Goal: Task Accomplishment & Management: Manage account settings

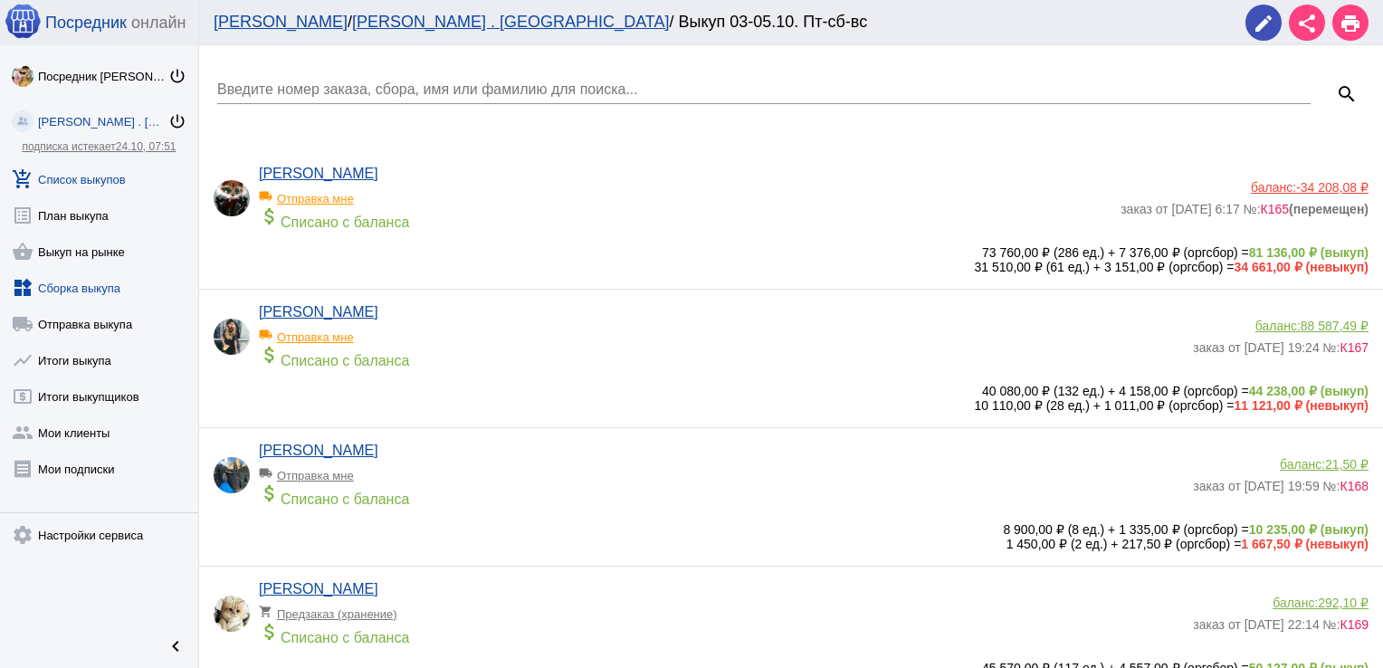
click at [112, 287] on link "widgets Сборка выкупа" at bounding box center [99, 284] width 198 height 36
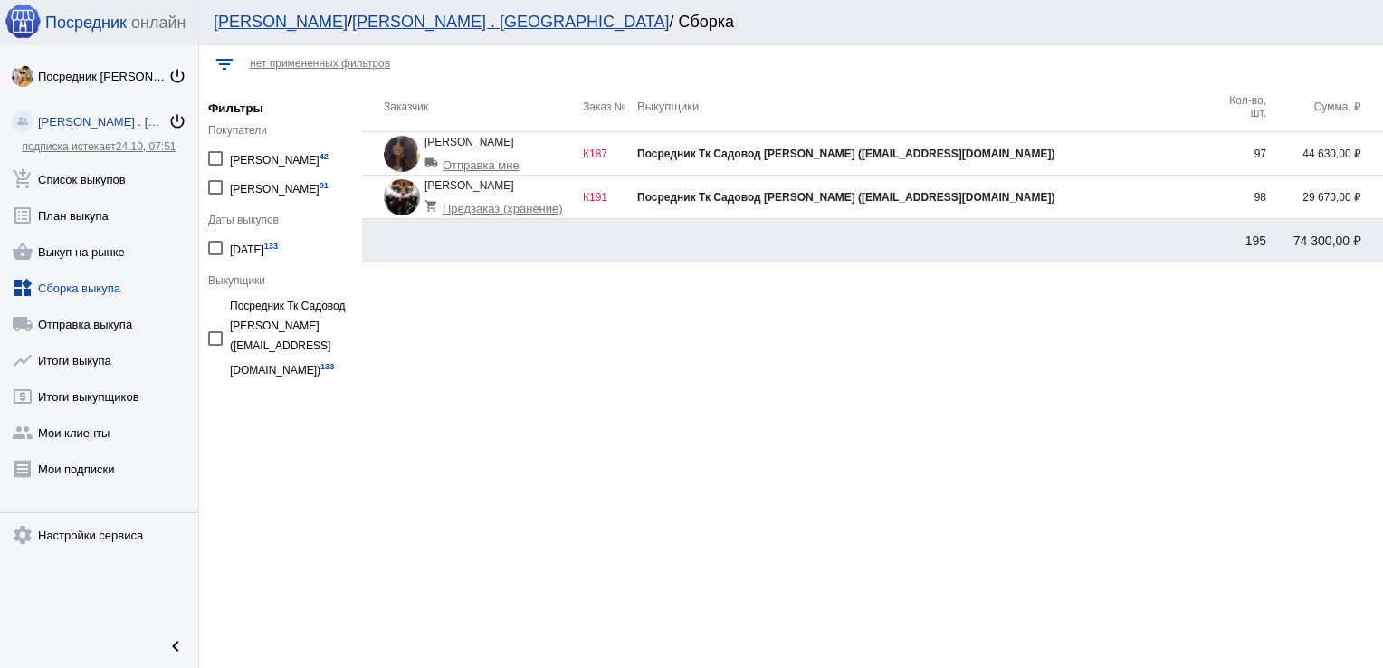
click at [1167, 150] on div "Посредник Тк Садовод [PERSON_NAME] ([EMAIL_ADDRESS][DOMAIN_NAME])" at bounding box center [924, 153] width 575 height 13
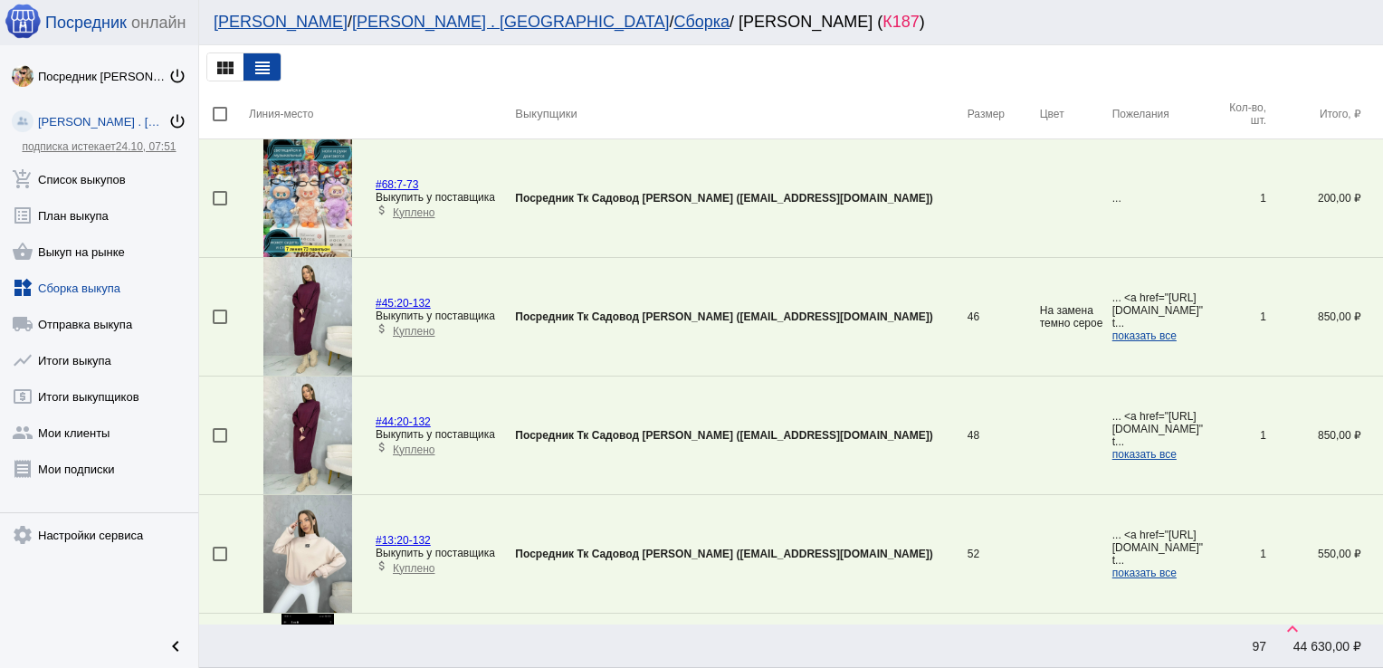
scroll to position [3614, 0]
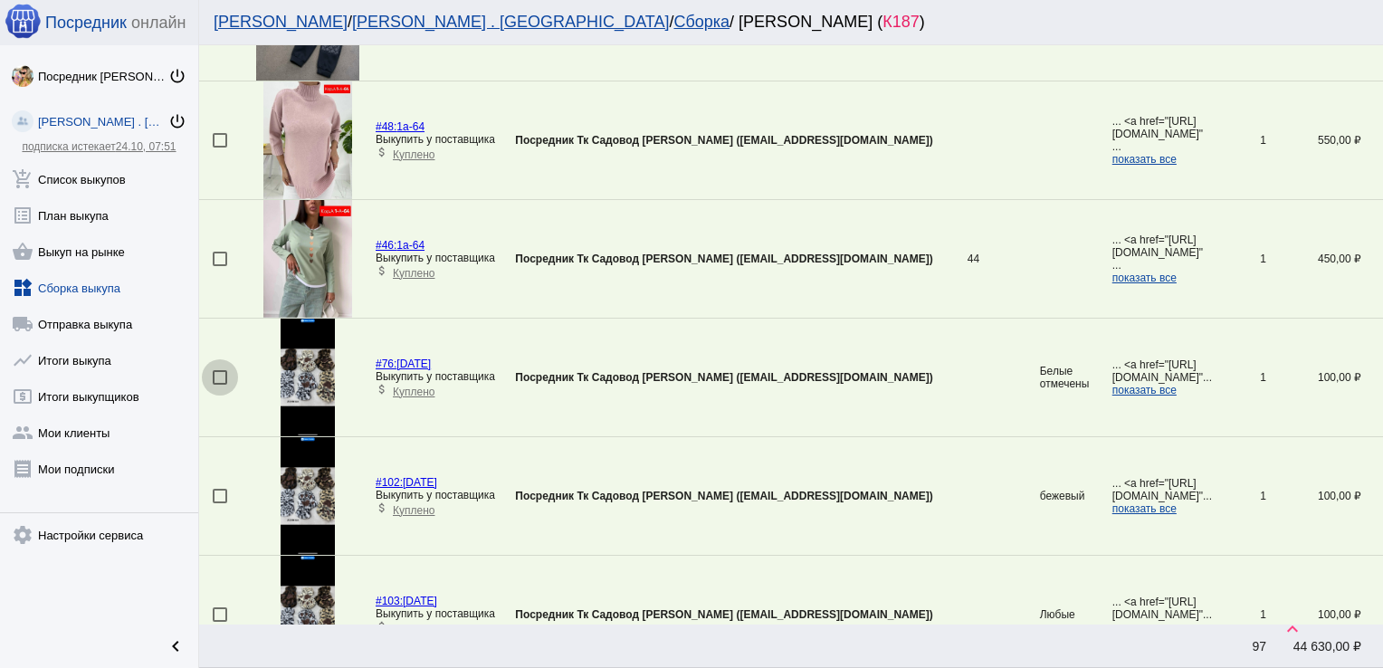
click at [217, 371] on div at bounding box center [220, 377] width 14 height 14
click at [219, 385] on input "checkbox" at bounding box center [219, 385] width 1 height 1
checkbox input "true"
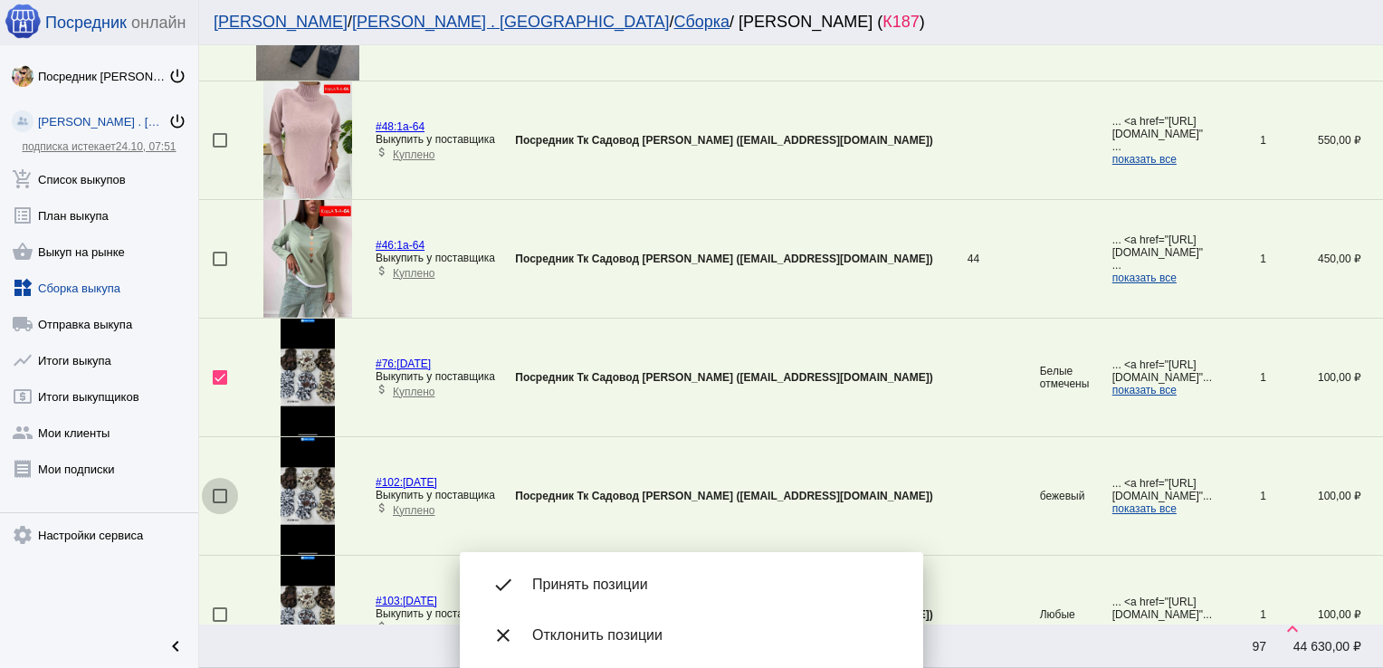
click at [214, 489] on div at bounding box center [220, 496] width 14 height 14
click at [219, 503] on input "checkbox" at bounding box center [219, 503] width 1 height 1
checkbox input "true"
click at [219, 610] on div at bounding box center [220, 614] width 14 height 14
click at [219, 622] on input "checkbox" at bounding box center [219, 622] width 1 height 1
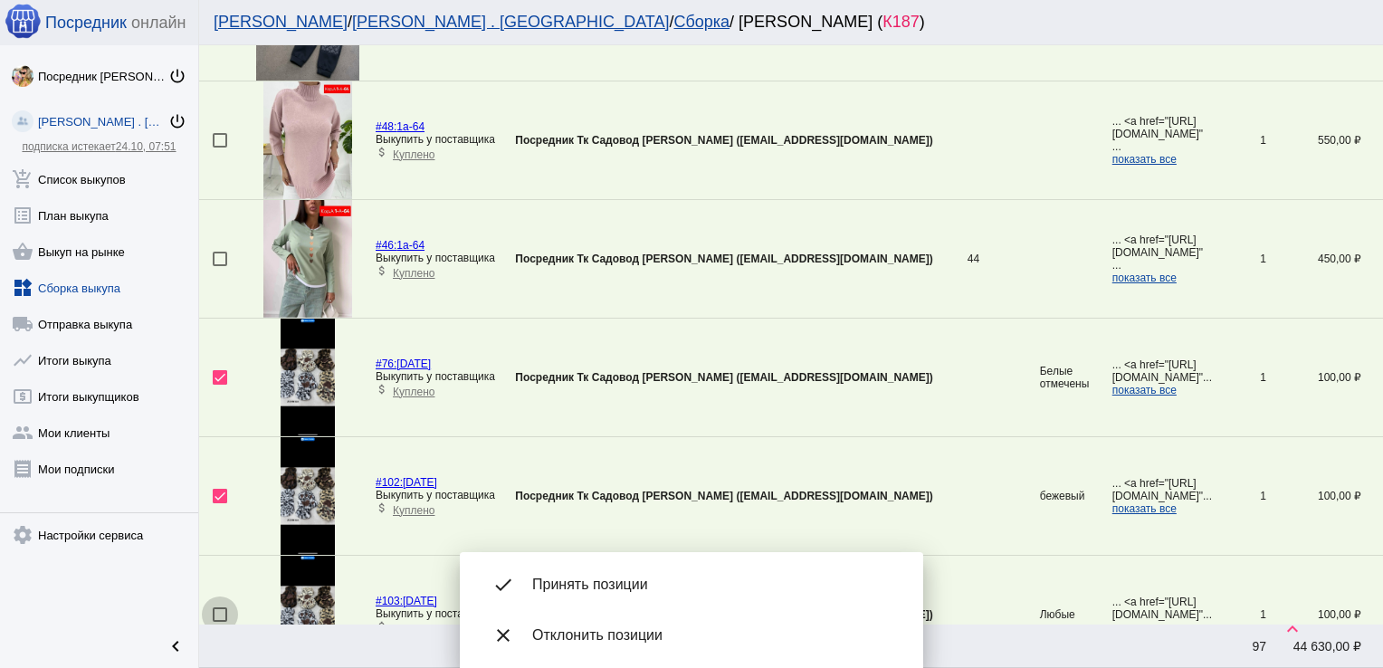
checkbox input "true"
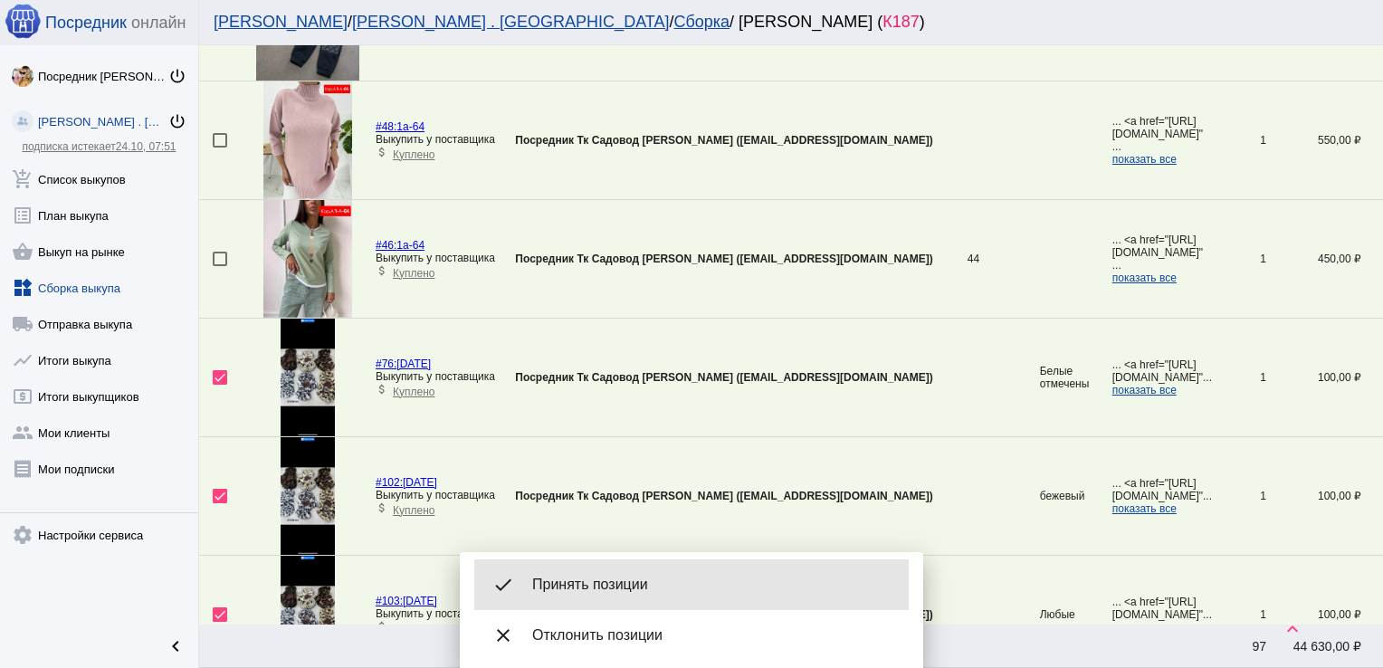
click at [711, 570] on div "done Принять позиции" at bounding box center [691, 584] width 434 height 51
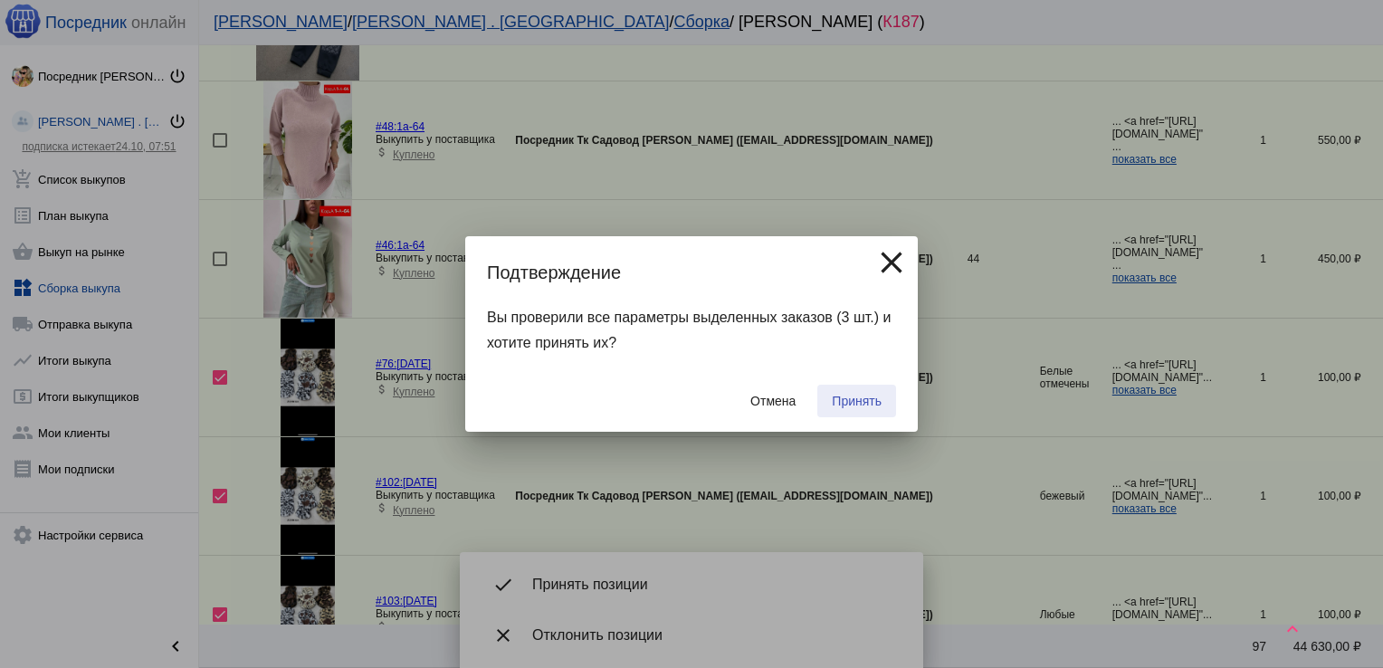
click at [854, 404] on span "Принять" at bounding box center [857, 401] width 50 height 14
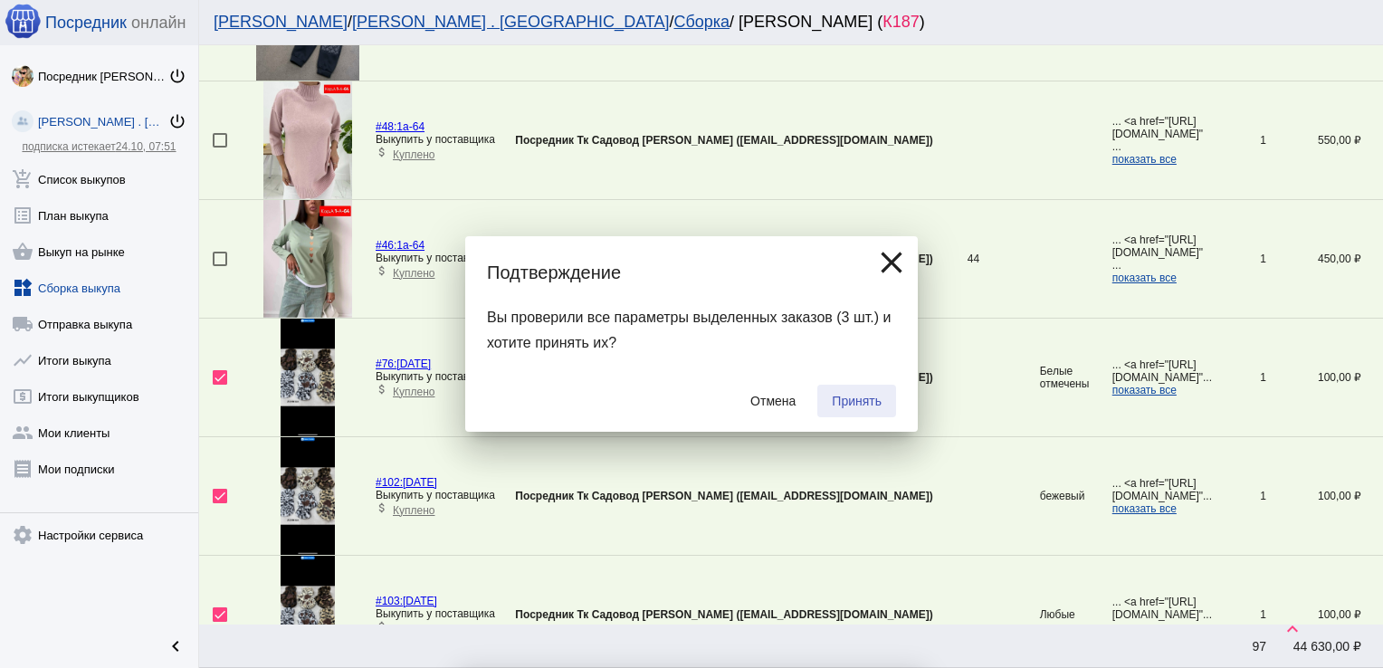
checkbox input "false"
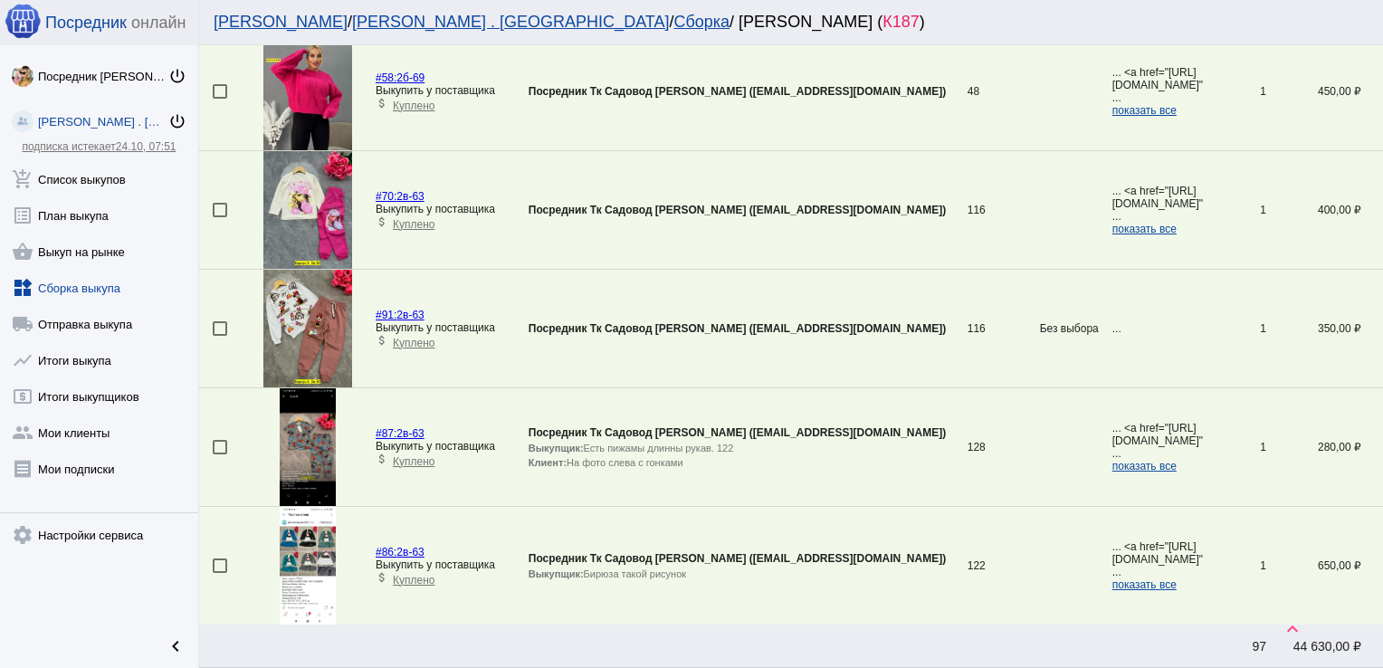
scroll to position [5569, 0]
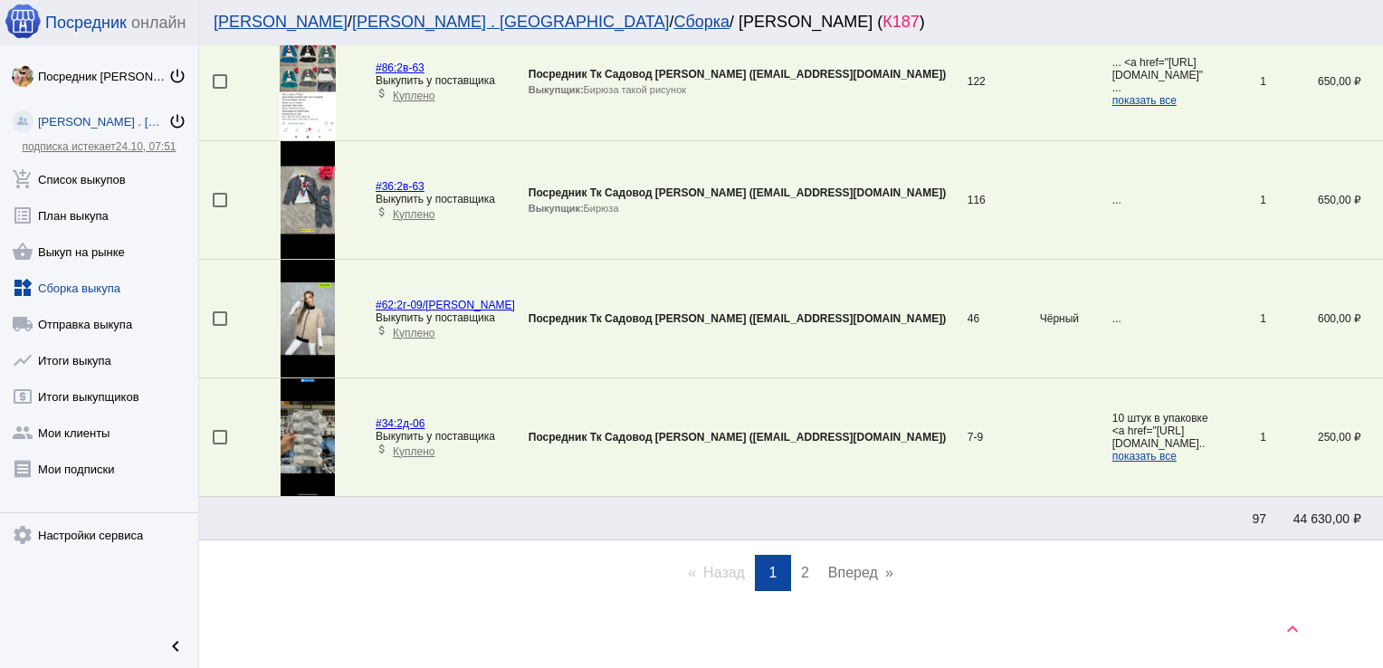
click at [801, 565] on span "2" at bounding box center [805, 572] width 8 height 15
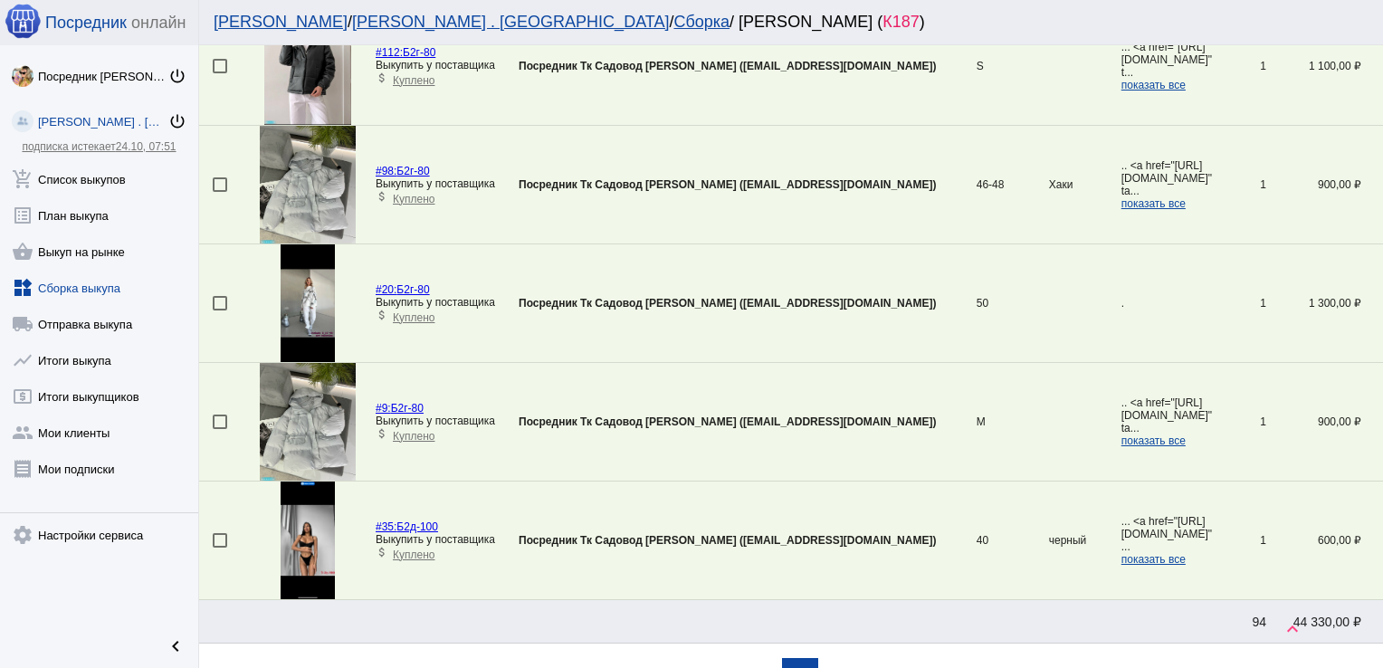
scroll to position [4050, 0]
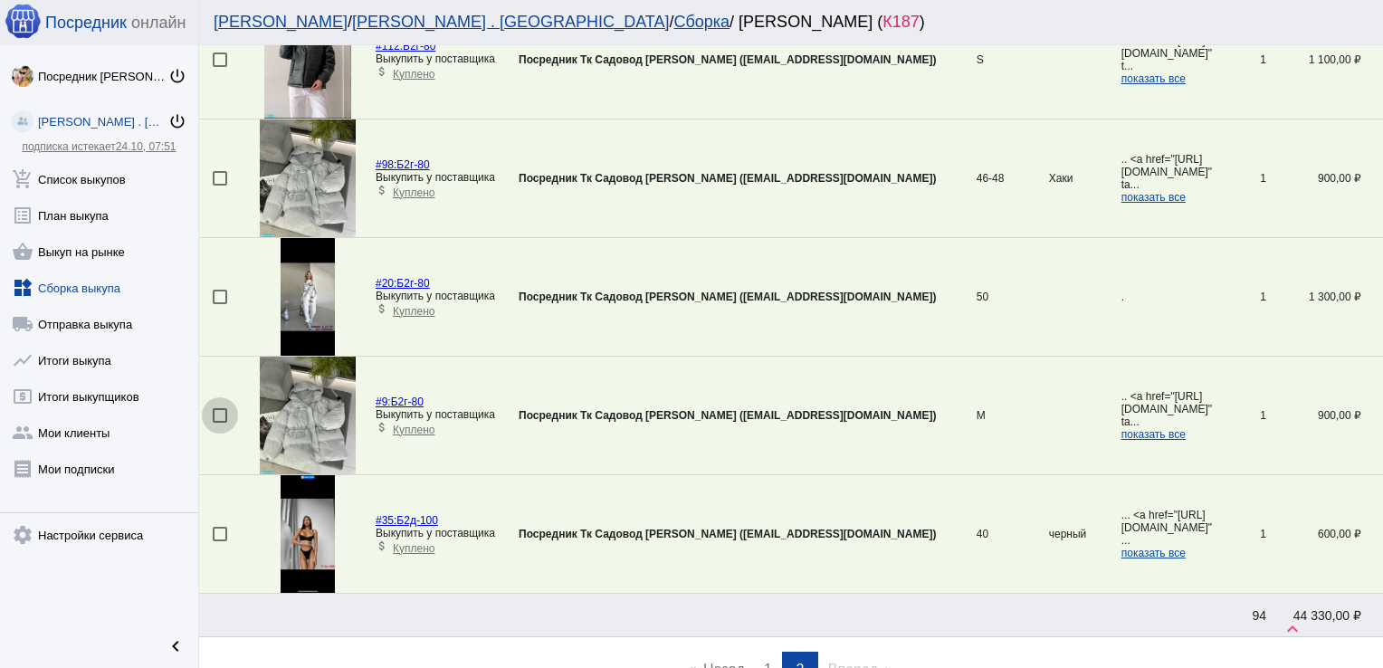
click at [217, 408] on div at bounding box center [220, 415] width 14 height 14
click at [219, 423] on input "checkbox" at bounding box center [219, 423] width 1 height 1
checkbox input "true"
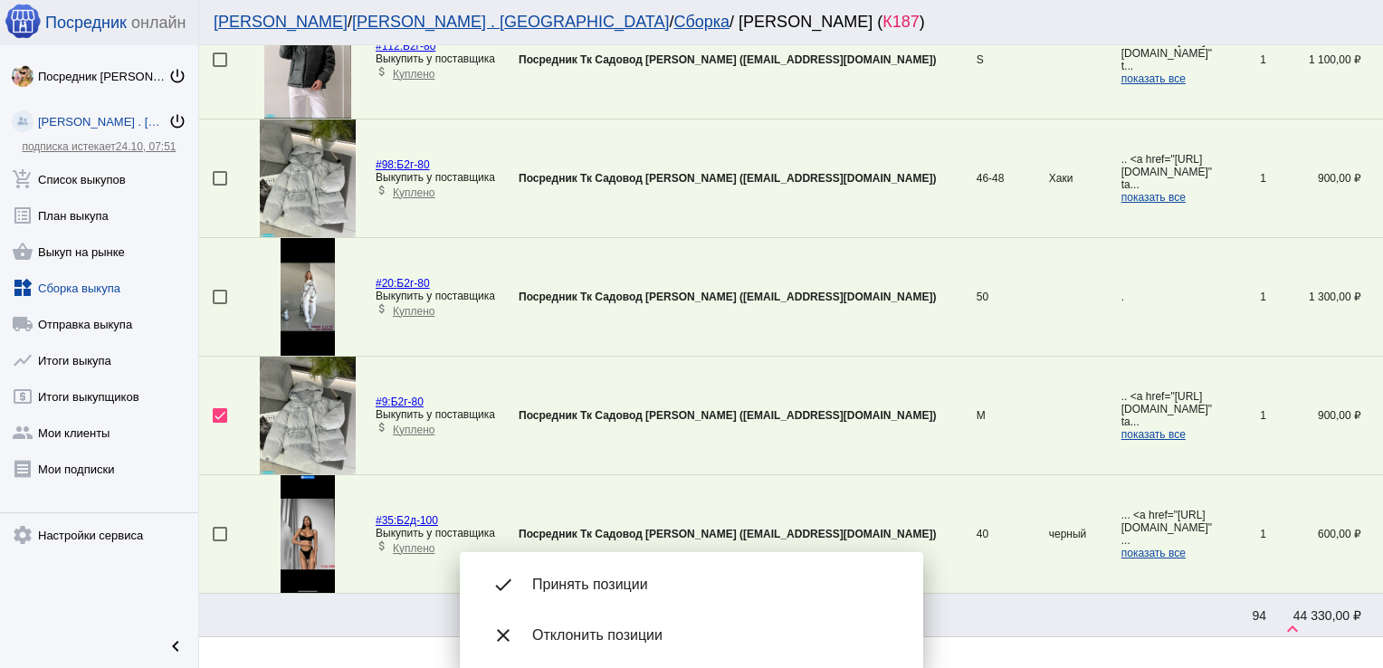
click at [227, 171] on mat-checkbox at bounding box center [231, 178] width 36 height 14
click at [217, 171] on div at bounding box center [220, 178] width 14 height 14
click at [219, 185] on input "checkbox" at bounding box center [219, 185] width 1 height 1
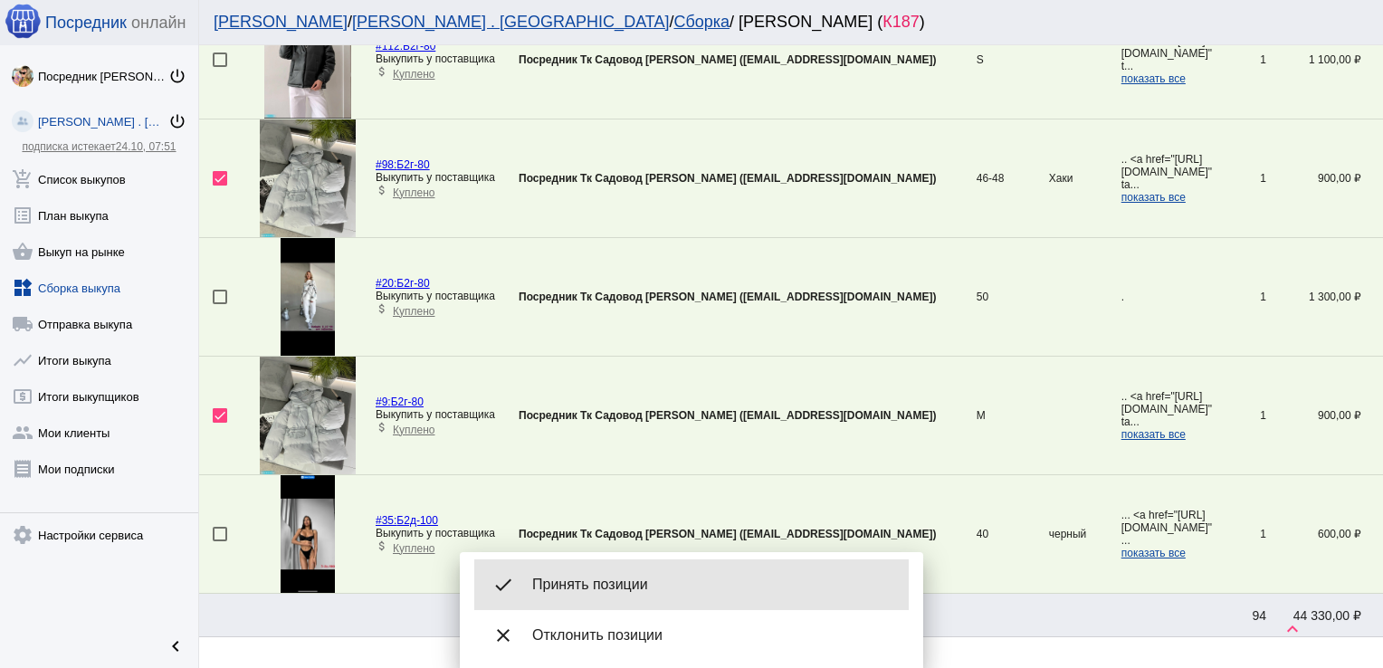
click at [646, 572] on div "done Принять позиции" at bounding box center [691, 584] width 434 height 51
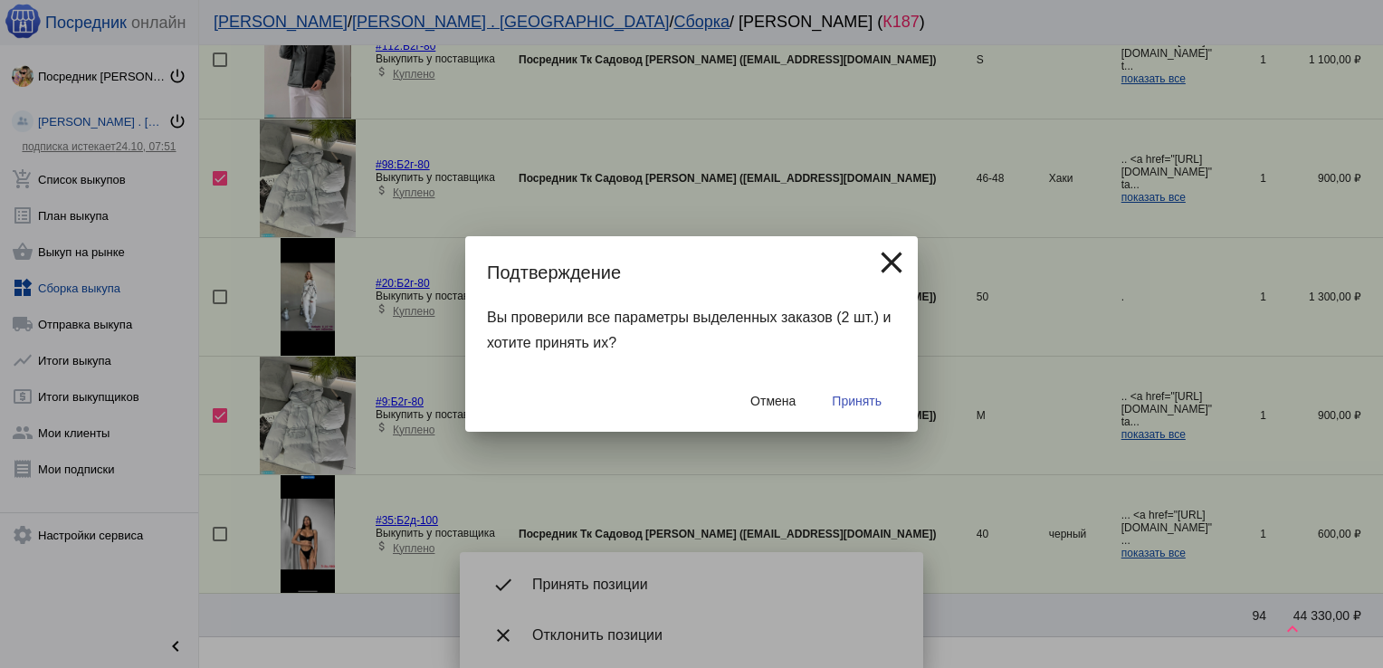
click at [859, 395] on span "Принять" at bounding box center [857, 401] width 50 height 14
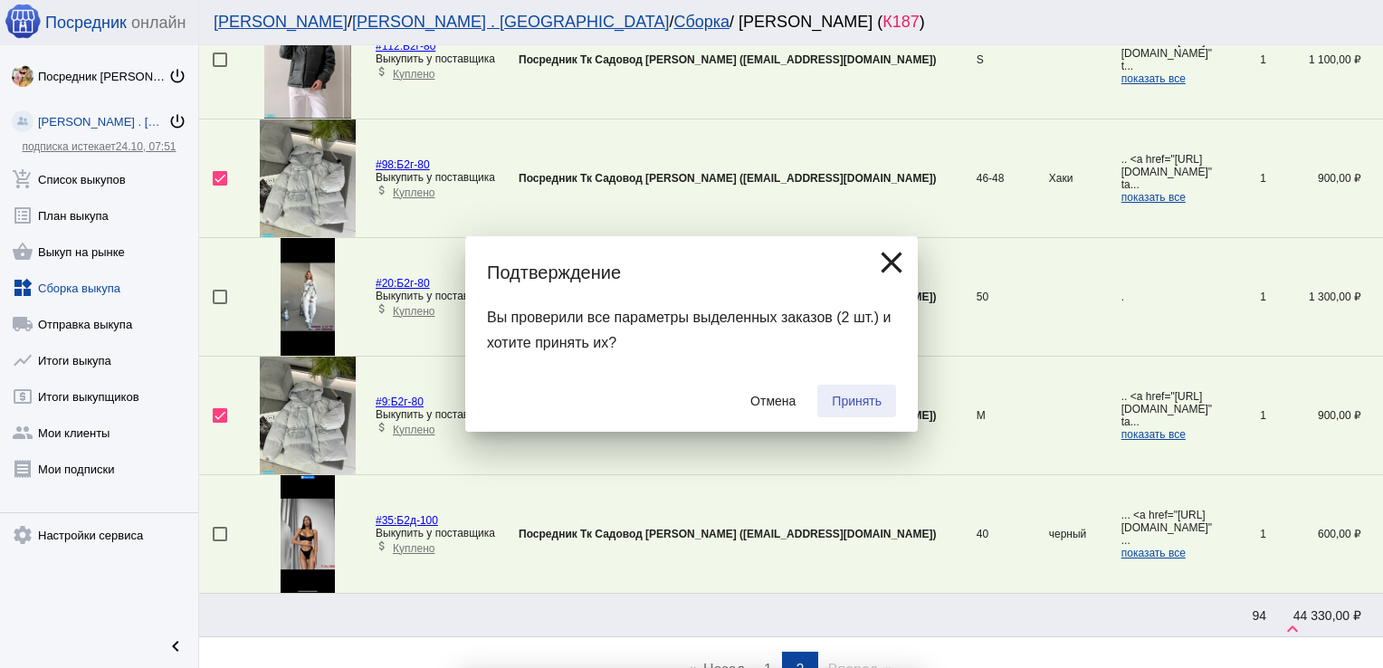
checkbox input "false"
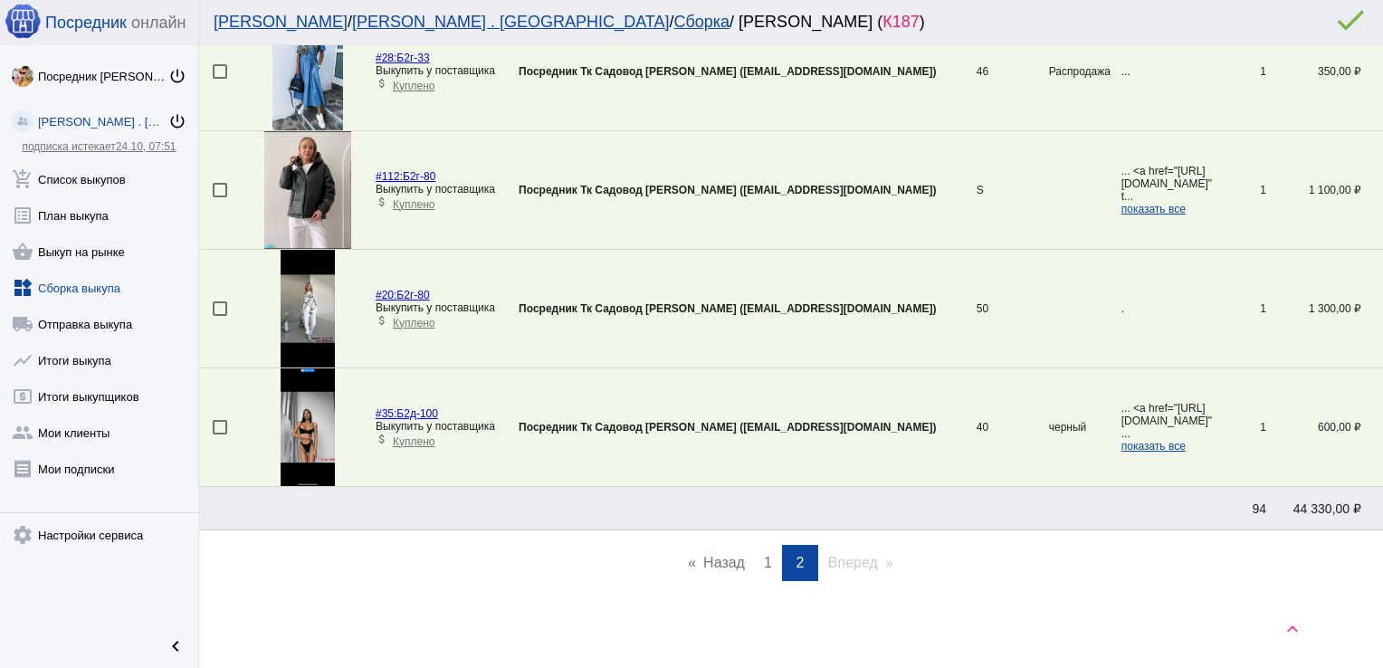
scroll to position [3913, 0]
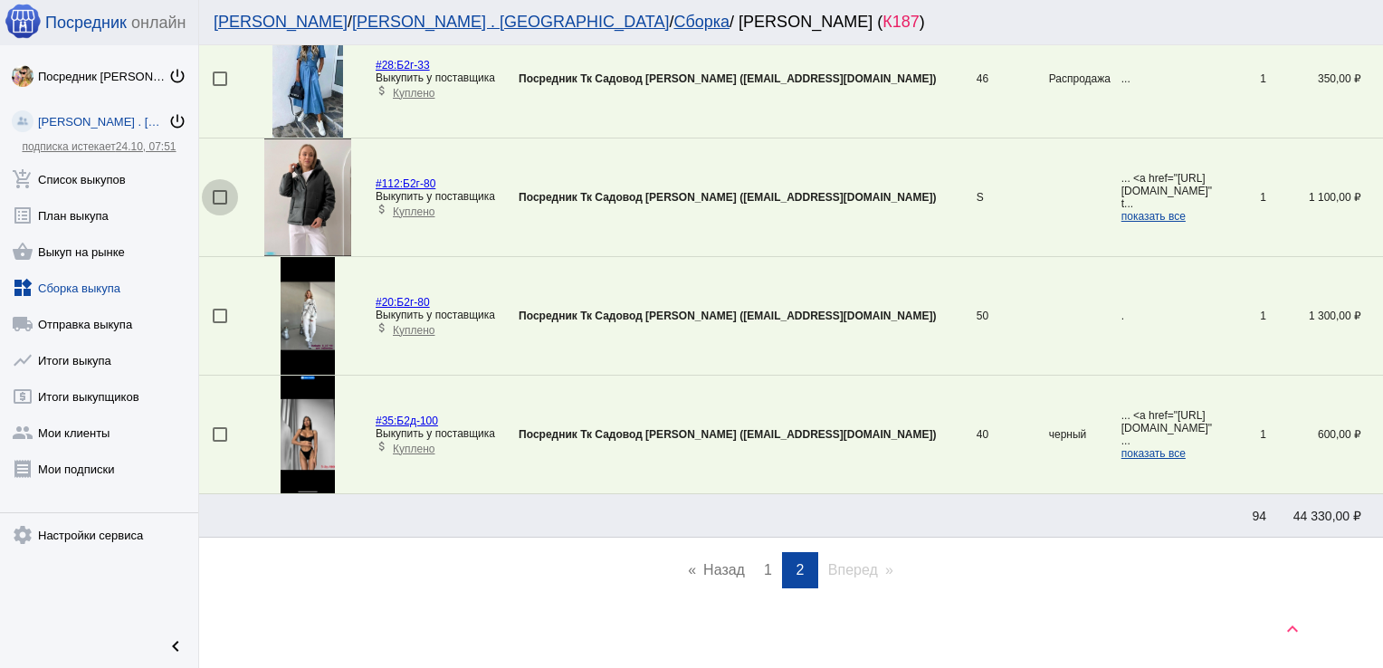
click at [220, 193] on div at bounding box center [220, 197] width 14 height 14
click at [220, 204] on input "checkbox" at bounding box center [219, 204] width 1 height 1
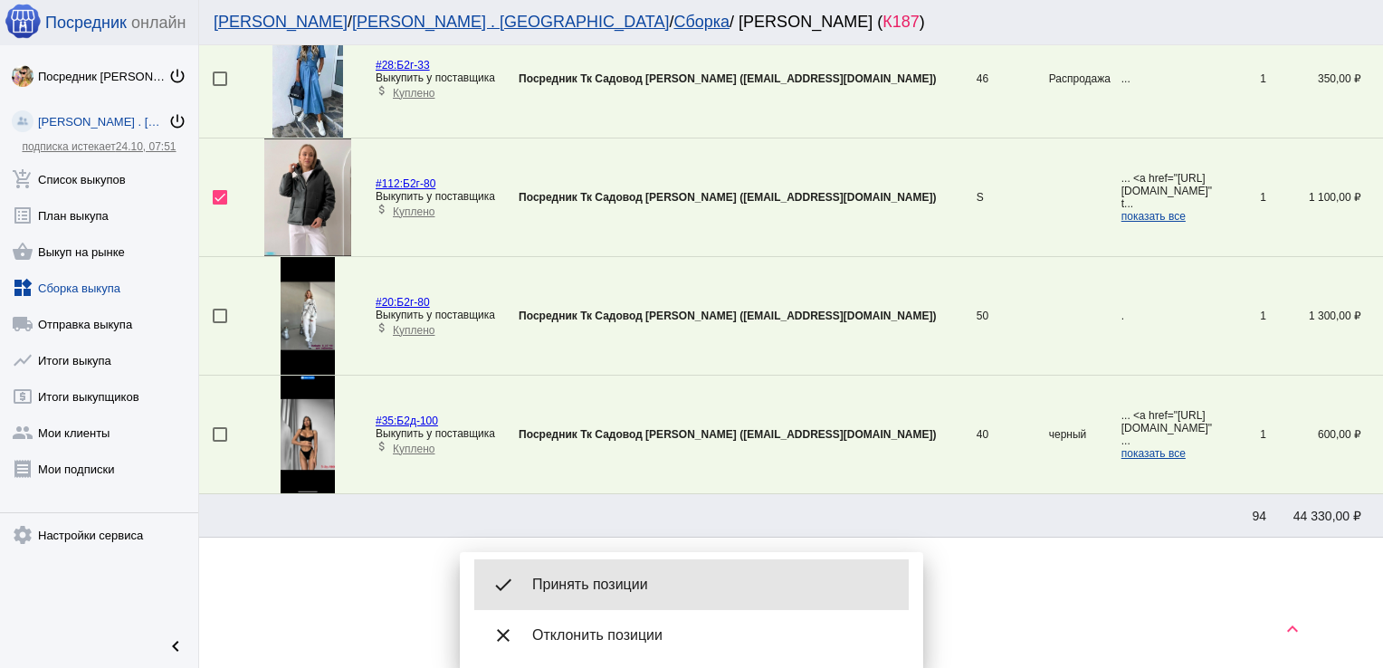
click at [621, 573] on div "done Принять позиции" at bounding box center [691, 584] width 434 height 51
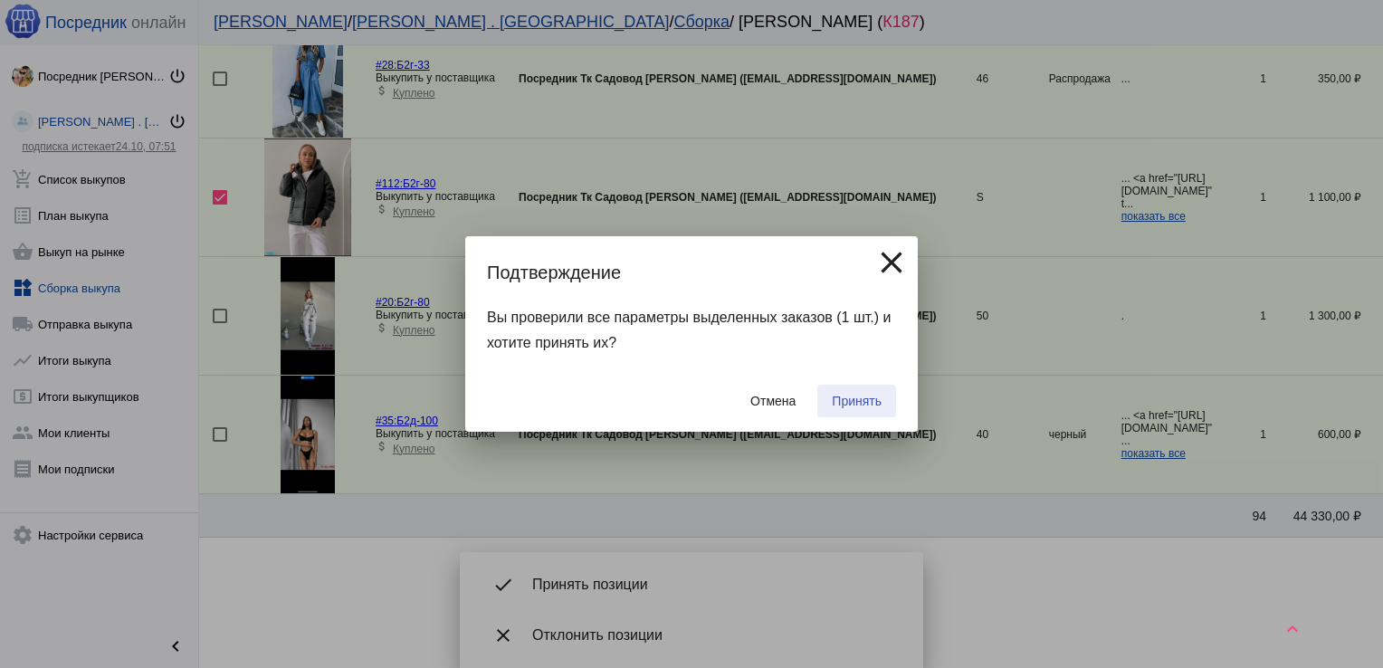
click at [861, 394] on span "Принять" at bounding box center [857, 401] width 50 height 14
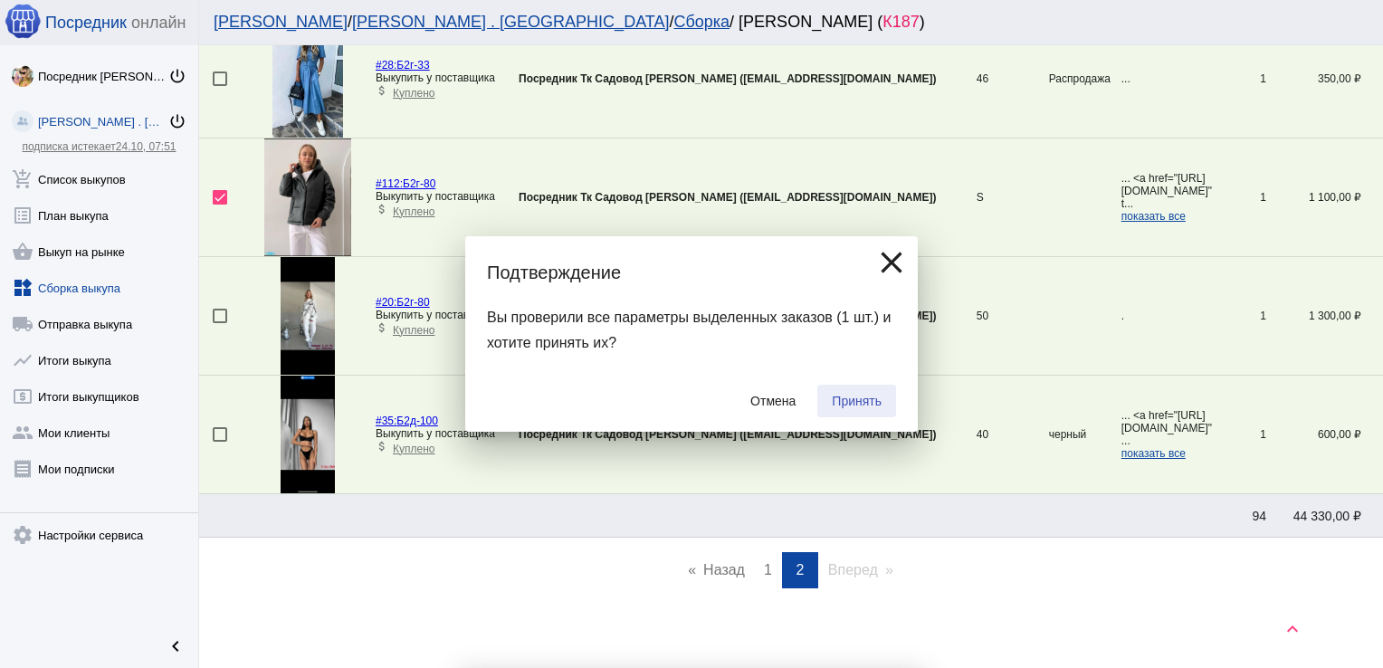
checkbox input "false"
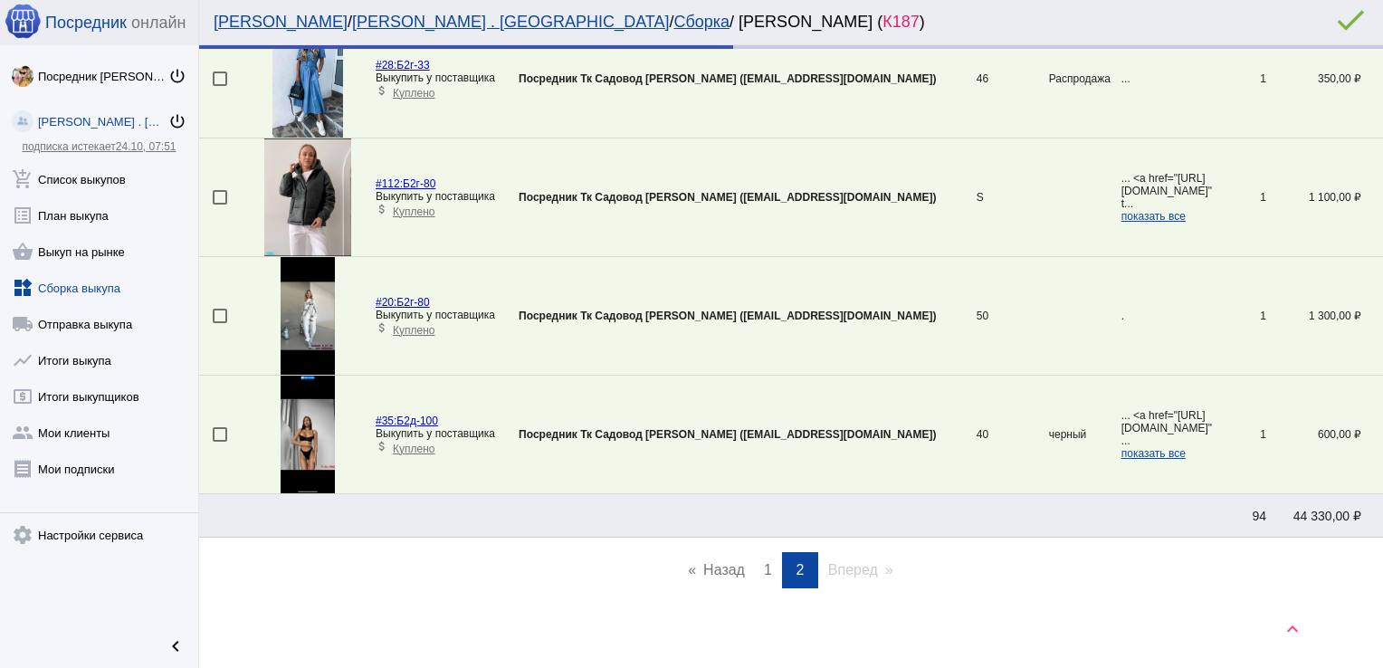
scroll to position [3793, 0]
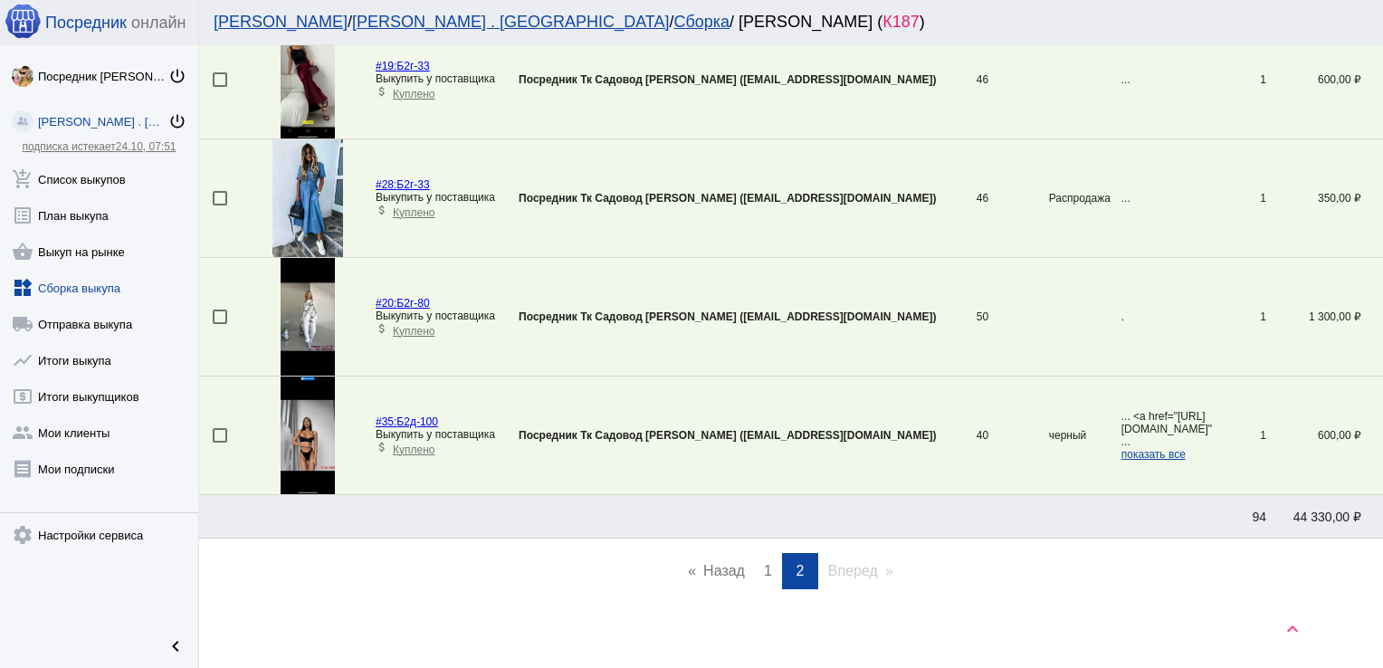
click at [764, 564] on span "1" at bounding box center [768, 570] width 8 height 15
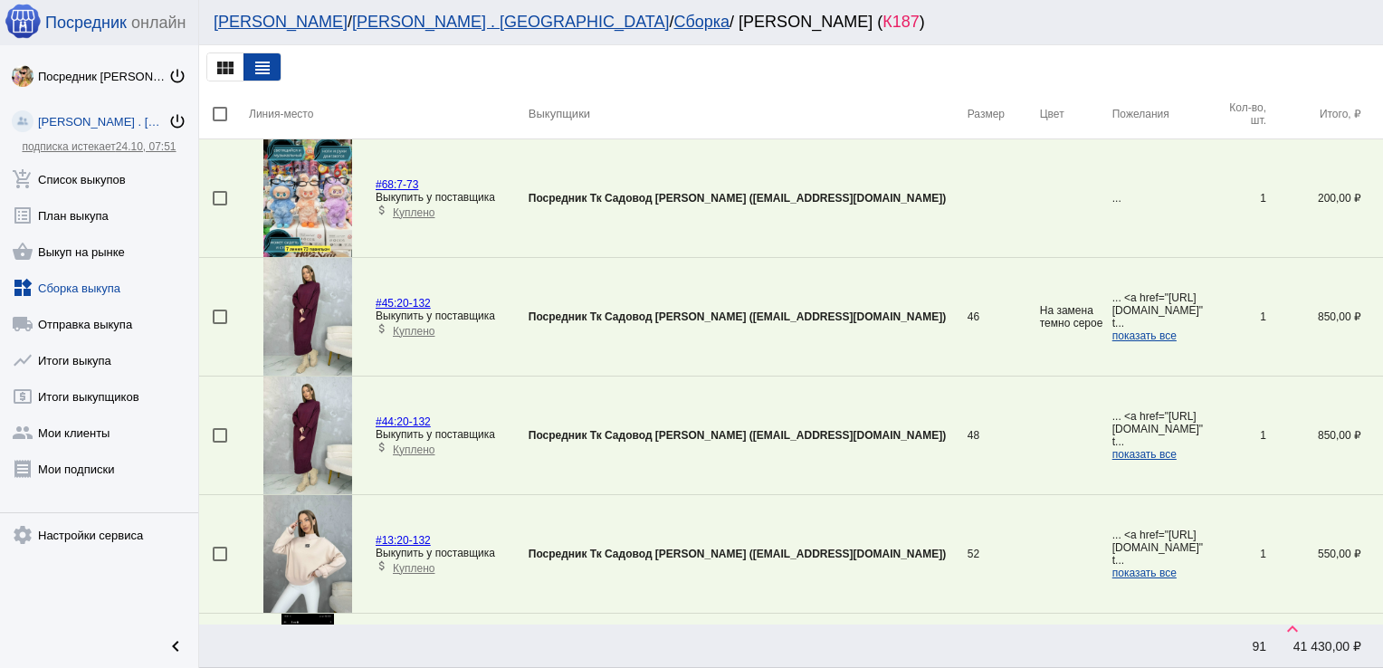
scroll to position [3141, 0]
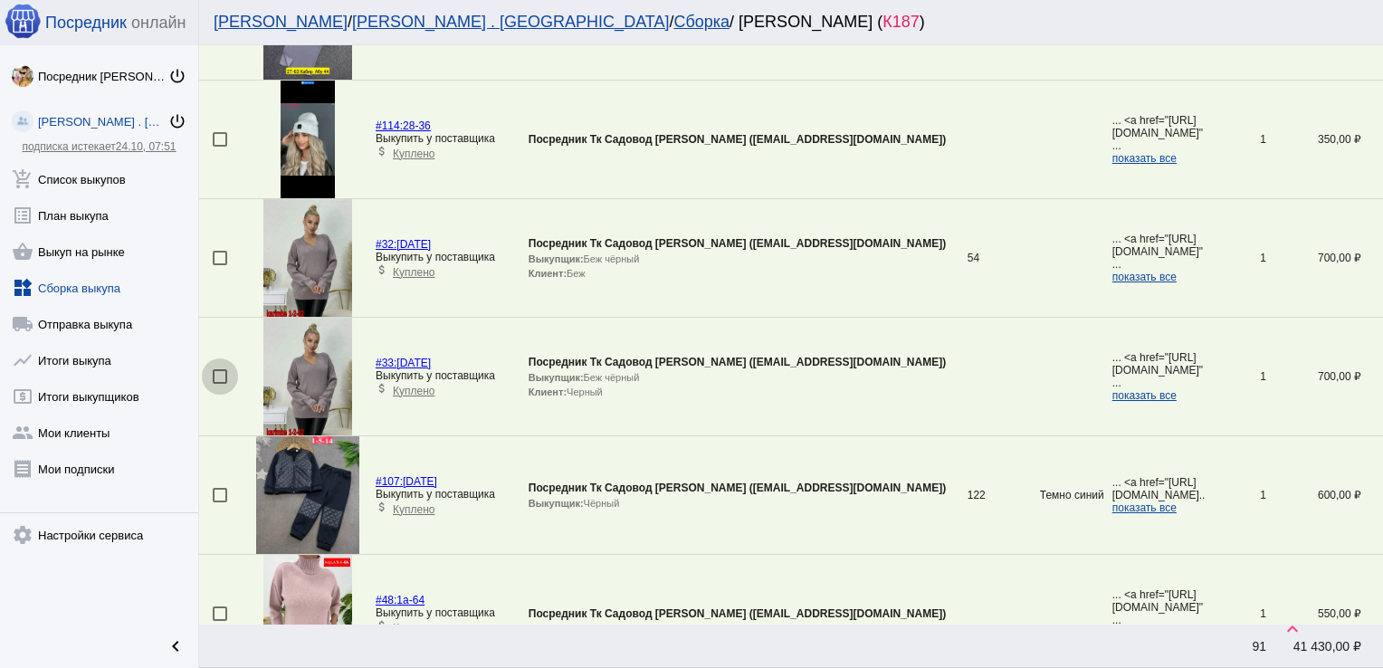
click at [221, 369] on div at bounding box center [220, 376] width 14 height 14
click at [220, 384] on input "checkbox" at bounding box center [219, 384] width 1 height 1
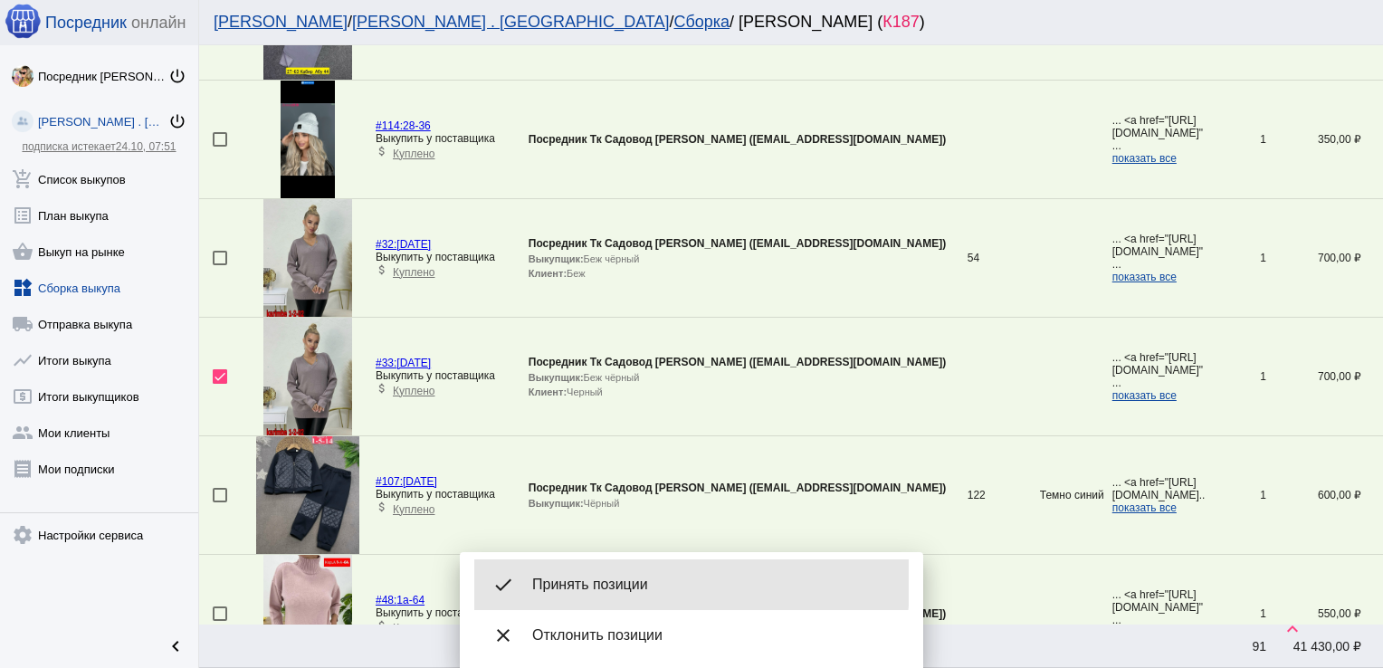
click at [584, 581] on span "Принять позиции" at bounding box center [713, 584] width 362 height 18
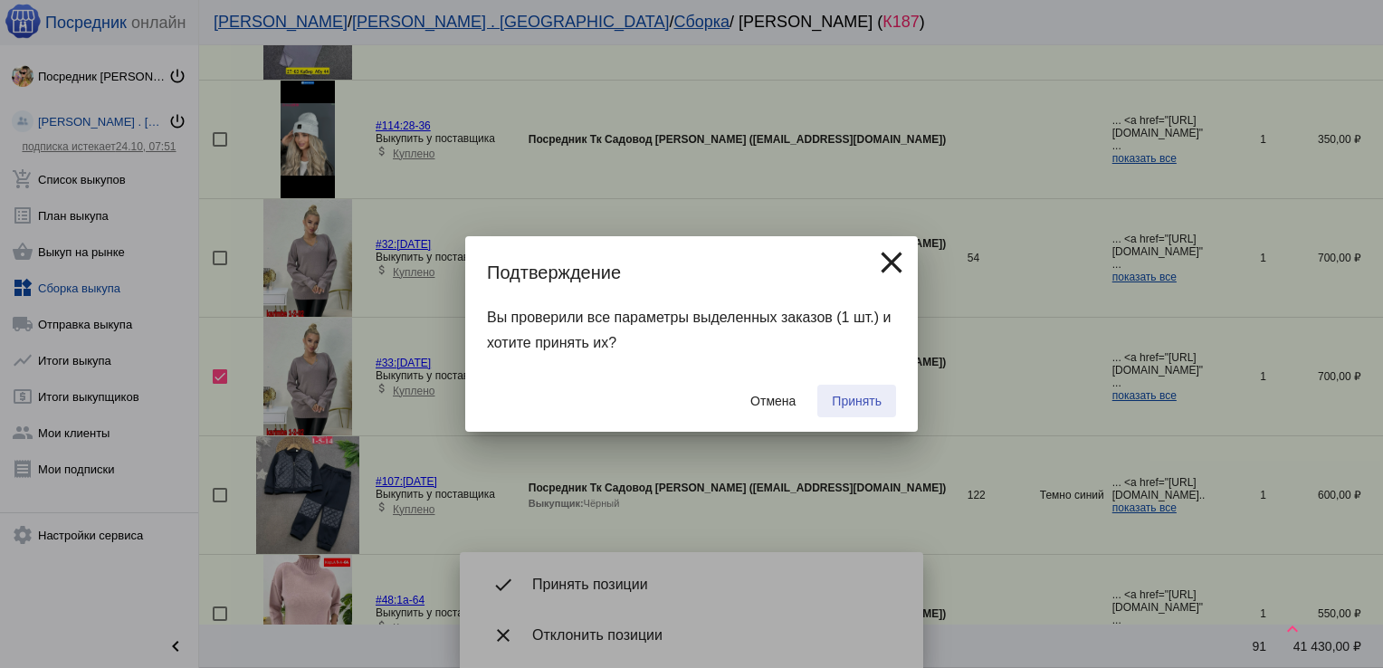
click at [861, 395] on span "Принять" at bounding box center [857, 401] width 50 height 14
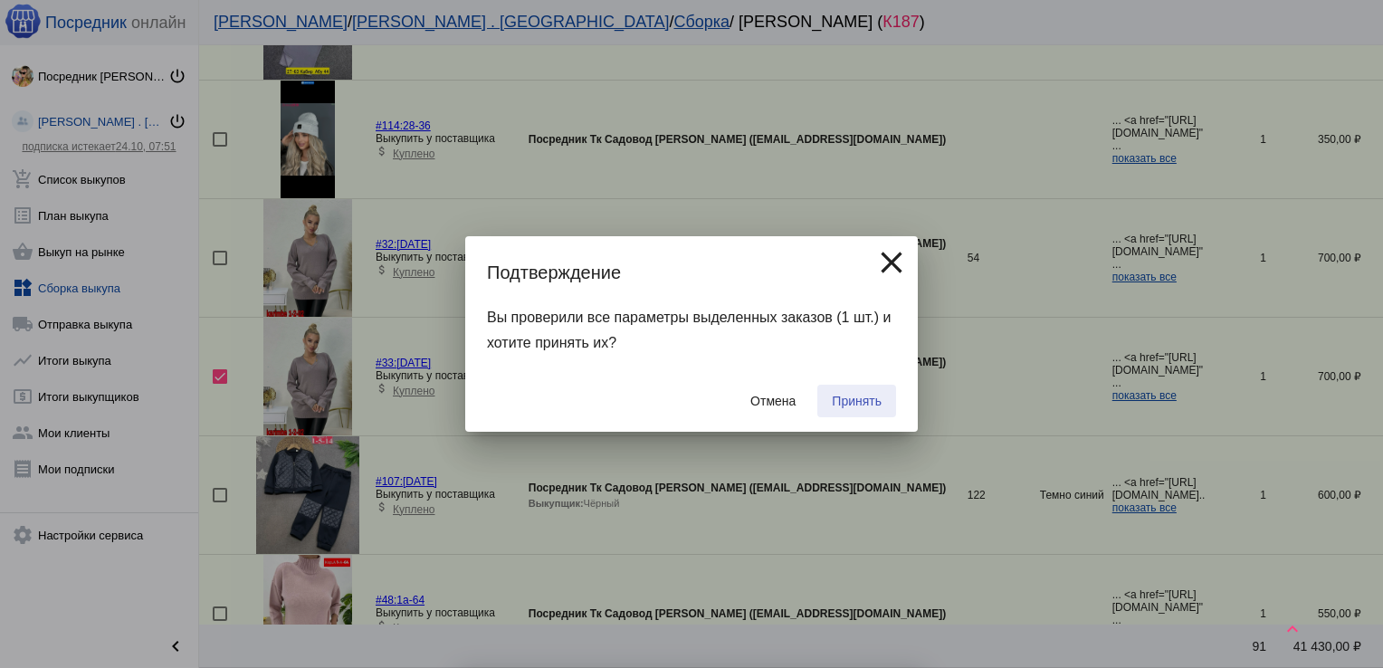
checkbox input "false"
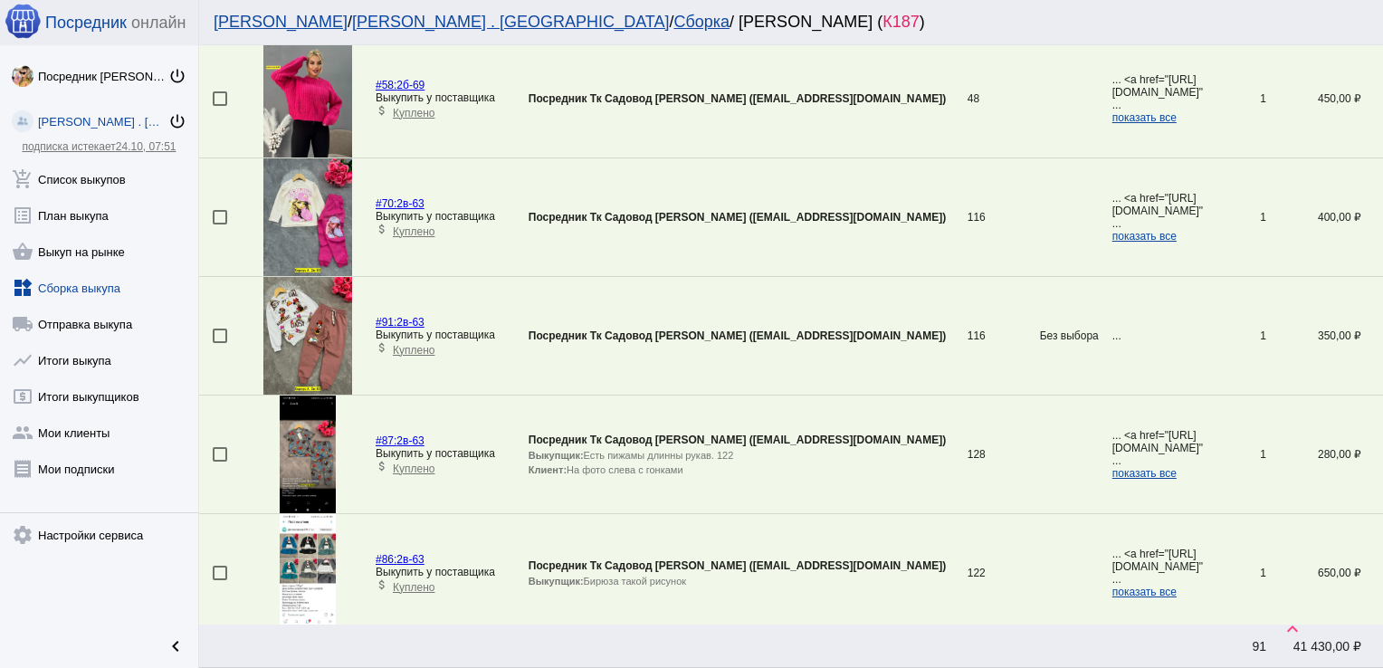
scroll to position [5569, 0]
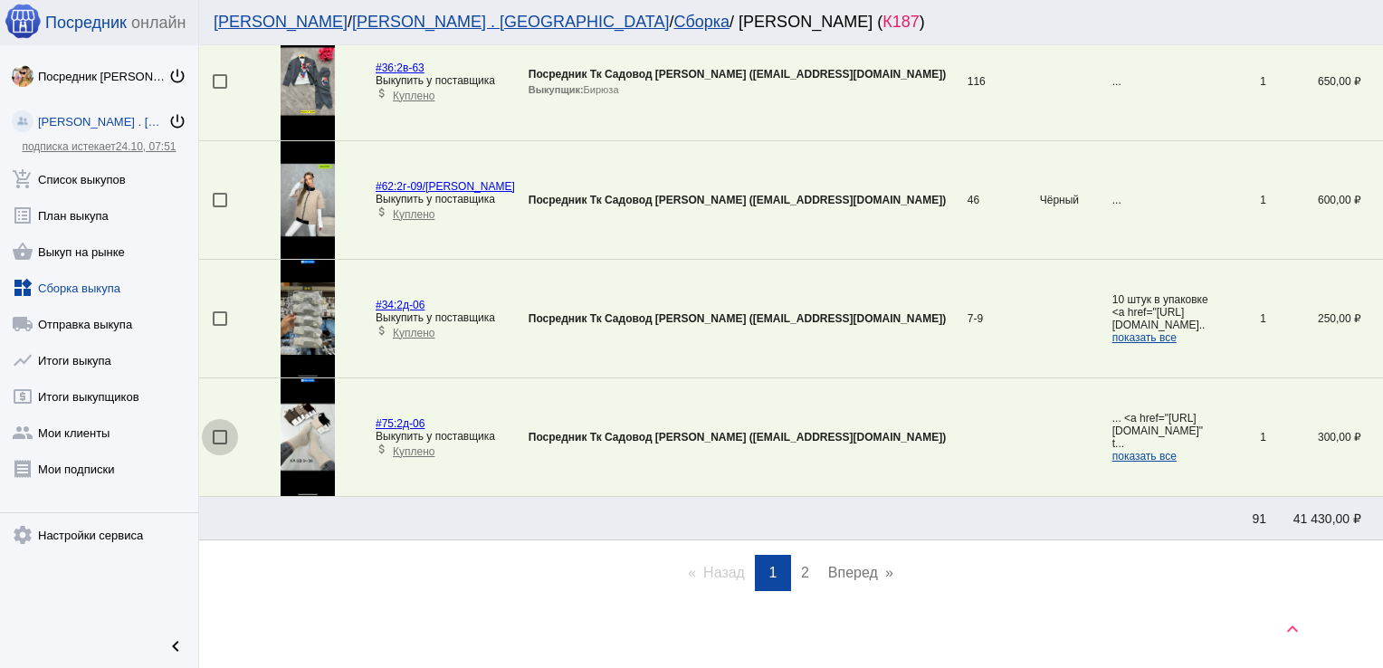
click at [217, 430] on div at bounding box center [220, 437] width 14 height 14
click at [219, 444] on input "checkbox" at bounding box center [219, 444] width 1 height 1
checkbox input "true"
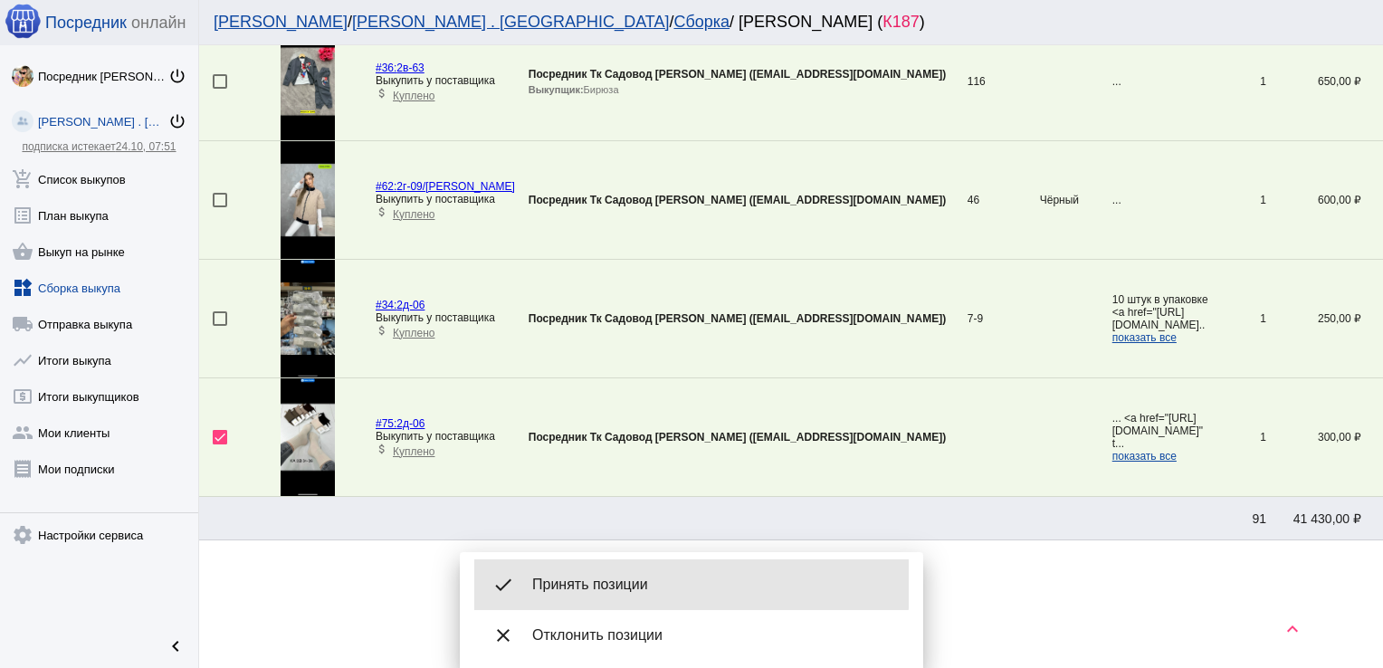
click at [643, 577] on span "Принять позиции" at bounding box center [713, 584] width 362 height 18
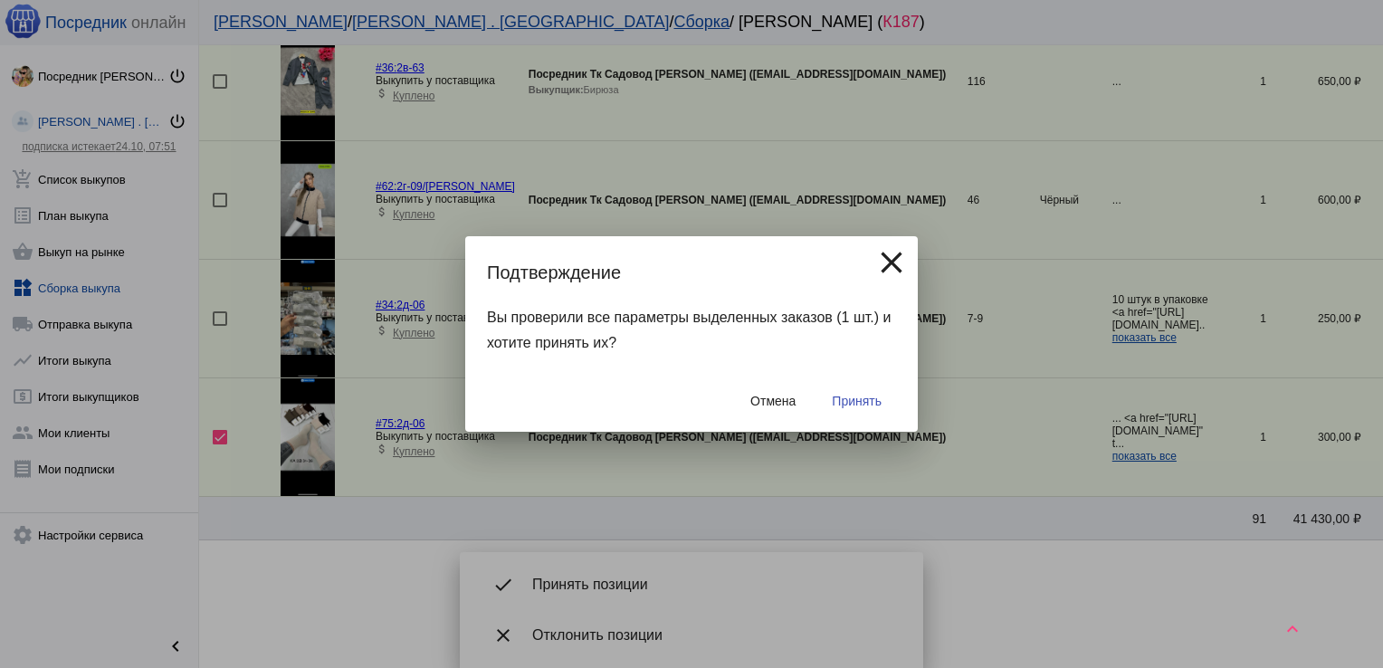
click at [851, 400] on span "Принять" at bounding box center [857, 401] width 50 height 14
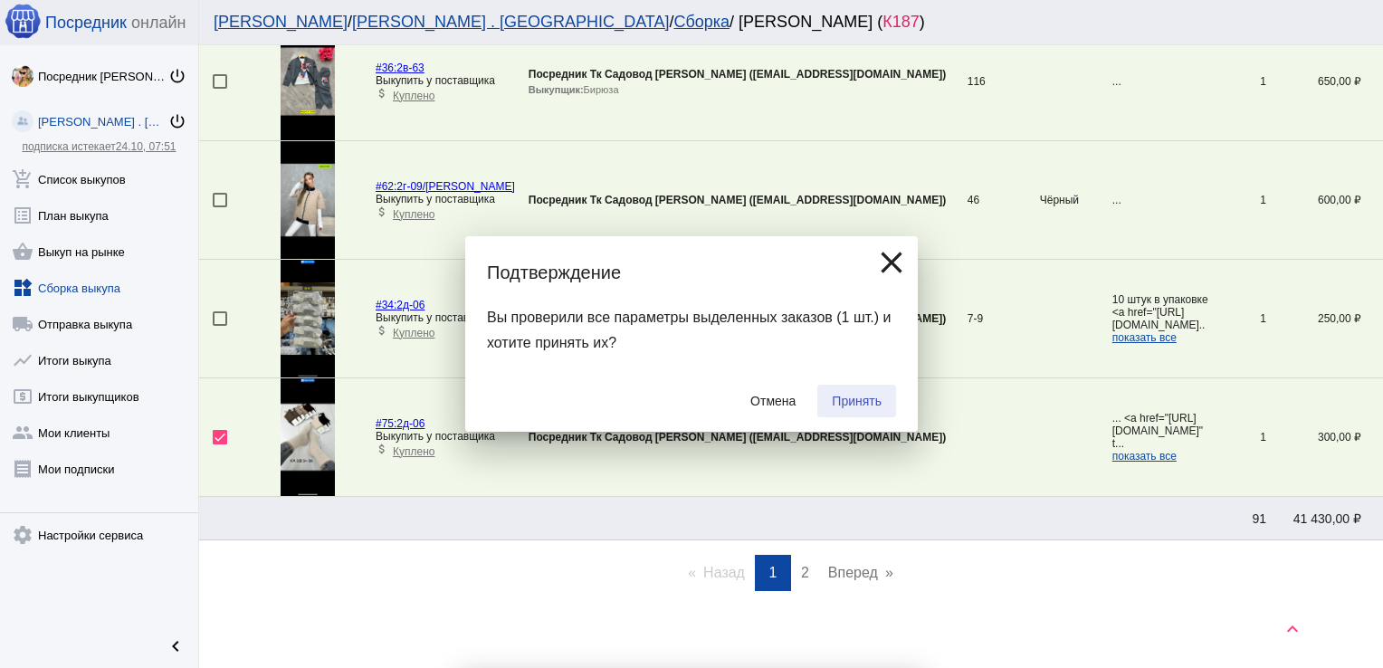
checkbox input "false"
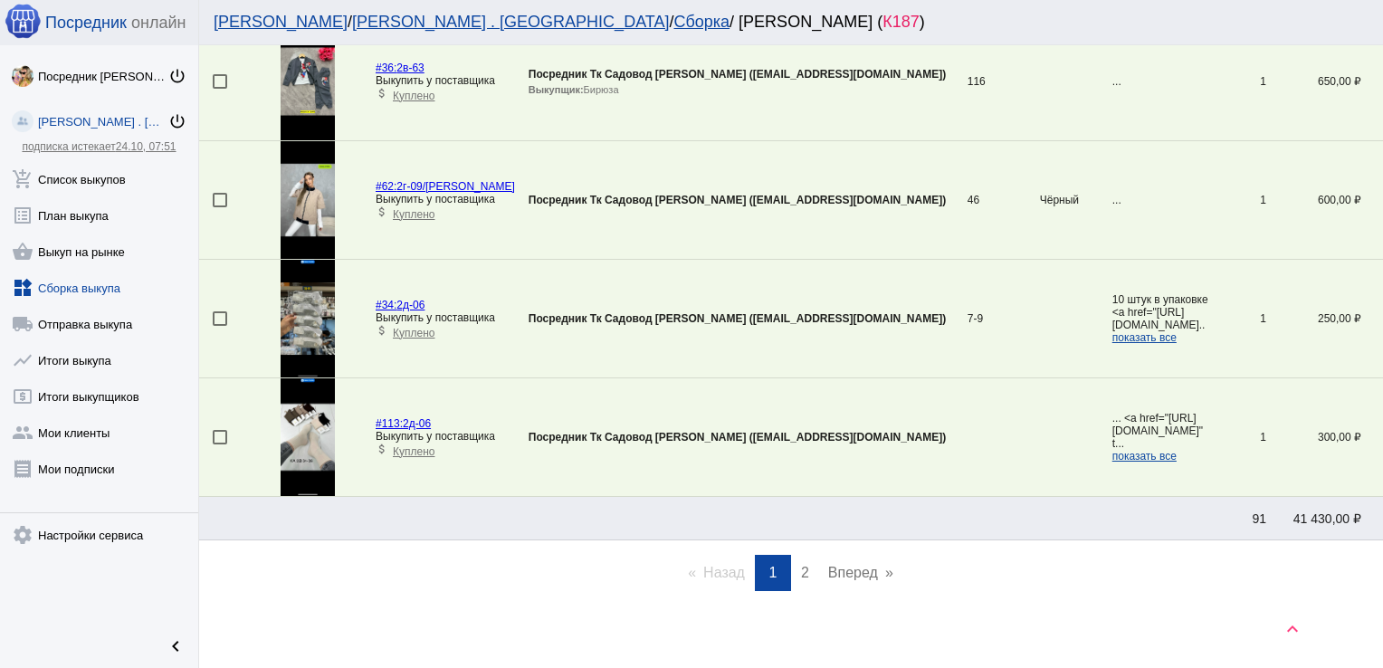
click at [364, 555] on ul "Назад page 1 / 2 You're on page 1 page 2 Вперед page" at bounding box center [791, 573] width 1184 height 36
click at [217, 311] on div at bounding box center [220, 318] width 14 height 14
click at [219, 326] on input "checkbox" at bounding box center [219, 326] width 1 height 1
checkbox input "true"
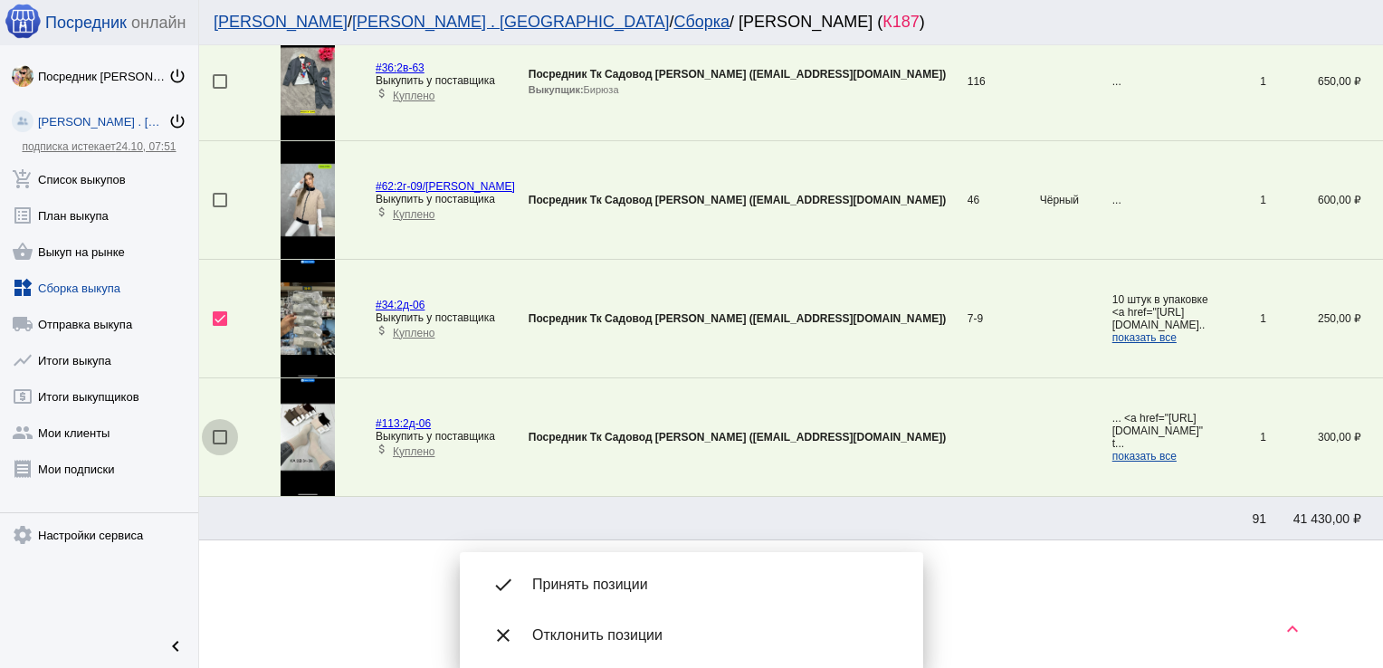
click at [215, 430] on div at bounding box center [220, 437] width 14 height 14
click at [219, 444] on input "checkbox" at bounding box center [219, 444] width 1 height 1
checkbox input "true"
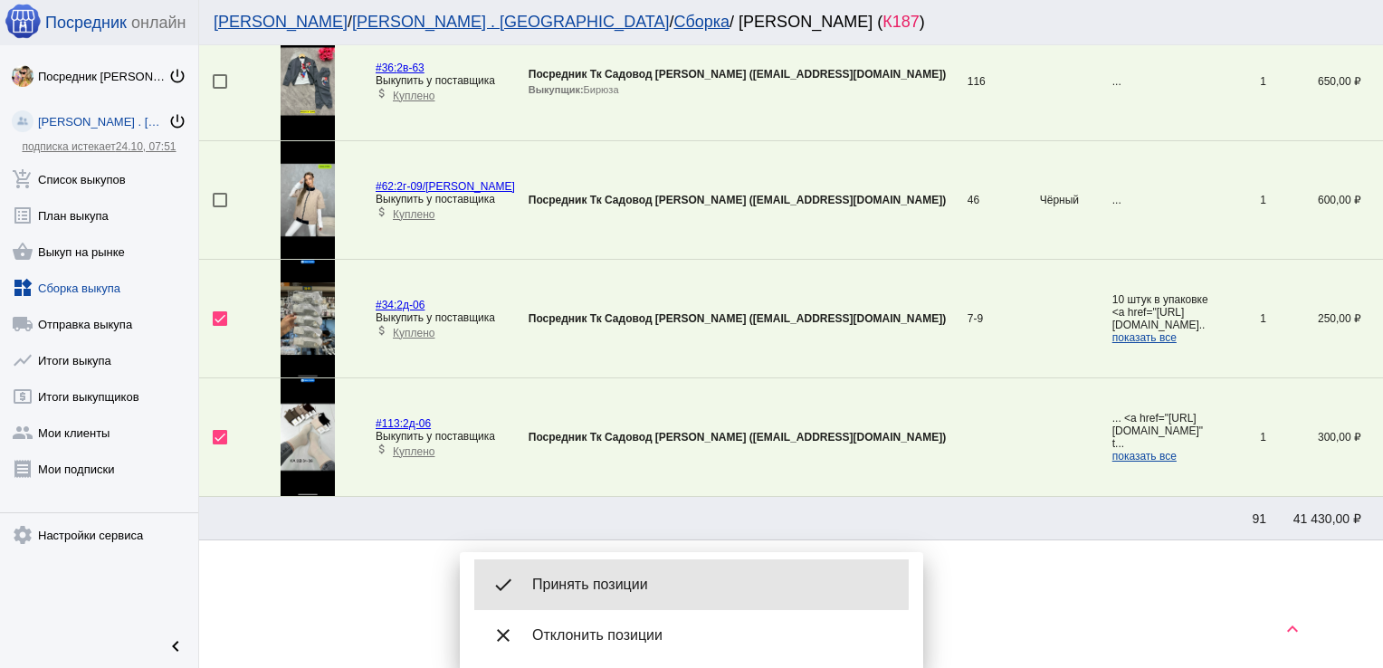
click at [602, 575] on div "done Принять позиции" at bounding box center [691, 584] width 434 height 51
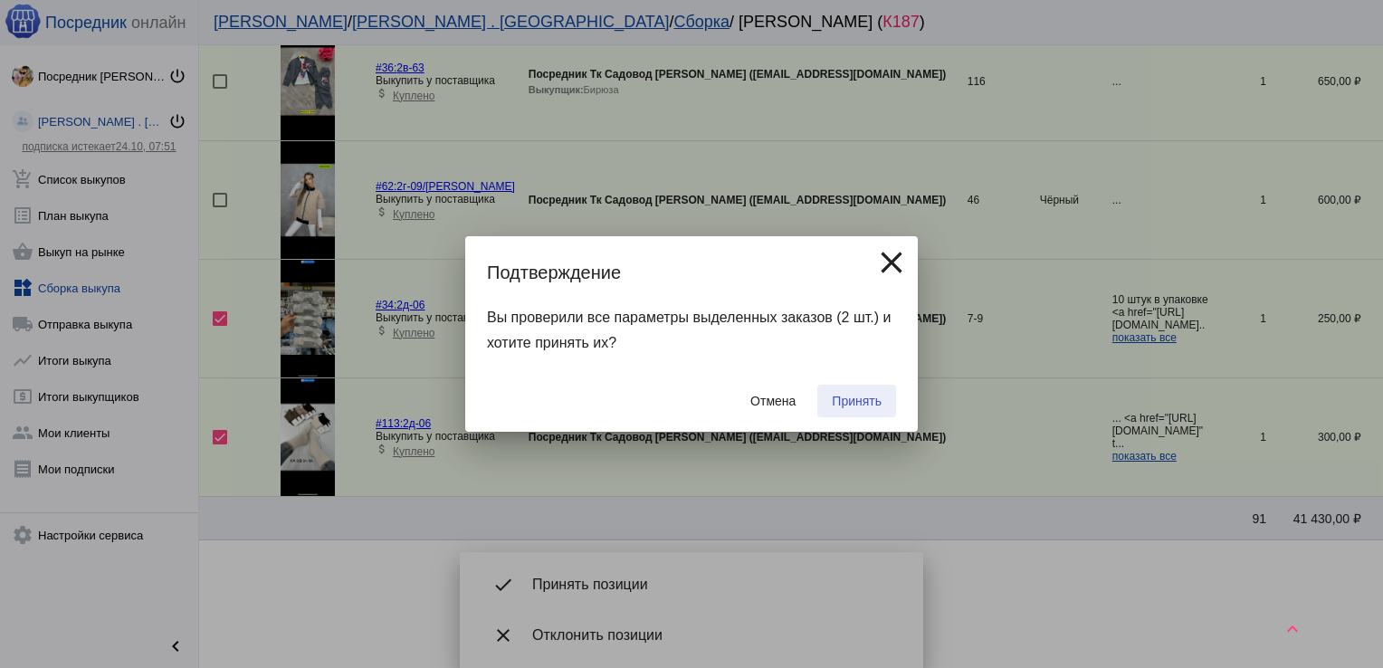
click at [857, 396] on span "Принять" at bounding box center [857, 401] width 50 height 14
checkbox input "false"
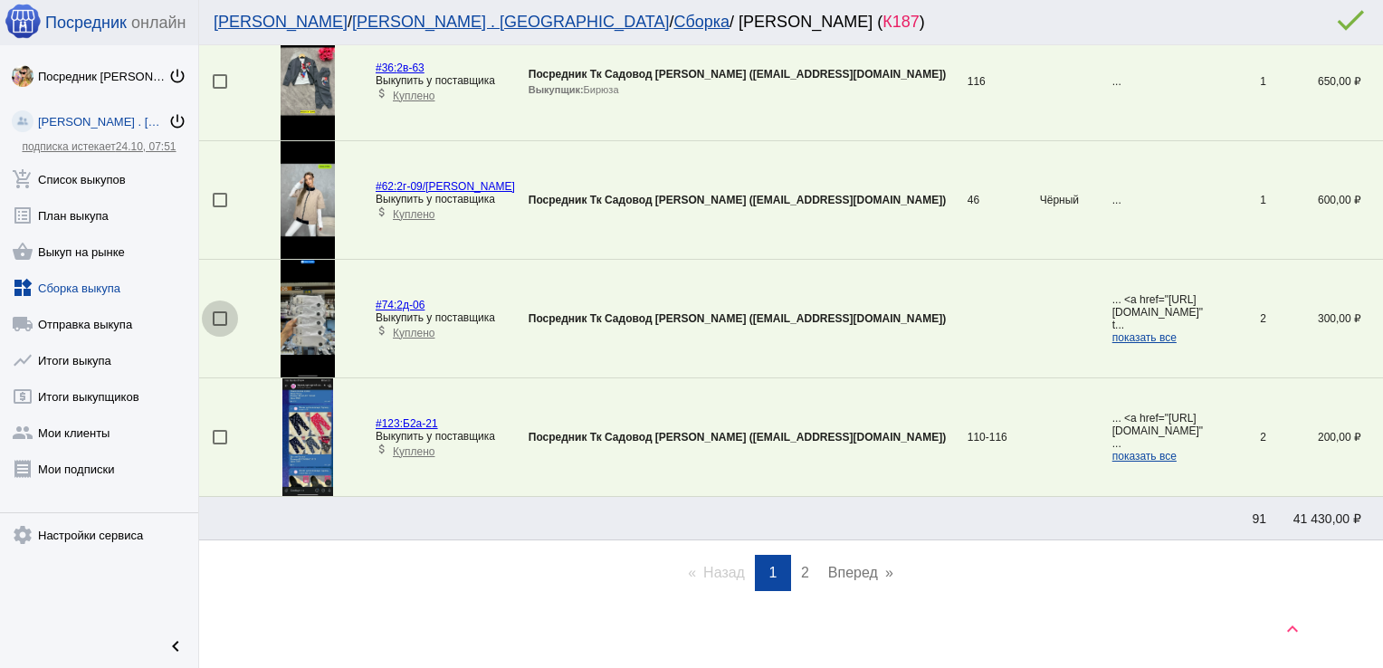
click at [224, 311] on div at bounding box center [220, 318] width 14 height 14
click at [220, 326] on input "checkbox" at bounding box center [219, 326] width 1 height 1
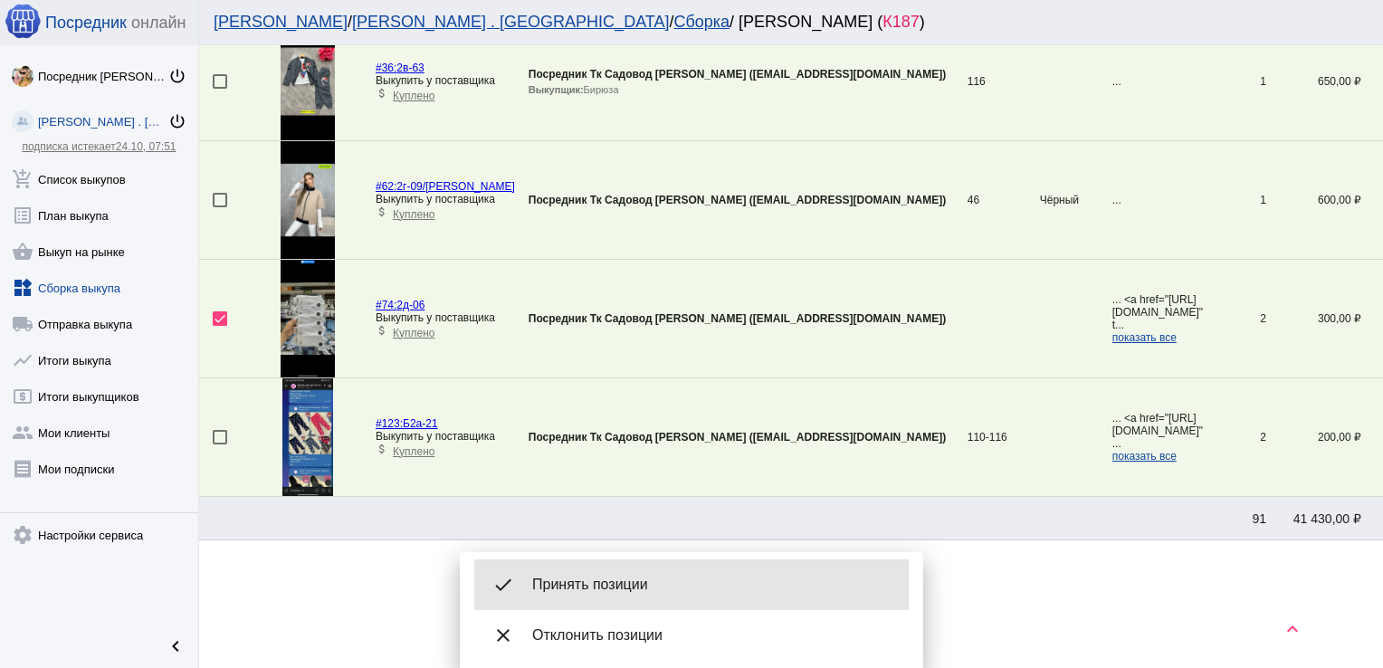
click at [609, 585] on span "Принять позиции" at bounding box center [713, 584] width 362 height 18
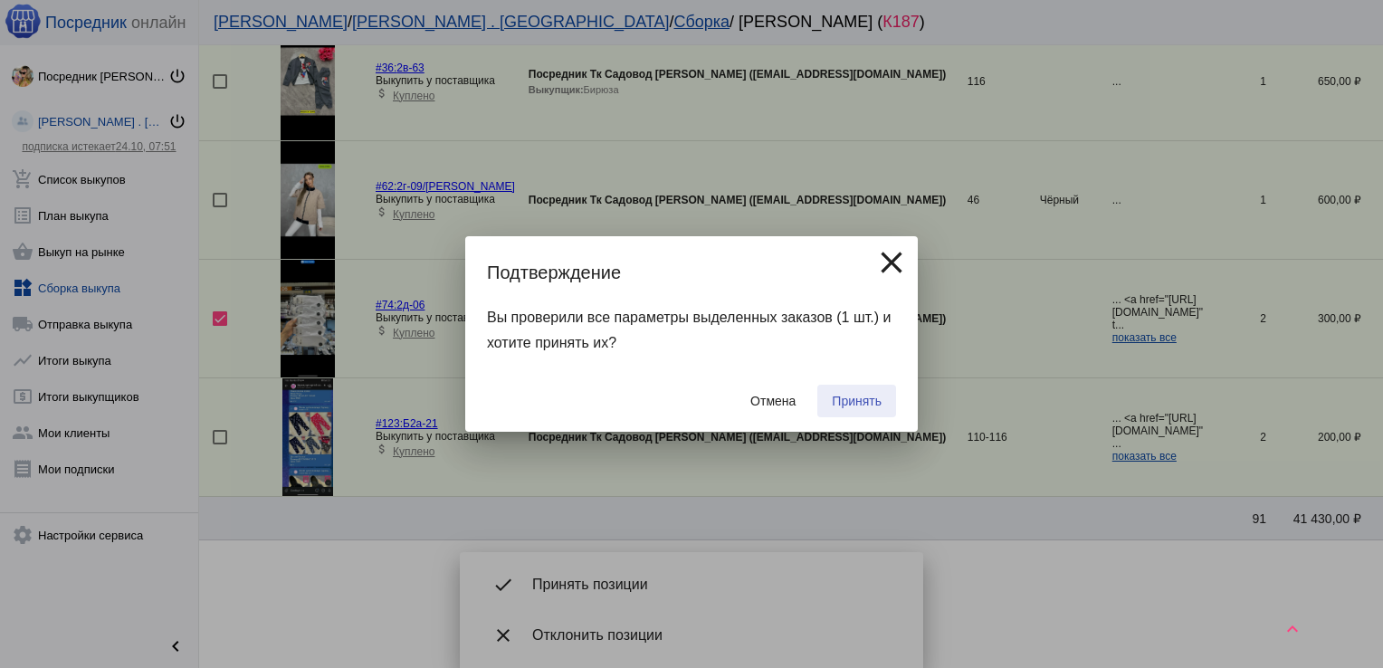
click at [852, 400] on span "Принять" at bounding box center [857, 401] width 50 height 14
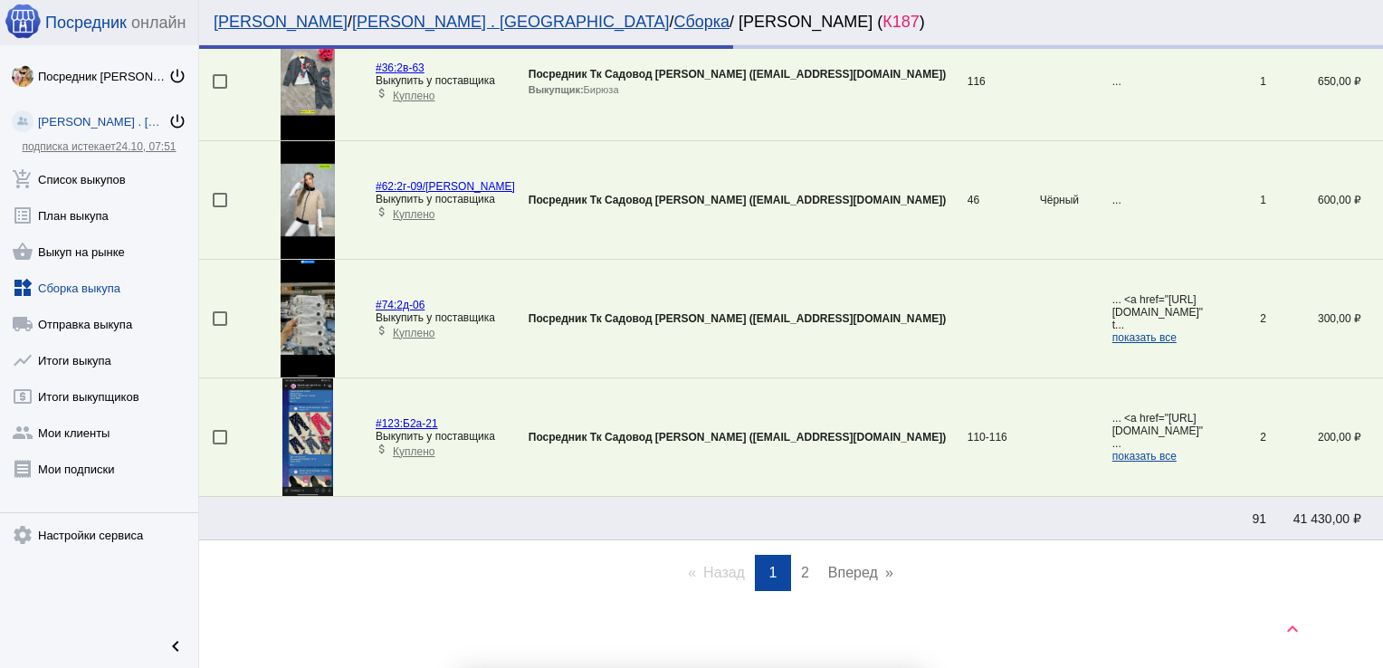
checkbox input "false"
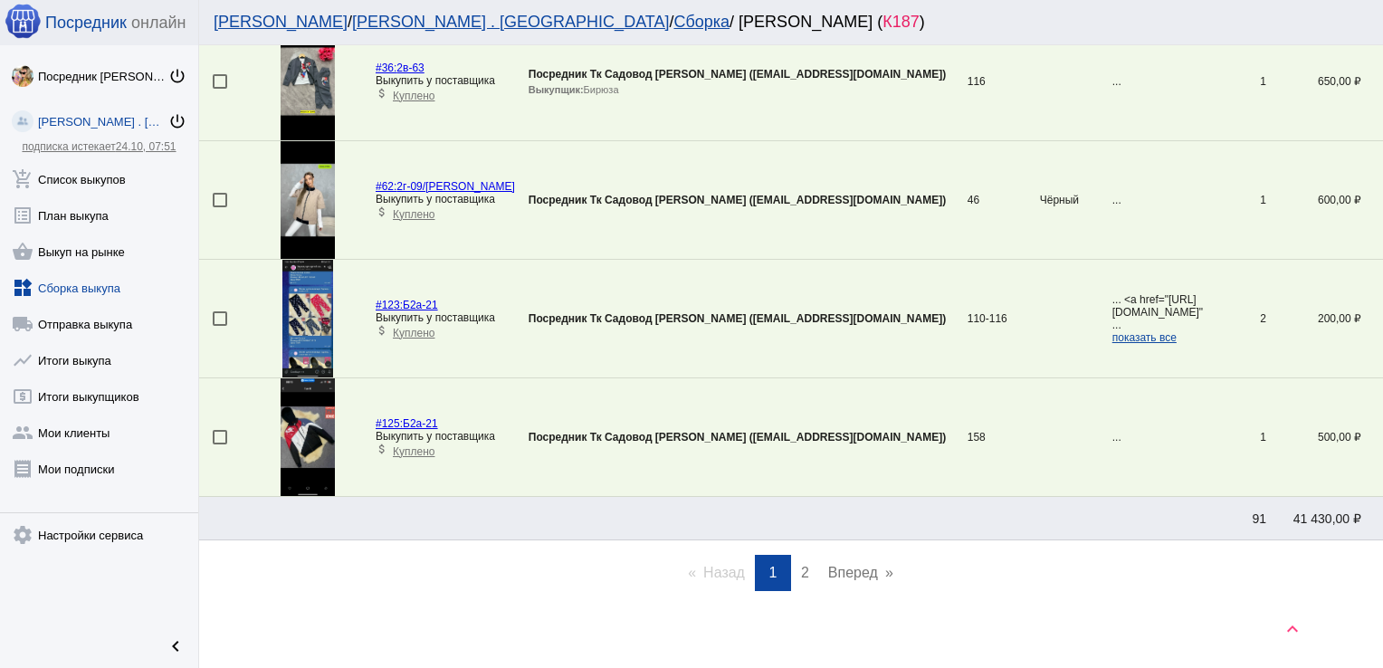
scroll to position [3377, 0]
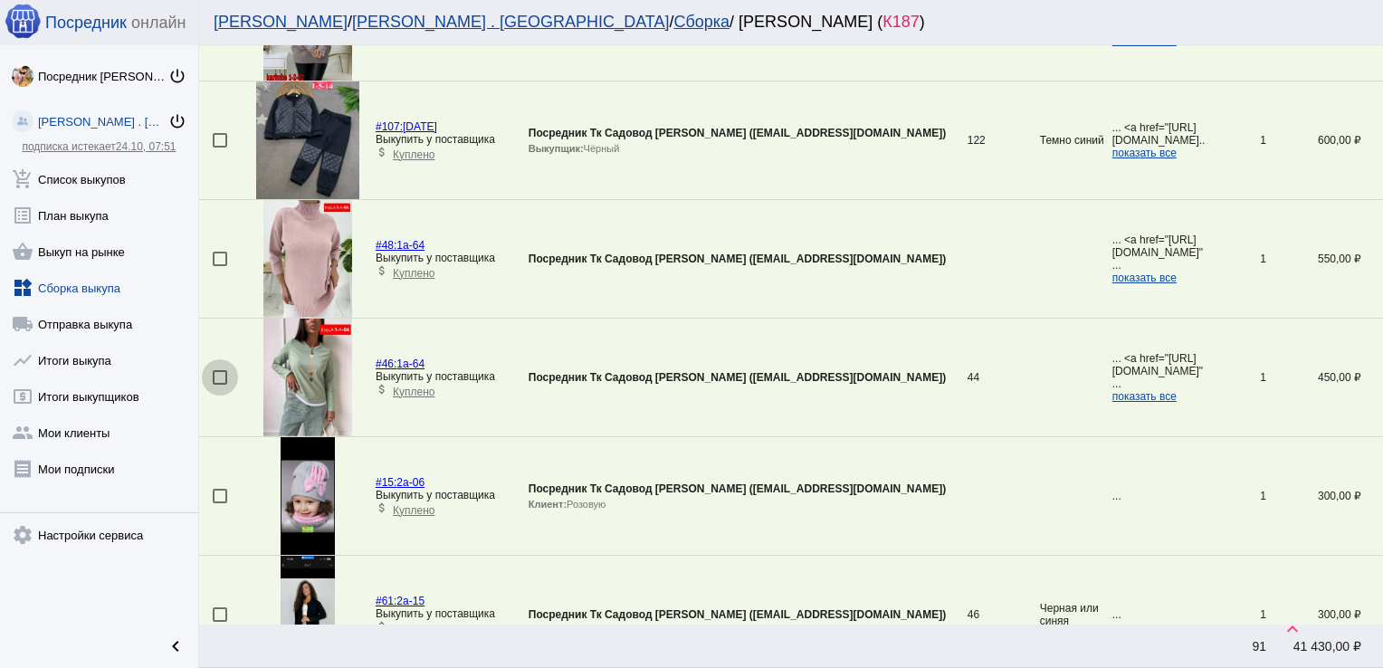
click at [220, 370] on div at bounding box center [220, 377] width 14 height 14
click at [220, 385] on input "checkbox" at bounding box center [219, 385] width 1 height 1
checkbox input "true"
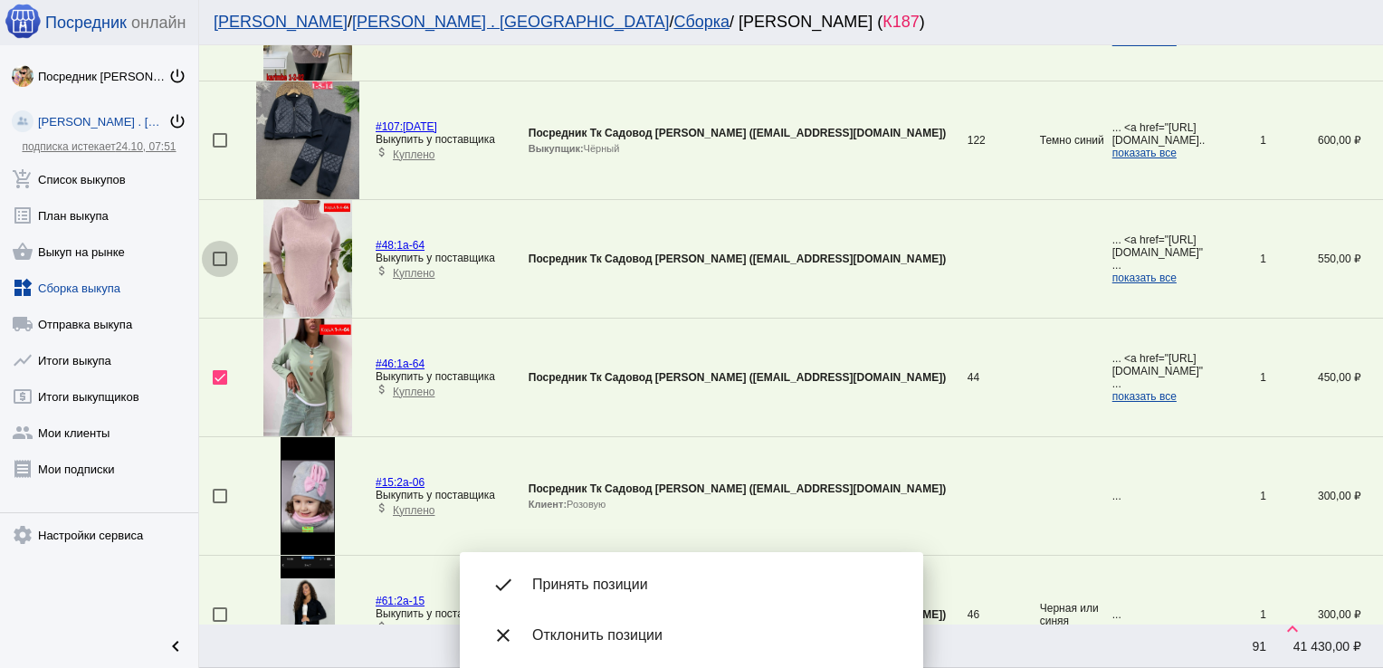
click at [221, 252] on div at bounding box center [220, 259] width 14 height 14
click at [220, 266] on input "checkbox" at bounding box center [219, 266] width 1 height 1
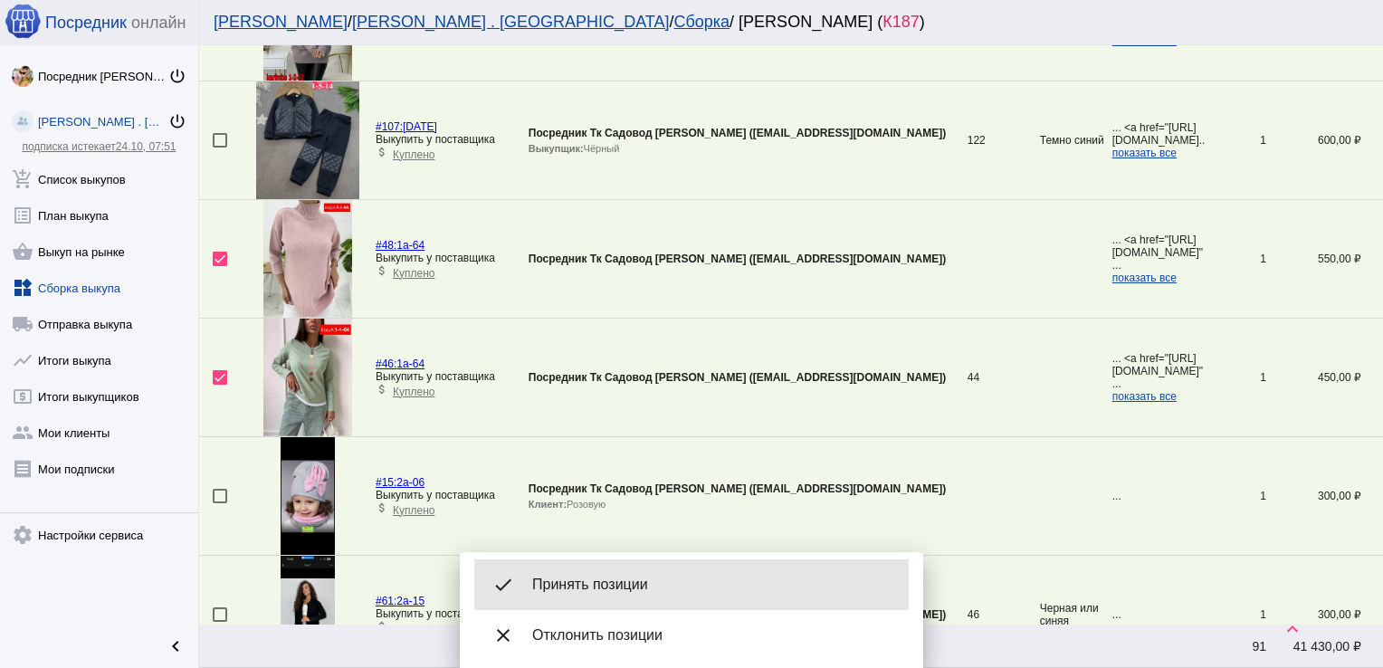
click at [615, 575] on span "Принять позиции" at bounding box center [713, 584] width 362 height 18
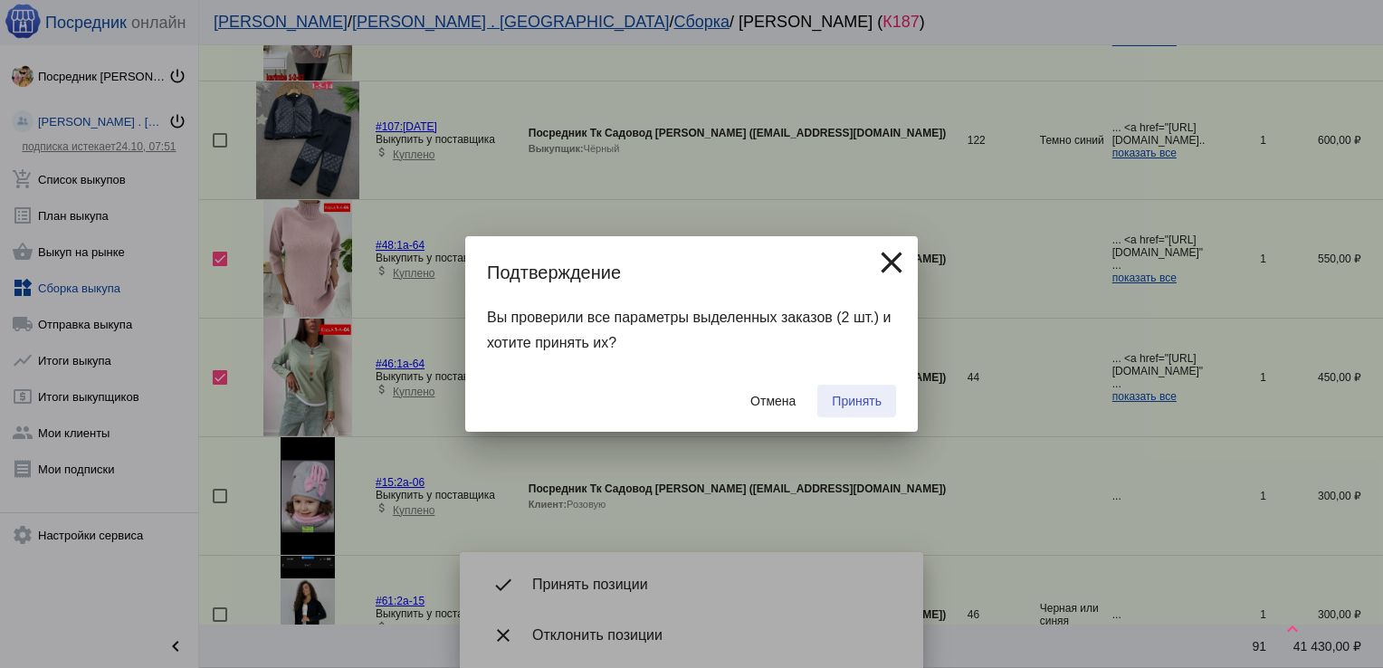
click at [864, 400] on span "Принять" at bounding box center [857, 401] width 50 height 14
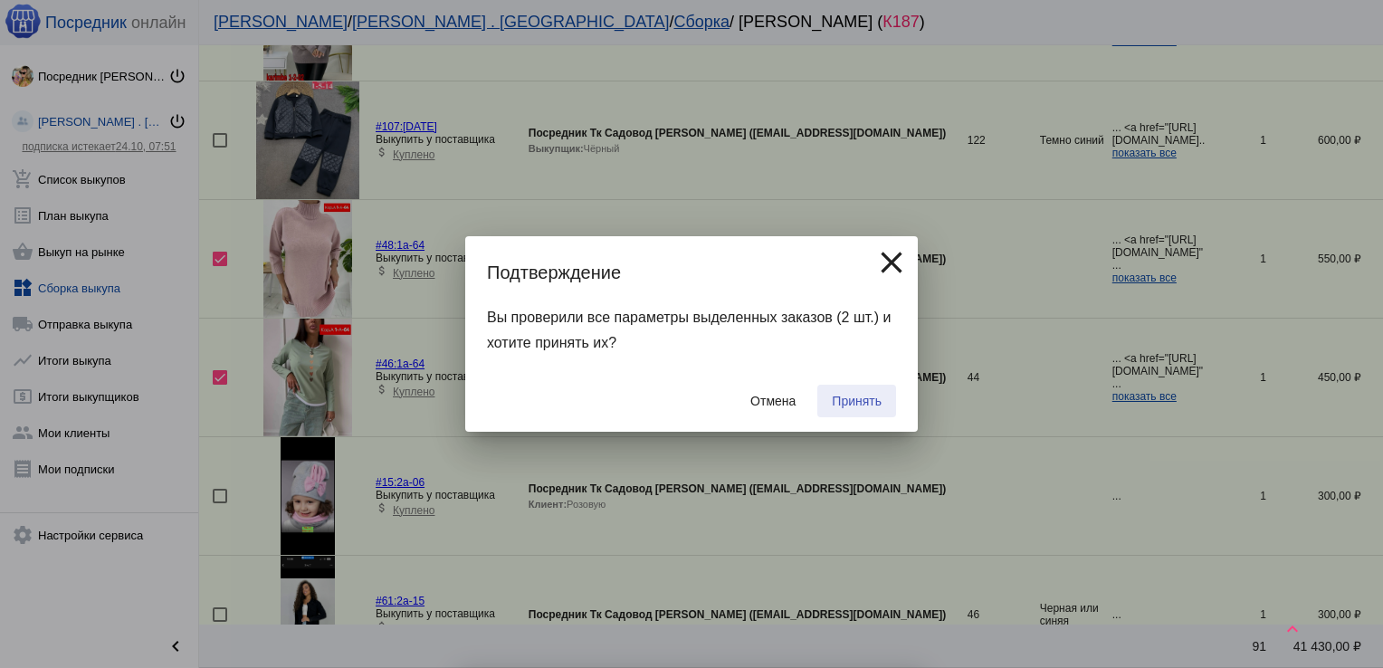
checkbox input "false"
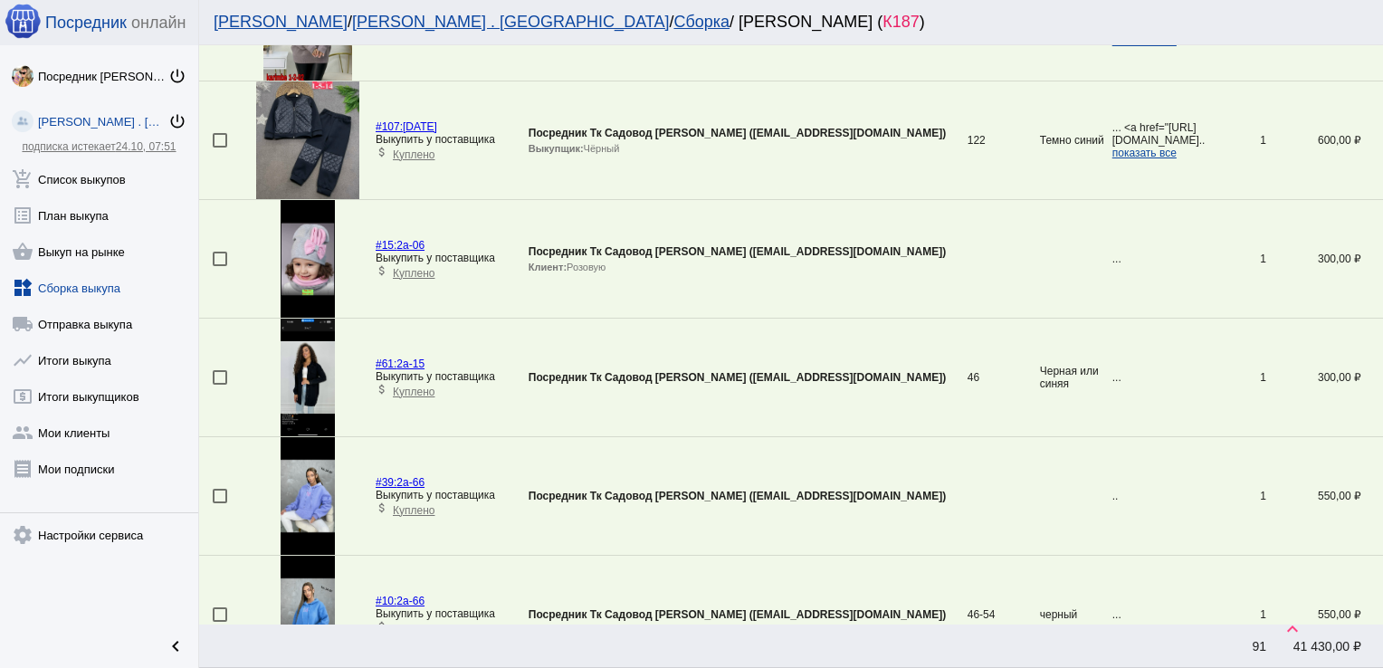
scroll to position [4680, 0]
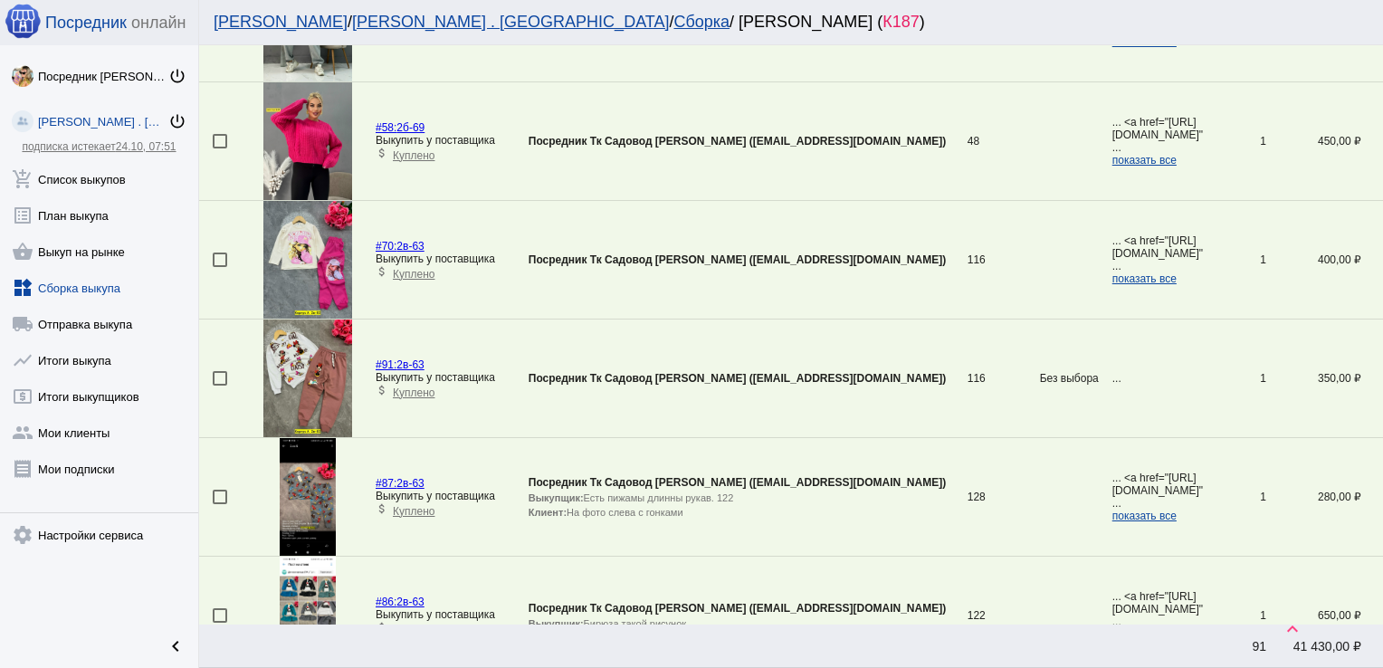
click at [222, 371] on div at bounding box center [220, 378] width 14 height 14
click at [220, 385] on input "checkbox" at bounding box center [219, 385] width 1 height 1
checkbox input "true"
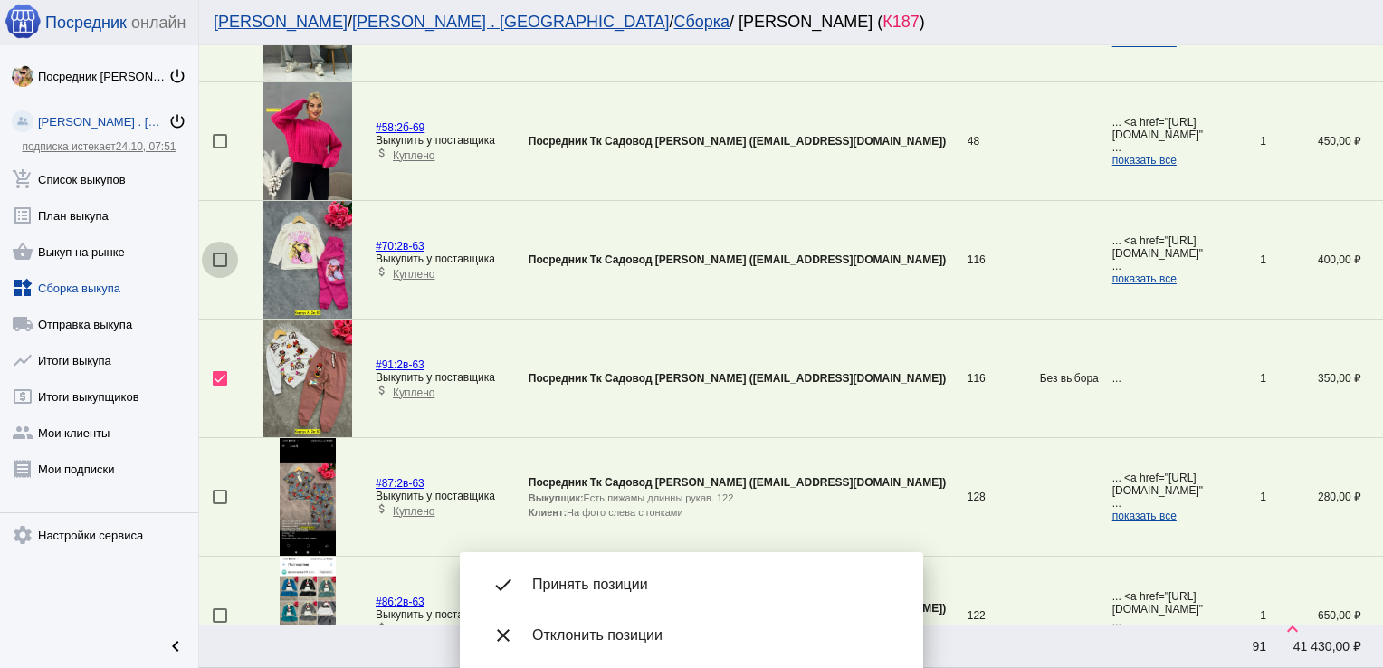
click at [219, 252] on div at bounding box center [220, 259] width 14 height 14
click at [219, 267] on input "checkbox" at bounding box center [219, 267] width 1 height 1
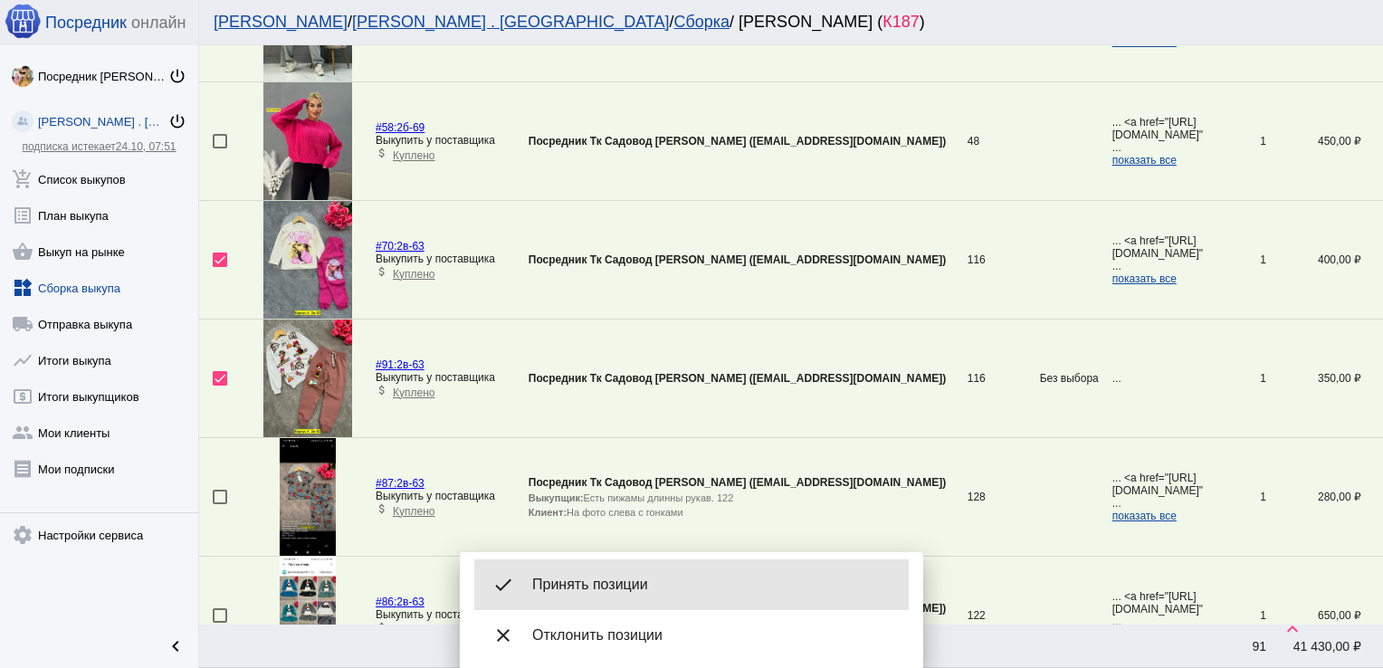
click at [650, 588] on span "Принять позиции" at bounding box center [713, 584] width 362 height 18
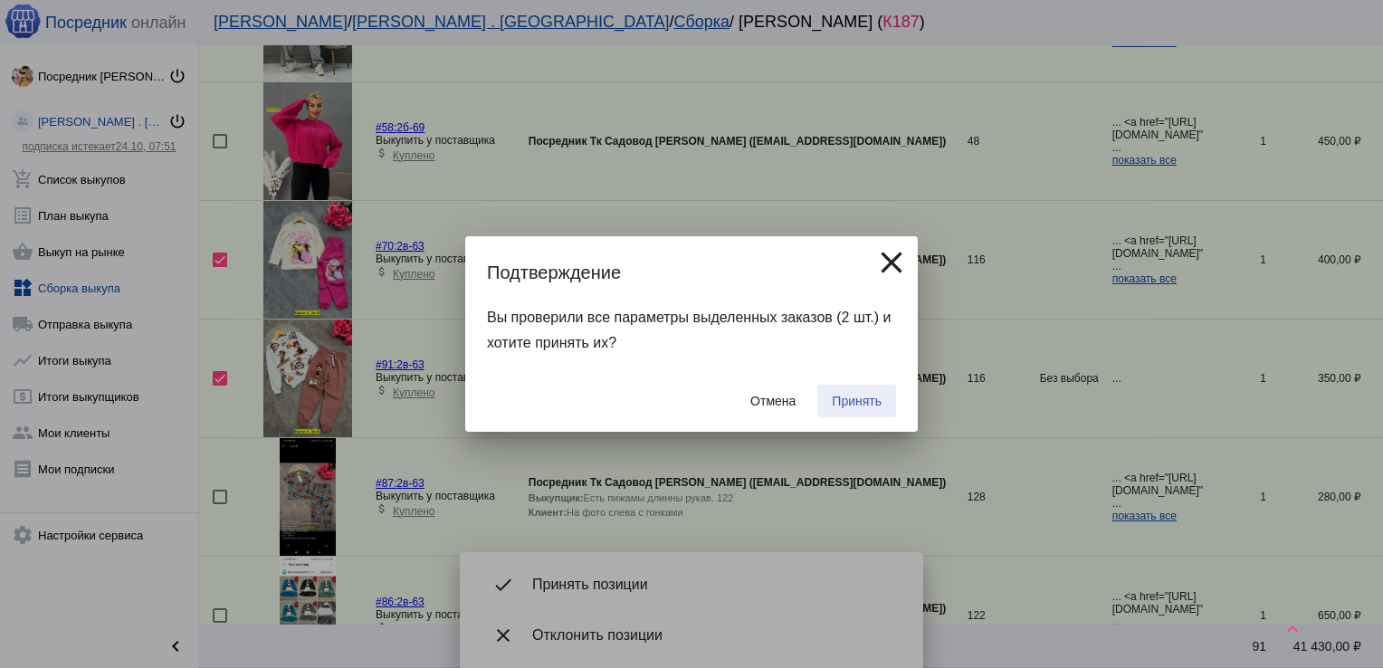
click at [856, 400] on span "Принять" at bounding box center [857, 401] width 50 height 14
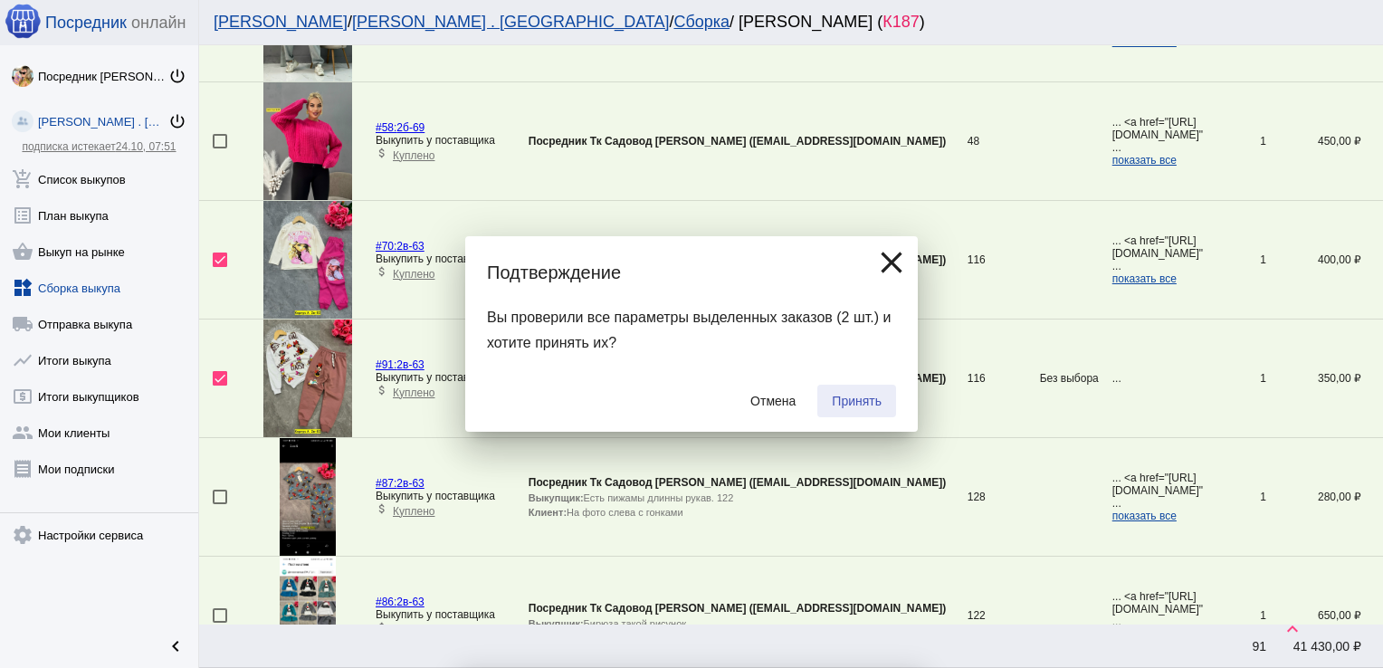
checkbox input "false"
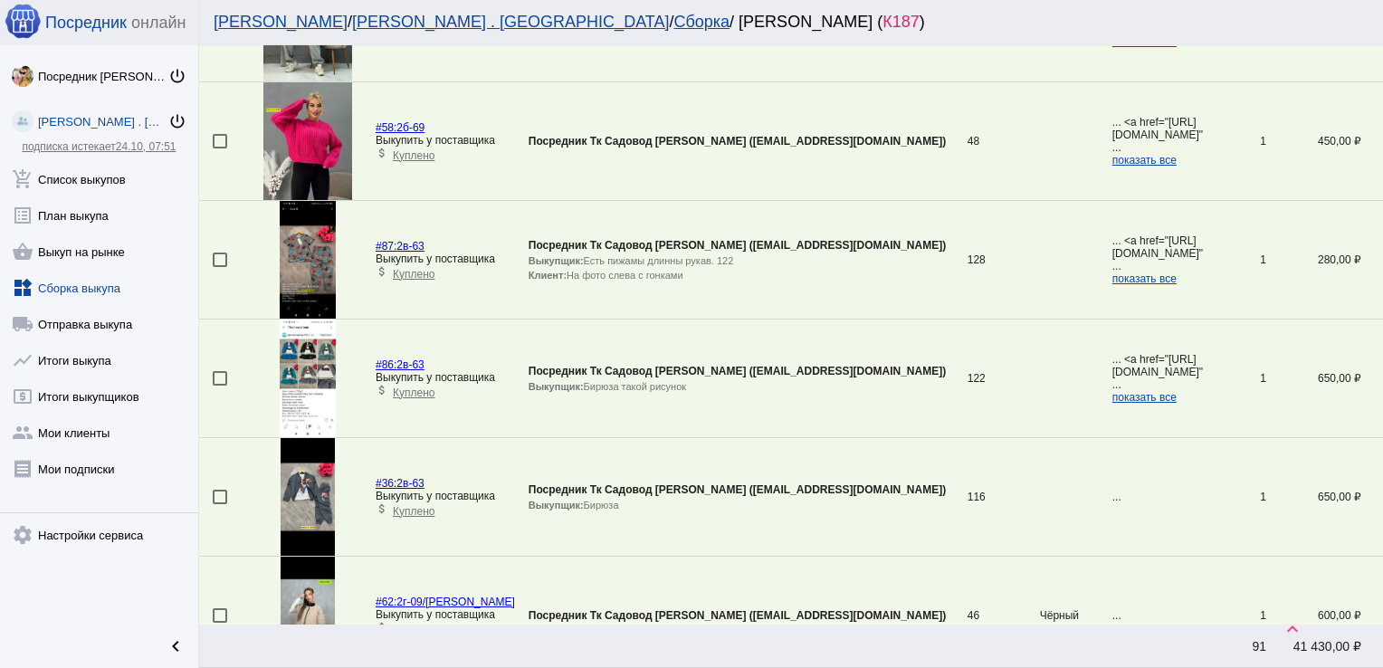
scroll to position [4324, 0]
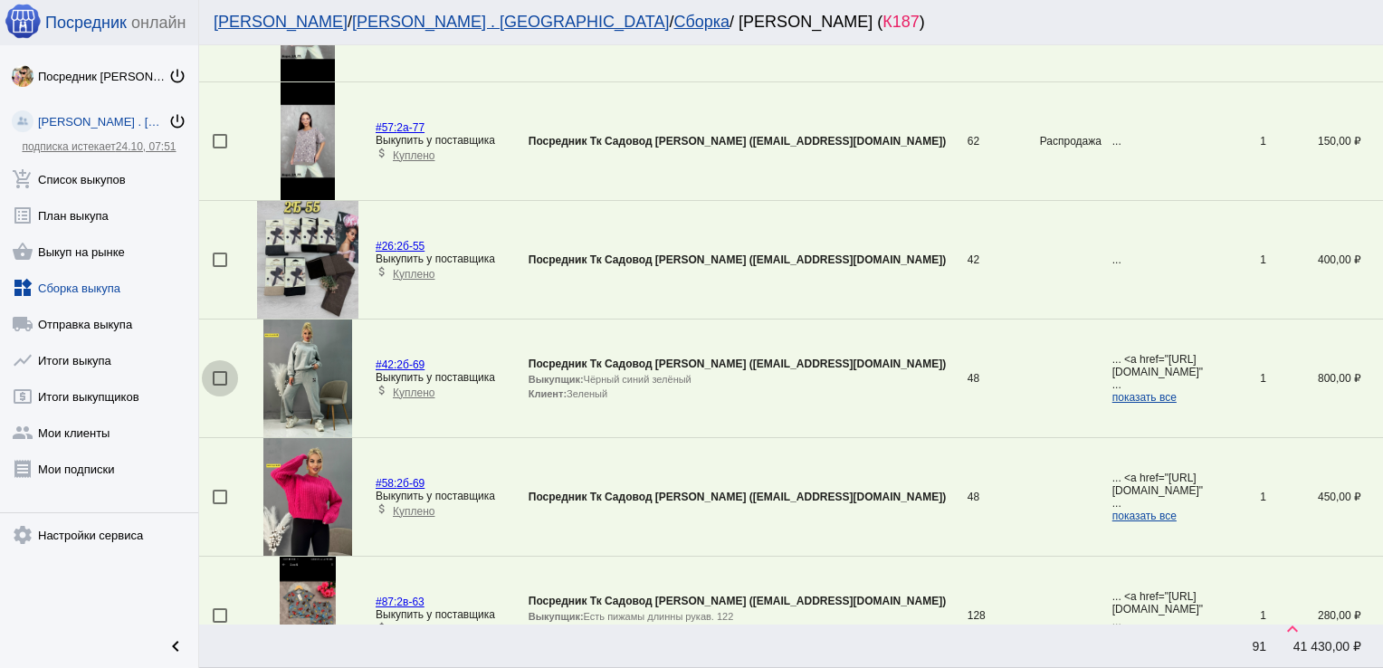
click at [224, 371] on div at bounding box center [220, 378] width 14 height 14
click at [220, 385] on input "checkbox" at bounding box center [219, 385] width 1 height 1
checkbox input "true"
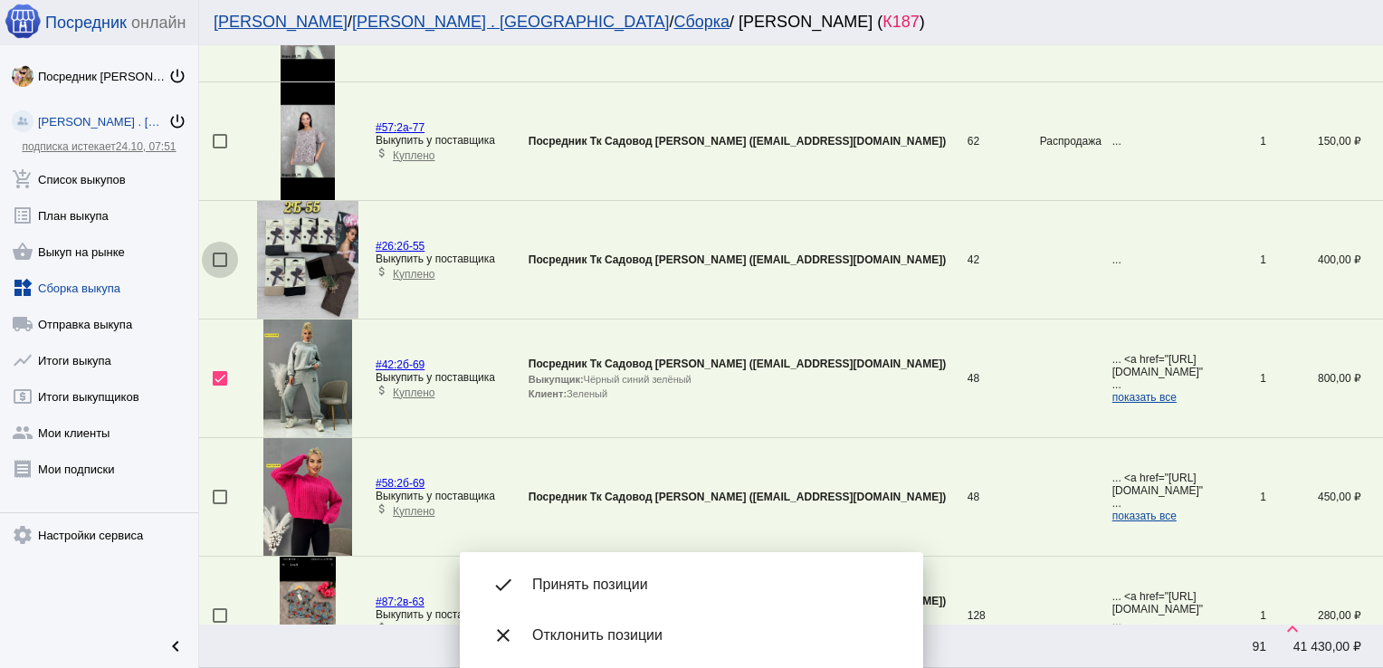
click at [214, 252] on div at bounding box center [220, 259] width 14 height 14
click at [219, 267] on input "checkbox" at bounding box center [219, 267] width 1 height 1
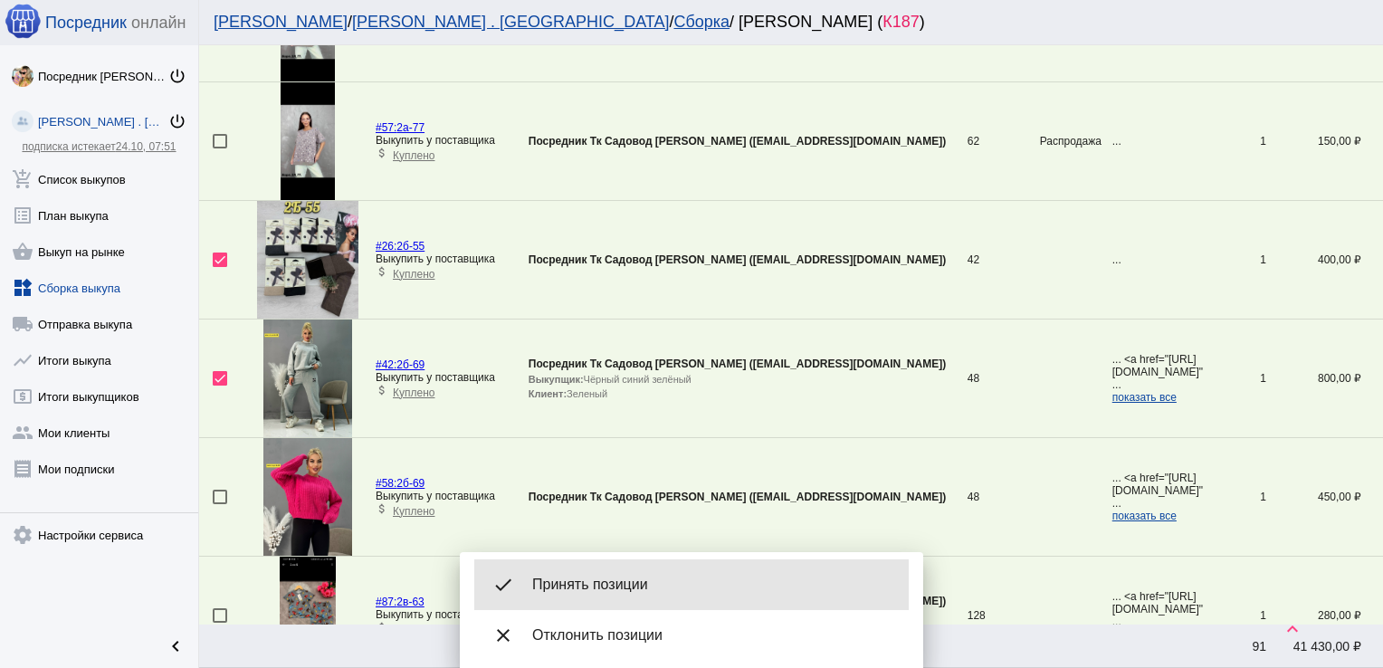
click at [620, 571] on div "done Принять позиции" at bounding box center [691, 584] width 434 height 51
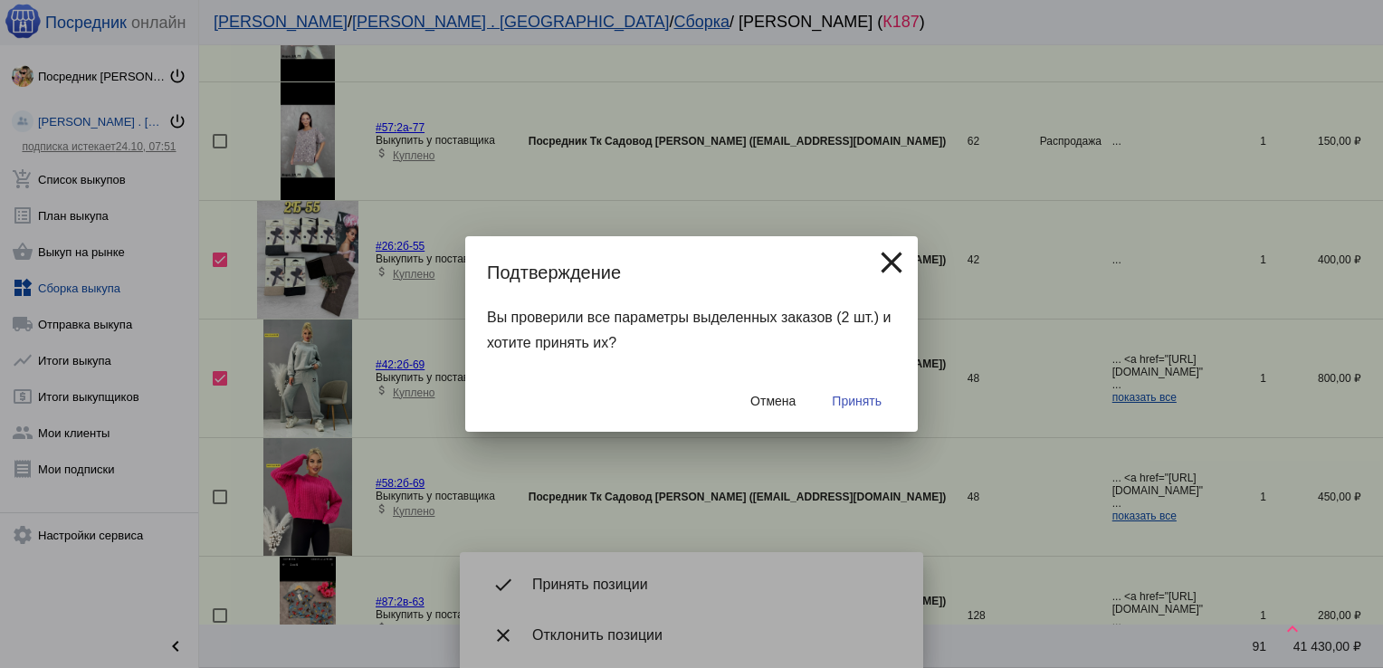
click at [848, 403] on span "Принять" at bounding box center [857, 401] width 50 height 14
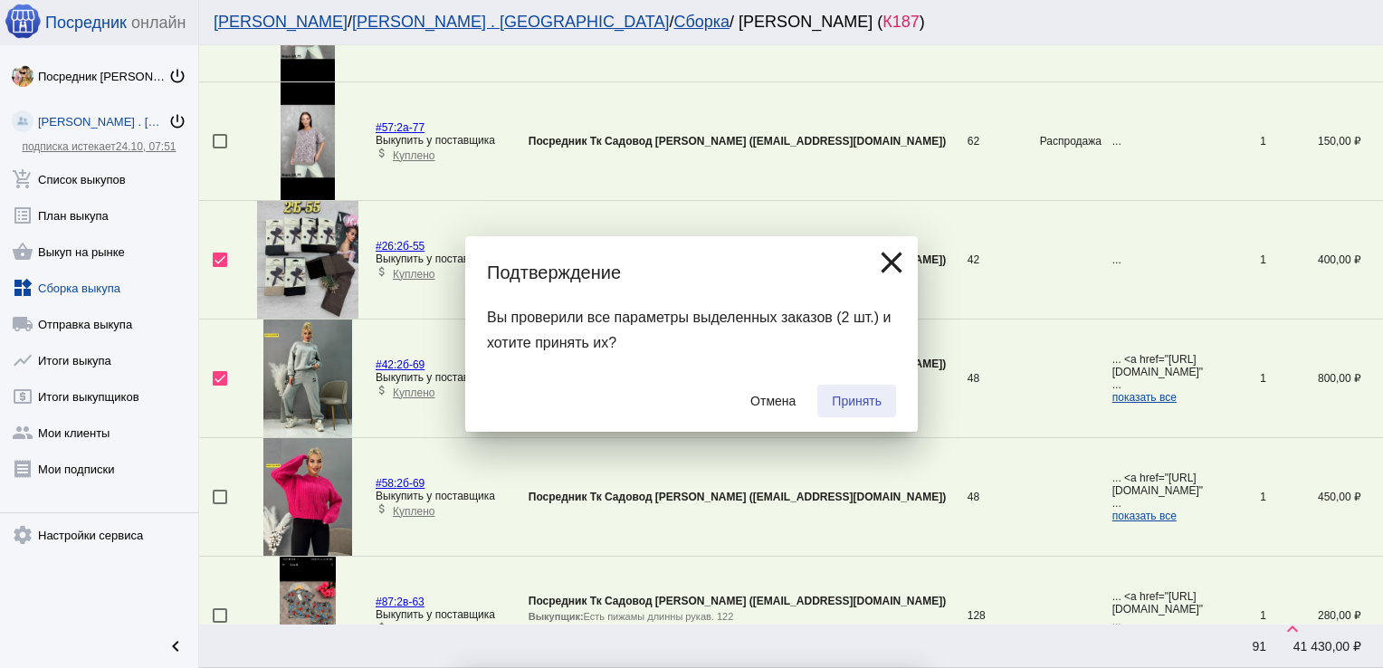
checkbox input "false"
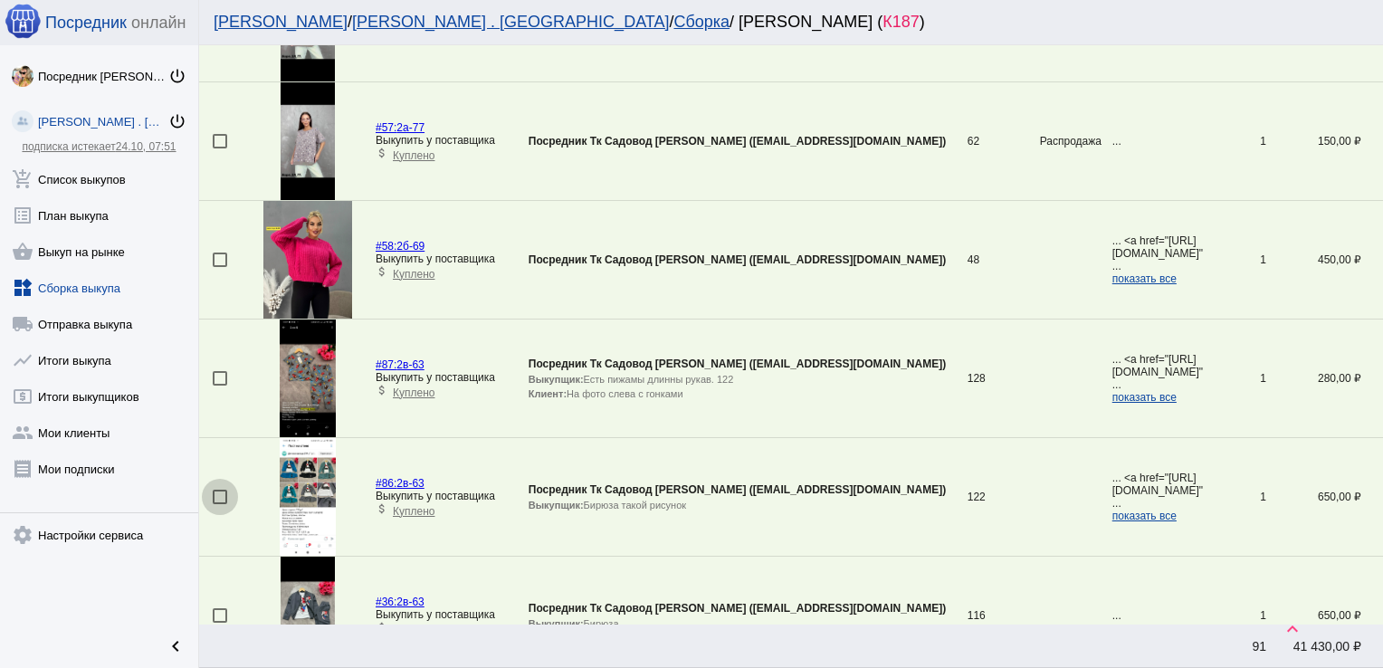
click at [224, 490] on div at bounding box center [220, 497] width 14 height 14
click at [220, 504] on input "checkbox" at bounding box center [219, 504] width 1 height 1
checkbox input "true"
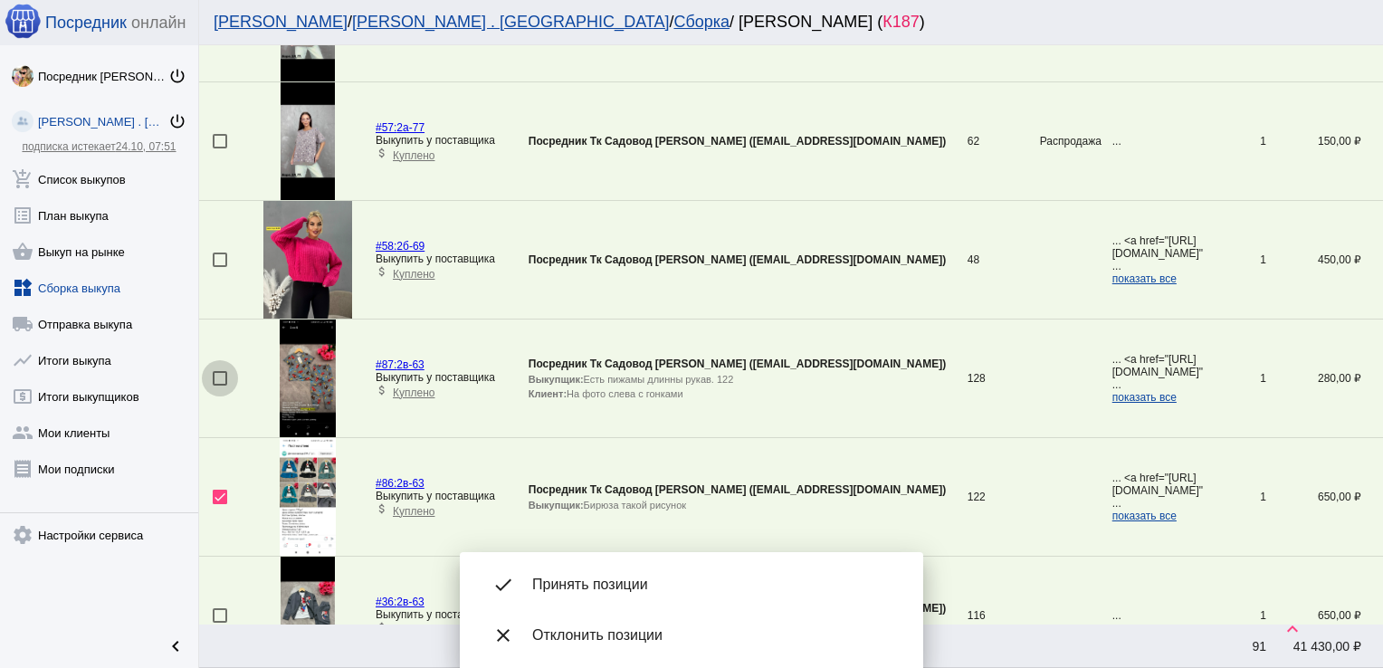
click at [216, 371] on div at bounding box center [220, 378] width 14 height 14
click at [219, 385] on input "checkbox" at bounding box center [219, 385] width 1 height 1
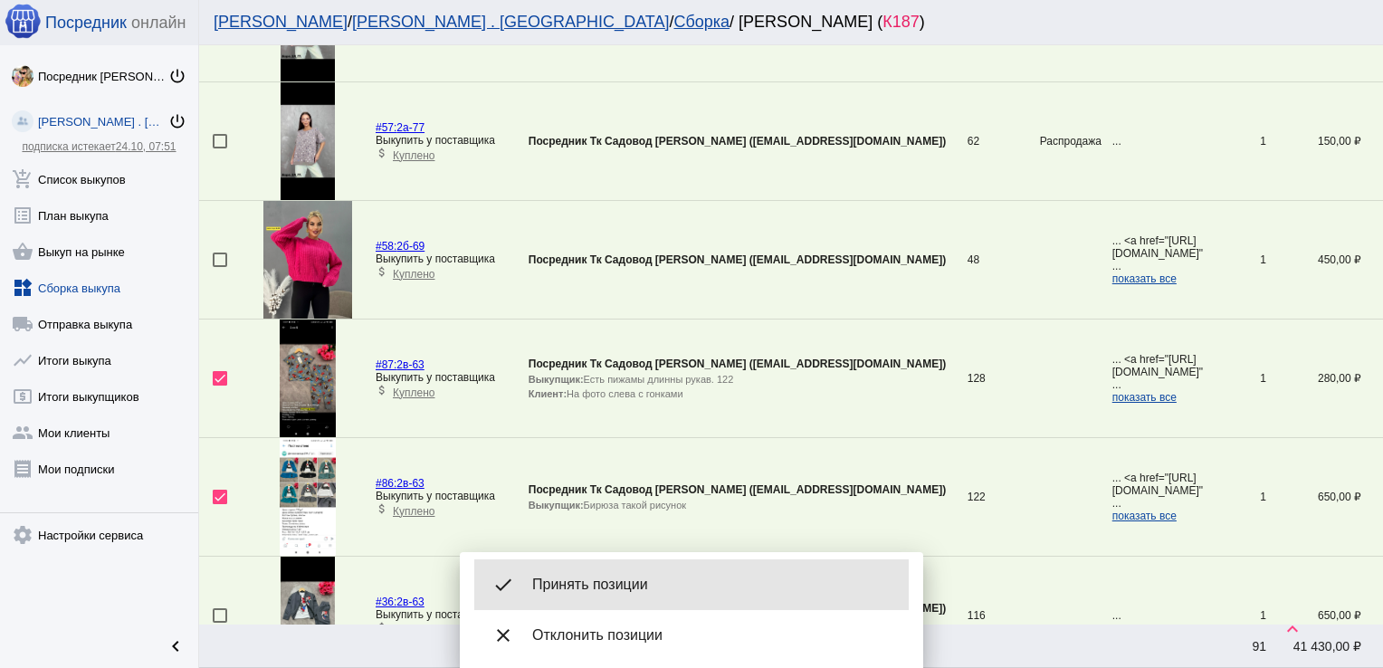
click at [604, 578] on span "Принять позиции" at bounding box center [713, 584] width 362 height 18
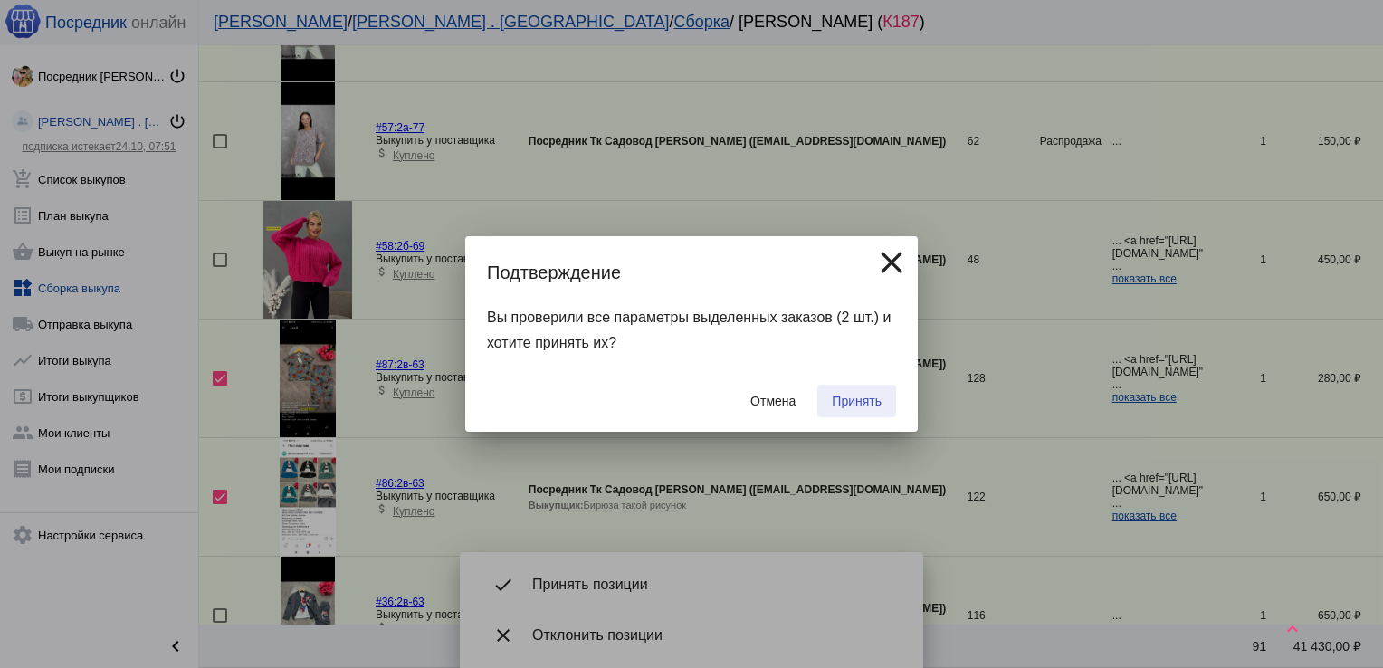
click at [865, 400] on span "Принять" at bounding box center [857, 401] width 50 height 14
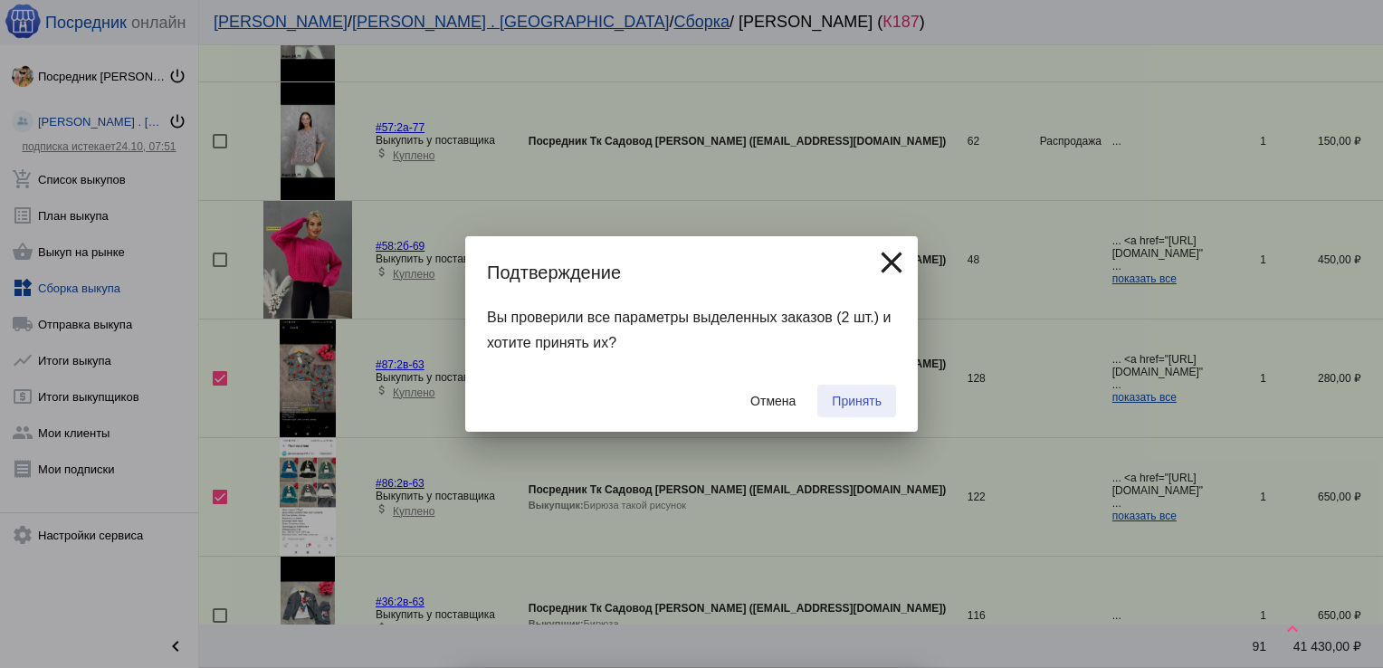
checkbox input "false"
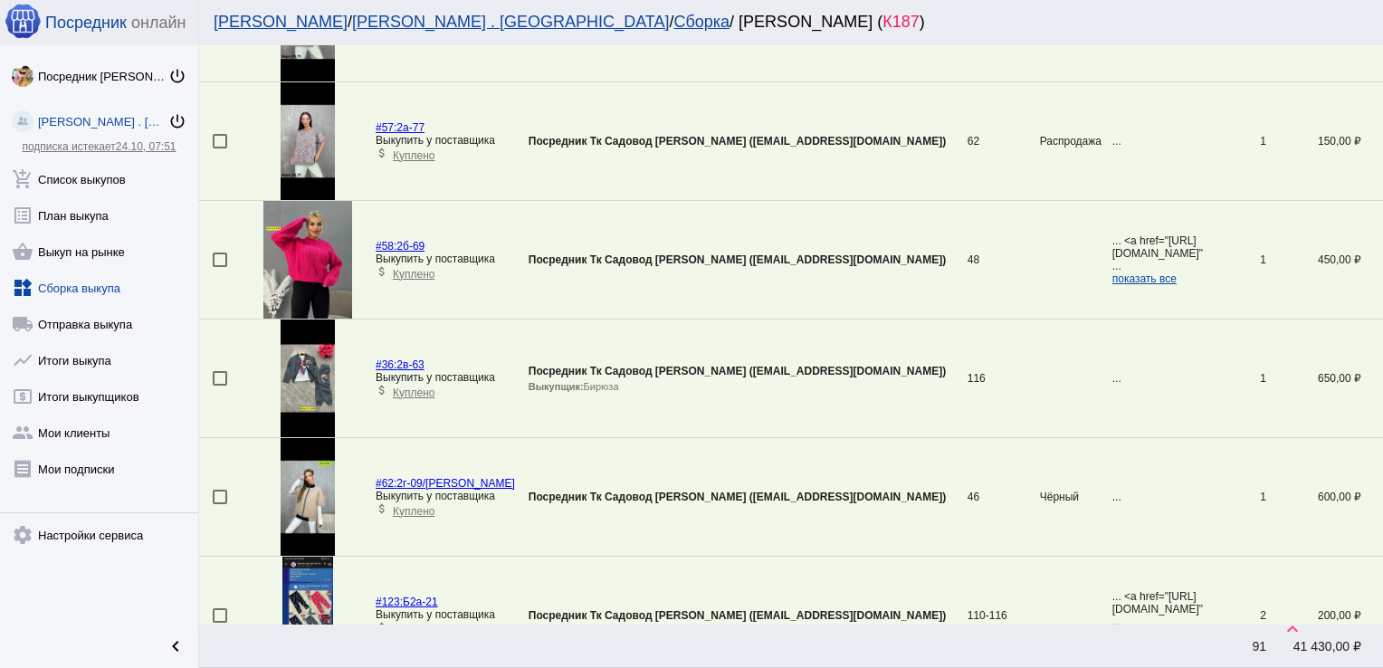
scroll to position [5569, 0]
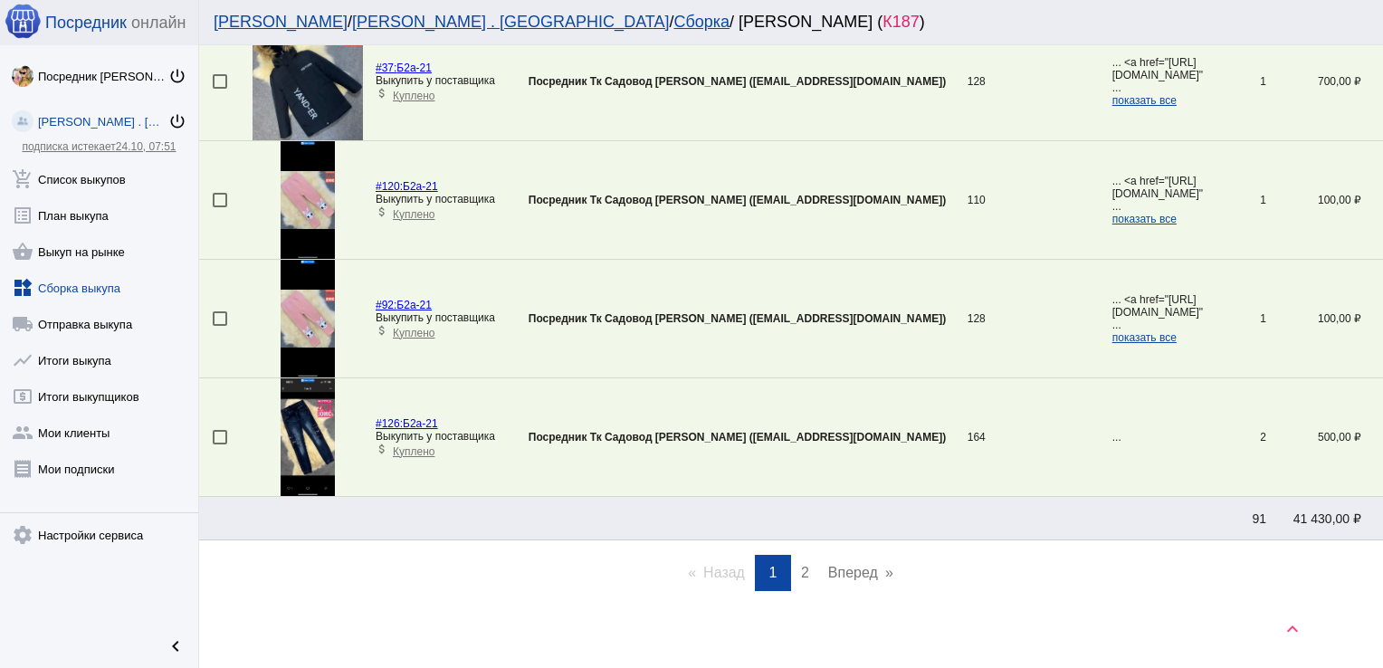
click at [801, 565] on span "2" at bounding box center [805, 572] width 8 height 15
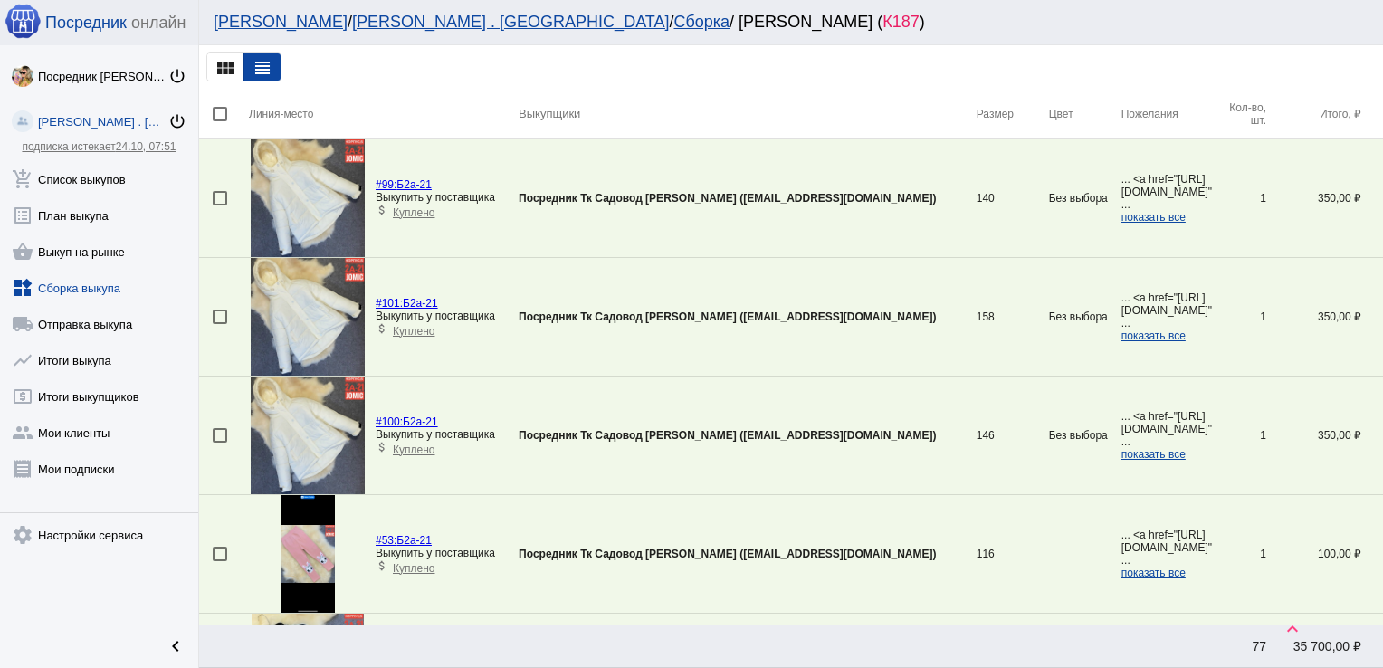
scroll to position [1129, 0]
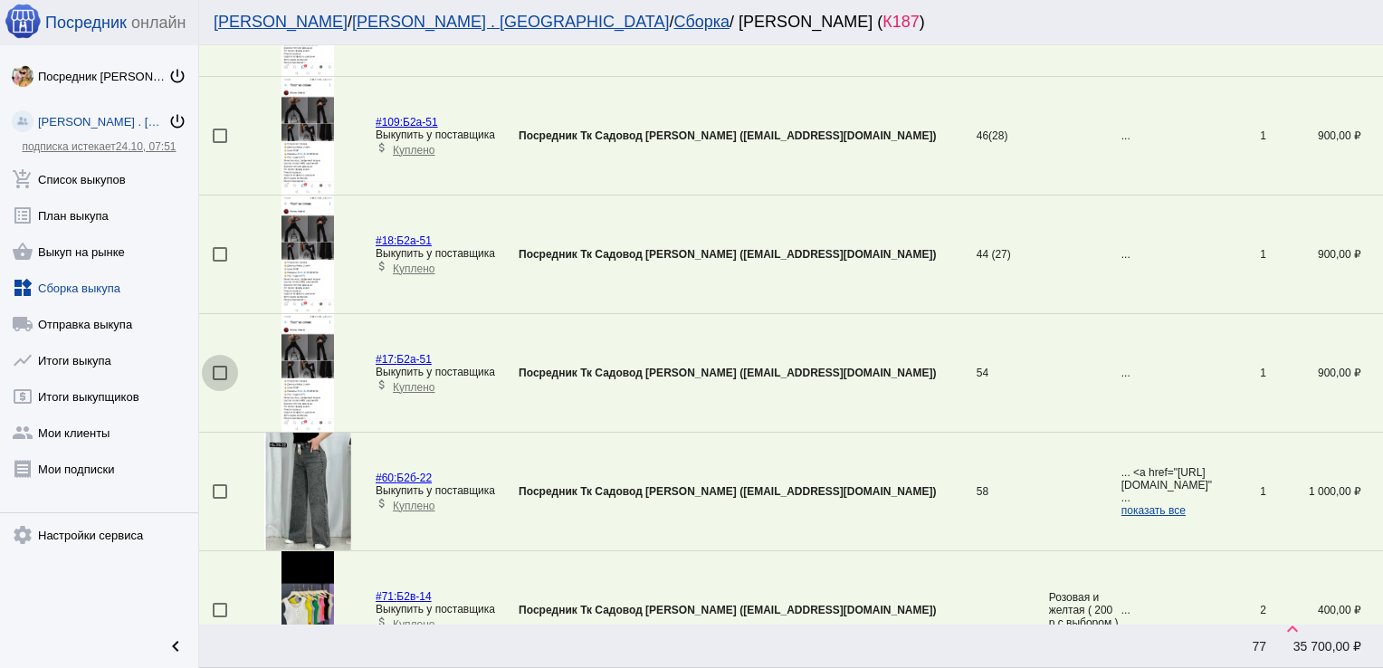
click at [214, 372] on div at bounding box center [220, 373] width 14 height 14
click at [219, 380] on input "checkbox" at bounding box center [219, 380] width 1 height 1
checkbox input "true"
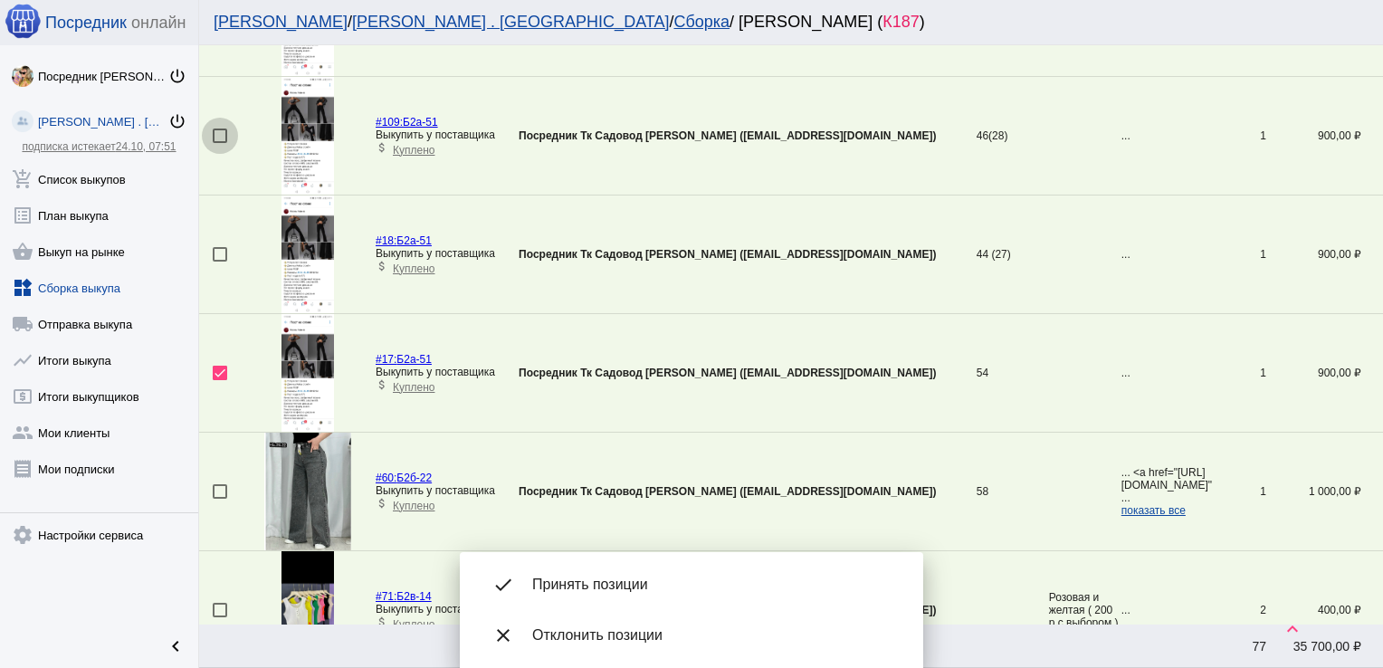
click at [220, 131] on div at bounding box center [220, 135] width 14 height 14
click at [220, 143] on input "checkbox" at bounding box center [219, 143] width 1 height 1
checkbox input "true"
click at [218, 247] on div at bounding box center [220, 254] width 14 height 14
click at [219, 262] on input "checkbox" at bounding box center [219, 262] width 1 height 1
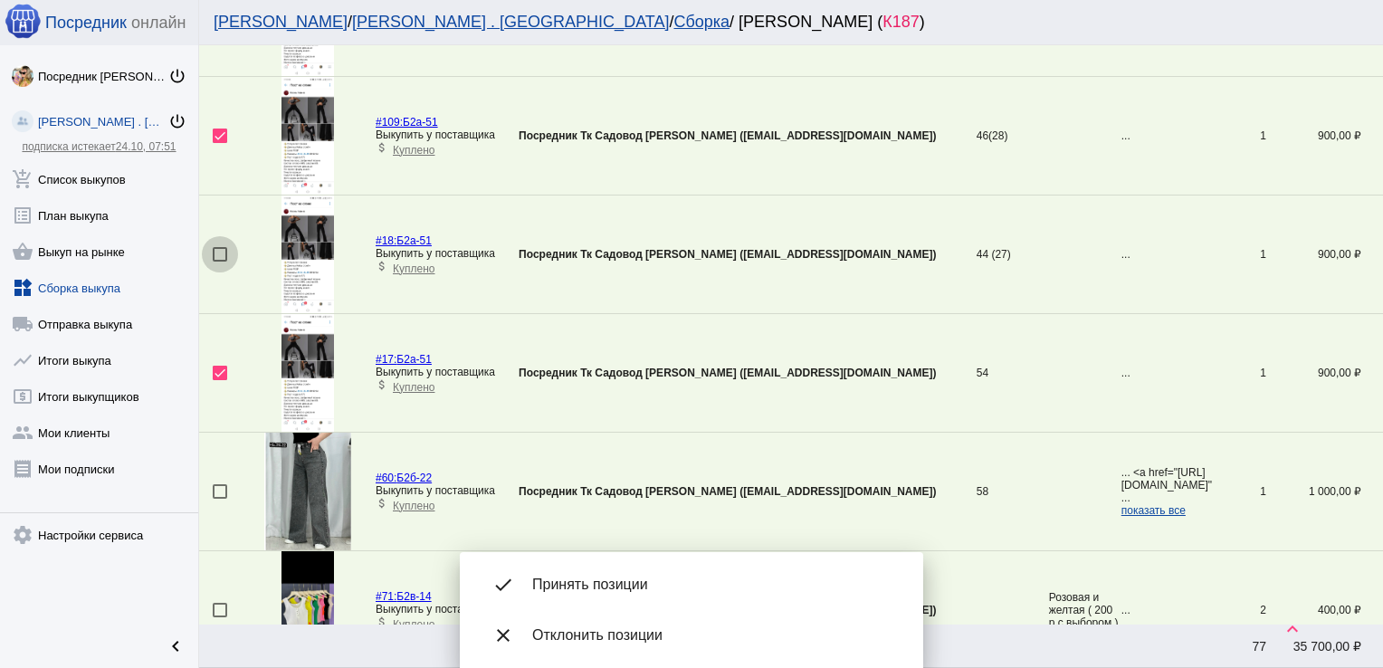
checkbox input "true"
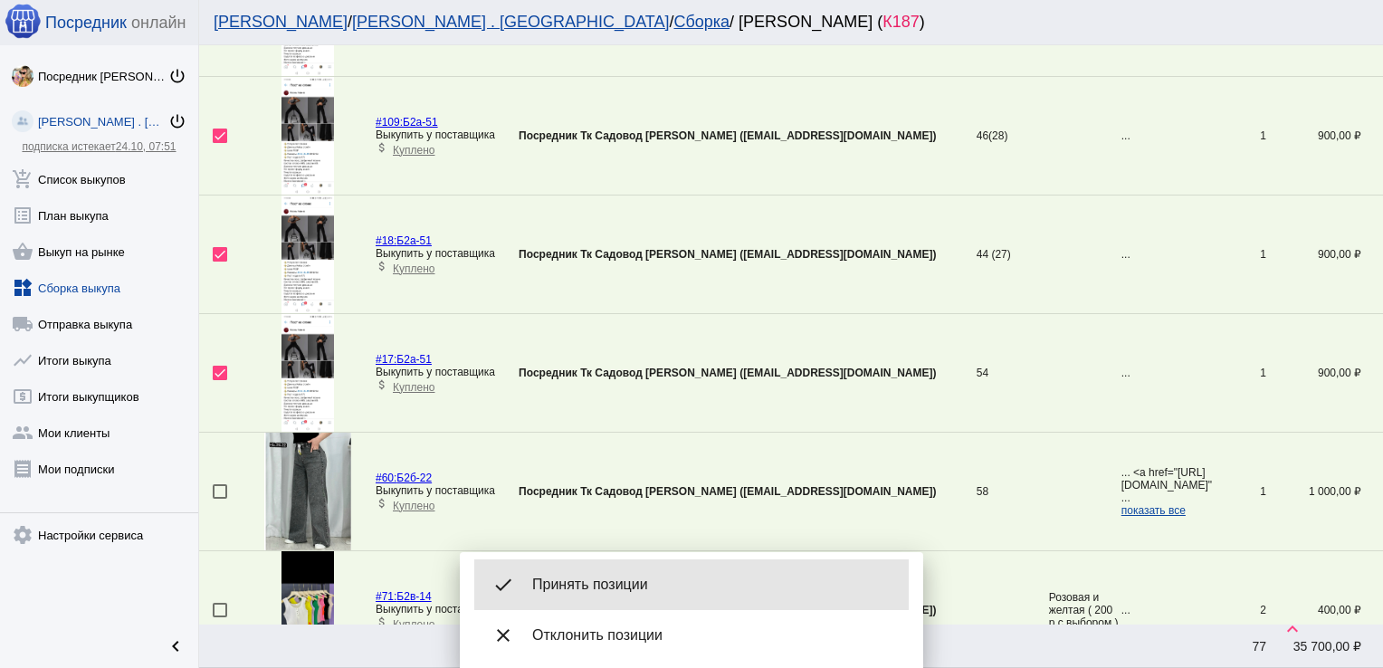
click at [681, 577] on span "Принять позиции" at bounding box center [713, 584] width 362 height 18
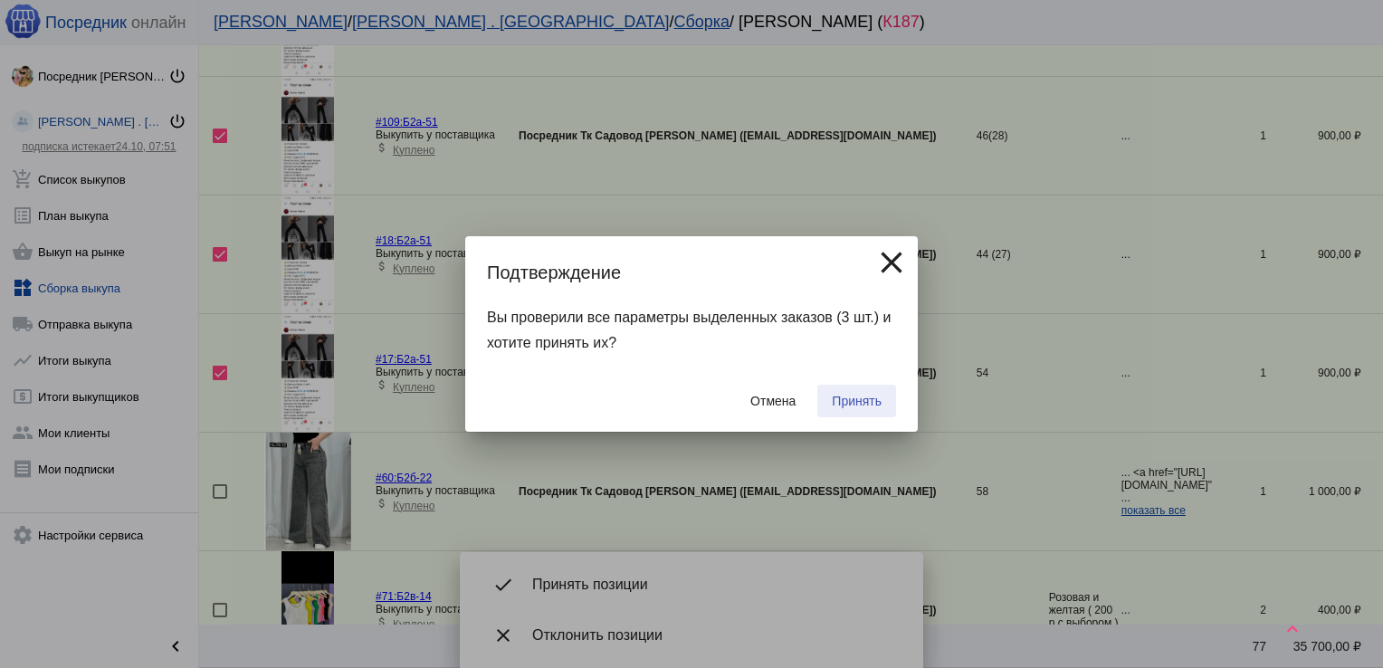
click at [847, 402] on span "Принять" at bounding box center [857, 401] width 50 height 14
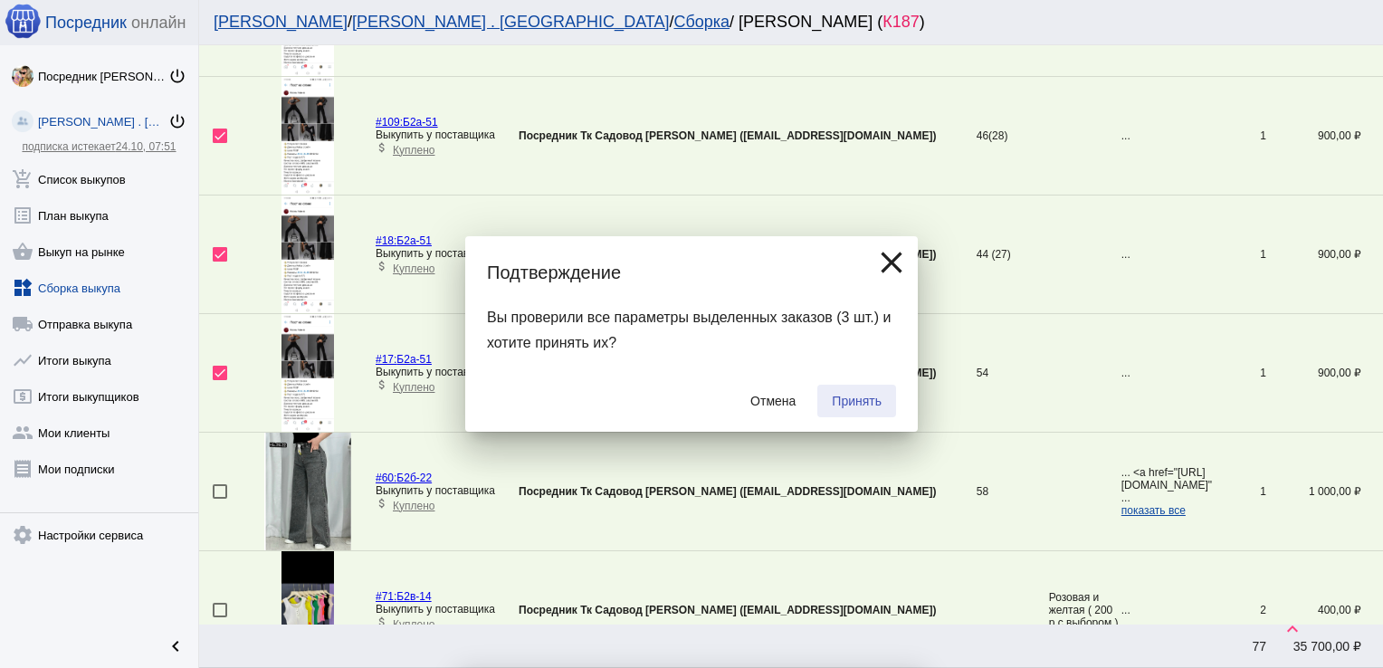
checkbox input "false"
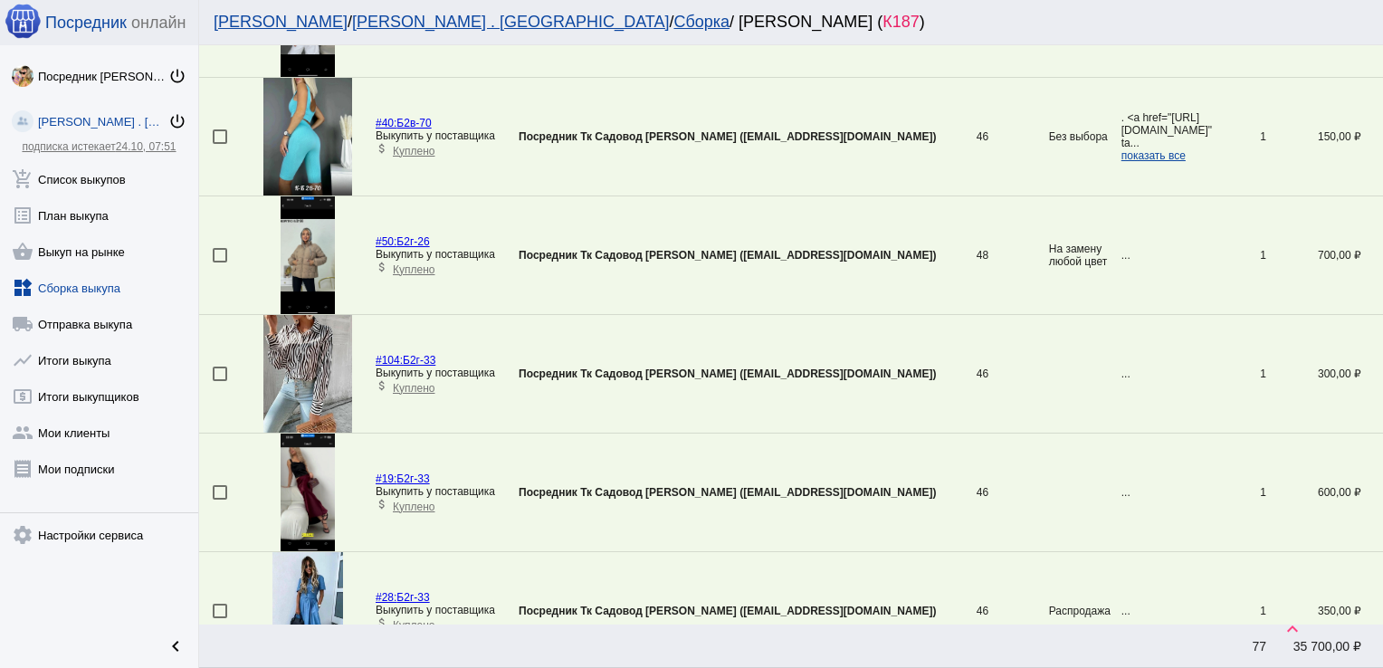
scroll to position [1900, 0]
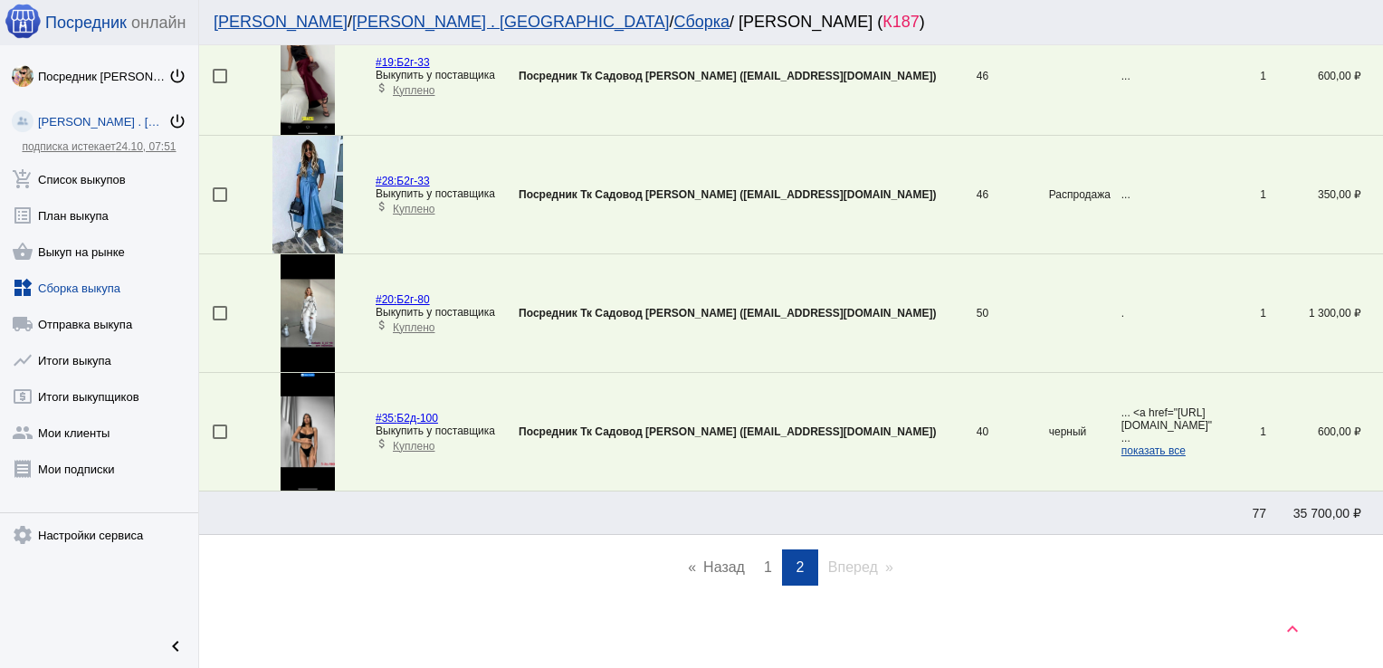
click at [766, 559] on link "page 1" at bounding box center [768, 567] width 26 height 36
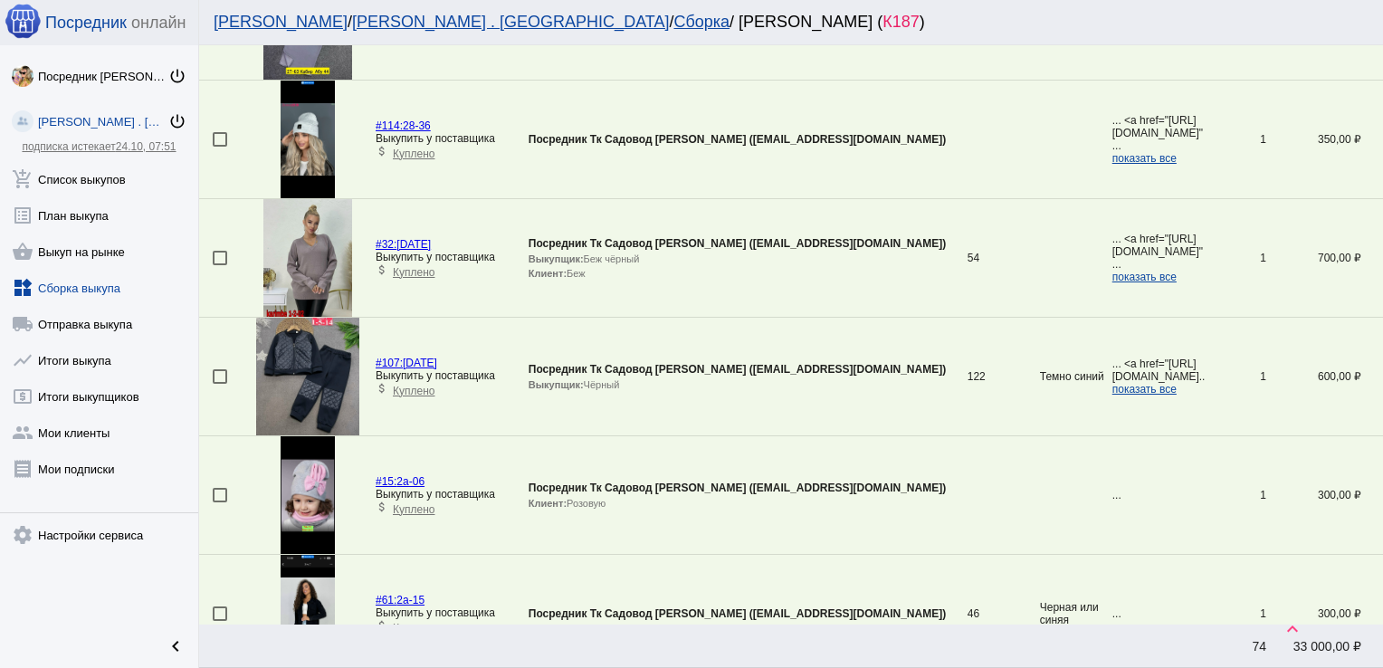
scroll to position [3614, 0]
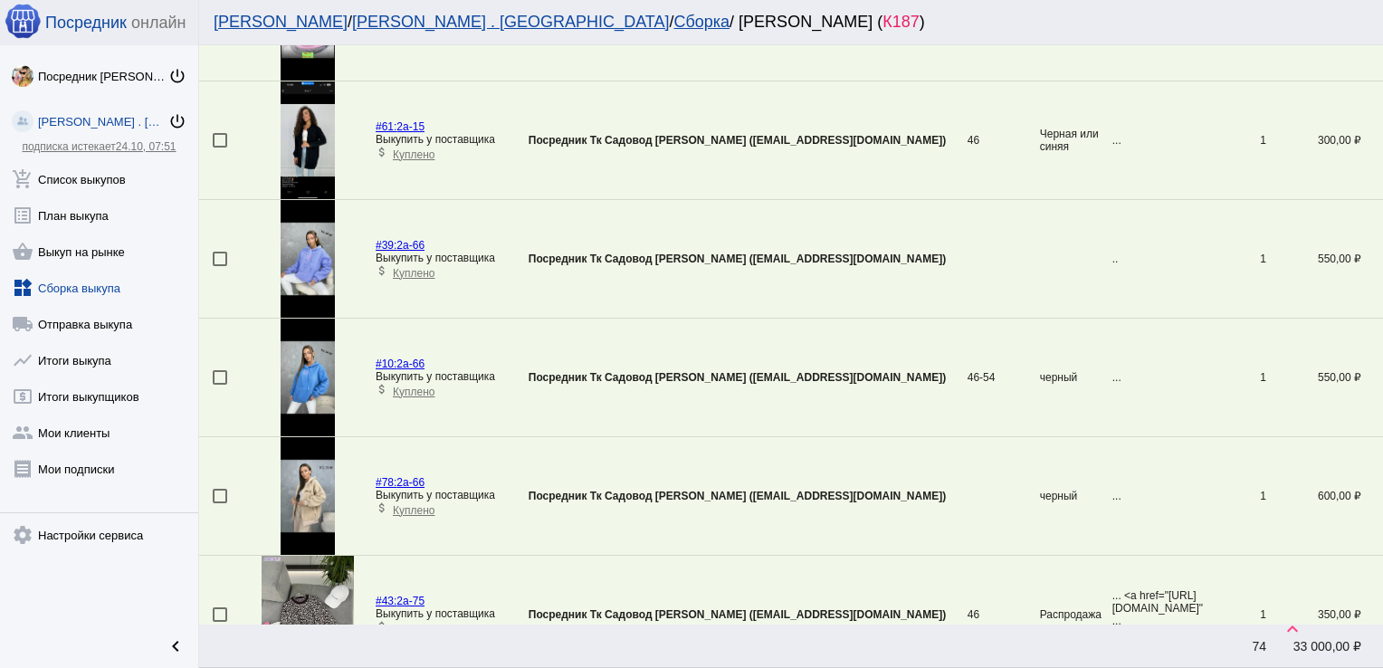
click at [221, 370] on div at bounding box center [220, 377] width 14 height 14
click at [220, 385] on input "checkbox" at bounding box center [219, 385] width 1 height 1
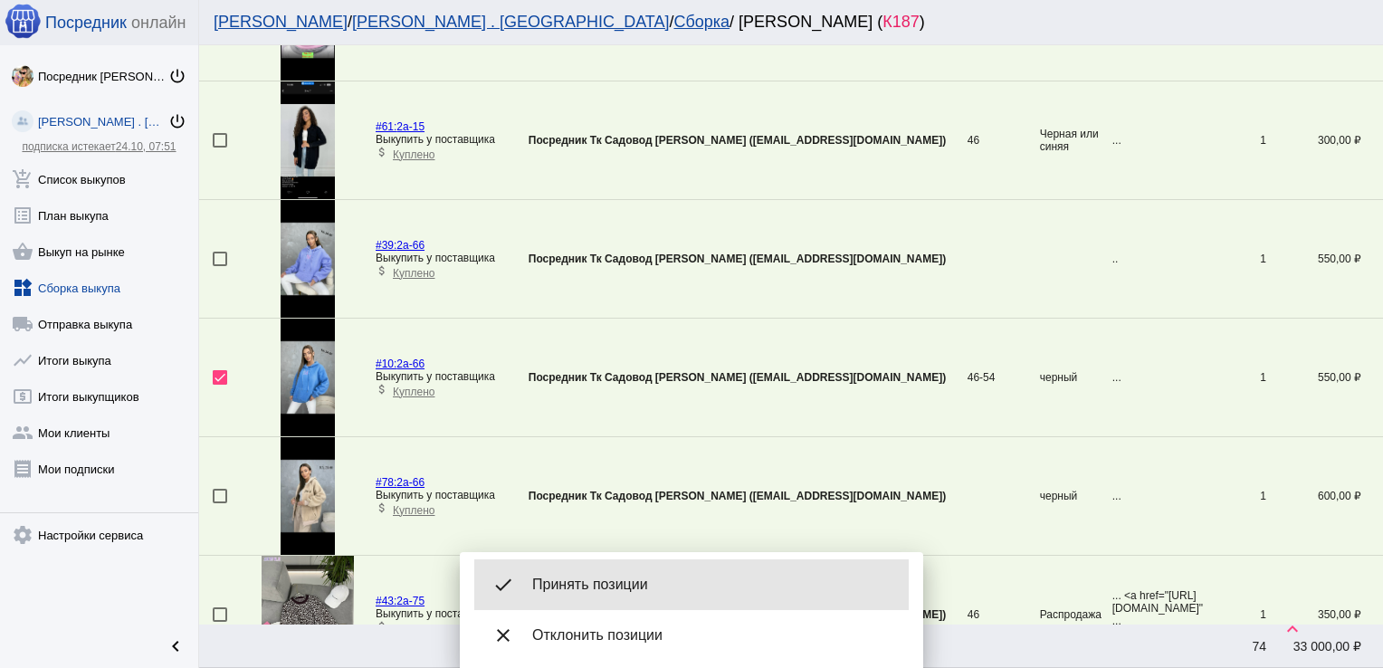
click at [617, 590] on span "Принять позиции" at bounding box center [713, 584] width 362 height 18
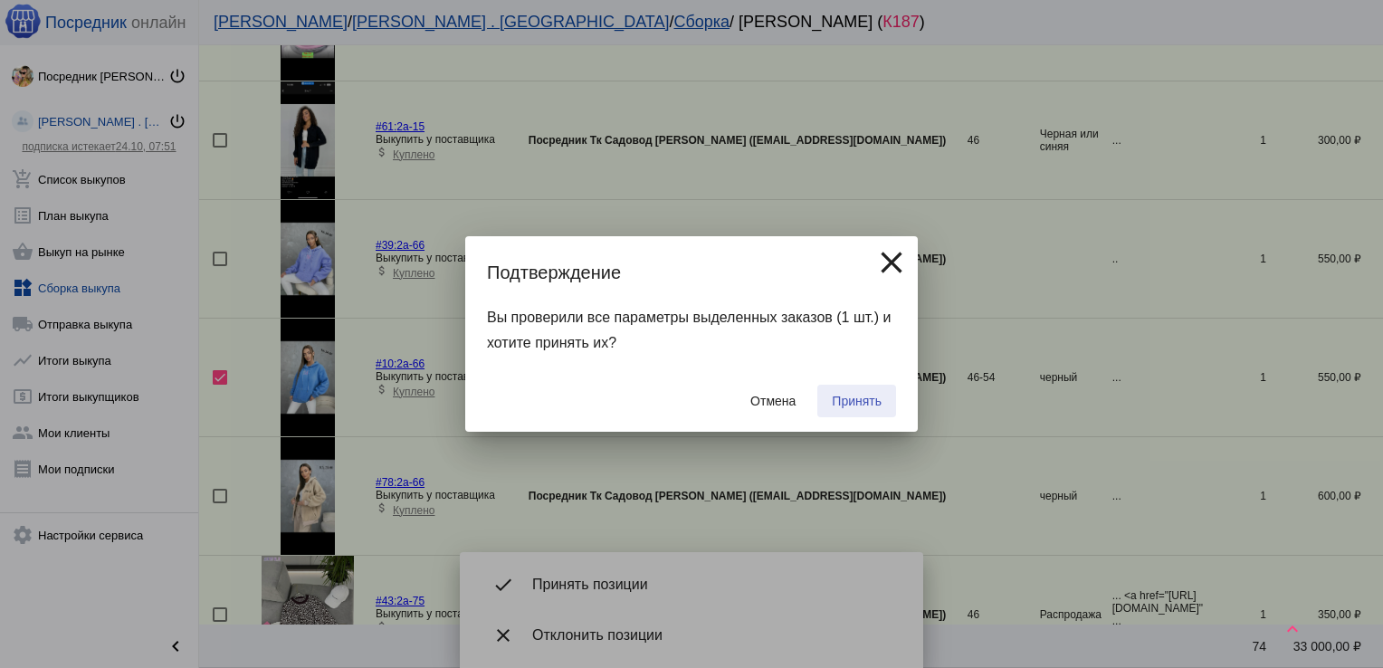
click at [847, 400] on span "Принять" at bounding box center [857, 401] width 50 height 14
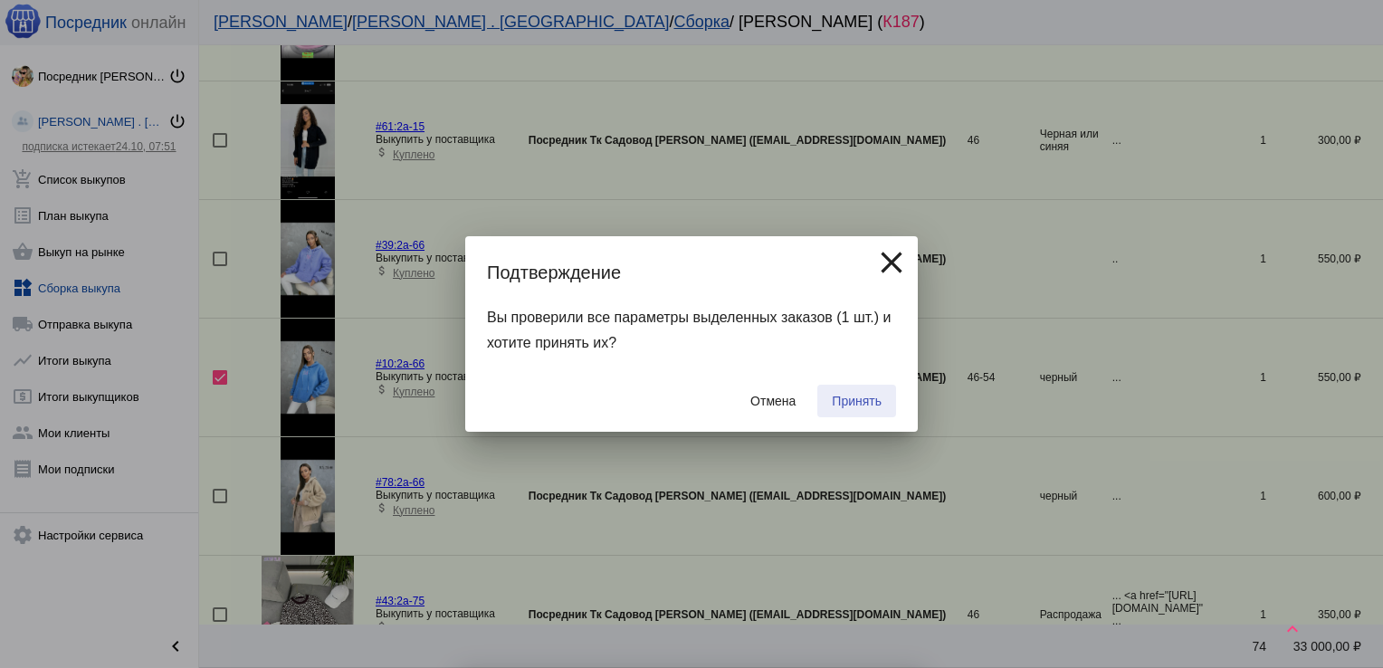
checkbox input "false"
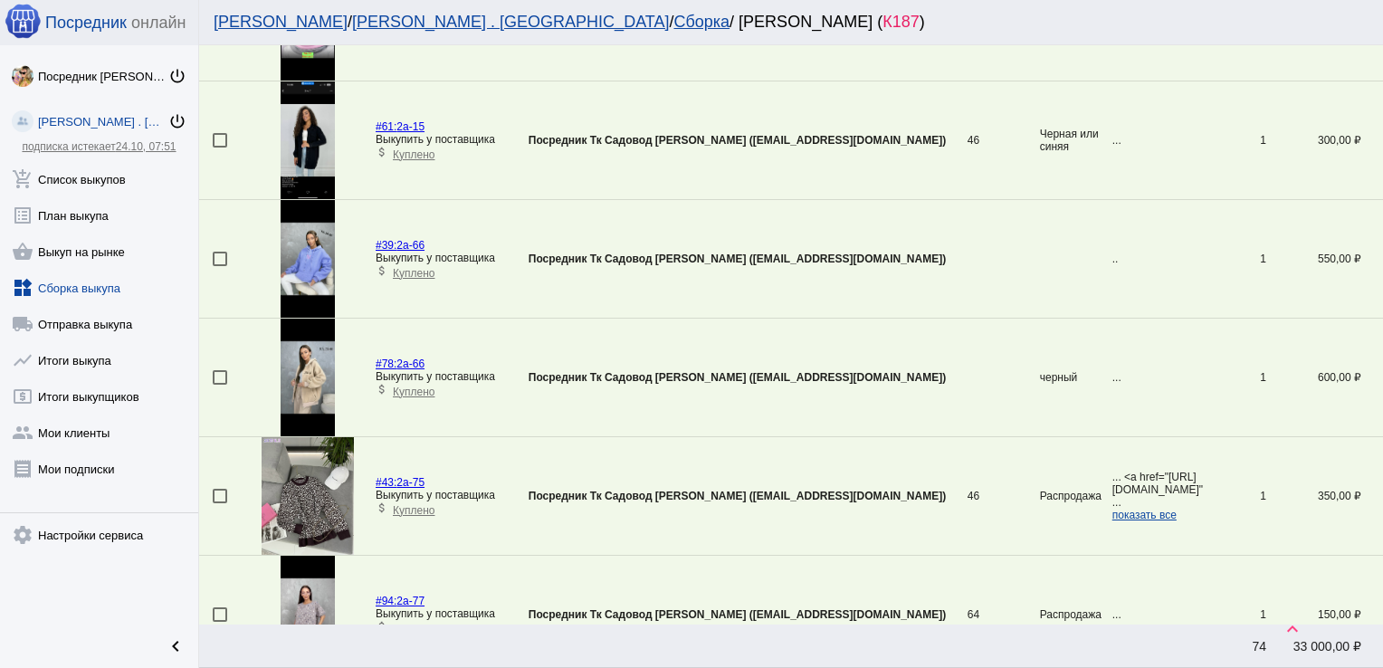
scroll to position [1010, 0]
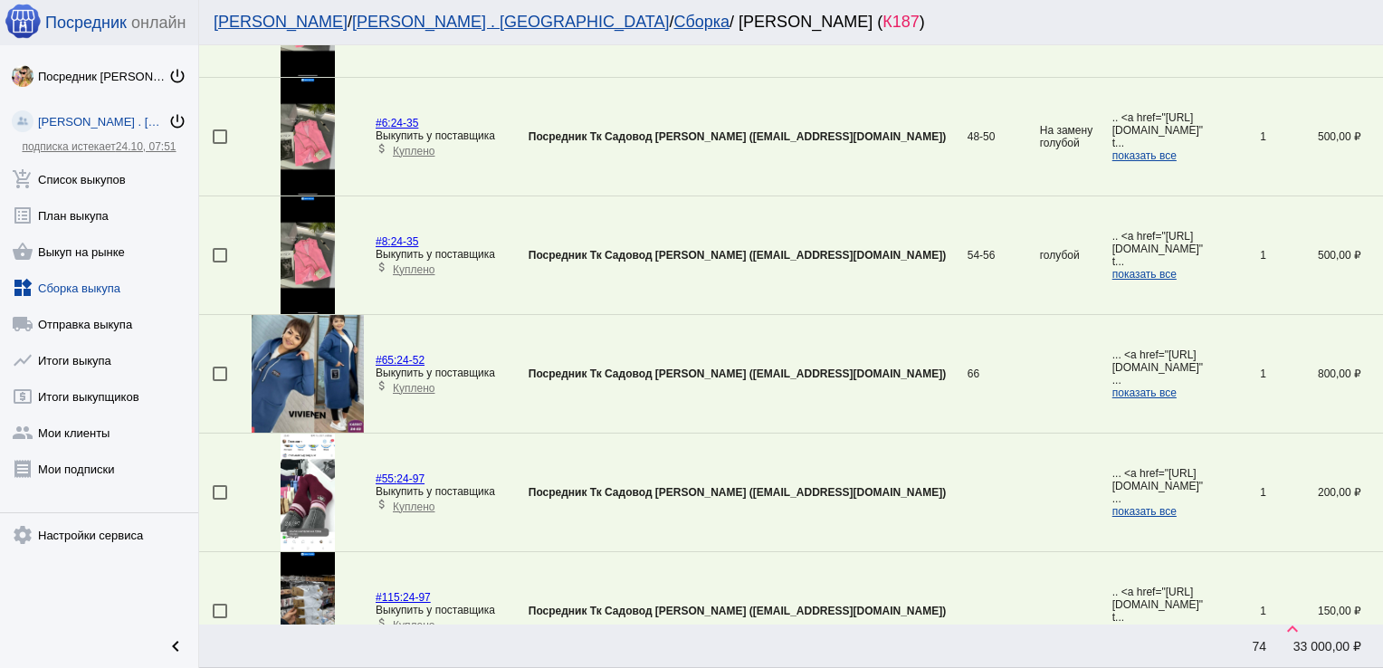
click at [224, 371] on div at bounding box center [220, 373] width 14 height 14
click at [220, 381] on input "checkbox" at bounding box center [219, 381] width 1 height 1
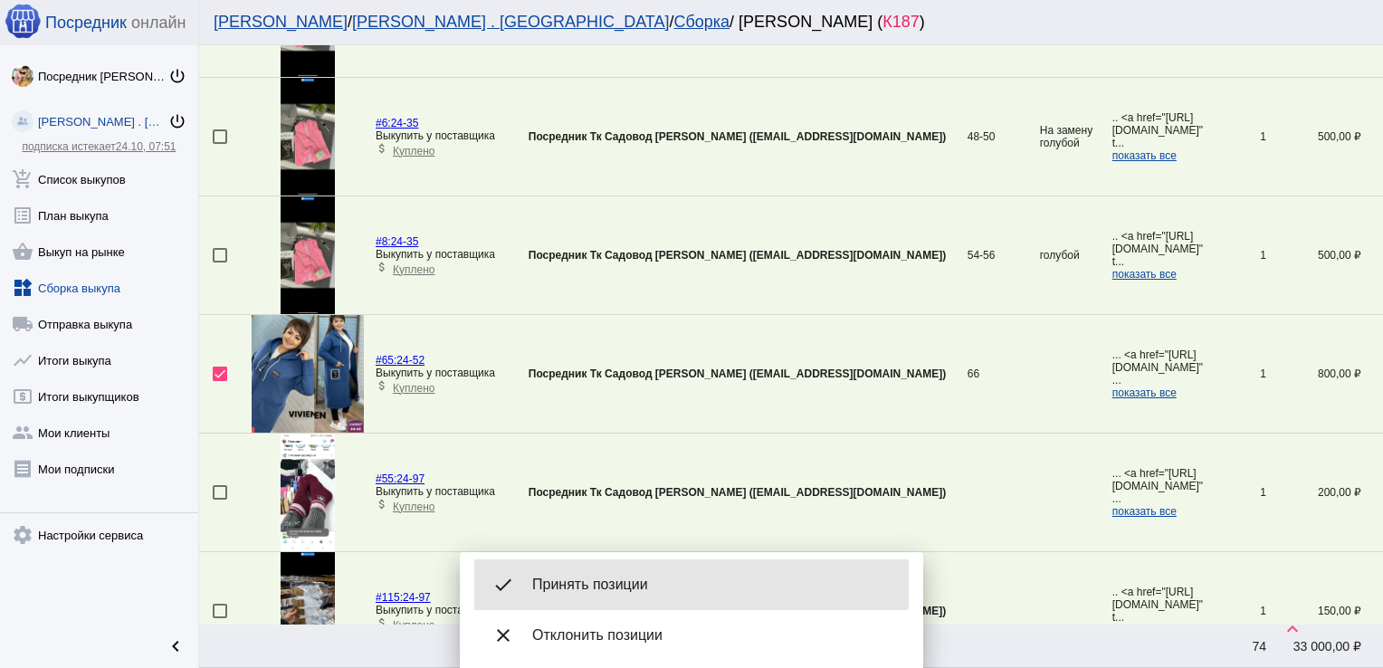
click at [613, 574] on div "done Принять позиции" at bounding box center [691, 584] width 434 height 51
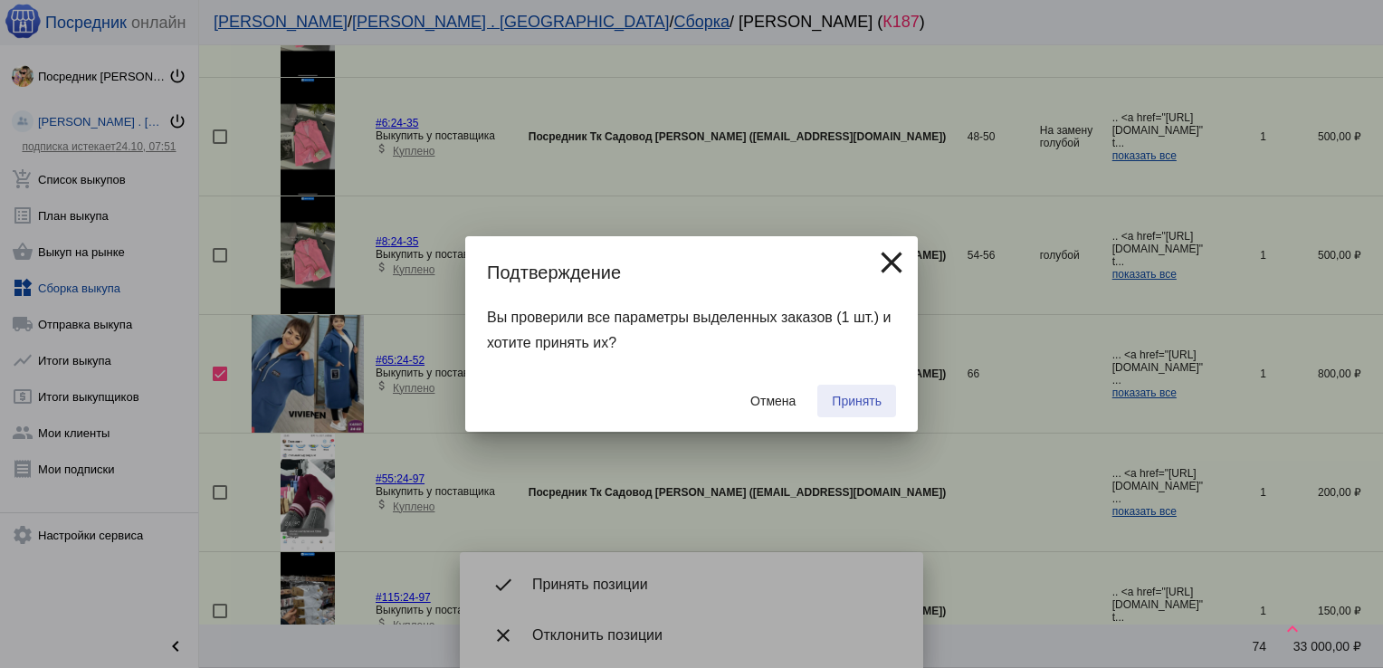
click at [855, 404] on span "Принять" at bounding box center [857, 401] width 50 height 14
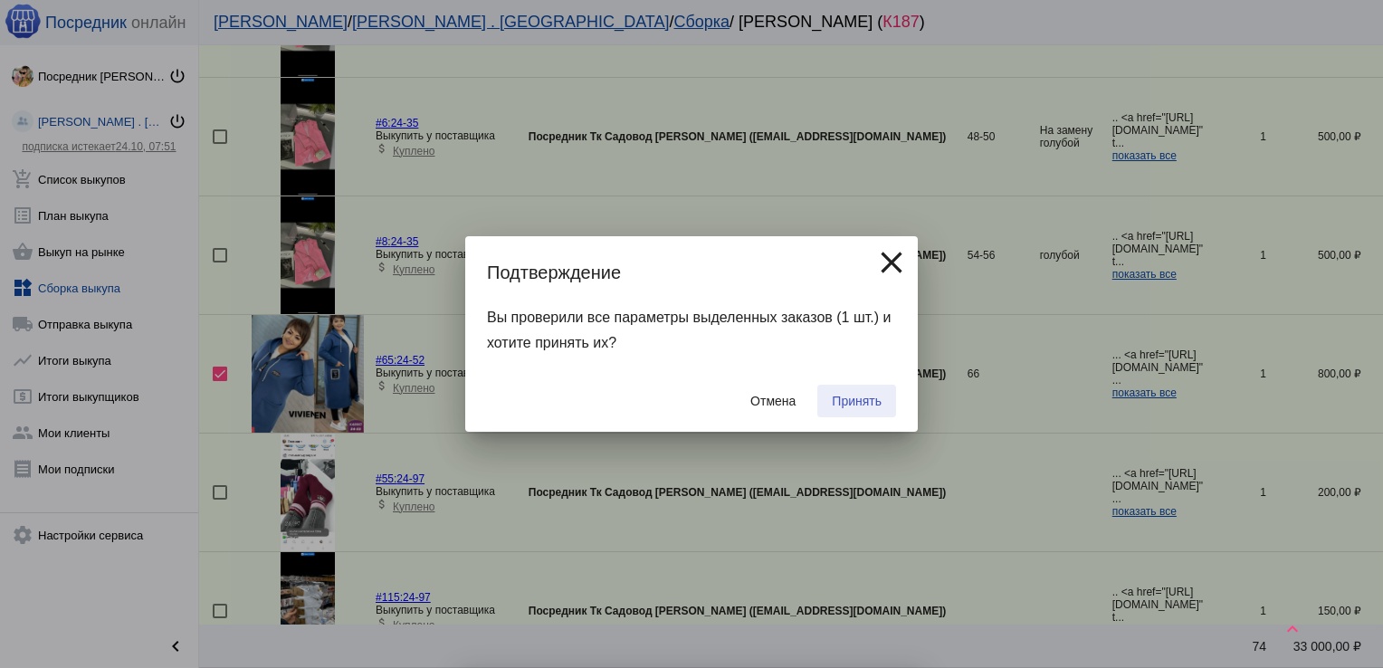
checkbox input "false"
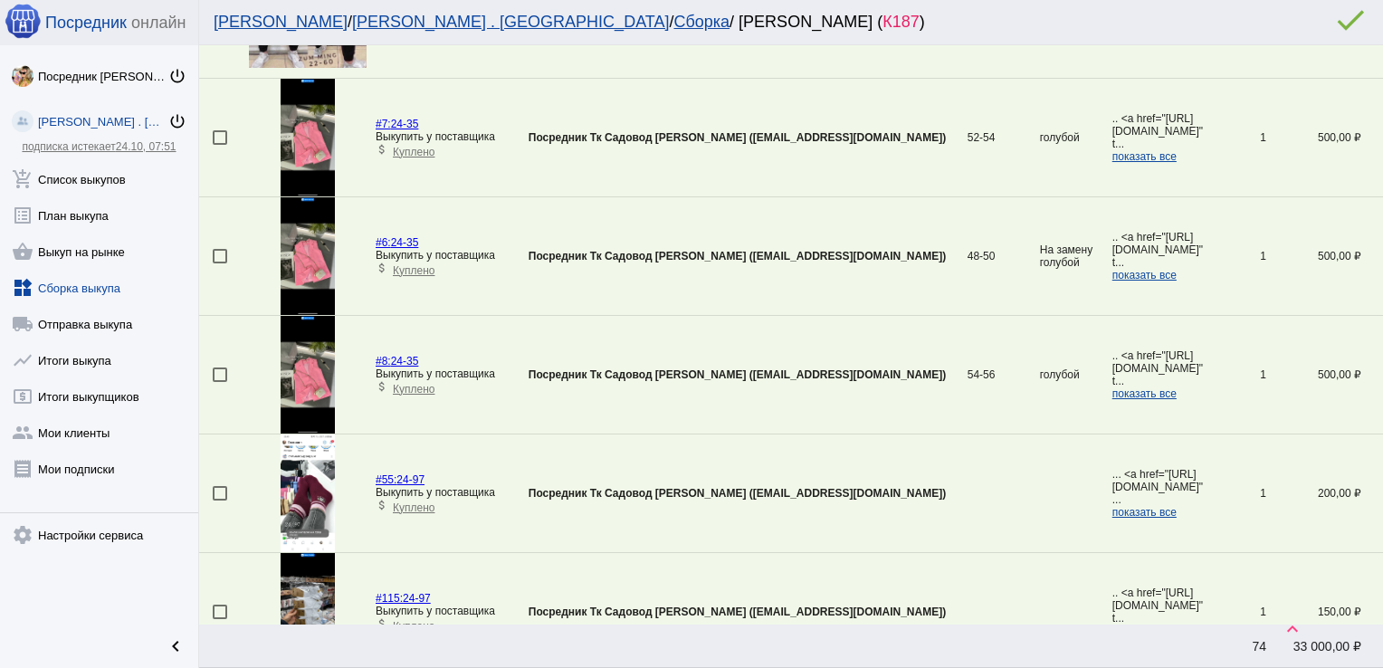
scroll to position [836, 0]
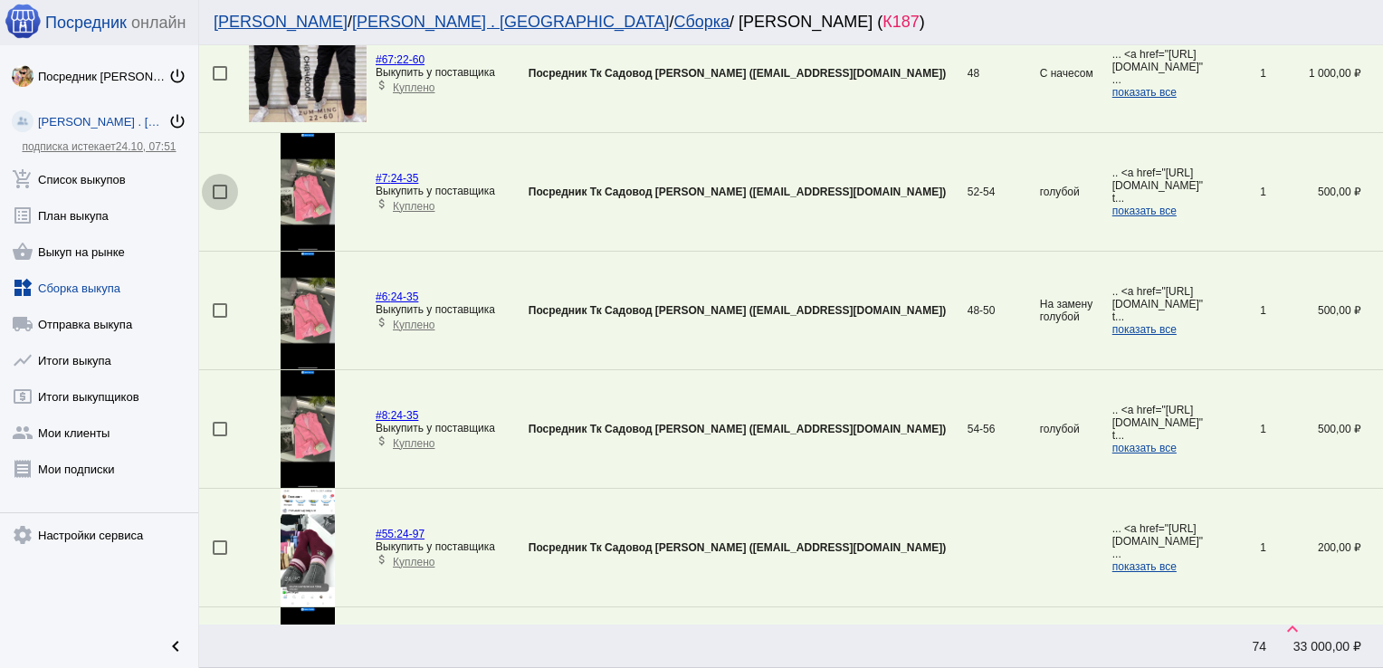
click at [220, 193] on div at bounding box center [220, 192] width 14 height 14
click at [220, 199] on input "checkbox" at bounding box center [219, 199] width 1 height 1
checkbox input "true"
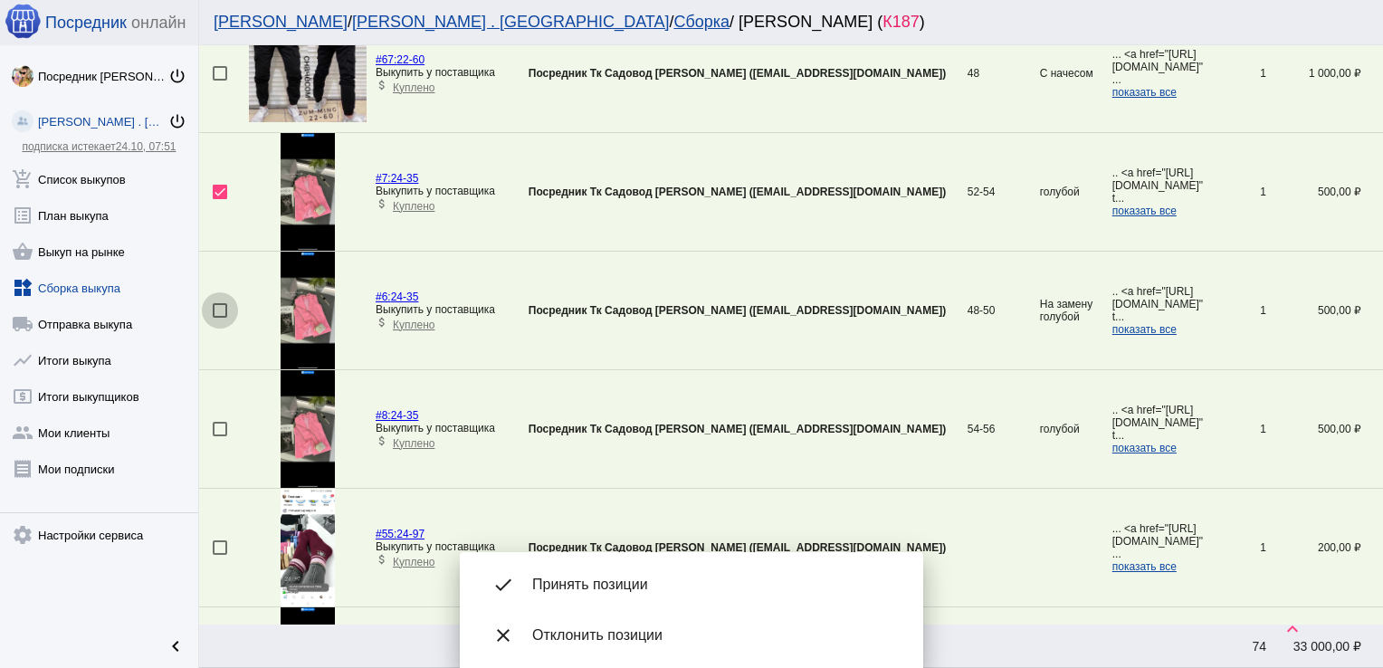
click at [223, 305] on div at bounding box center [220, 310] width 14 height 14
click at [220, 318] on input "checkbox" at bounding box center [219, 318] width 1 height 1
checkbox input "true"
click at [223, 423] on div at bounding box center [220, 429] width 14 height 14
click at [220, 436] on input "checkbox" at bounding box center [219, 436] width 1 height 1
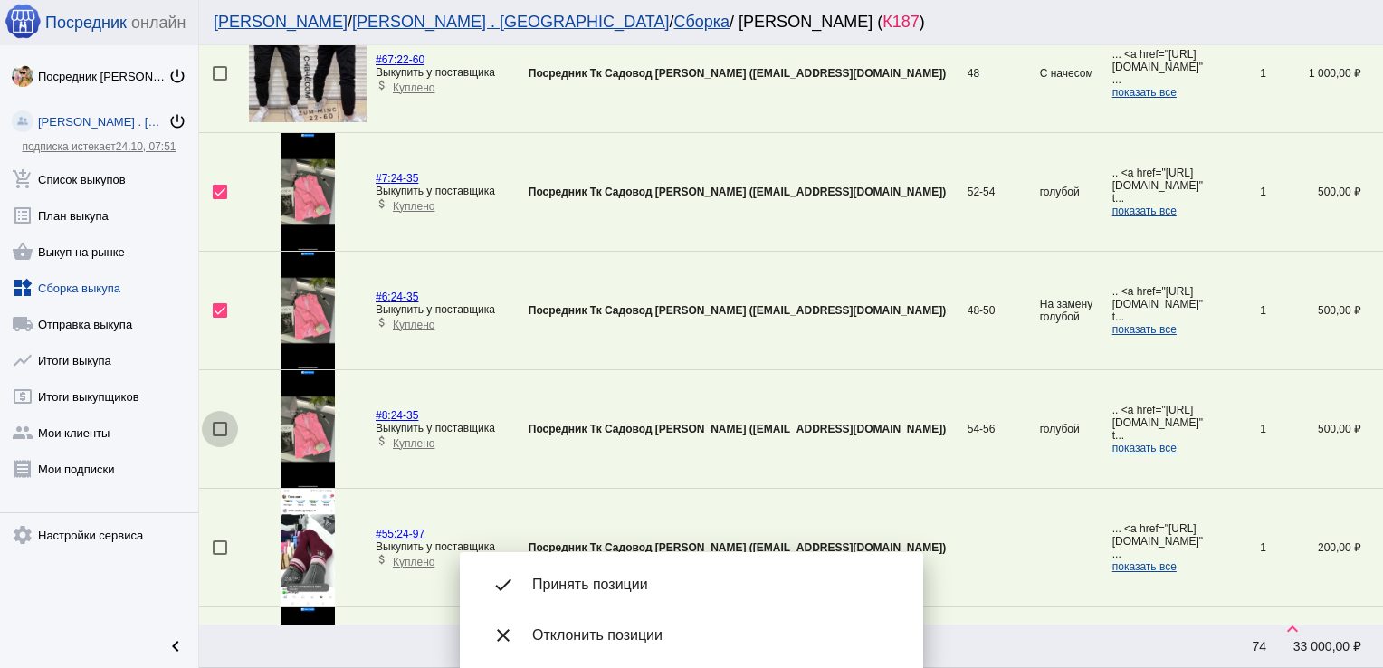
checkbox input "true"
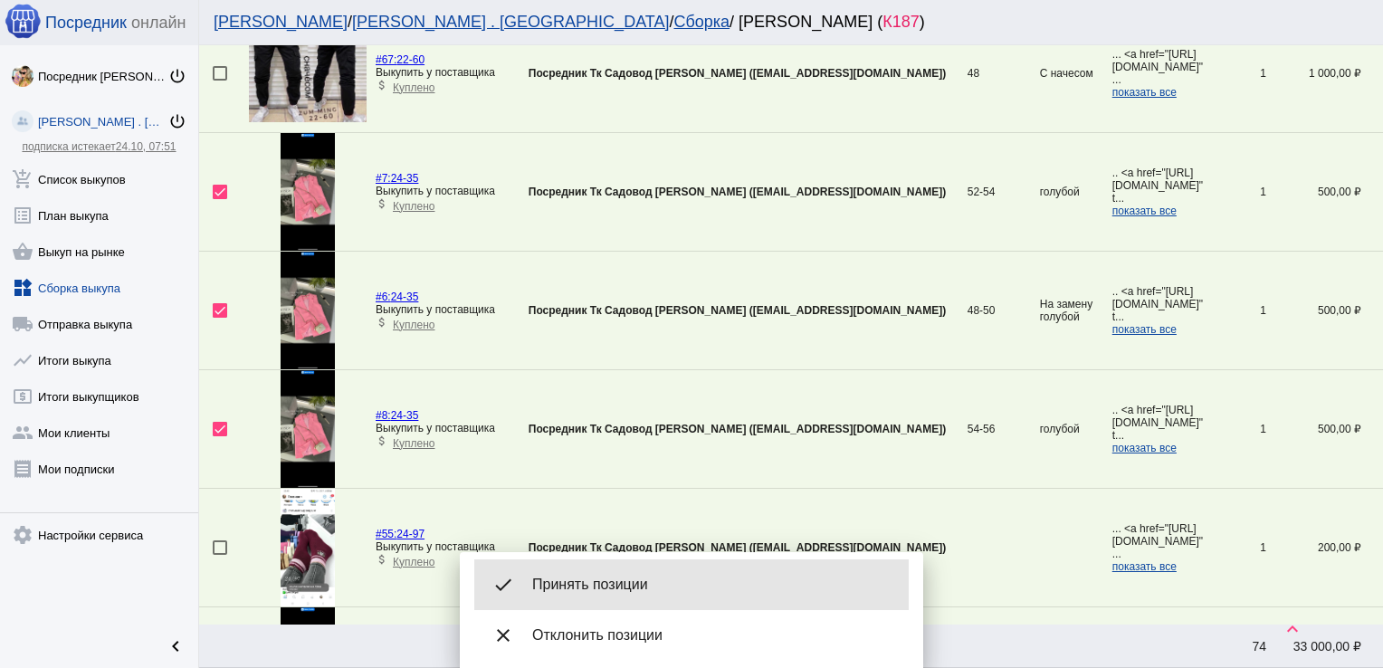
click at [633, 560] on div "done Принять позиции" at bounding box center [691, 584] width 434 height 51
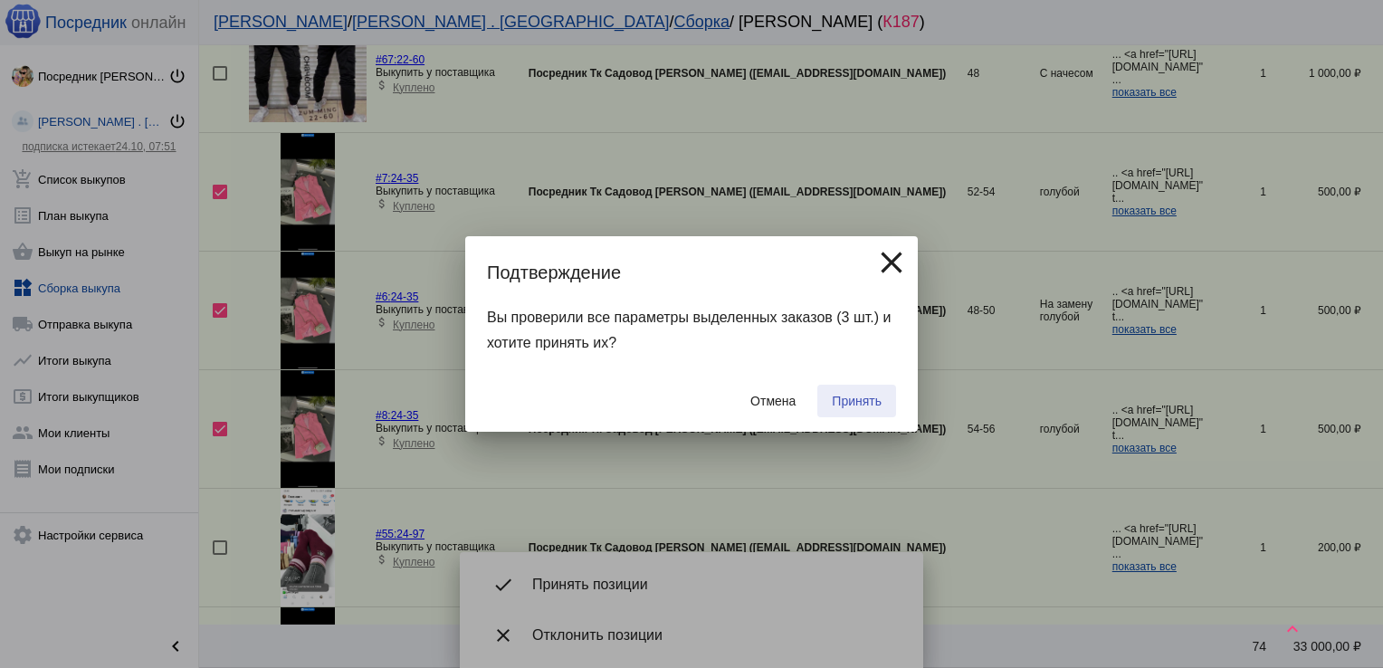
click at [847, 400] on span "Принять" at bounding box center [857, 401] width 50 height 14
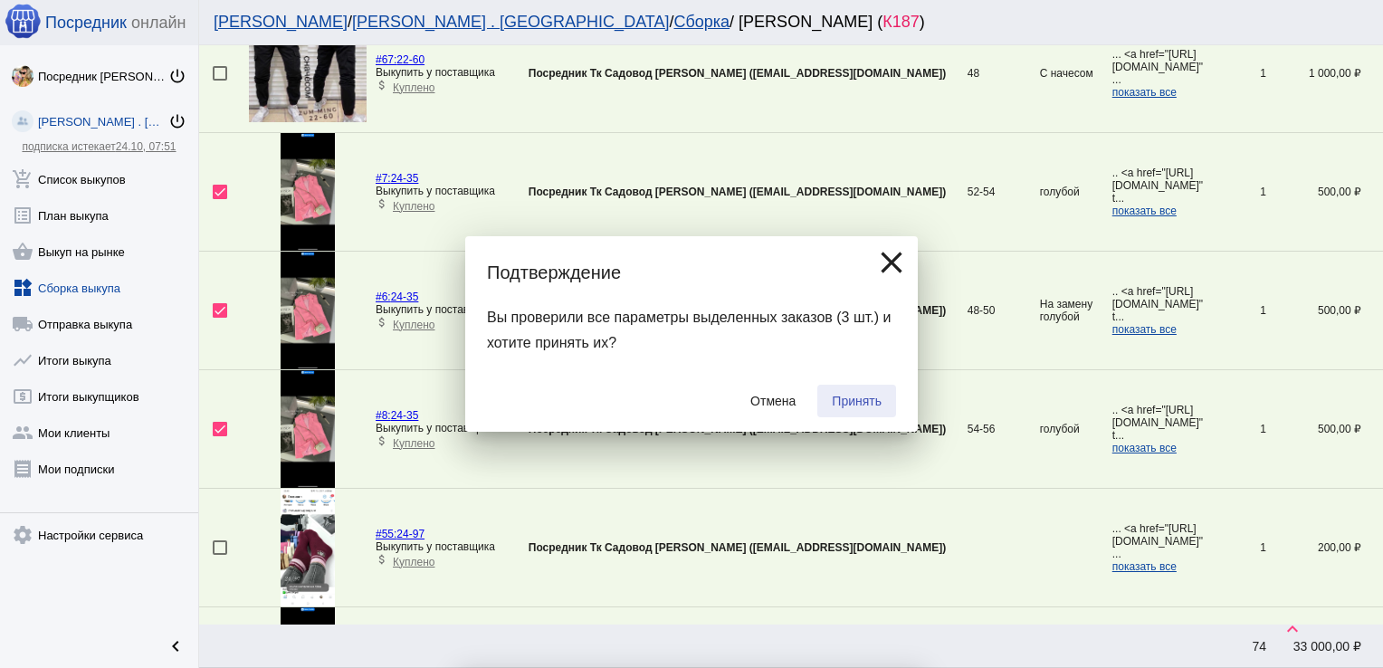
checkbox input "false"
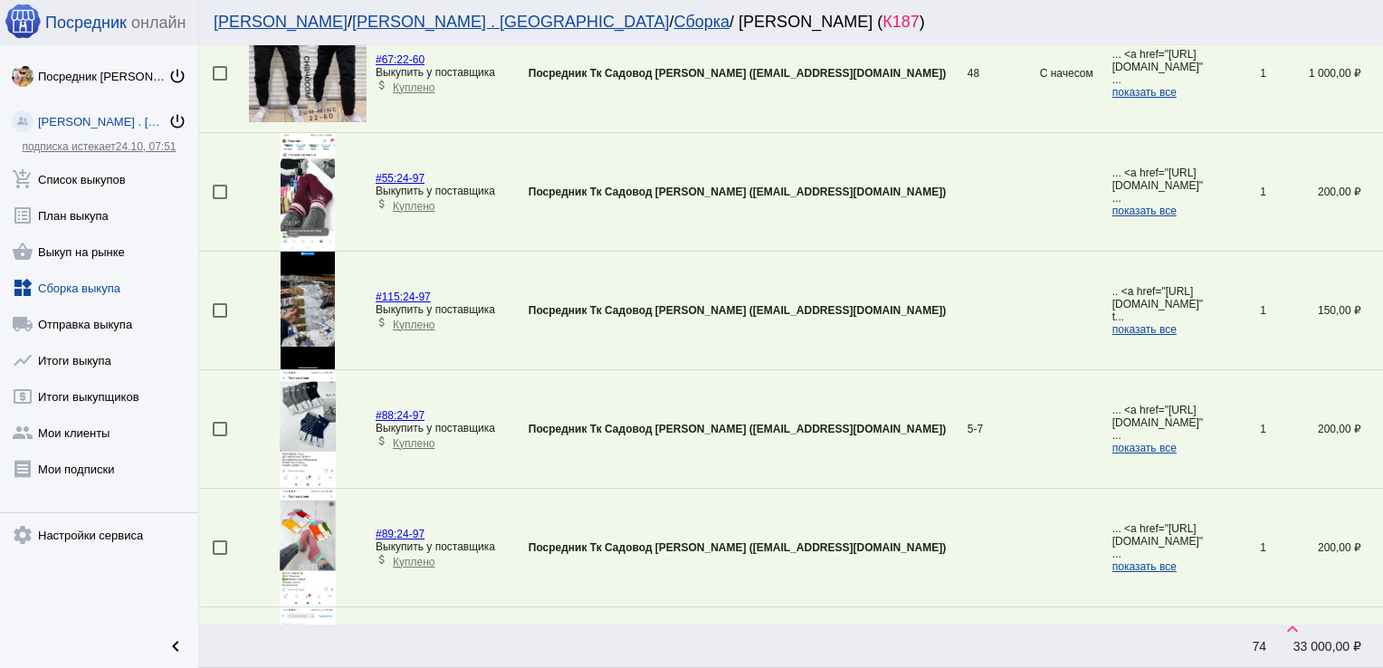
scroll to position [3259, 0]
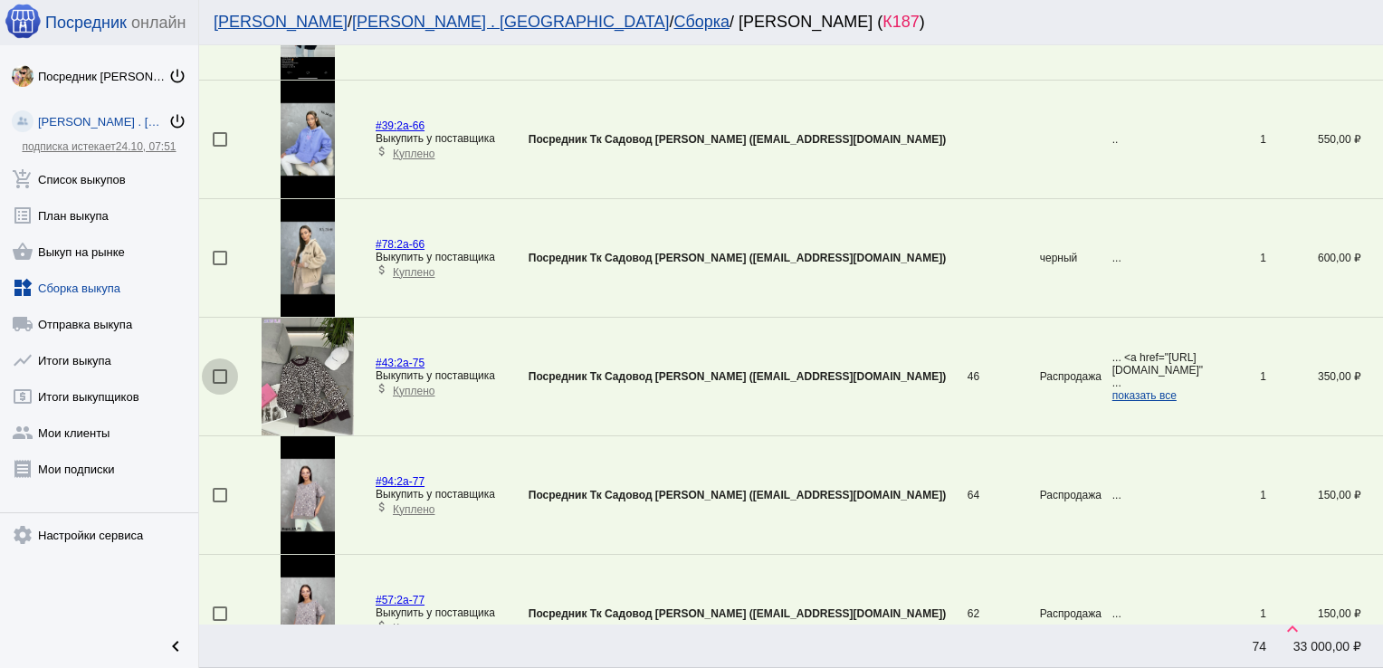
click at [223, 369] on div at bounding box center [220, 376] width 14 height 14
click at [220, 384] on input "checkbox" at bounding box center [219, 384] width 1 height 1
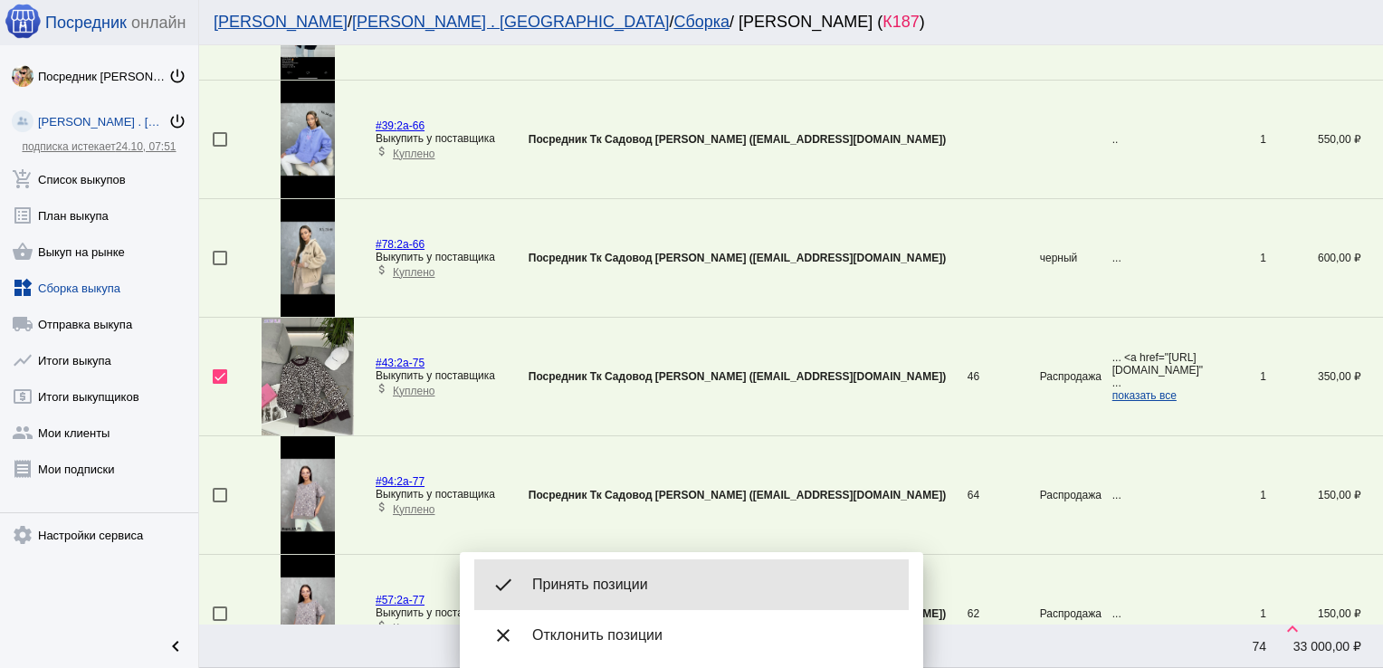
click at [575, 578] on span "Принять позиции" at bounding box center [713, 584] width 362 height 18
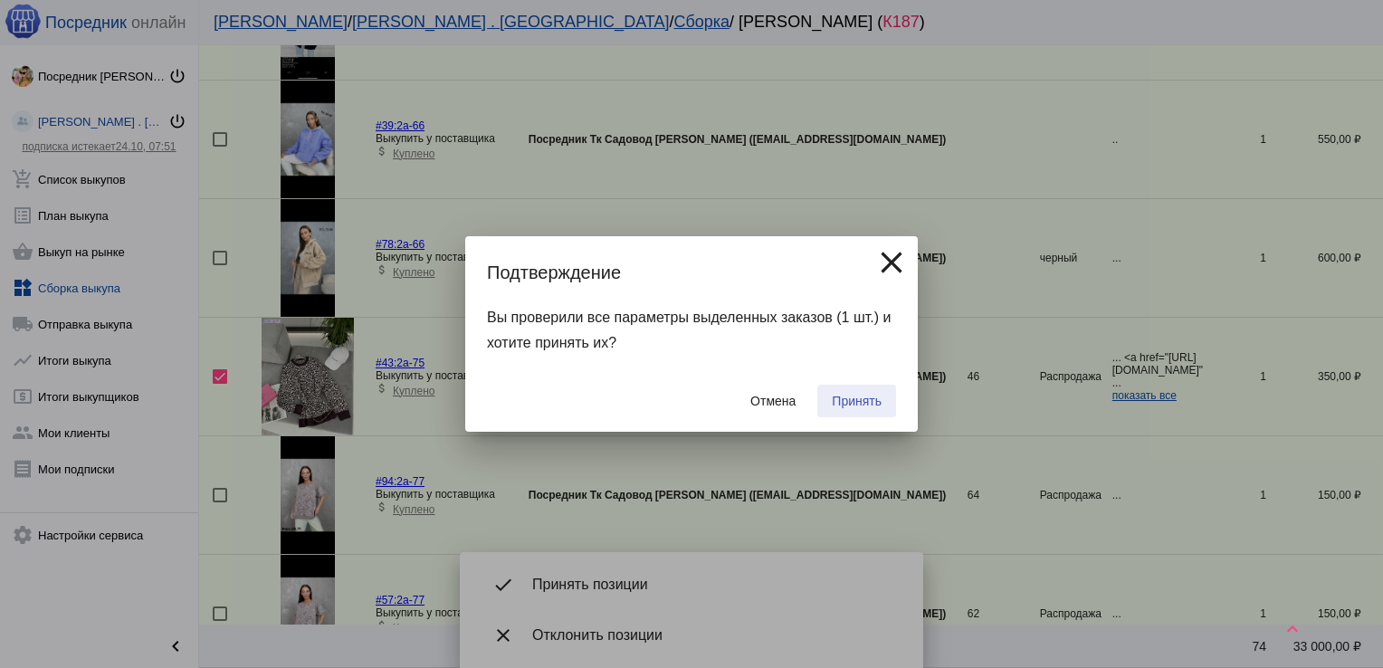
click at [858, 404] on span "Принять" at bounding box center [857, 401] width 50 height 14
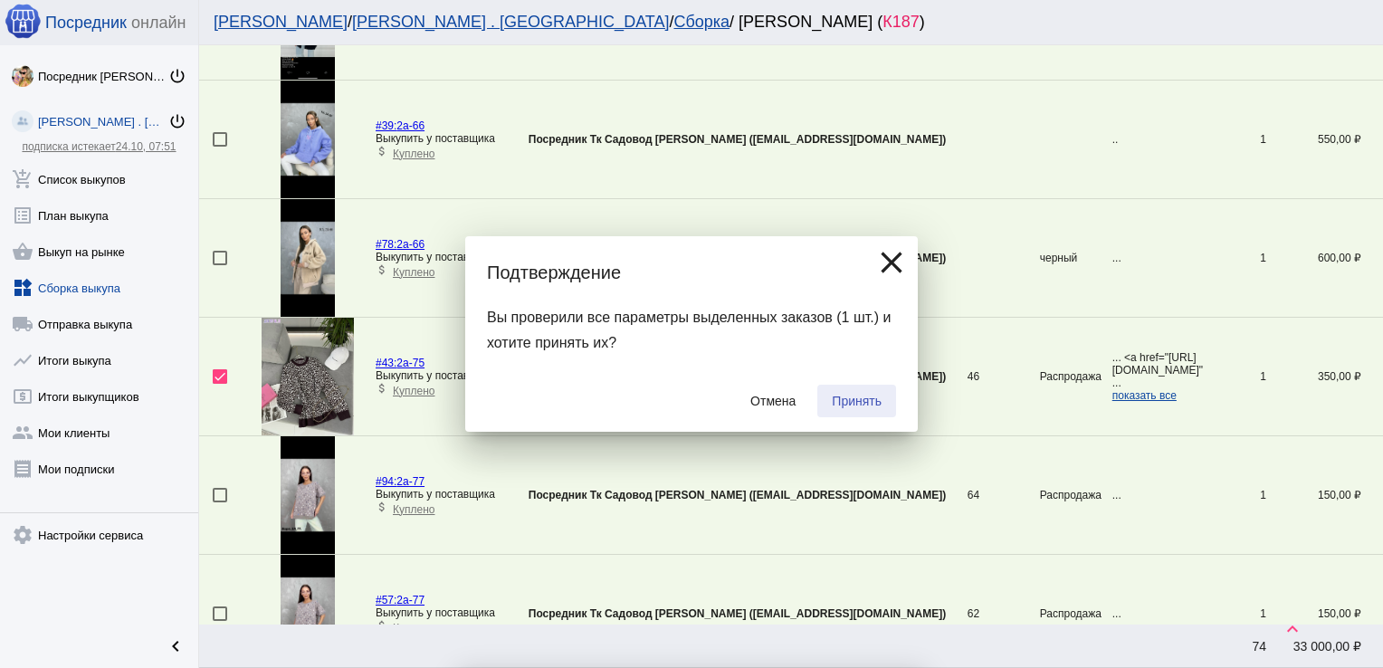
checkbox input "false"
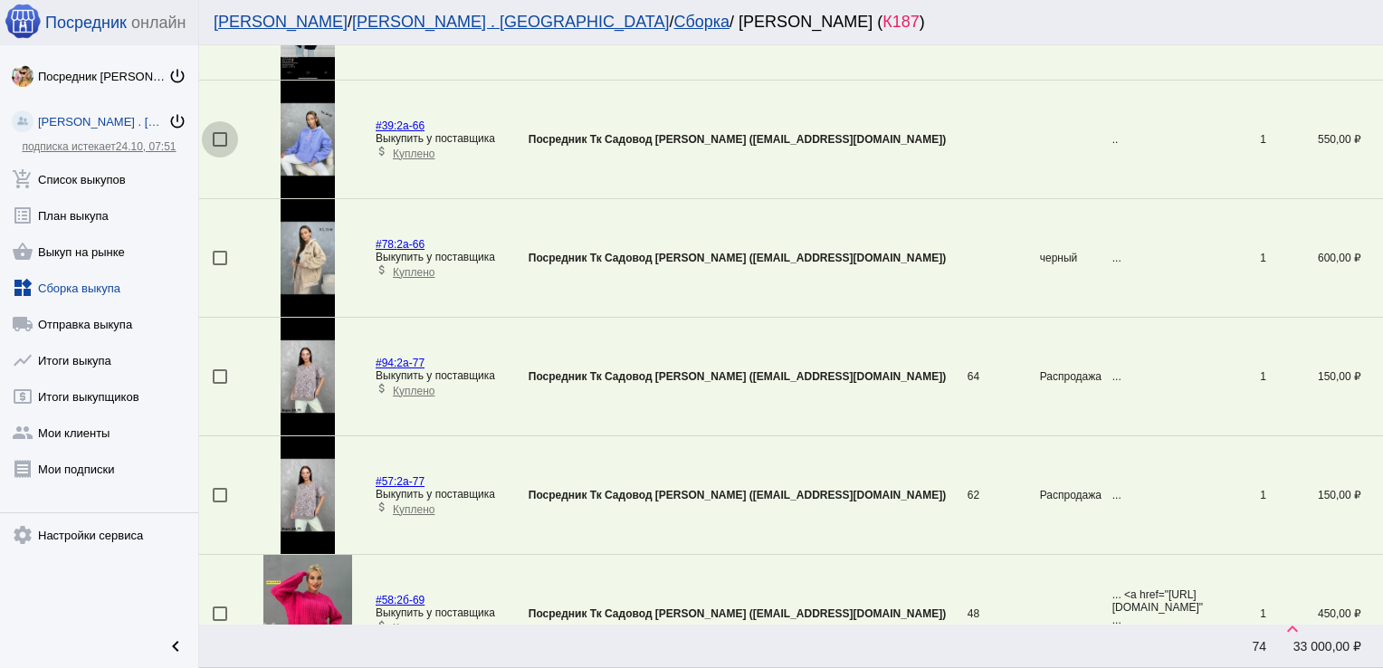
click at [215, 132] on div at bounding box center [220, 139] width 14 height 14
click at [219, 147] on input "checkbox" at bounding box center [219, 147] width 1 height 1
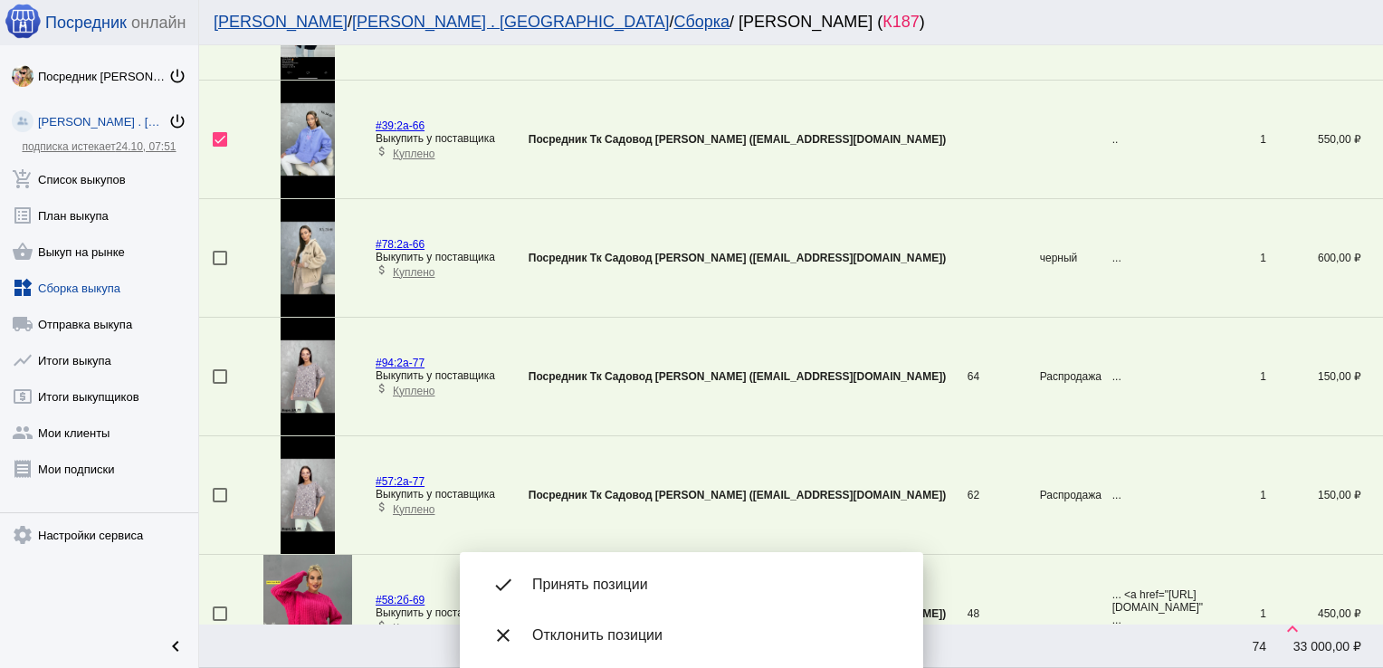
click at [599, 595] on div "done Принять позиции" at bounding box center [691, 584] width 434 height 51
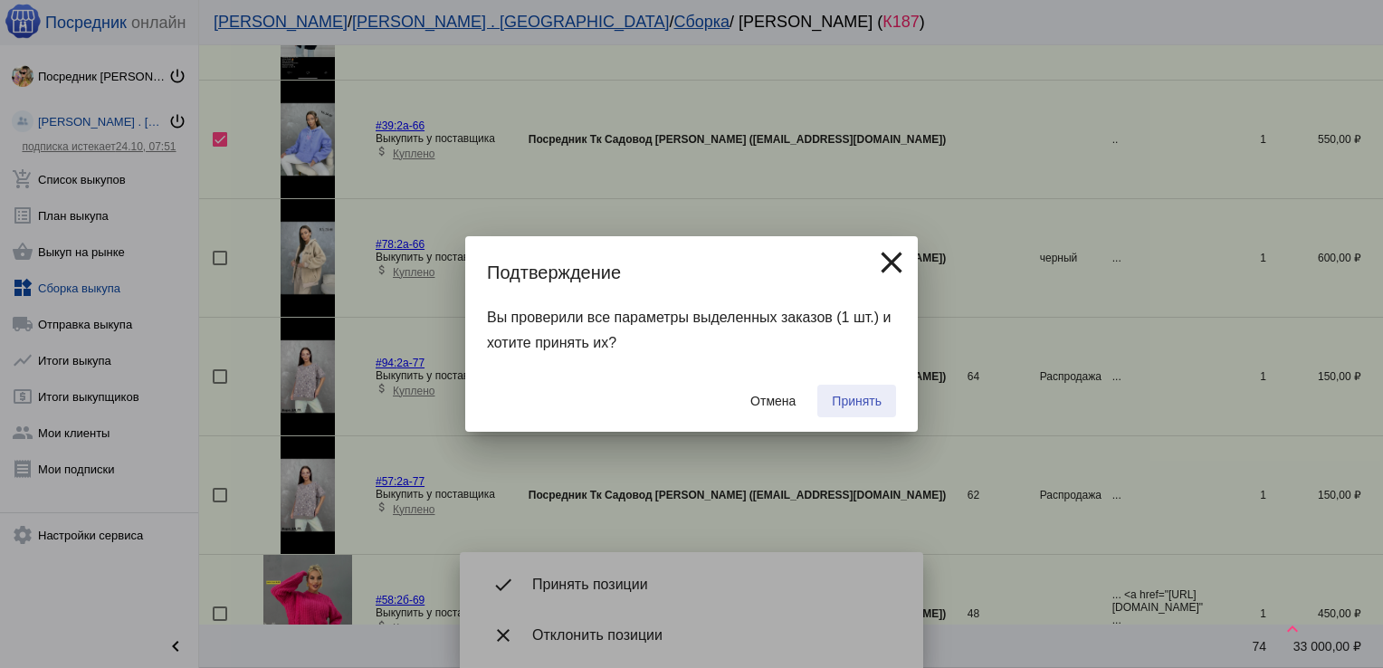
click at [873, 394] on span "Принять" at bounding box center [857, 401] width 50 height 14
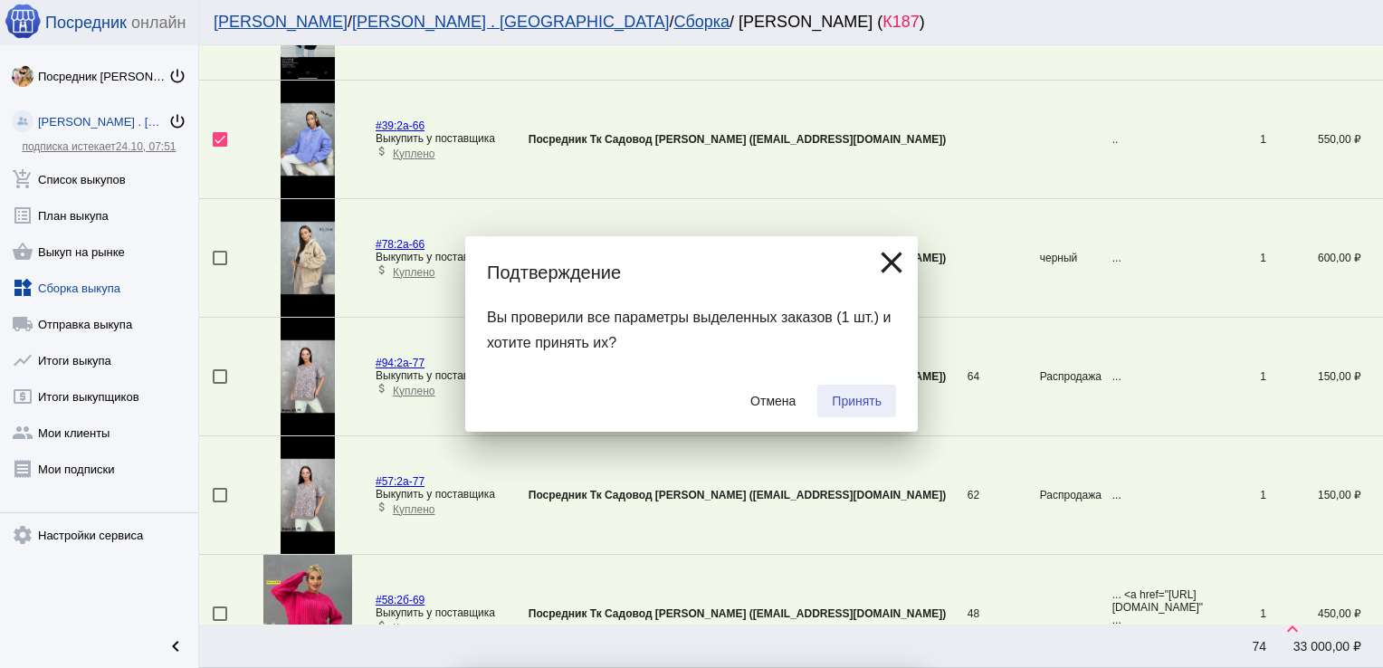
checkbox input "false"
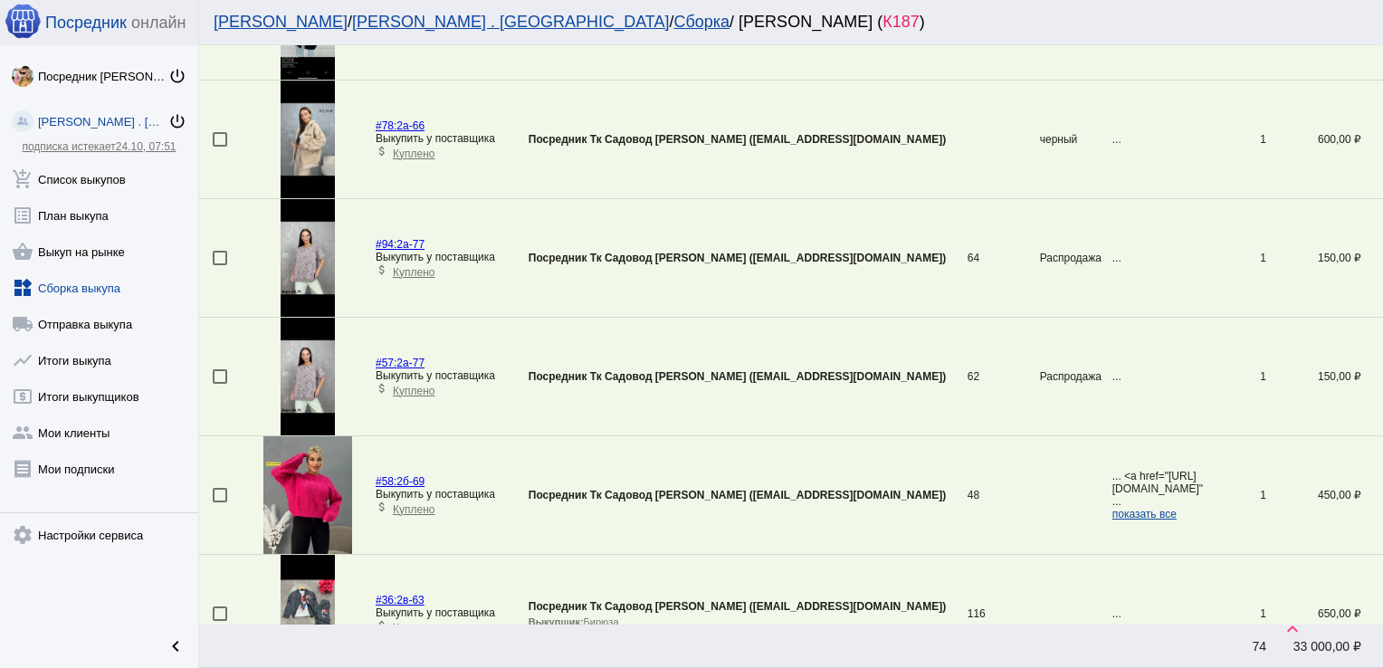
scroll to position [182, 0]
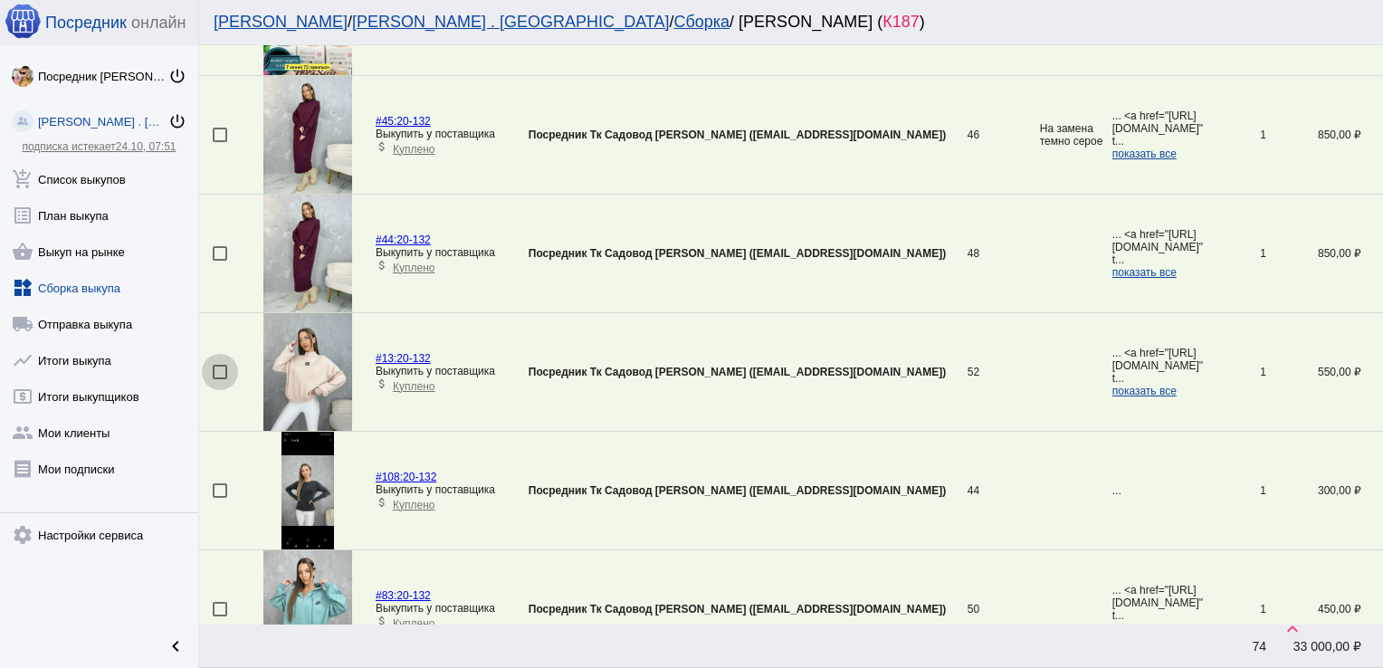
click at [218, 372] on div at bounding box center [220, 372] width 14 height 14
click at [219, 379] on input "checkbox" at bounding box center [219, 379] width 1 height 1
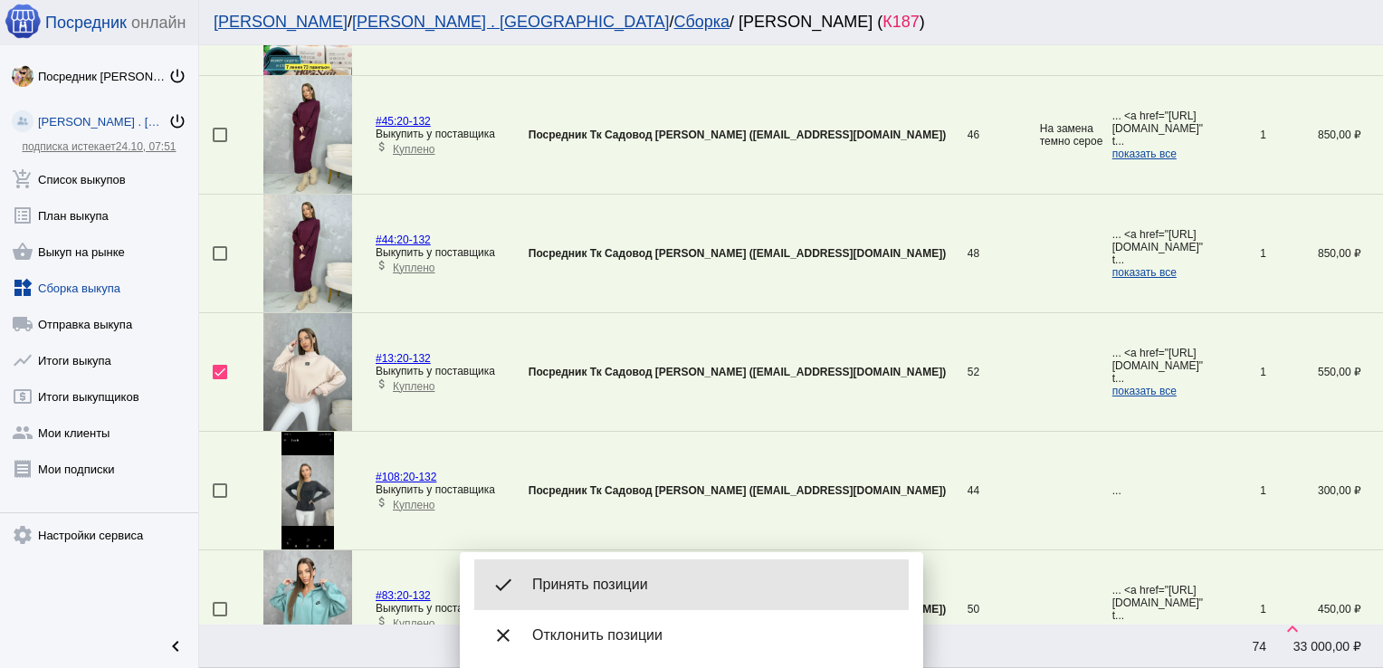
click at [619, 585] on span "Принять позиции" at bounding box center [713, 584] width 362 height 18
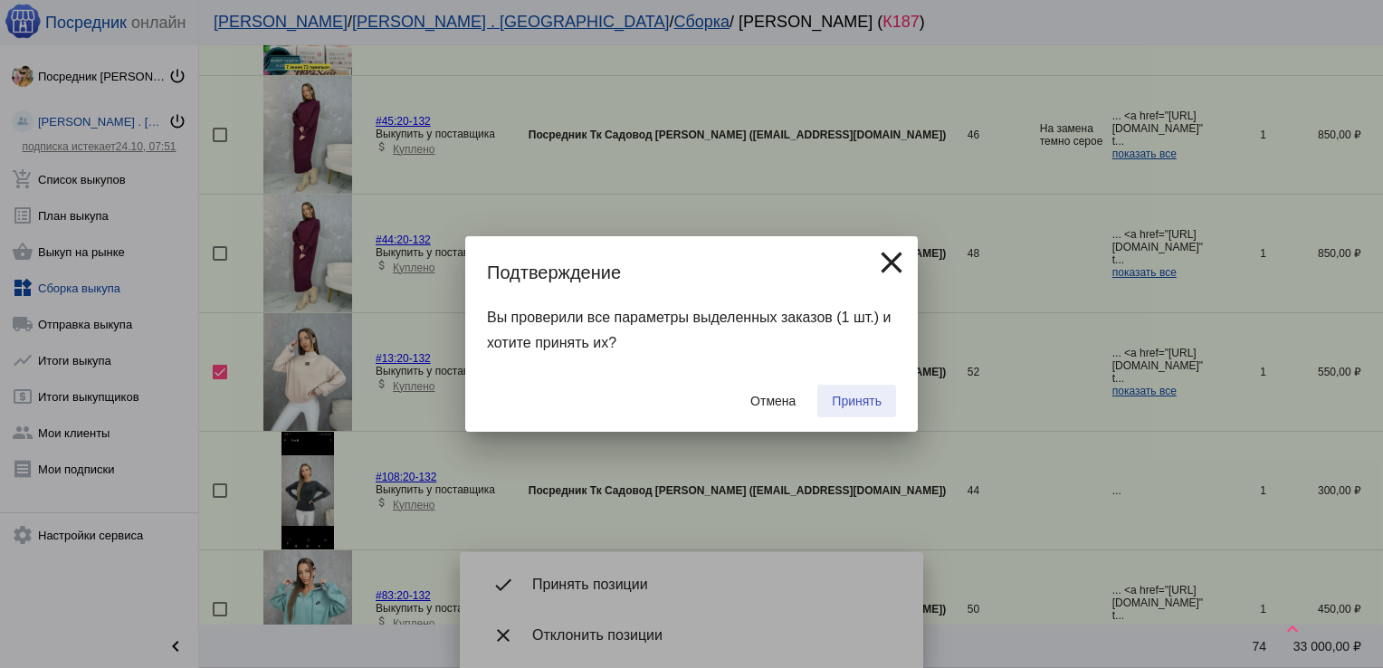
click at [835, 395] on span "Принять" at bounding box center [857, 401] width 50 height 14
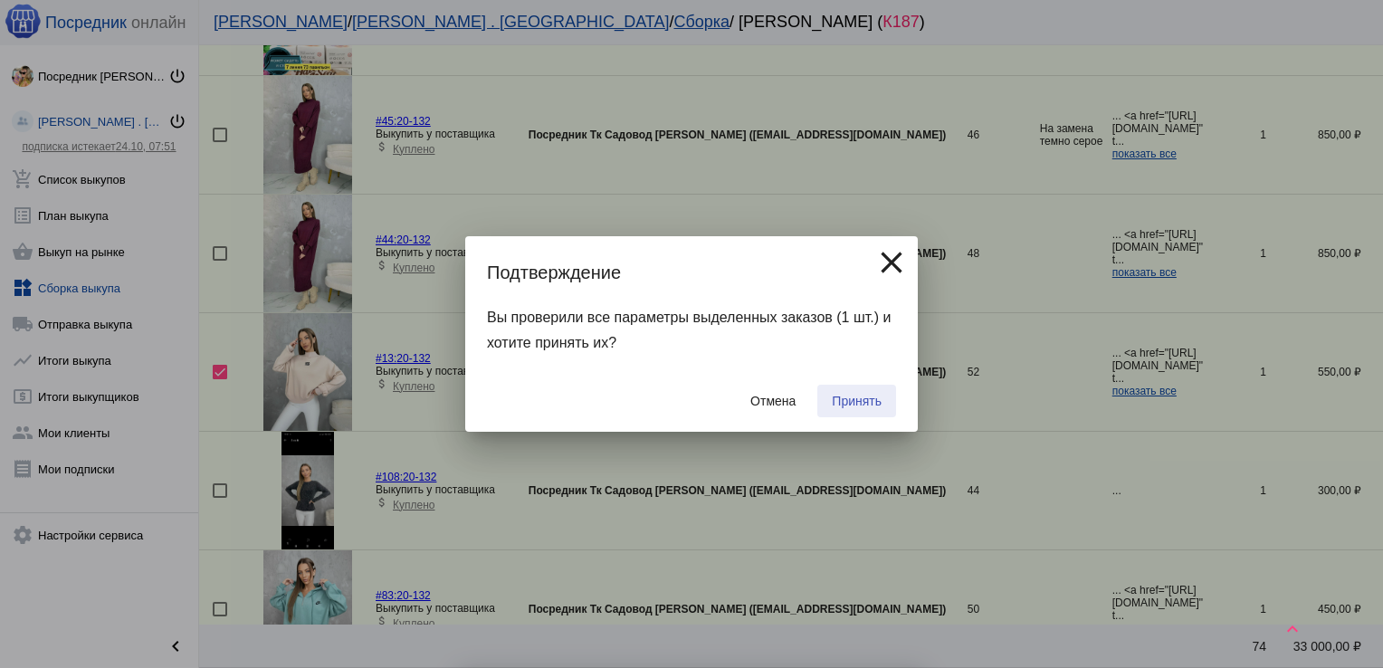
checkbox input "false"
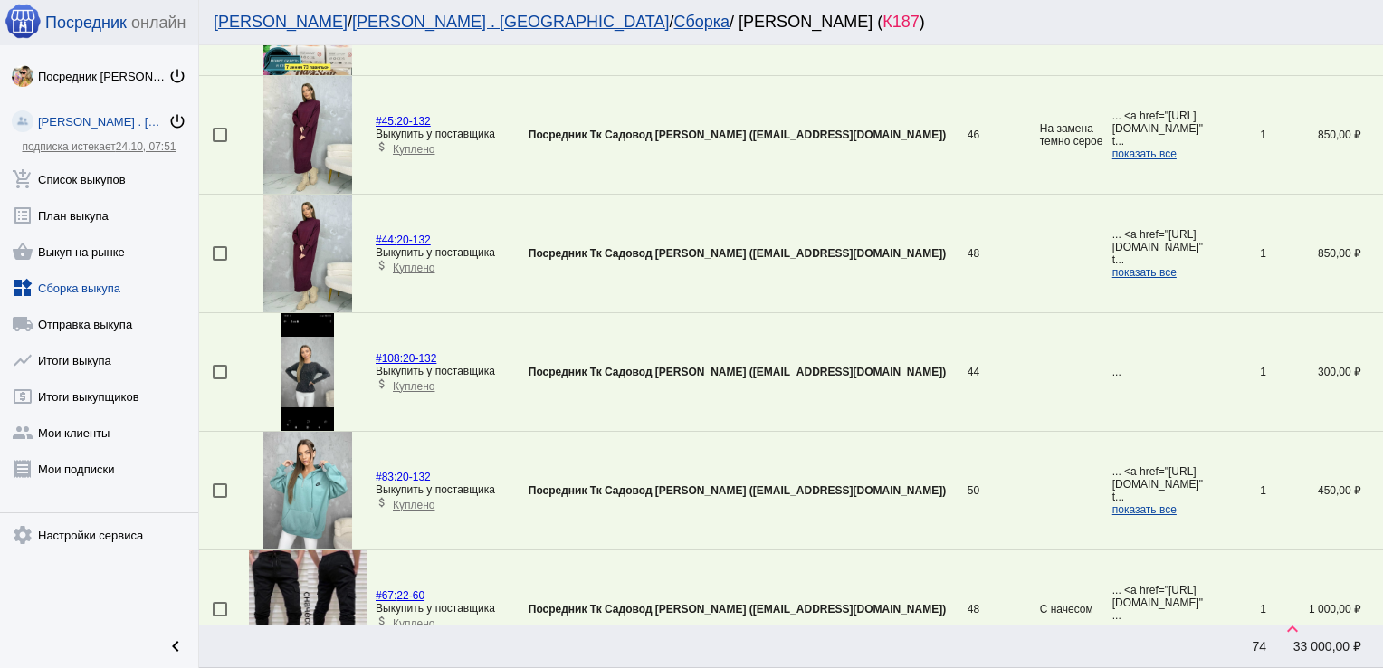
click at [221, 604] on div at bounding box center [220, 609] width 14 height 14
click at [220, 616] on input "checkbox" at bounding box center [219, 616] width 1 height 1
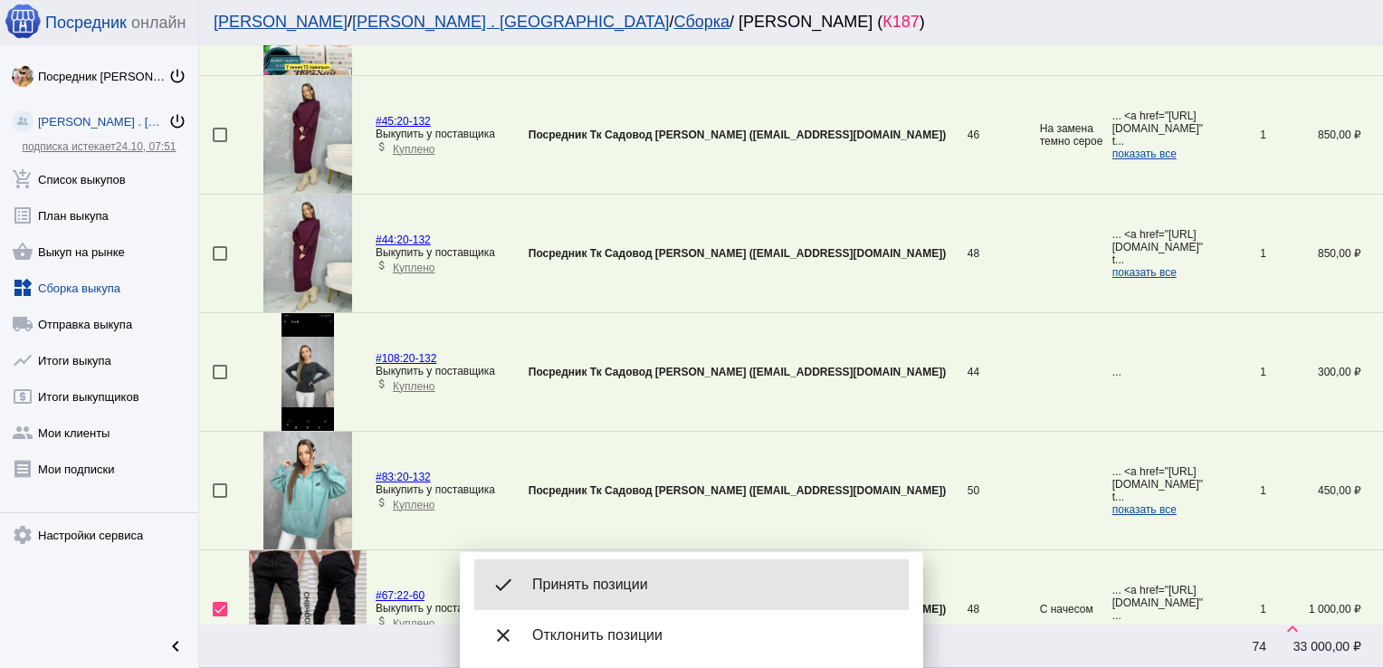
click at [631, 592] on span "Принять позиции" at bounding box center [713, 584] width 362 height 18
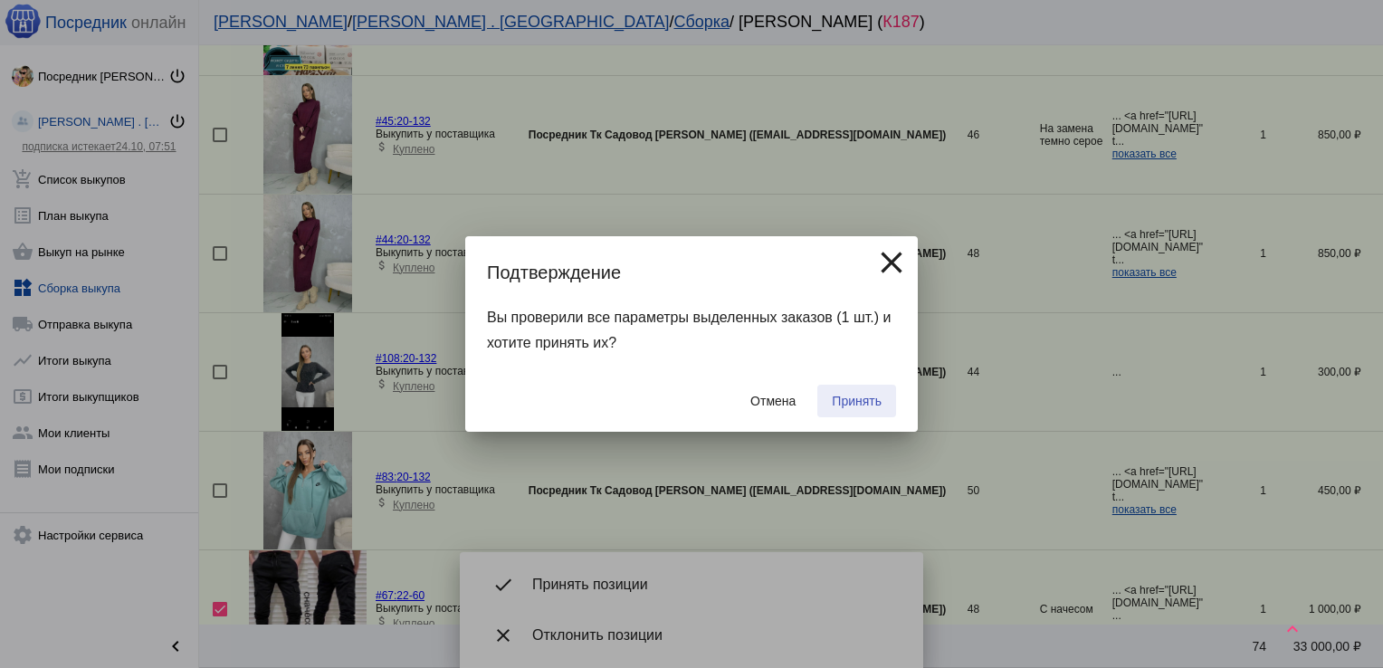
click at [847, 411] on button "Принять" at bounding box center [856, 401] width 79 height 33
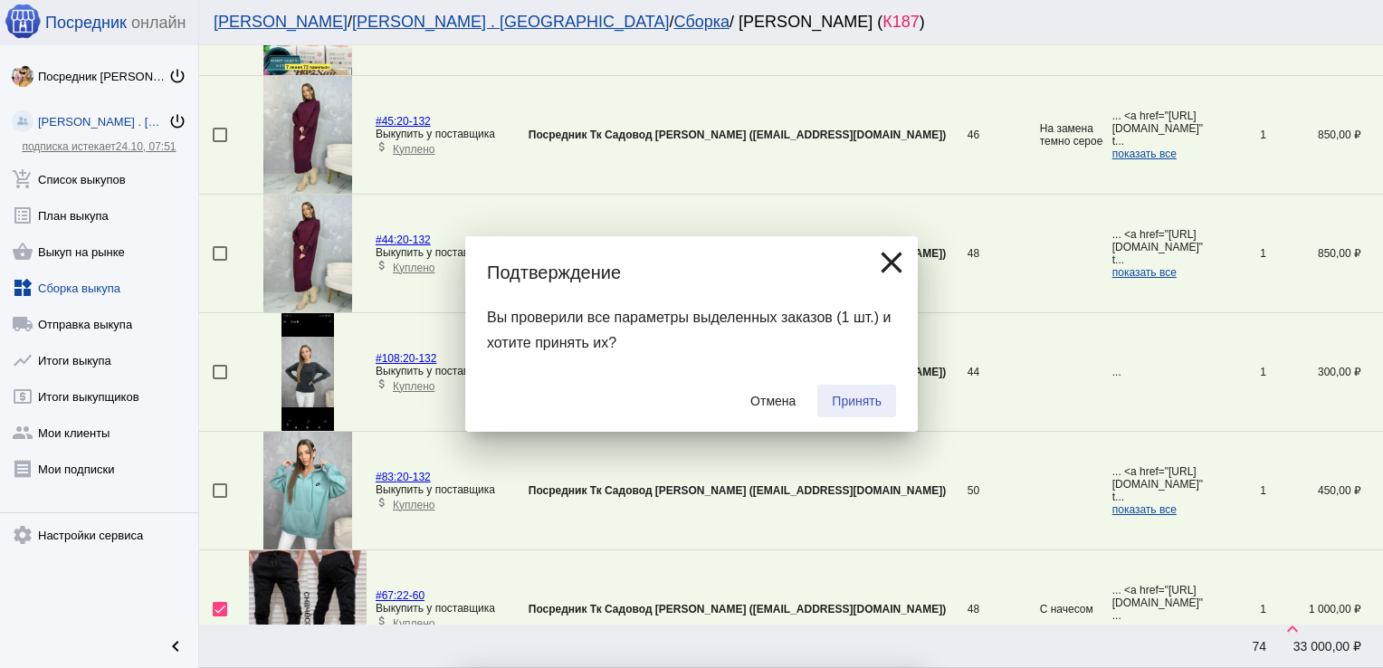
checkbox input "false"
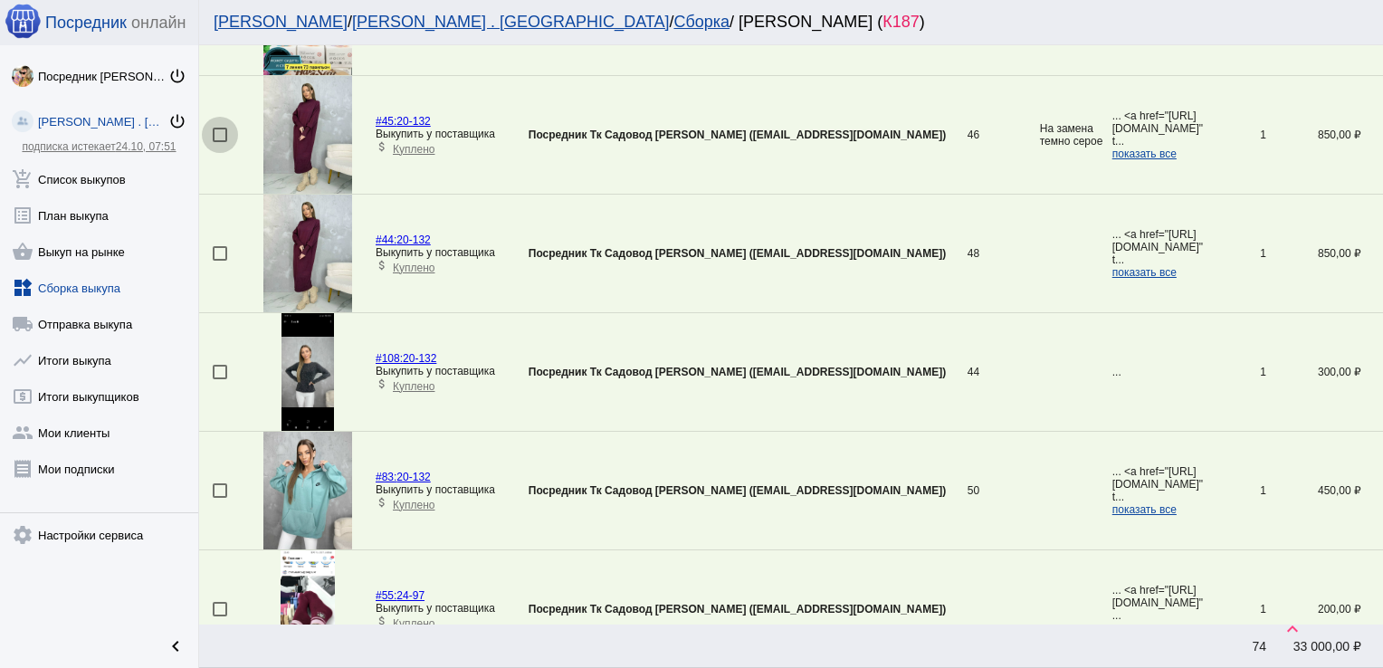
click at [224, 137] on div at bounding box center [220, 135] width 14 height 14
click at [220, 142] on input "checkbox" at bounding box center [219, 142] width 1 height 1
checkbox input "true"
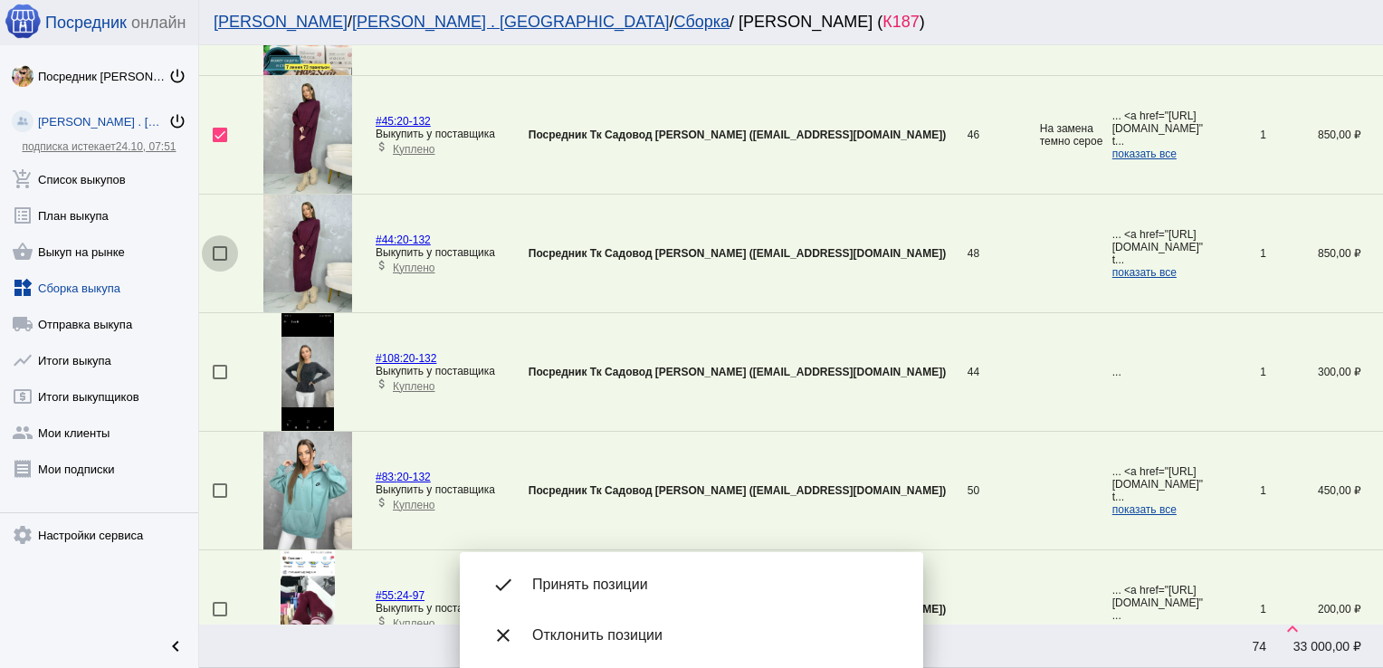
click at [214, 252] on div at bounding box center [220, 253] width 14 height 14
click at [219, 261] on input "checkbox" at bounding box center [219, 261] width 1 height 1
checkbox input "true"
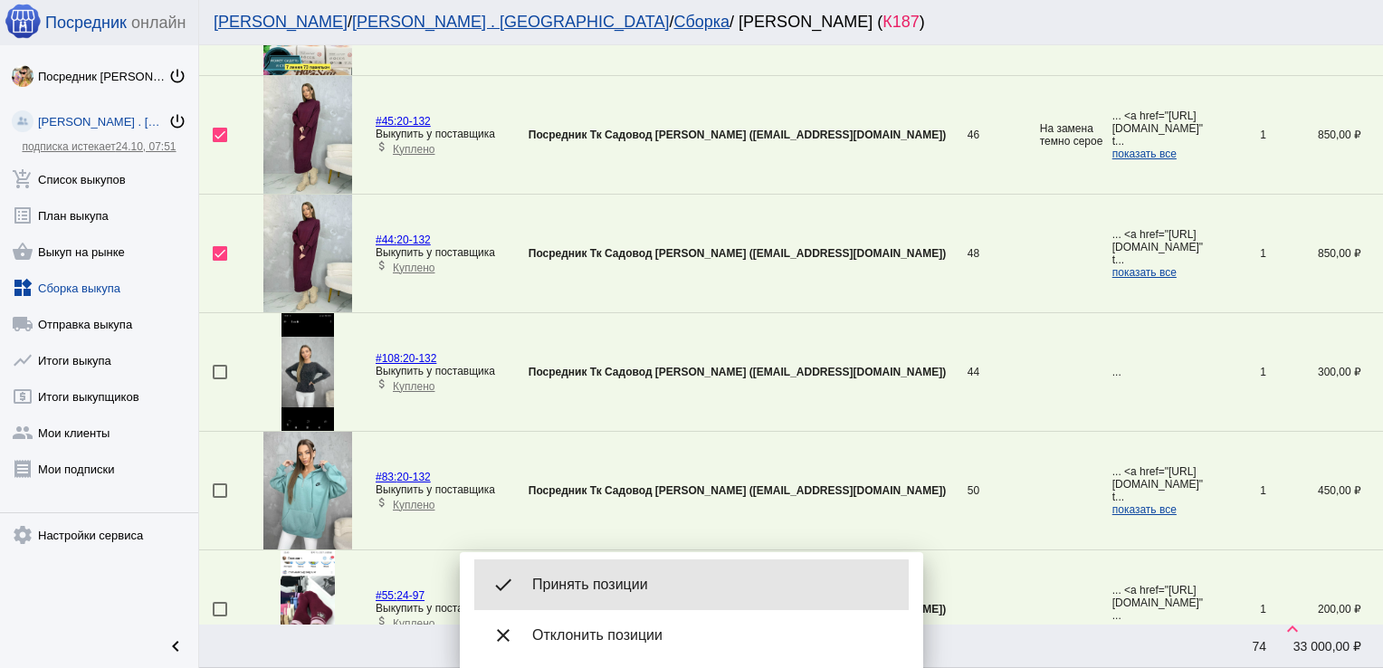
click at [634, 592] on span "Принять позиции" at bounding box center [713, 584] width 362 height 18
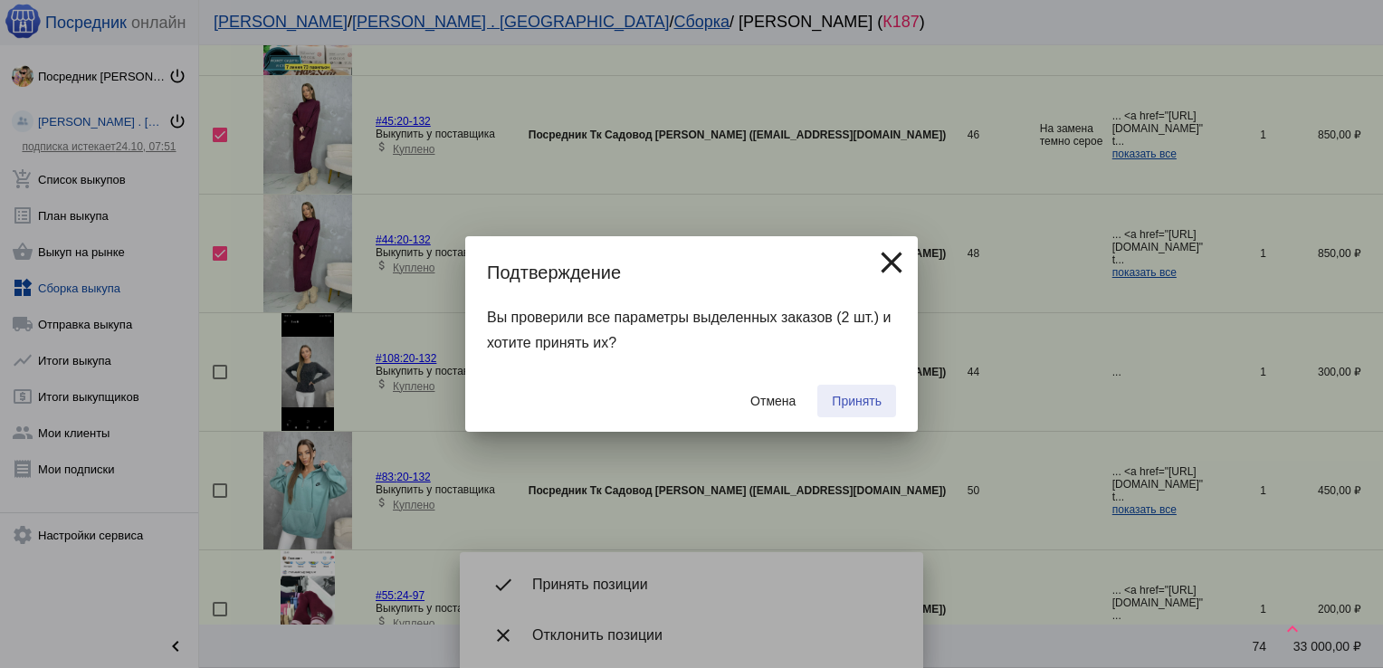
click at [881, 398] on button "Принять" at bounding box center [856, 401] width 79 height 33
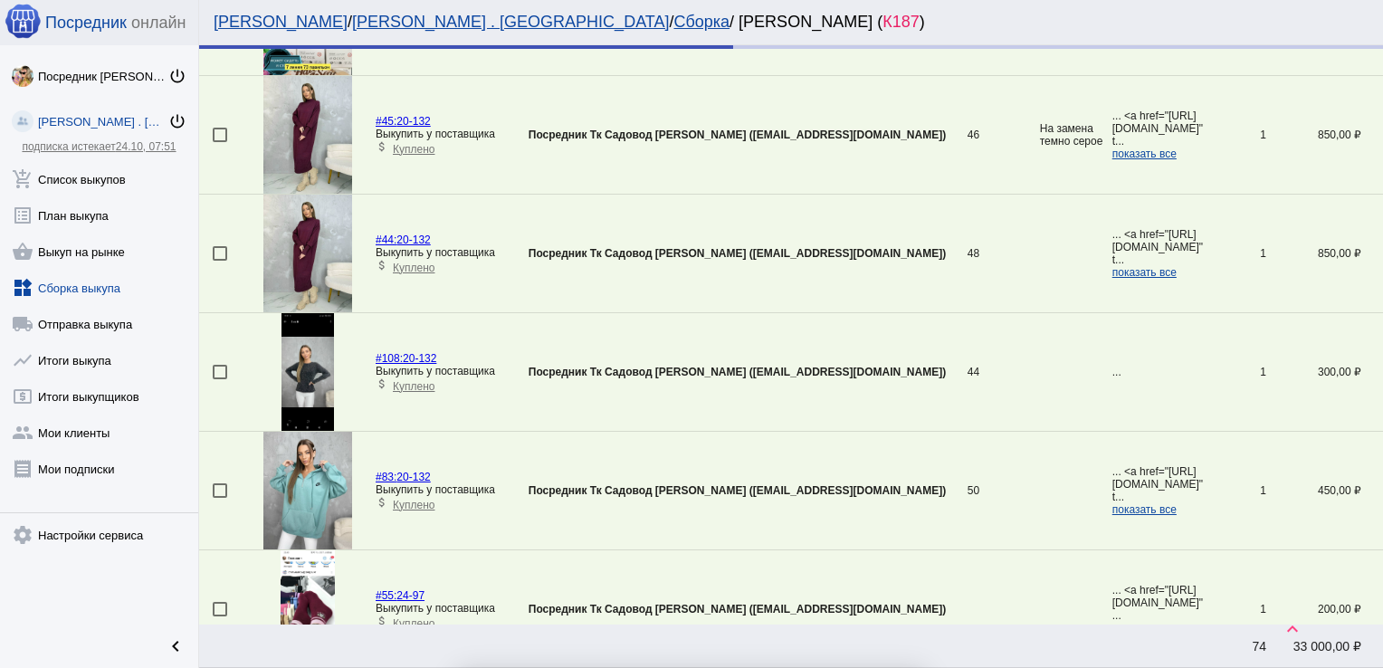
checkbox input "false"
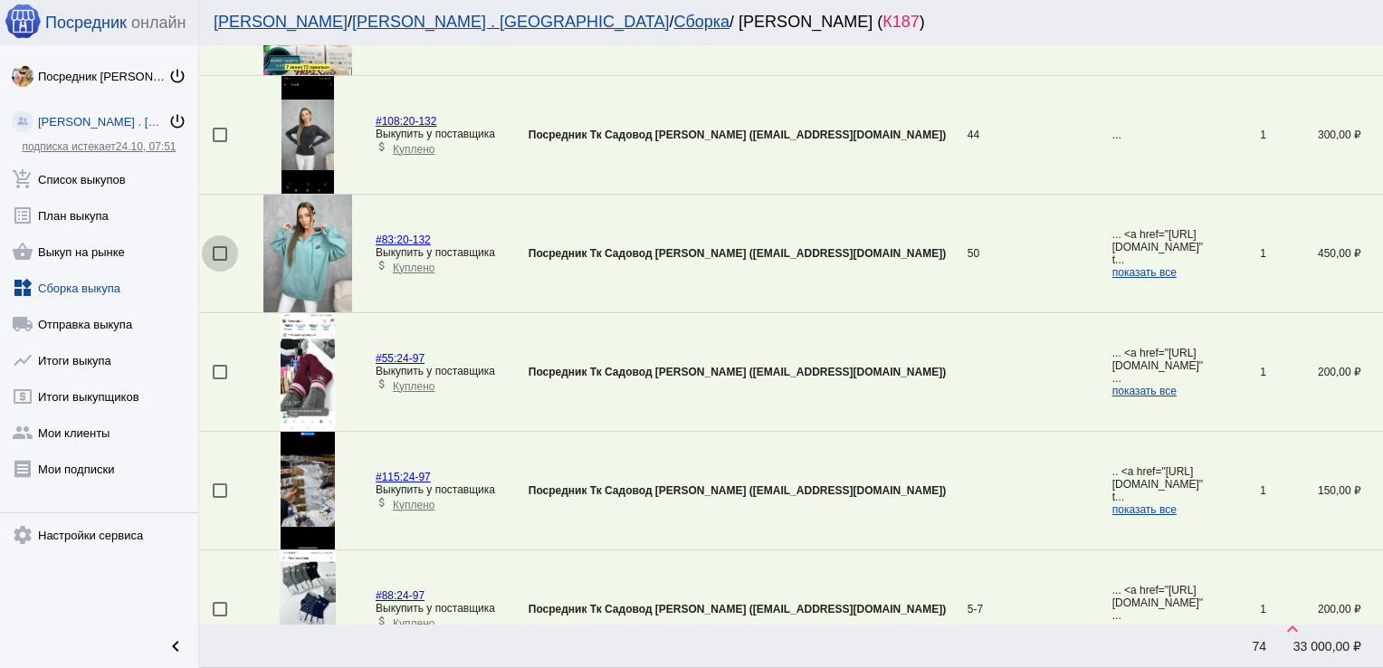
click at [217, 259] on div at bounding box center [220, 253] width 14 height 14
click at [219, 261] on input "checkbox" at bounding box center [219, 261] width 1 height 1
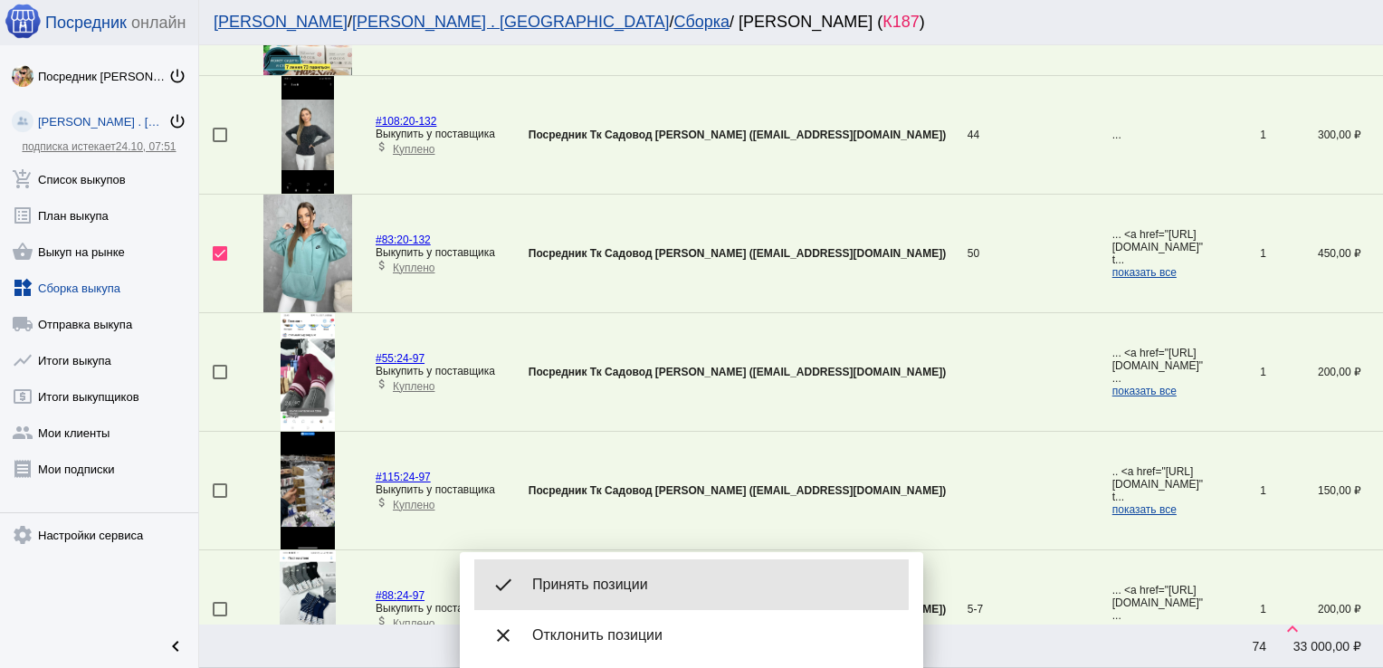
click at [621, 563] on div "done Принять позиции" at bounding box center [691, 584] width 434 height 51
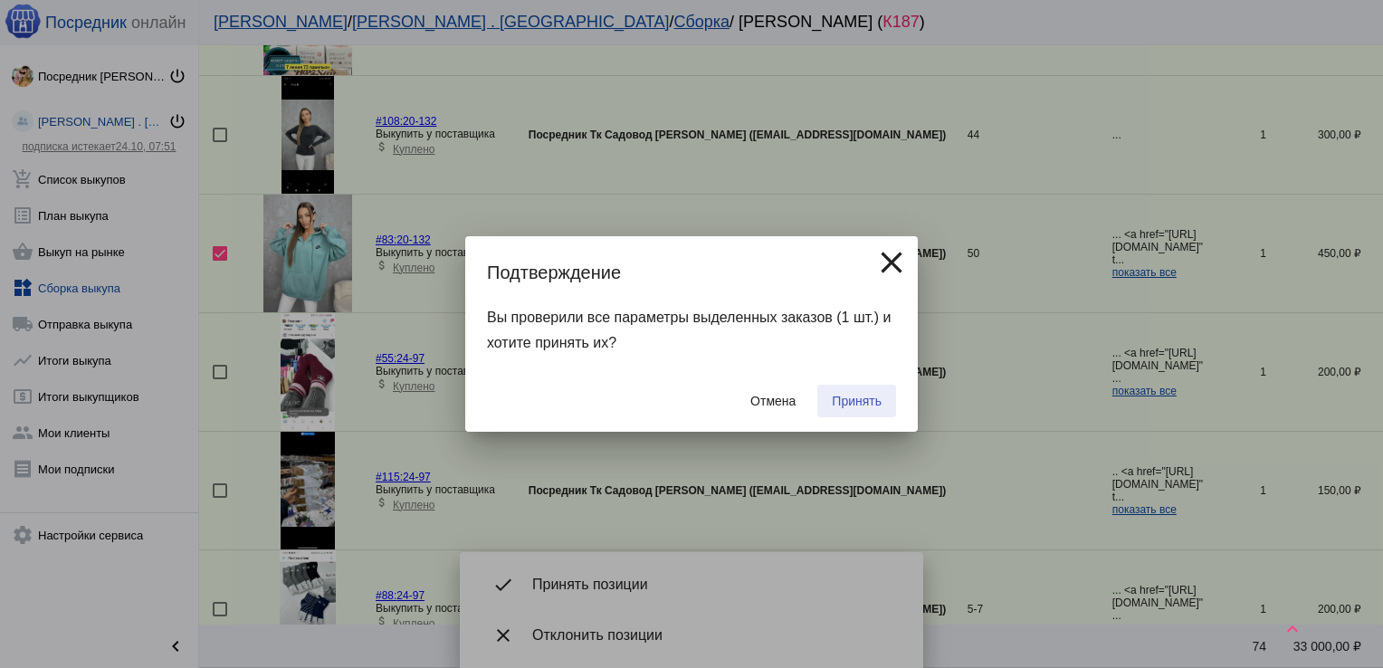
click at [876, 396] on span "Принять" at bounding box center [857, 401] width 50 height 14
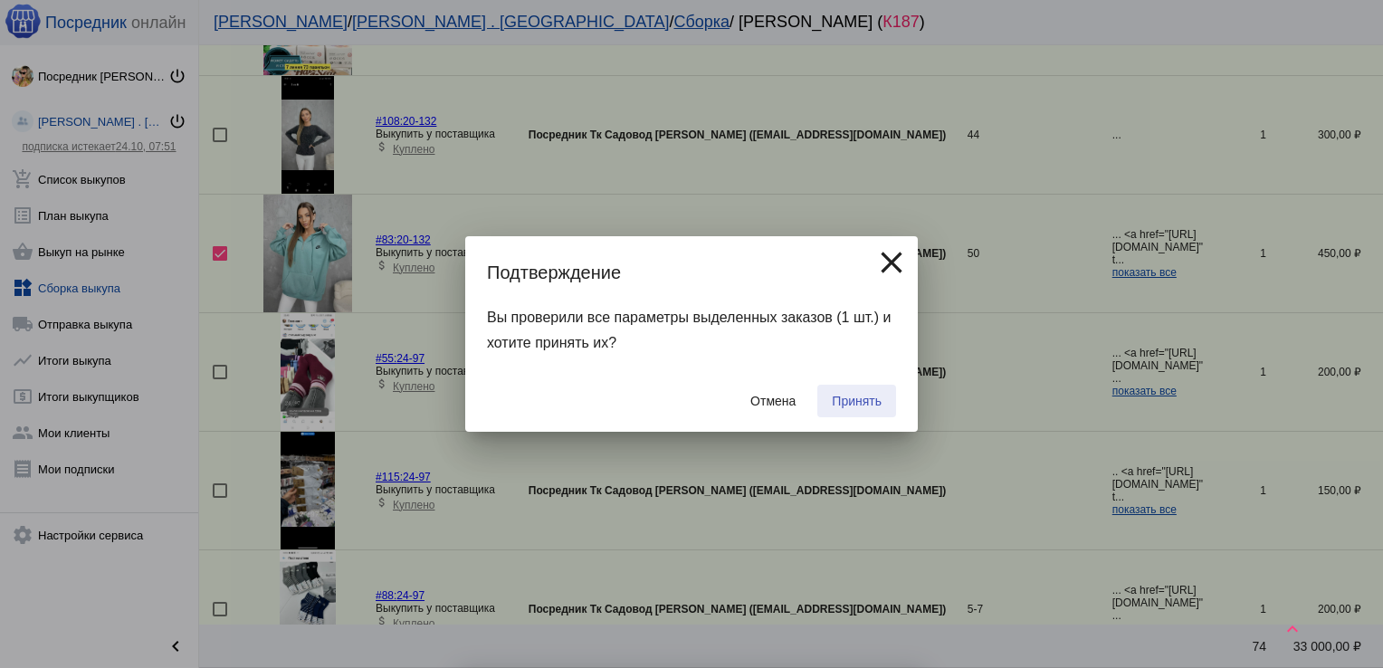
checkbox input "false"
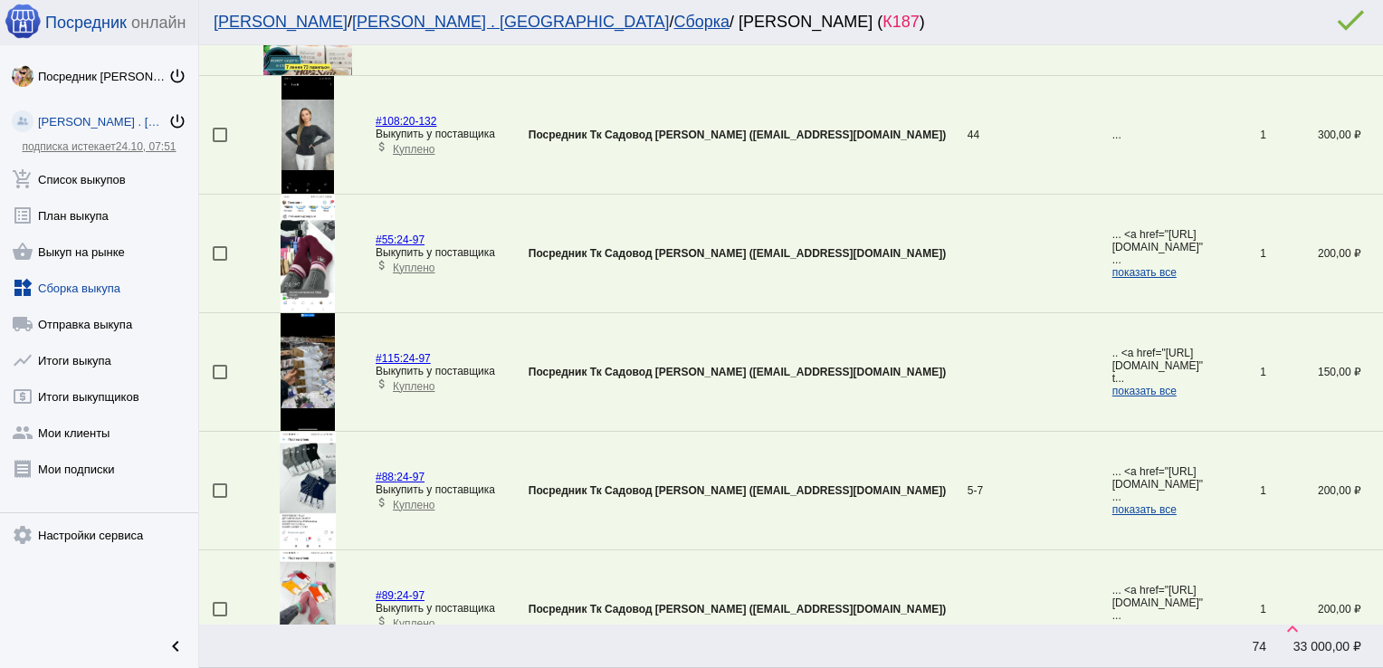
drag, startPoint x: 876, startPoint y: 396, endPoint x: 895, endPoint y: 138, distance: 258.6
drag, startPoint x: 895, startPoint y: 138, endPoint x: 851, endPoint y: 186, distance: 65.3
click at [967, 186] on td "44" at bounding box center [1003, 135] width 72 height 119
click at [967, 143] on td "44" at bounding box center [1003, 135] width 72 height 119
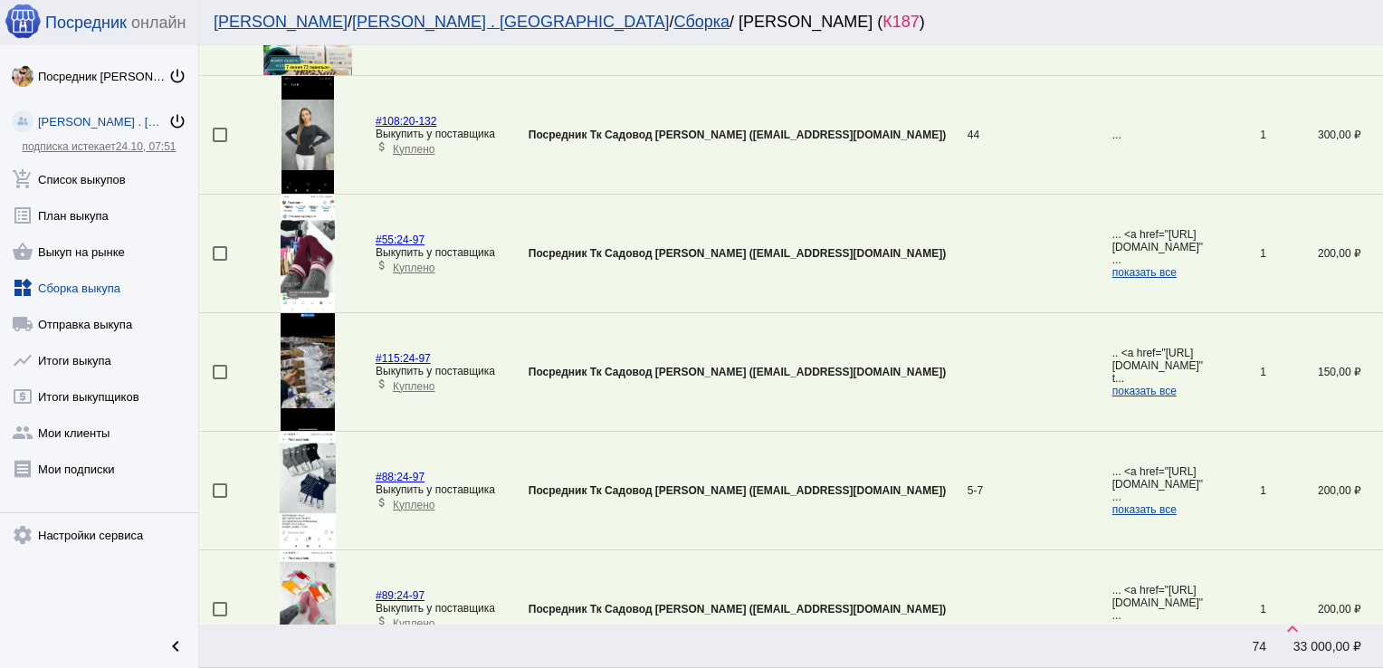
scroll to position [1129, 0]
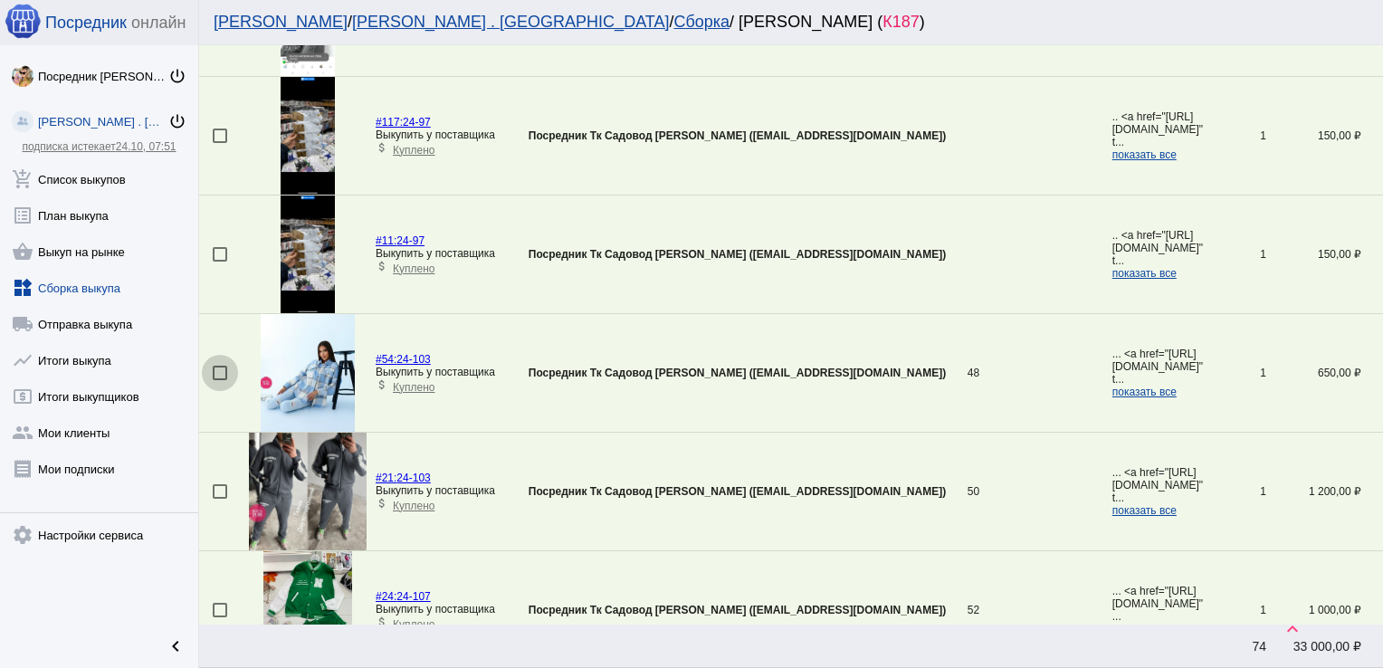
click at [218, 370] on div at bounding box center [220, 373] width 14 height 14
click at [219, 380] on input "checkbox" at bounding box center [219, 380] width 1 height 1
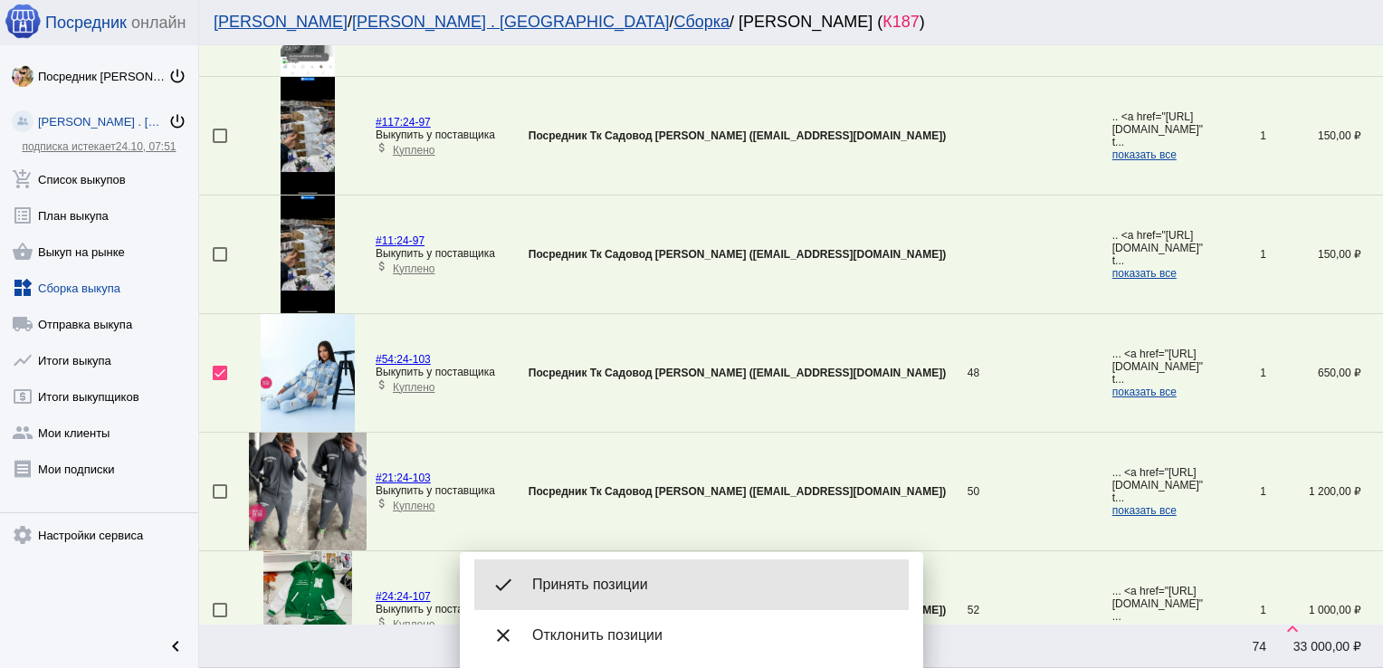
click at [616, 592] on span "Принять позиции" at bounding box center [713, 584] width 362 height 18
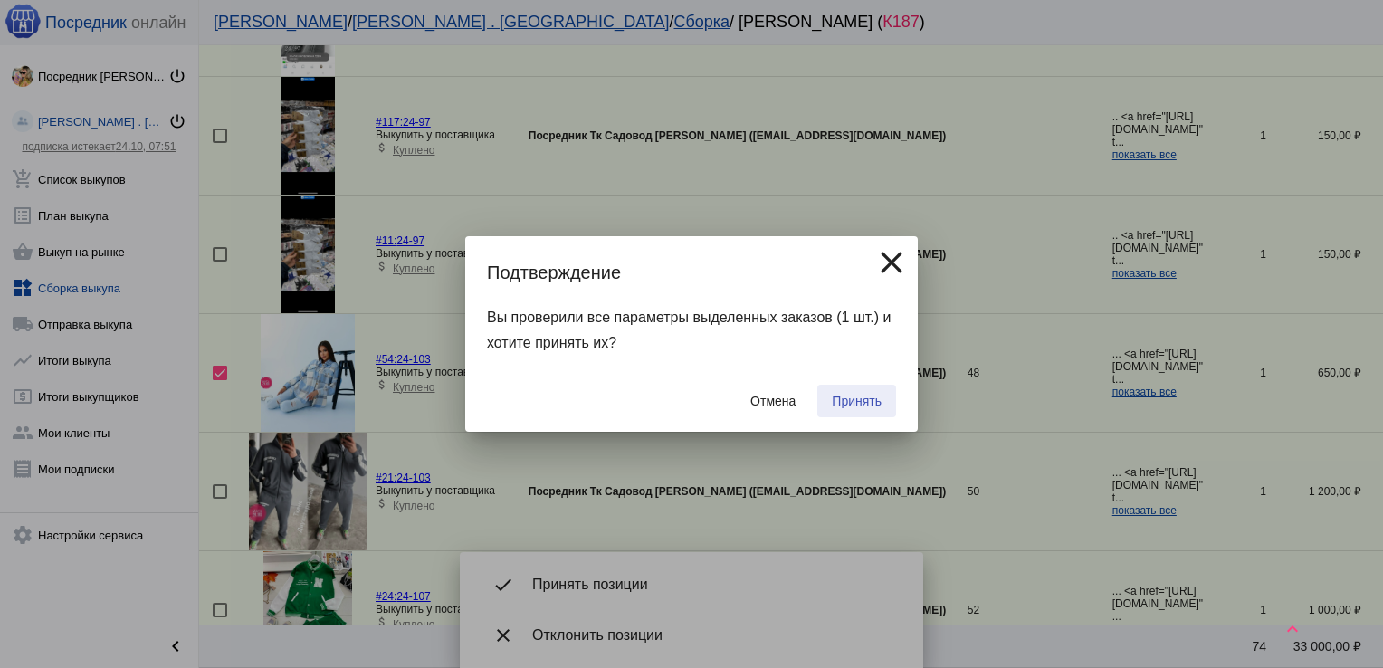
click at [876, 406] on span "Принять" at bounding box center [857, 401] width 50 height 14
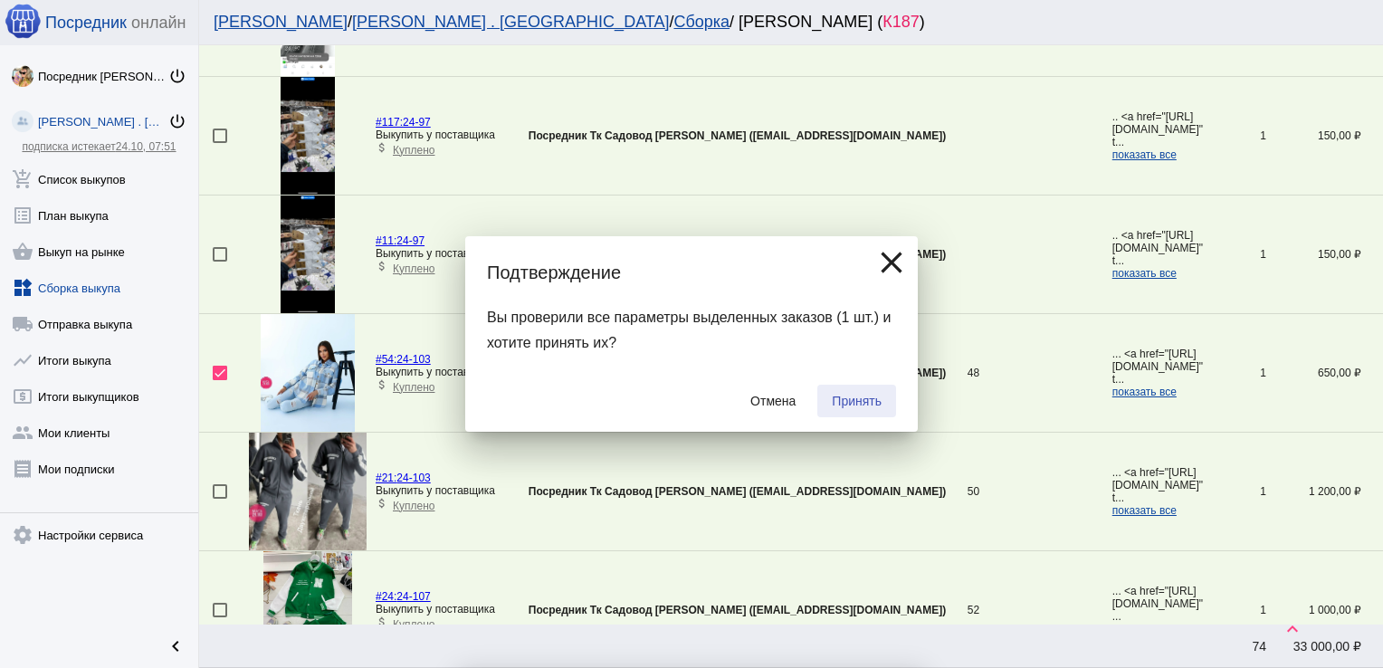
checkbox input "false"
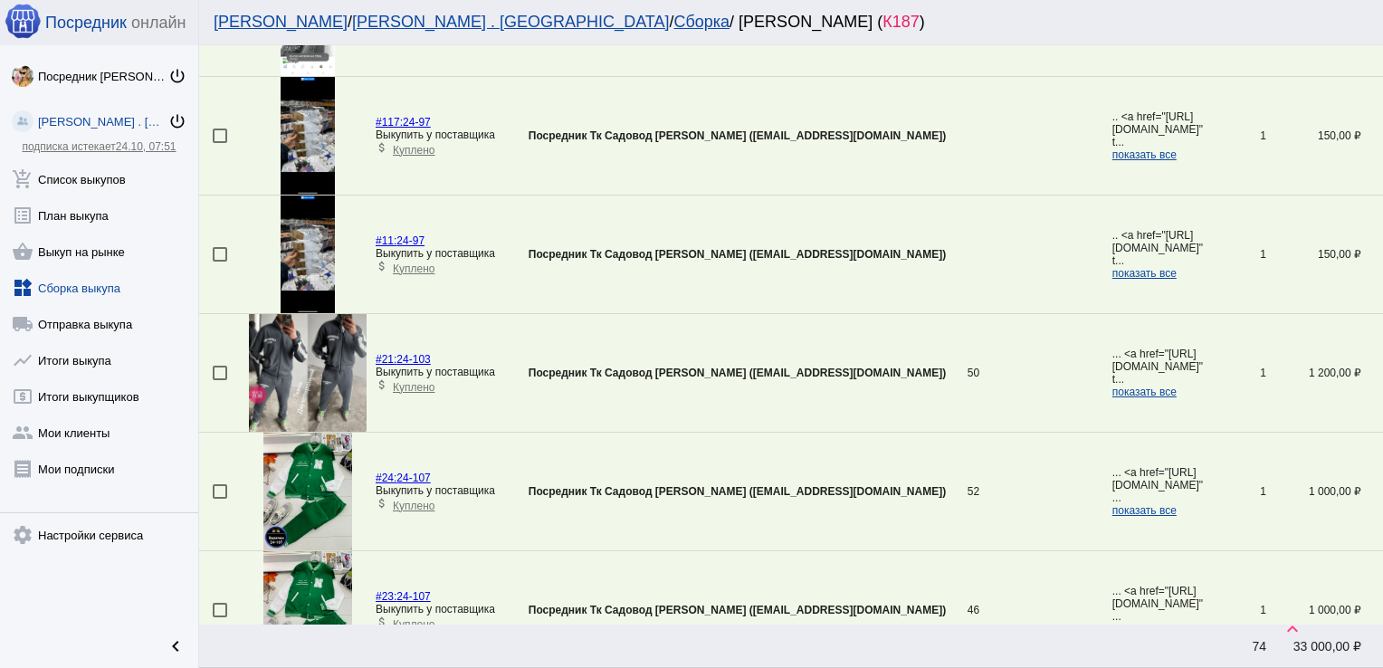
scroll to position [2549, 0]
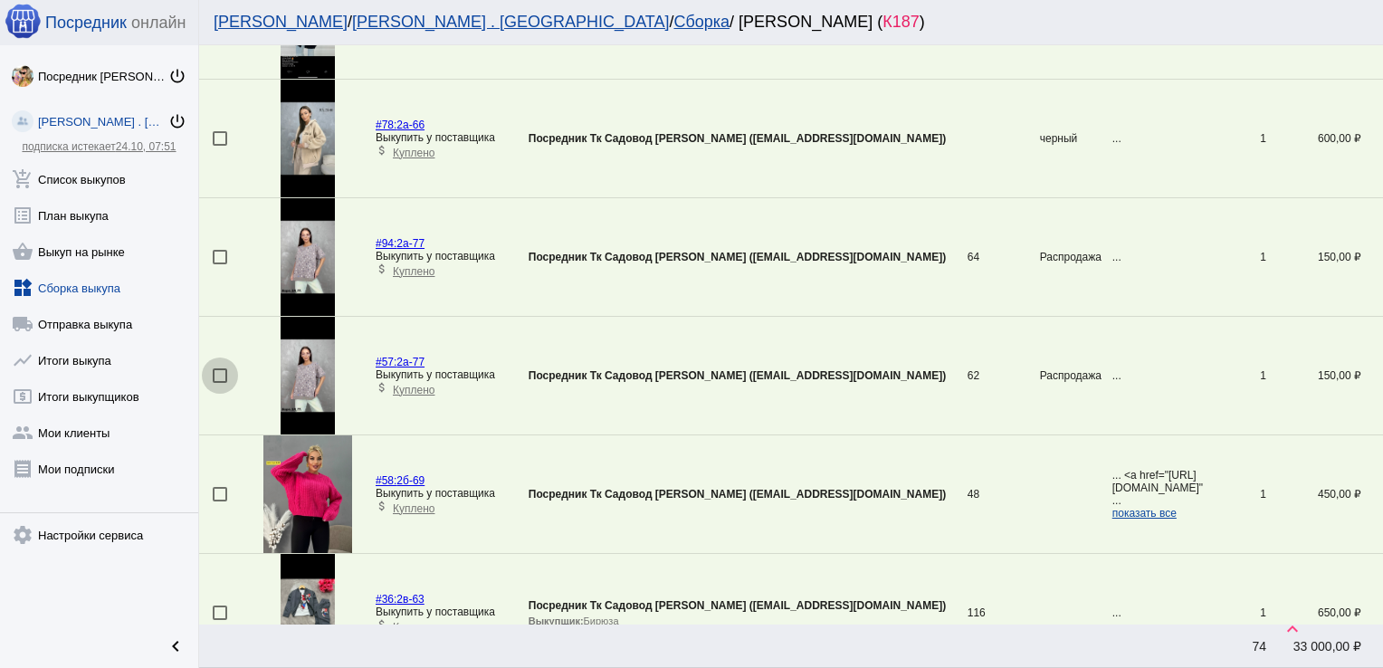
click at [217, 368] on div at bounding box center [220, 375] width 14 height 14
click at [219, 383] on input "checkbox" at bounding box center [219, 383] width 1 height 1
checkbox input "true"
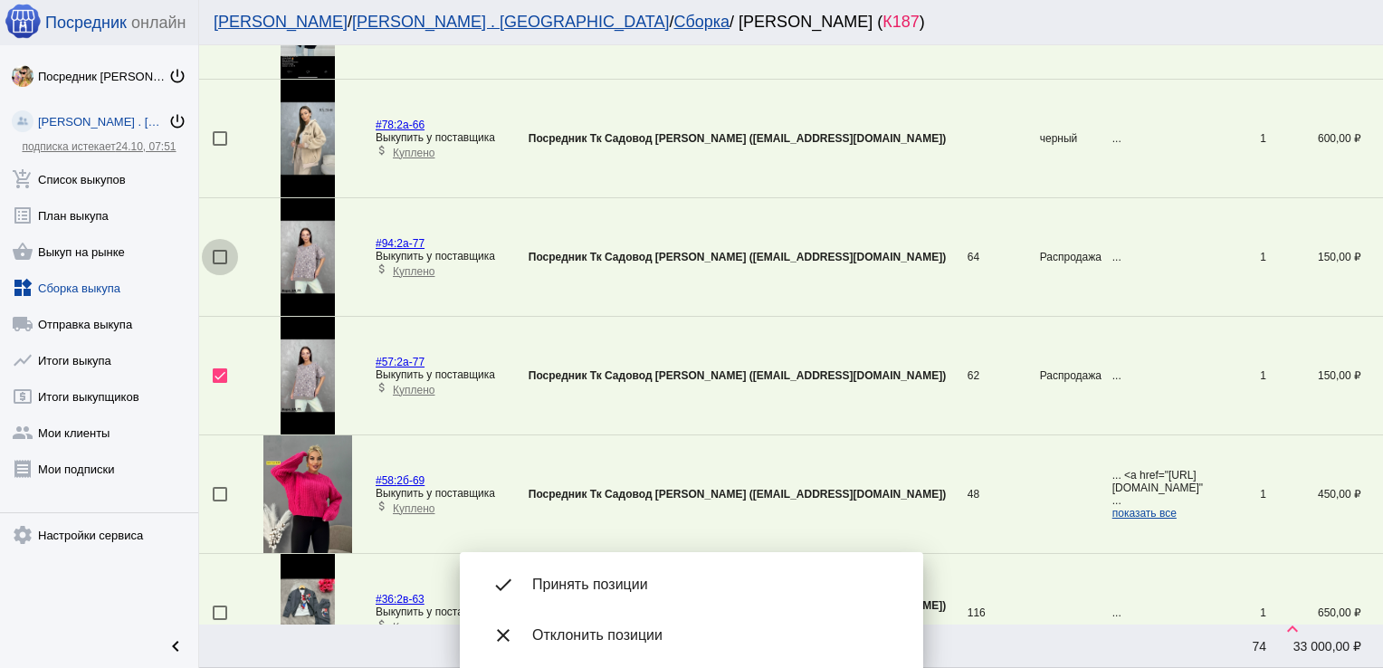
click at [224, 254] on div at bounding box center [220, 257] width 14 height 14
click at [220, 264] on input "checkbox" at bounding box center [219, 264] width 1 height 1
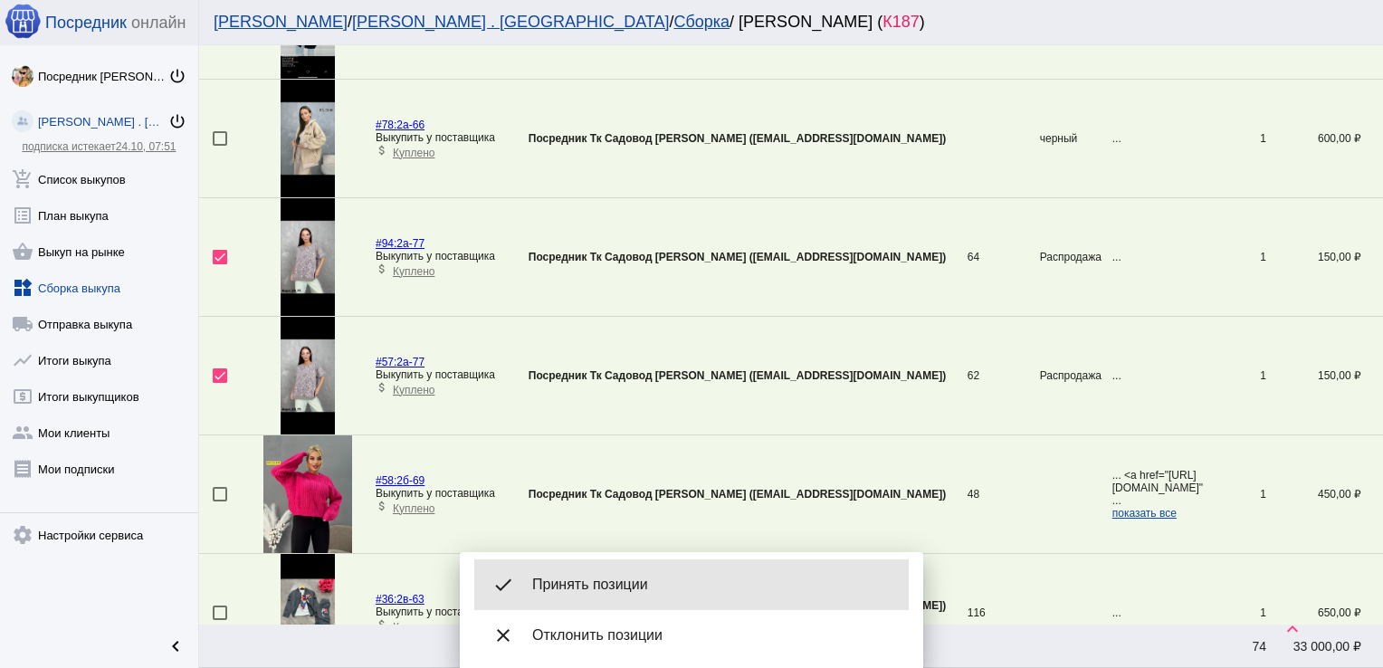
click at [655, 602] on div "done Принять позиции" at bounding box center [691, 584] width 434 height 51
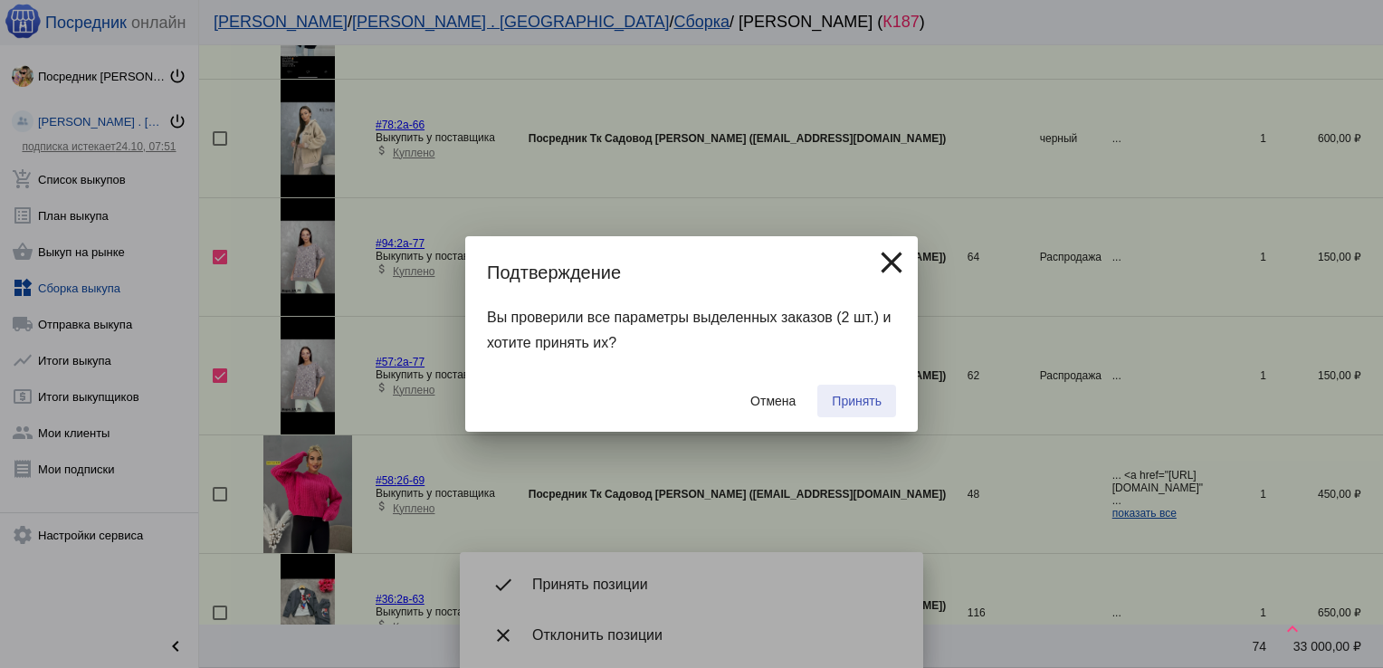
click at [852, 400] on span "Принять" at bounding box center [857, 401] width 50 height 14
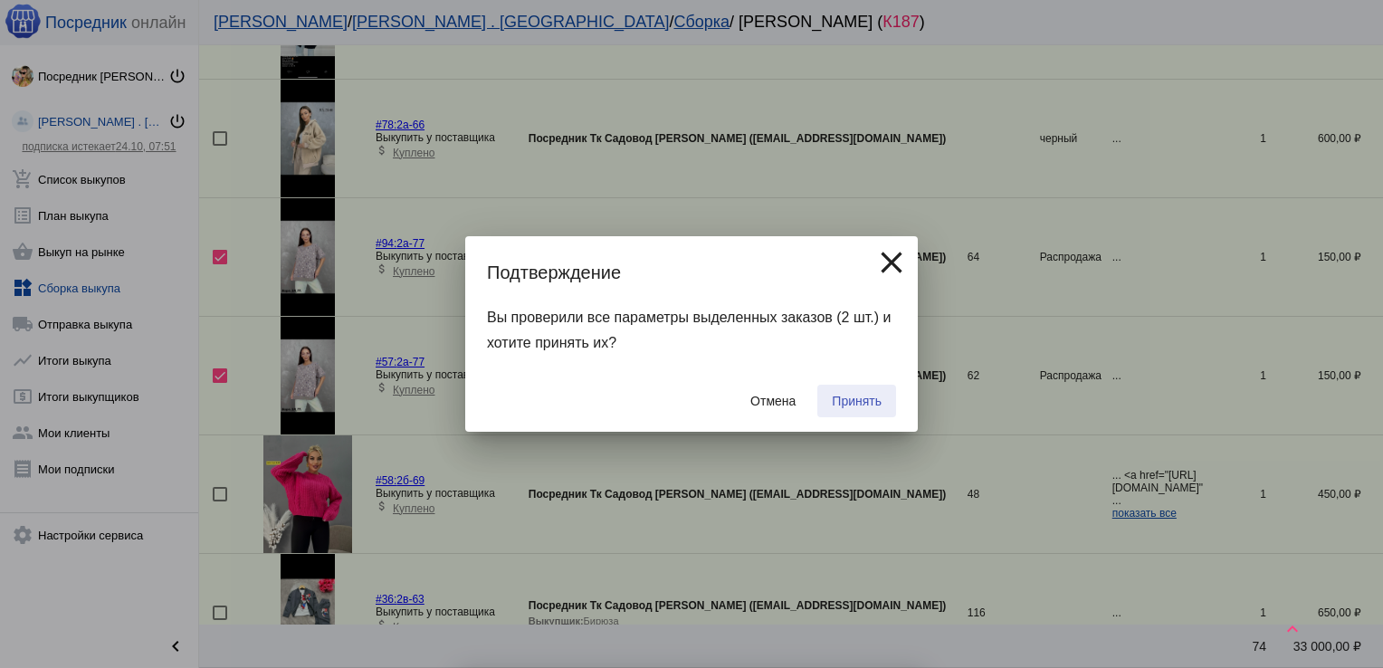
checkbox input "false"
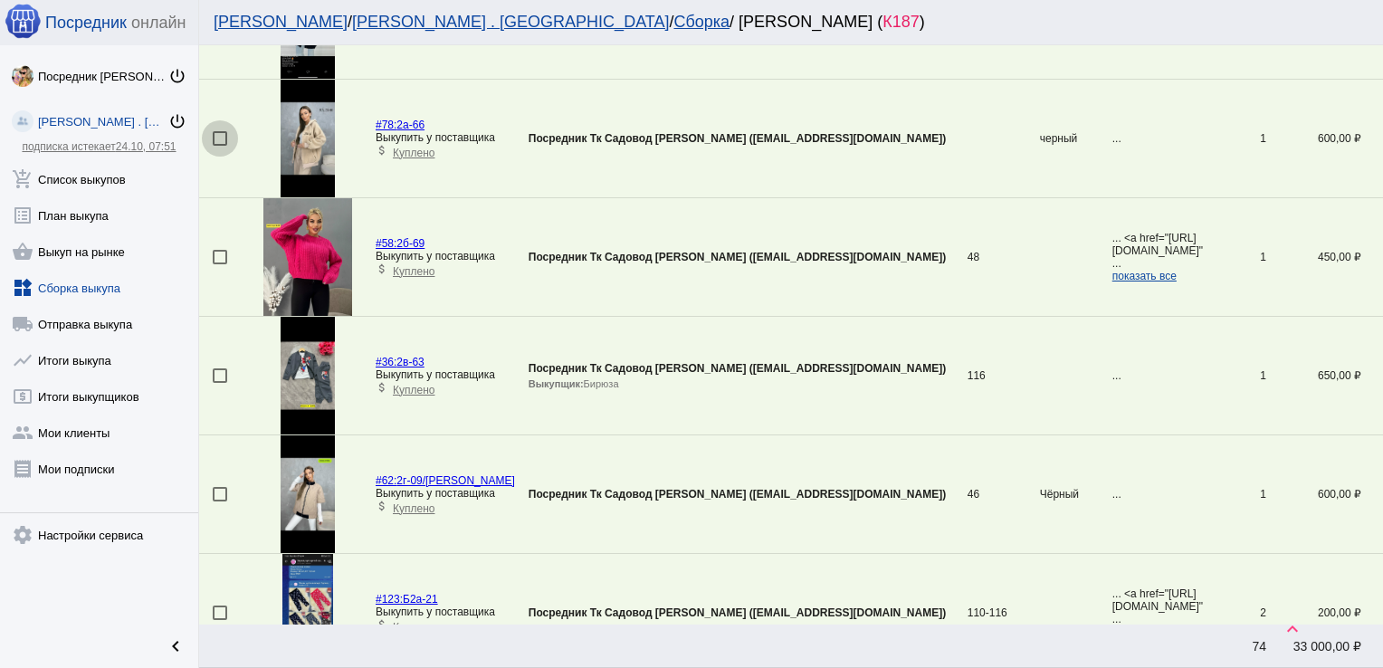
click at [222, 131] on div at bounding box center [220, 138] width 14 height 14
click at [220, 146] on input "checkbox" at bounding box center [219, 146] width 1 height 1
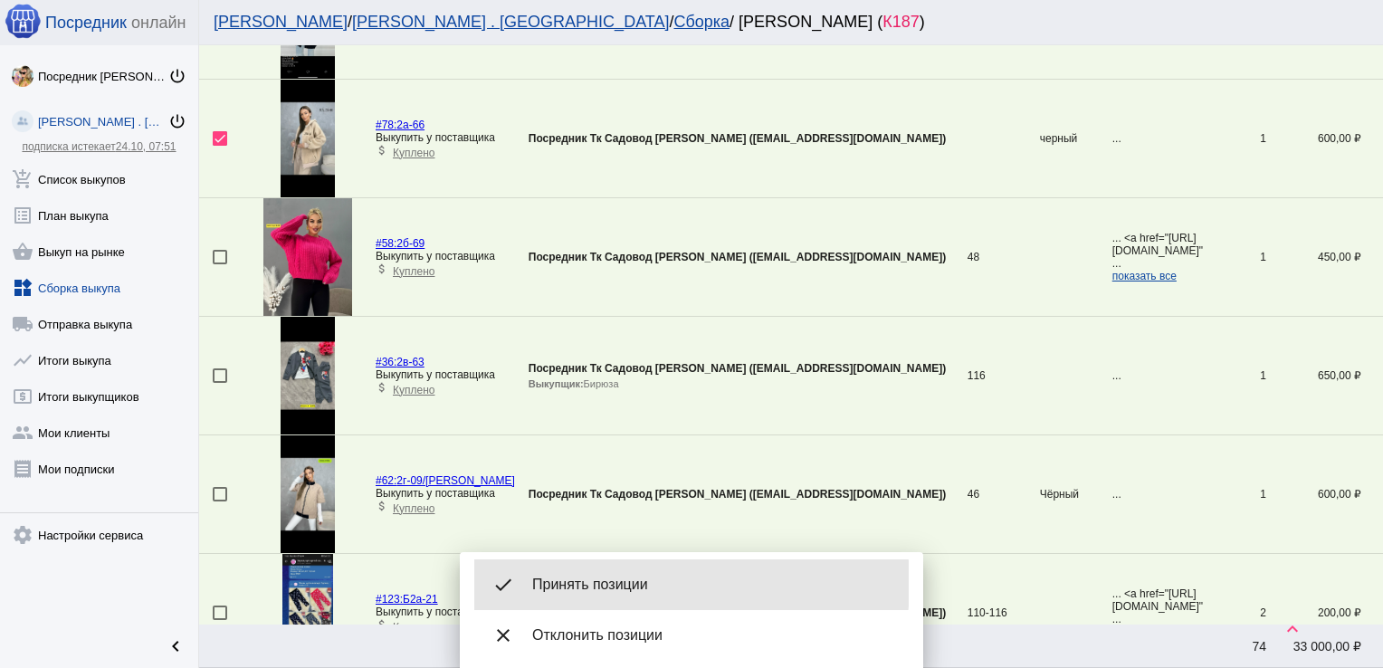
click at [638, 584] on span "Принять позиции" at bounding box center [713, 584] width 362 height 18
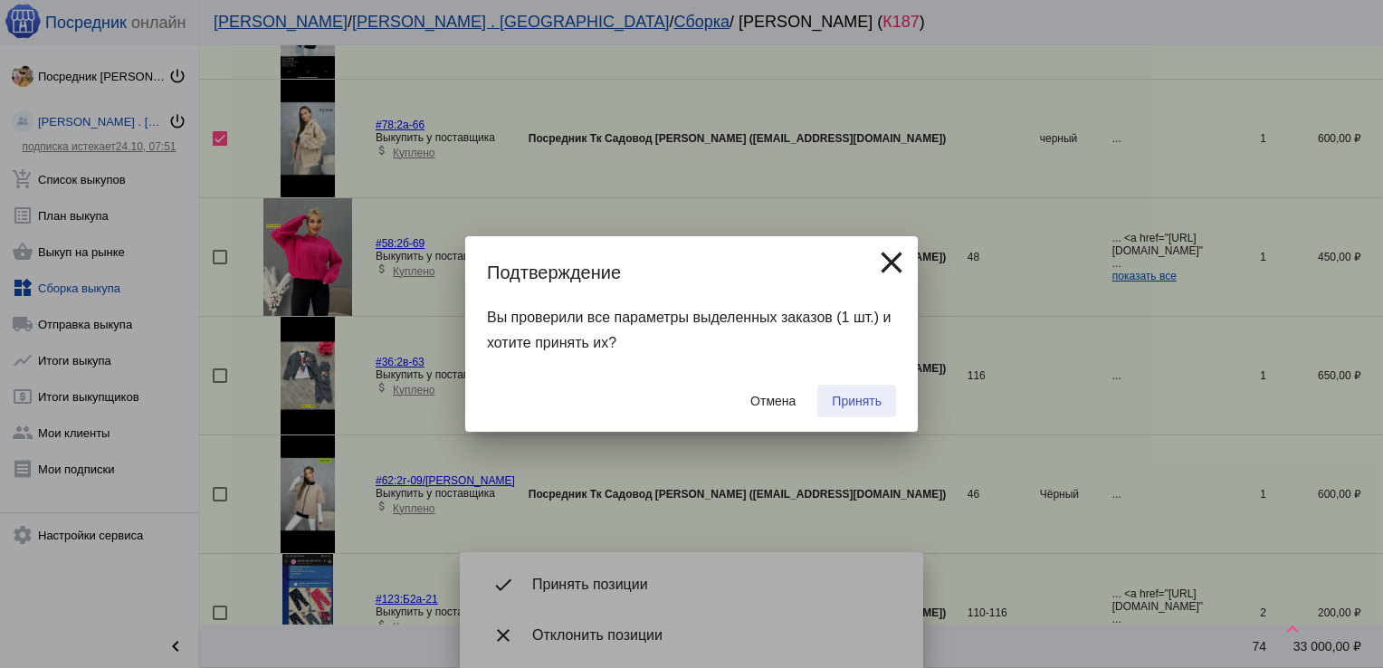
click at [851, 404] on span "Принять" at bounding box center [857, 401] width 50 height 14
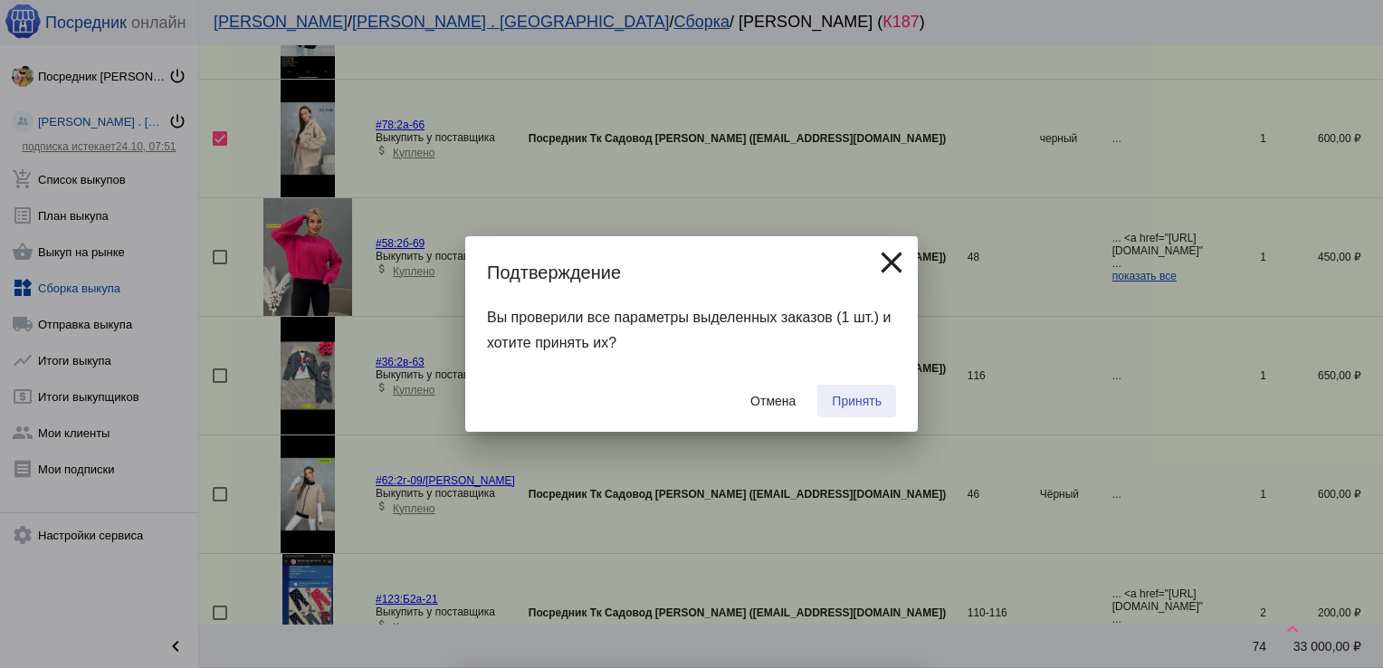
checkbox input "false"
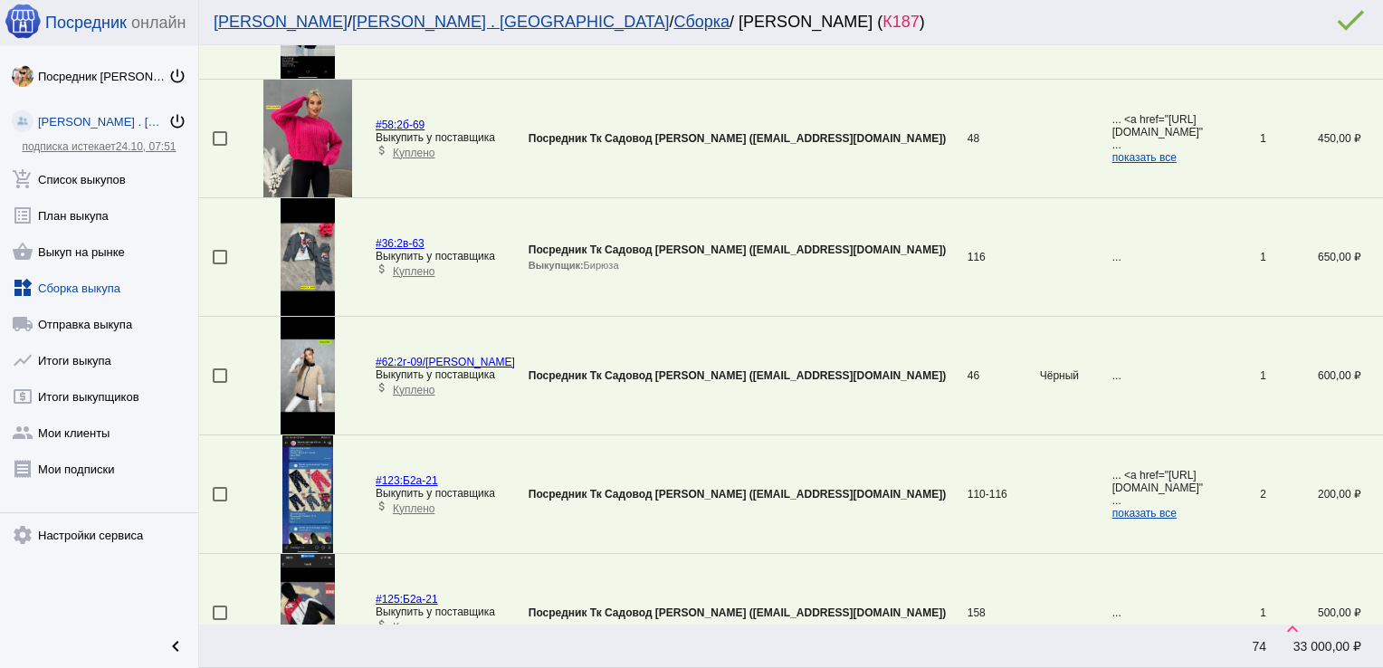
drag, startPoint x: 851, startPoint y: 404, endPoint x: 855, endPoint y: 43, distance: 361.1
click at [855, 43] on div "[PERSON_NAME] / [PERSON_NAME] . Sадовод / Сборка / [PERSON_NAME] ( К187 ) done …" at bounding box center [791, 334] width 1184 height 668
drag, startPoint x: 855, startPoint y: 43, endPoint x: 919, endPoint y: 216, distance: 185.2
click at [1040, 216] on td at bounding box center [1076, 257] width 72 height 119
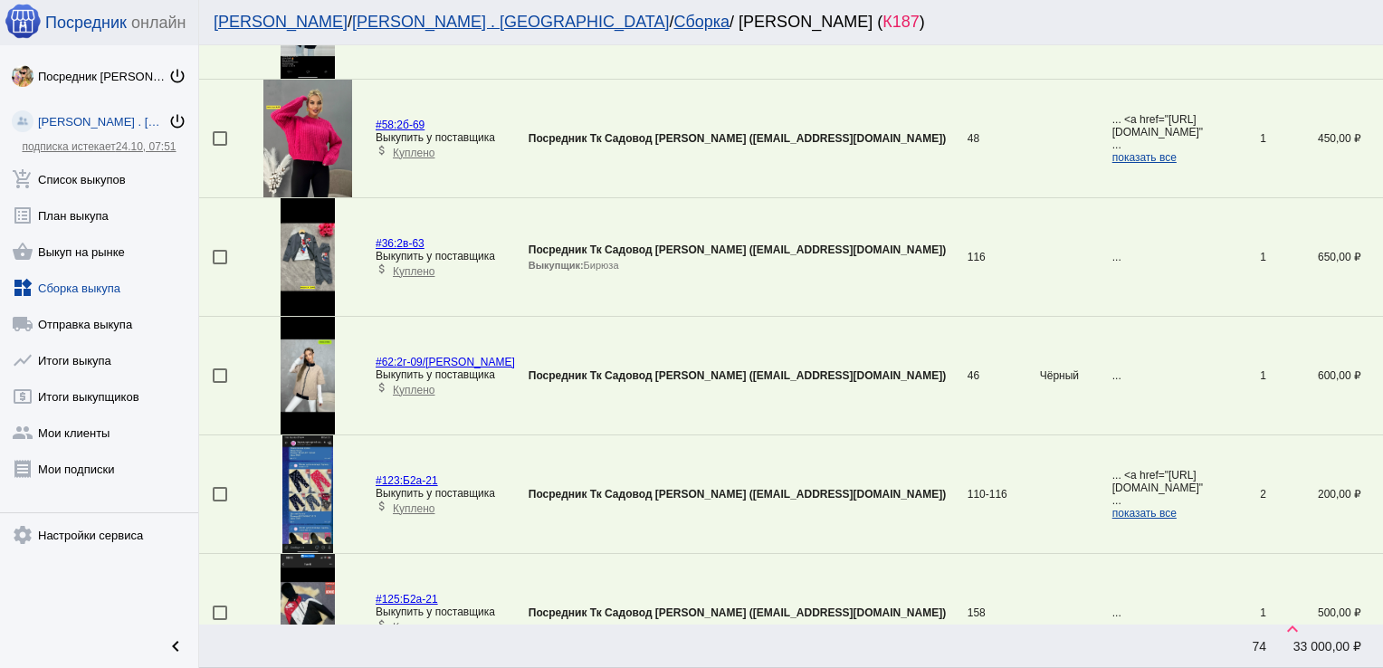
scroll to position [1720, 0]
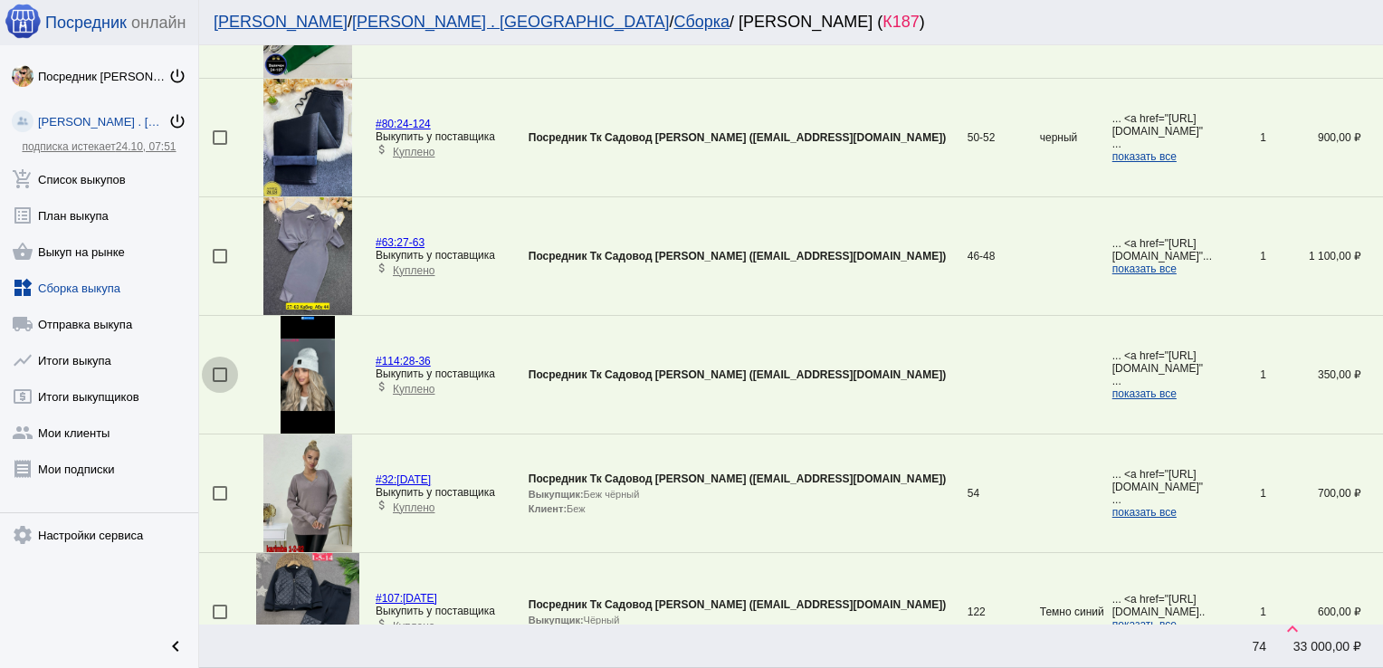
click at [223, 375] on div at bounding box center [220, 374] width 14 height 14
click at [220, 382] on input "checkbox" at bounding box center [219, 382] width 1 height 1
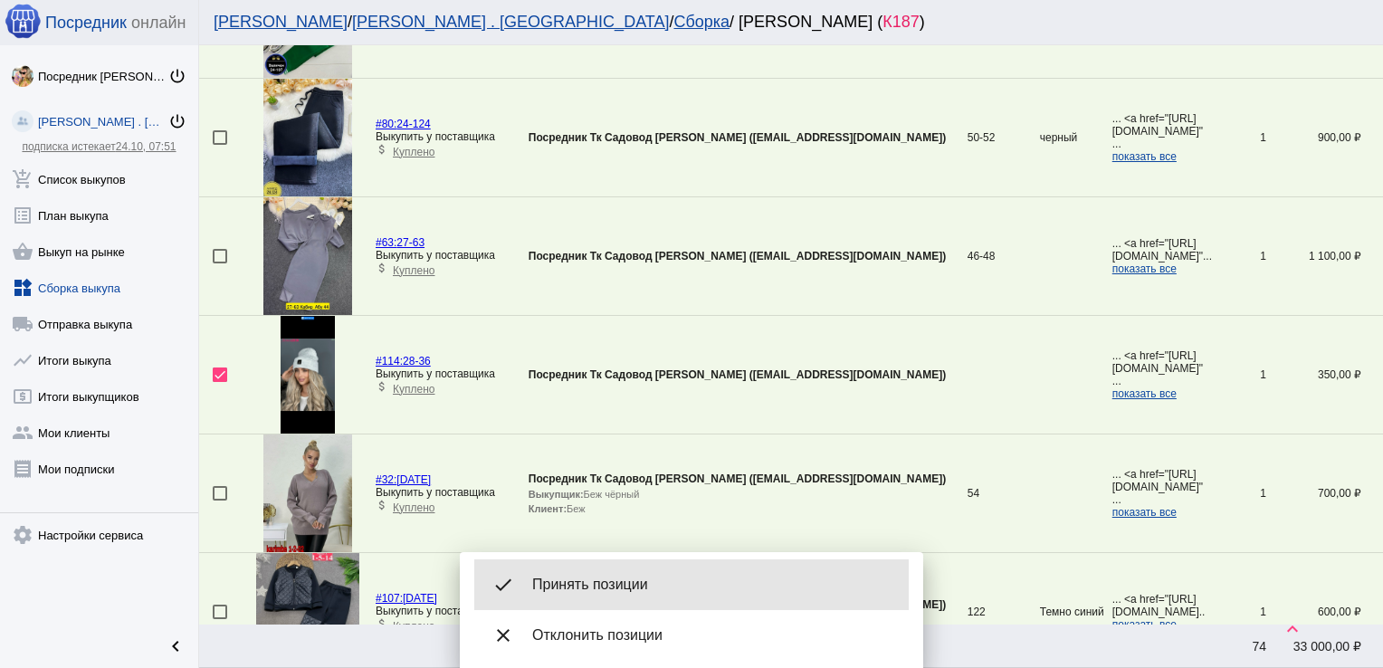
click at [588, 575] on span "Принять позиции" at bounding box center [713, 584] width 362 height 18
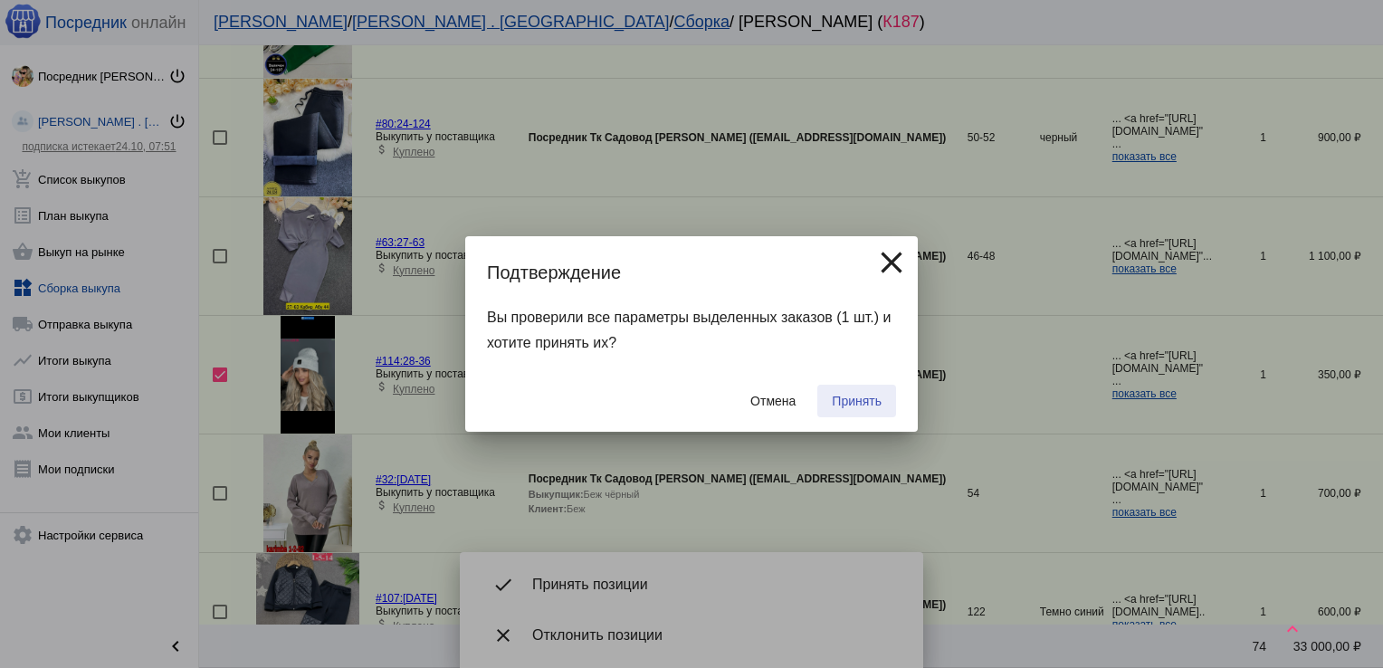
click at [883, 403] on button "Принять" at bounding box center [856, 401] width 79 height 33
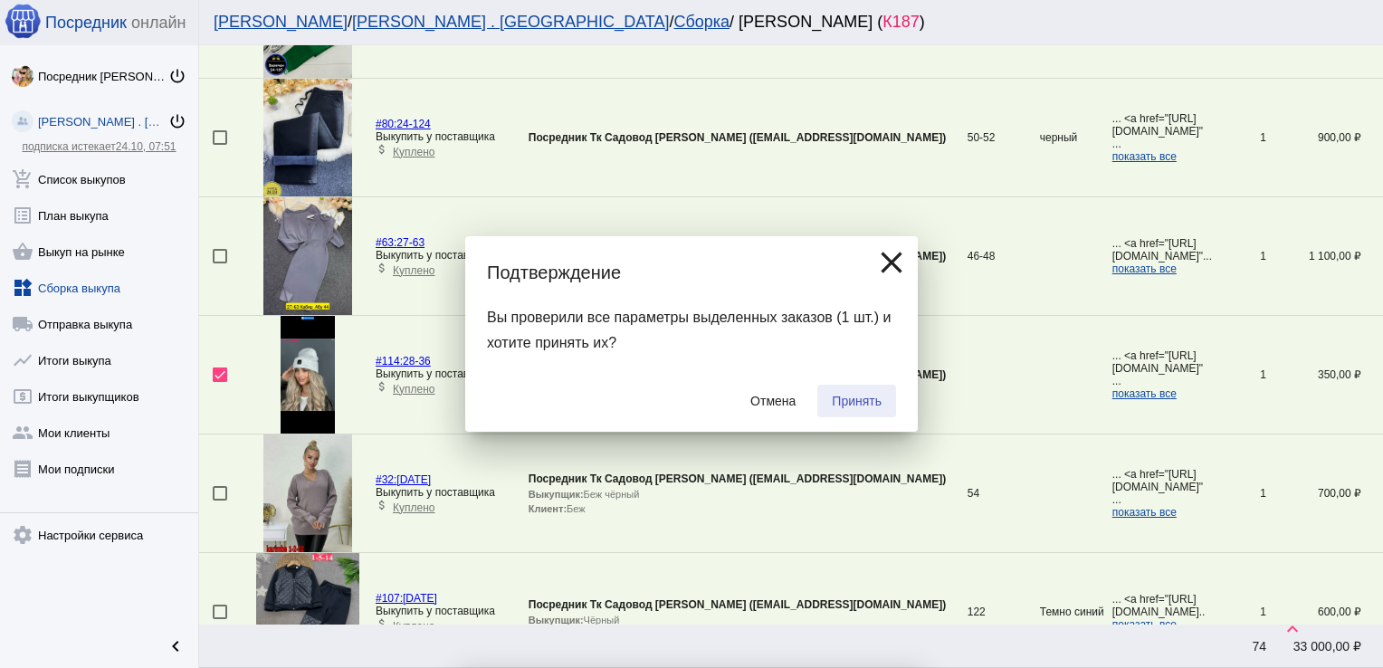
checkbox input "false"
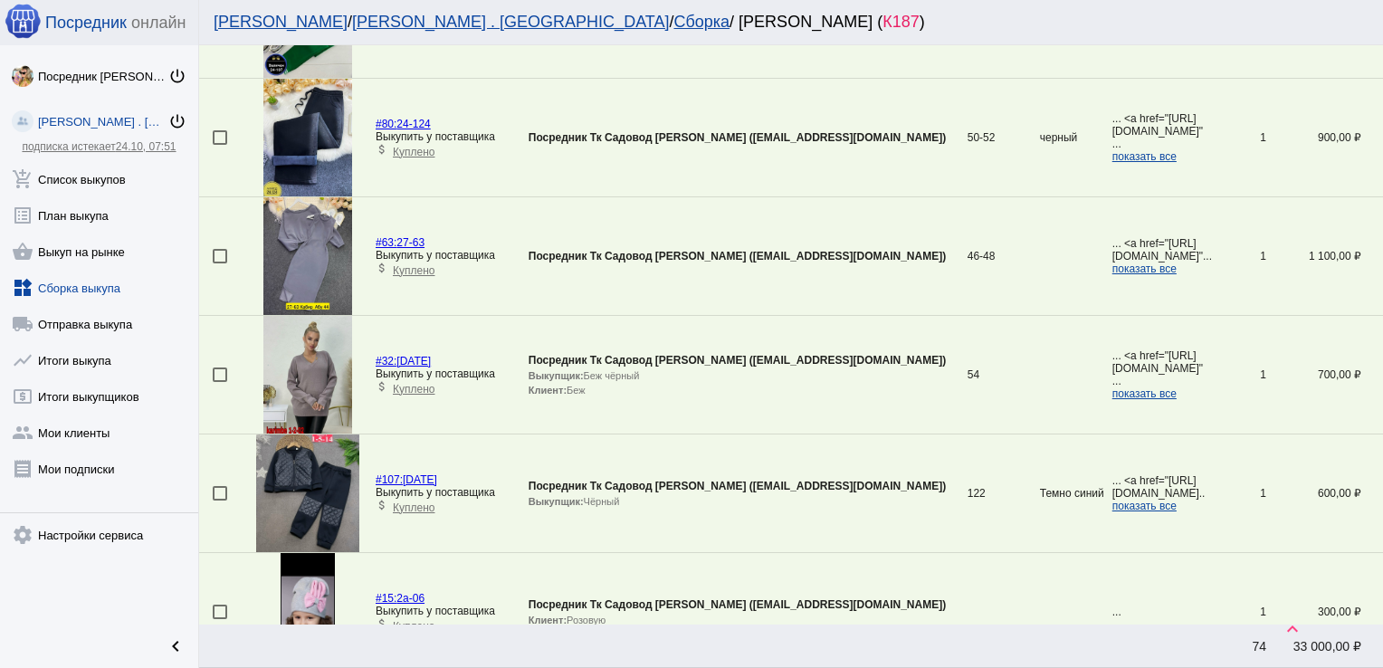
scroll to position [4087, 0]
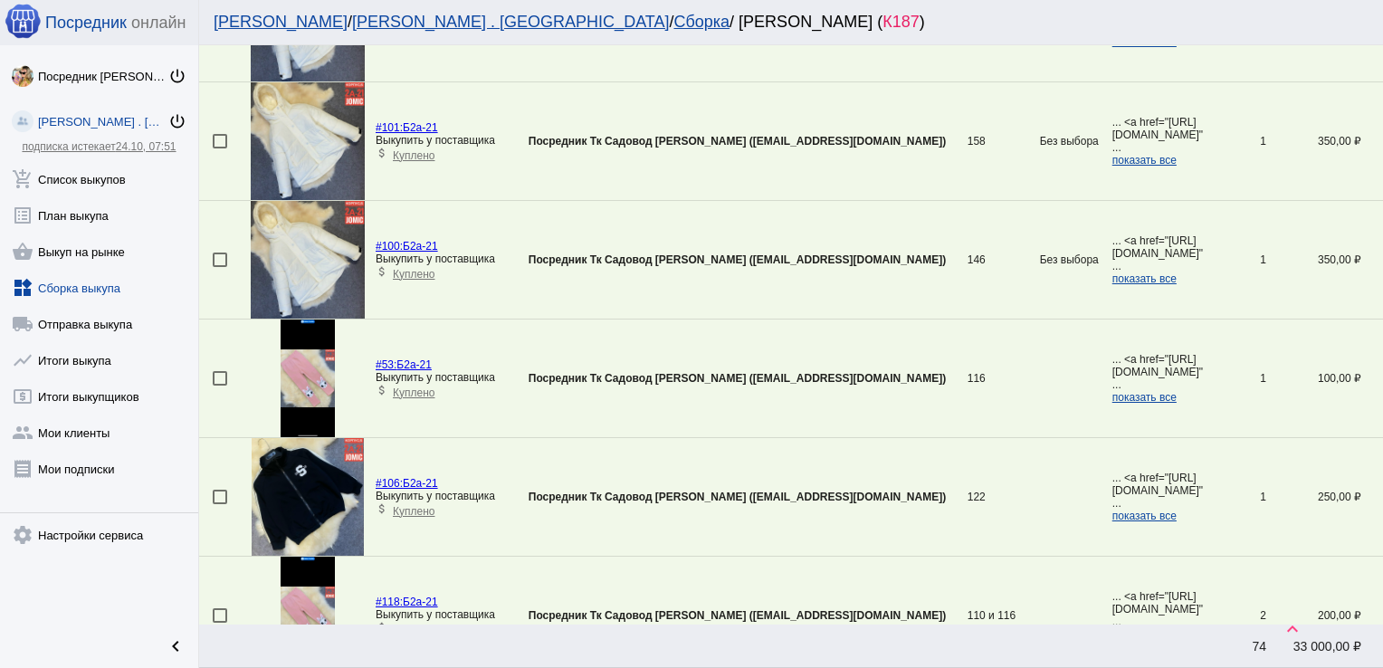
click at [219, 371] on div at bounding box center [220, 378] width 14 height 14
click at [219, 385] on input "checkbox" at bounding box center [219, 385] width 1 height 1
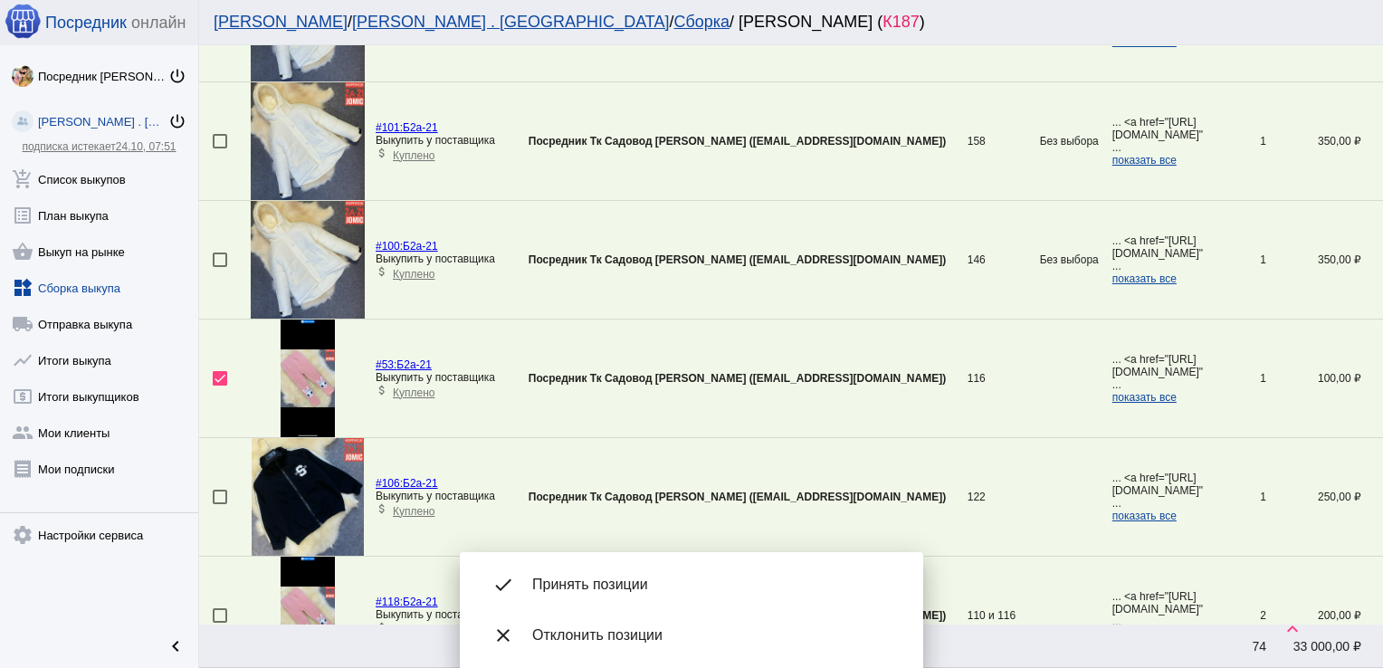
click at [590, 579] on span "Принять позиции" at bounding box center [713, 584] width 362 height 18
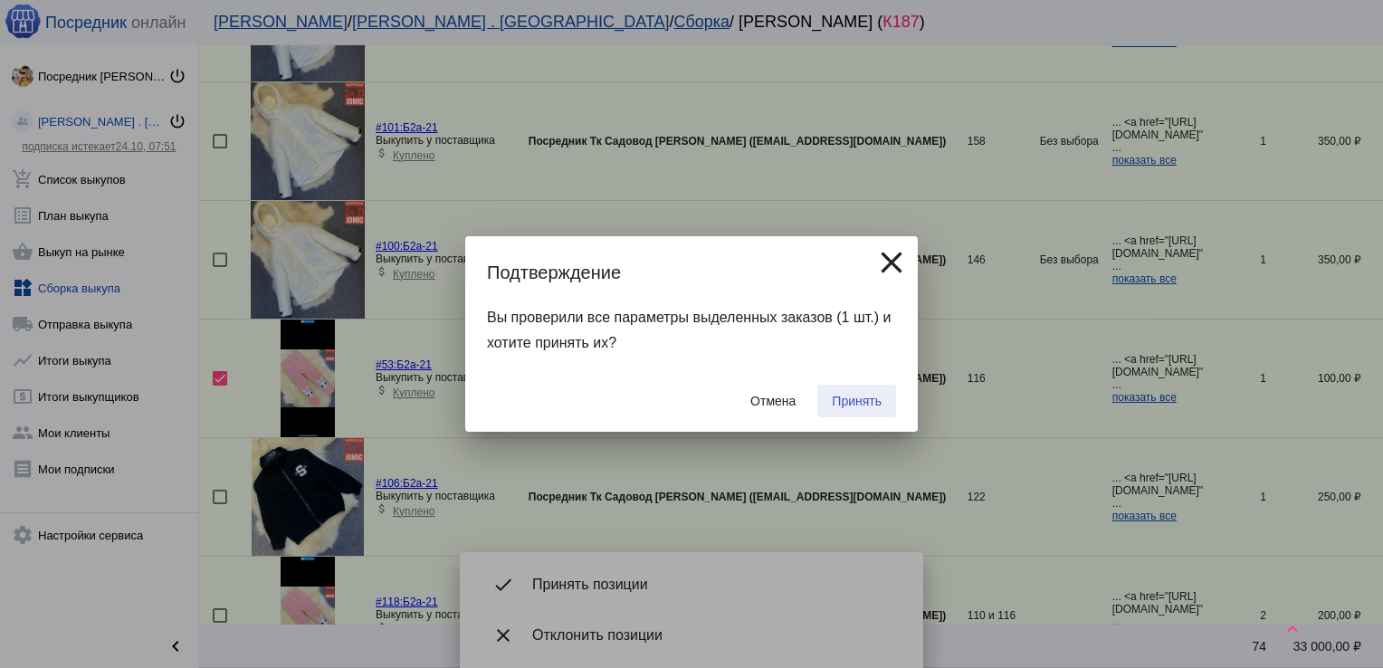
click at [840, 404] on span "Принять" at bounding box center [857, 401] width 50 height 14
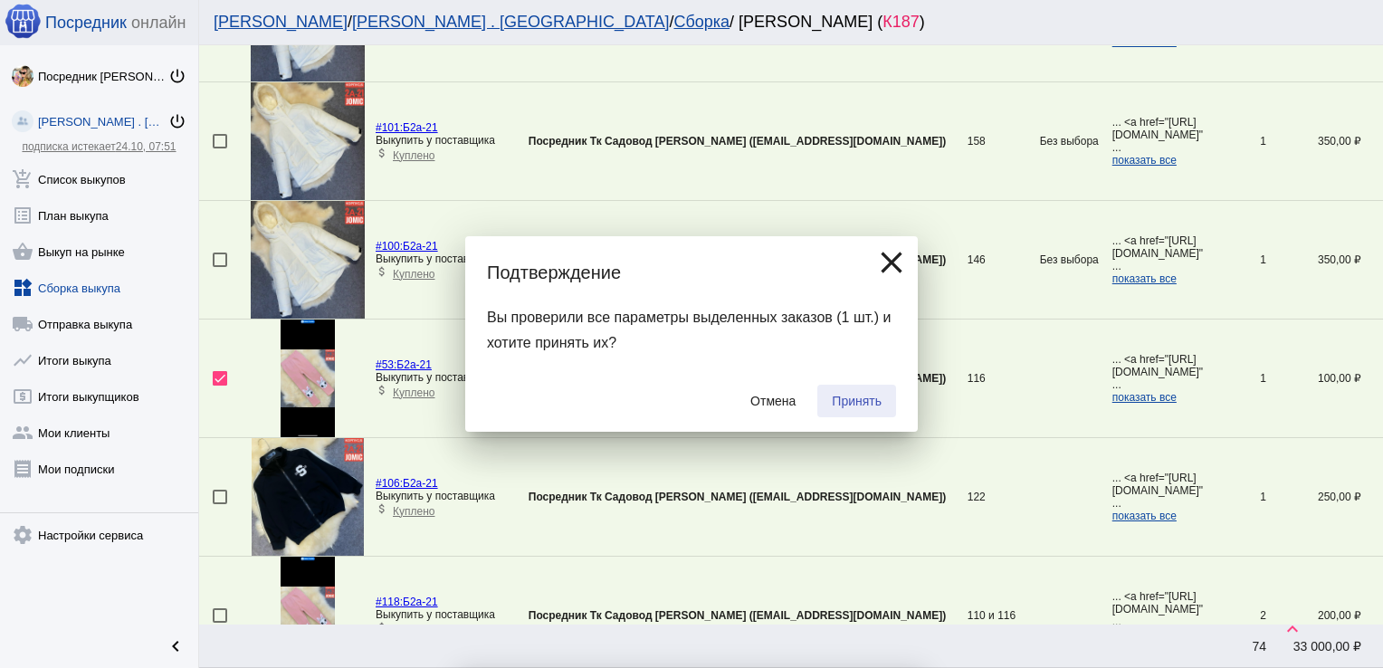
checkbox input "false"
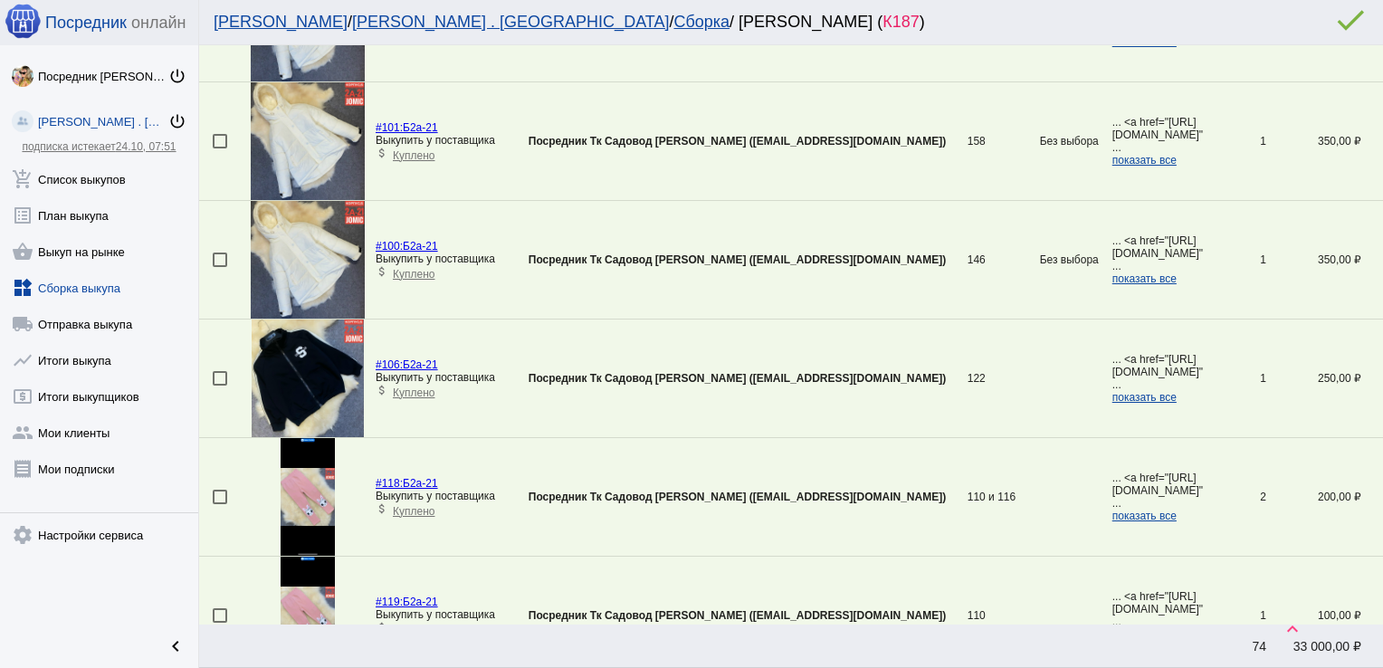
drag, startPoint x: 840, startPoint y: 404, endPoint x: 860, endPoint y: 227, distance: 177.6
click at [214, 490] on div at bounding box center [220, 497] width 14 height 14
click at [219, 504] on input "checkbox" at bounding box center [219, 504] width 1 height 1
checkbox input "true"
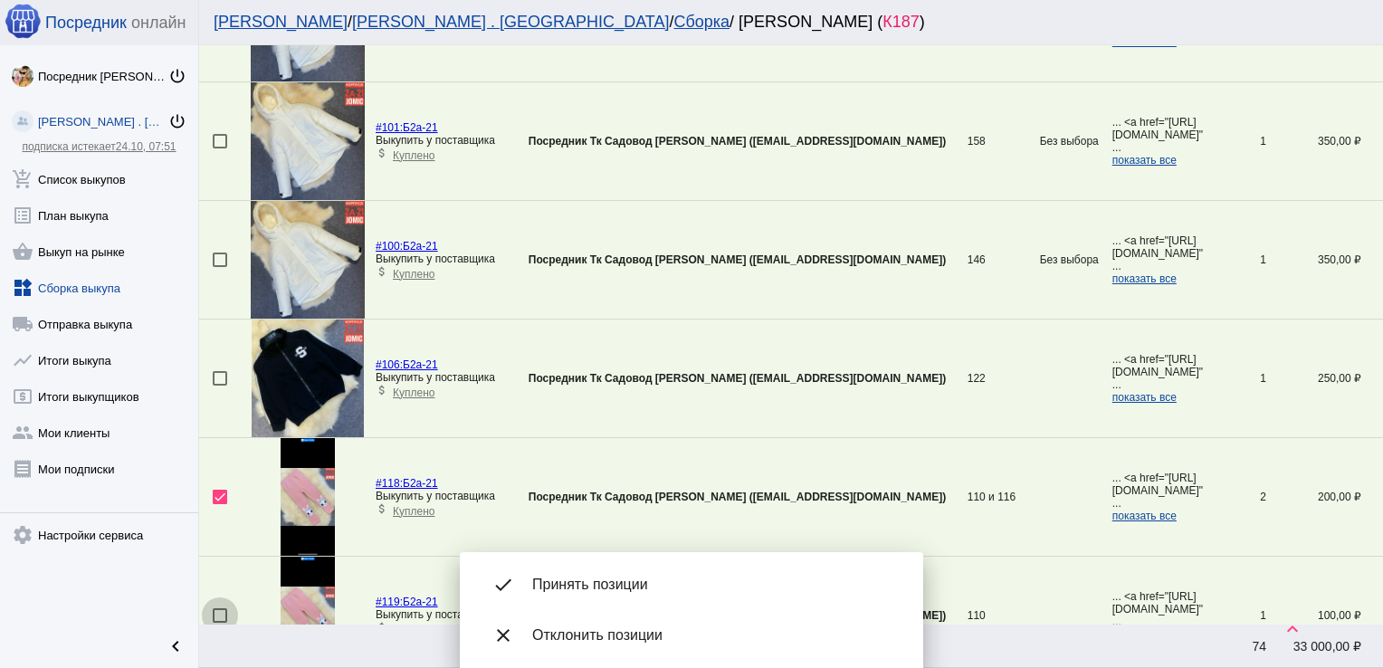
click at [216, 608] on div at bounding box center [220, 615] width 14 height 14
click at [219, 623] on input "checkbox" at bounding box center [219, 623] width 1 height 1
checkbox input "true"
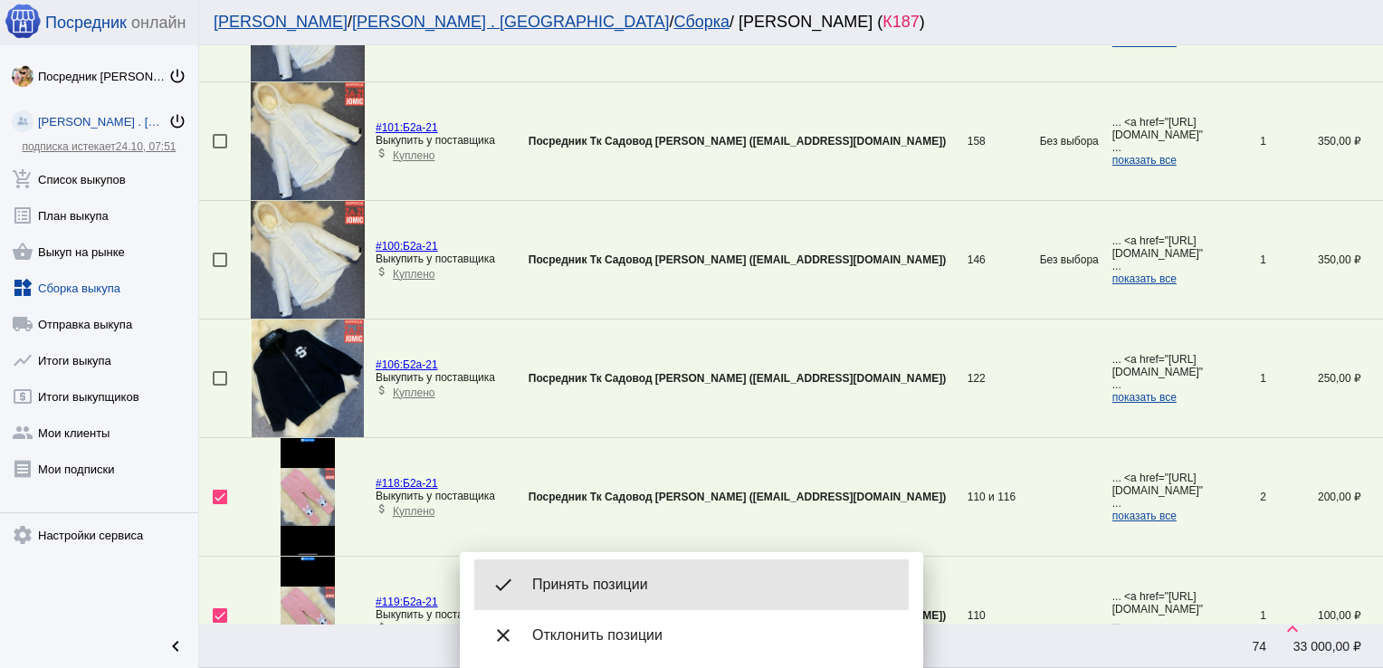
click at [636, 584] on span "Принять позиции" at bounding box center [713, 584] width 362 height 18
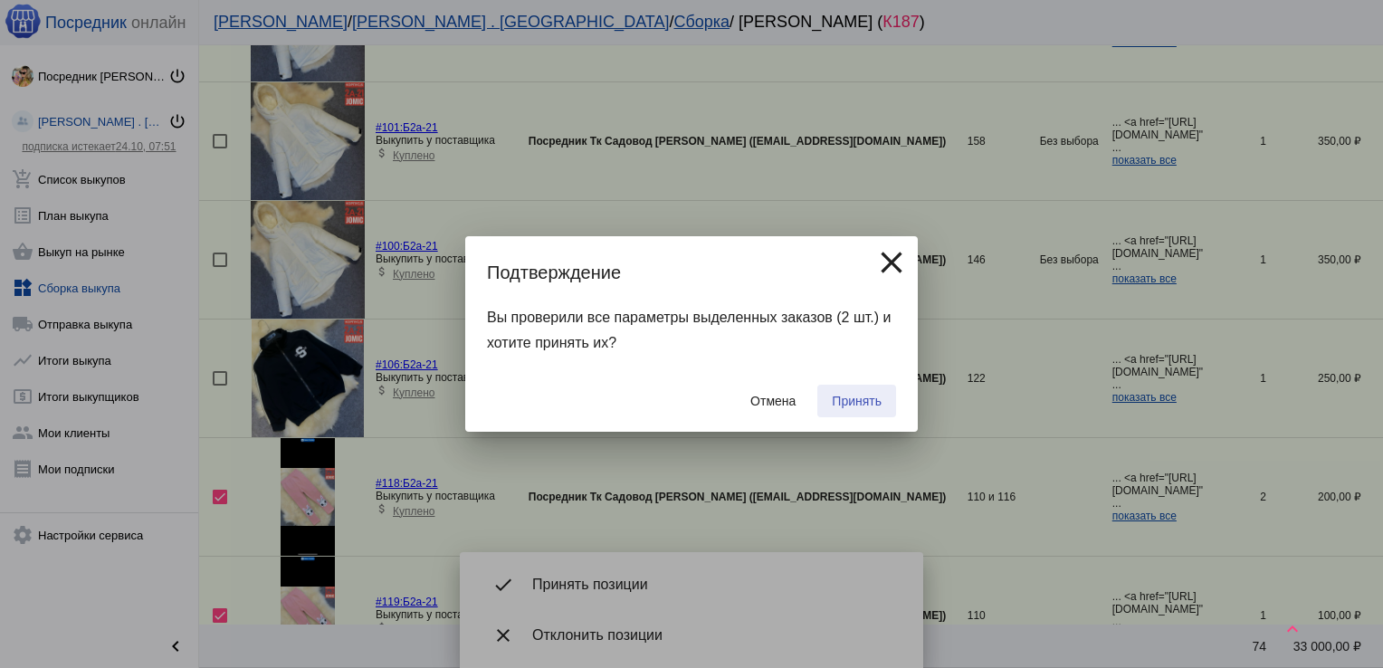
click at [864, 395] on span "Принять" at bounding box center [857, 401] width 50 height 14
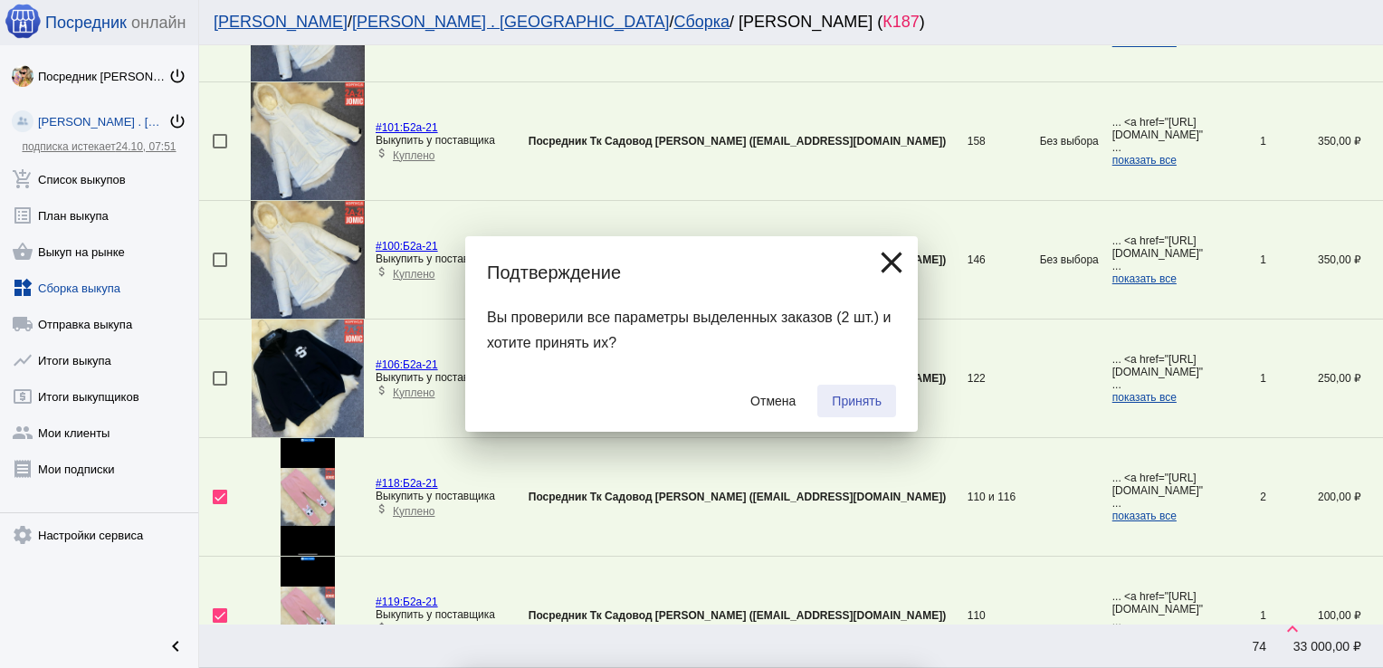
checkbox input "false"
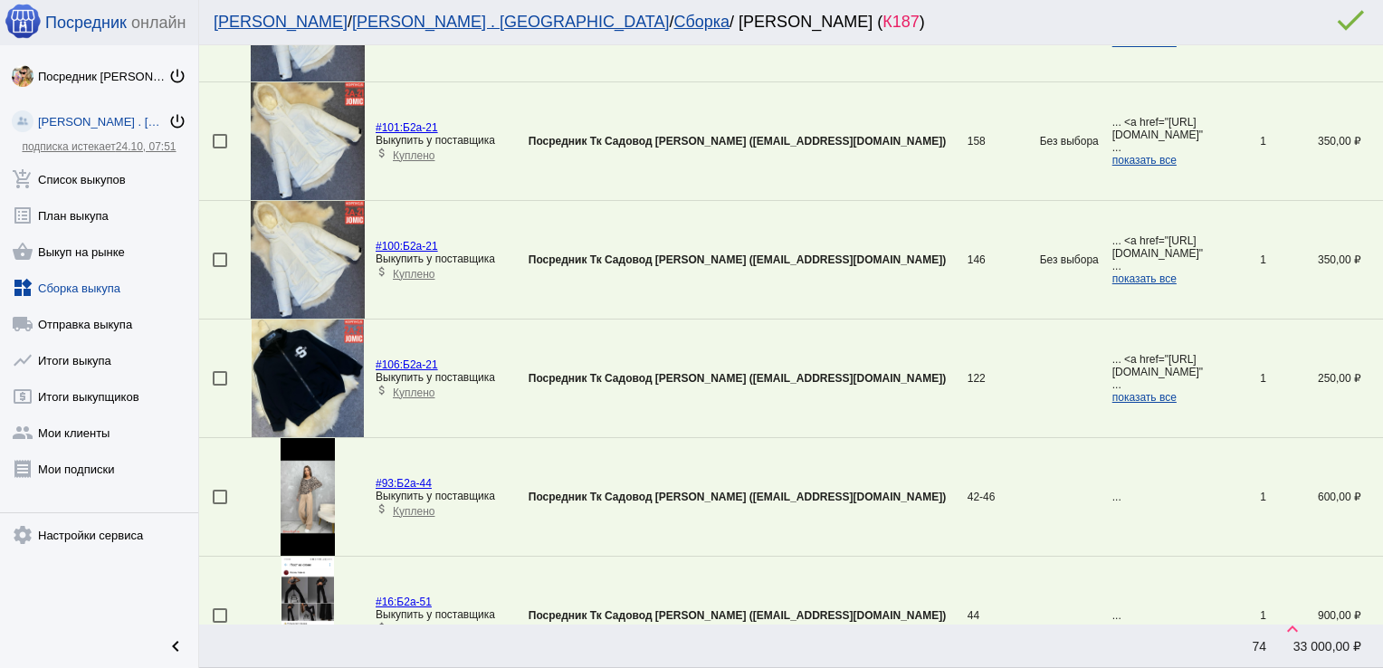
drag, startPoint x: 864, startPoint y: 395, endPoint x: 936, endPoint y: 56, distance: 345.9
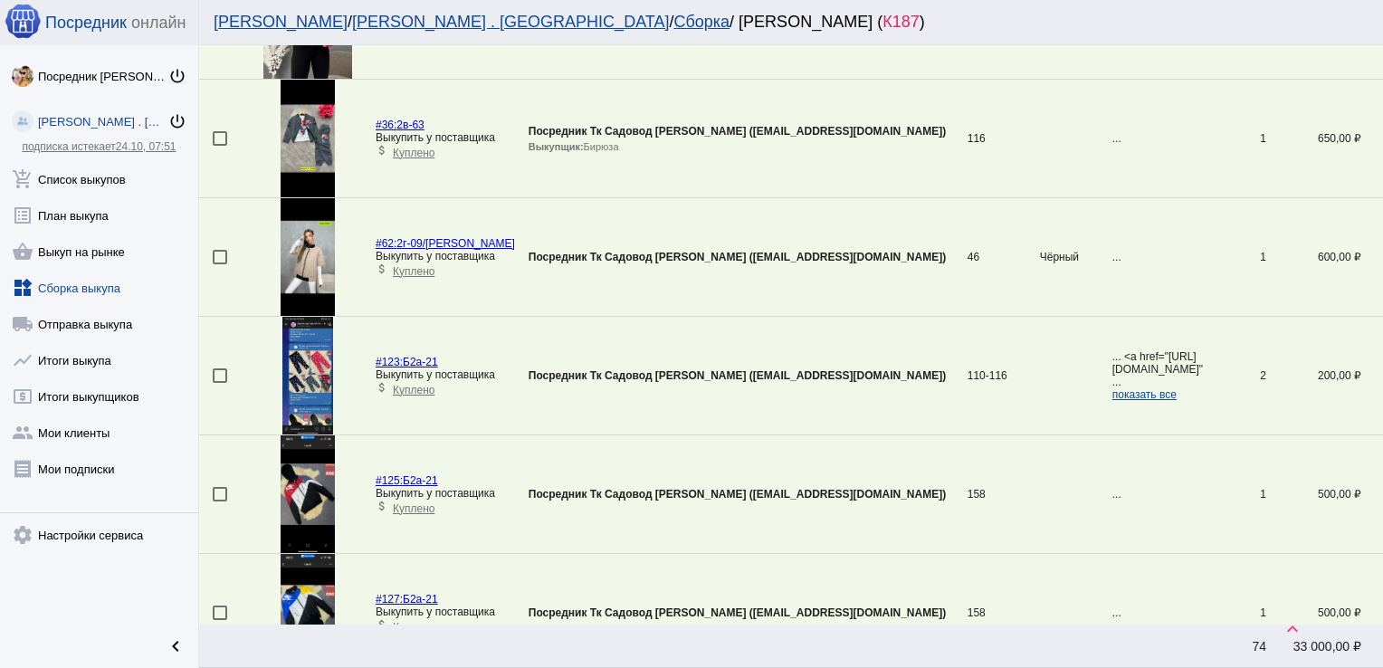
scroll to position [1484, 0]
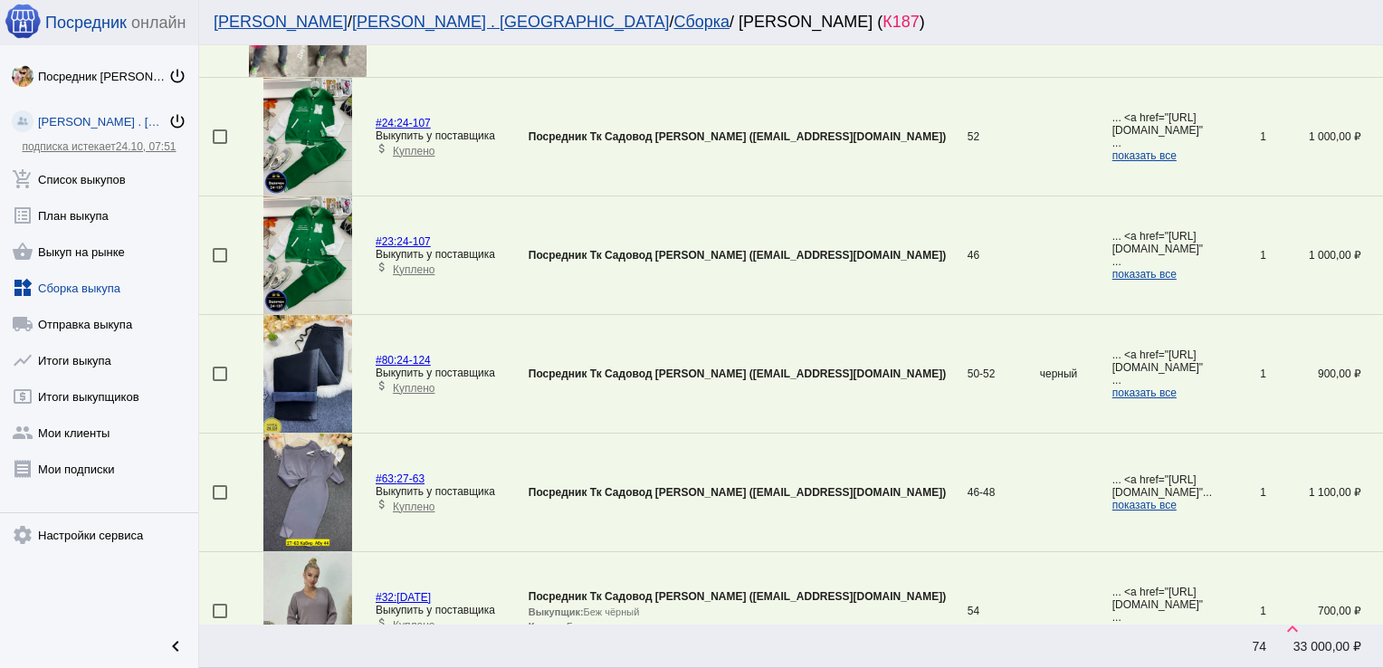
drag, startPoint x: 223, startPoint y: 370, endPoint x: 217, endPoint y: 262, distance: 107.8
click at [217, 262] on td at bounding box center [224, 255] width 50 height 119
click at [222, 134] on div at bounding box center [220, 136] width 14 height 14
click at [220, 144] on input "checkbox" at bounding box center [219, 144] width 1 height 1
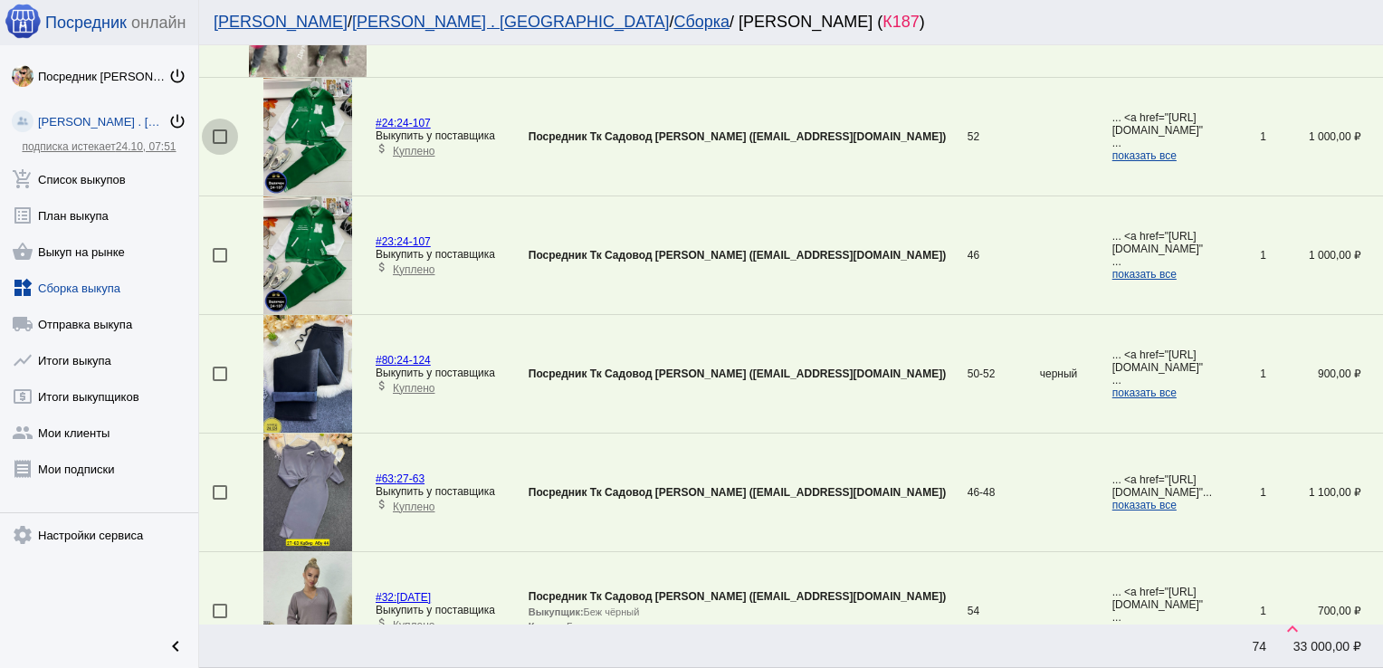
checkbox input "true"
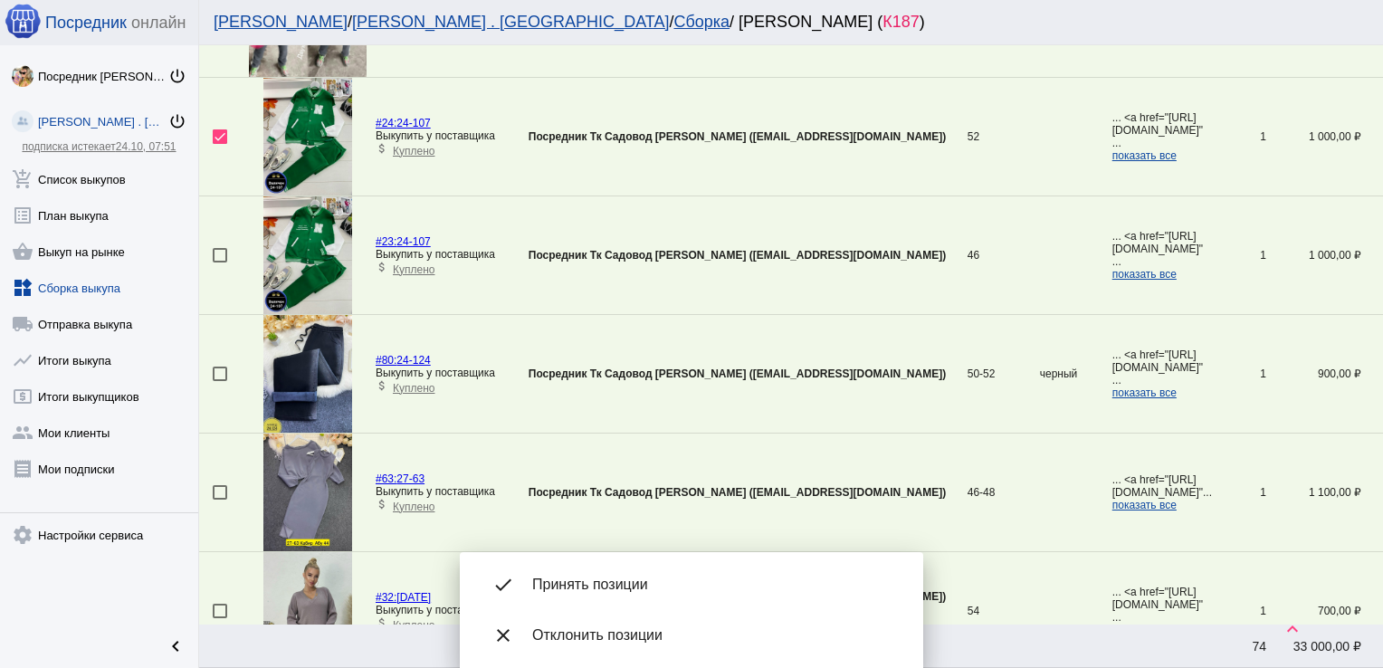
click at [221, 248] on div at bounding box center [220, 255] width 14 height 14
click at [220, 262] on input "checkbox" at bounding box center [219, 262] width 1 height 1
checkbox input "true"
click at [218, 373] on div at bounding box center [220, 373] width 14 height 14
click at [219, 381] on input "checkbox" at bounding box center [219, 381] width 1 height 1
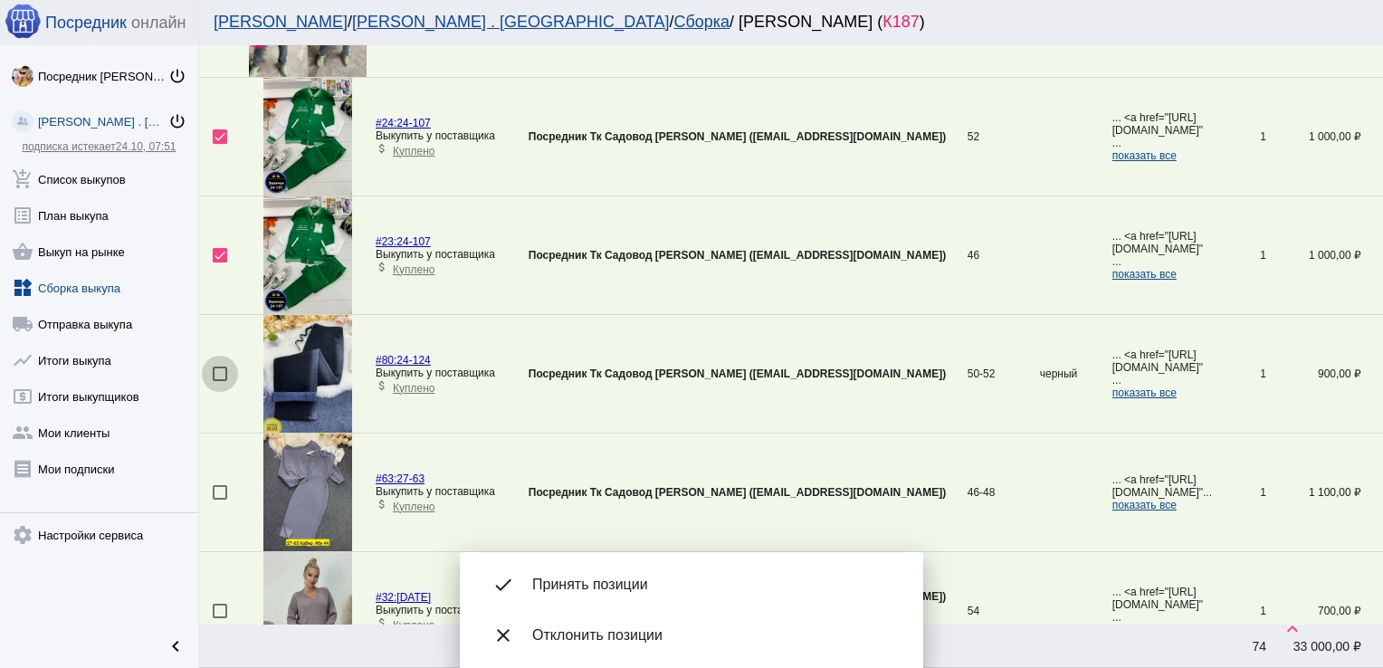
checkbox input "true"
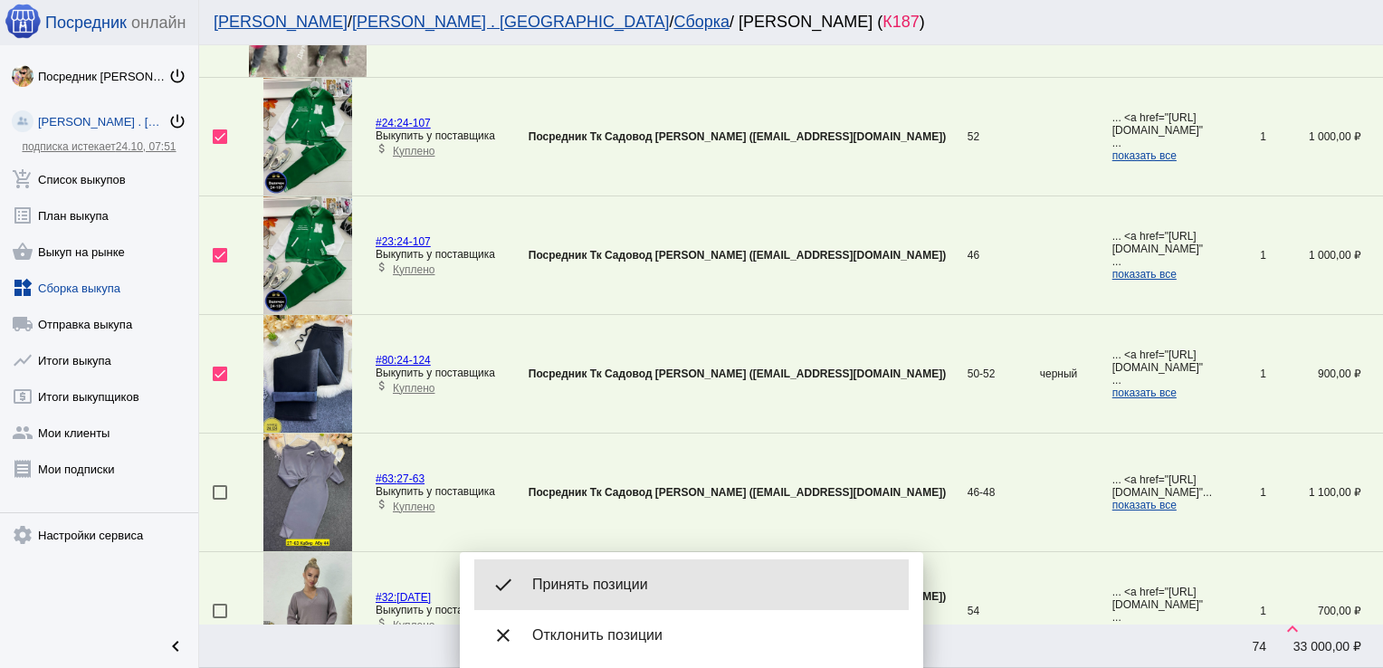
click at [641, 588] on span "Принять позиции" at bounding box center [713, 584] width 362 height 18
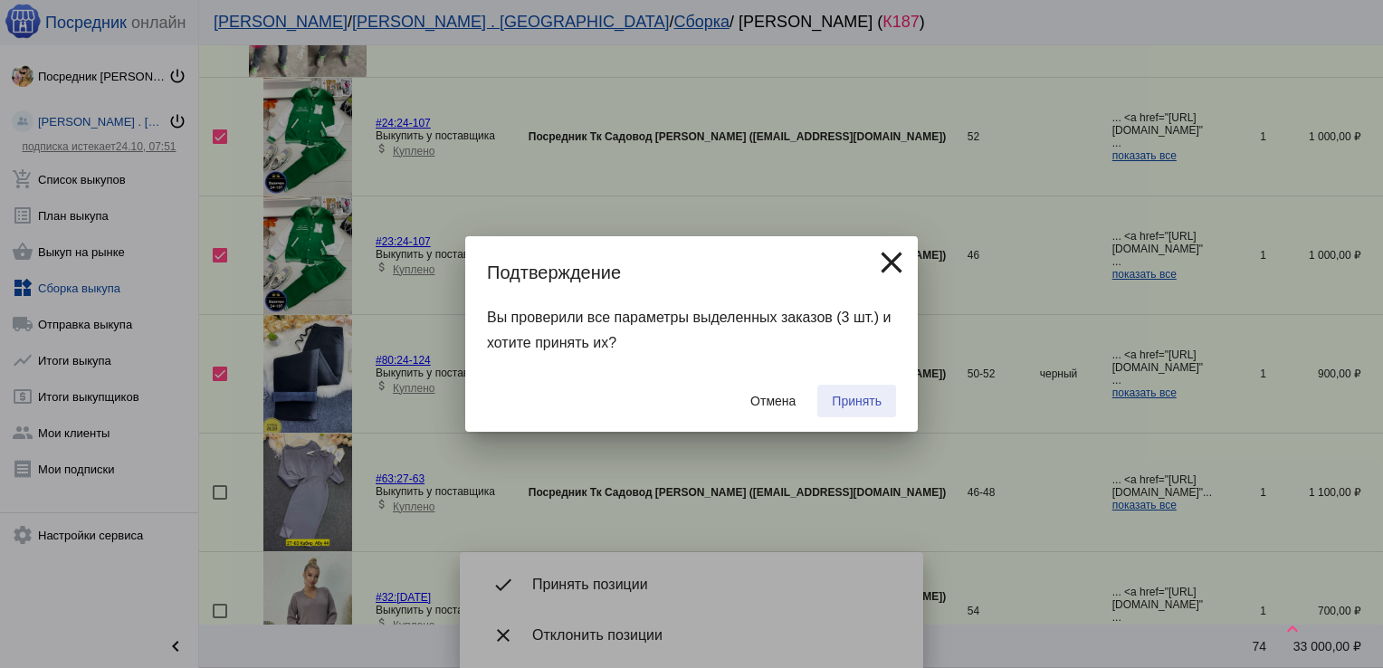
click at [840, 398] on span "Принять" at bounding box center [857, 401] width 50 height 14
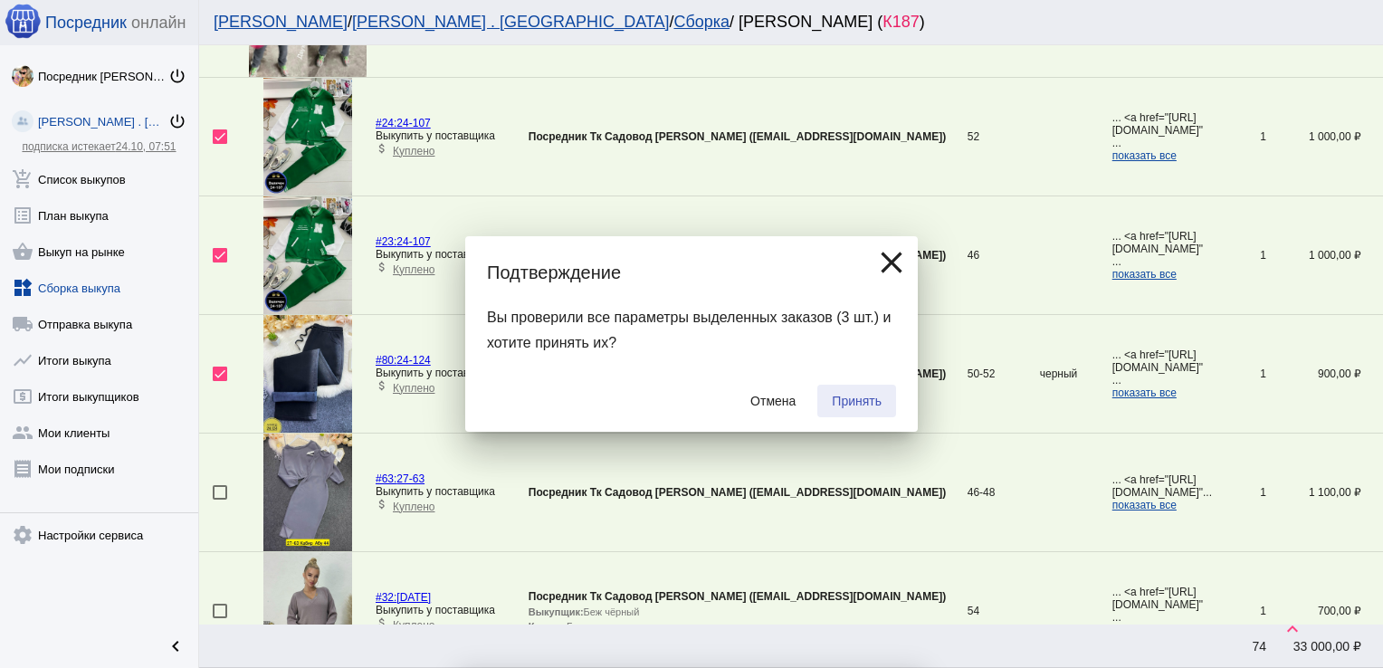
checkbox input "false"
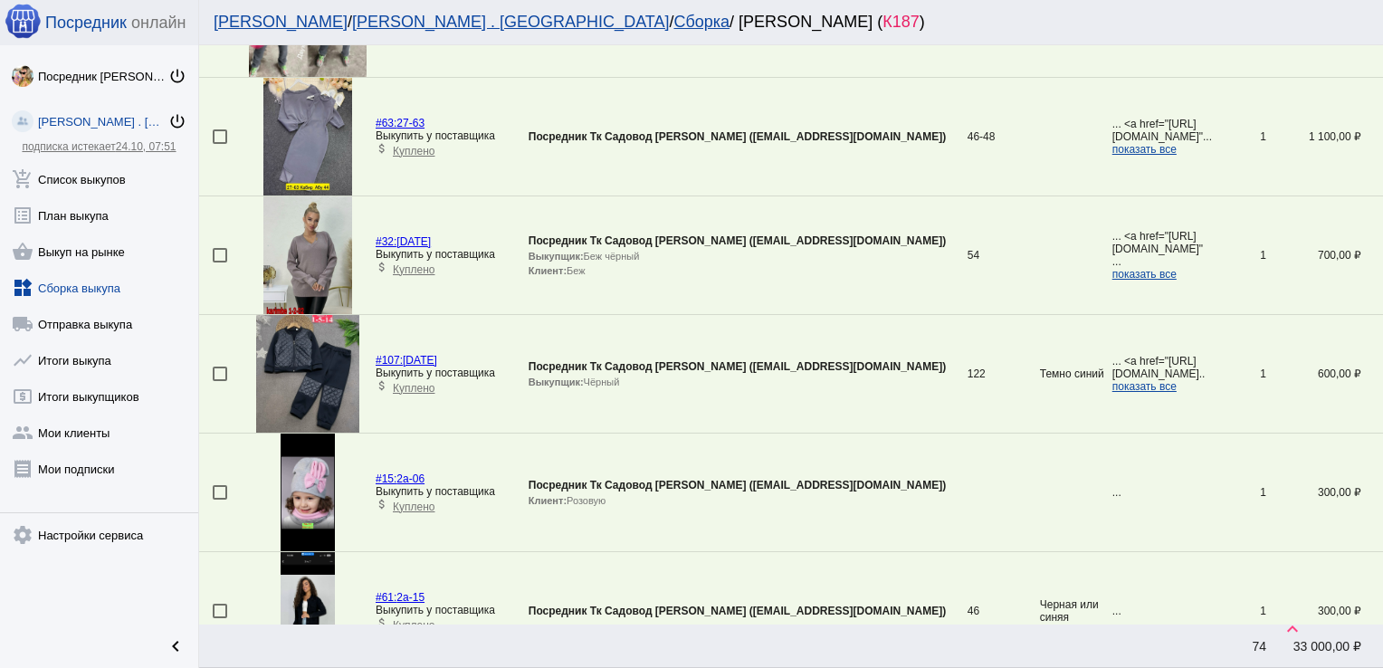
scroll to position [537, 0]
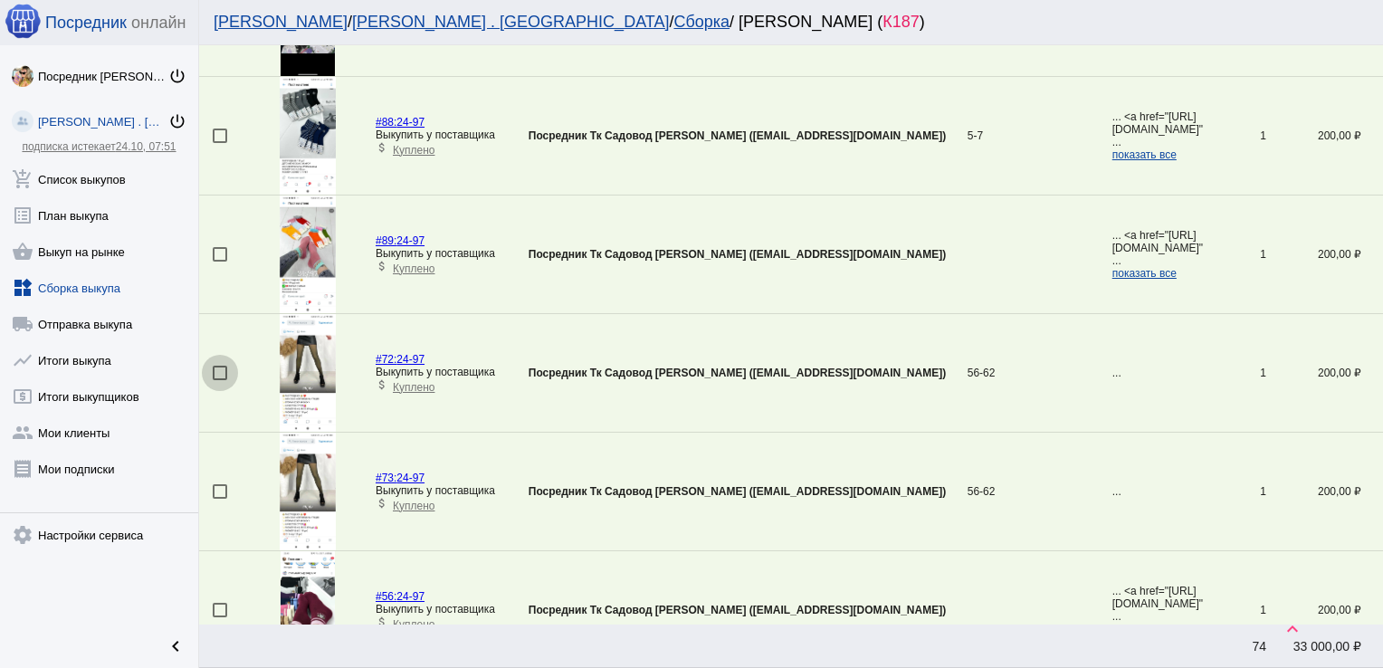
click at [215, 368] on div at bounding box center [220, 373] width 14 height 14
click at [219, 380] on input "checkbox" at bounding box center [219, 380] width 1 height 1
checkbox input "true"
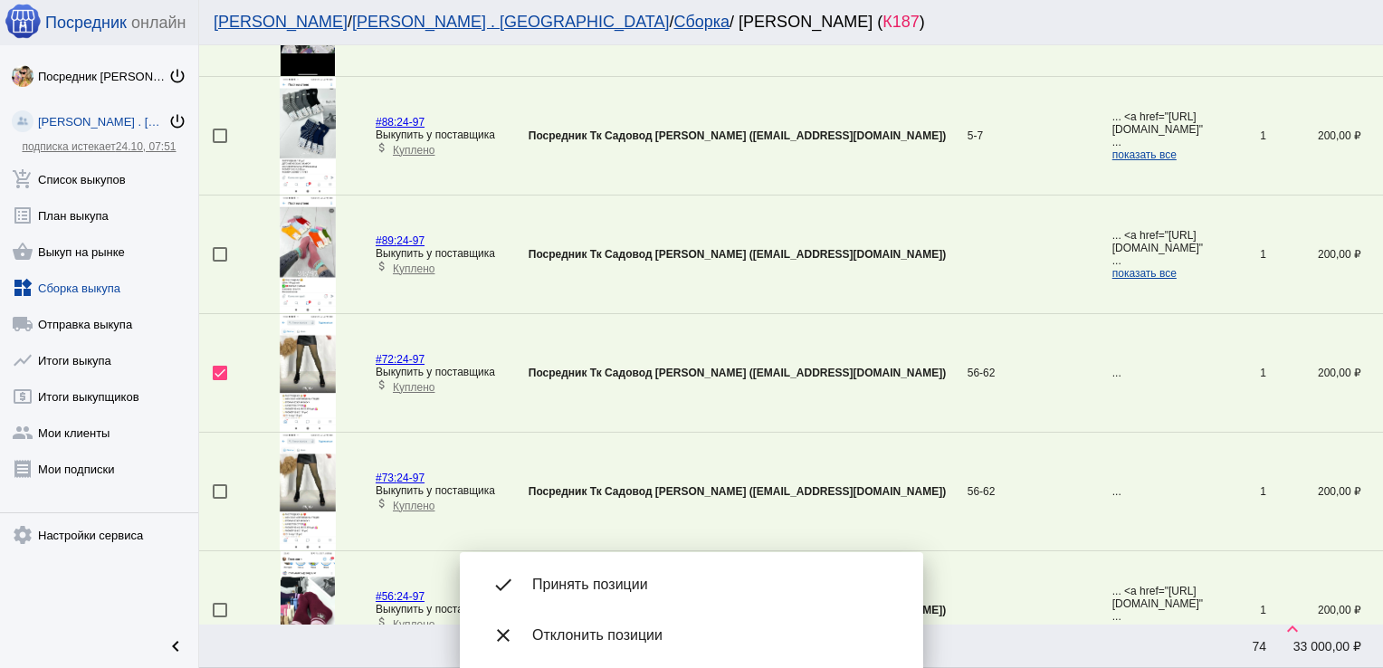
click at [224, 484] on div at bounding box center [220, 491] width 14 height 14
click at [220, 499] on input "checkbox" at bounding box center [219, 499] width 1 height 1
checkbox input "true"
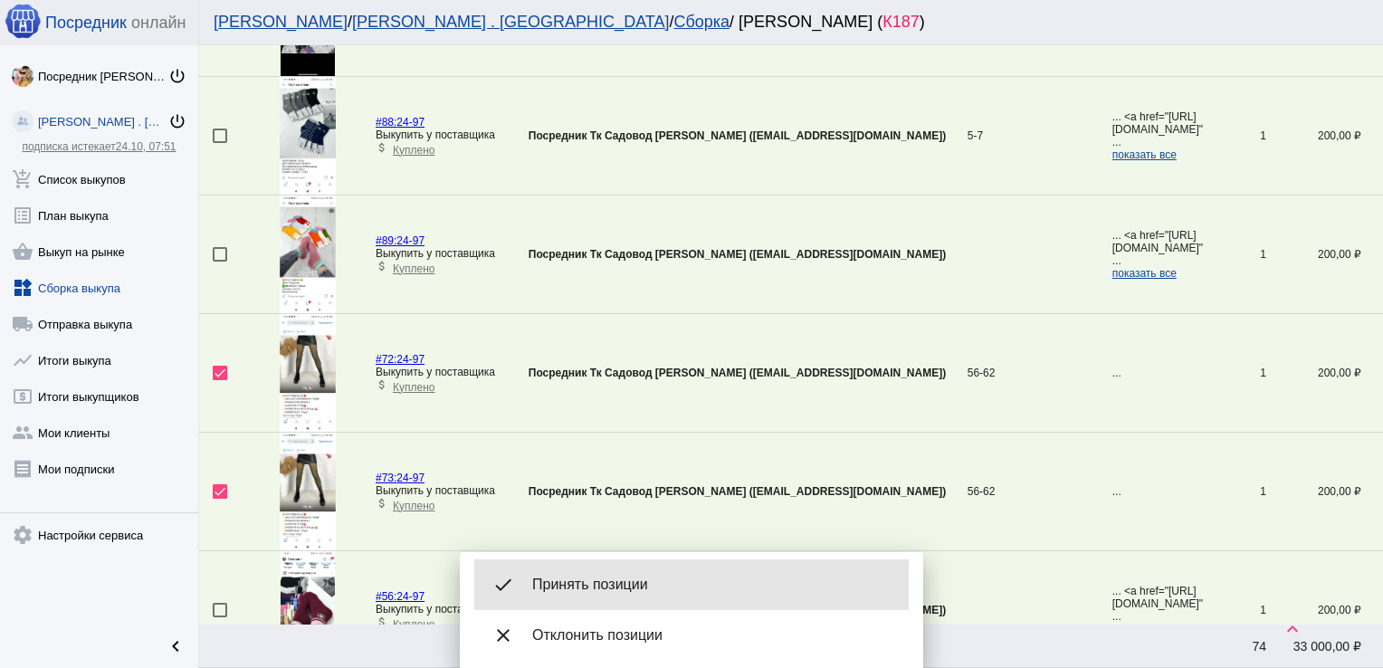
click at [665, 585] on span "Принять позиции" at bounding box center [713, 584] width 362 height 18
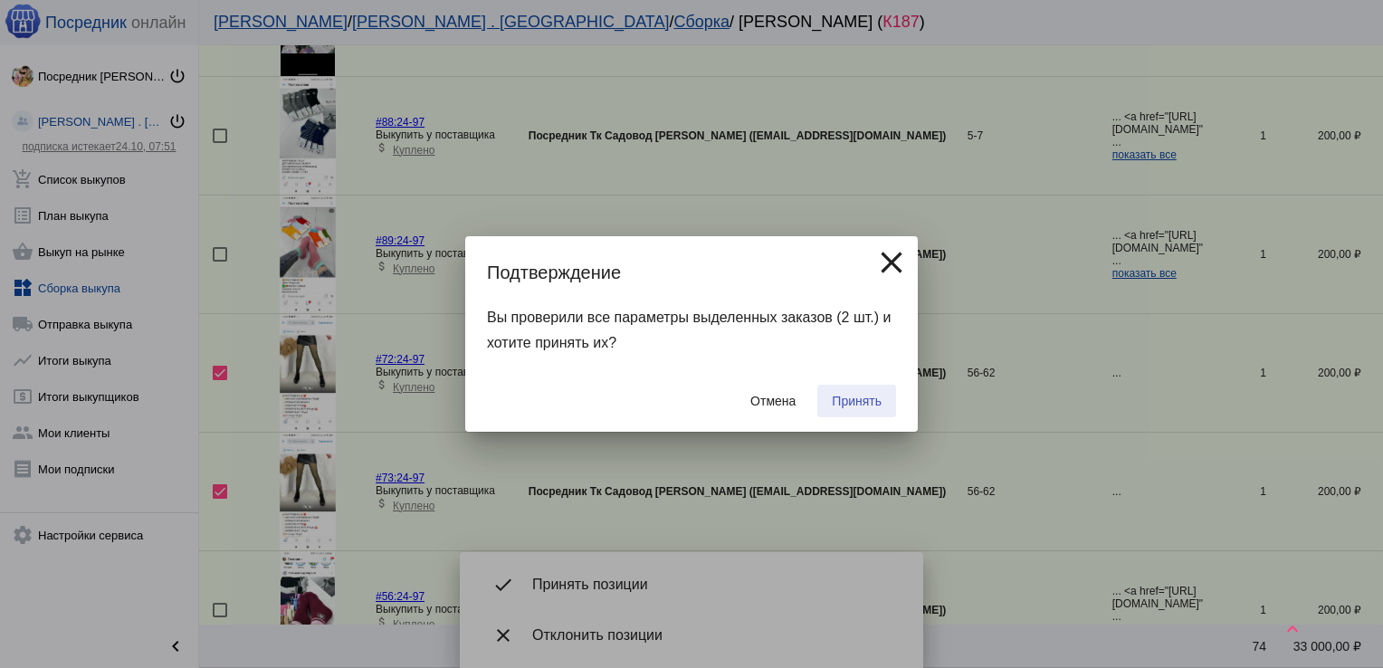
click at [856, 395] on span "Принять" at bounding box center [857, 401] width 50 height 14
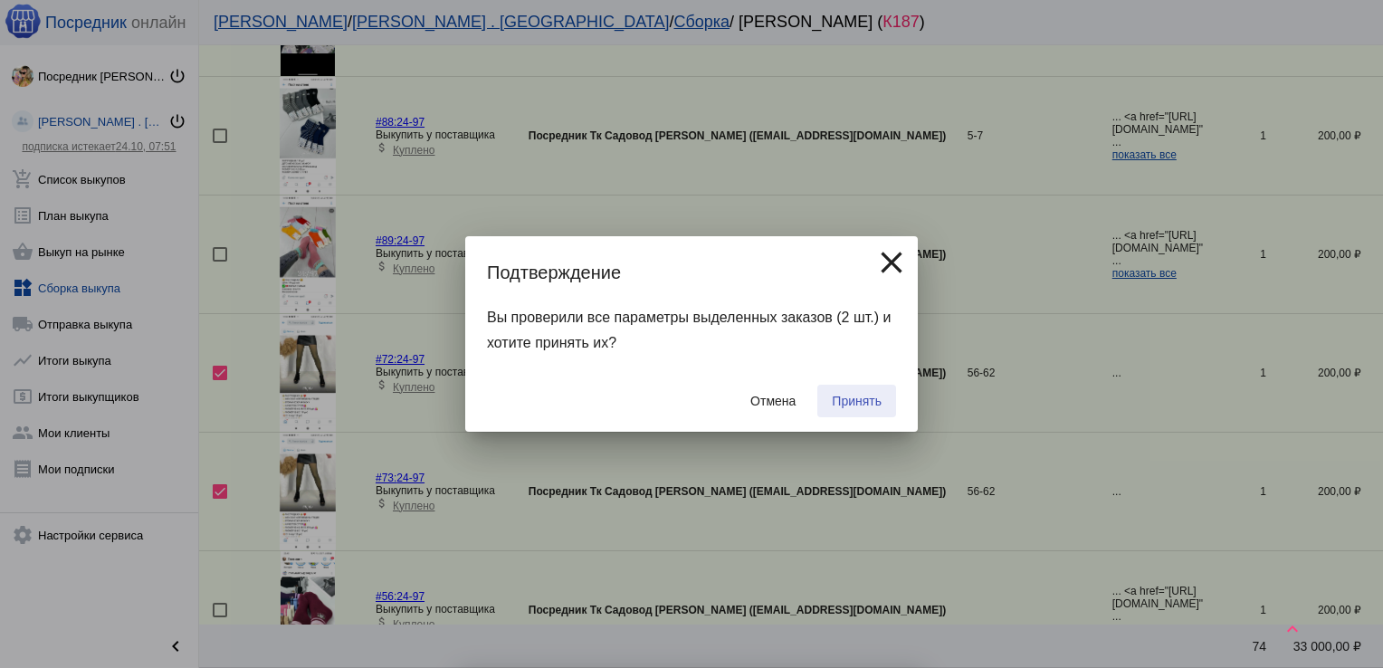
checkbox input "false"
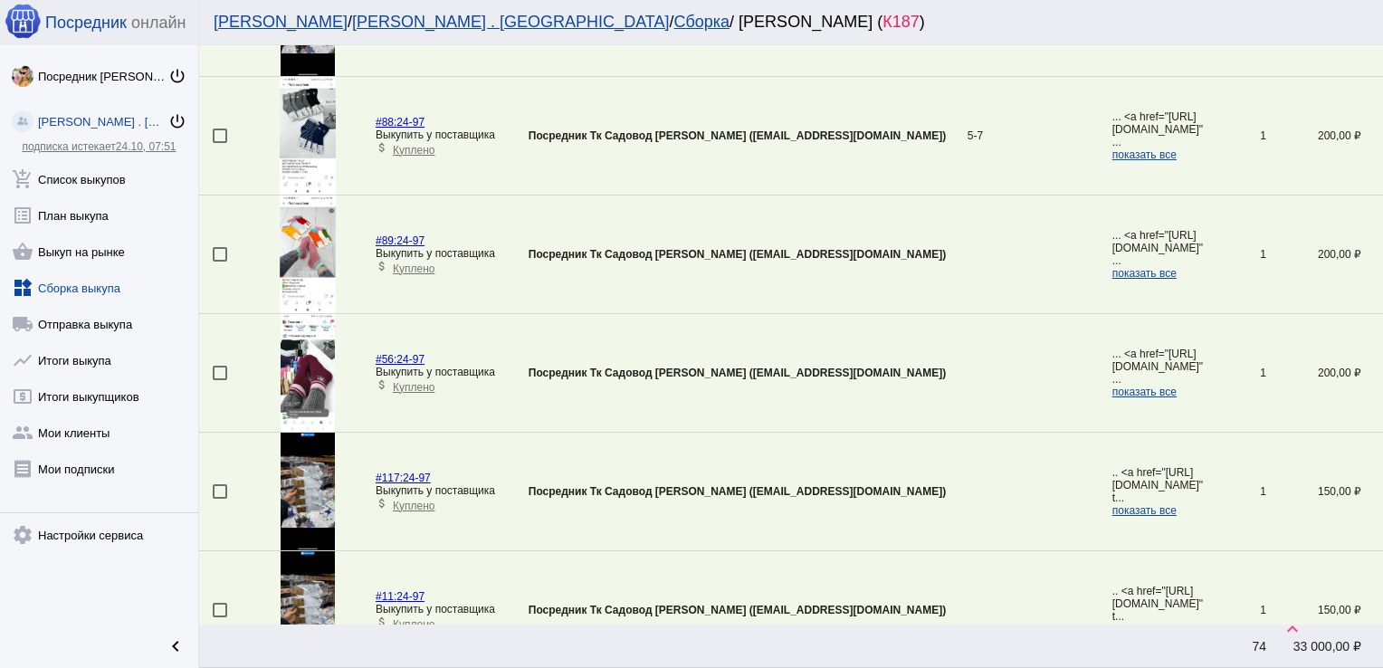
scroll to position [892, 0]
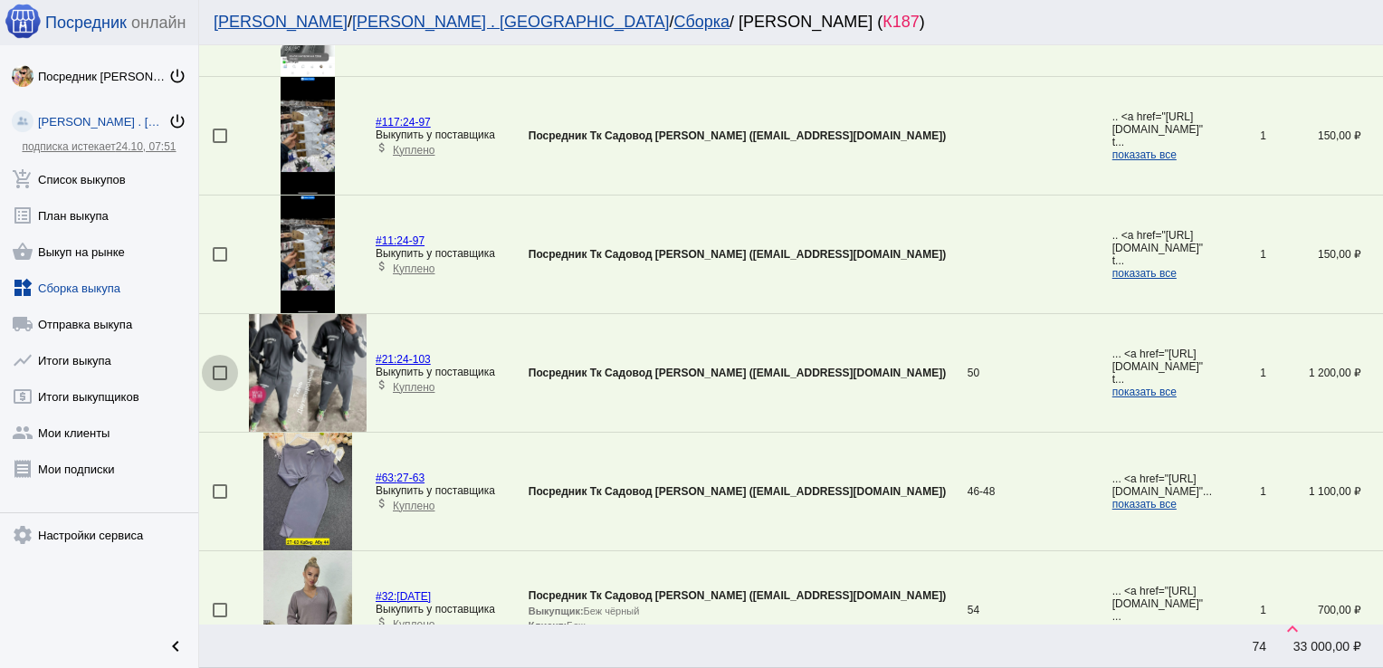
click at [218, 366] on div at bounding box center [220, 373] width 14 height 14
click at [219, 380] on input "checkbox" at bounding box center [219, 380] width 1 height 1
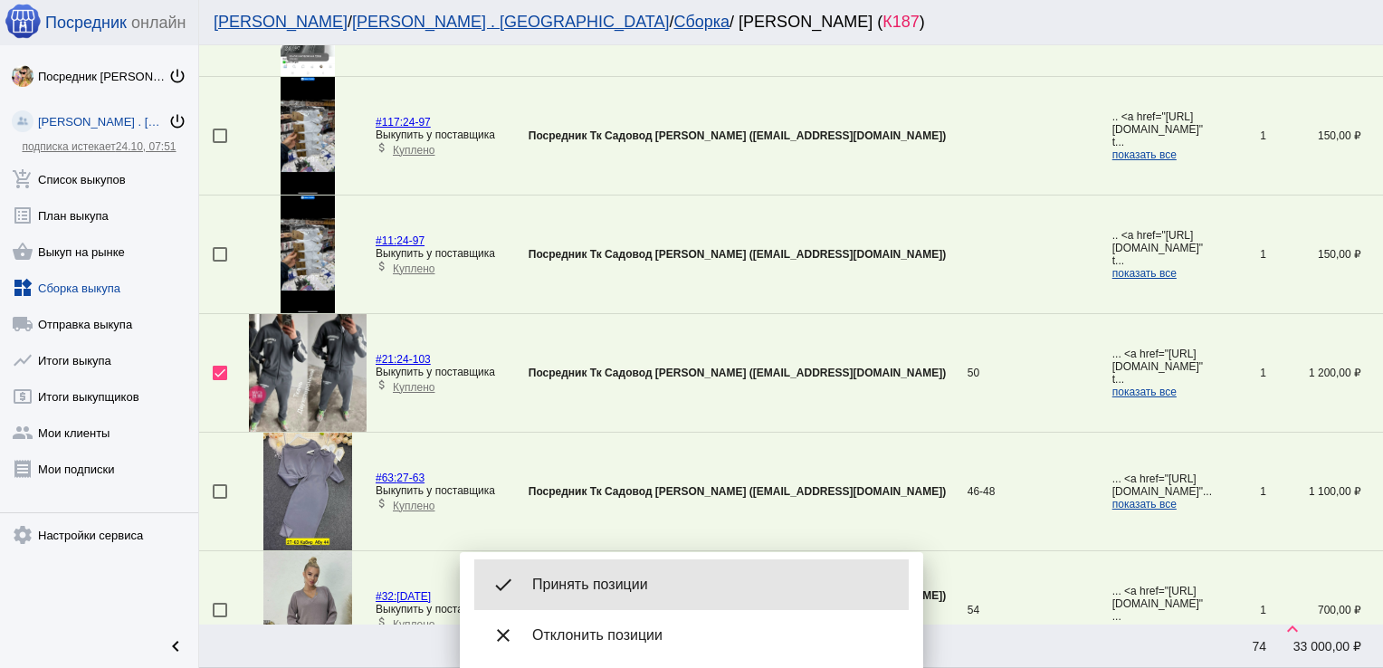
click at [623, 577] on span "Принять позиции" at bounding box center [713, 584] width 362 height 18
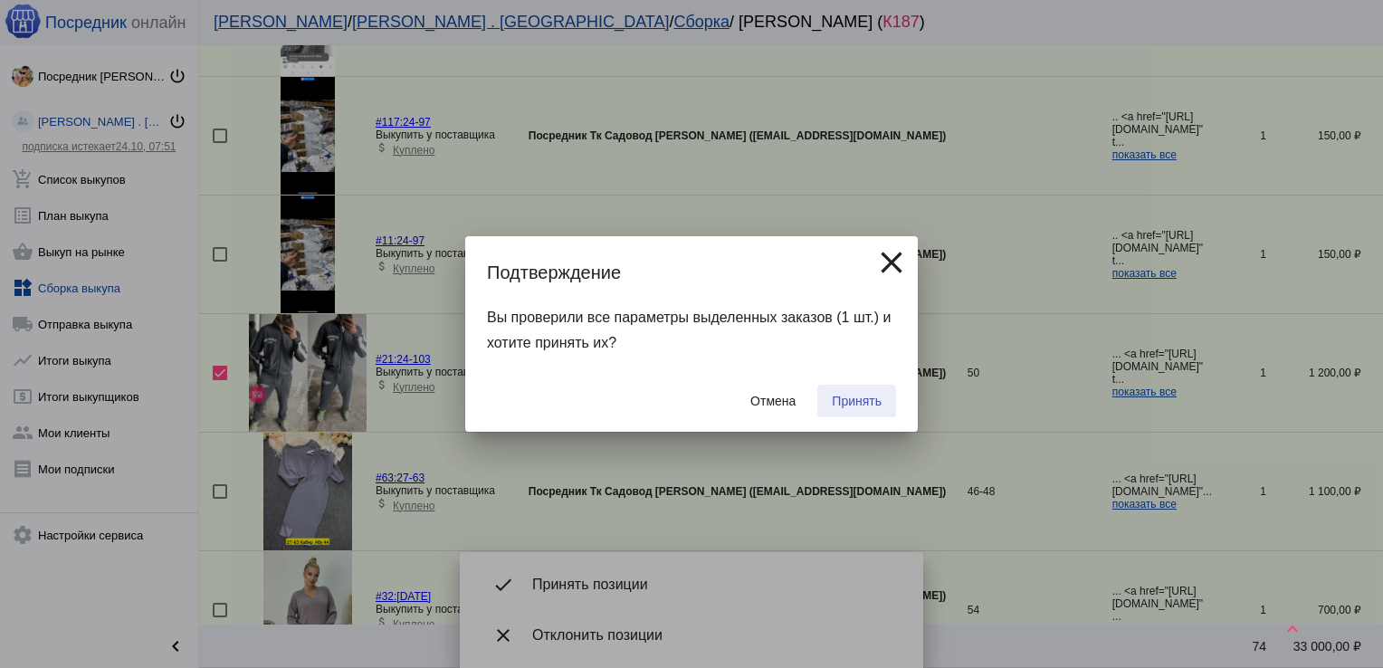
click at [865, 393] on button "Принять" at bounding box center [856, 401] width 79 height 33
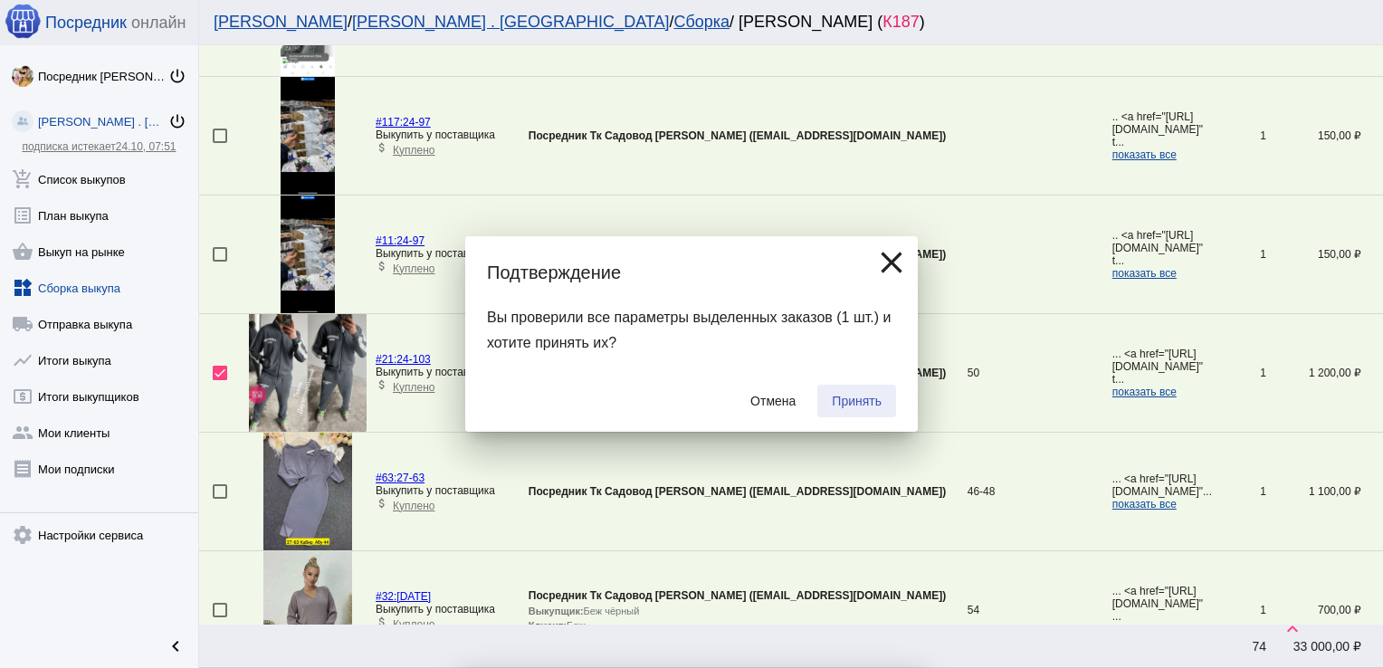
checkbox input "false"
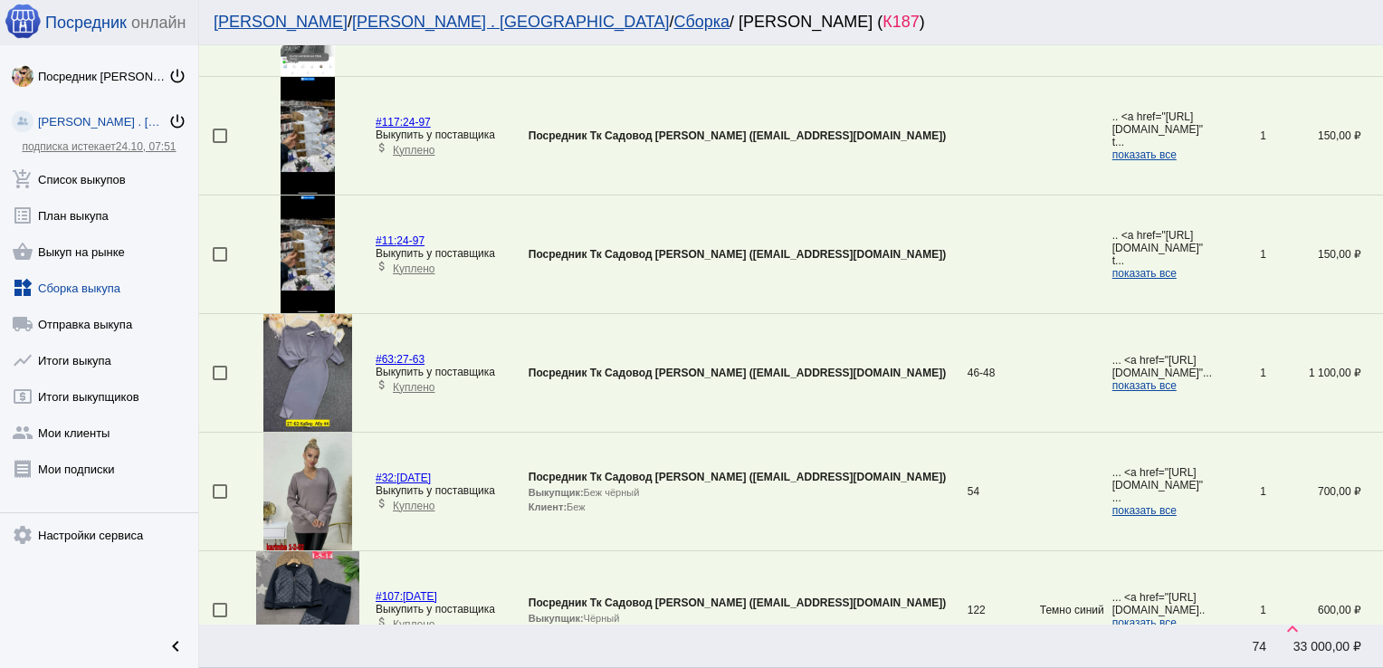
click at [229, 367] on mat-checkbox at bounding box center [231, 373] width 36 height 14
click at [222, 370] on div at bounding box center [220, 373] width 14 height 14
click at [220, 380] on input "checkbox" at bounding box center [219, 380] width 1 height 1
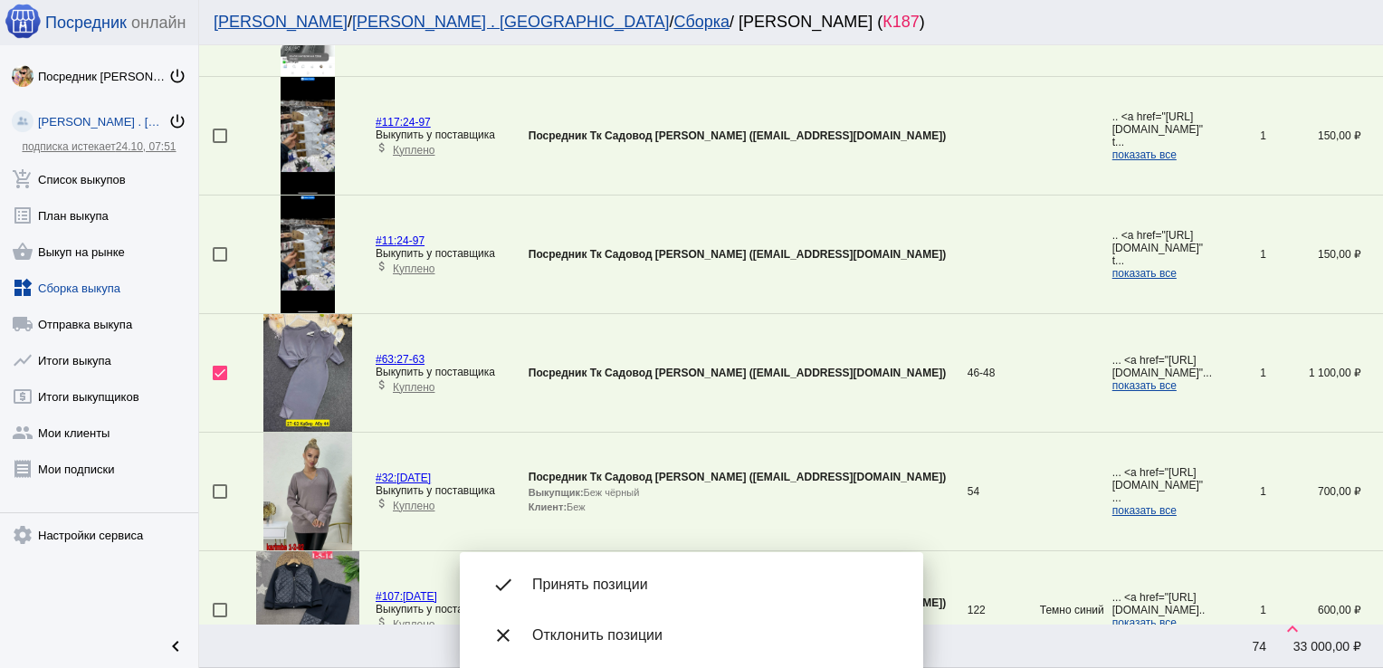
click at [633, 570] on div "done Принять позиции" at bounding box center [691, 584] width 434 height 51
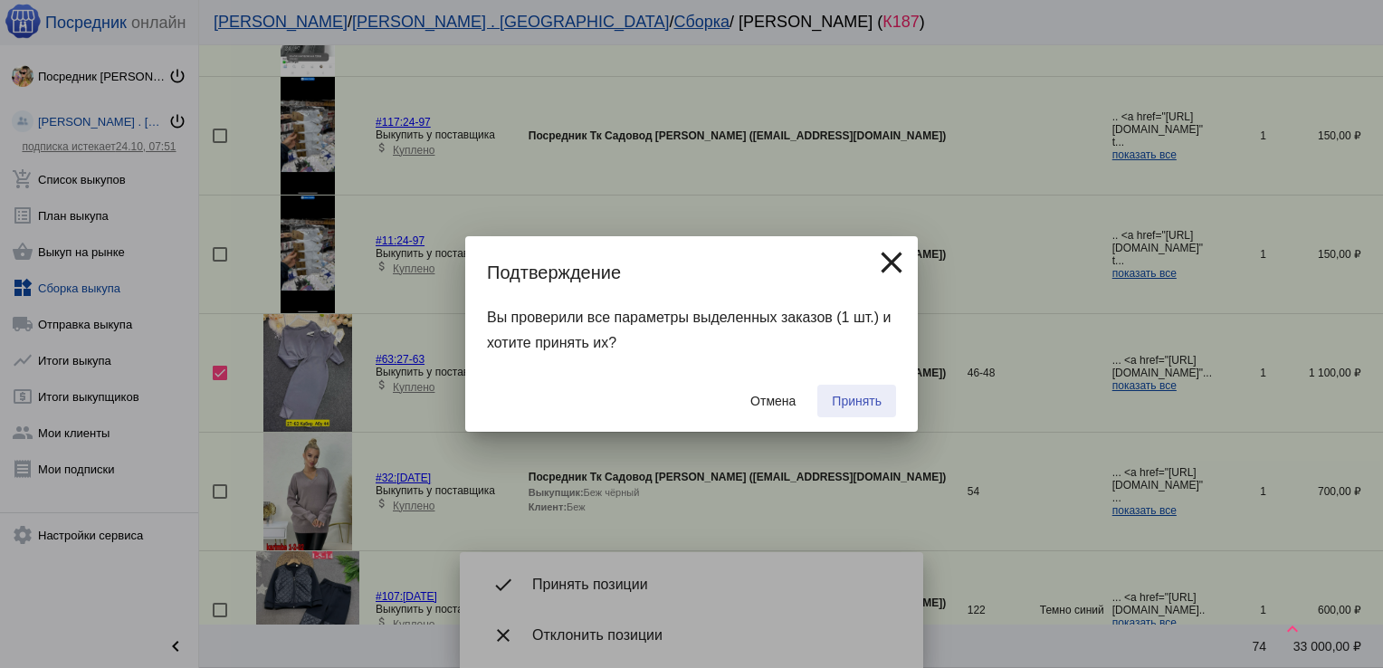
click at [854, 404] on span "Принять" at bounding box center [857, 401] width 50 height 14
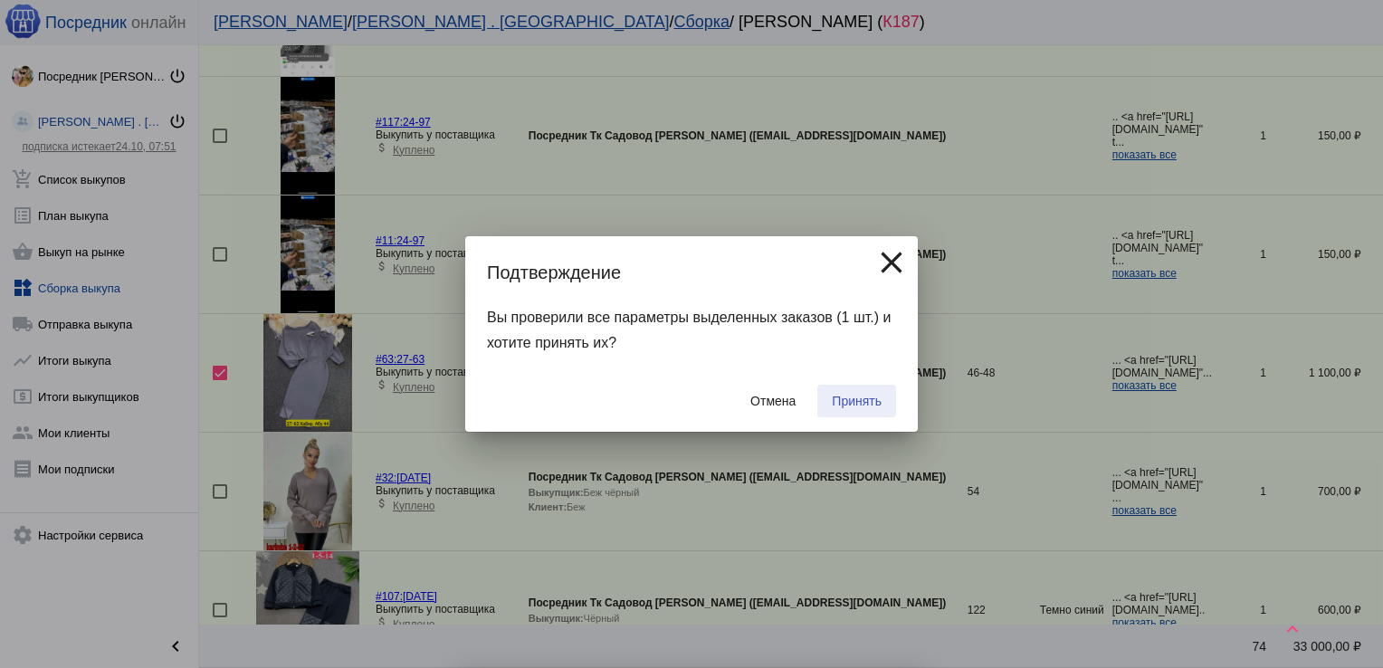
checkbox input "false"
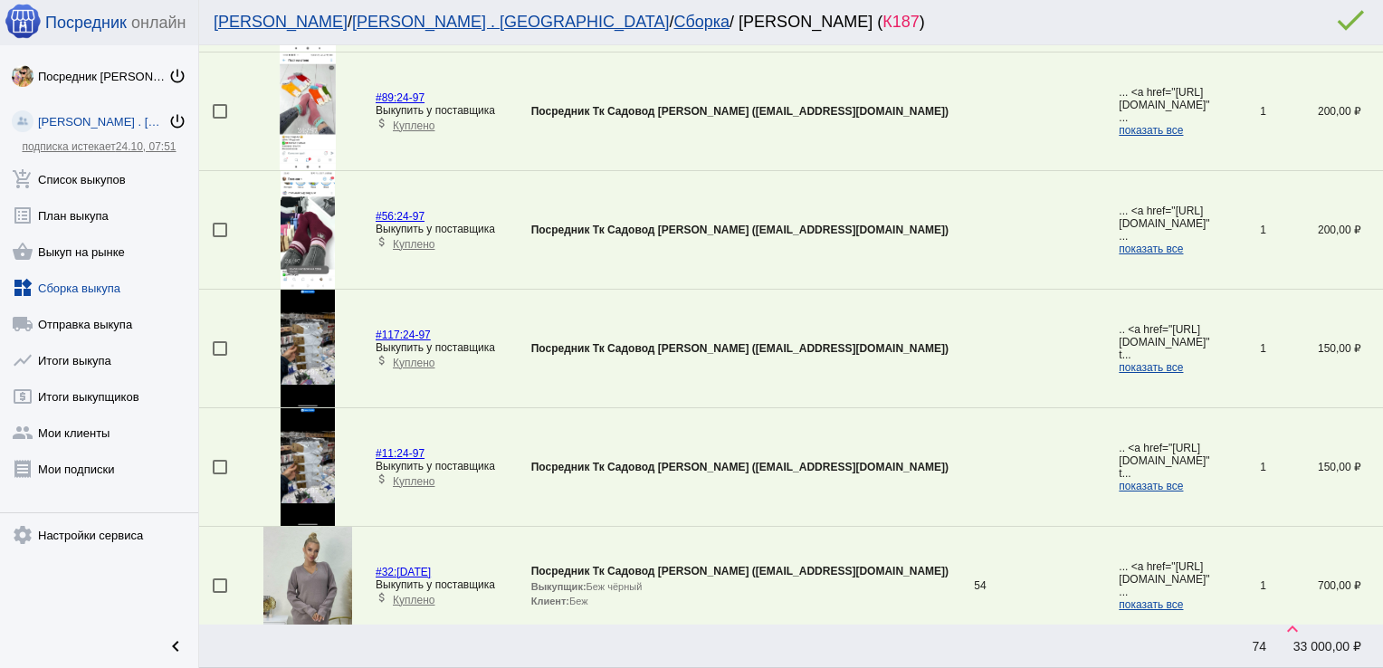
scroll to position [633, 0]
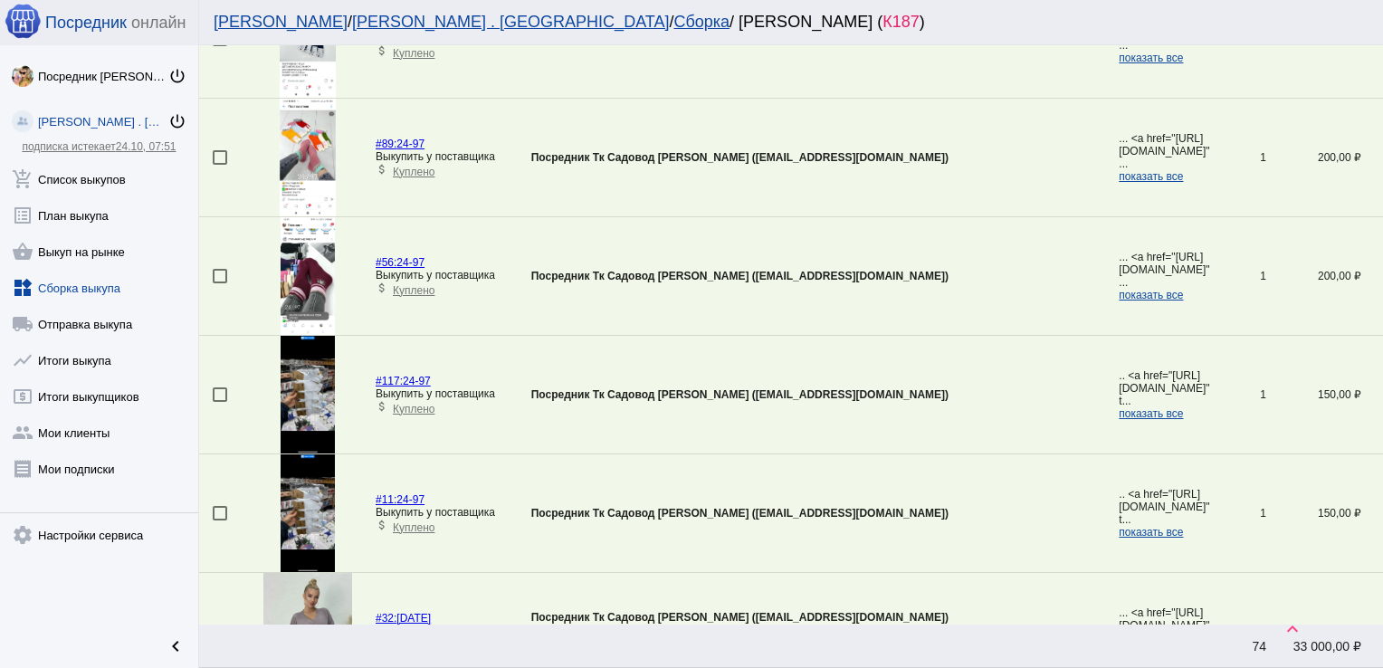
click at [221, 509] on div at bounding box center [220, 513] width 14 height 14
click at [220, 520] on input "checkbox" at bounding box center [219, 520] width 1 height 1
checkbox input "true"
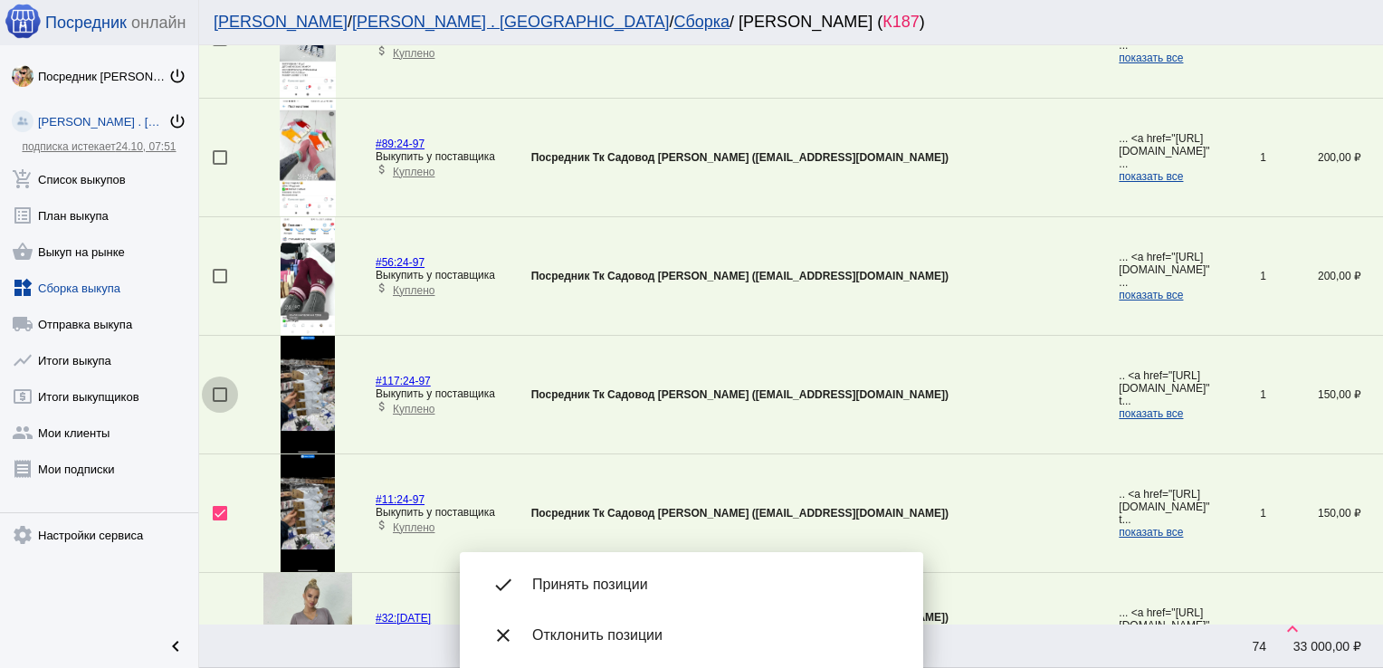
click at [224, 394] on div at bounding box center [220, 394] width 14 height 14
click at [220, 402] on input "checkbox" at bounding box center [219, 402] width 1 height 1
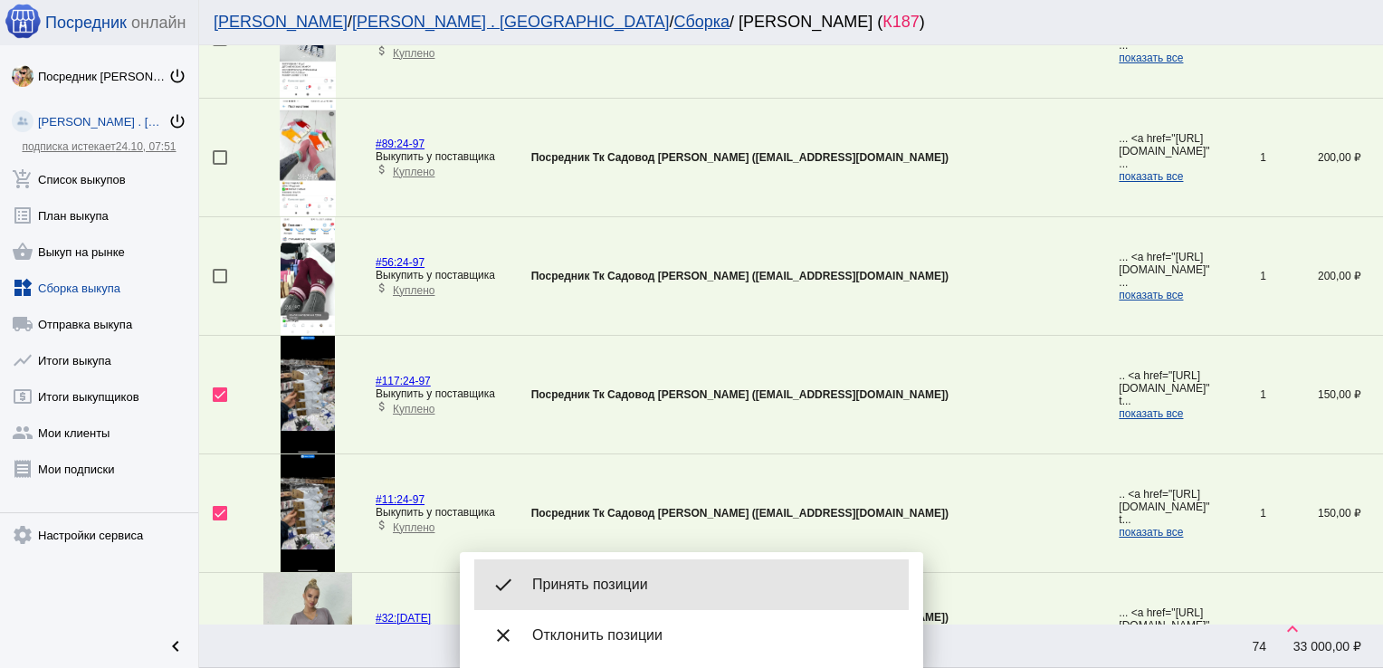
click at [630, 592] on span "Принять позиции" at bounding box center [713, 584] width 362 height 18
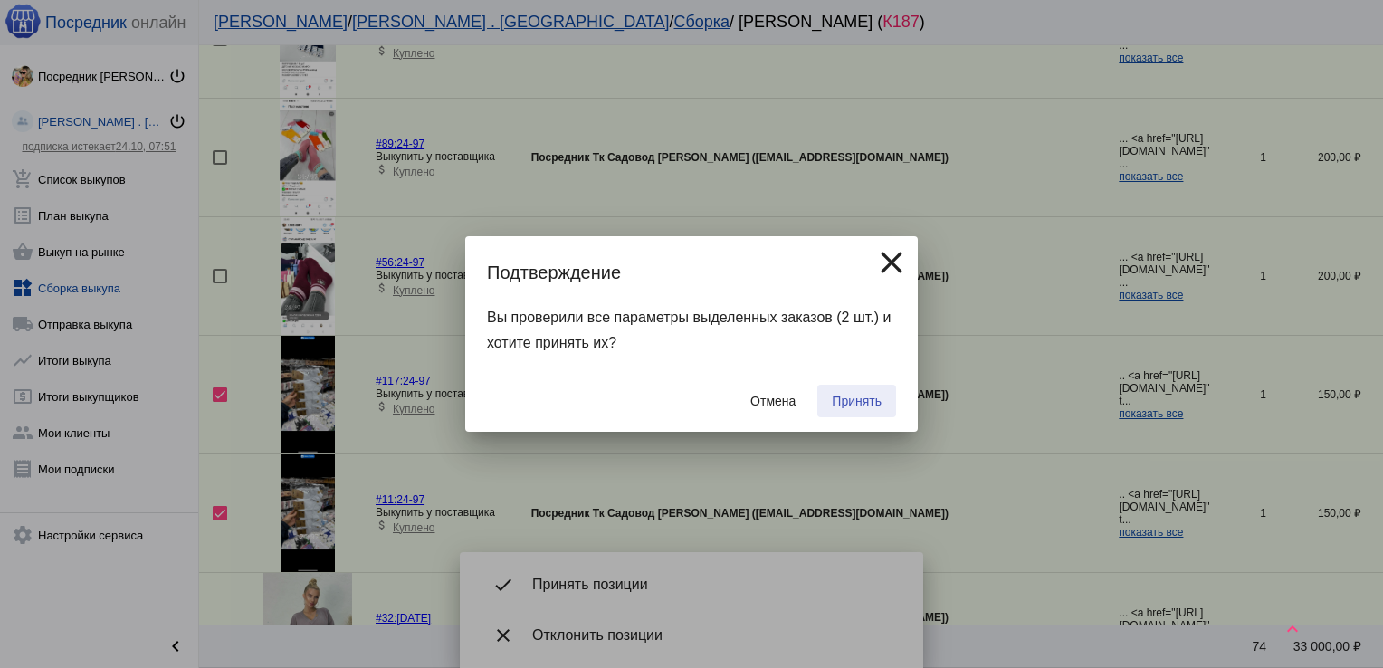
click at [867, 389] on button "Принять" at bounding box center [856, 401] width 79 height 33
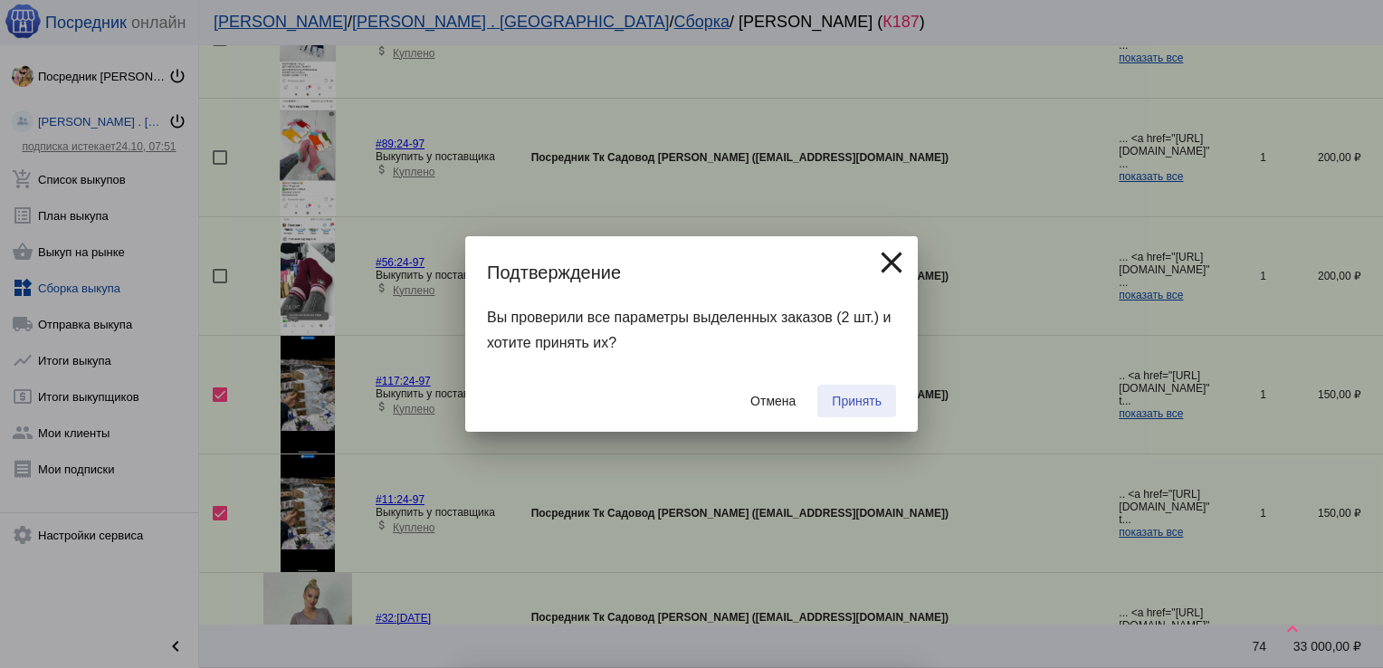
checkbox input "false"
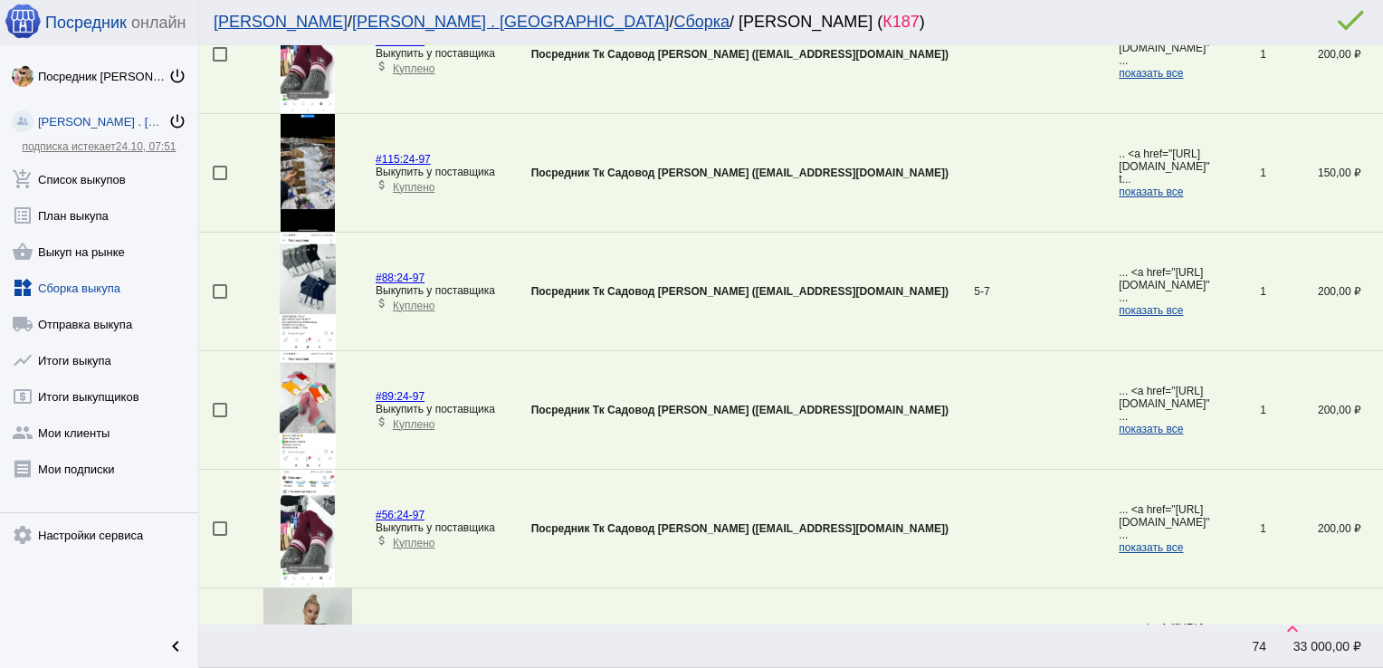
scroll to position [337, 0]
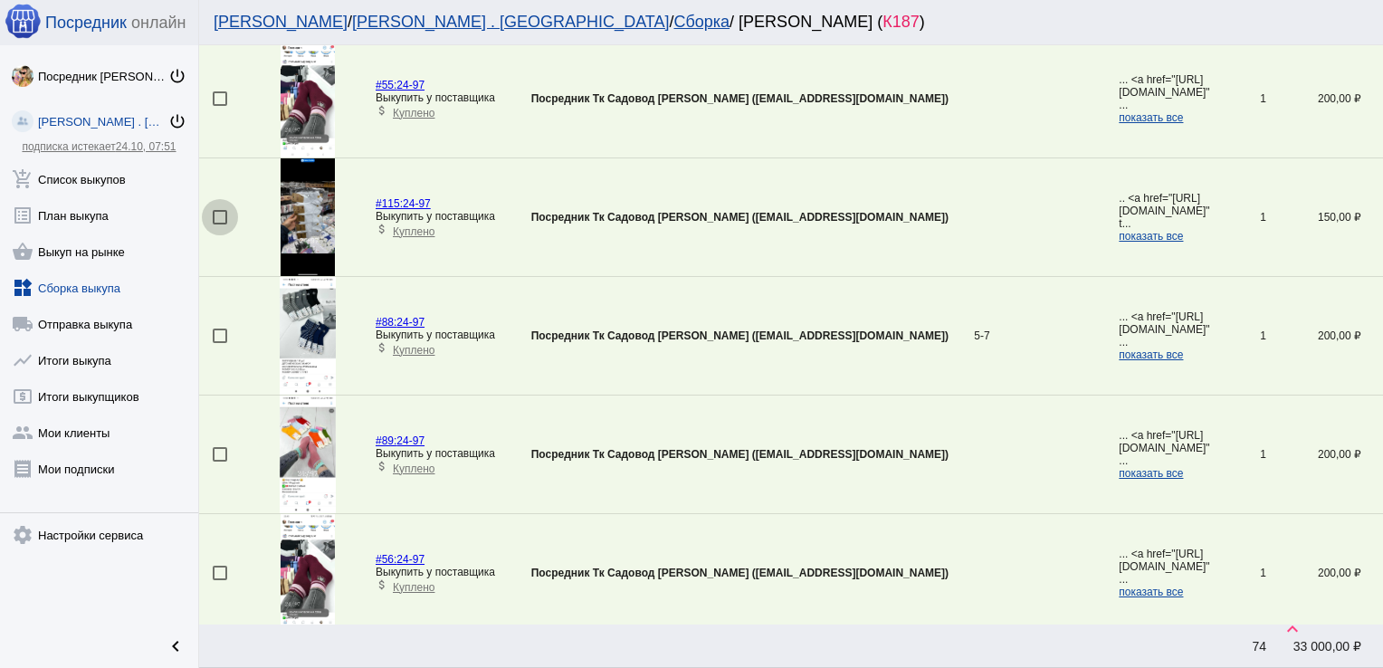
click at [224, 213] on div at bounding box center [220, 217] width 14 height 14
click at [220, 224] on input "checkbox" at bounding box center [219, 224] width 1 height 1
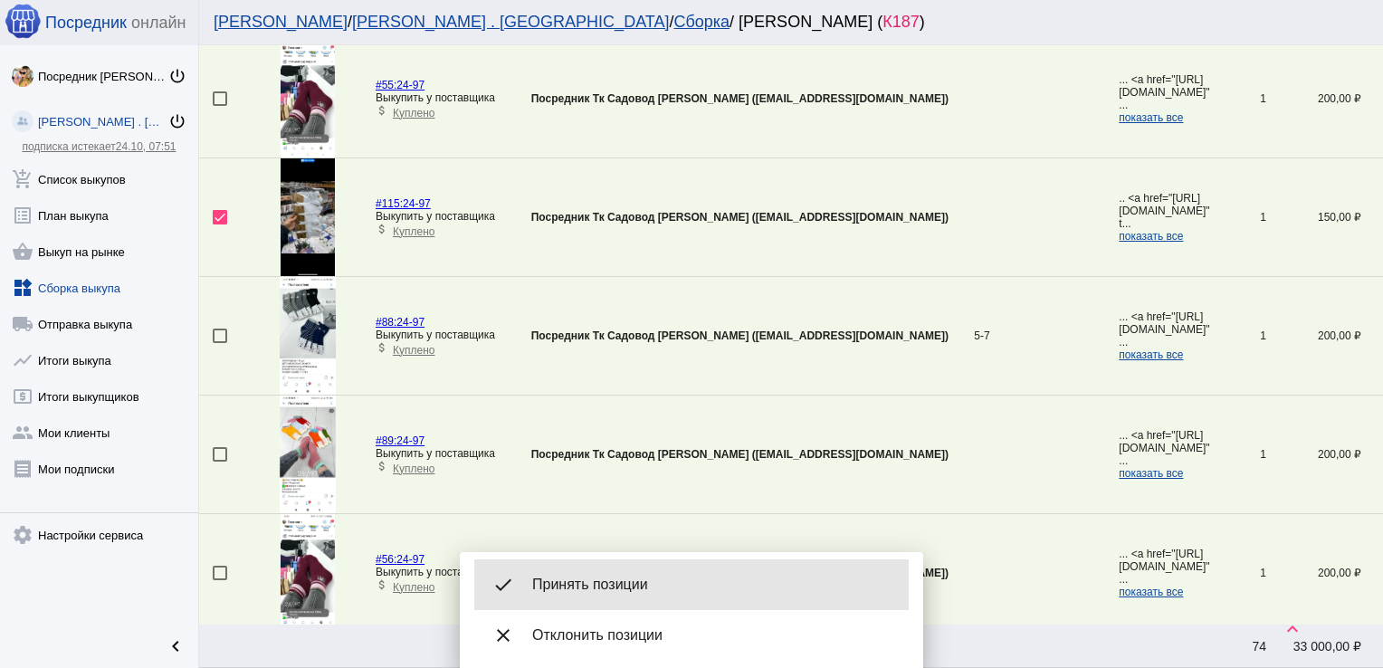
click at [588, 561] on div "done Принять позиции" at bounding box center [691, 584] width 434 height 51
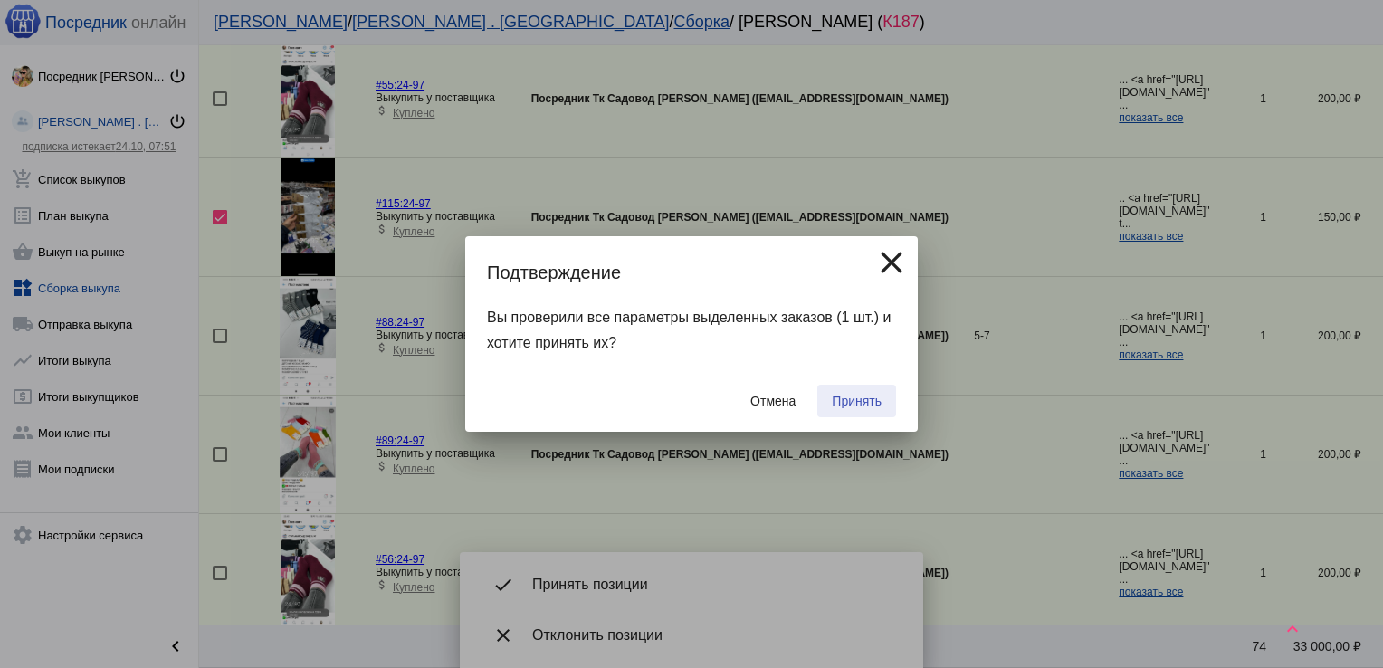
click at [858, 407] on span "Принять" at bounding box center [857, 401] width 50 height 14
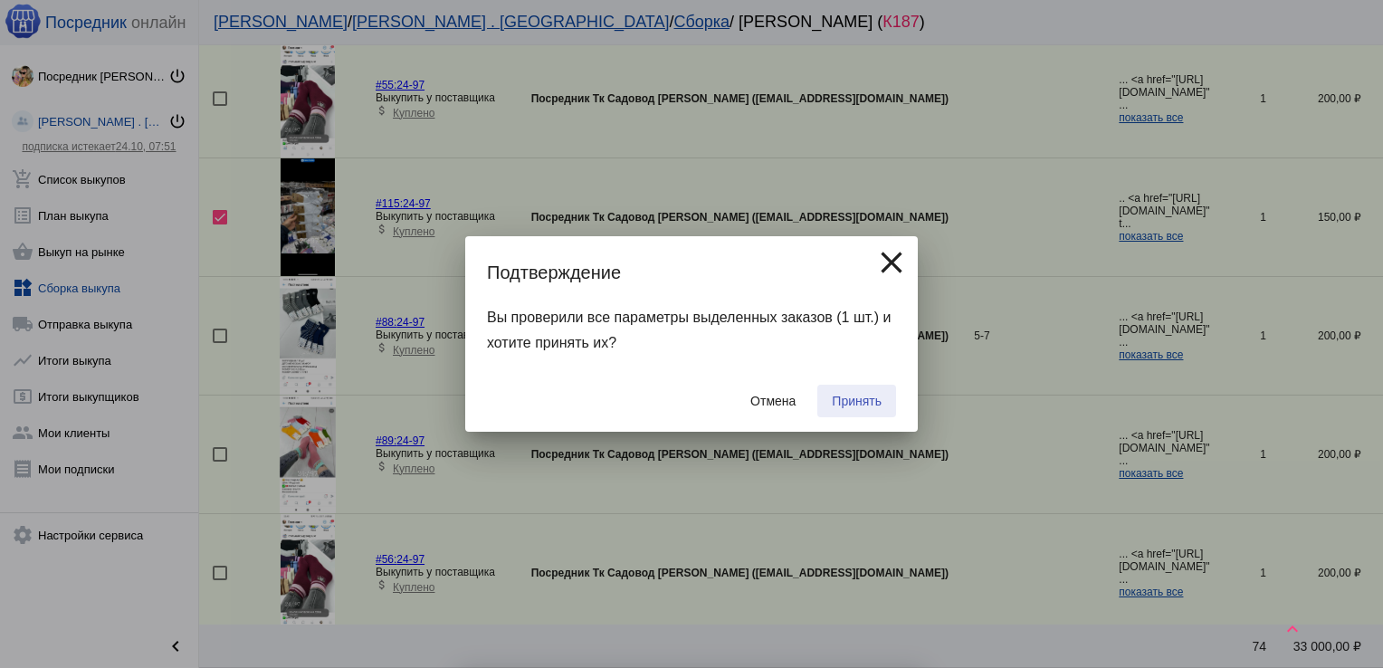
checkbox input "false"
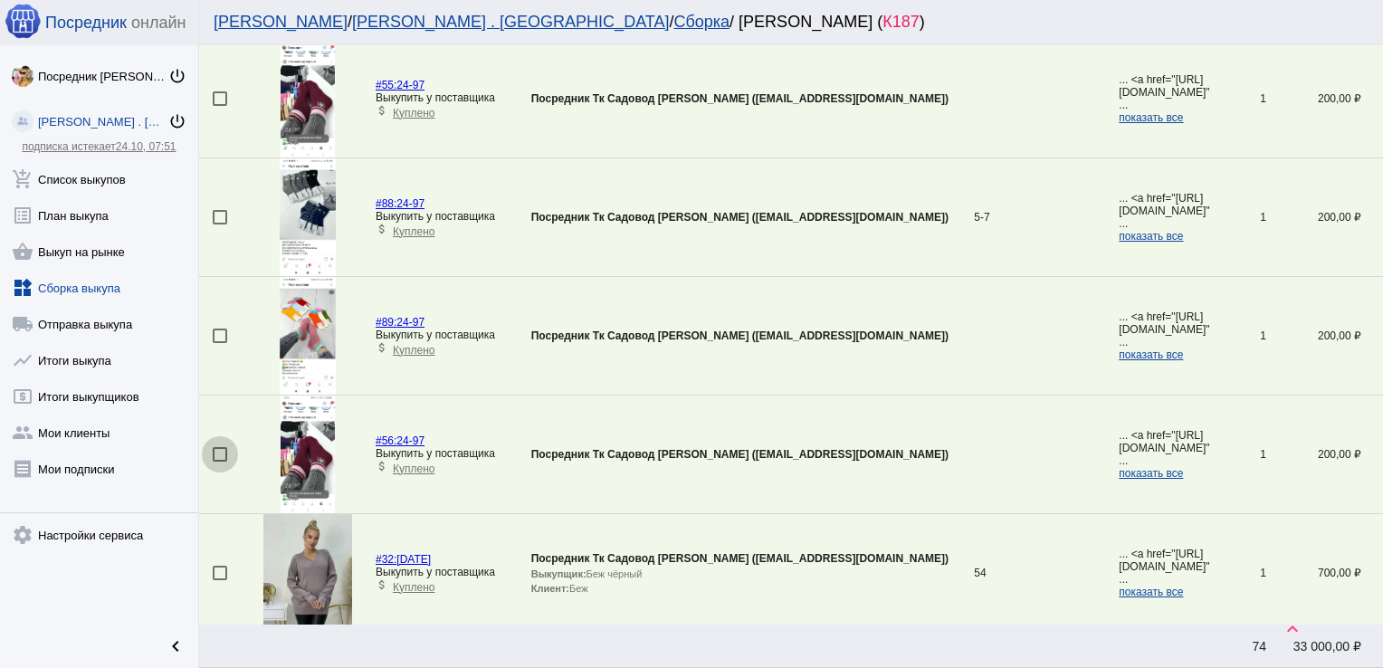
click at [221, 451] on div at bounding box center [220, 454] width 14 height 14
click at [220, 461] on input "checkbox" at bounding box center [219, 461] width 1 height 1
checkbox input "true"
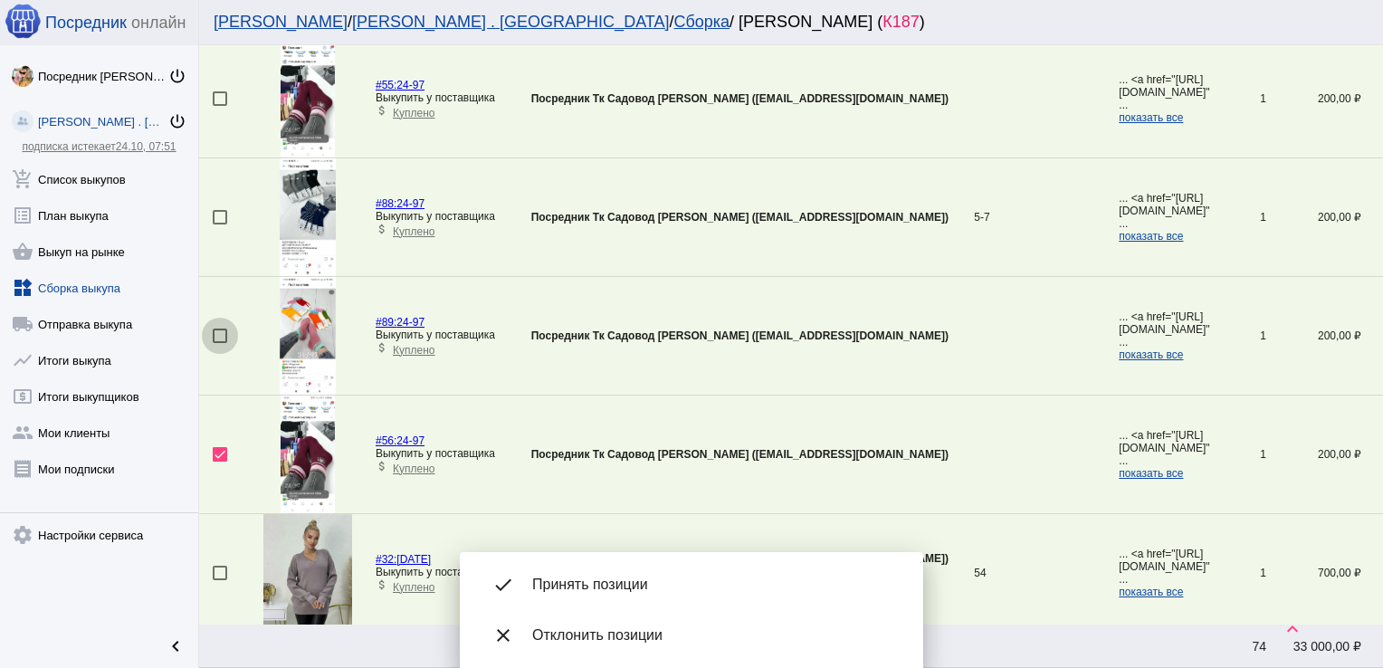
click at [215, 328] on div at bounding box center [220, 335] width 14 height 14
click at [219, 343] on input "checkbox" at bounding box center [219, 343] width 1 height 1
checkbox input "true"
click at [220, 214] on div at bounding box center [220, 217] width 14 height 14
click at [220, 224] on input "checkbox" at bounding box center [219, 224] width 1 height 1
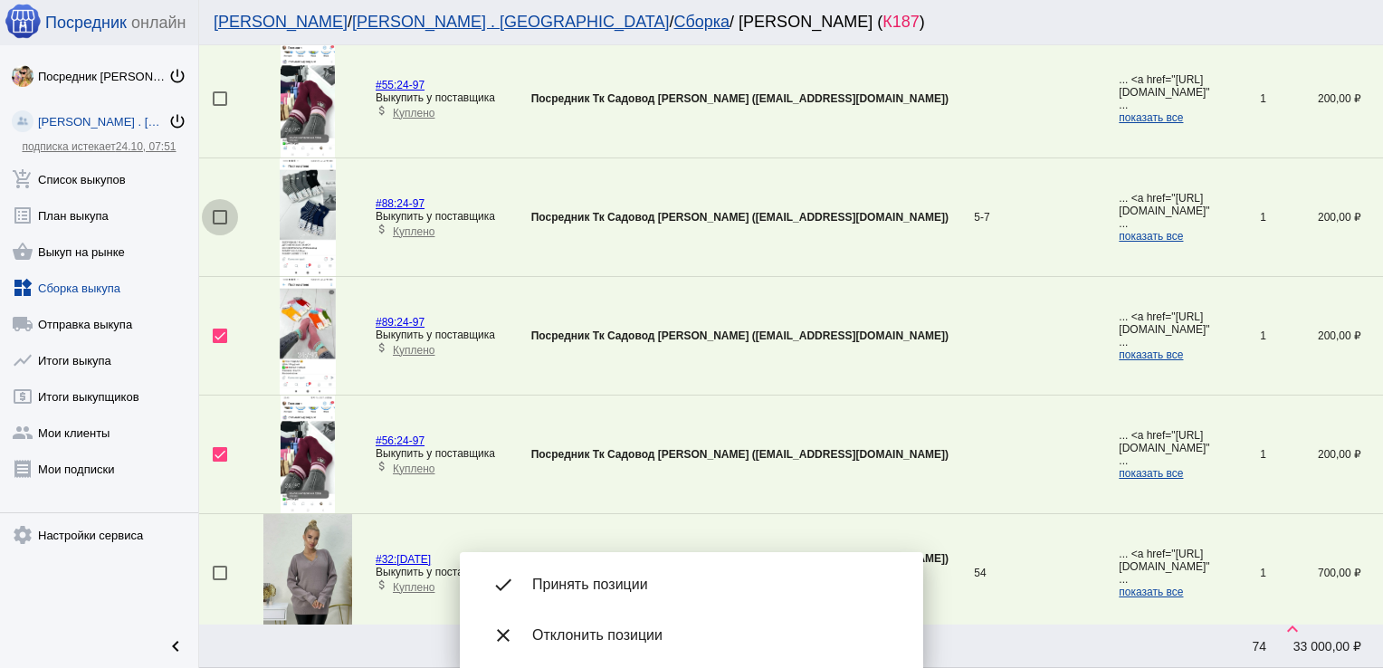
checkbox input "true"
click at [221, 95] on div at bounding box center [220, 98] width 14 height 14
click at [220, 106] on input "checkbox" at bounding box center [219, 106] width 1 height 1
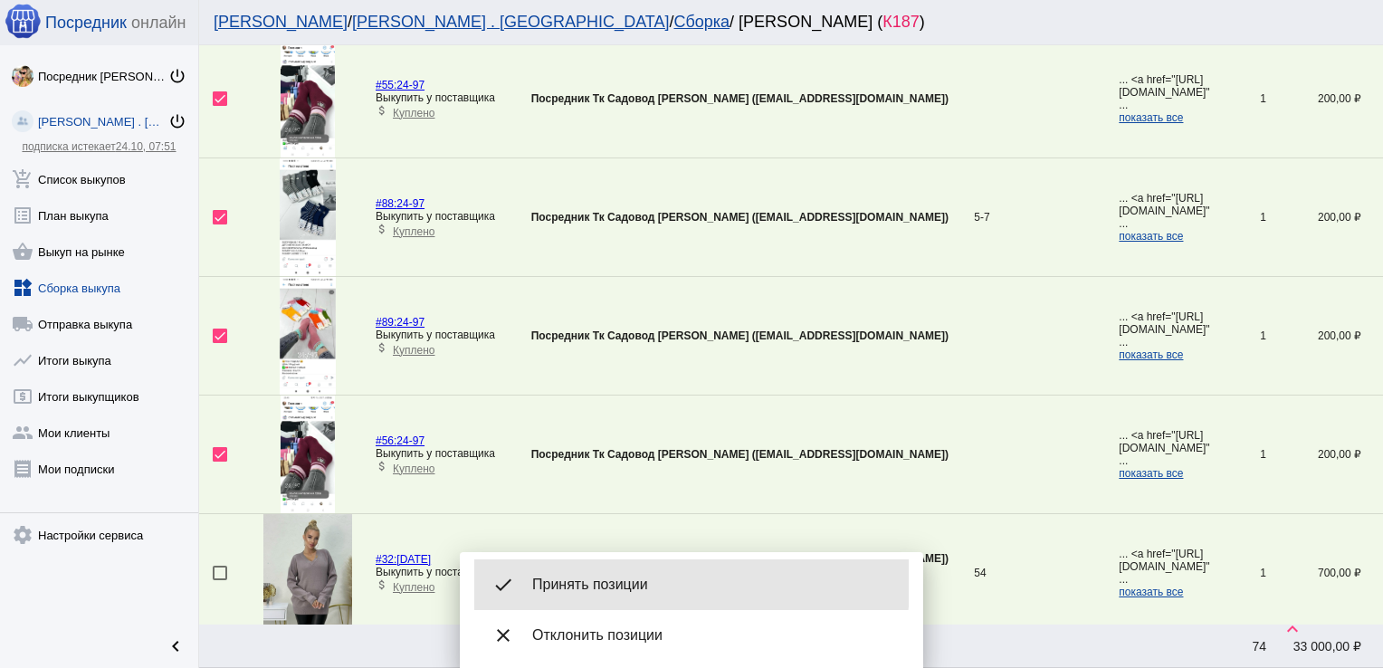
click at [666, 577] on span "Принять позиции" at bounding box center [713, 584] width 362 height 18
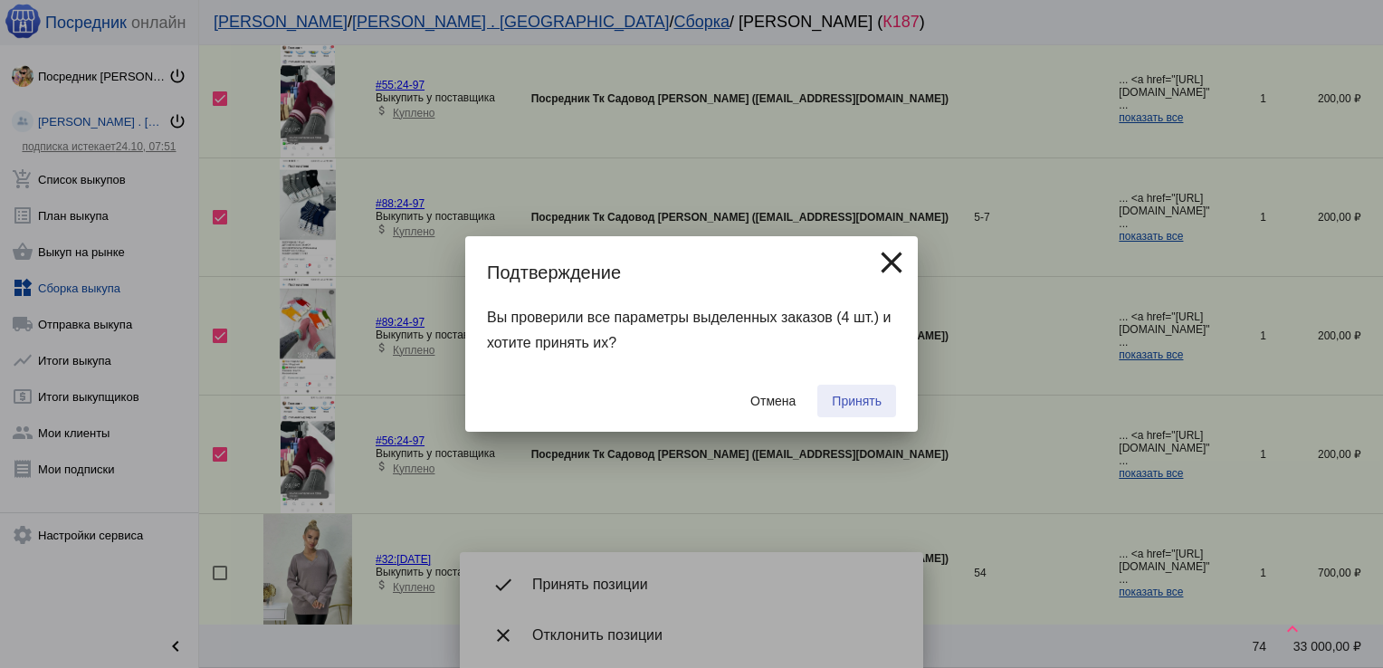
click at [853, 396] on span "Принять" at bounding box center [857, 401] width 50 height 14
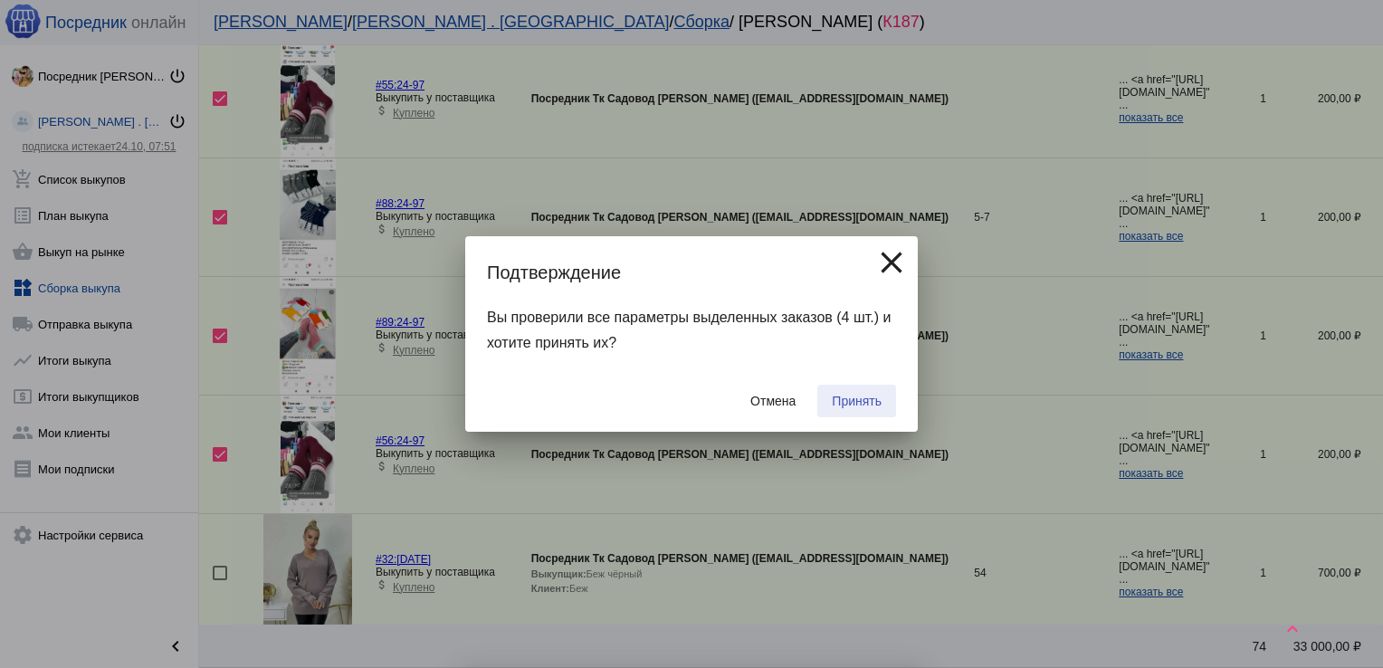
checkbox input "false"
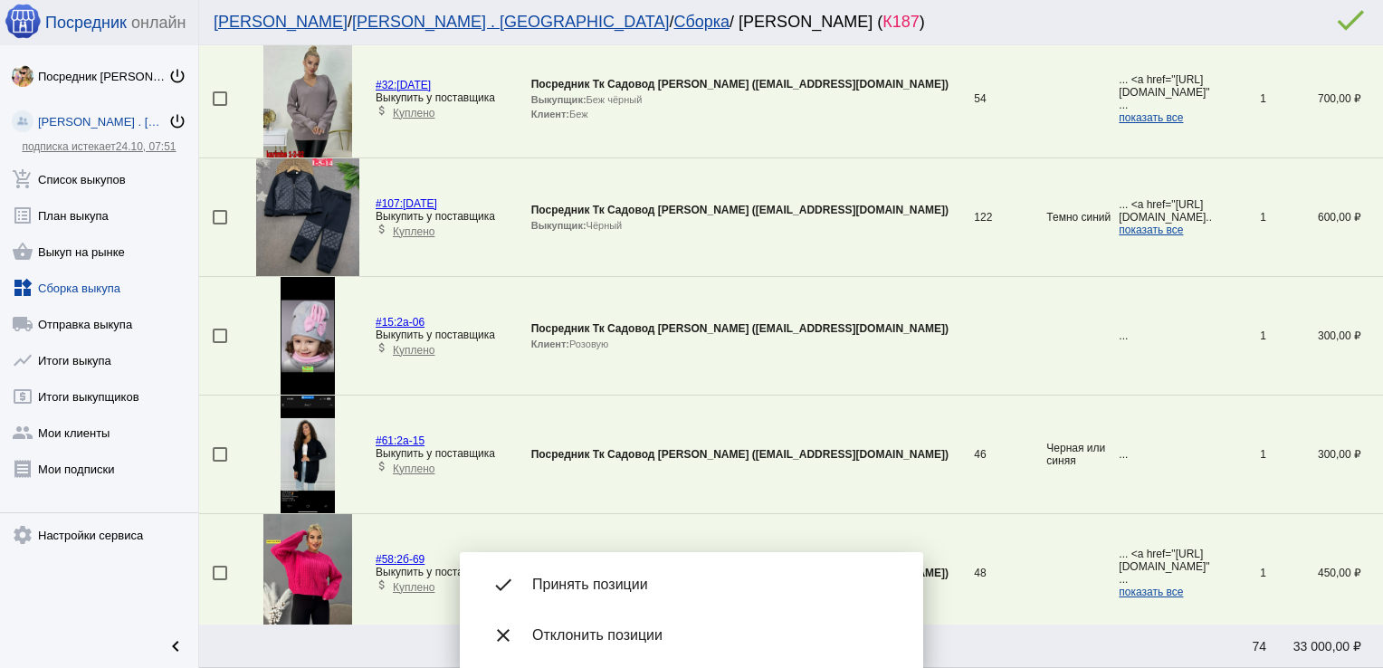
scroll to position [0, 0]
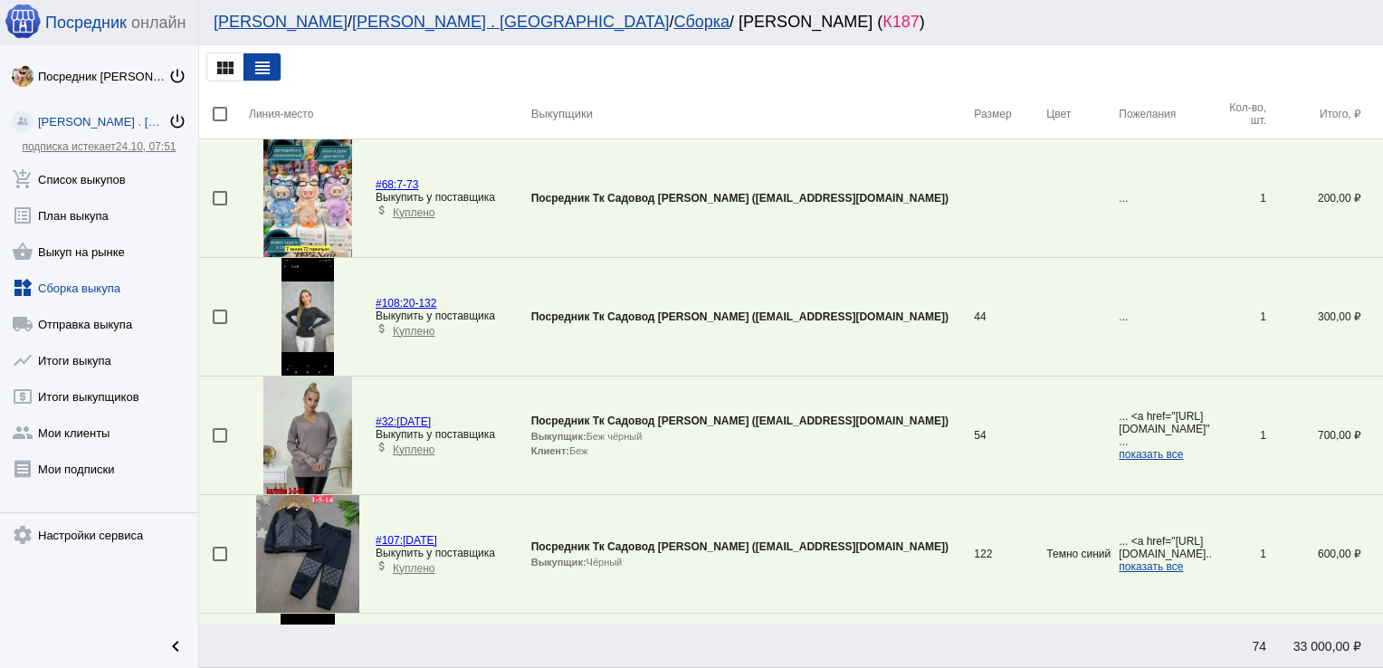
drag, startPoint x: 853, startPoint y: 396, endPoint x: 927, endPoint y: 71, distance: 333.0
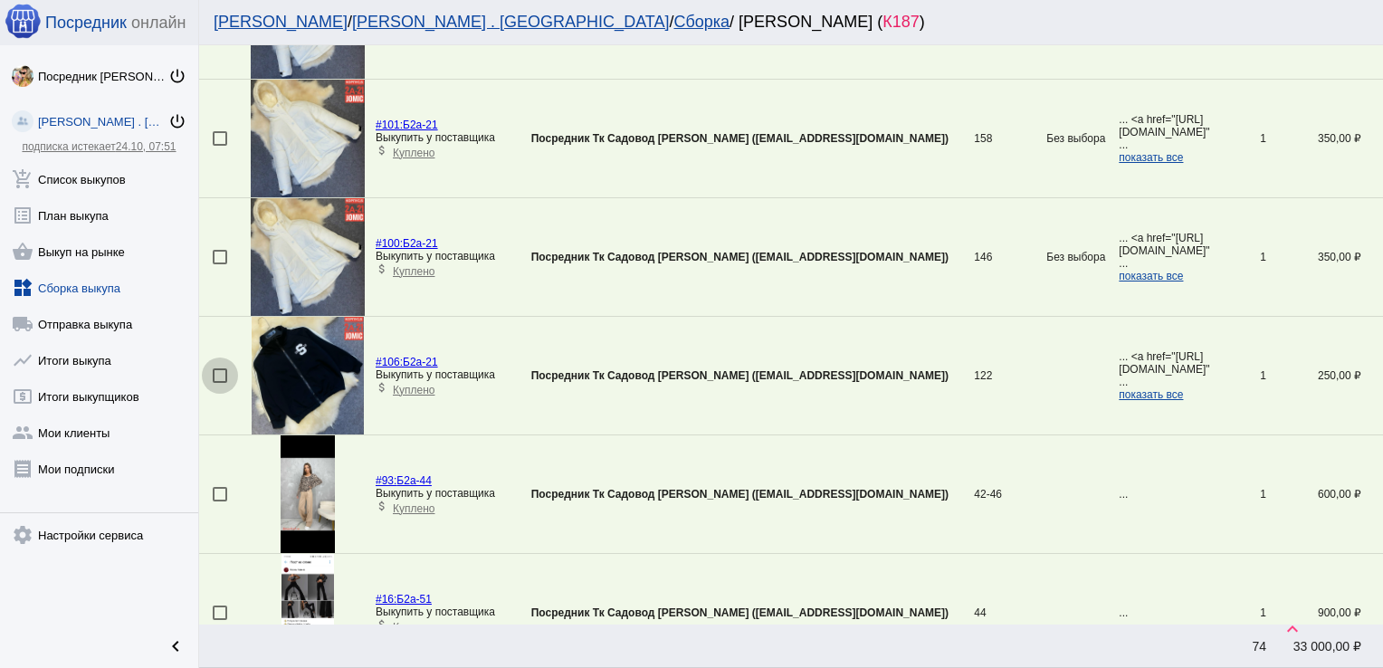
click at [221, 368] on div at bounding box center [220, 375] width 14 height 14
click at [220, 383] on input "checkbox" at bounding box center [219, 383] width 1 height 1
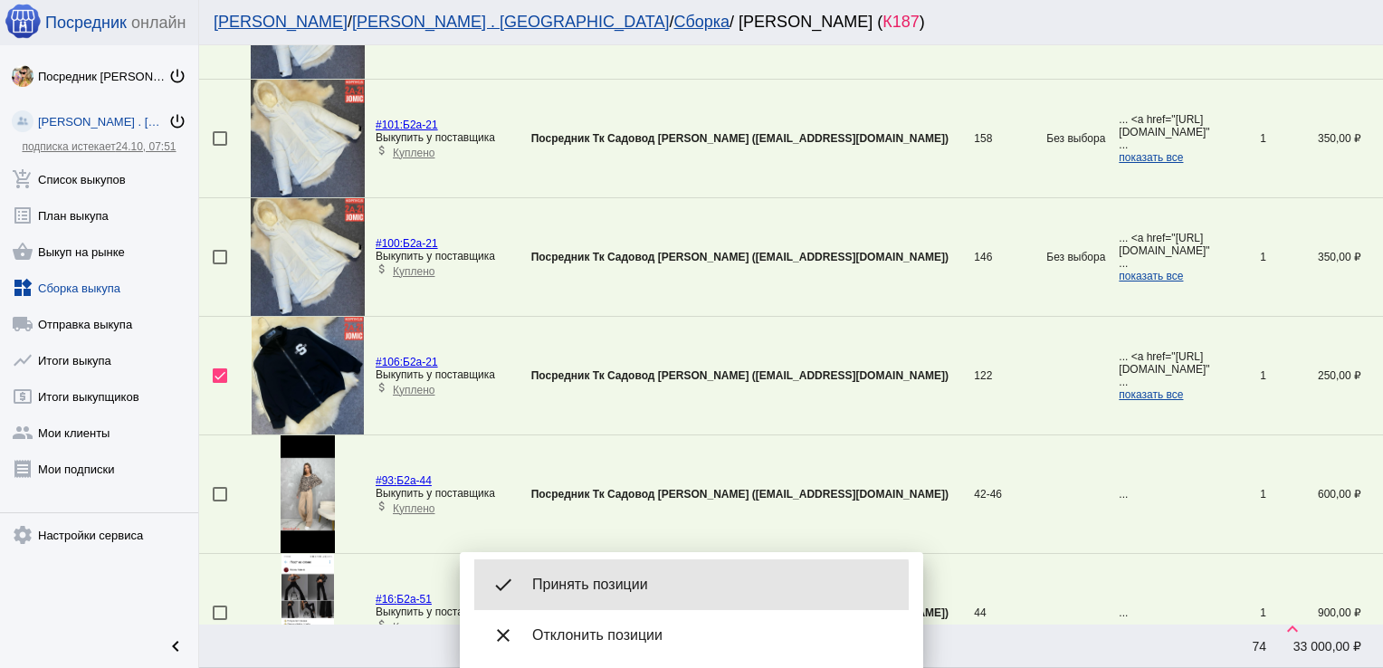
click at [641, 601] on div "done Принять позиции" at bounding box center [691, 584] width 434 height 51
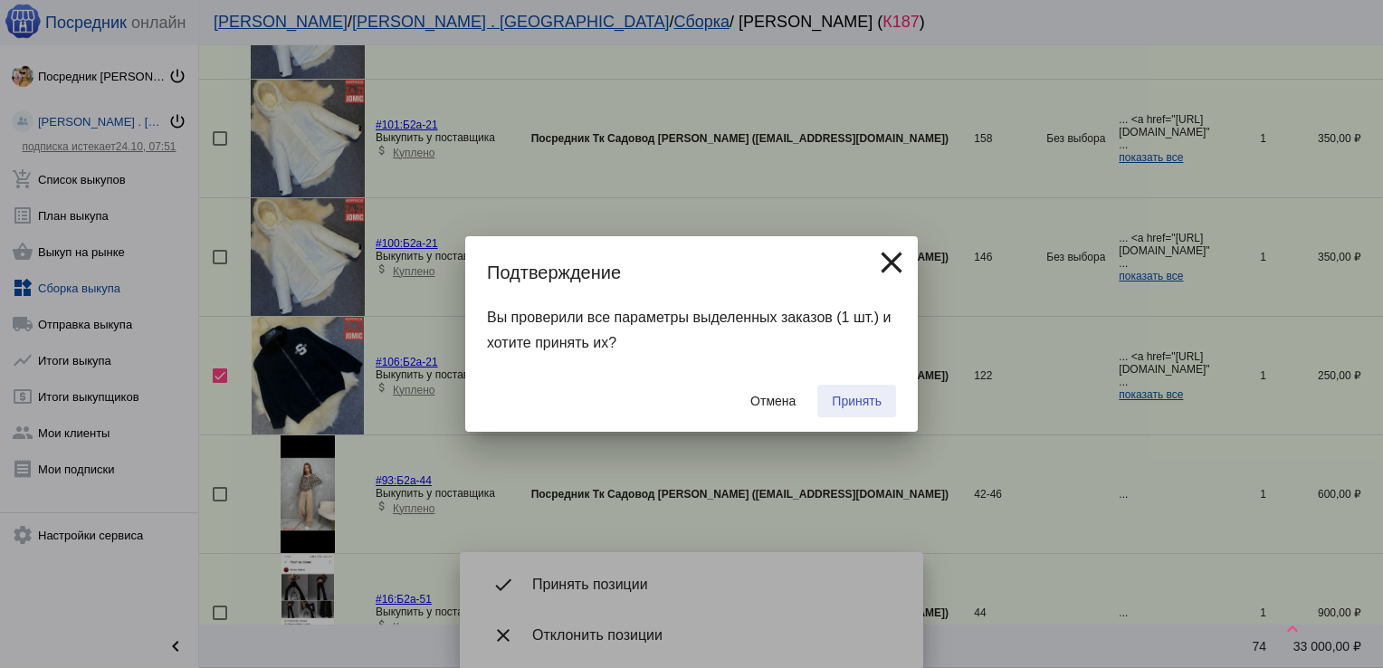
click at [851, 399] on span "Принять" at bounding box center [857, 401] width 50 height 14
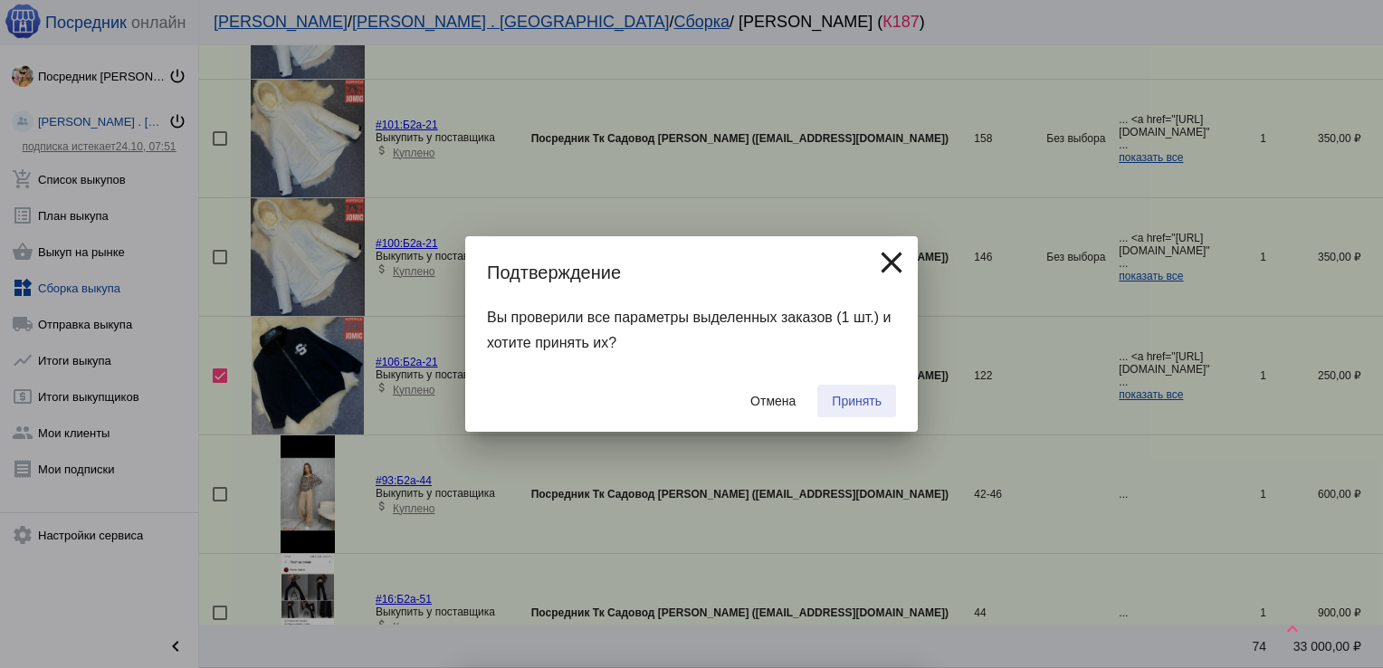
checkbox input "false"
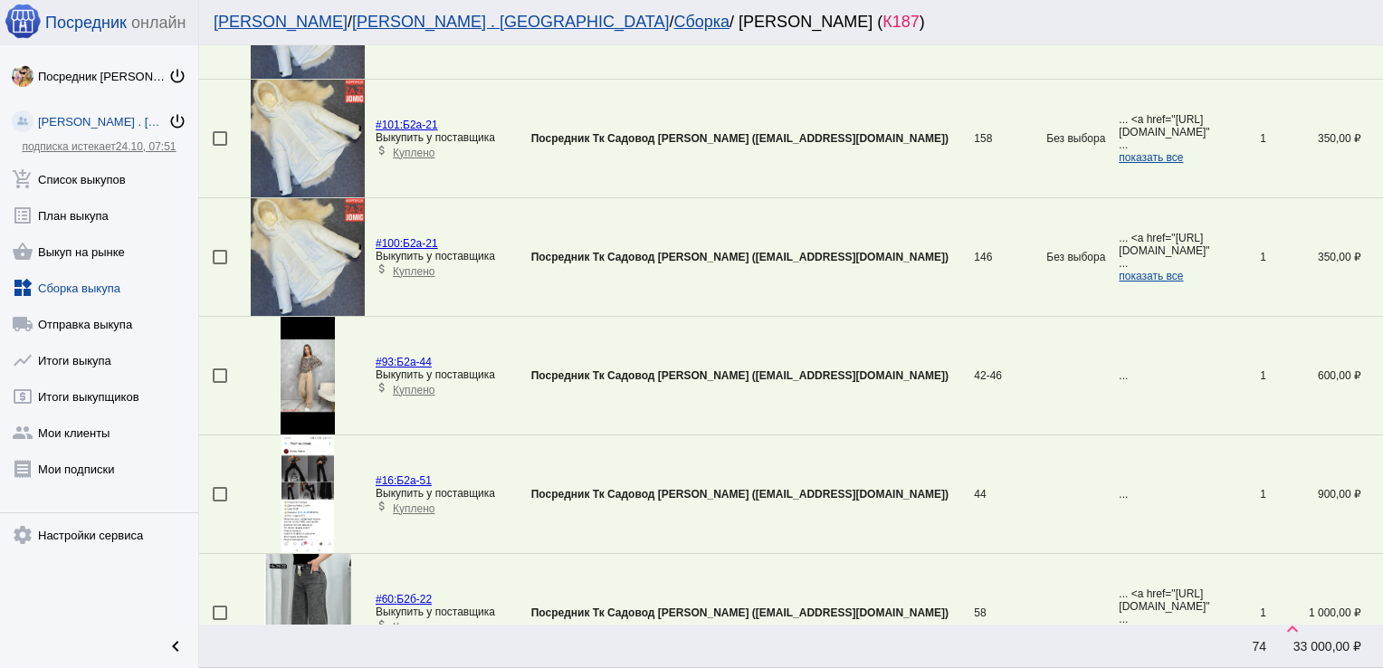
scroll to position [1247, 0]
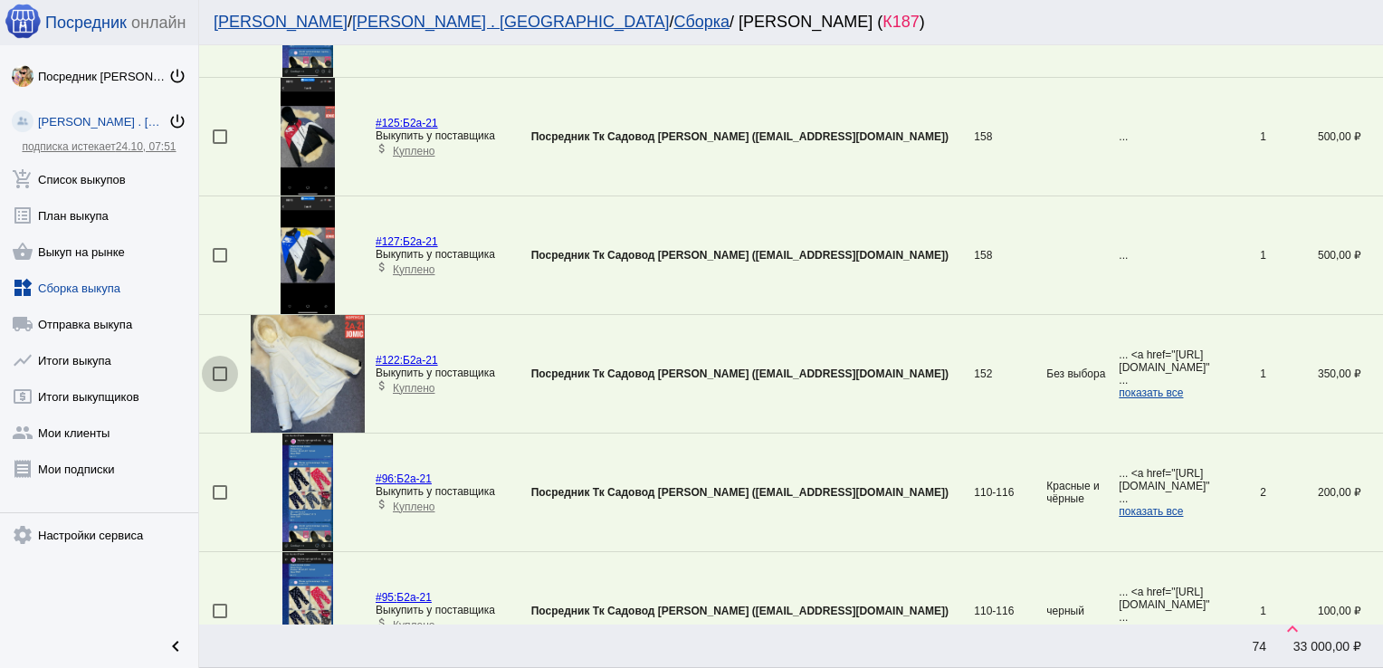
click at [226, 367] on div at bounding box center [220, 373] width 14 height 14
click at [220, 381] on input "checkbox" at bounding box center [219, 381] width 1 height 1
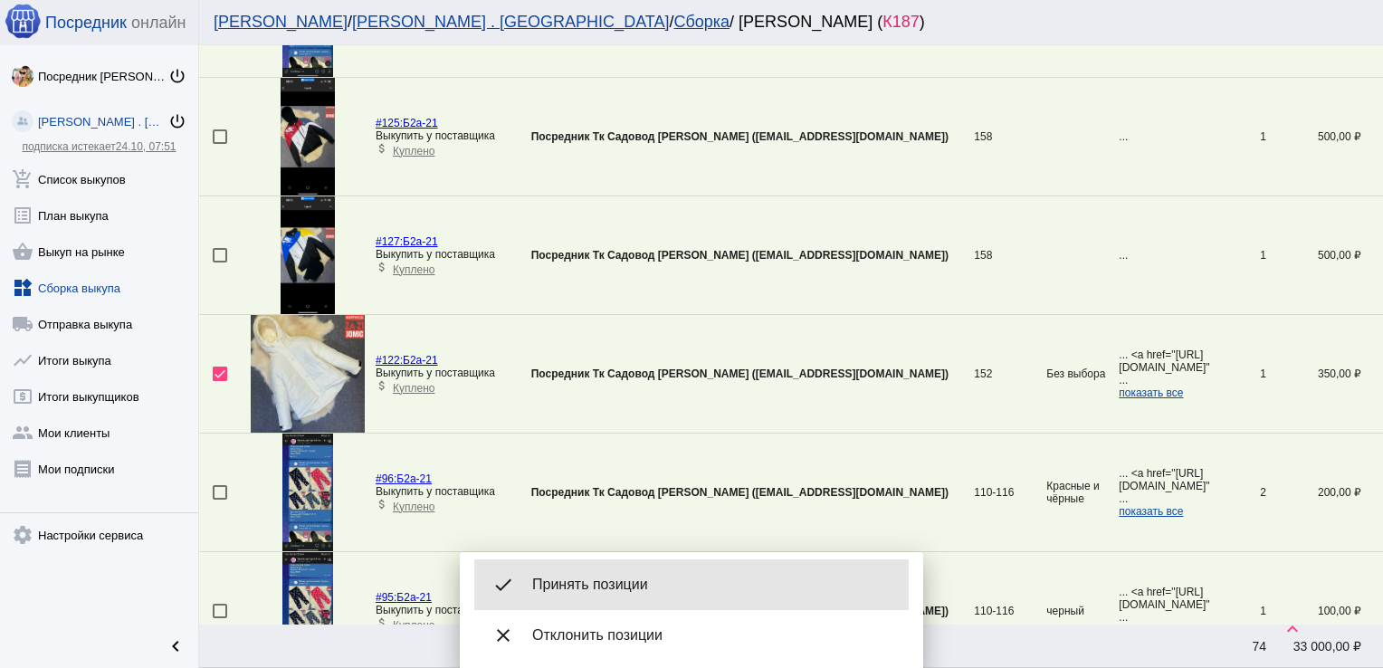
click at [604, 561] on div "done Принять позиции" at bounding box center [691, 584] width 434 height 51
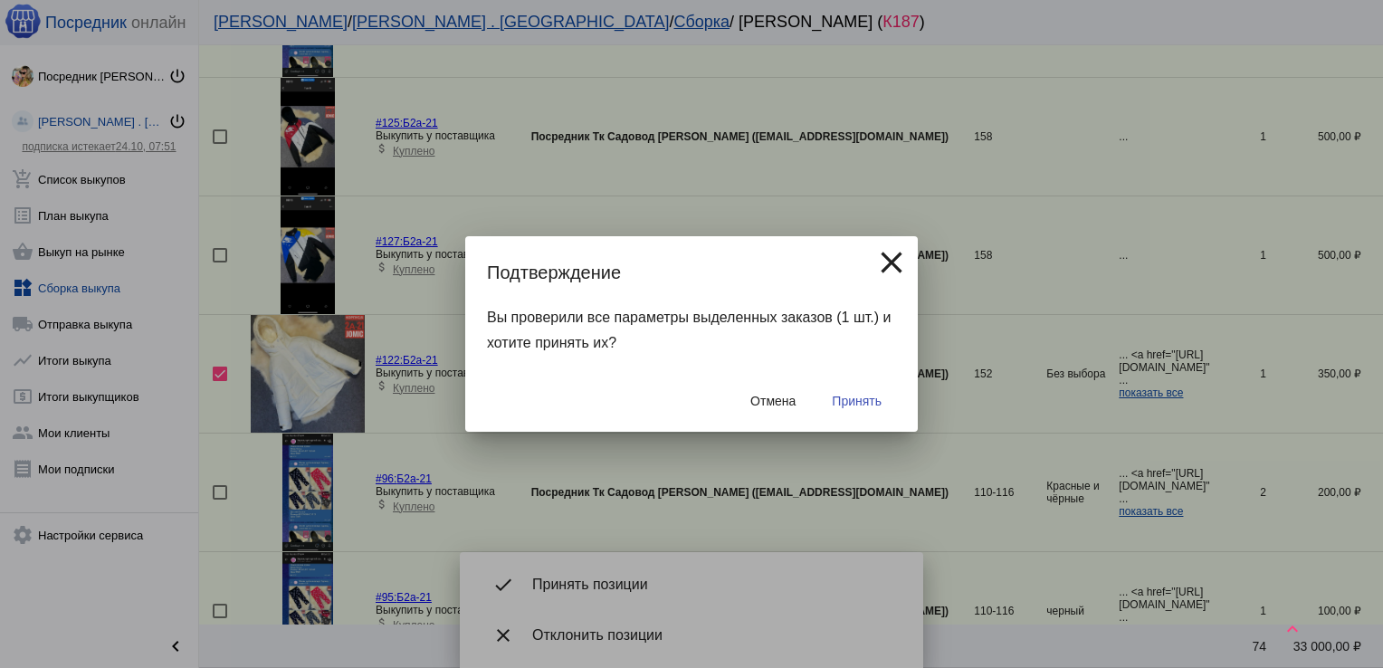
click at [833, 404] on span "Принять" at bounding box center [857, 401] width 50 height 14
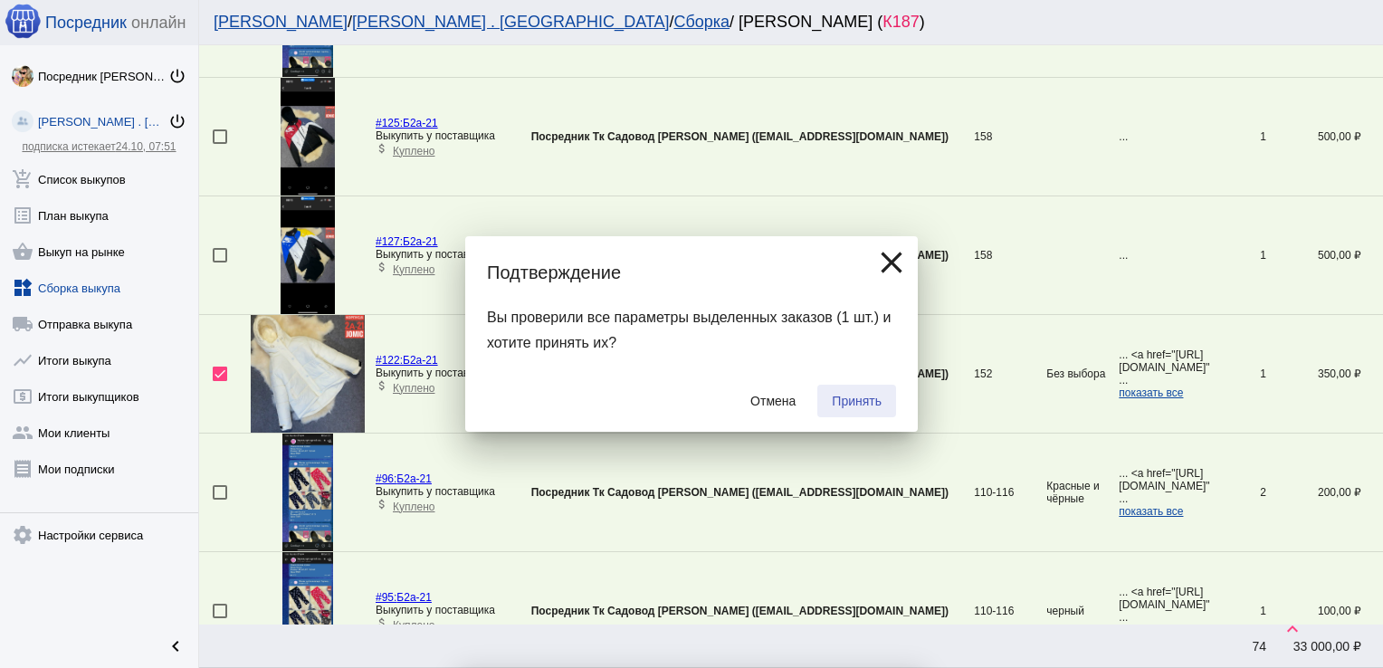
checkbox input "false"
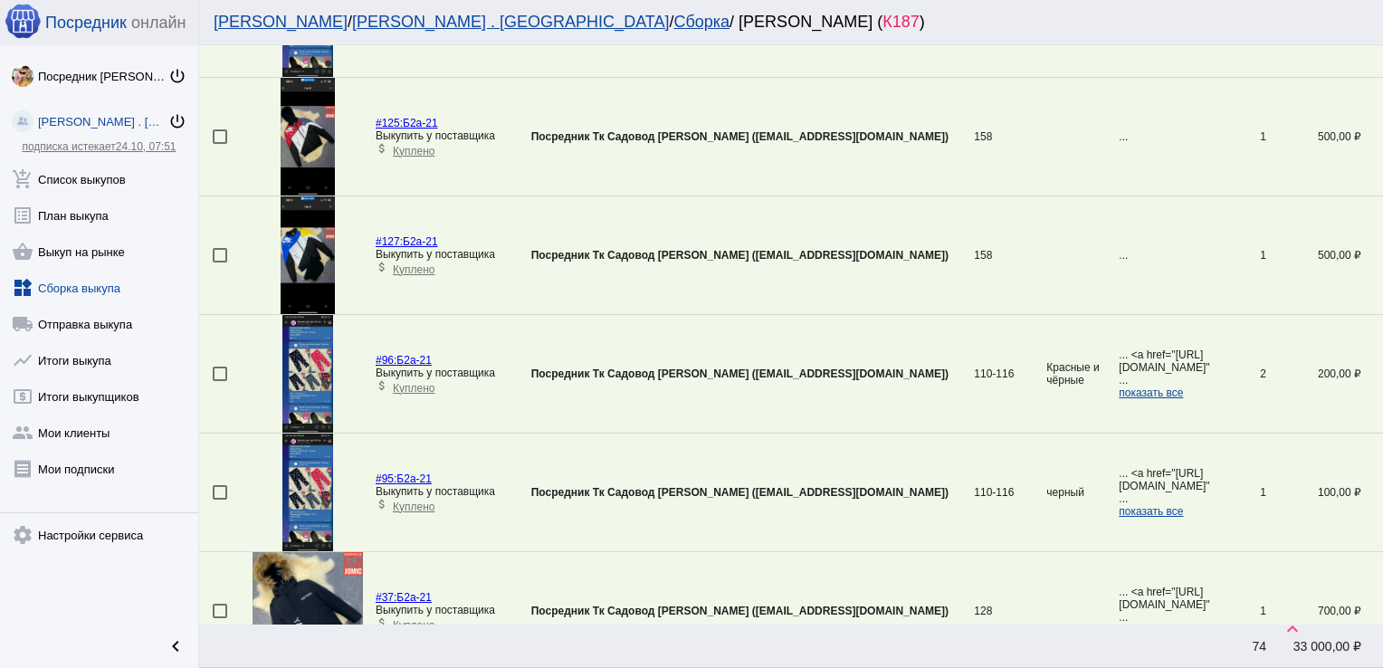
scroll to position [1957, 0]
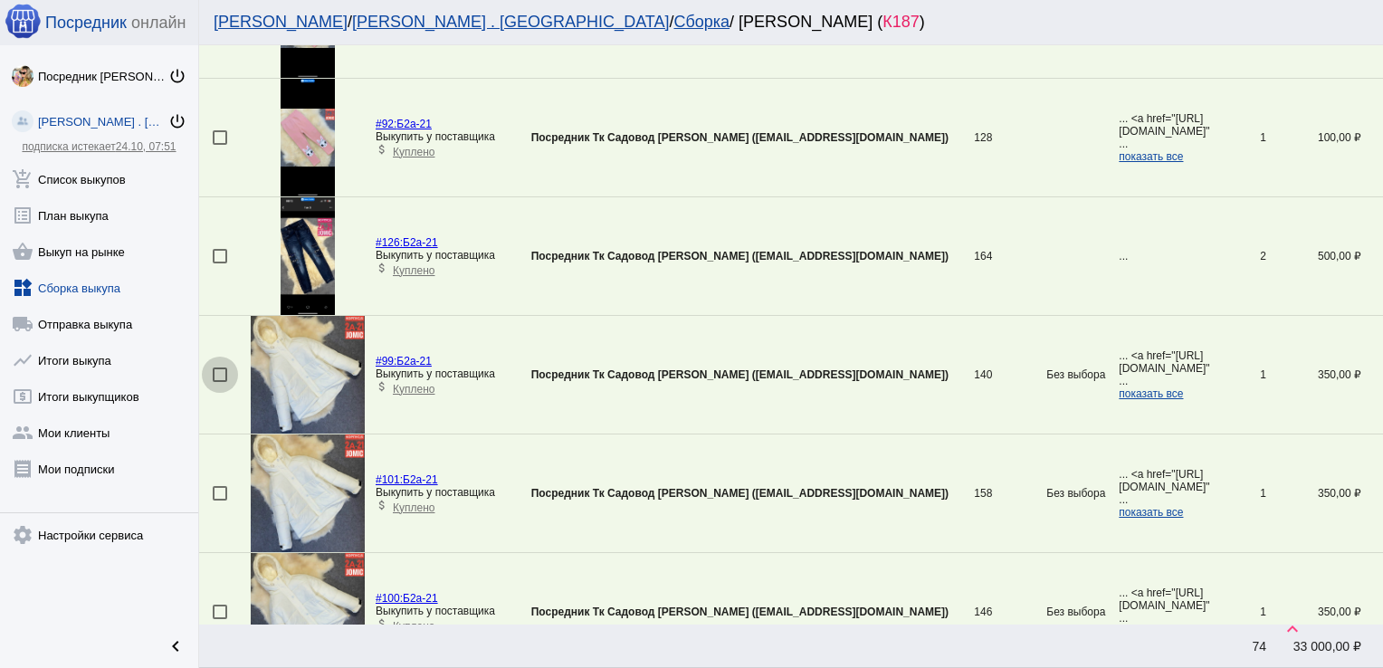
click at [217, 367] on div at bounding box center [220, 374] width 14 height 14
click at [219, 382] on input "checkbox" at bounding box center [219, 382] width 1 height 1
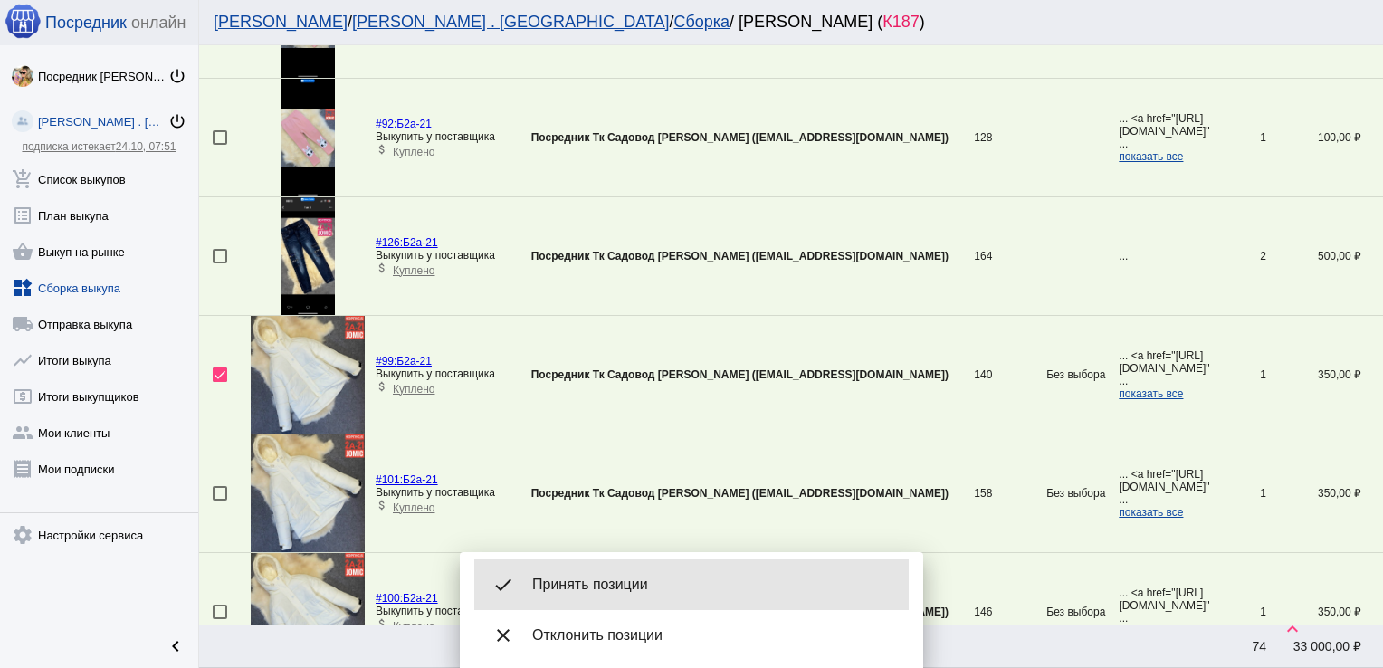
click at [683, 575] on span "Принять позиции" at bounding box center [713, 584] width 362 height 18
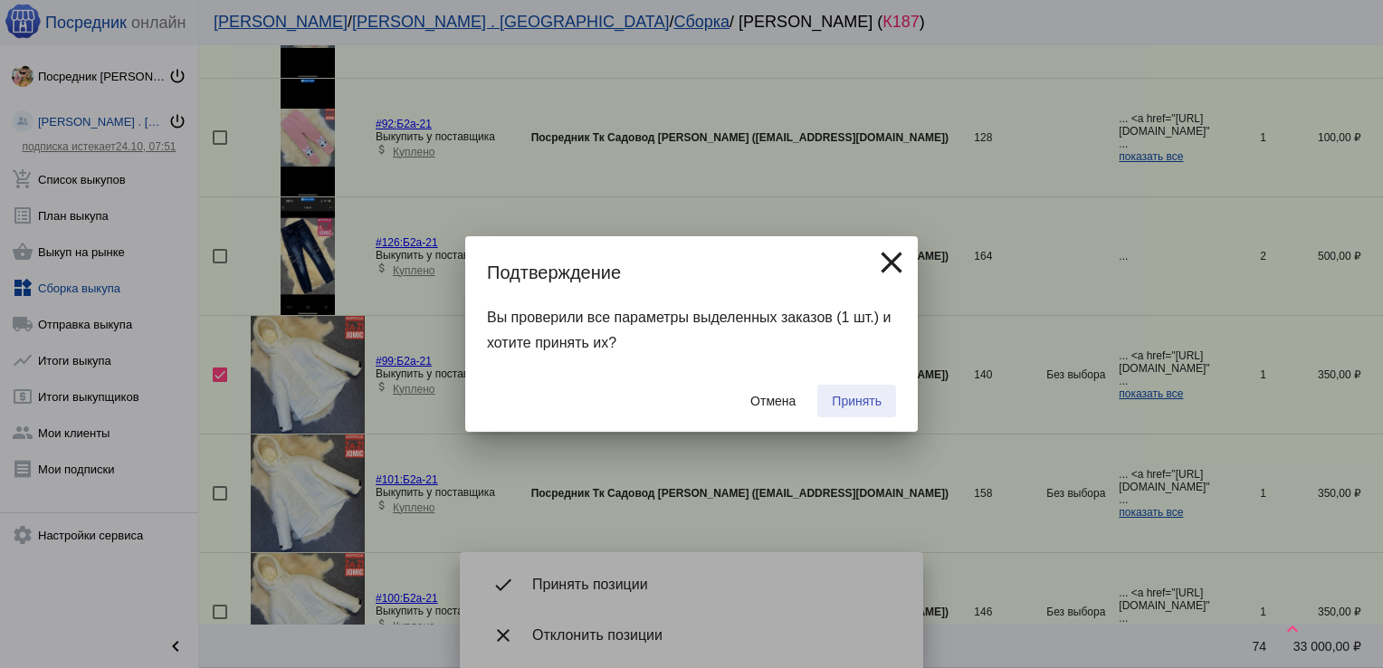
click at [843, 410] on button "Принять" at bounding box center [856, 401] width 79 height 33
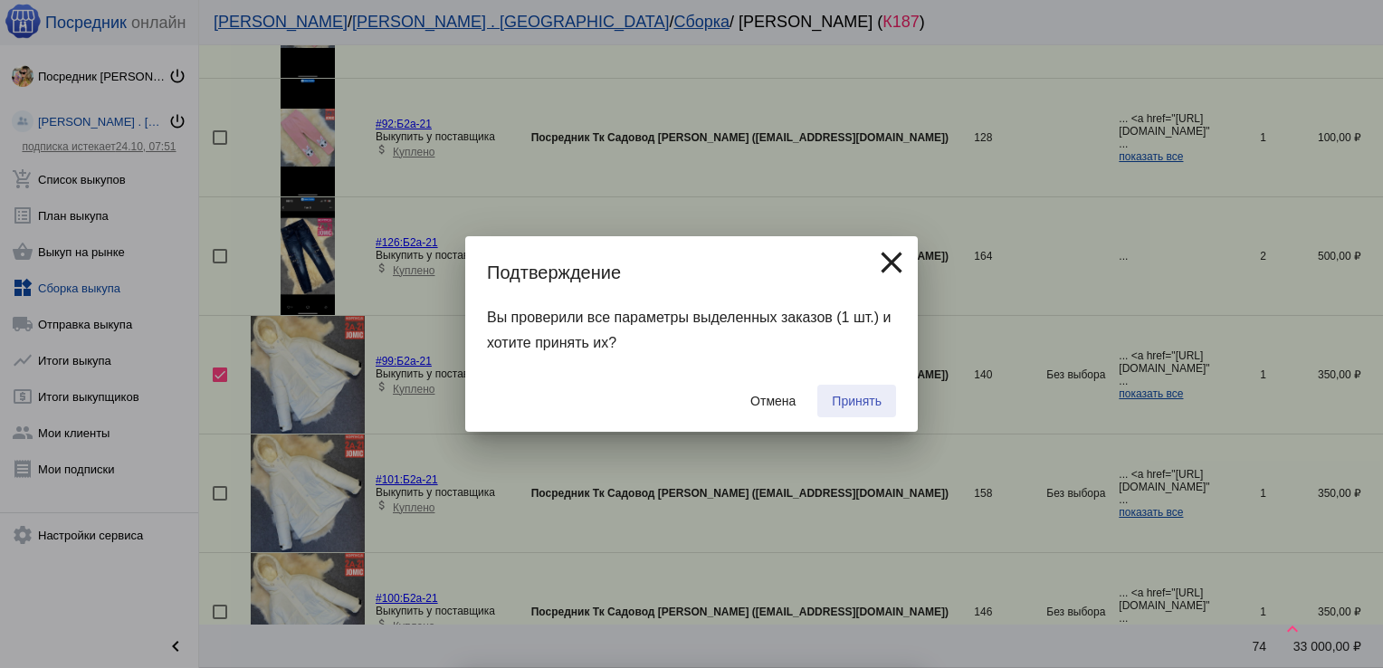
checkbox input "false"
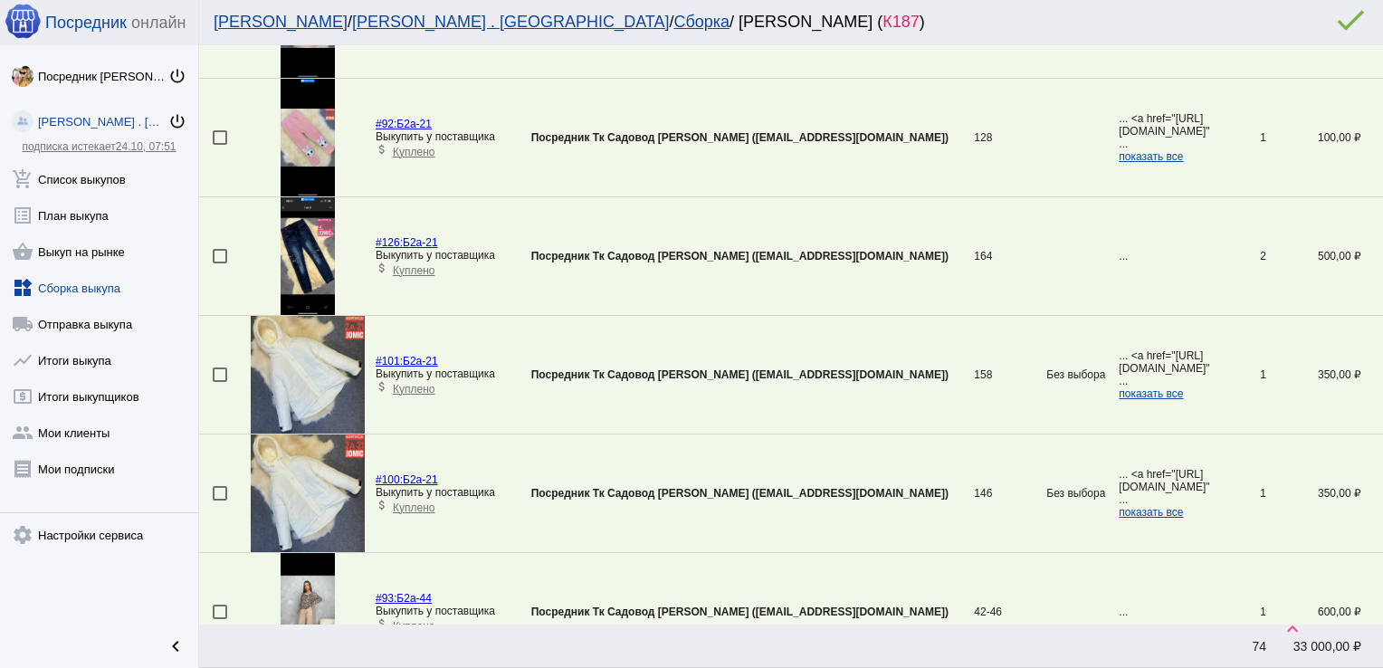
drag, startPoint x: 843, startPoint y: 410, endPoint x: 893, endPoint y: 128, distance: 286.7
click at [893, 128] on tbody "#68: 7-73 Выкупить у поставщика attach_money Куплено Посредник [PERSON_NAME] [P…" at bounding box center [791, 78] width 1184 height 3793
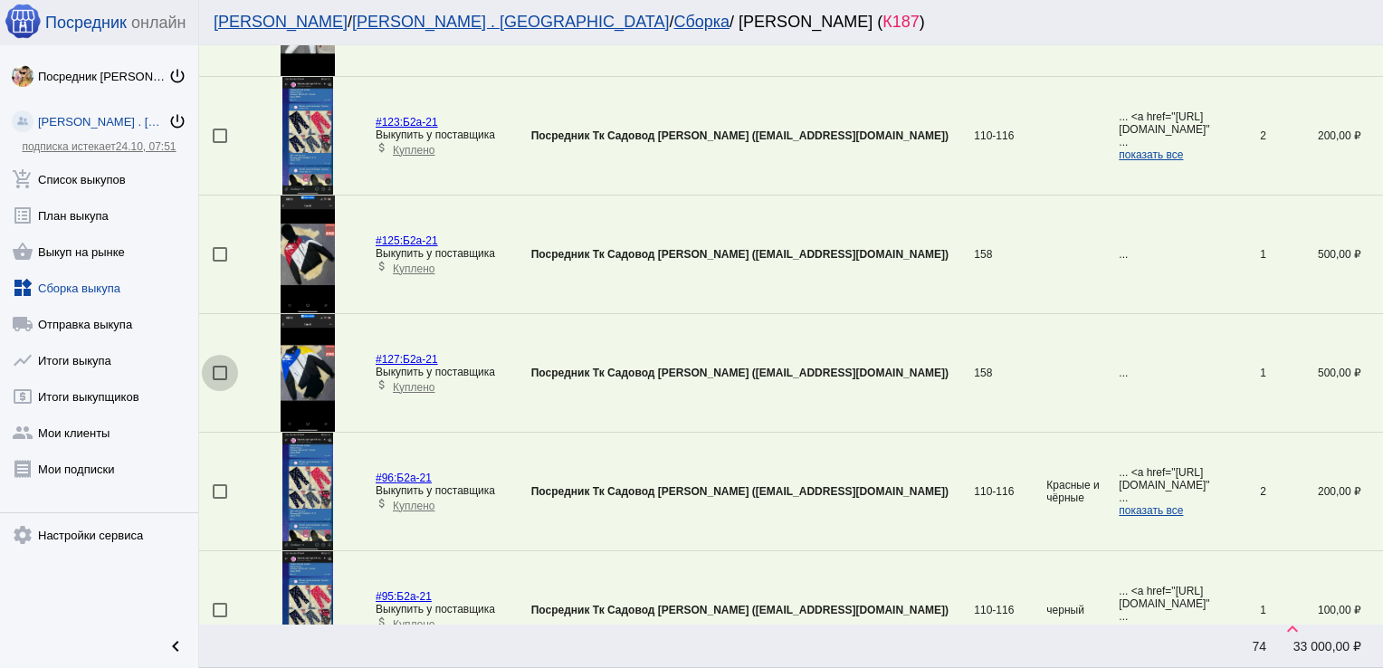
click at [218, 371] on div at bounding box center [220, 373] width 14 height 14
click at [219, 380] on input "checkbox" at bounding box center [219, 380] width 1 height 1
checkbox input "true"
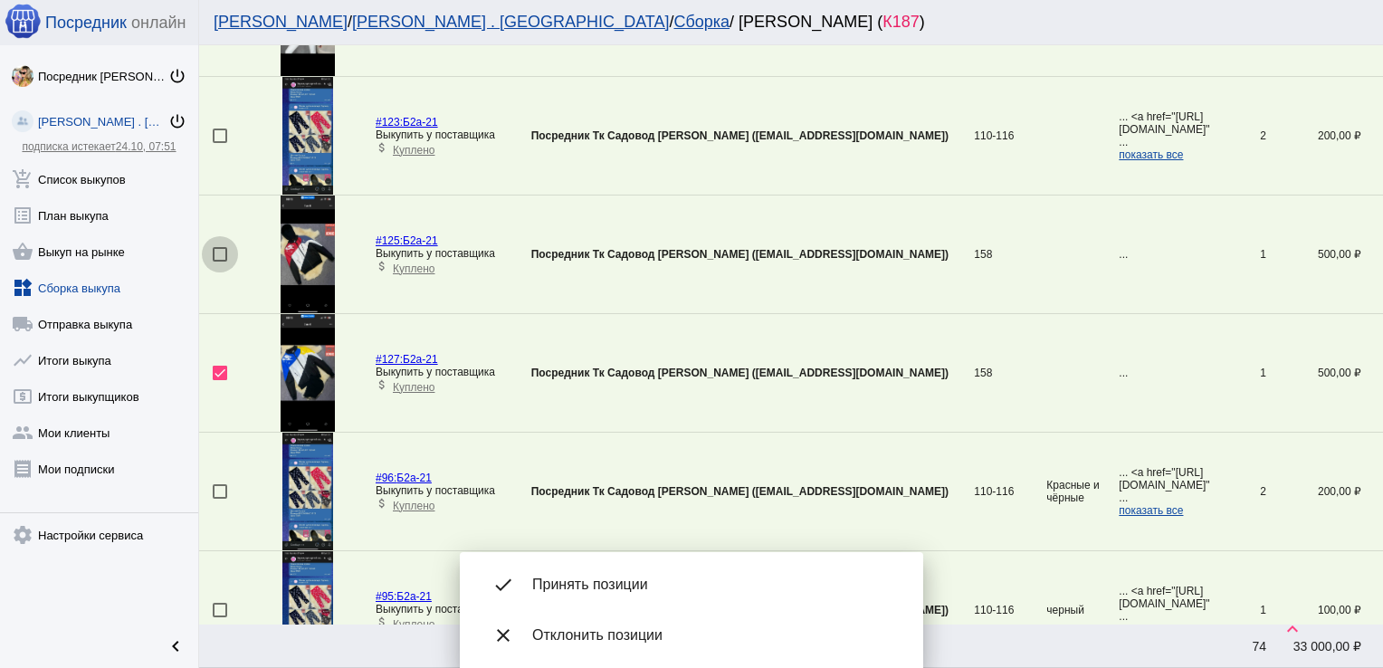
click at [219, 250] on div at bounding box center [220, 254] width 14 height 14
click at [219, 262] on input "checkbox" at bounding box center [219, 262] width 1 height 1
click at [613, 588] on span "Принять позиции" at bounding box center [713, 584] width 362 height 18
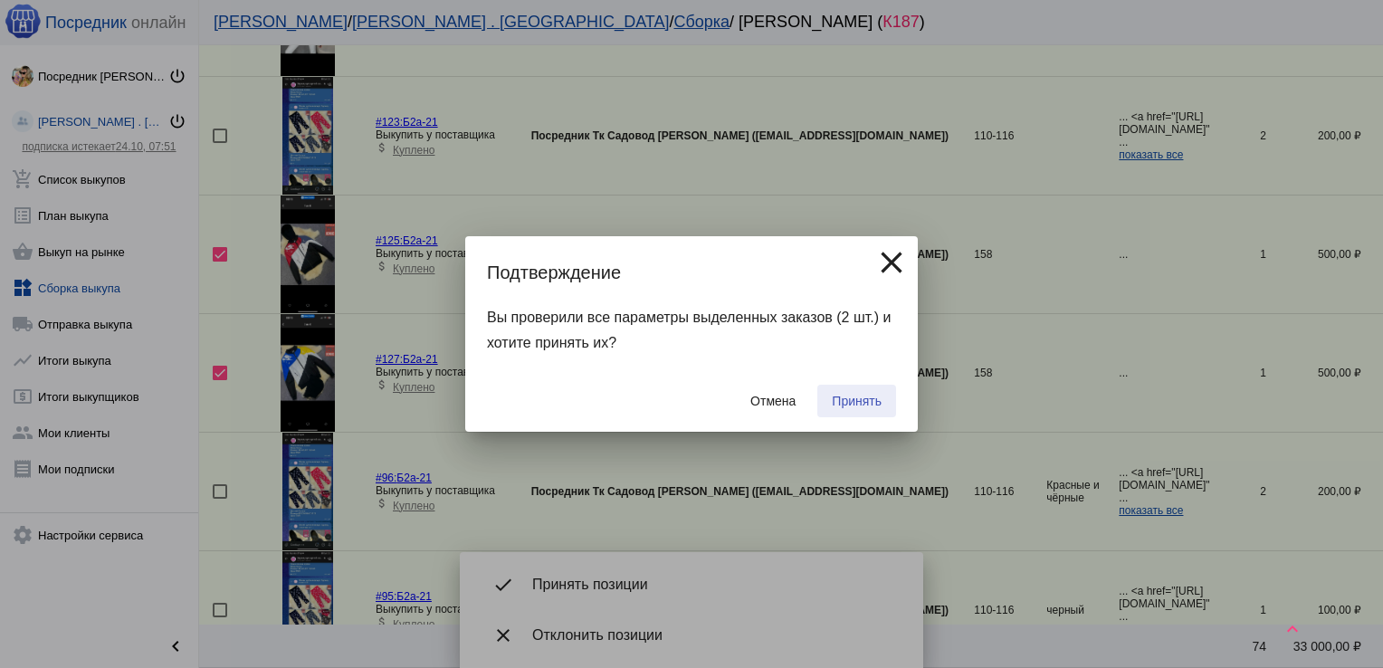
click at [862, 407] on span "Принять" at bounding box center [857, 401] width 50 height 14
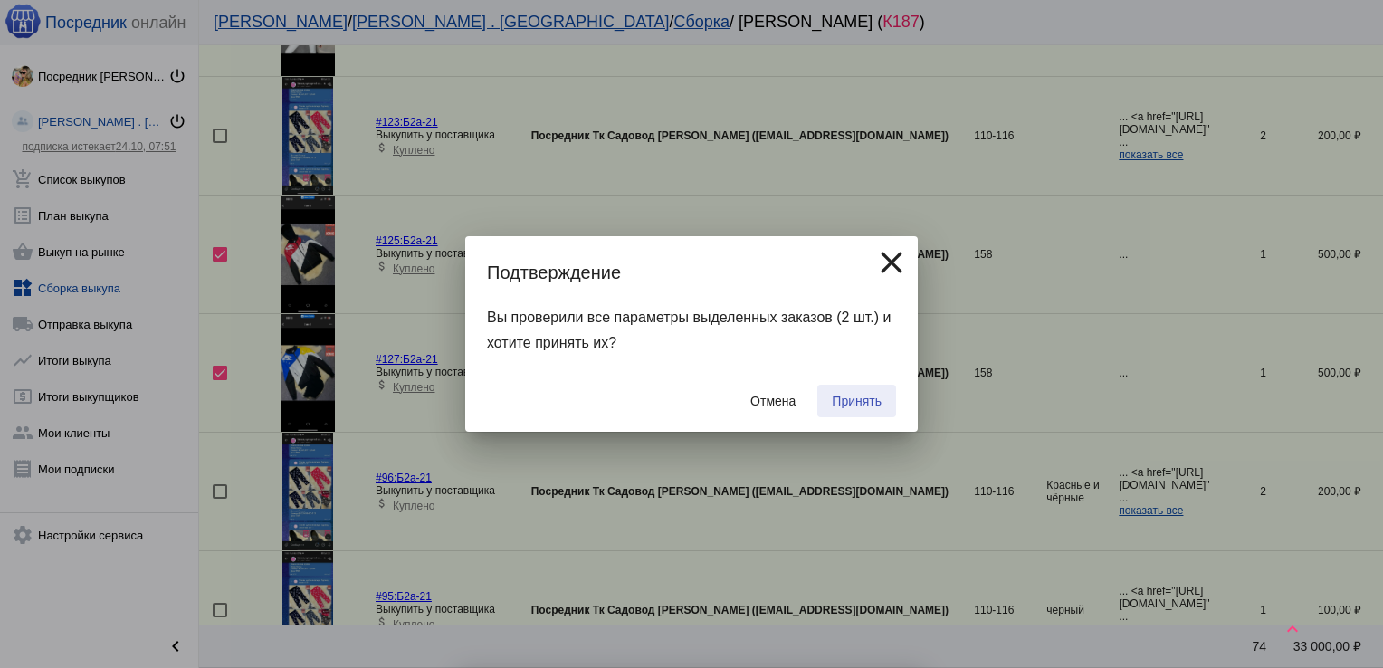
checkbox input "false"
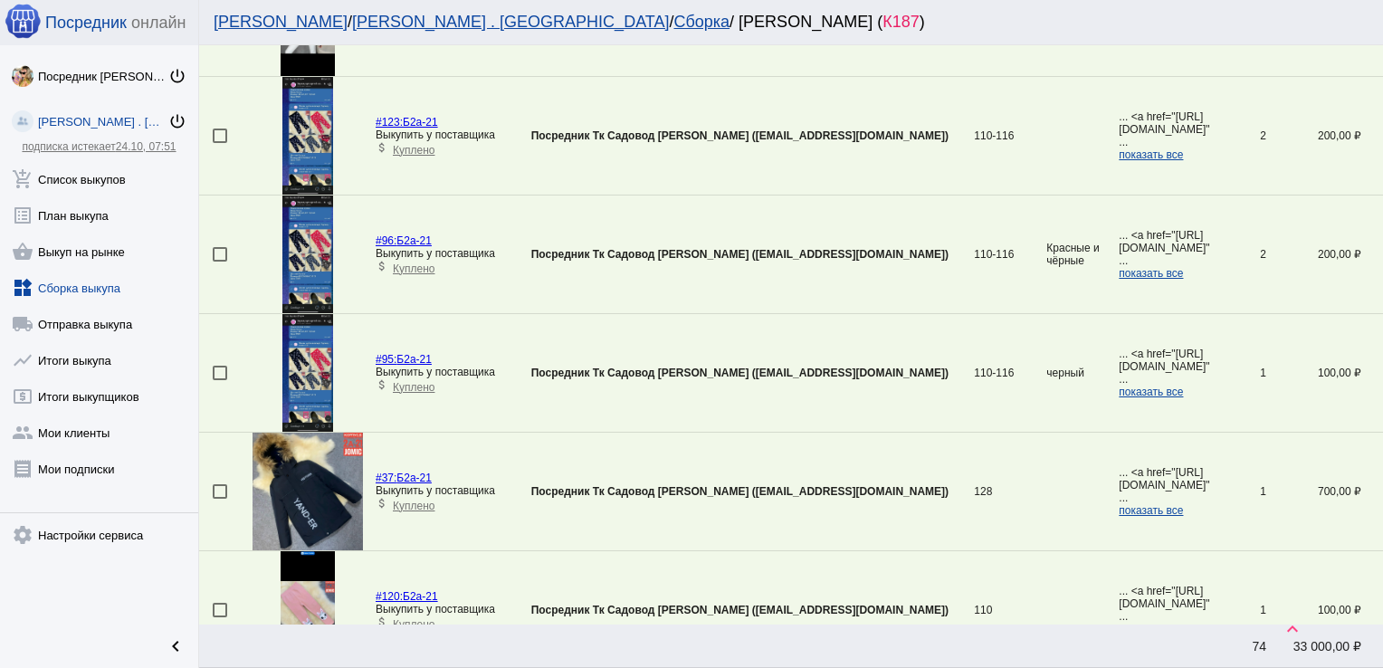
scroll to position [1839, 0]
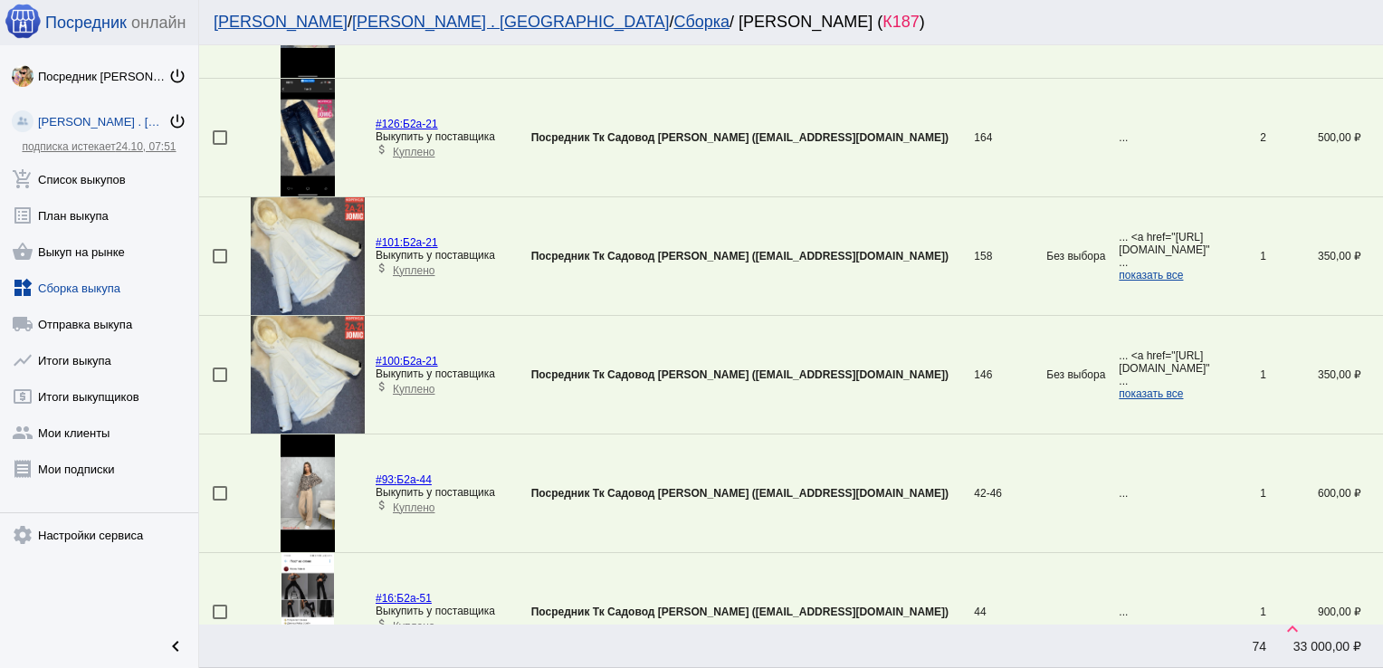
click at [224, 372] on div at bounding box center [220, 374] width 14 height 14
click at [220, 382] on input "checkbox" at bounding box center [219, 382] width 1 height 1
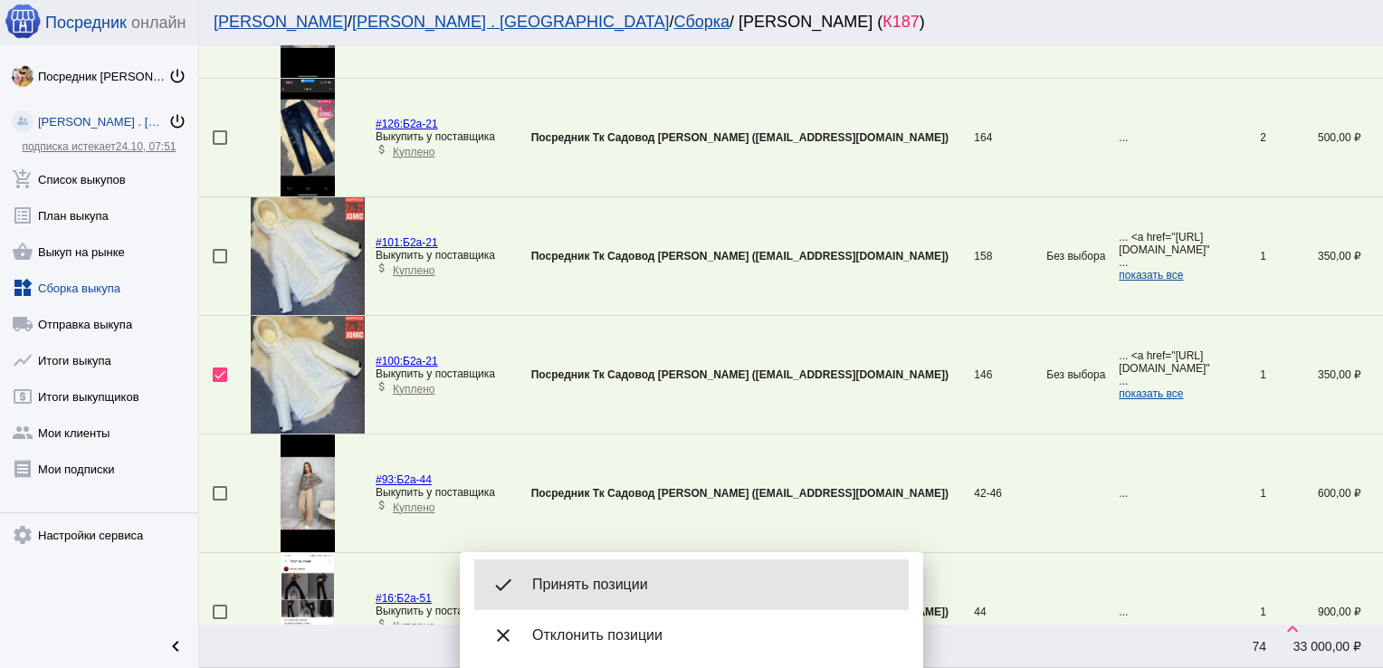
click at [606, 567] on div "done Принять позиции" at bounding box center [691, 584] width 434 height 51
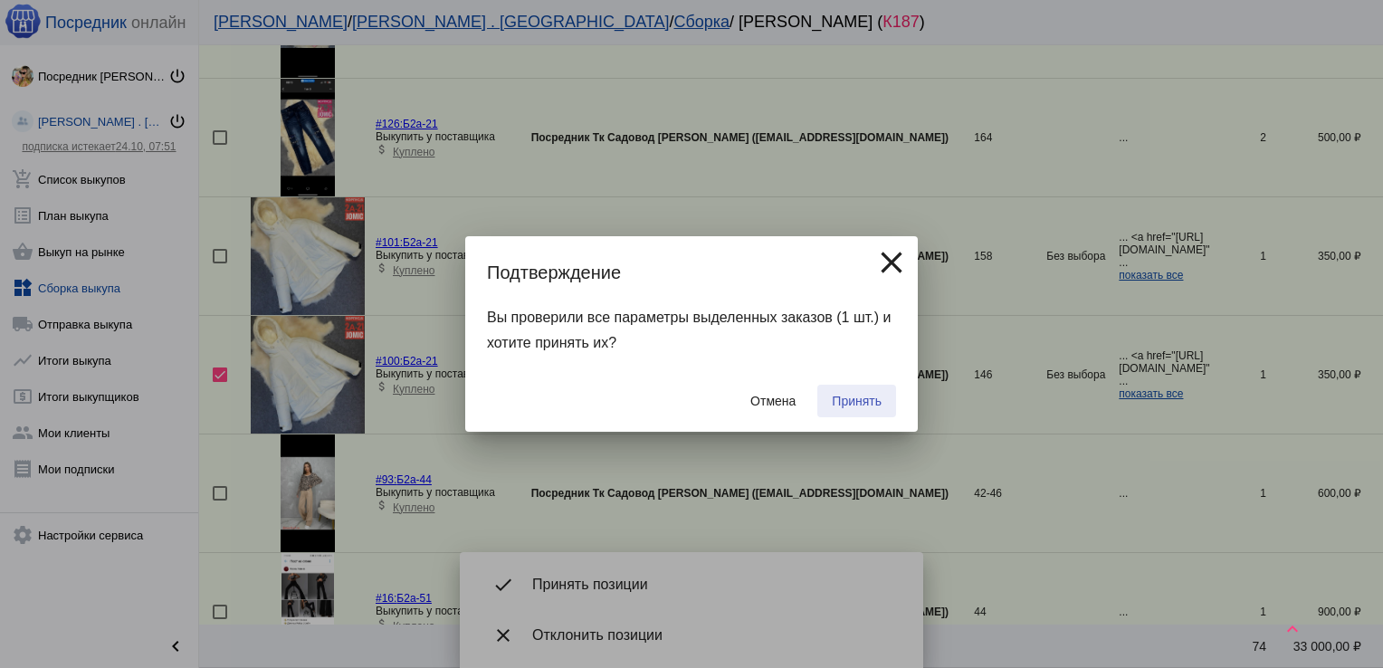
click at [857, 388] on button "Принять" at bounding box center [856, 401] width 79 height 33
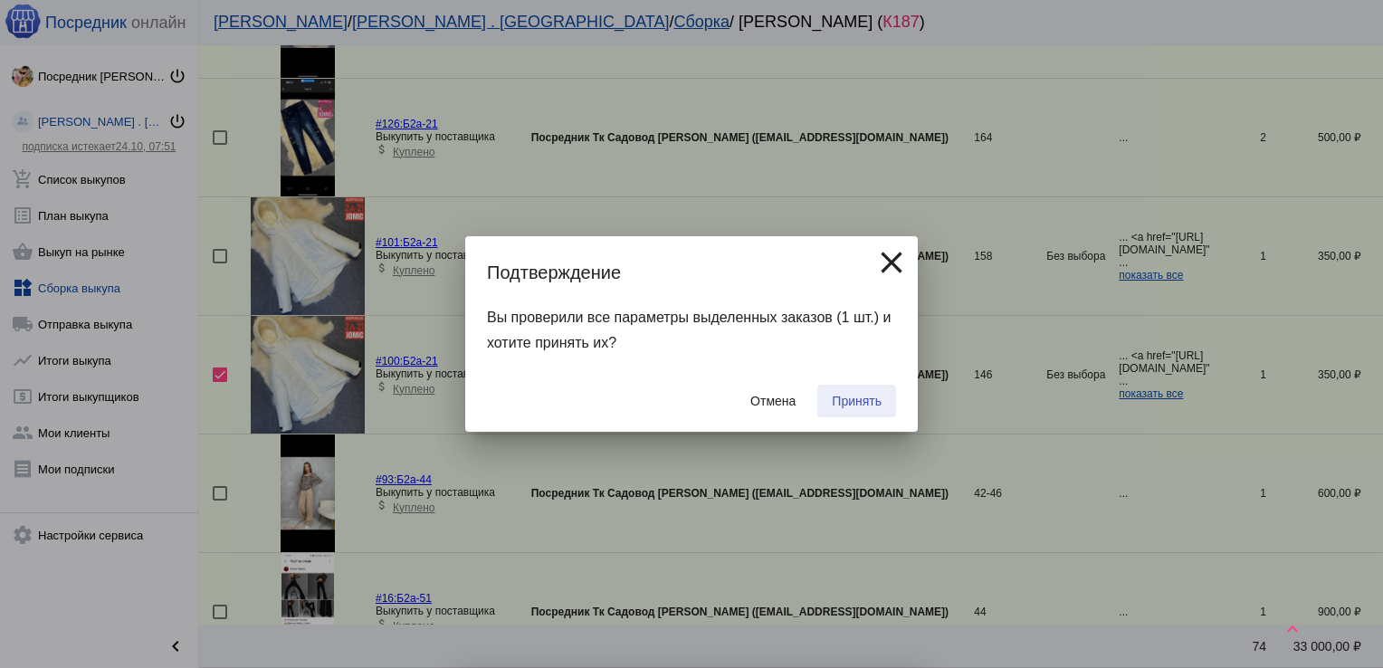
checkbox input "false"
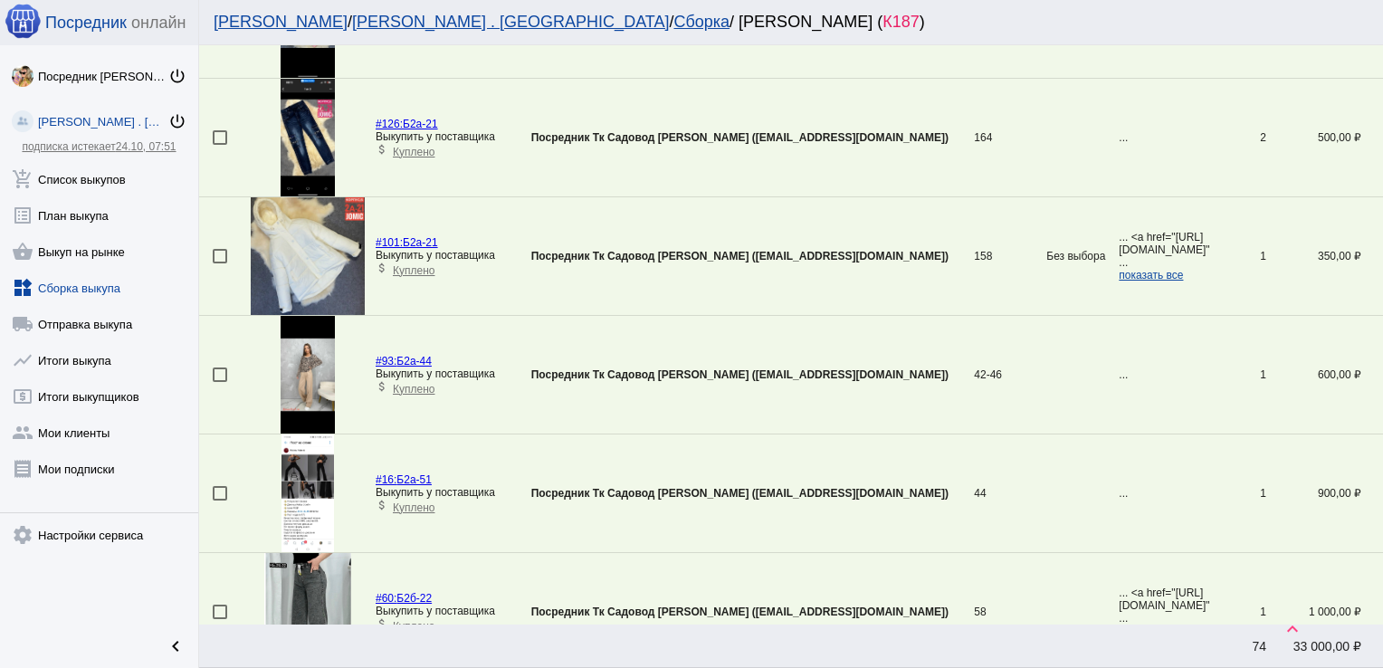
drag, startPoint x: 857, startPoint y: 388, endPoint x: 880, endPoint y: 248, distance: 142.2
click at [880, 248] on tbody "#68: 7-73 Выкупить у поставщика attach_money Куплено Посредник [PERSON_NAME] [P…" at bounding box center [791, 20] width 1184 height 3438
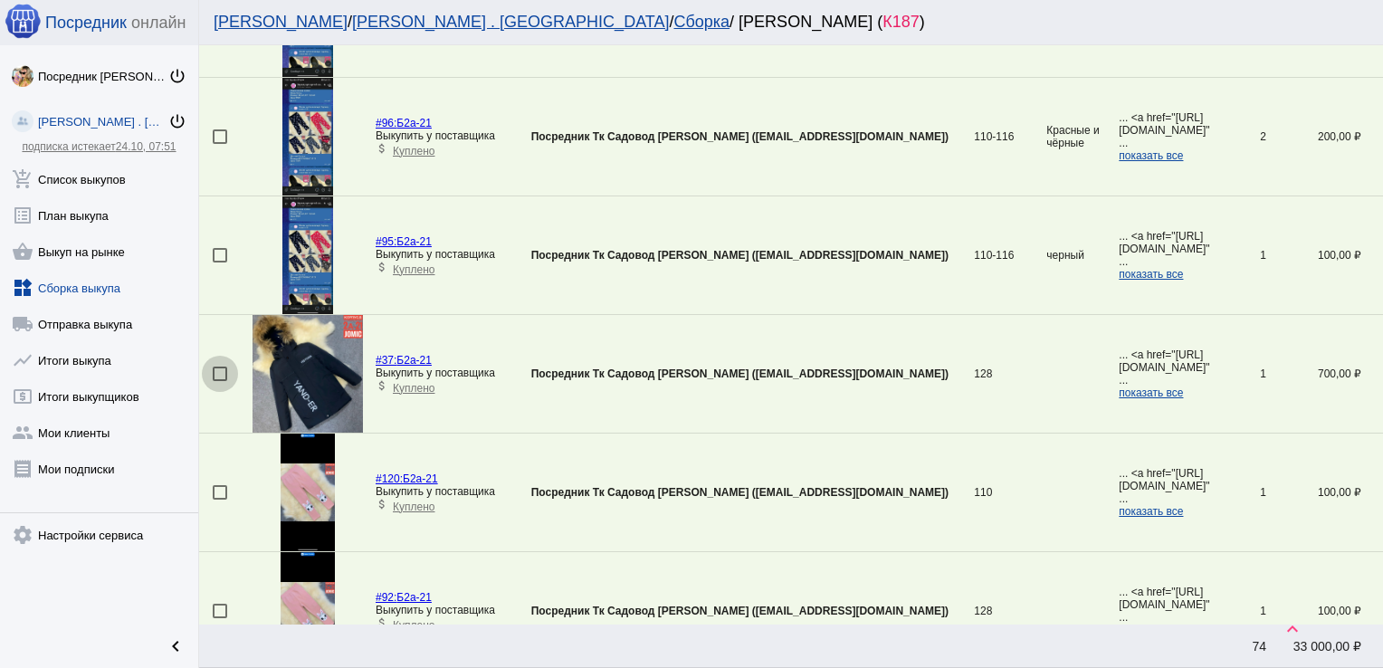
click at [219, 366] on div at bounding box center [220, 373] width 14 height 14
click at [219, 381] on input "checkbox" at bounding box center [219, 381] width 1 height 1
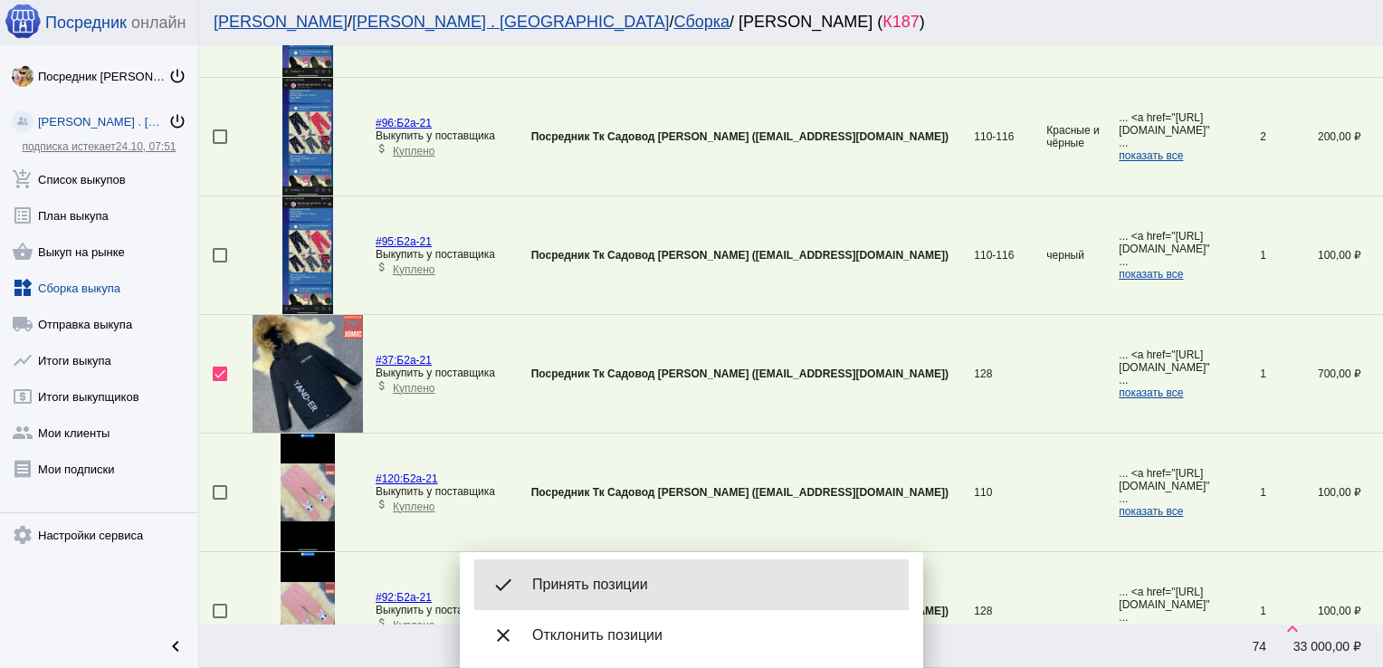
click at [633, 588] on span "Принять позиции" at bounding box center [713, 584] width 362 height 18
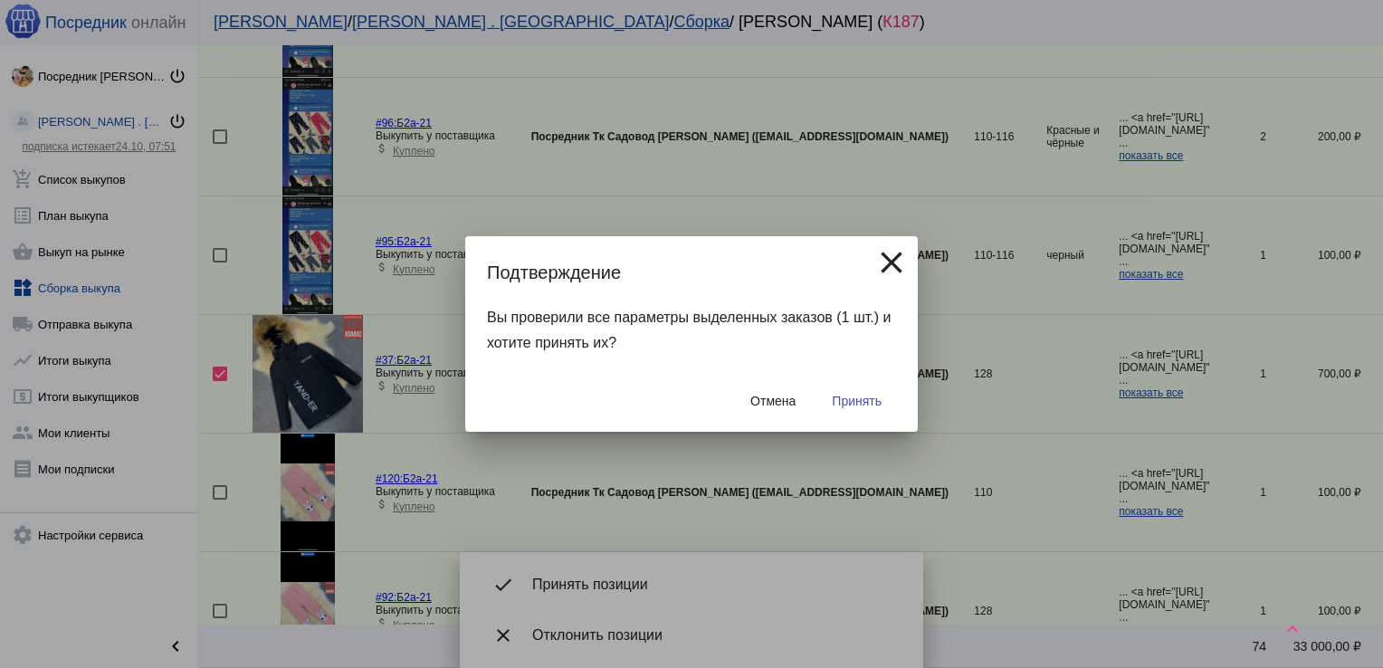
click at [860, 407] on span "Принять" at bounding box center [857, 401] width 50 height 14
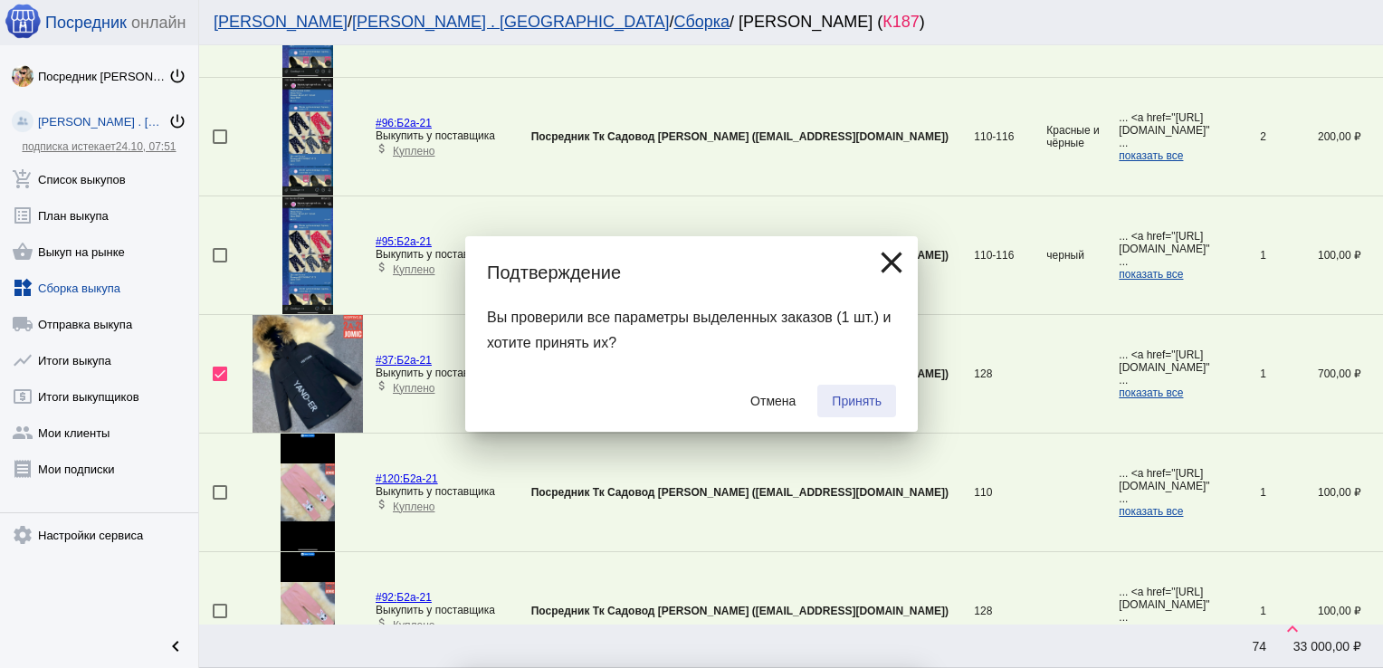
checkbox input "false"
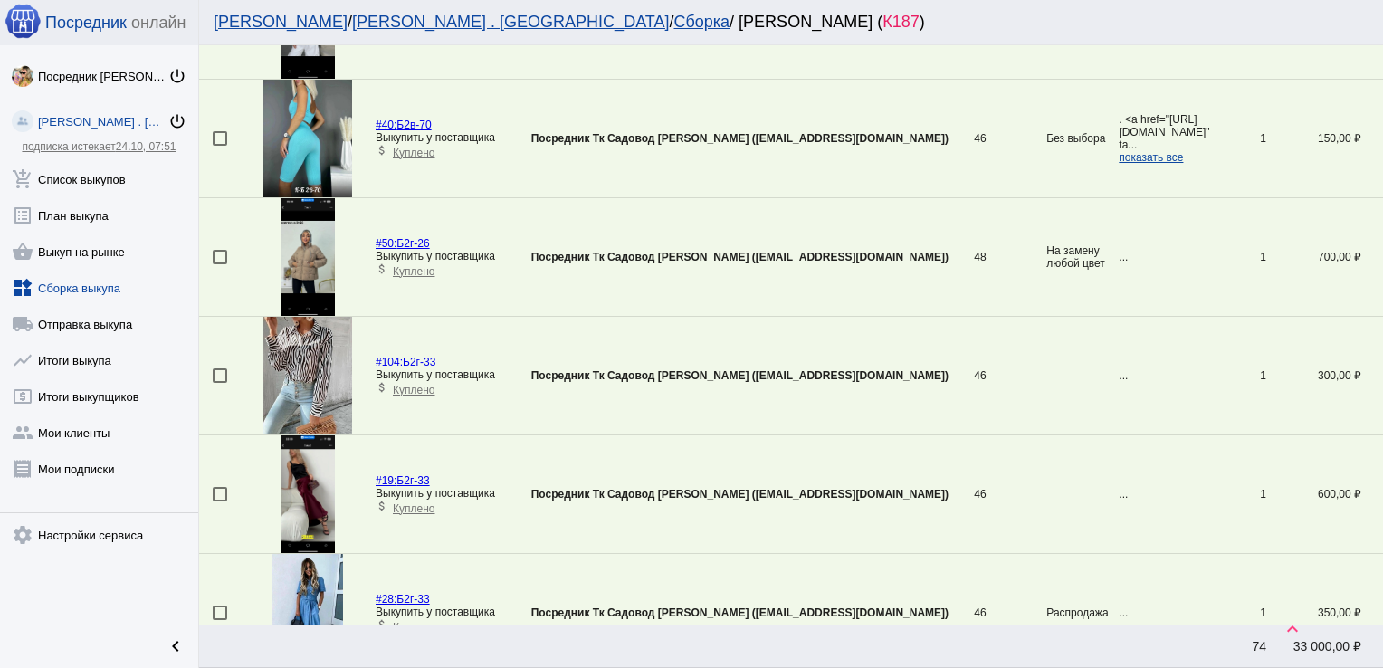
scroll to position [1603, 0]
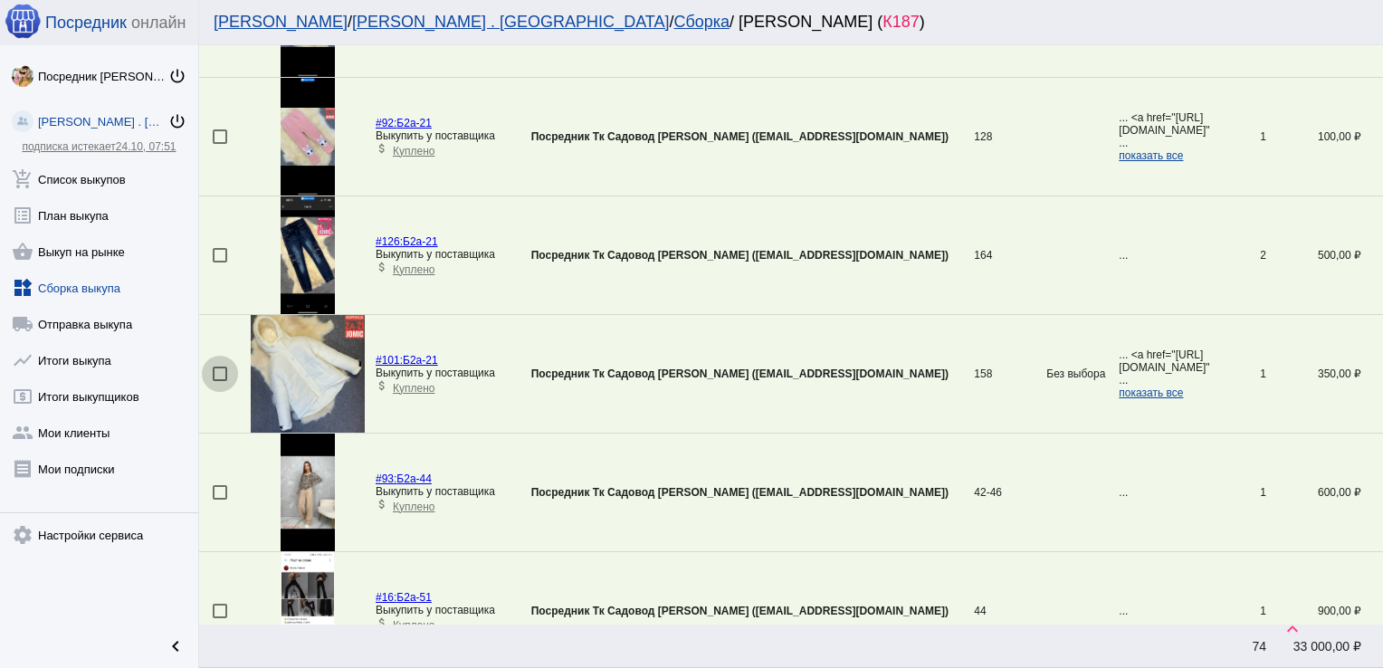
click at [220, 366] on div at bounding box center [220, 373] width 14 height 14
click at [220, 381] on input "checkbox" at bounding box center [219, 381] width 1 height 1
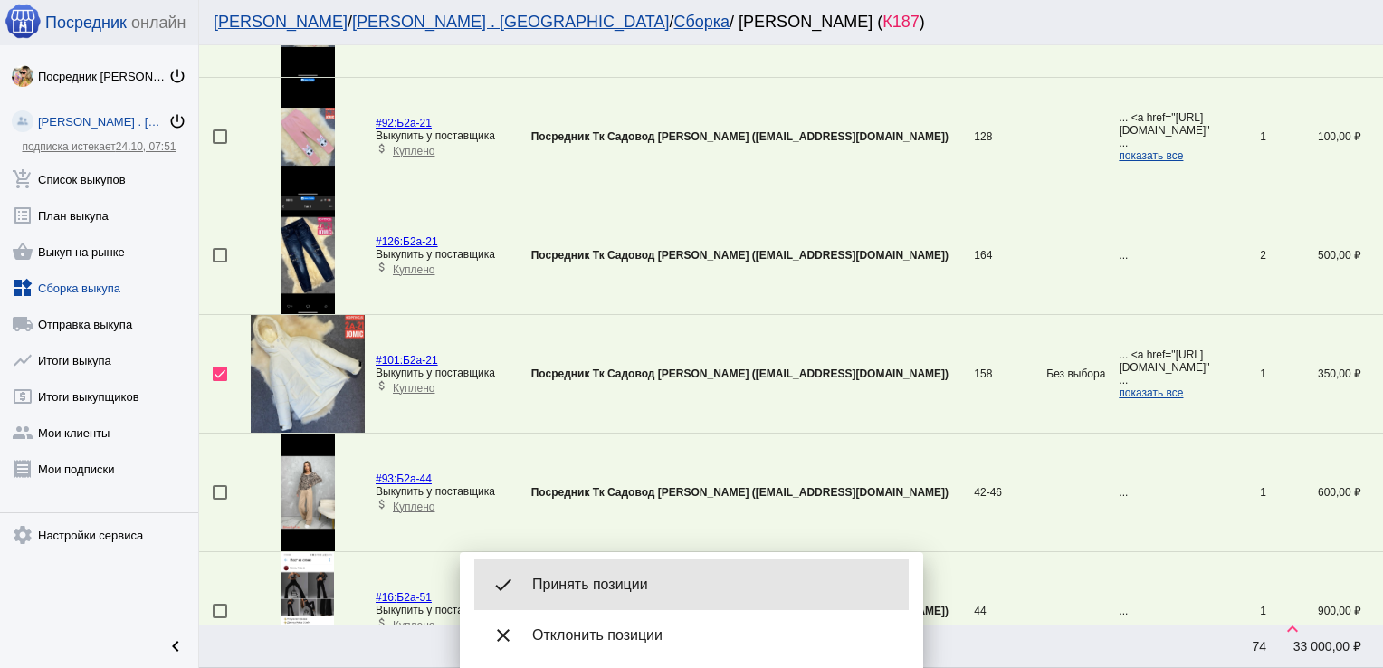
click at [586, 571] on div "done Принять позиции" at bounding box center [691, 584] width 434 height 51
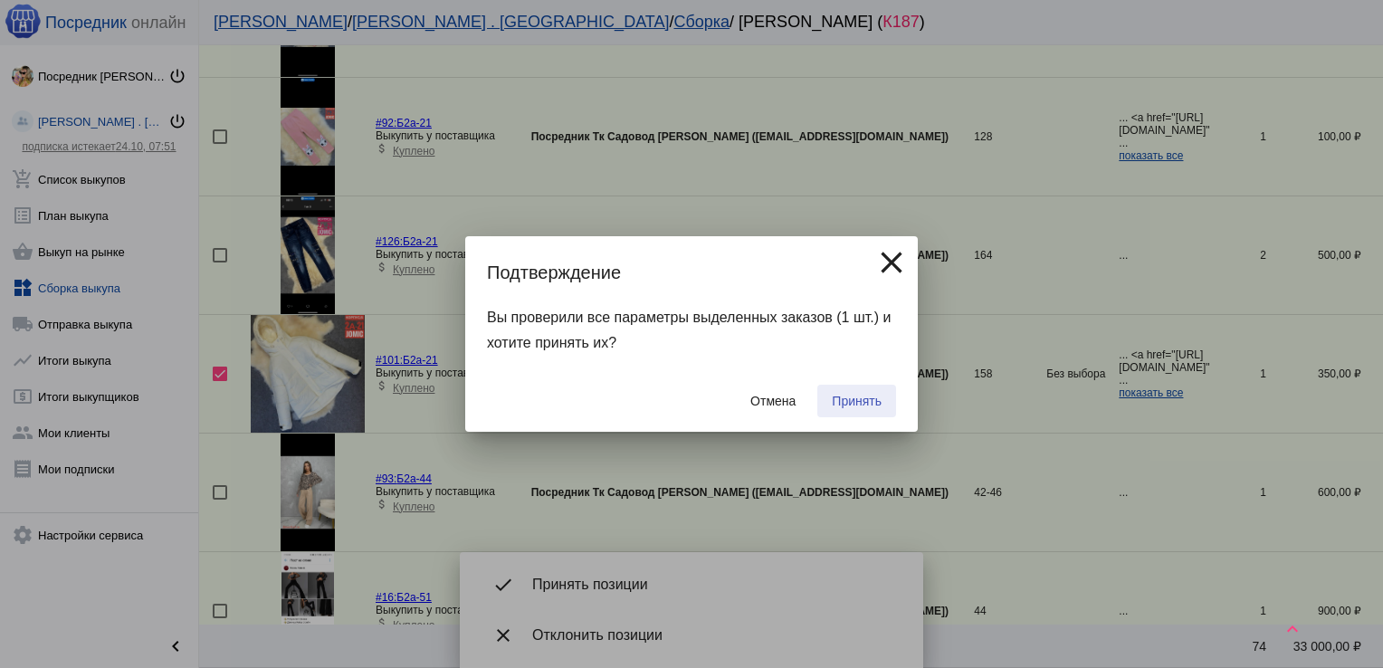
click at [861, 404] on span "Принять" at bounding box center [857, 401] width 50 height 14
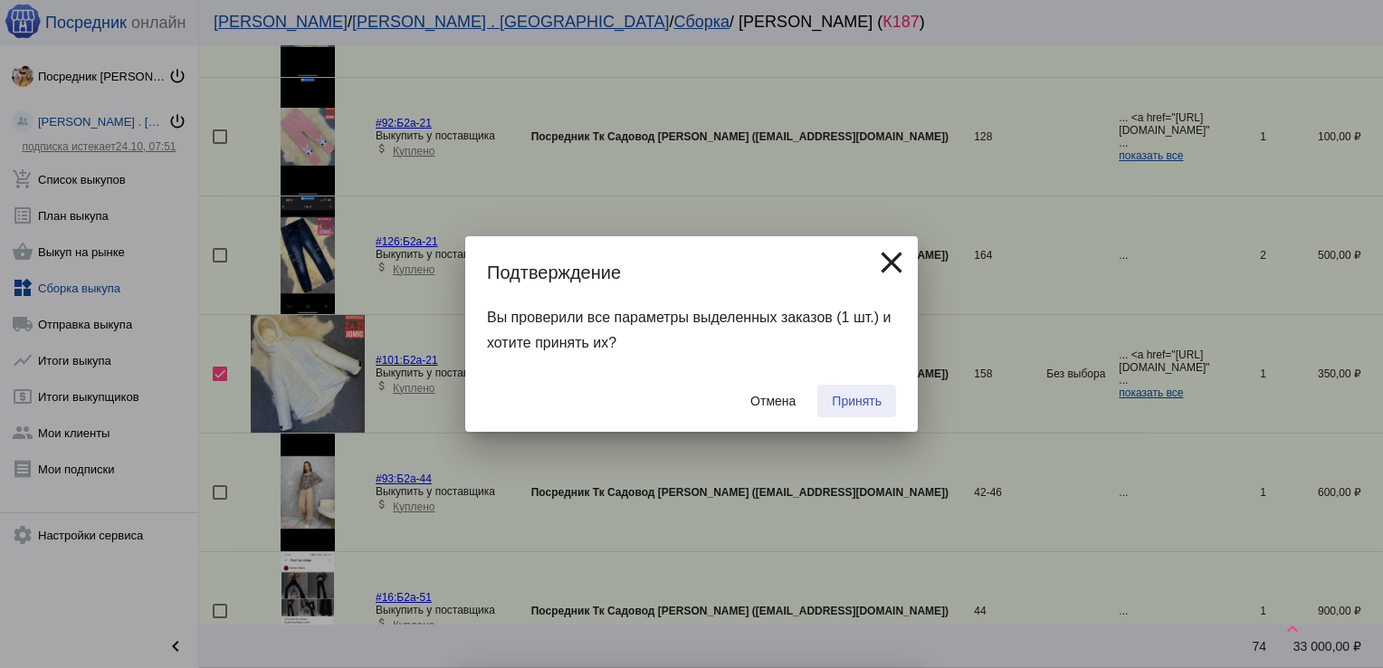
checkbox input "false"
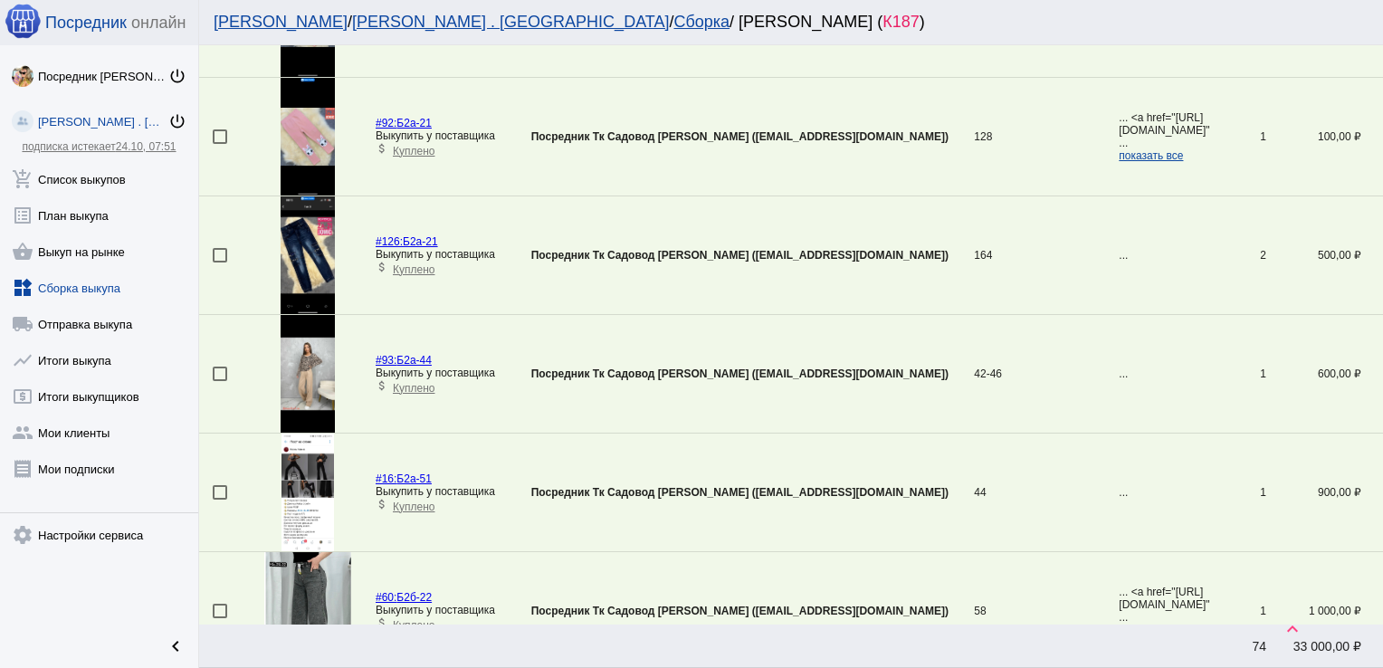
scroll to position [537, 0]
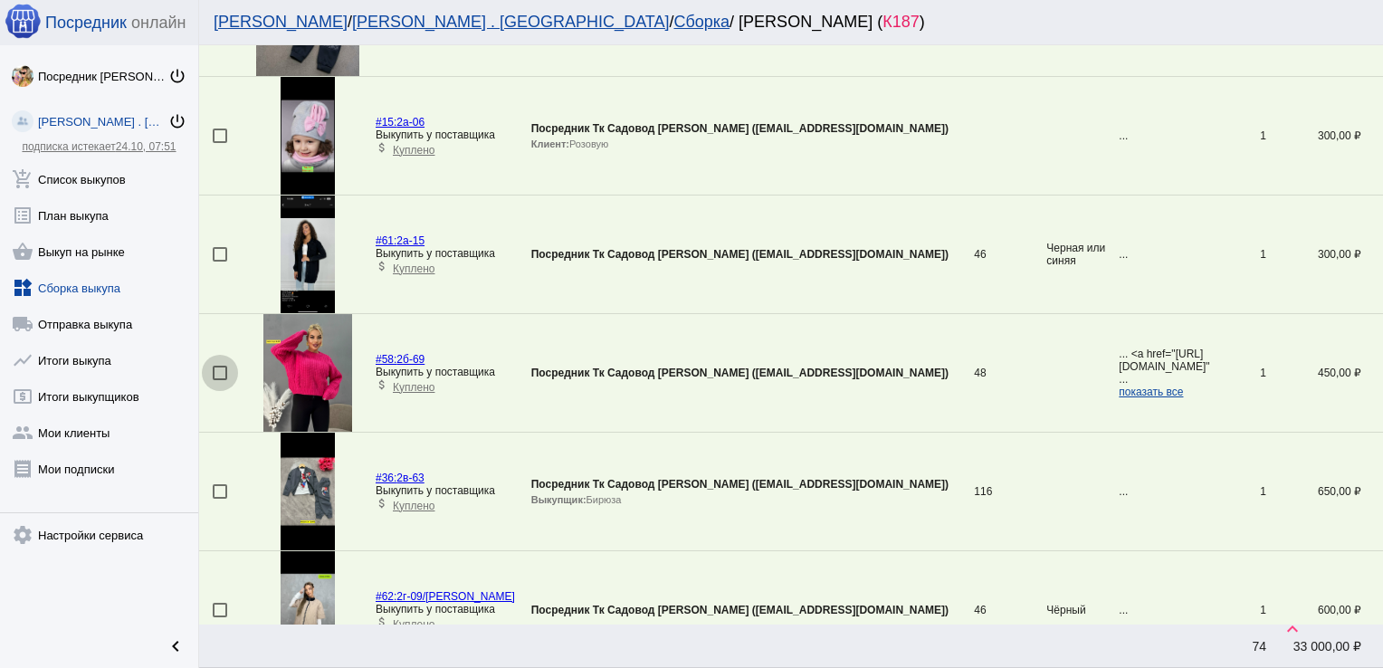
click at [218, 375] on div at bounding box center [220, 373] width 14 height 14
click at [219, 380] on input "checkbox" at bounding box center [219, 380] width 1 height 1
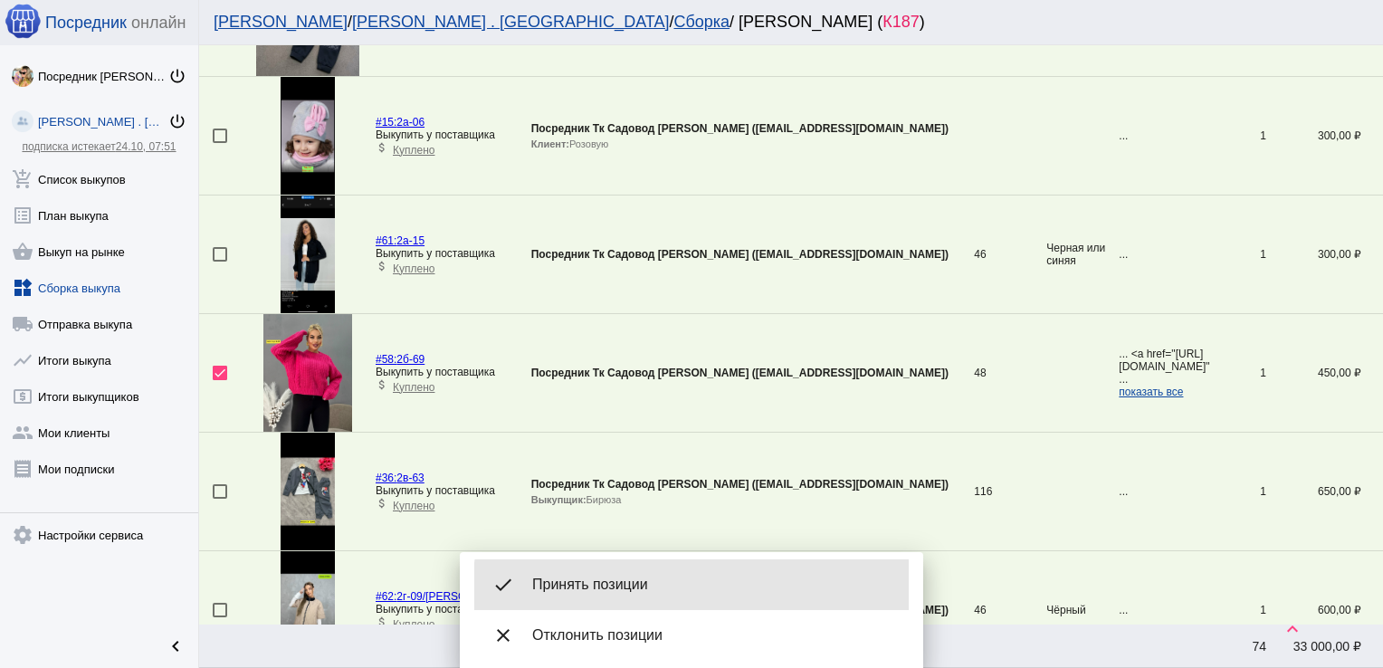
click at [702, 592] on span "Принять позиции" at bounding box center [713, 584] width 362 height 18
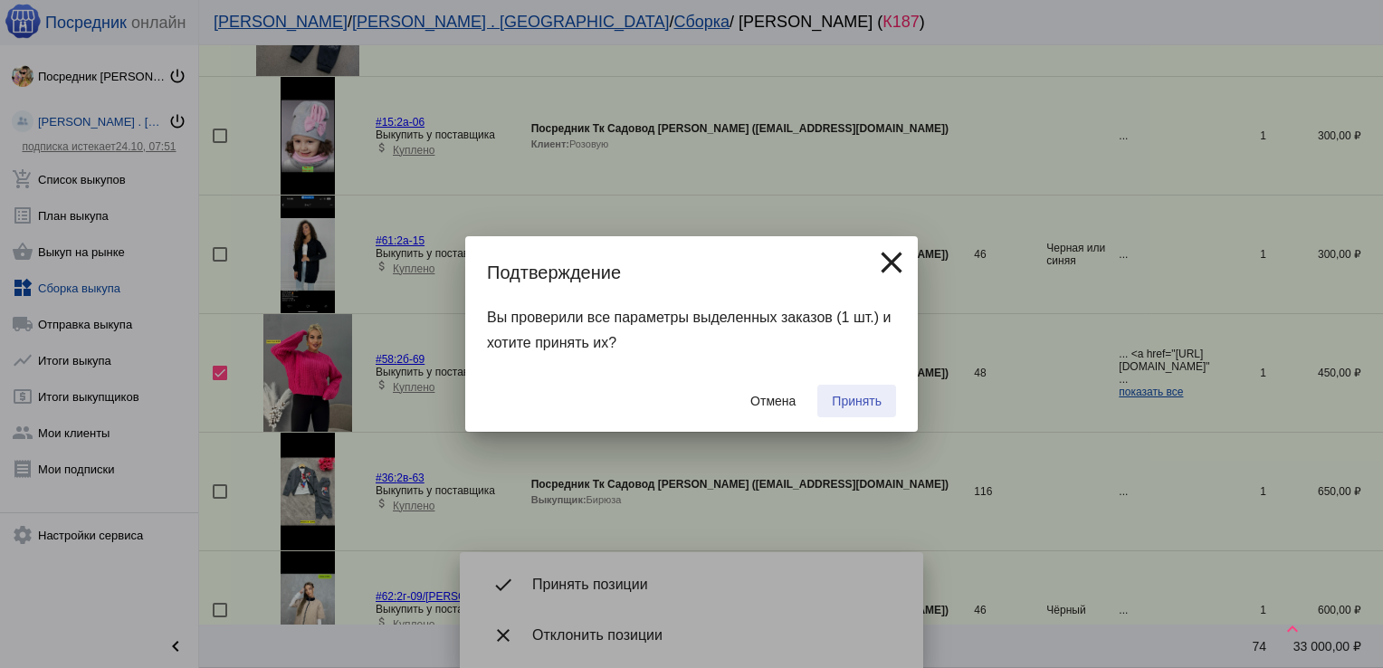
click at [882, 411] on button "Принять" at bounding box center [856, 401] width 79 height 33
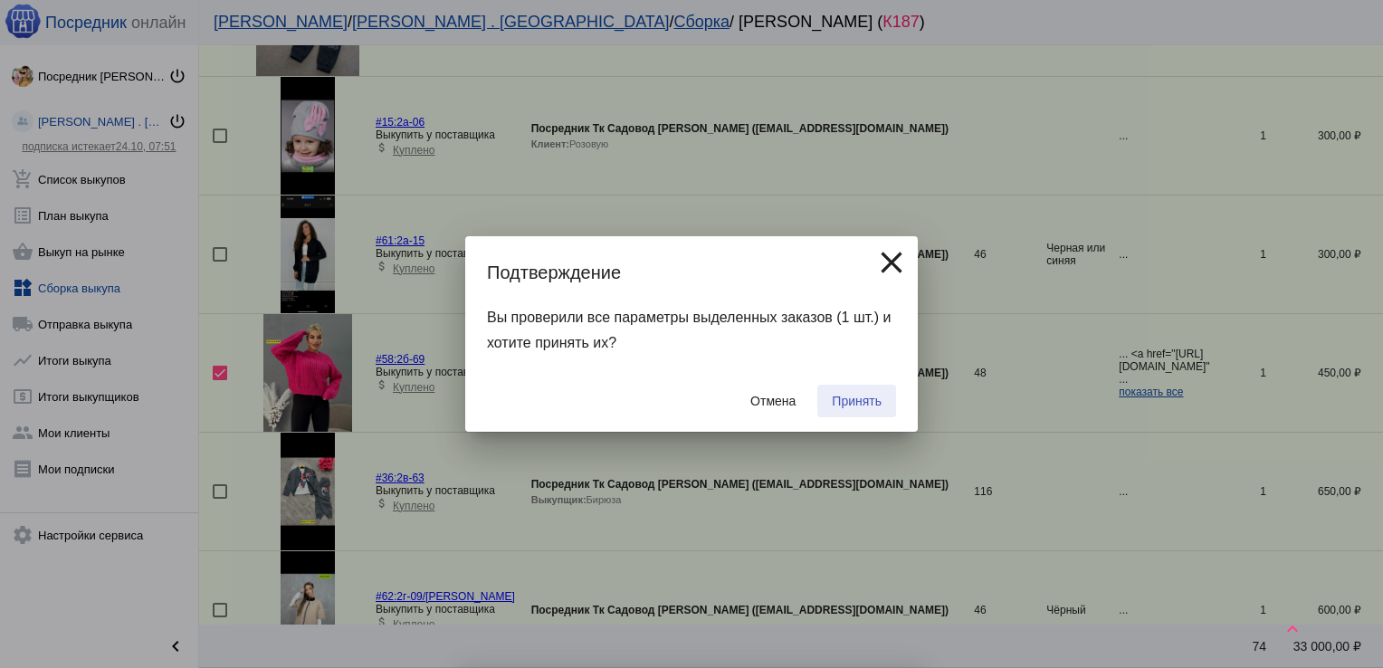
checkbox input "false"
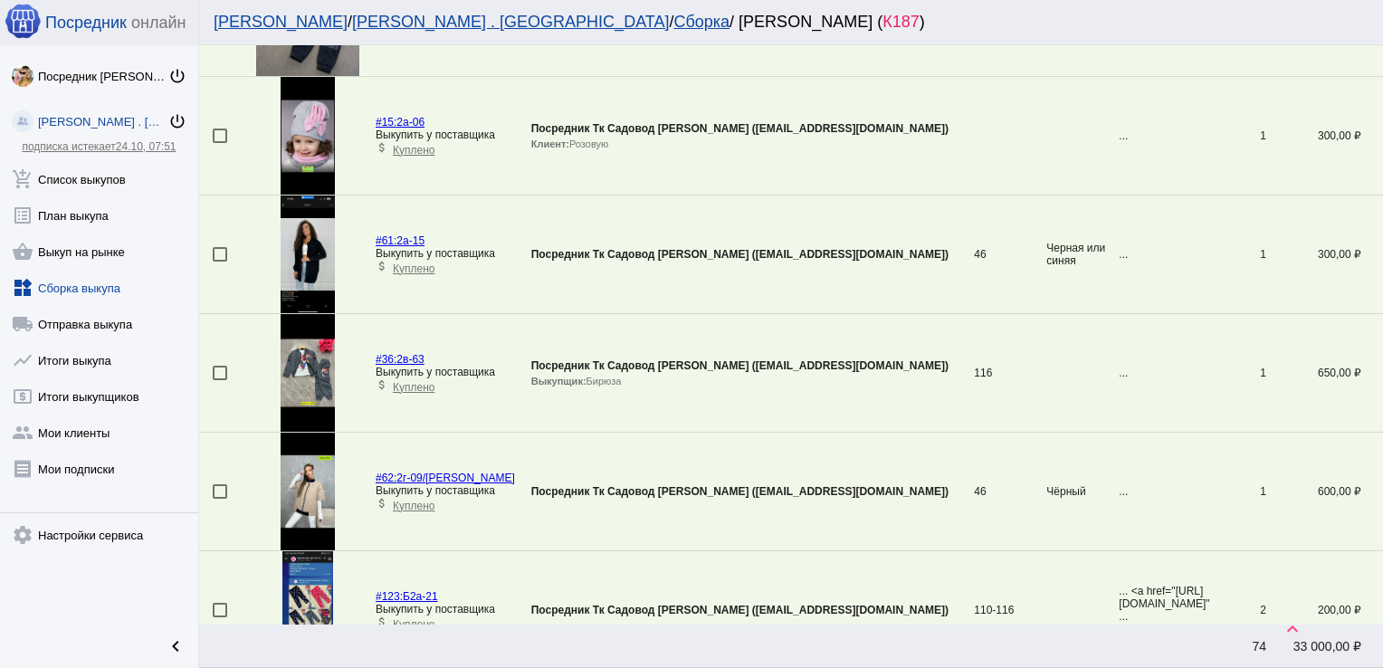
click at [221, 140] on div at bounding box center [220, 135] width 14 height 14
click at [220, 143] on input "checkbox" at bounding box center [219, 143] width 1 height 1
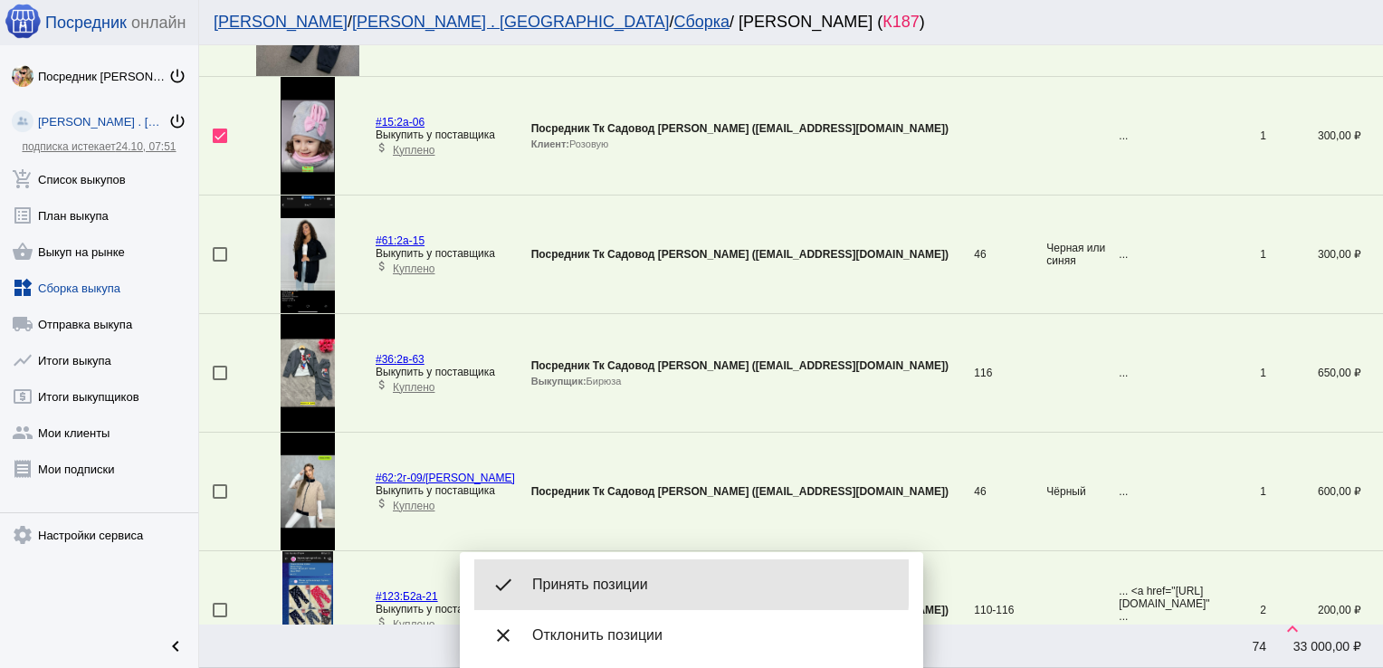
click at [586, 581] on span "Принять позиции" at bounding box center [713, 584] width 362 height 18
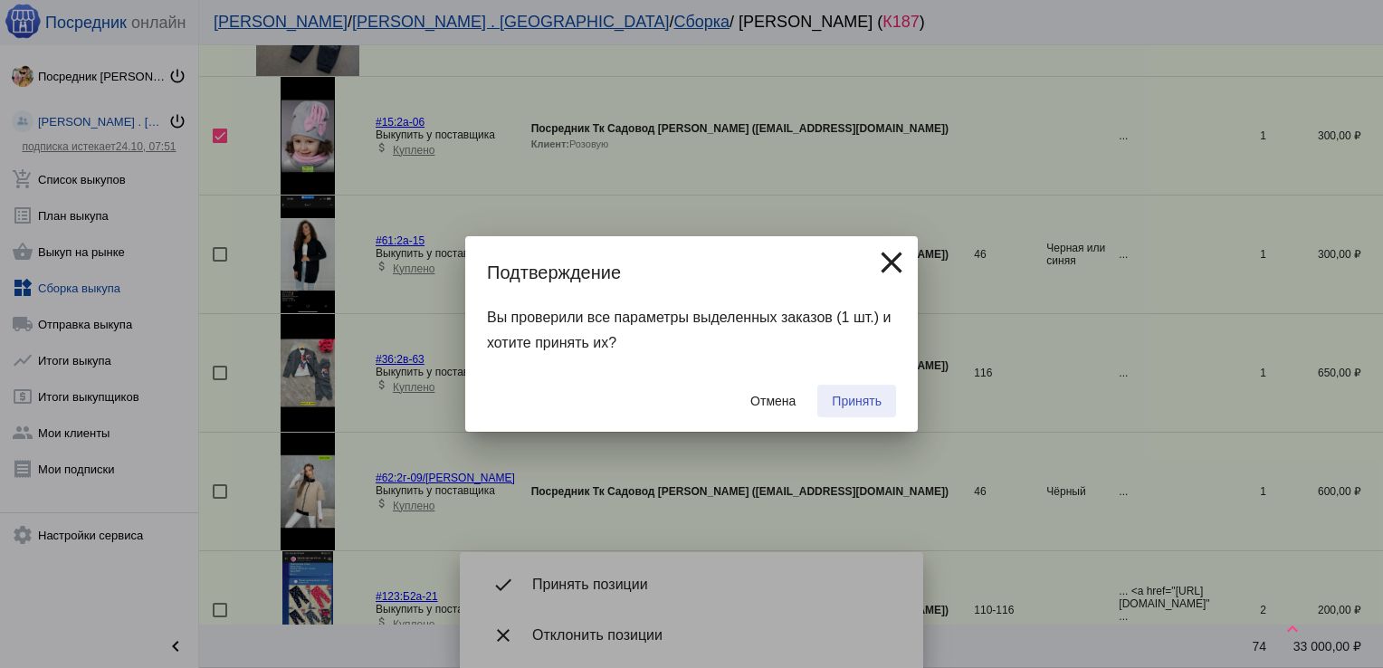
click at [876, 388] on button "Принять" at bounding box center [856, 401] width 79 height 33
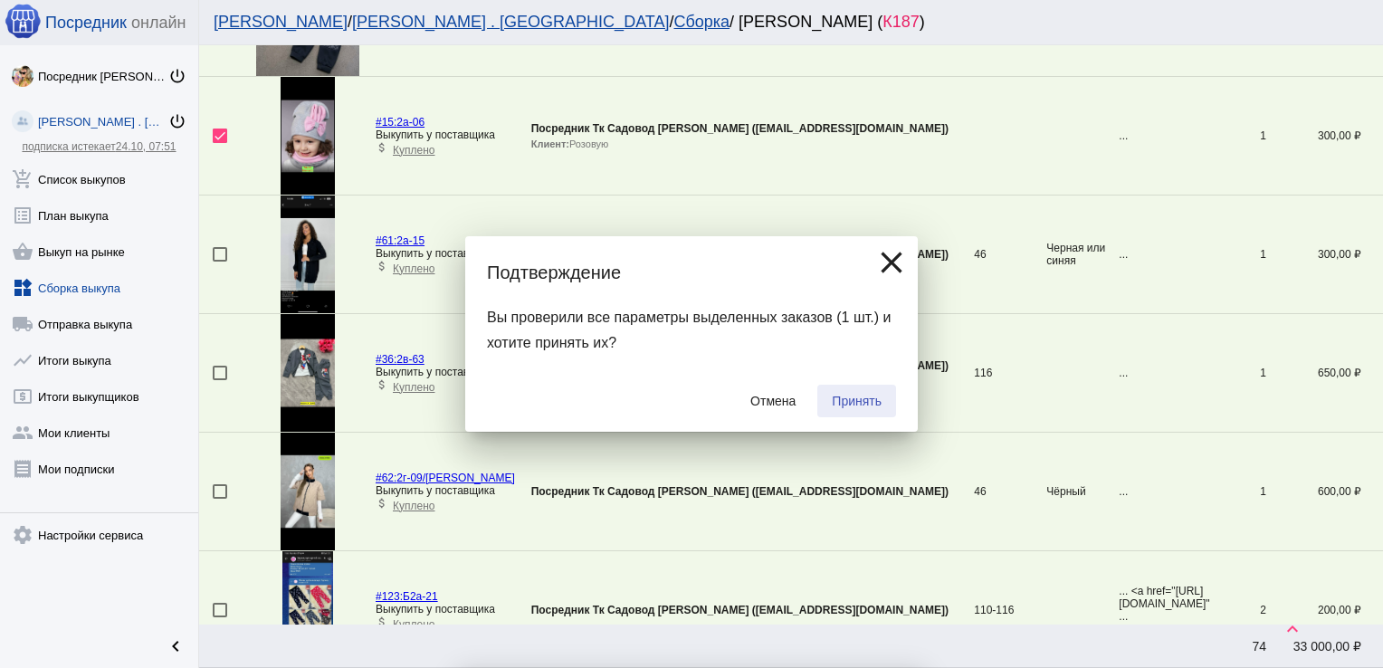
checkbox input "false"
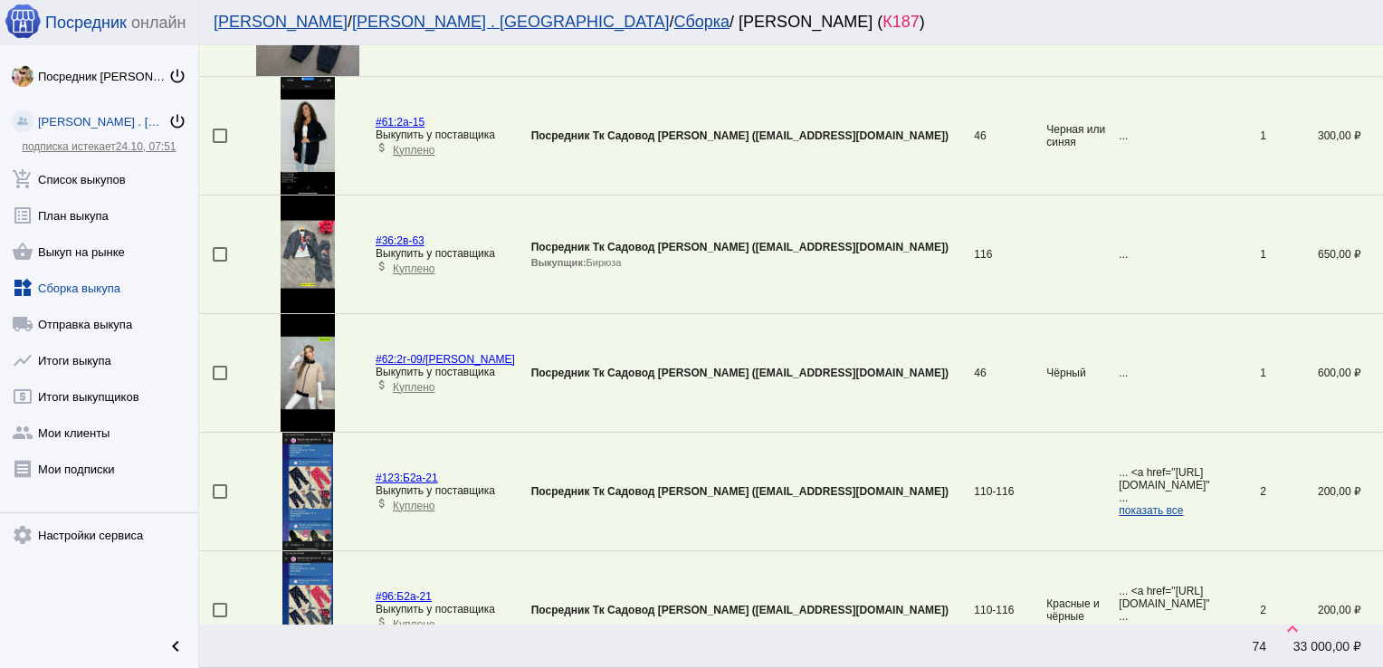
scroll to position [1957, 0]
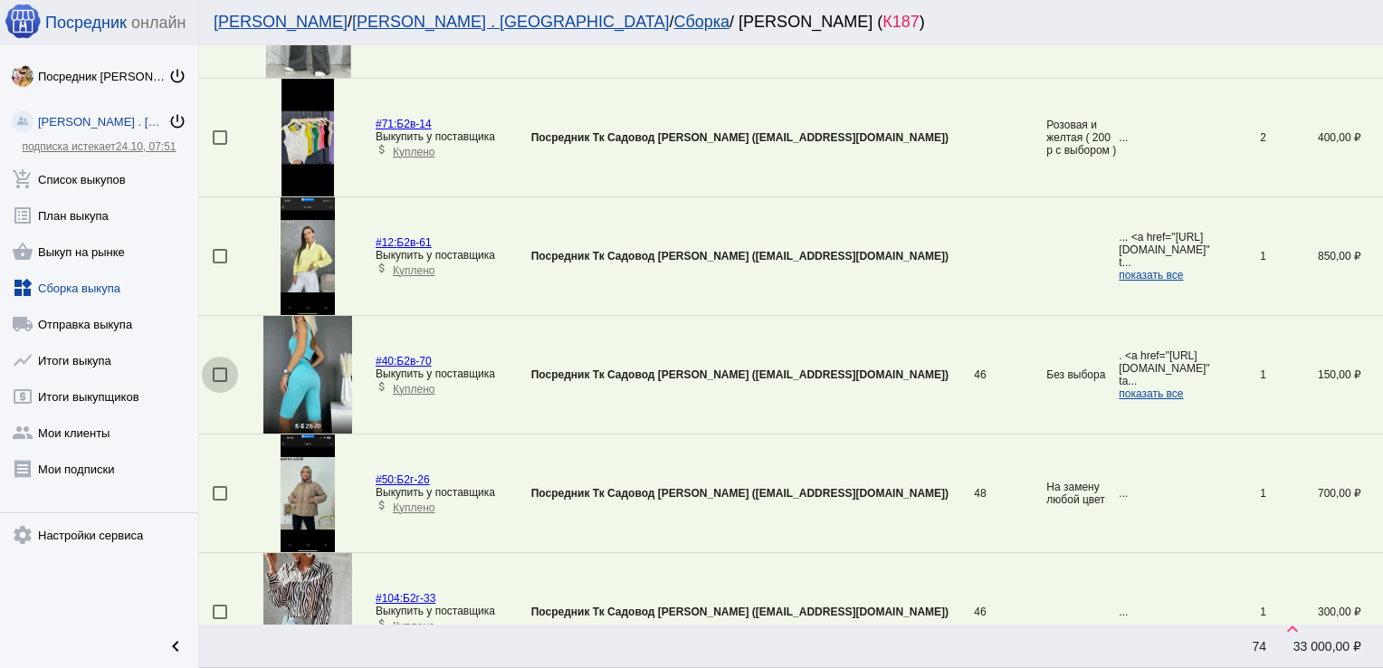
click at [221, 369] on div at bounding box center [220, 374] width 14 height 14
click at [220, 382] on input "checkbox" at bounding box center [219, 382] width 1 height 1
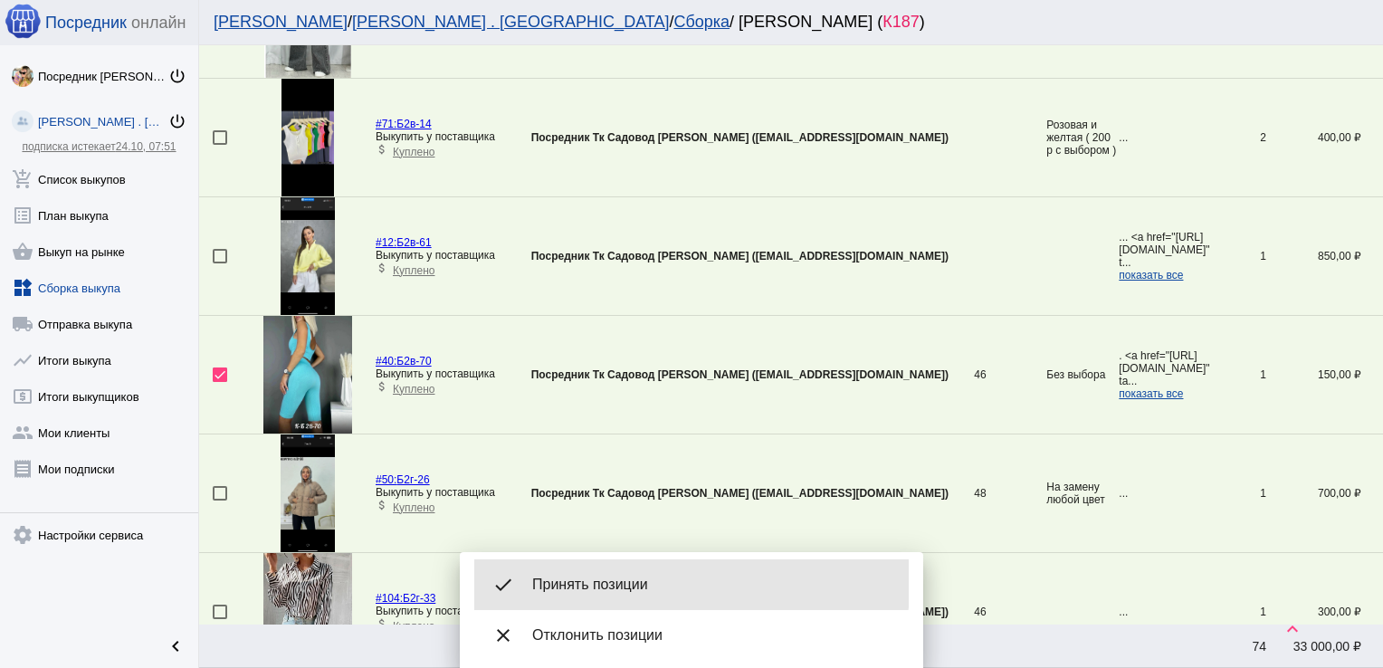
click at [604, 574] on div "done Принять позиции" at bounding box center [691, 584] width 434 height 51
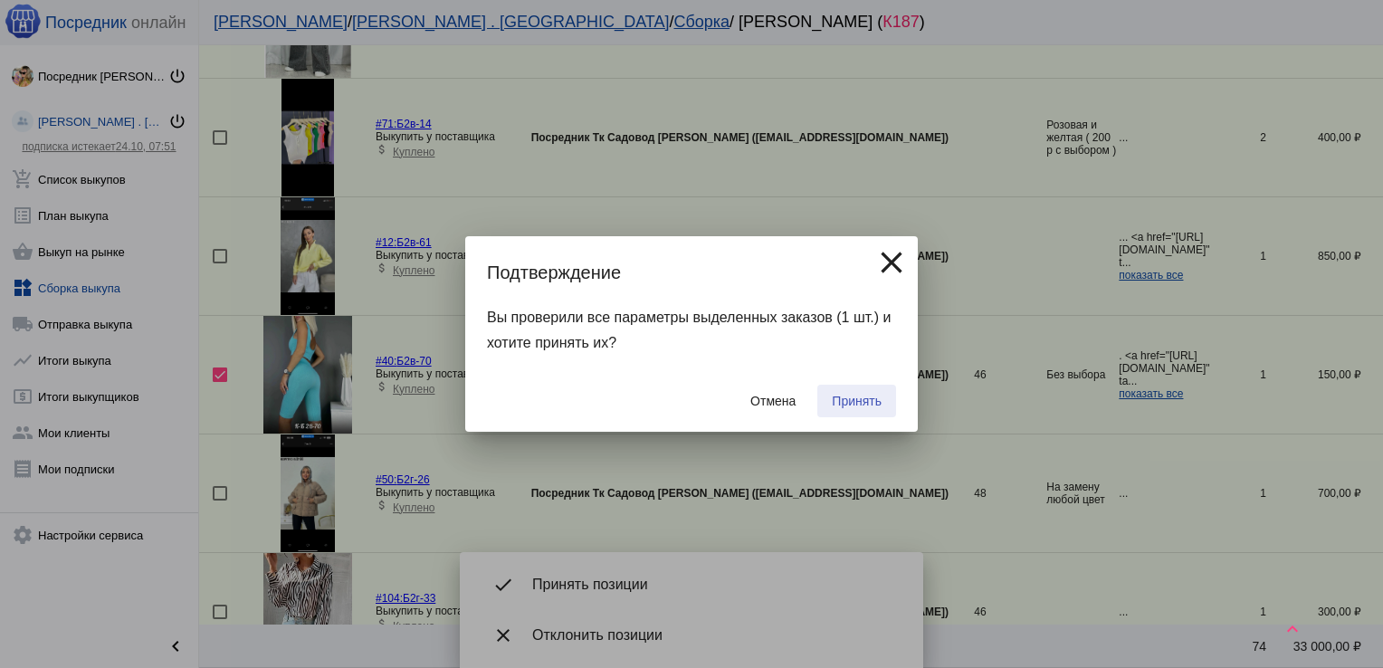
click at [830, 404] on button "Принять" at bounding box center [856, 401] width 79 height 33
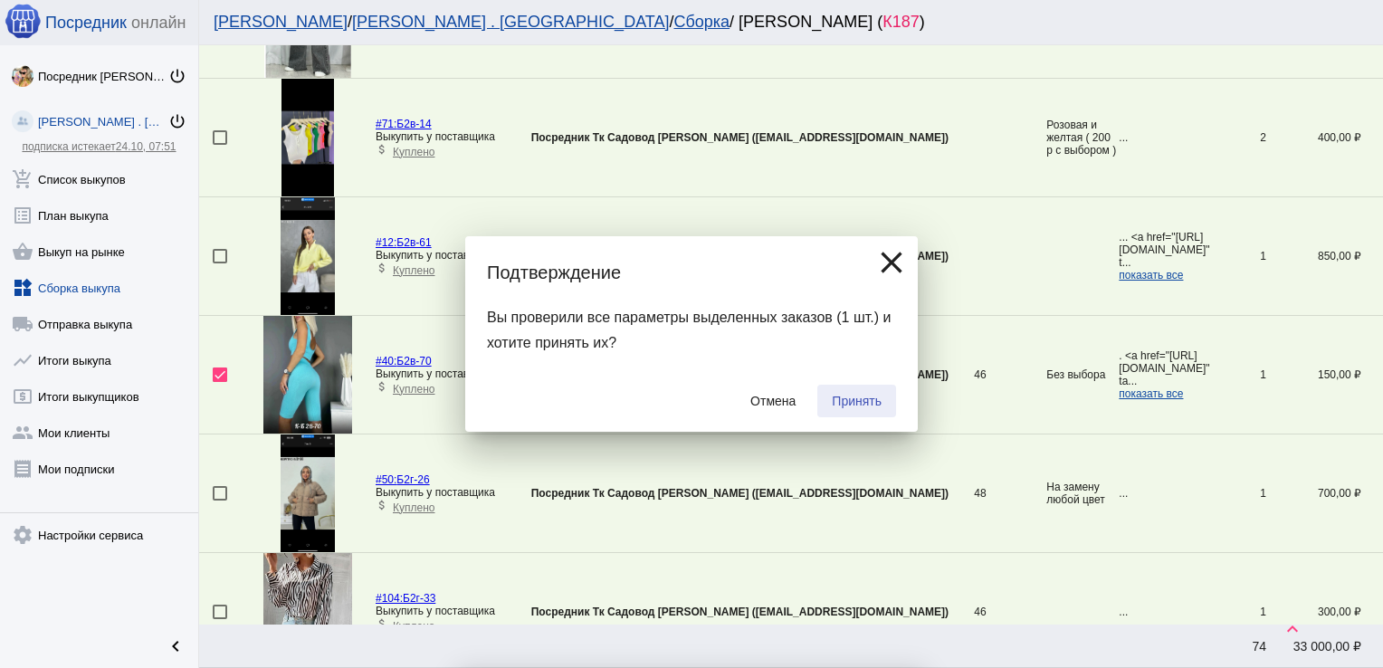
checkbox input "false"
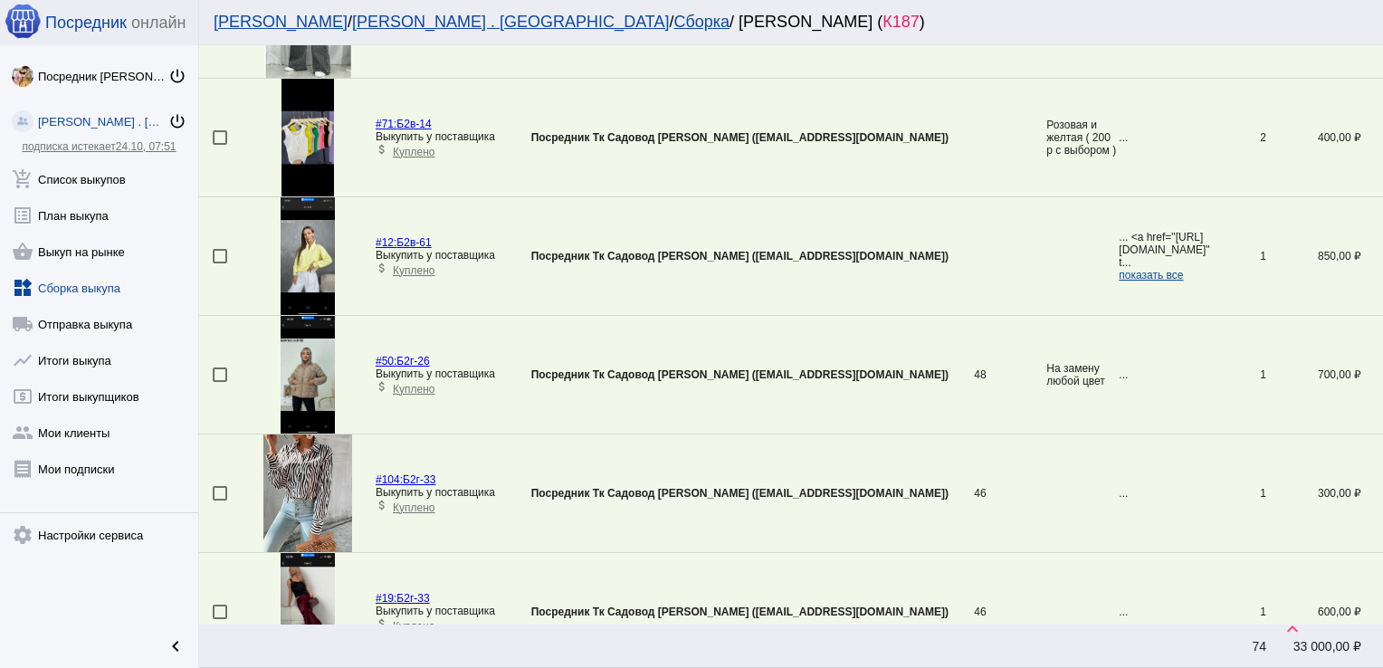
scroll to position [419, 0]
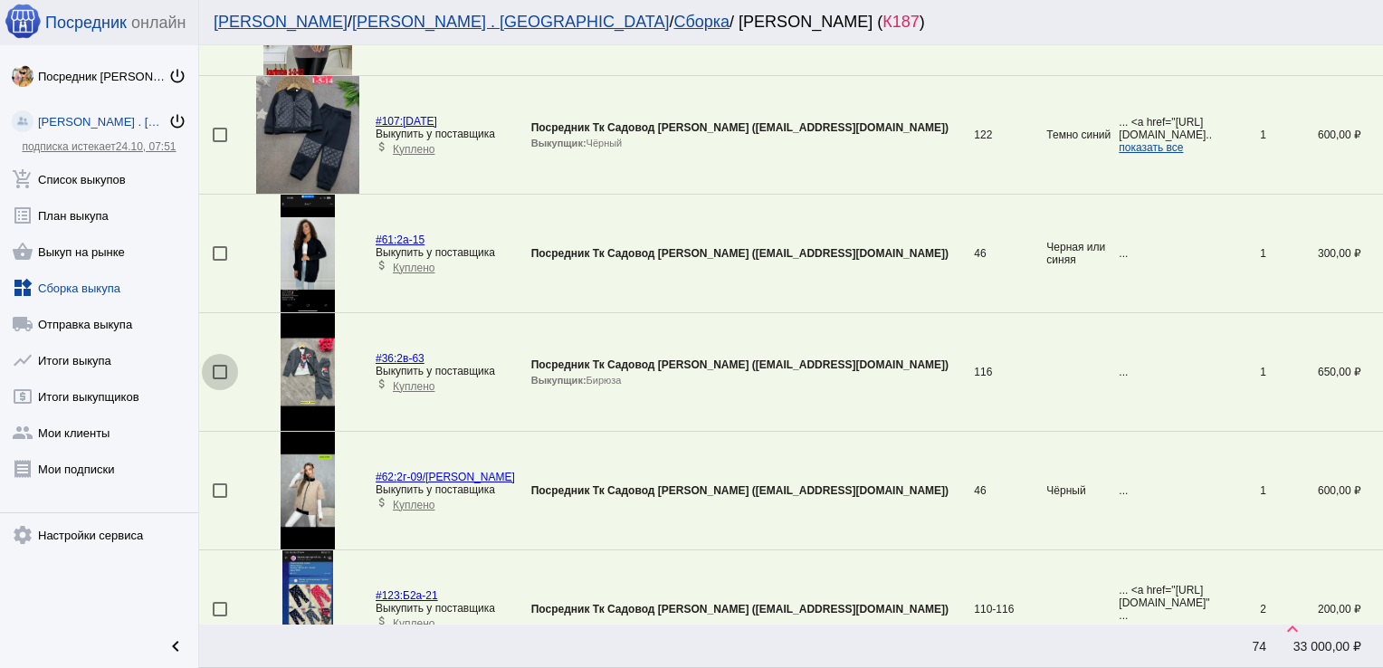
click at [224, 371] on div at bounding box center [220, 372] width 14 height 14
click at [220, 379] on input "checkbox" at bounding box center [219, 379] width 1 height 1
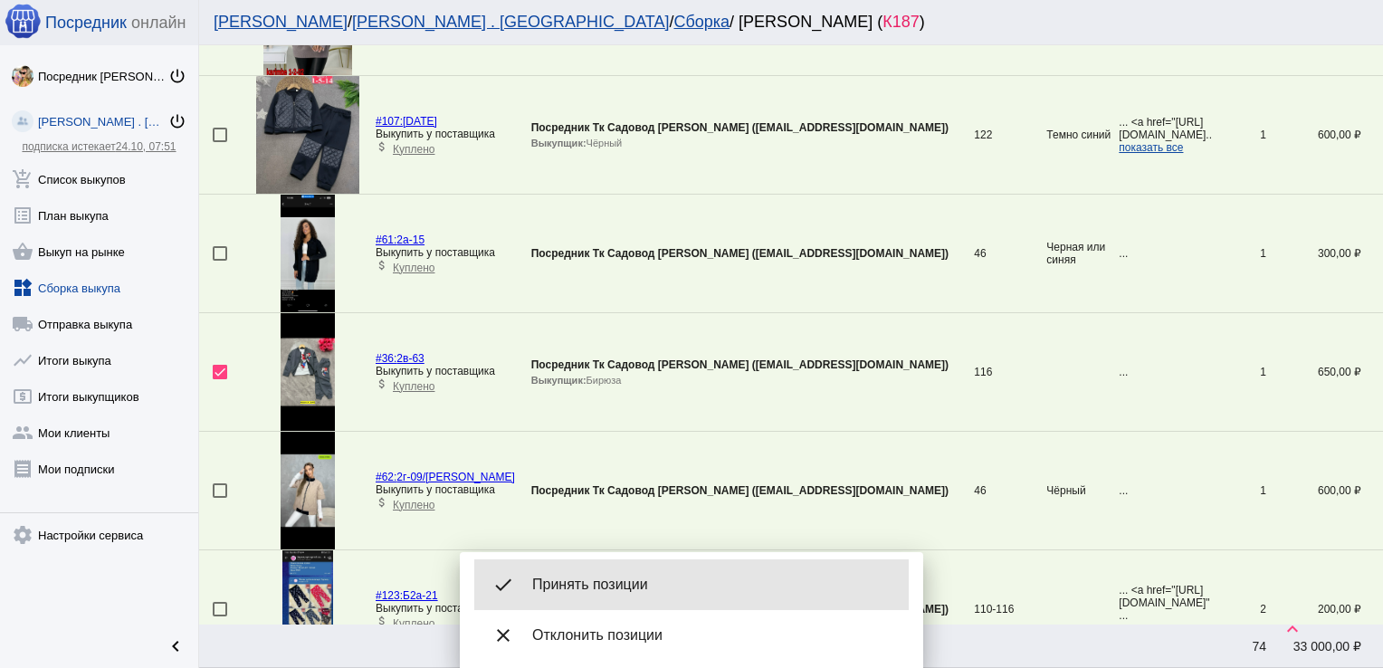
click at [629, 559] on div "done Принять позиции" at bounding box center [691, 584] width 434 height 51
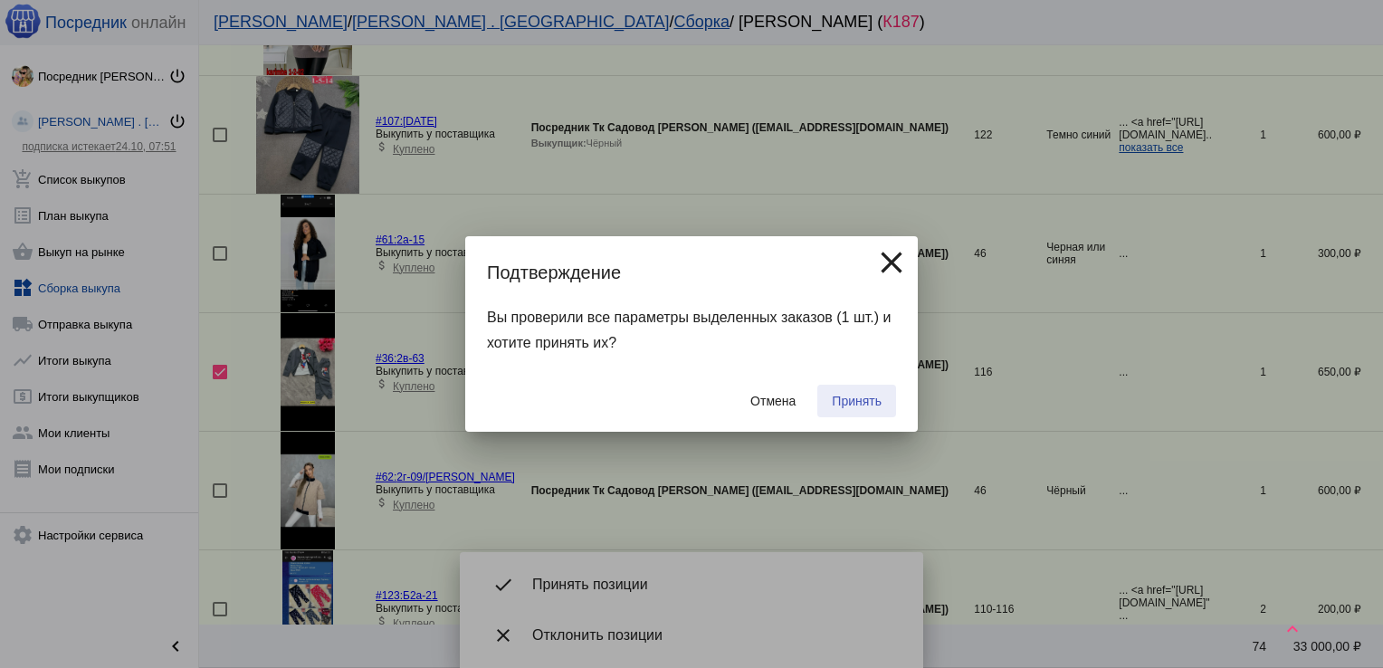
click at [834, 403] on span "Принять" at bounding box center [857, 401] width 50 height 14
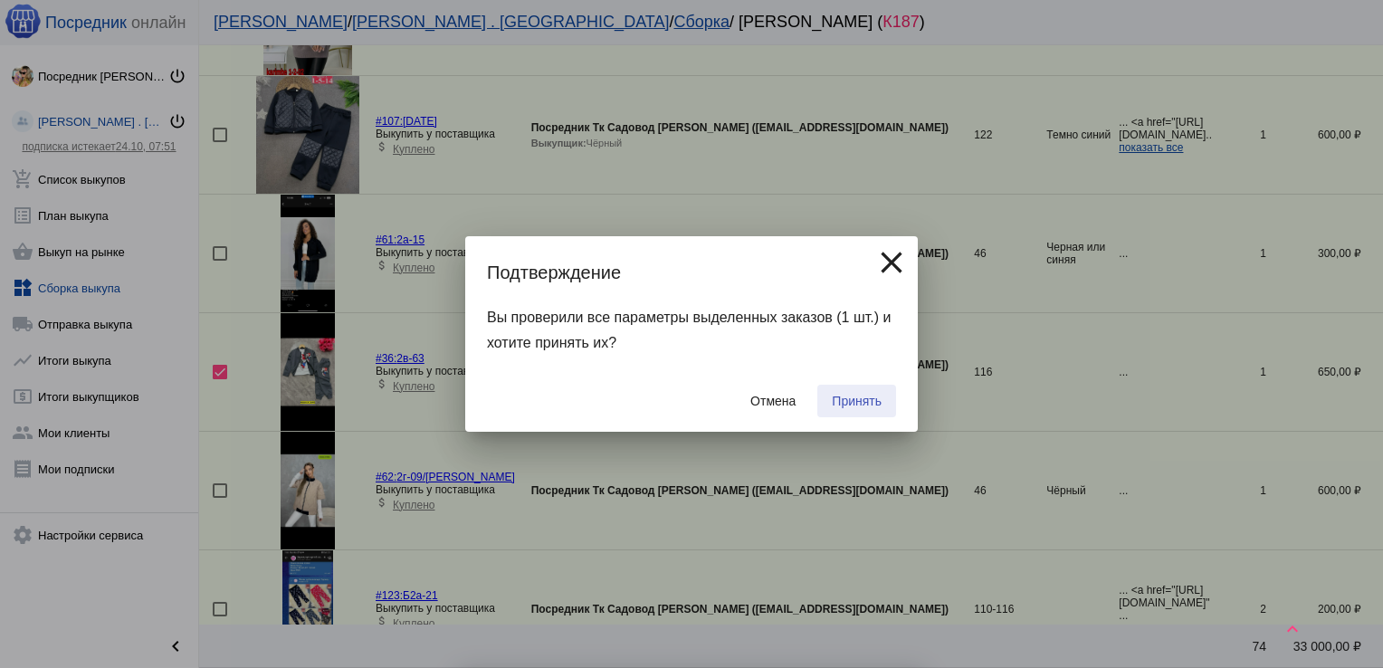
checkbox input "false"
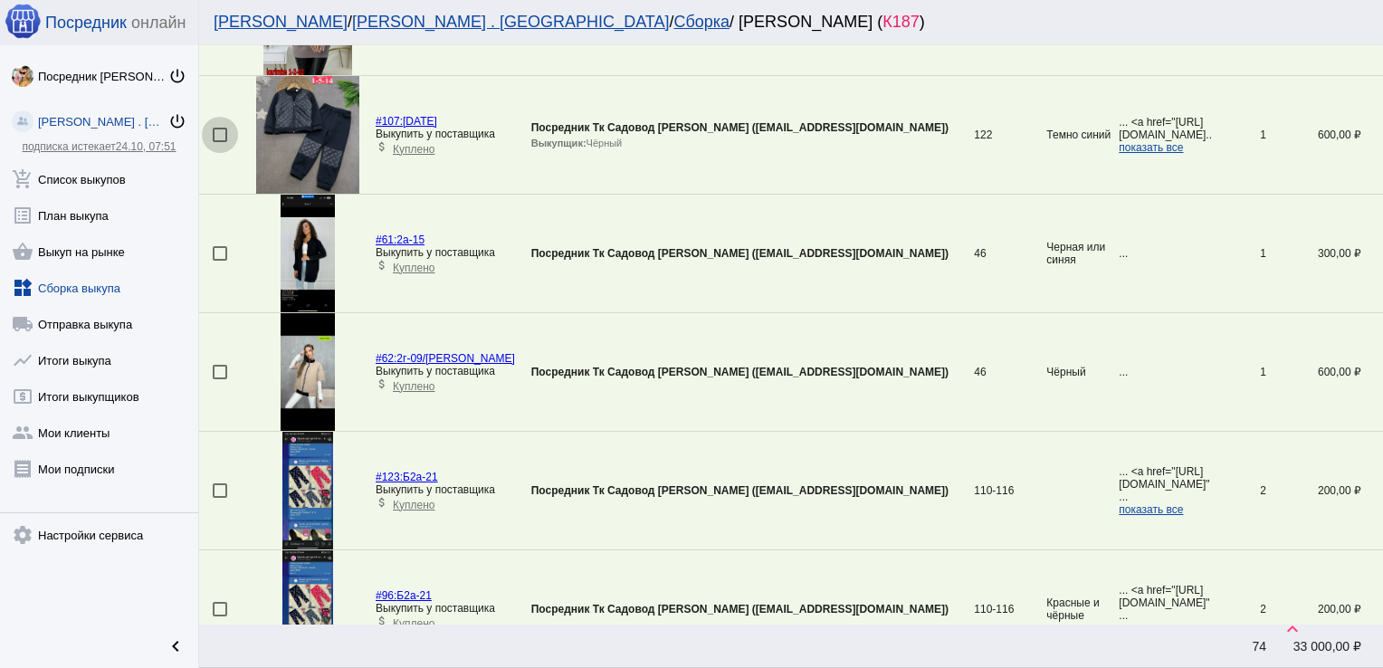
click at [220, 128] on div at bounding box center [220, 135] width 14 height 14
click at [220, 142] on input "checkbox" at bounding box center [219, 142] width 1 height 1
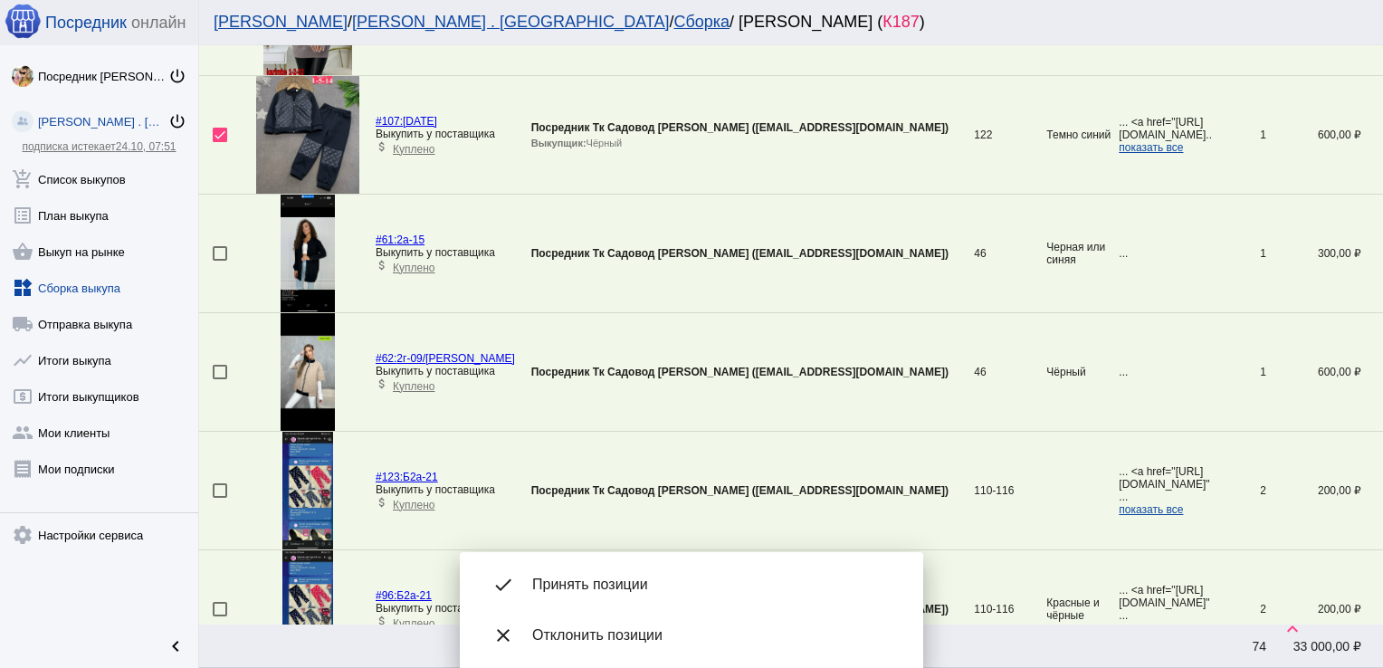
click at [621, 590] on span "Принять позиции" at bounding box center [713, 584] width 362 height 18
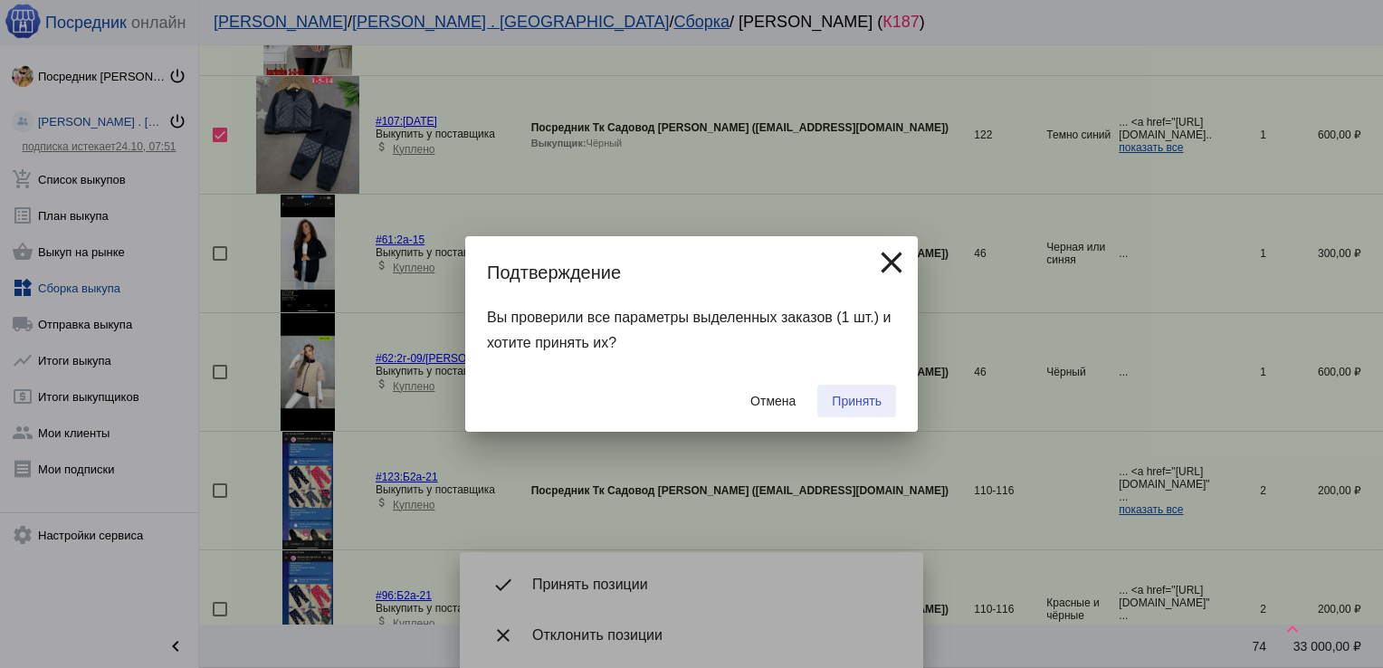
click at [844, 404] on span "Принять" at bounding box center [857, 401] width 50 height 14
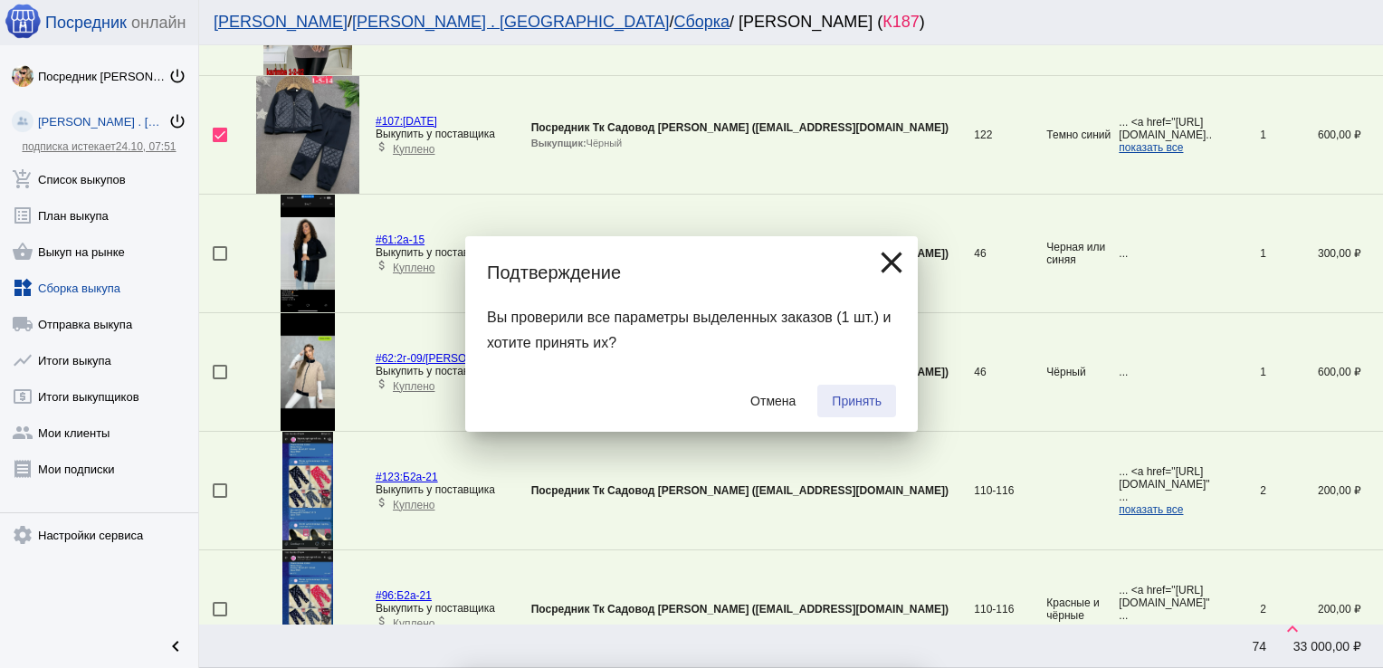
checkbox input "false"
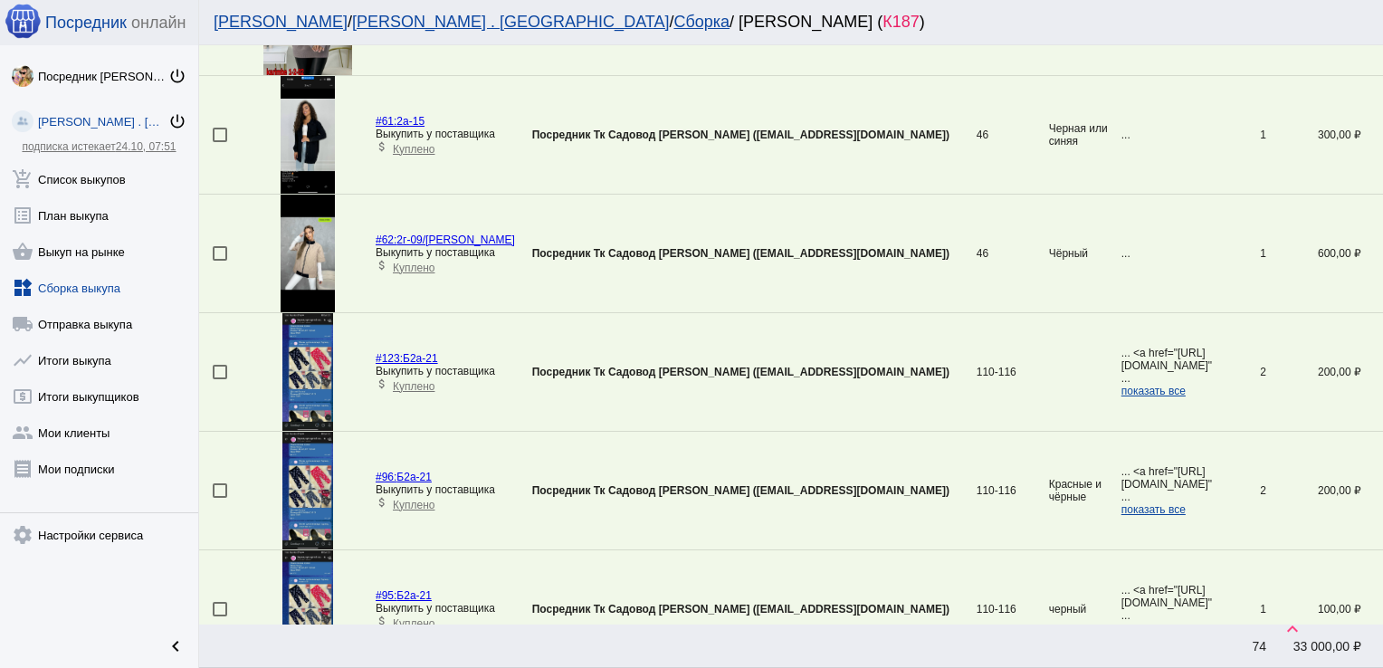
scroll to position [1957, 0]
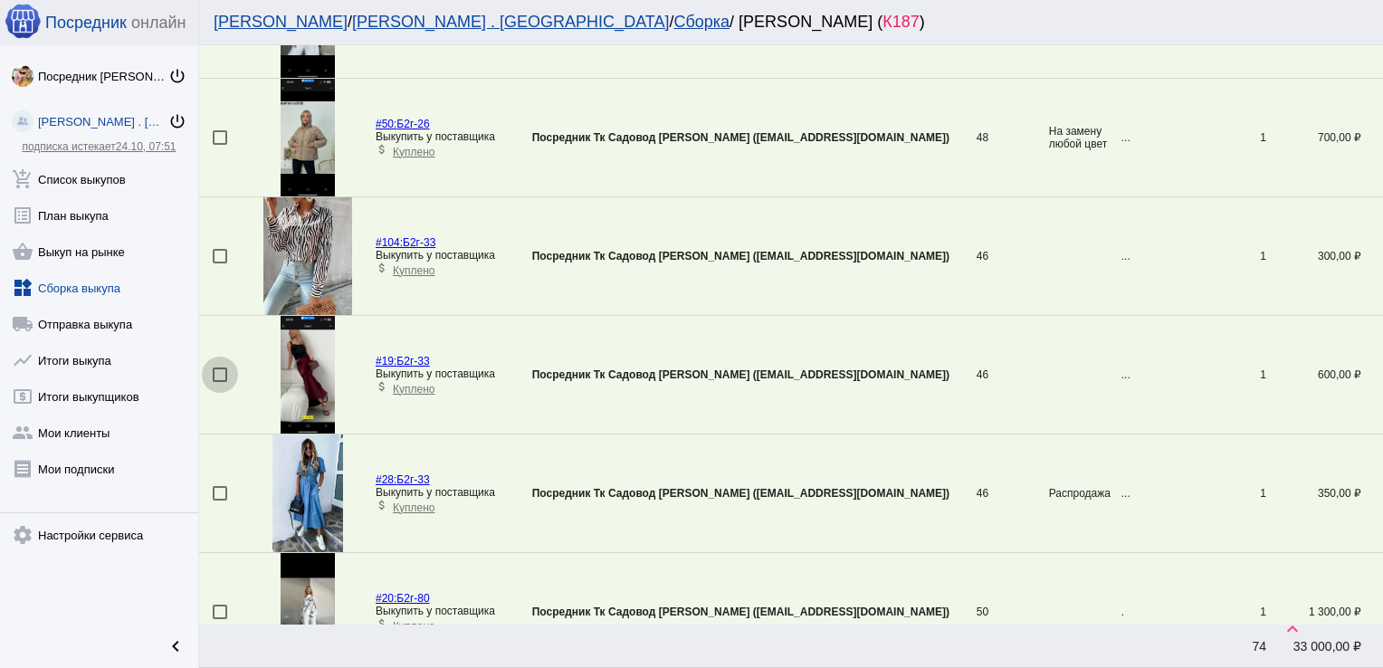
click at [219, 368] on div at bounding box center [220, 374] width 14 height 14
click at [219, 382] on input "checkbox" at bounding box center [219, 382] width 1 height 1
checkbox input "true"
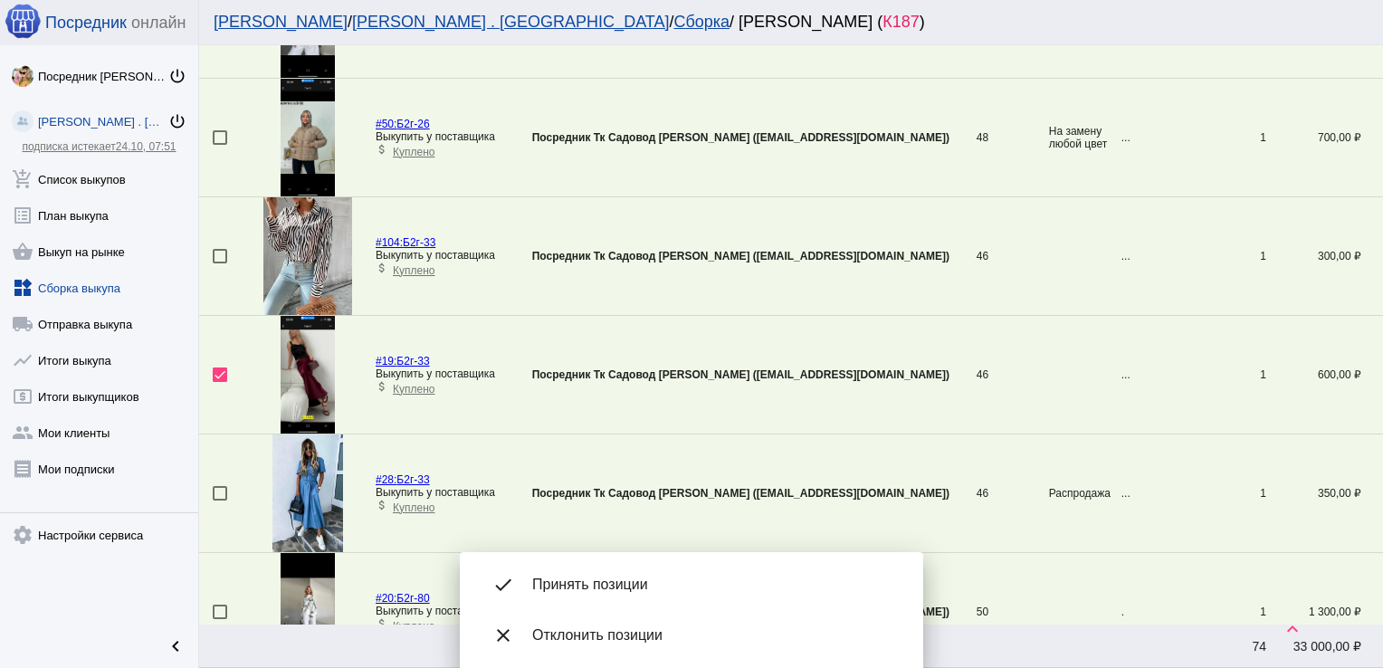
click at [221, 249] on div at bounding box center [220, 256] width 14 height 14
click at [220, 263] on input "checkbox" at bounding box center [219, 263] width 1 height 1
checkbox input "true"
click at [220, 486] on div at bounding box center [220, 493] width 14 height 14
click at [220, 500] on input "checkbox" at bounding box center [219, 500] width 1 height 1
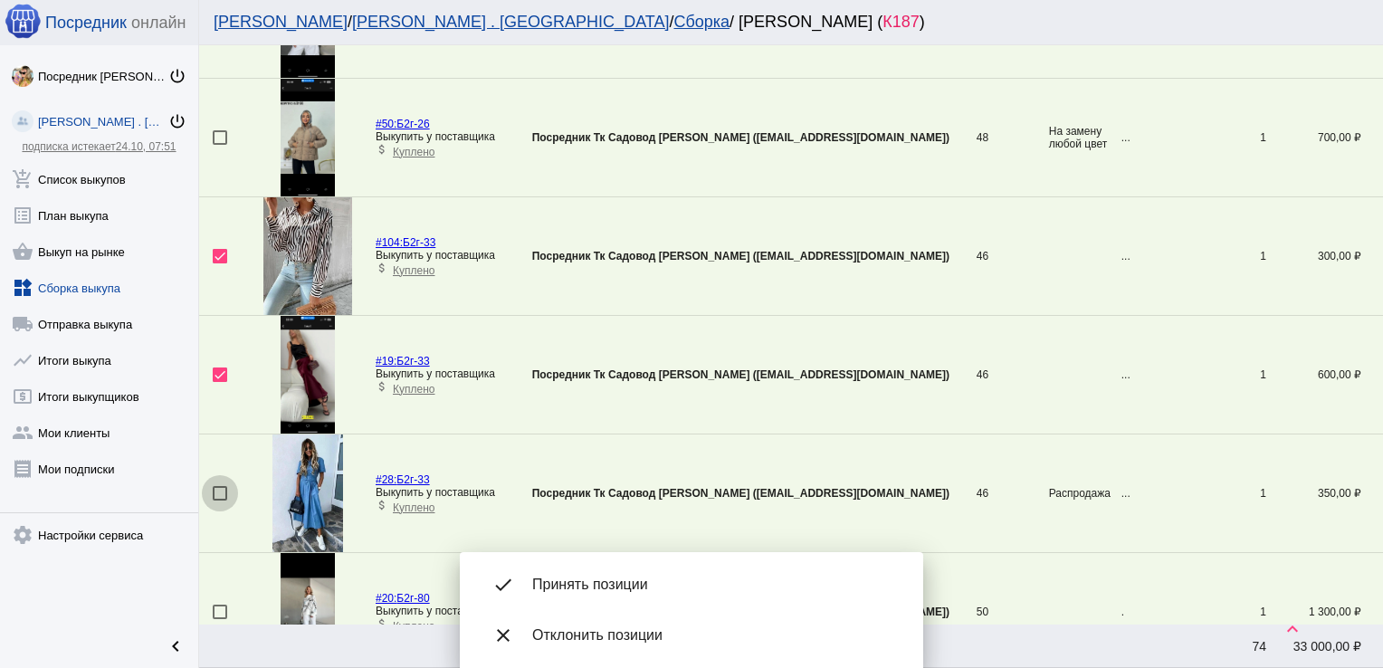
checkbox input "true"
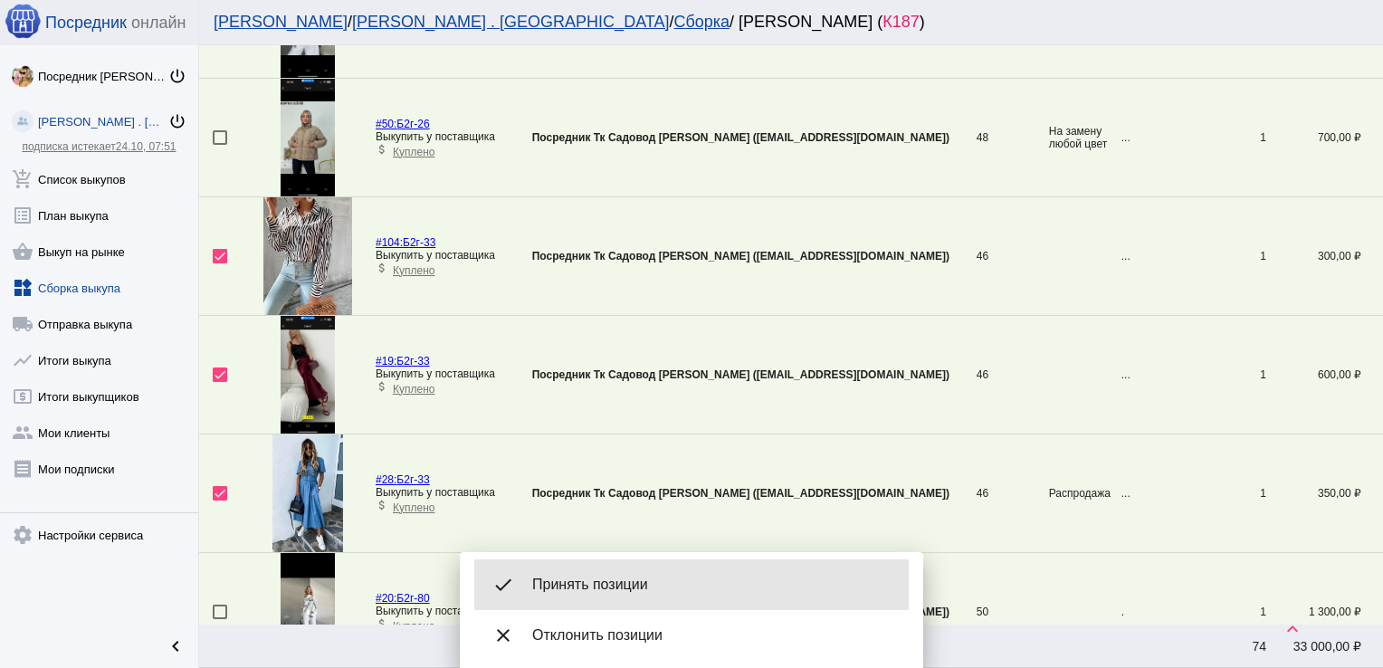
click at [662, 581] on span "Принять позиции" at bounding box center [713, 584] width 362 height 18
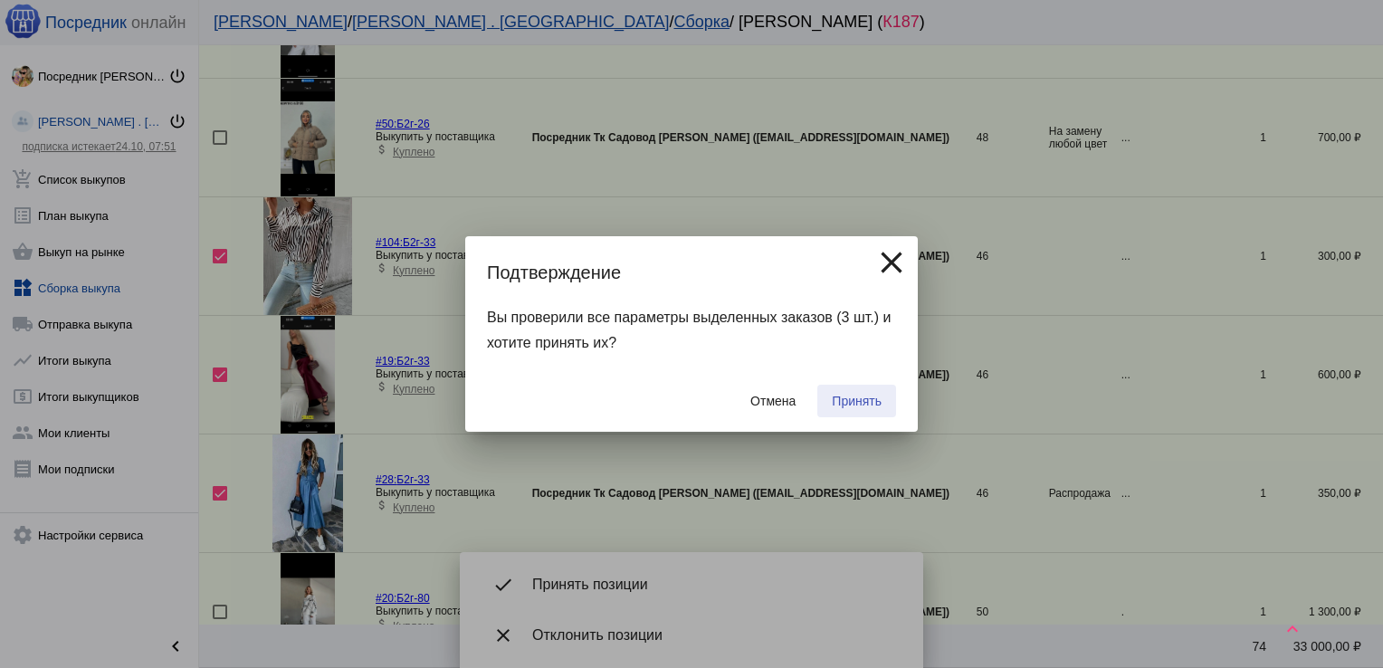
click at [866, 399] on span "Принять" at bounding box center [857, 401] width 50 height 14
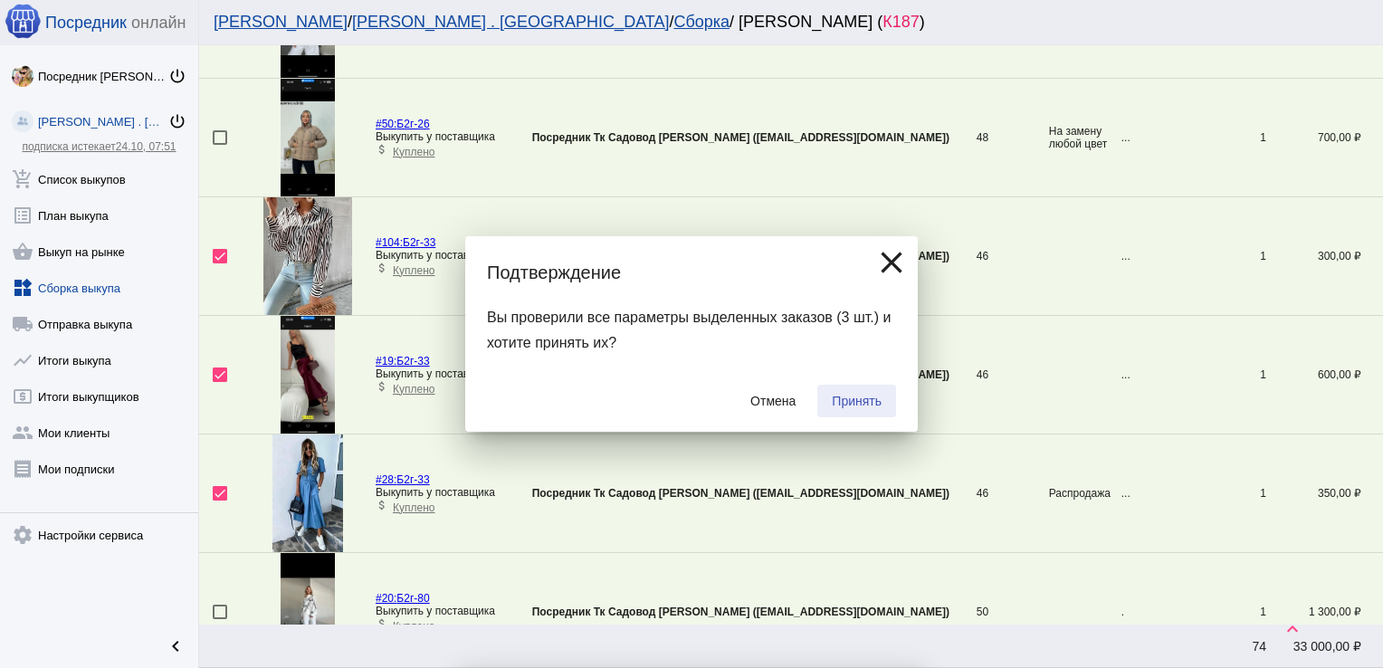
checkbox input "false"
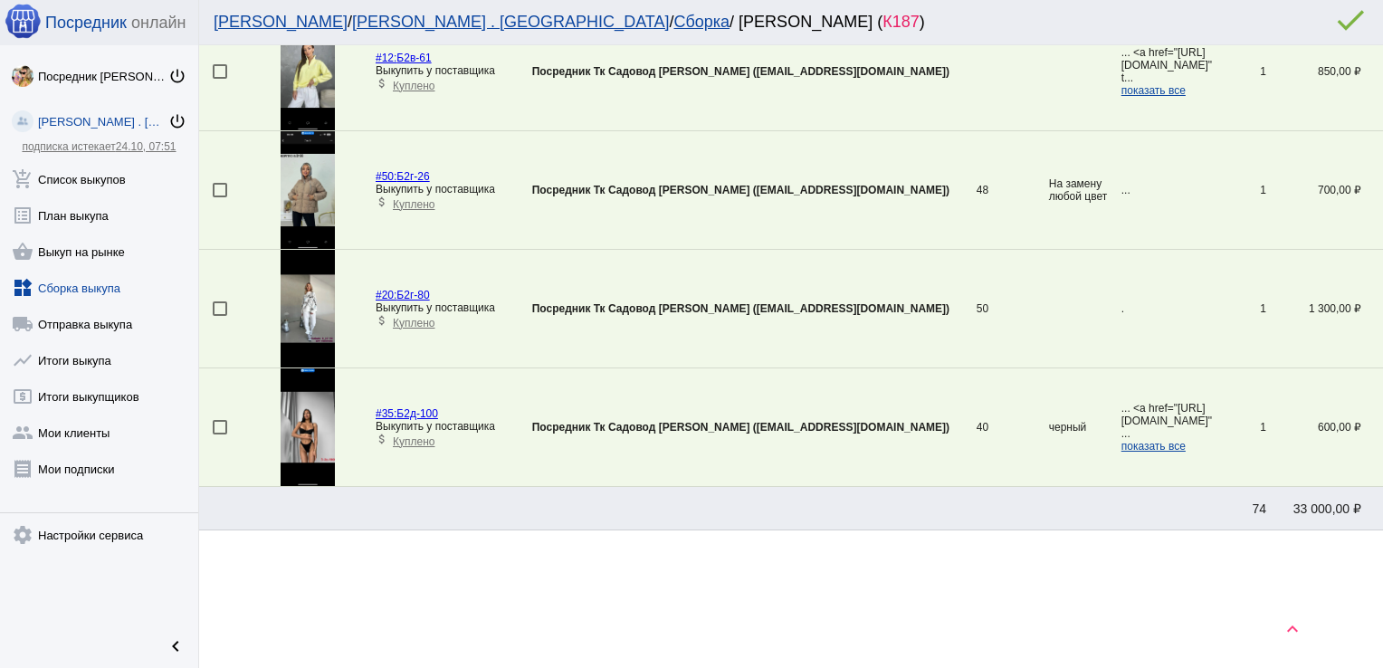
scroll to position [1900, 0]
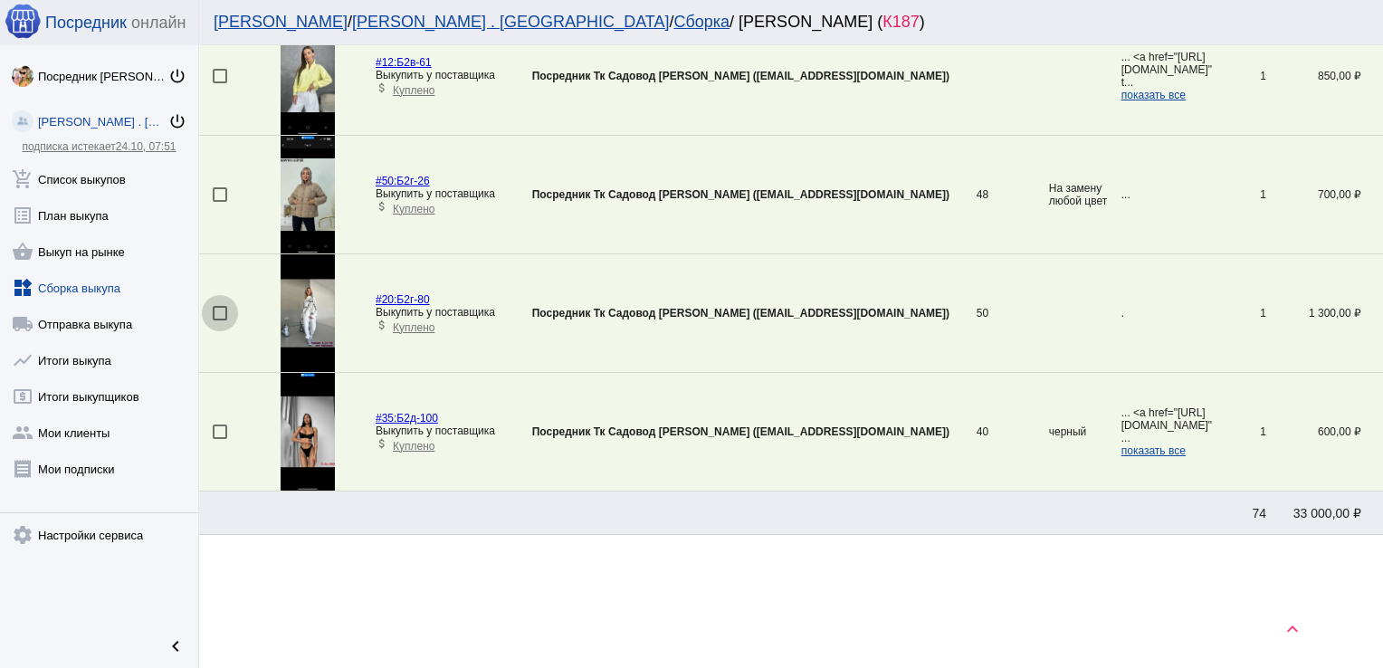
click at [219, 306] on div at bounding box center [220, 313] width 14 height 14
click at [219, 320] on input "checkbox" at bounding box center [219, 320] width 1 height 1
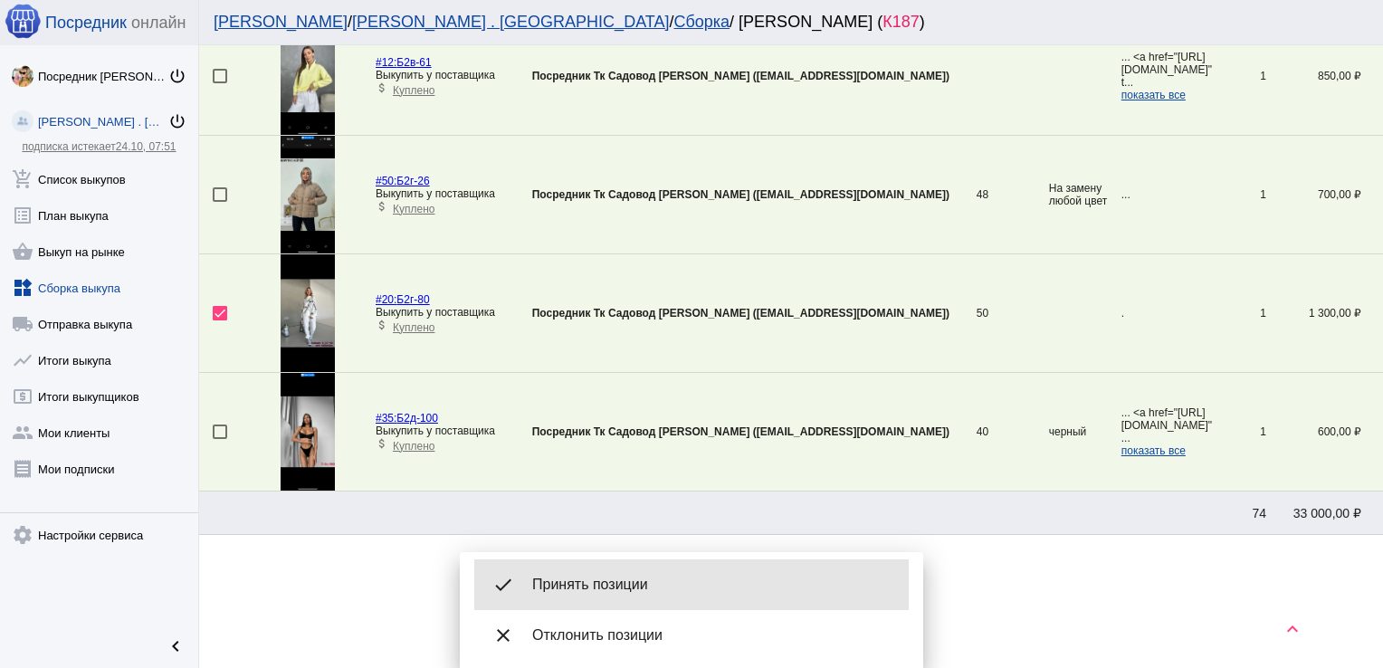
click at [596, 576] on span "Принять позиции" at bounding box center [713, 584] width 362 height 18
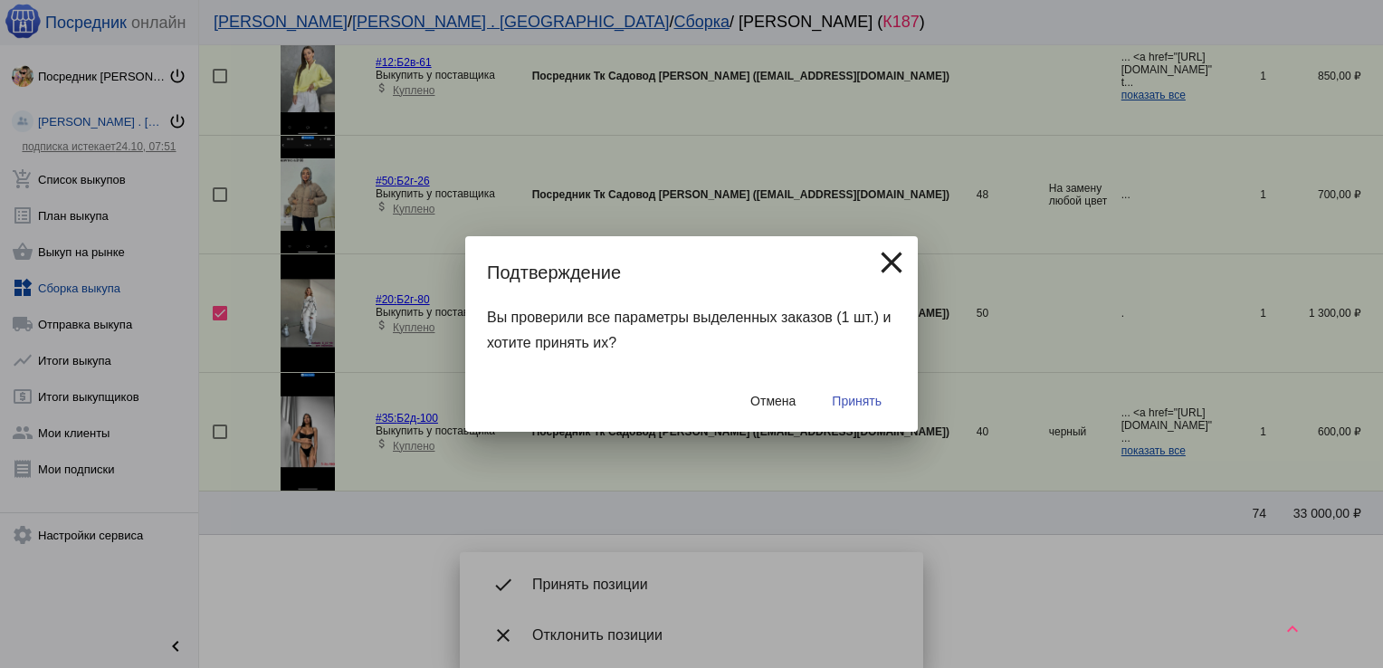
click at [853, 390] on button "Принять" at bounding box center [856, 401] width 79 height 33
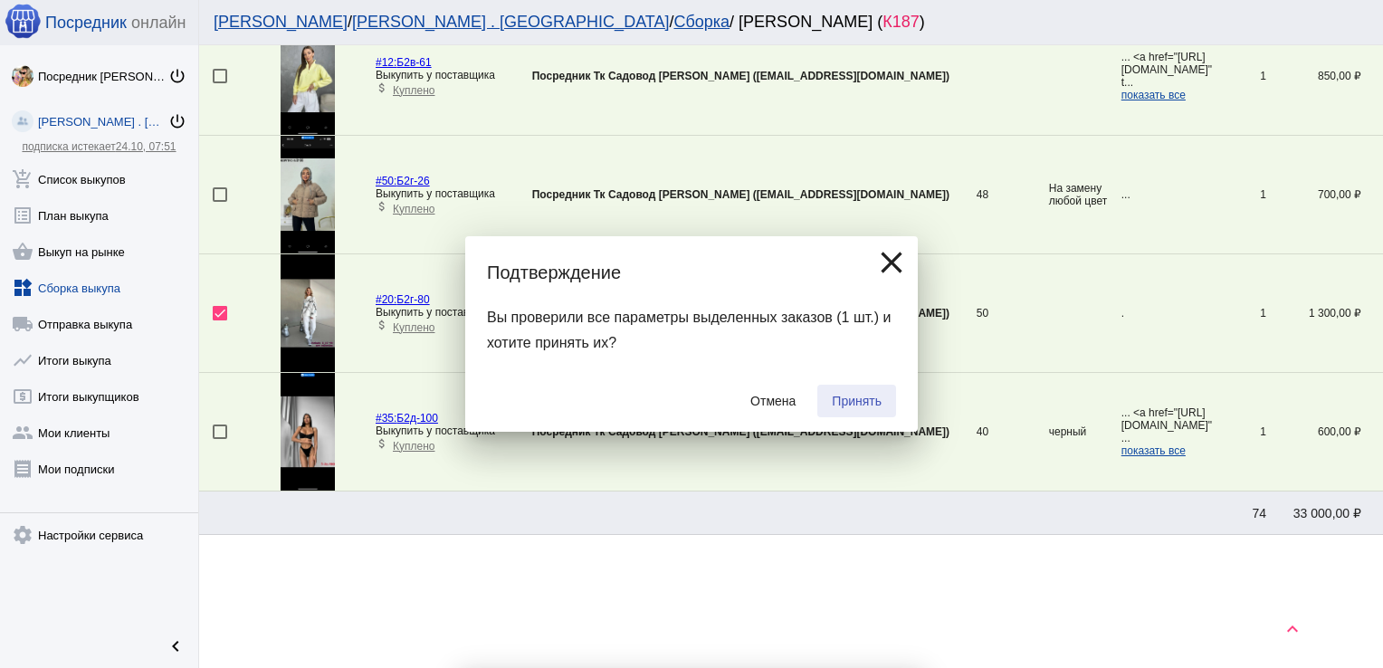
checkbox input "false"
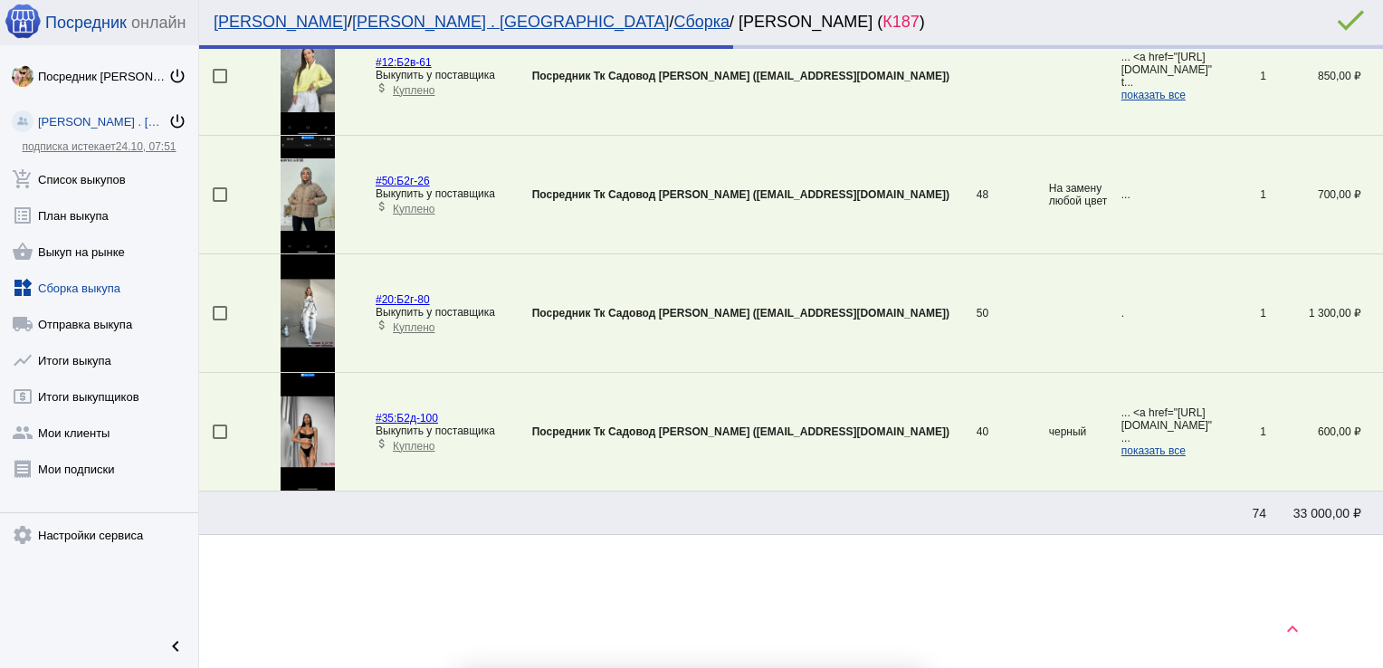
scroll to position [1782, 0]
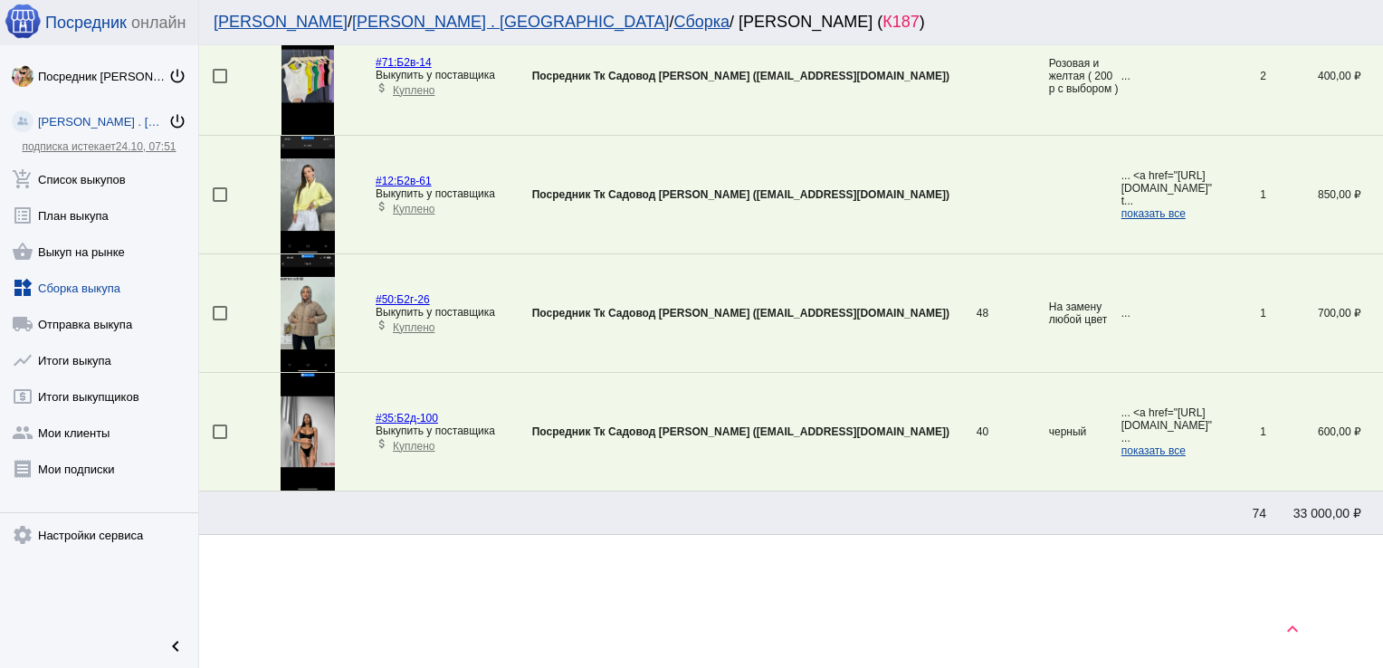
click at [976, 303] on td "48" at bounding box center [1012, 313] width 72 height 119
click at [1049, 144] on td at bounding box center [1085, 195] width 72 height 119
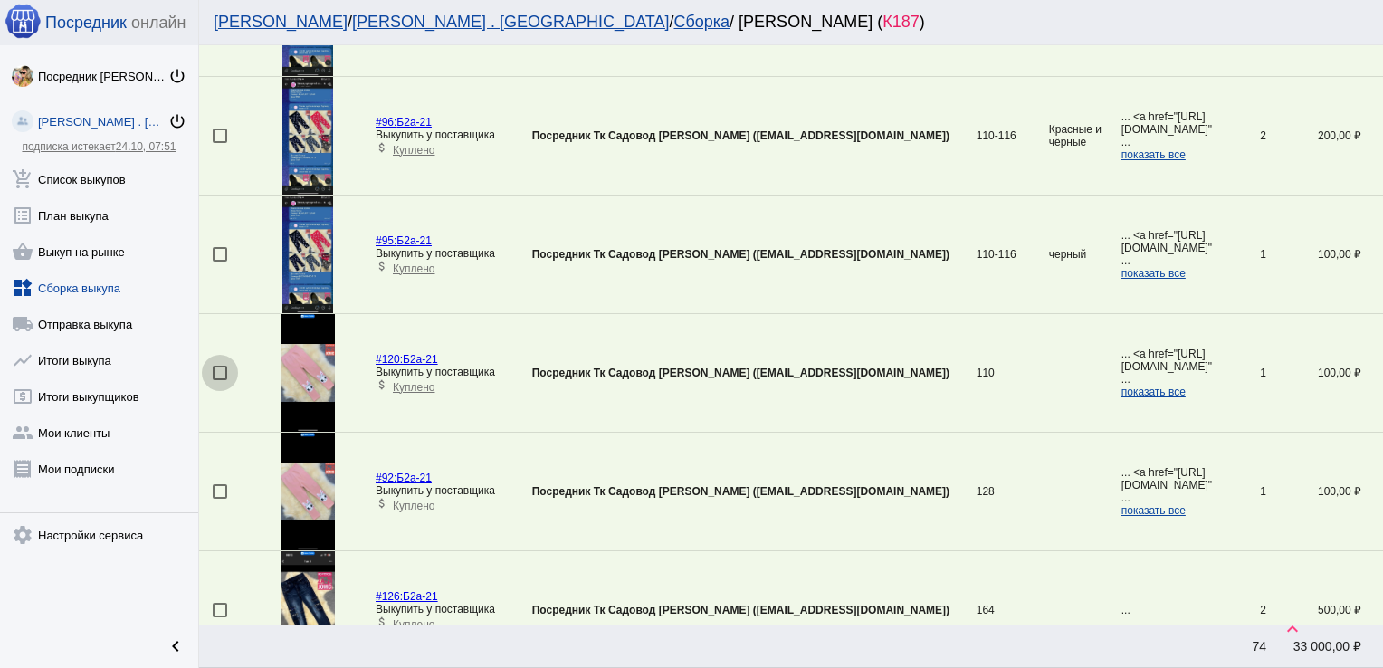
click at [218, 366] on div at bounding box center [220, 373] width 14 height 14
click at [219, 380] on input "checkbox" at bounding box center [219, 380] width 1 height 1
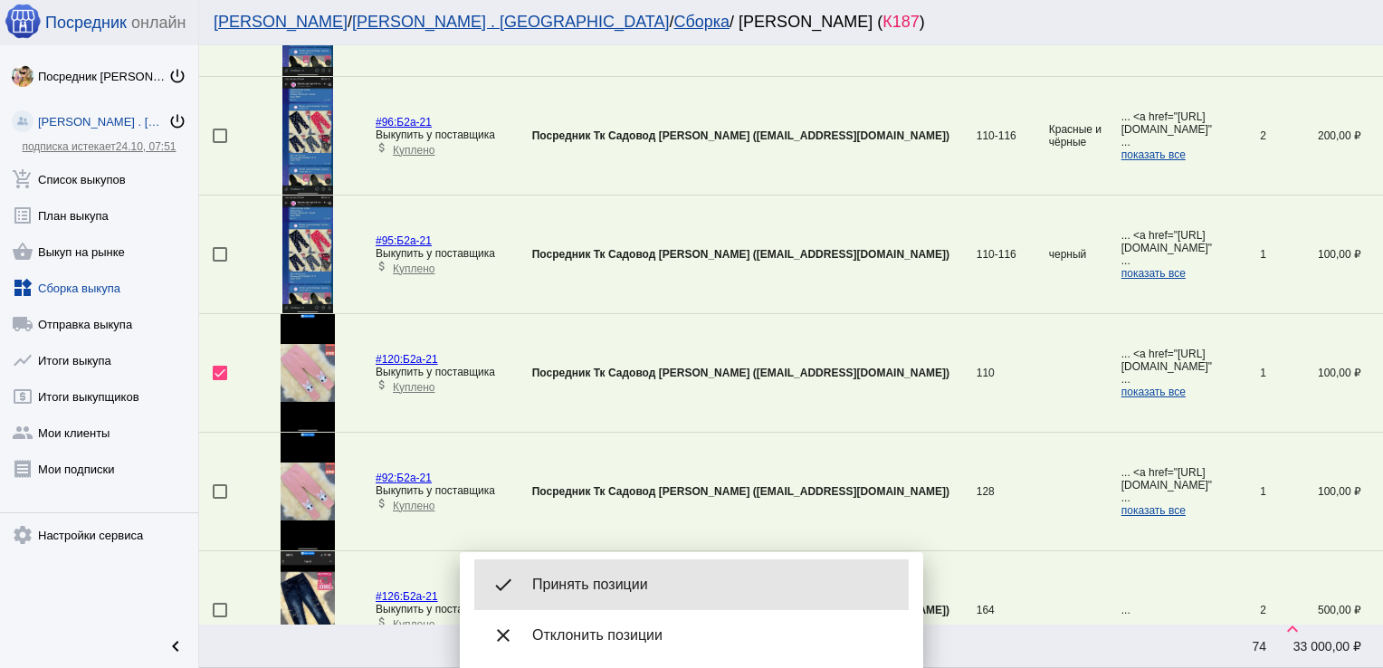
click at [609, 573] on div "done Принять позиции" at bounding box center [691, 584] width 434 height 51
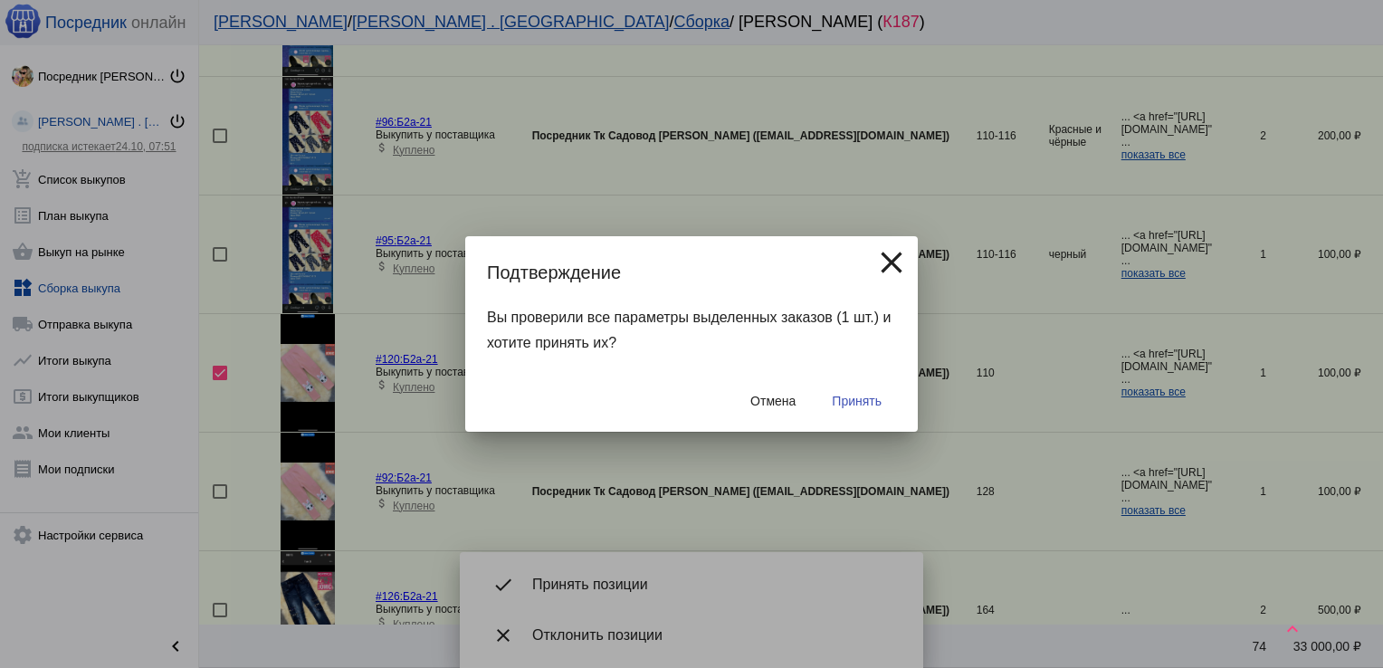
click at [847, 426] on div "Отмена Принять" at bounding box center [691, 401] width 409 height 62
click at [847, 404] on span "Принять" at bounding box center [857, 401] width 50 height 14
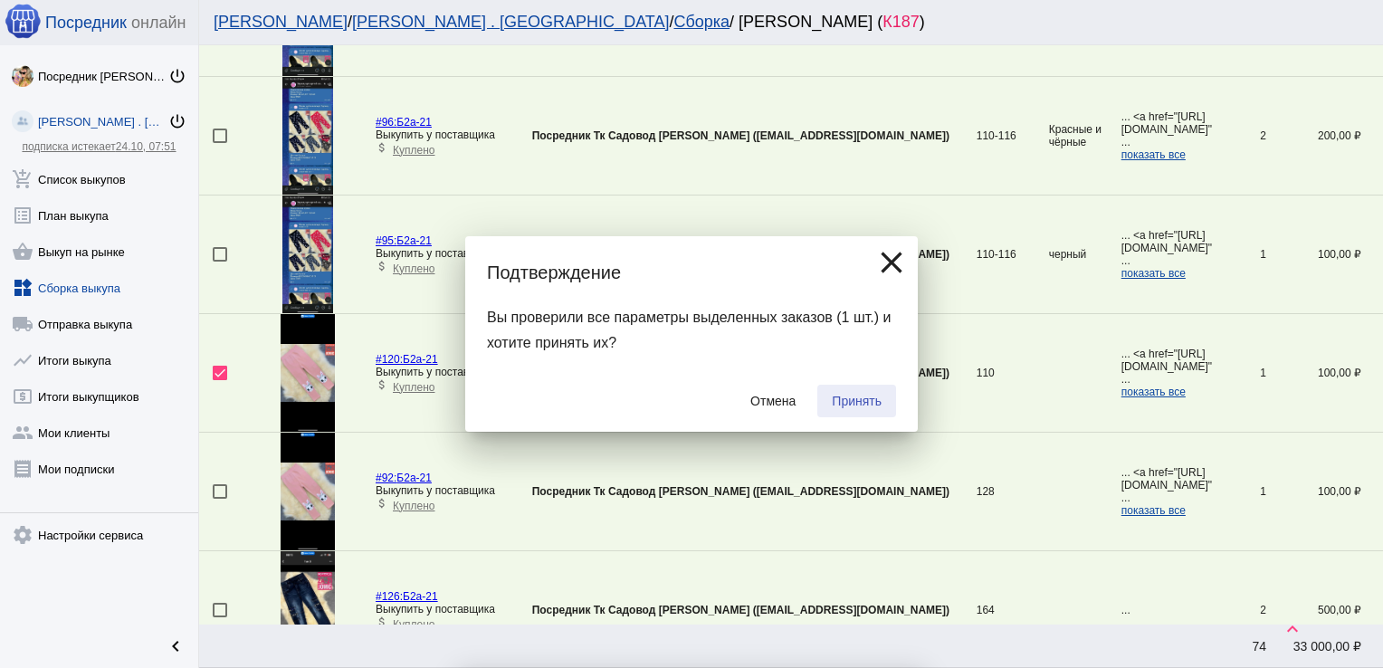
checkbox input "false"
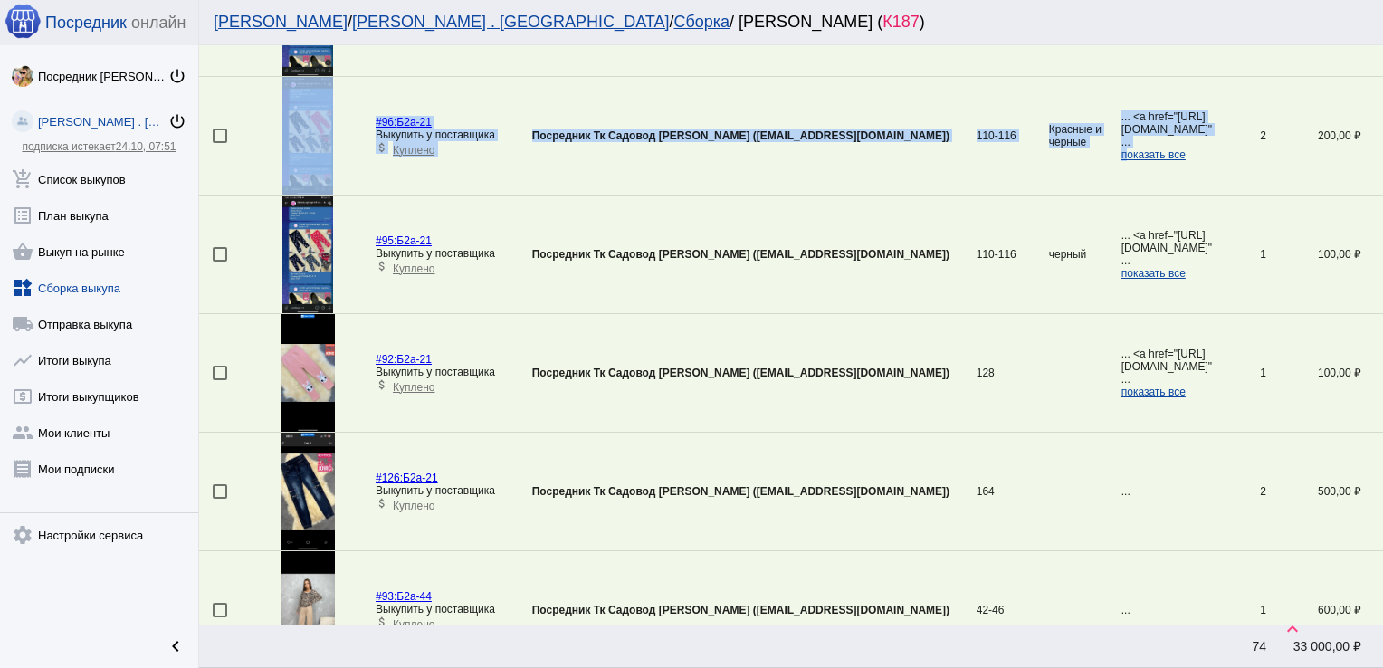
drag, startPoint x: 981, startPoint y: 190, endPoint x: 930, endPoint y: 38, distance: 160.2
click at [930, 38] on div "[PERSON_NAME] / [PERSON_NAME] . Sадовод / Сборка / [PERSON_NAME] ( К187 ) view_…" at bounding box center [791, 334] width 1184 height 668
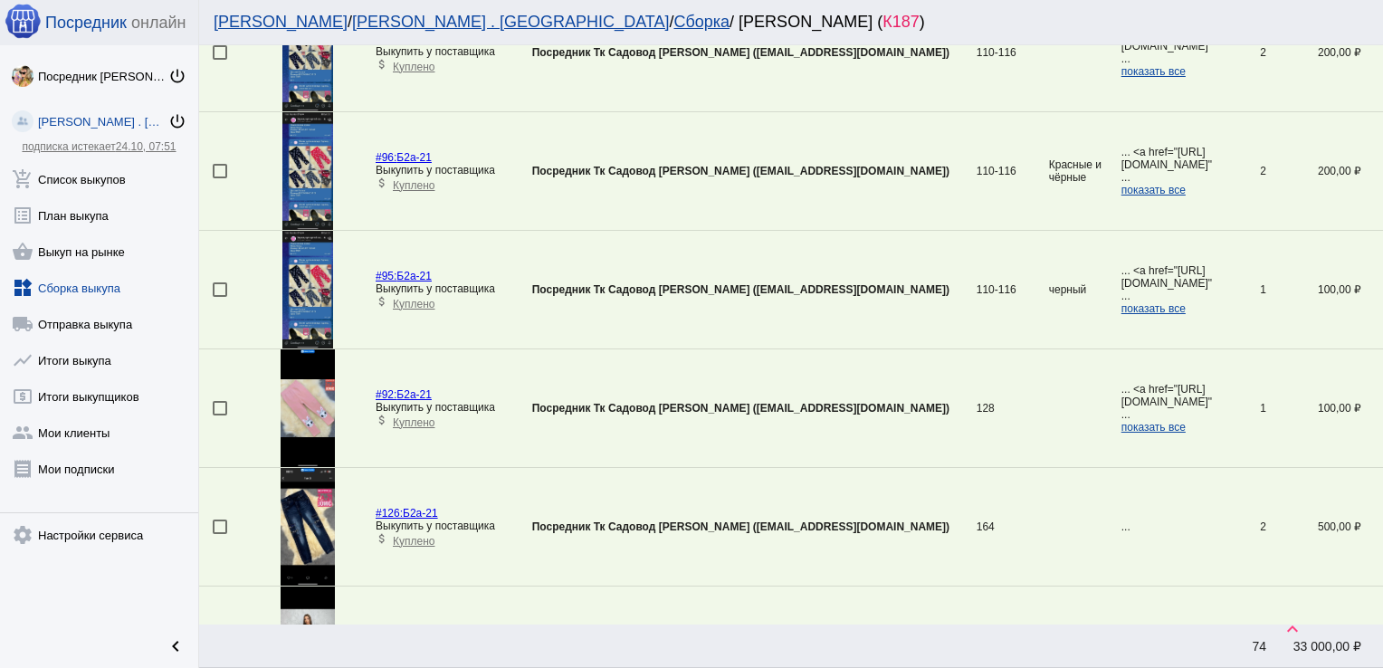
scroll to position [419, 0]
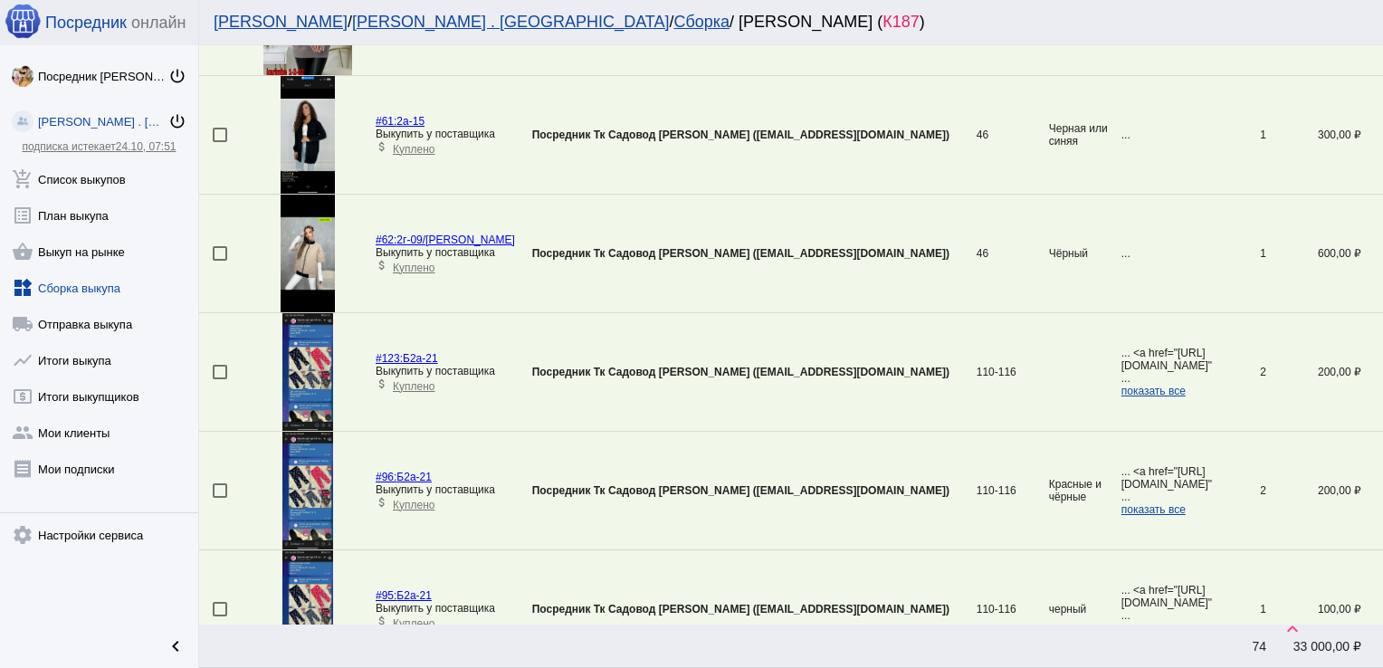
click at [223, 375] on div at bounding box center [220, 372] width 14 height 14
click at [220, 379] on input "checkbox" at bounding box center [219, 379] width 1 height 1
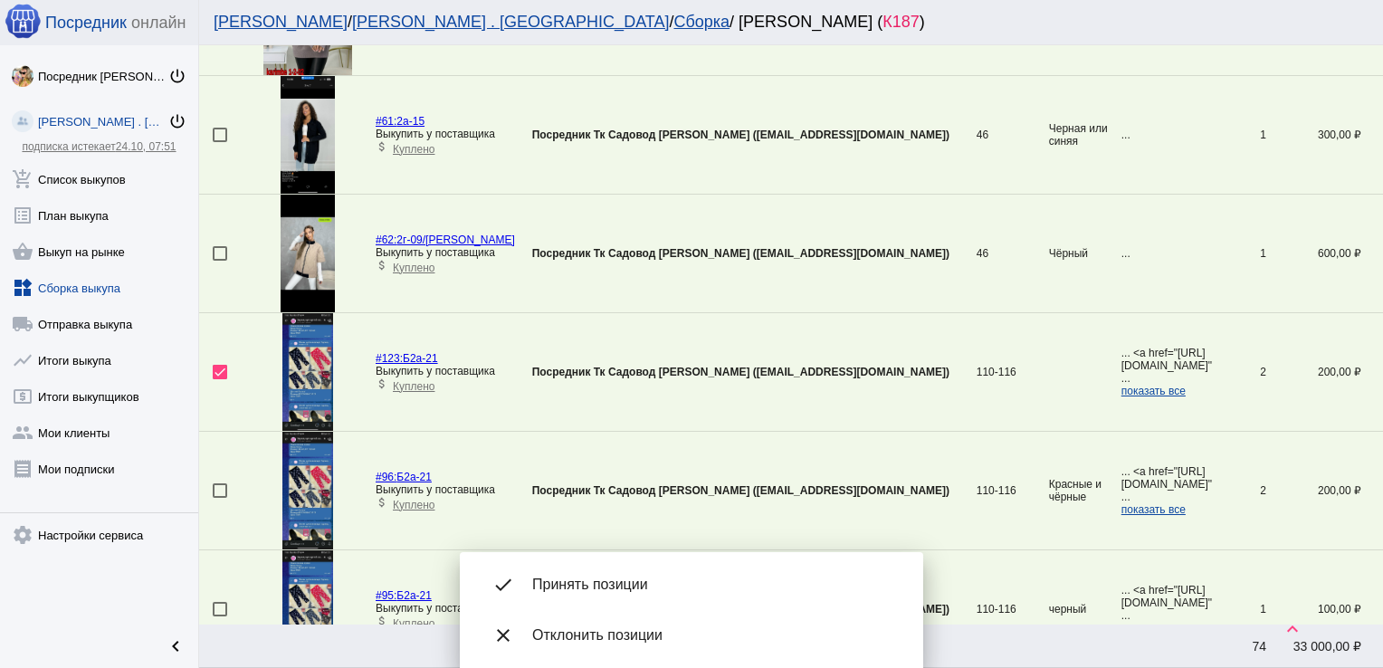
click at [633, 595] on div "done Принять позиции" at bounding box center [691, 584] width 434 height 51
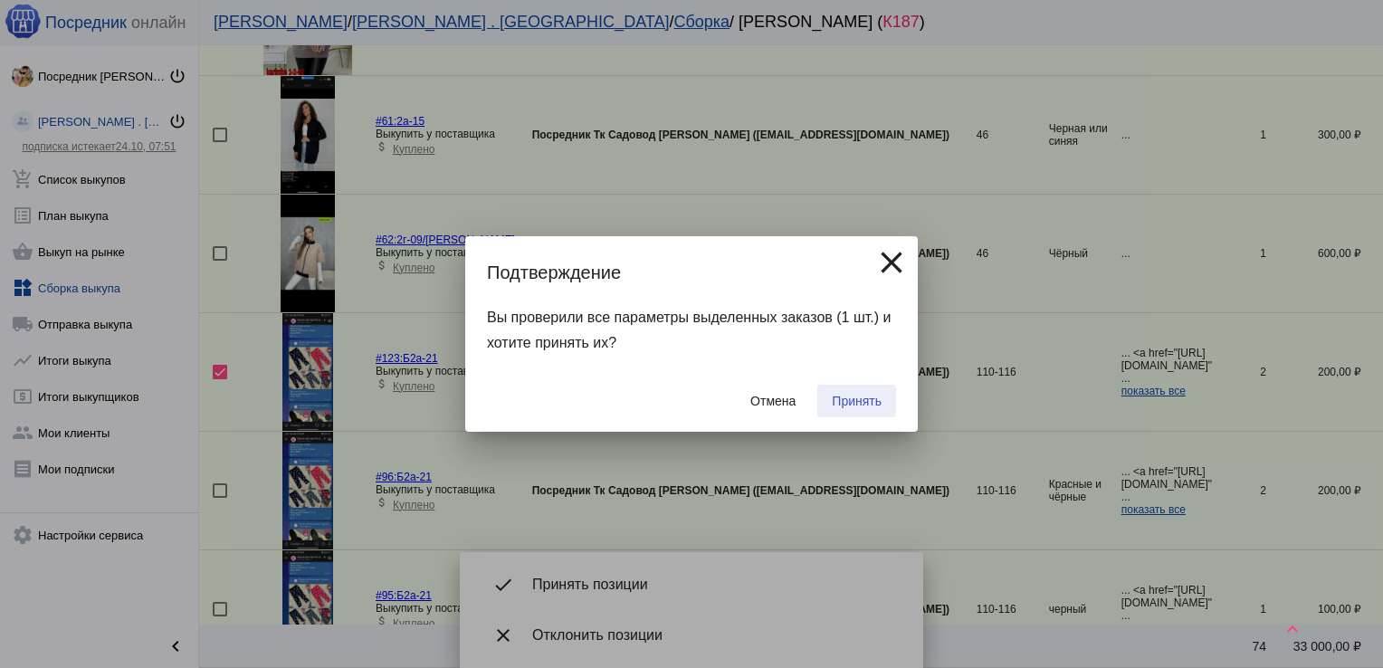
click at [844, 404] on span "Принять" at bounding box center [857, 401] width 50 height 14
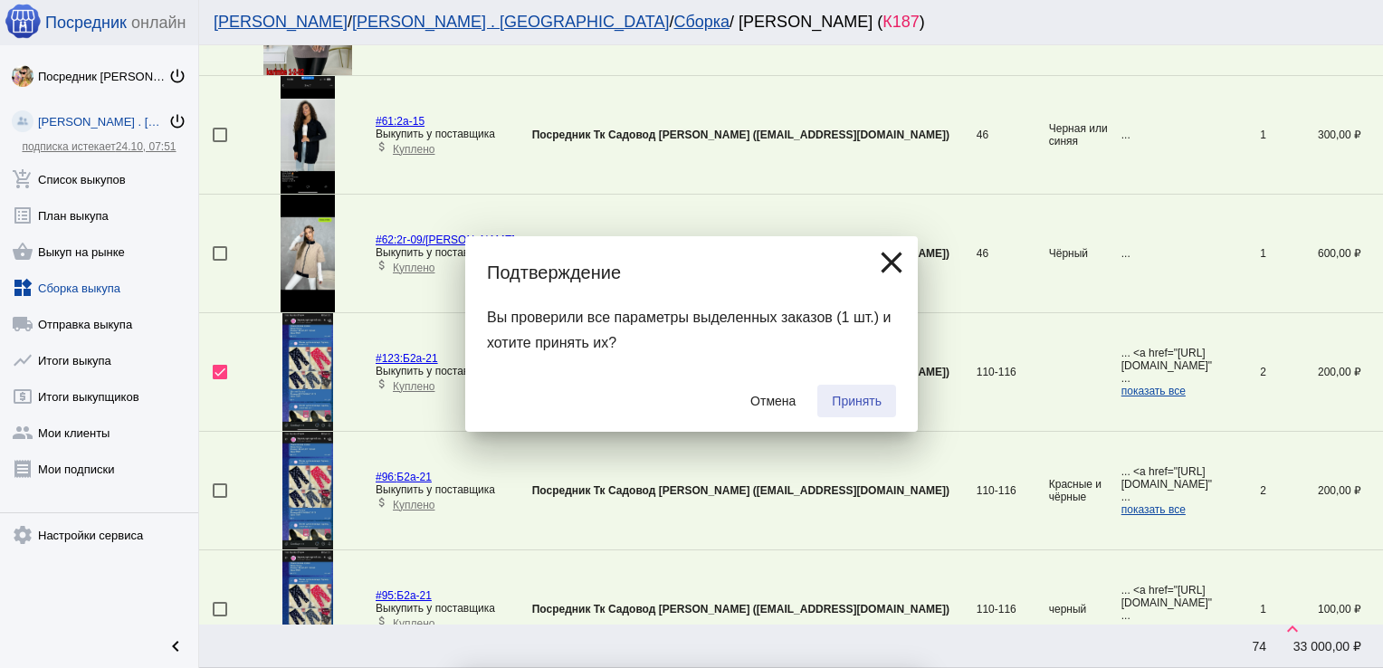
checkbox input "false"
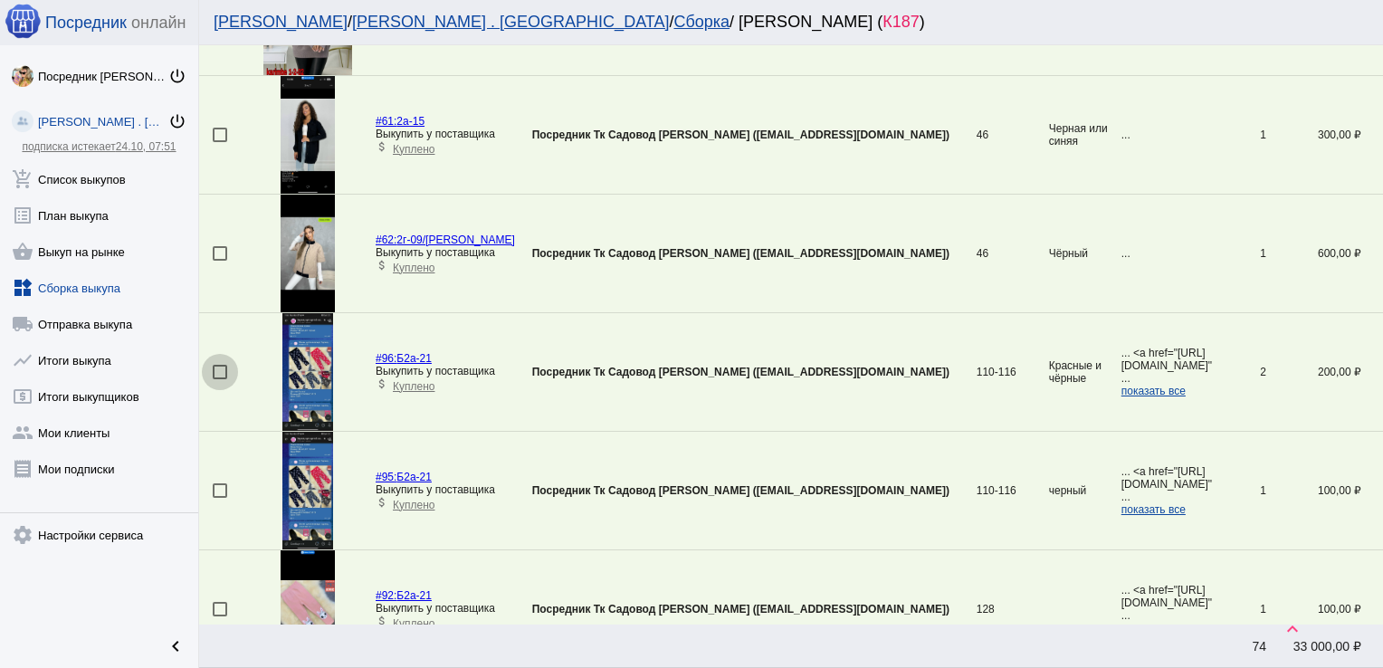
click at [219, 372] on div at bounding box center [220, 372] width 14 height 14
click at [219, 379] on input "checkbox" at bounding box center [219, 379] width 1 height 1
checkbox input "true"
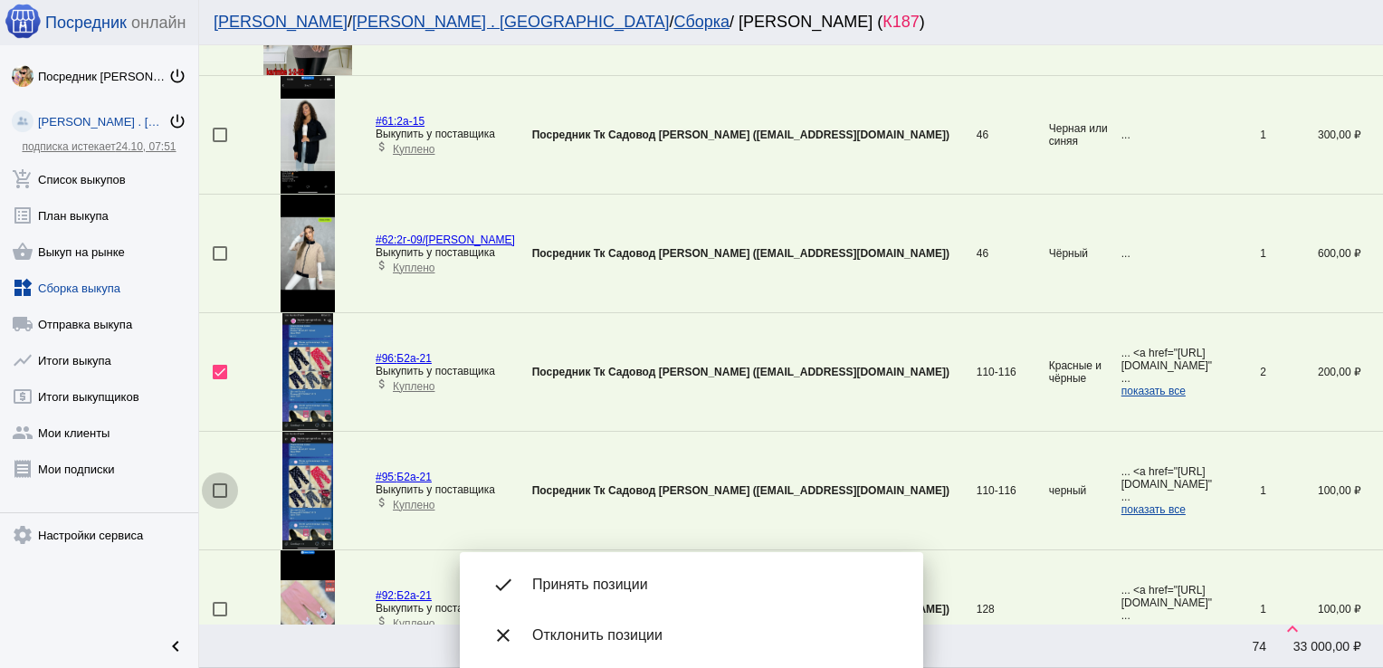
click at [219, 487] on div at bounding box center [220, 490] width 14 height 14
click at [219, 498] on input "checkbox" at bounding box center [219, 498] width 1 height 1
checkbox input "true"
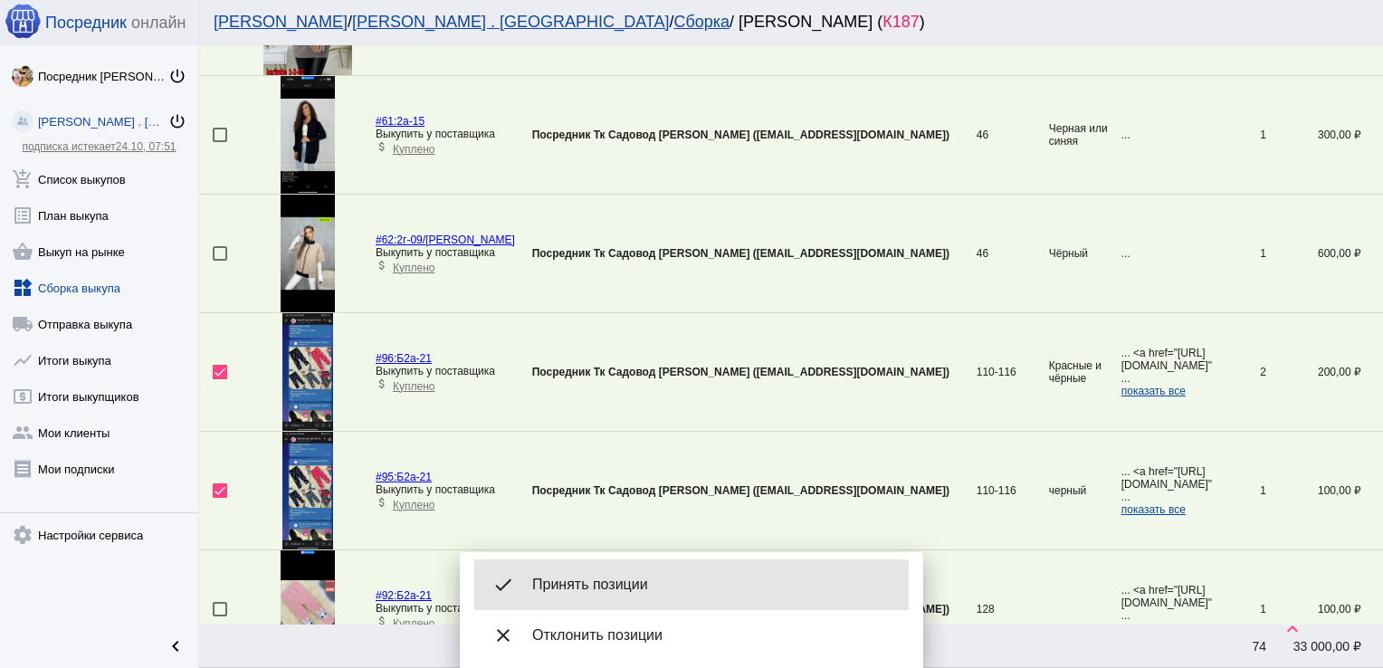
click at [642, 592] on span "Принять позиции" at bounding box center [713, 584] width 362 height 18
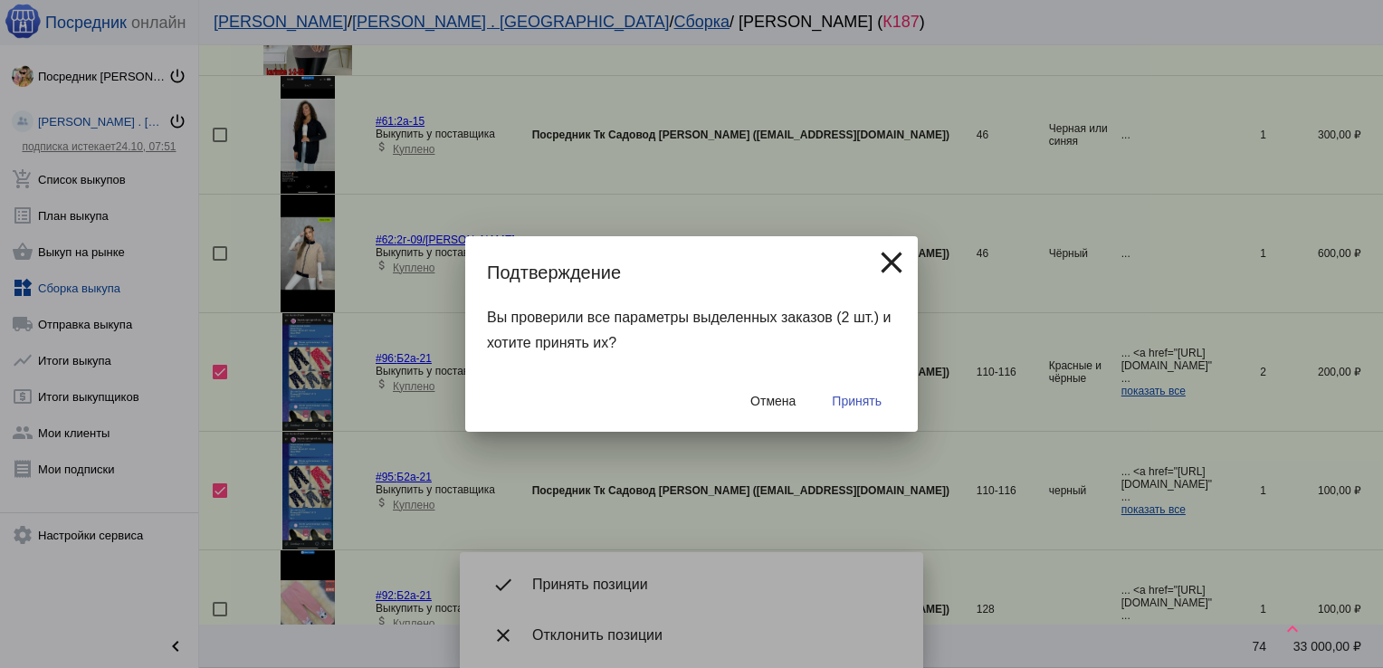
click at [844, 408] on span "Принять" at bounding box center [857, 401] width 50 height 14
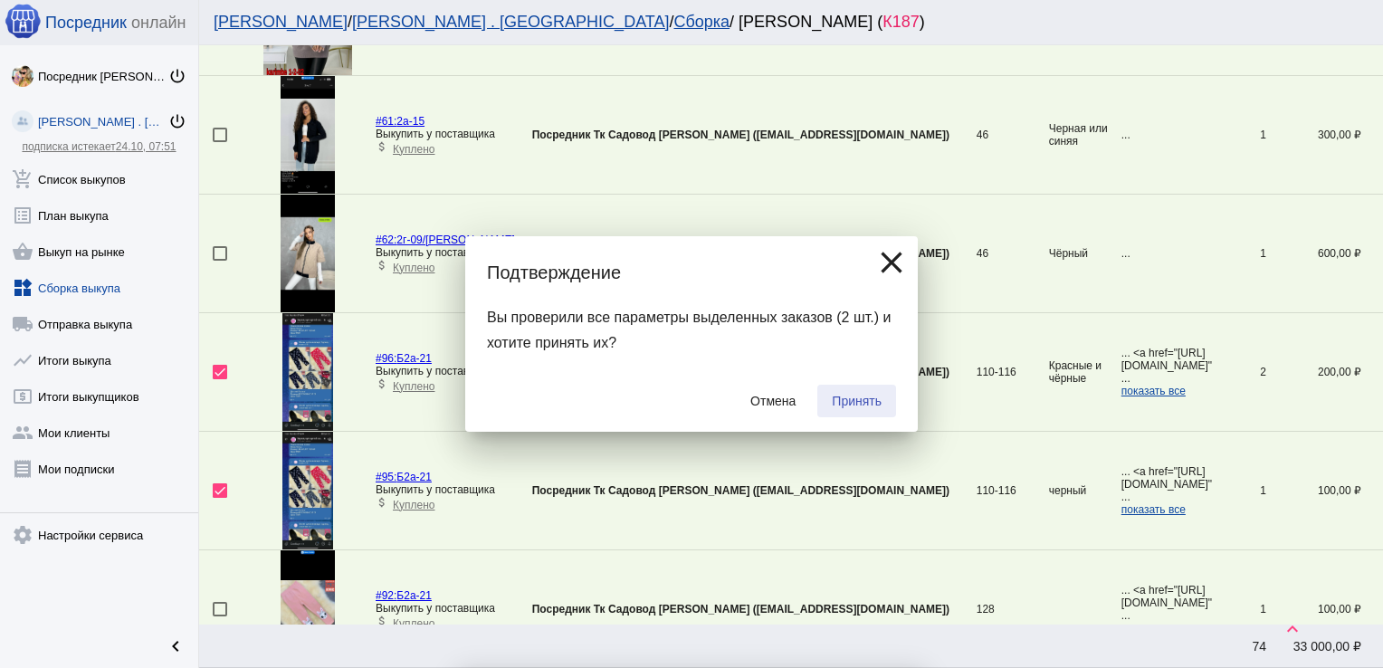
checkbox input "false"
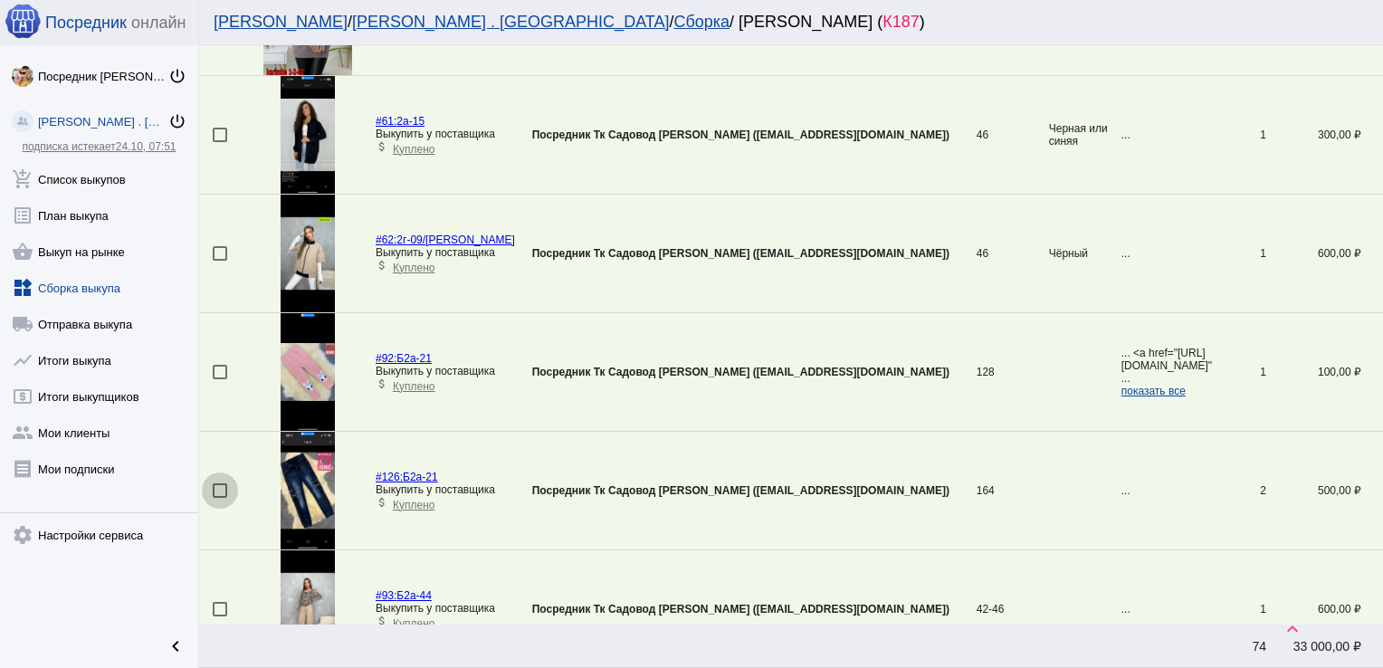
click at [217, 489] on div at bounding box center [220, 490] width 14 height 14
click at [219, 498] on input "checkbox" at bounding box center [219, 498] width 1 height 1
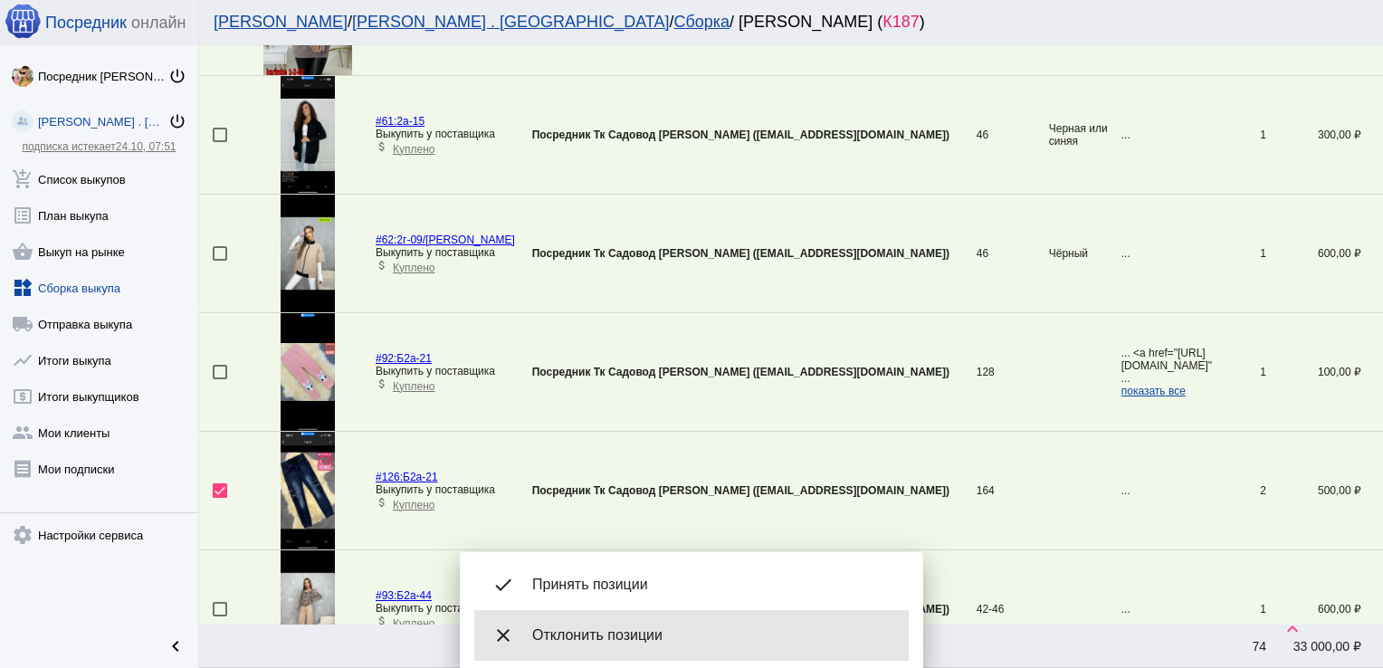
click at [622, 611] on div "close Отклонить позиции" at bounding box center [691, 635] width 434 height 51
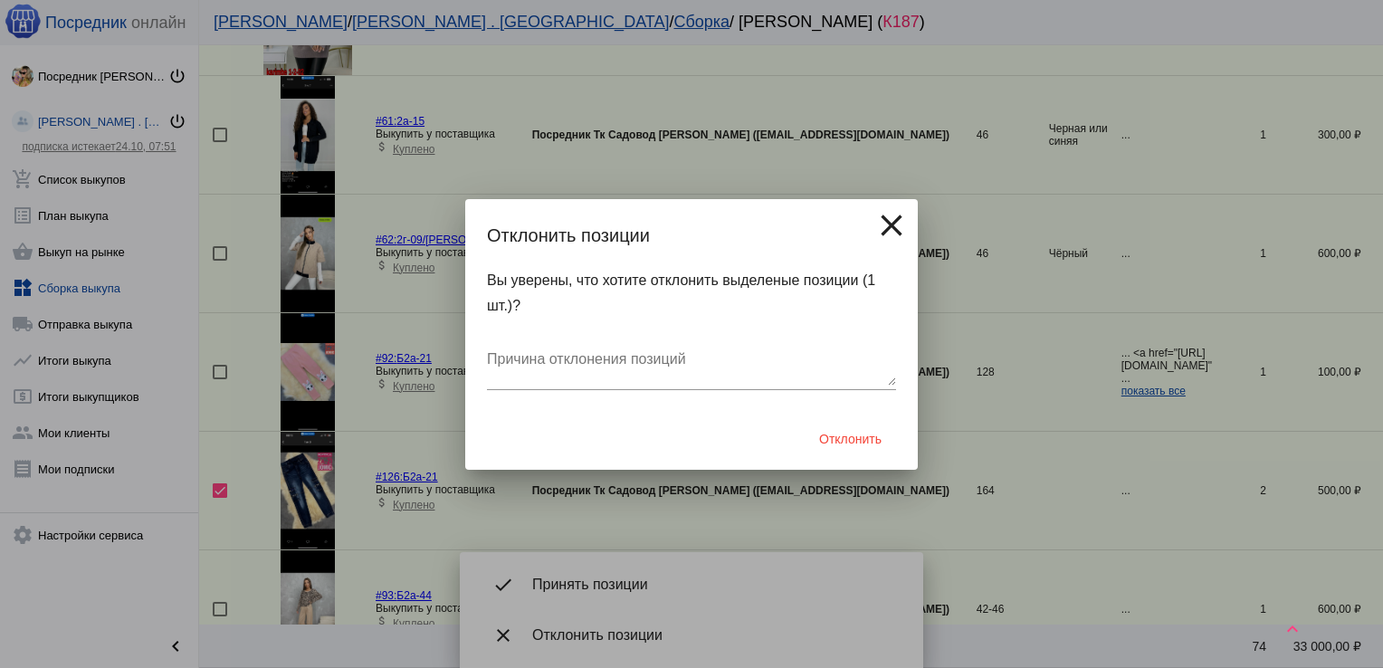
click at [885, 227] on mat-icon "close" at bounding box center [891, 225] width 36 height 36
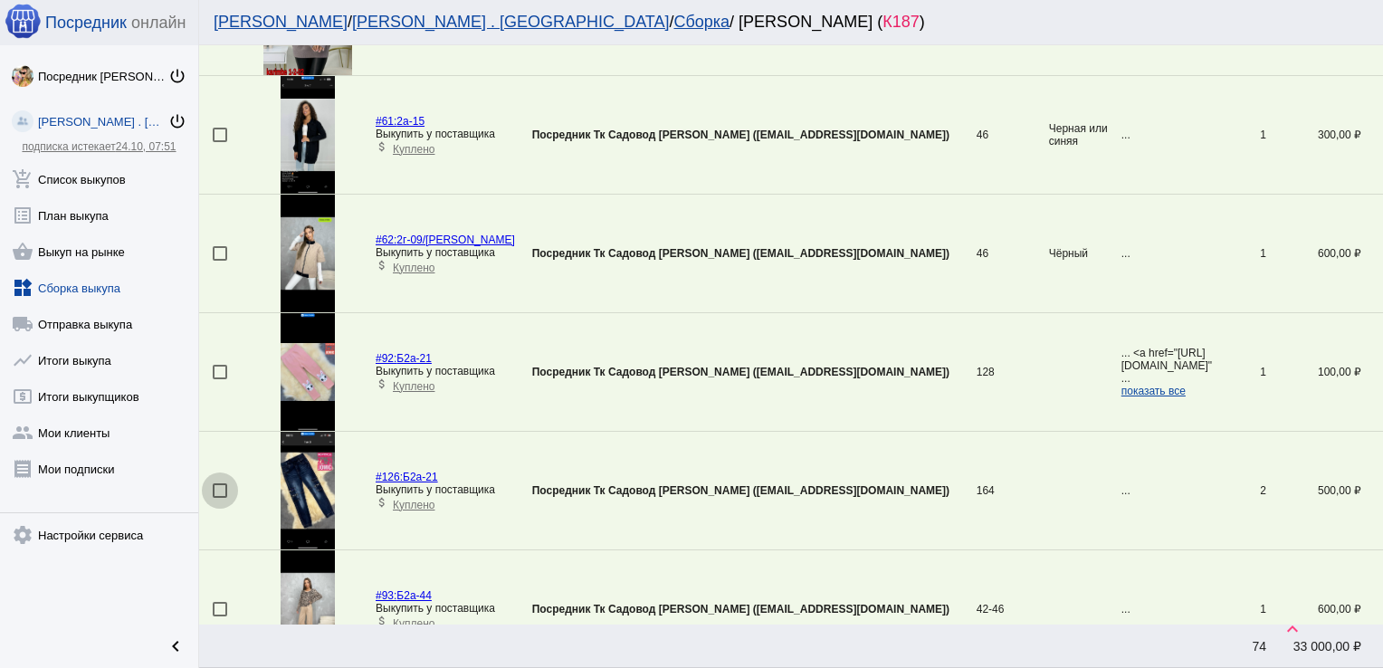
click at [218, 486] on div at bounding box center [220, 490] width 14 height 14
click at [219, 498] on input "checkbox" at bounding box center [219, 498] width 1 height 1
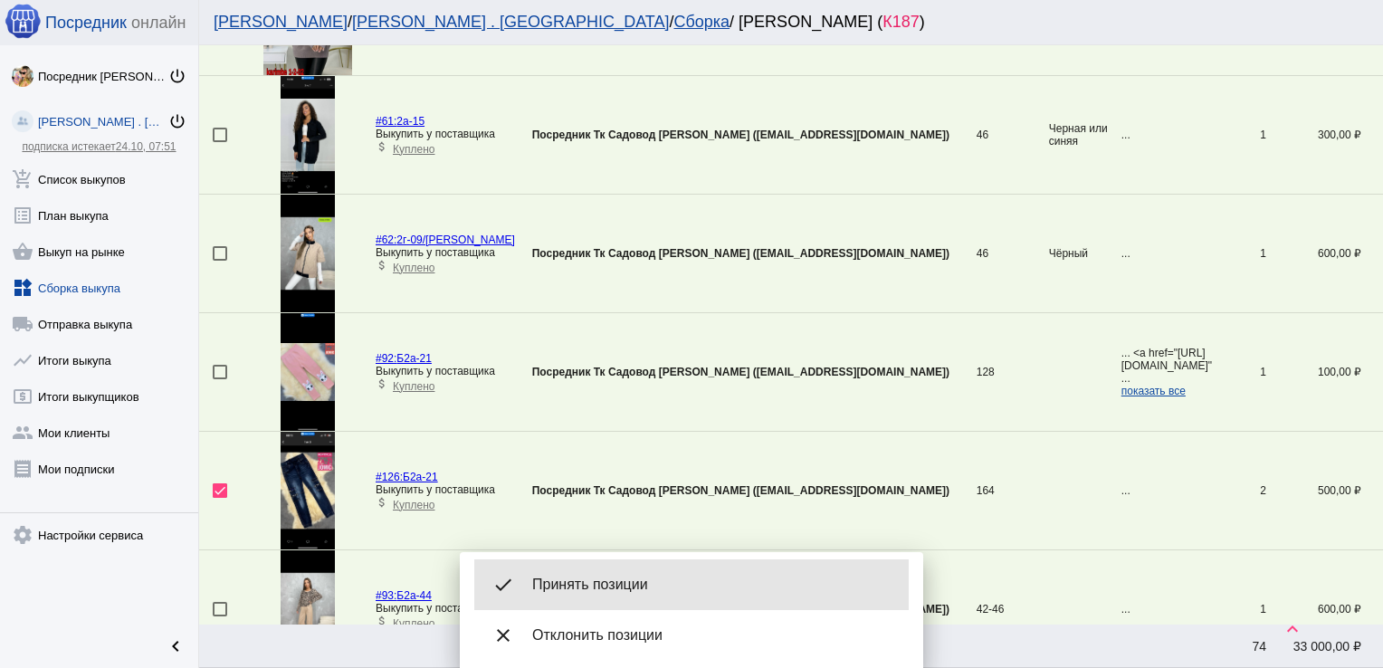
click at [619, 573] on div "done Принять позиции" at bounding box center [691, 584] width 434 height 51
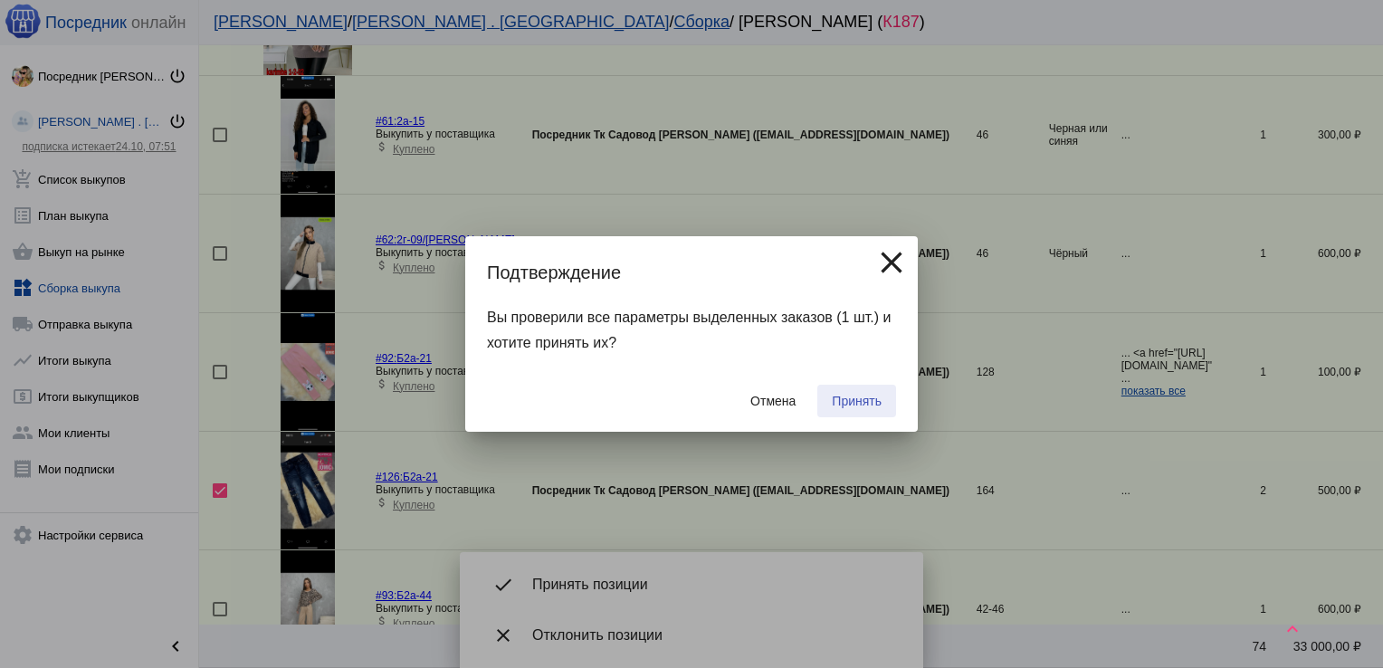
click at [852, 411] on button "Принять" at bounding box center [856, 401] width 79 height 33
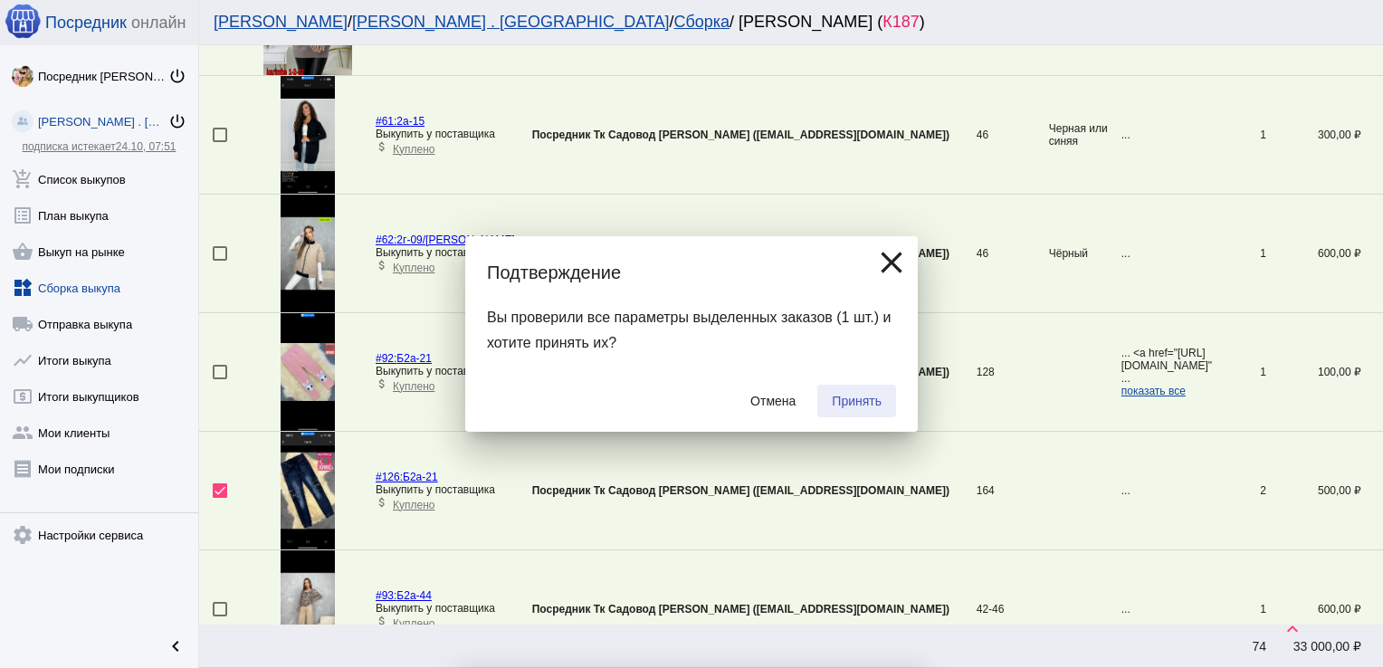
checkbox input "false"
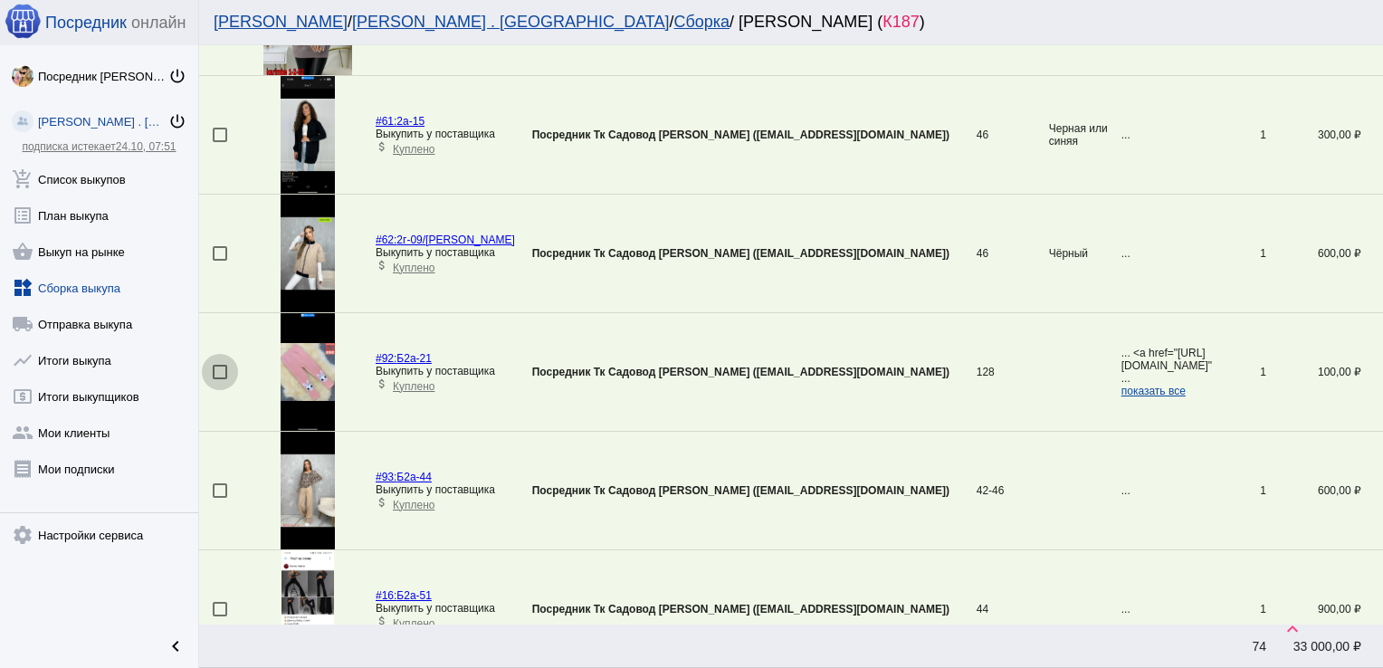
click at [221, 365] on div at bounding box center [220, 372] width 14 height 14
click at [220, 379] on input "checkbox" at bounding box center [219, 379] width 1 height 1
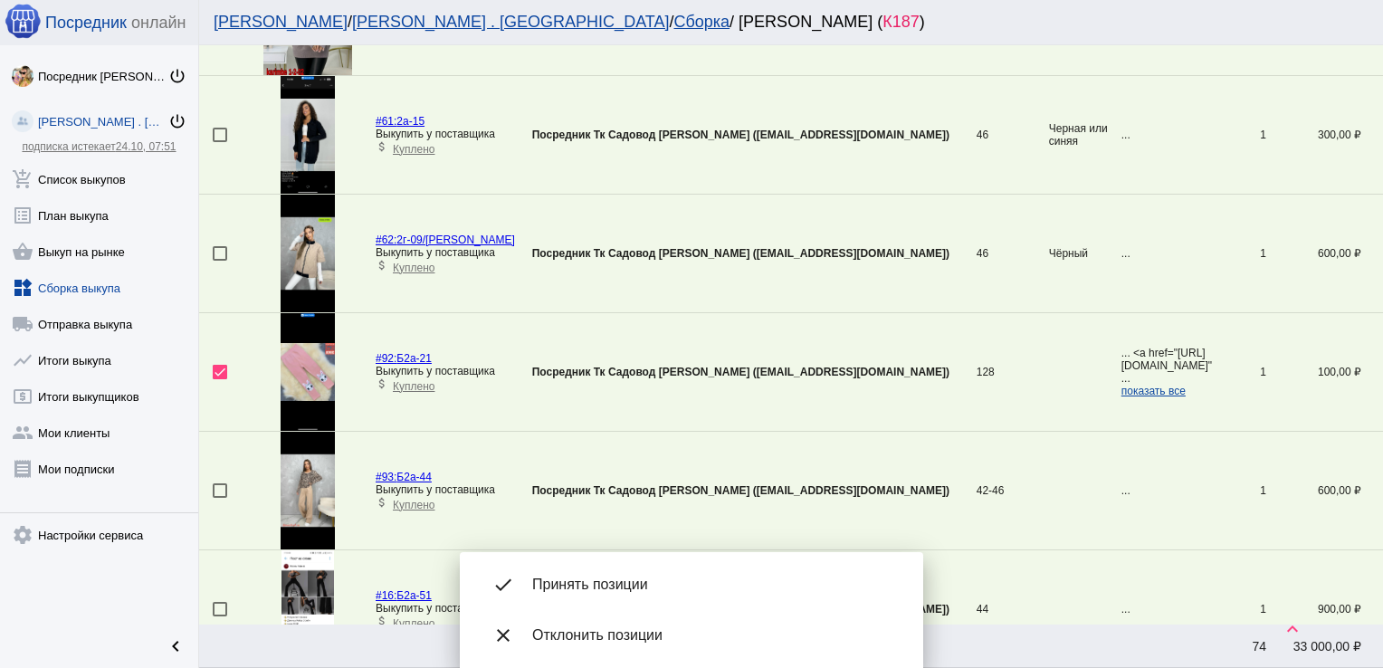
click at [618, 581] on span "Принять позиции" at bounding box center [713, 584] width 362 height 18
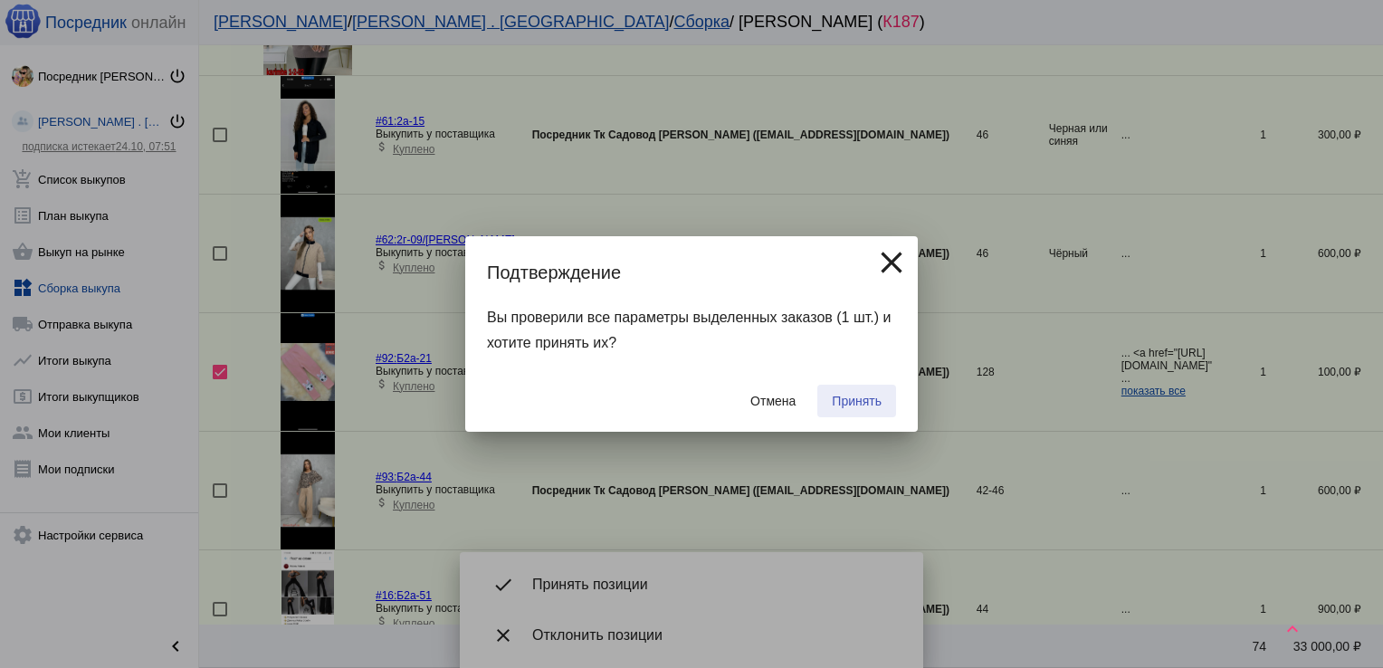
click at [858, 394] on span "Принять" at bounding box center [857, 401] width 50 height 14
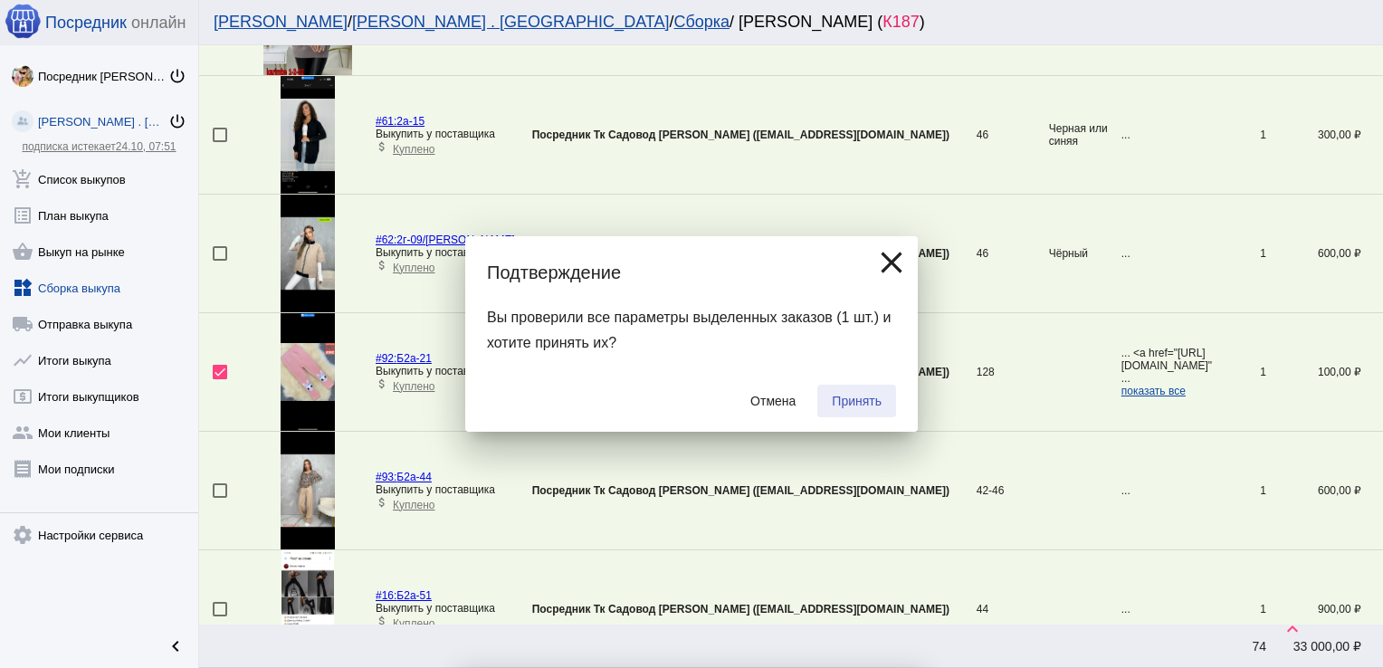
checkbox input "false"
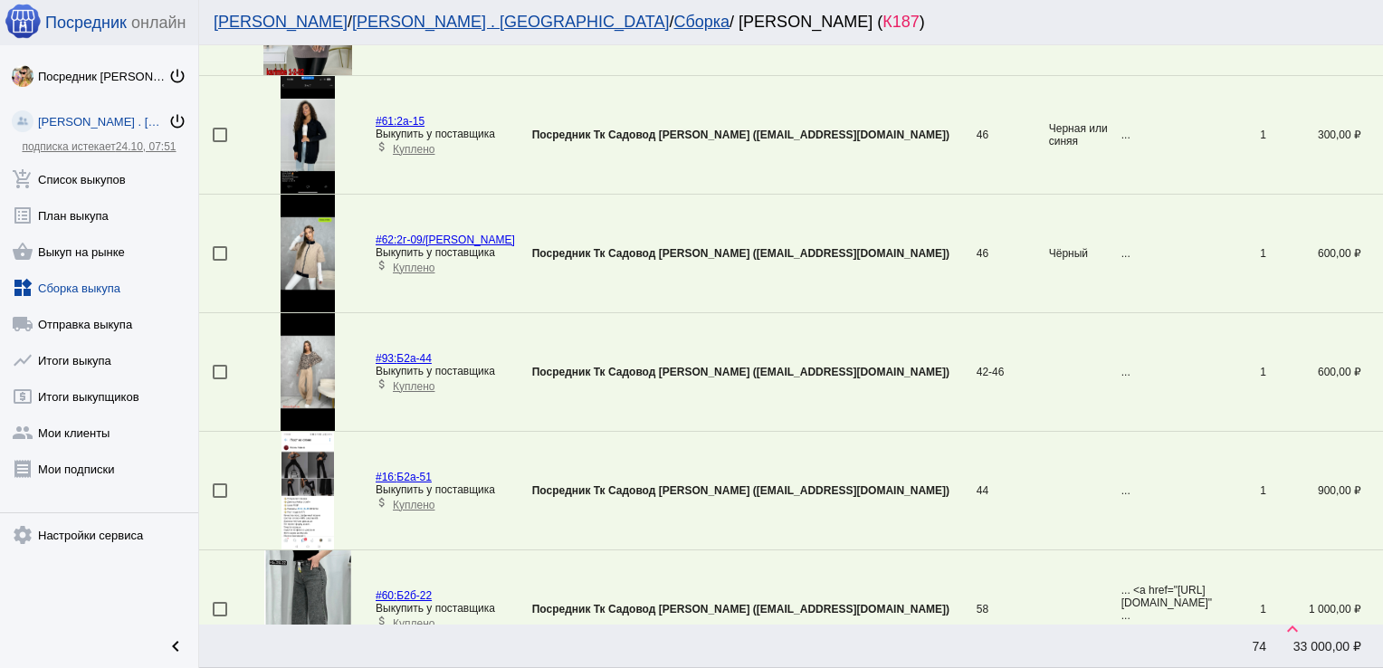
click at [220, 367] on div at bounding box center [220, 372] width 14 height 14
click at [220, 379] on input "checkbox" at bounding box center [219, 379] width 1 height 1
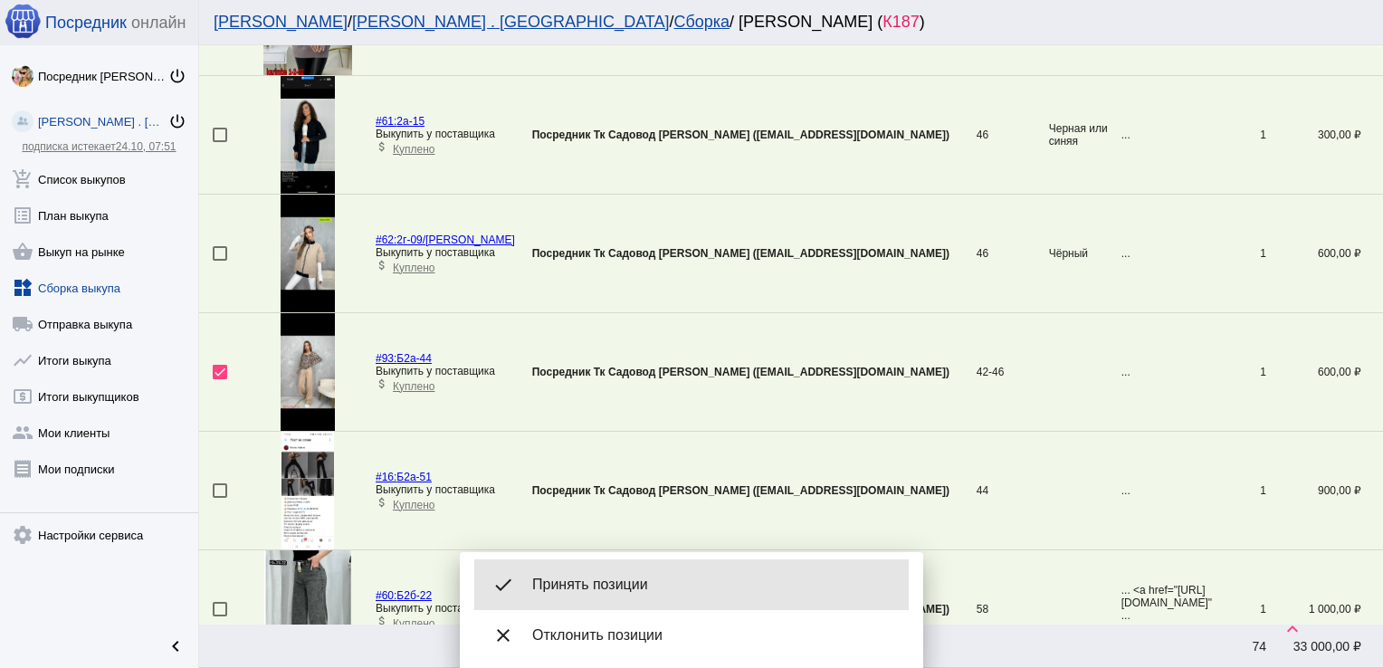
click at [699, 562] on div "done Принять позиции" at bounding box center [691, 584] width 434 height 51
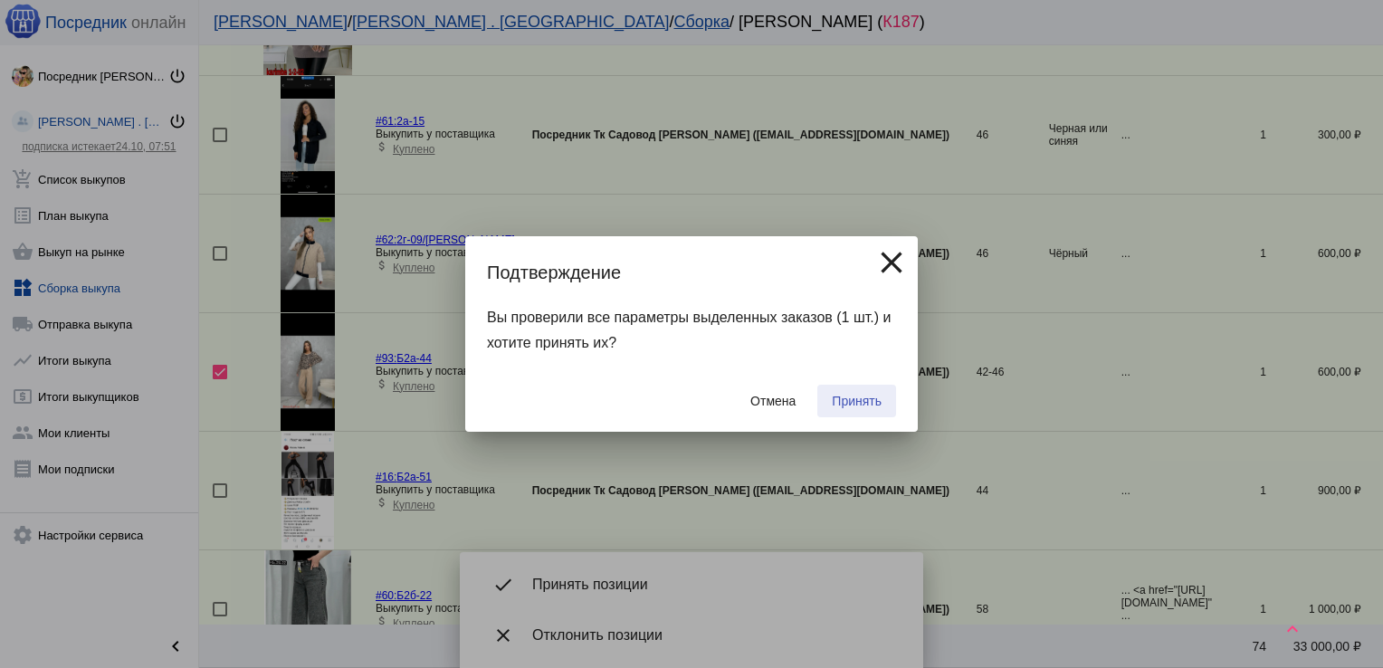
click at [877, 398] on span "Принять" at bounding box center [857, 401] width 50 height 14
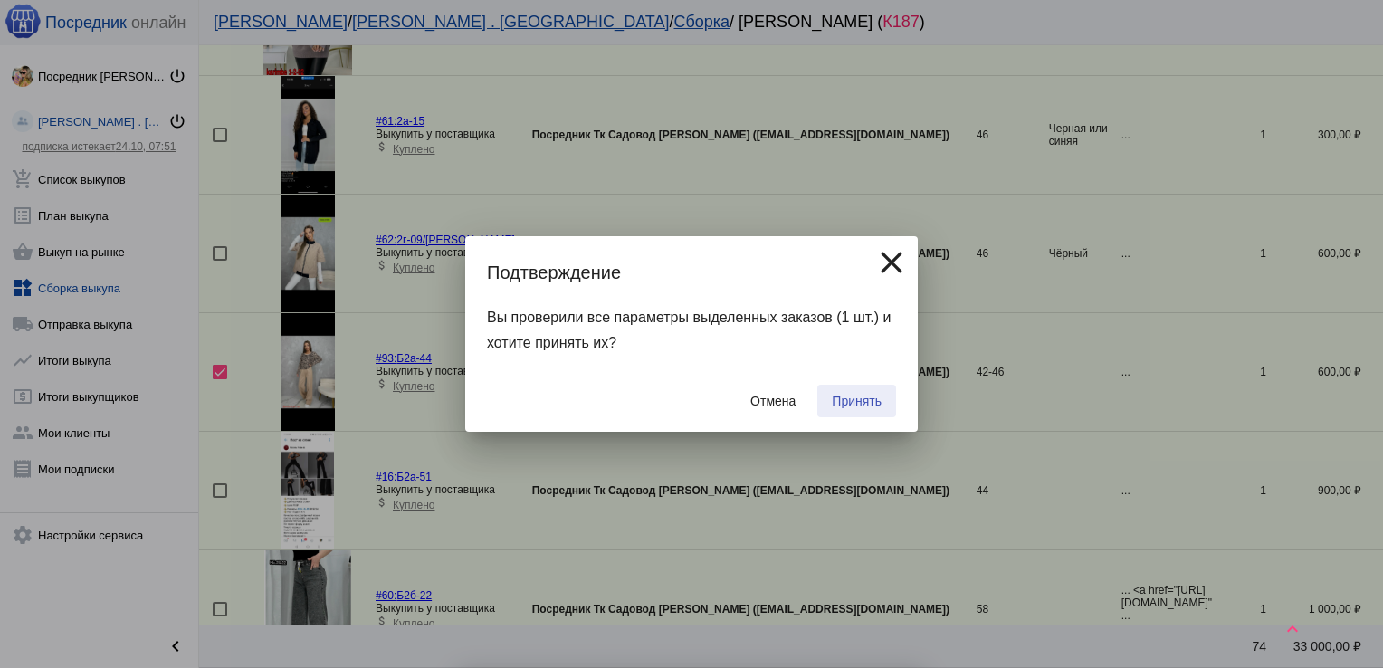
checkbox input "false"
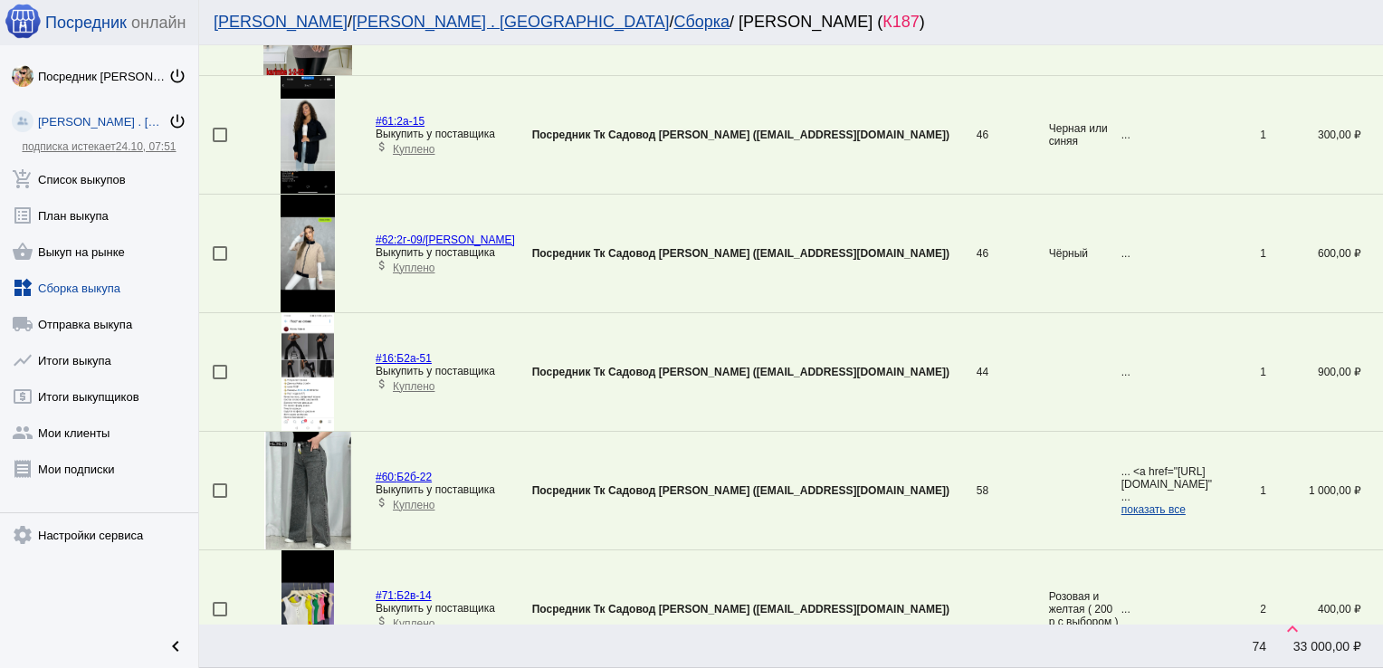
drag, startPoint x: 877, startPoint y: 398, endPoint x: 553, endPoint y: 359, distance: 326.3
click at [553, 359] on tr "#16: Б2а-51 Выкупить у поставщика attach_money Куплено Посредник Тк Садовод [PE…" at bounding box center [791, 372] width 1184 height 119
click at [221, 487] on div at bounding box center [220, 490] width 14 height 14
click at [220, 498] on input "checkbox" at bounding box center [219, 498] width 1 height 1
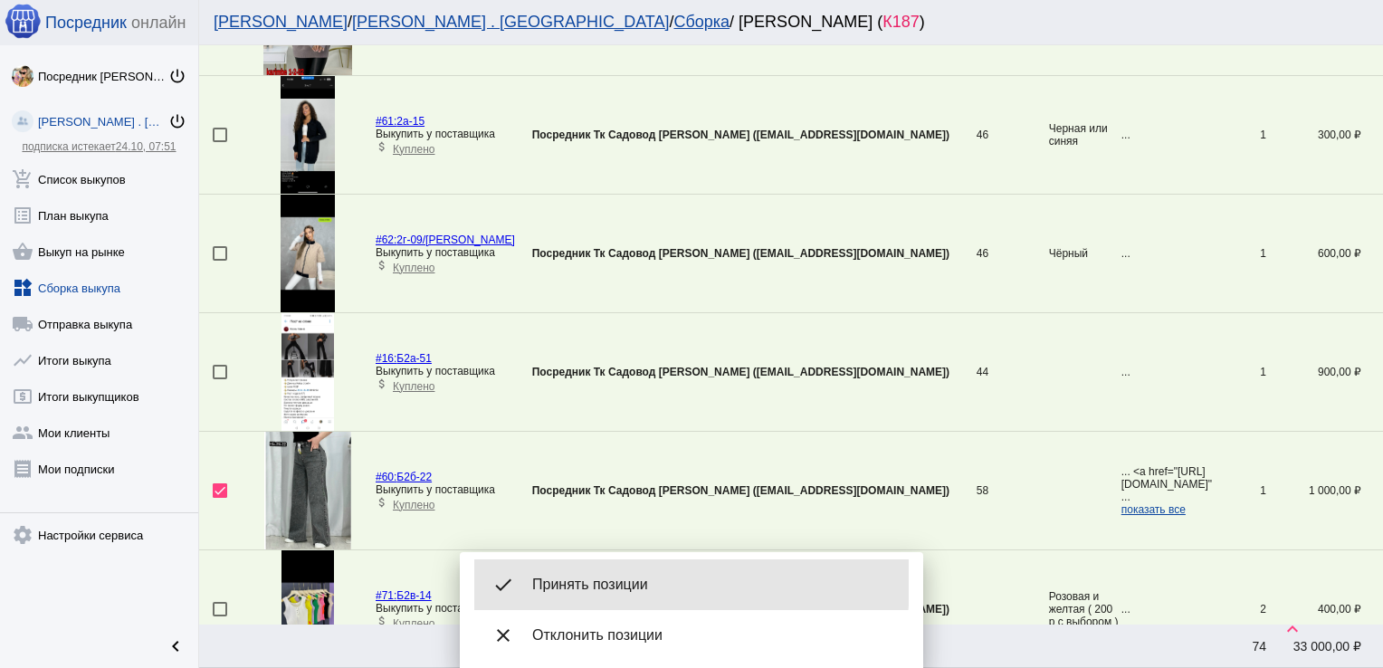
click at [624, 583] on span "Принять позиции" at bounding box center [713, 584] width 362 height 18
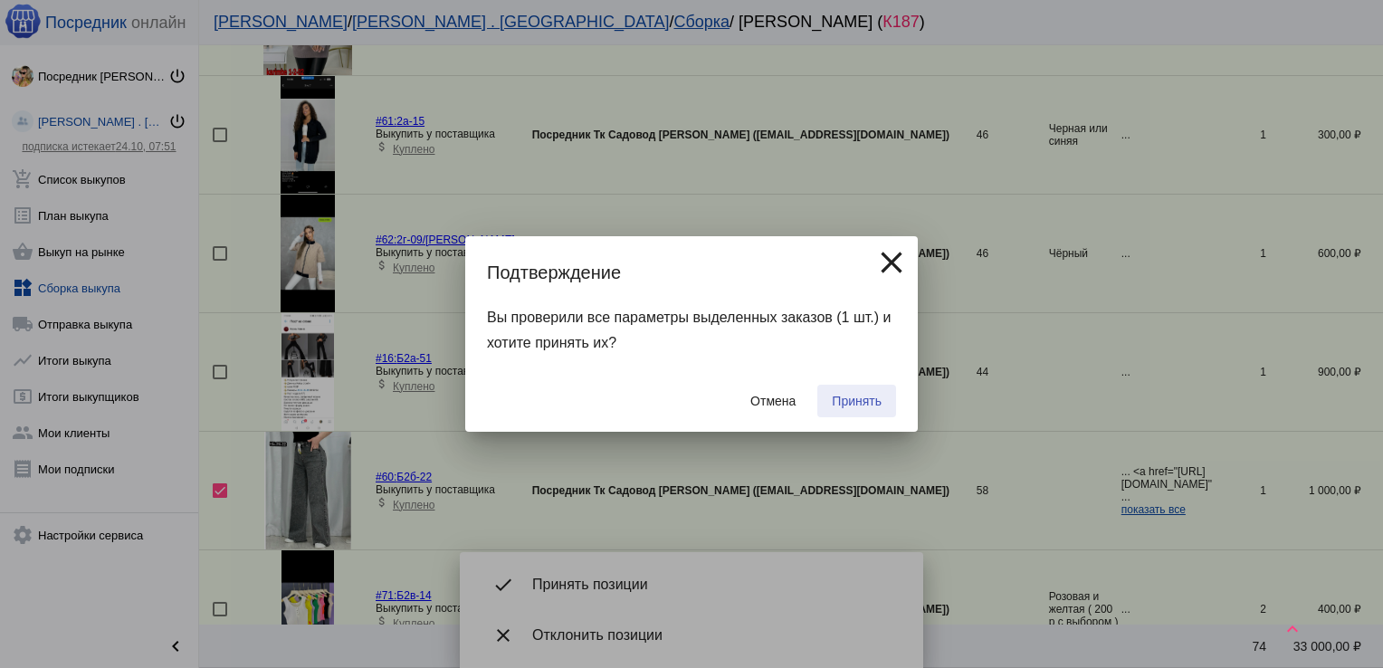
click at [849, 395] on span "Принять" at bounding box center [857, 401] width 50 height 14
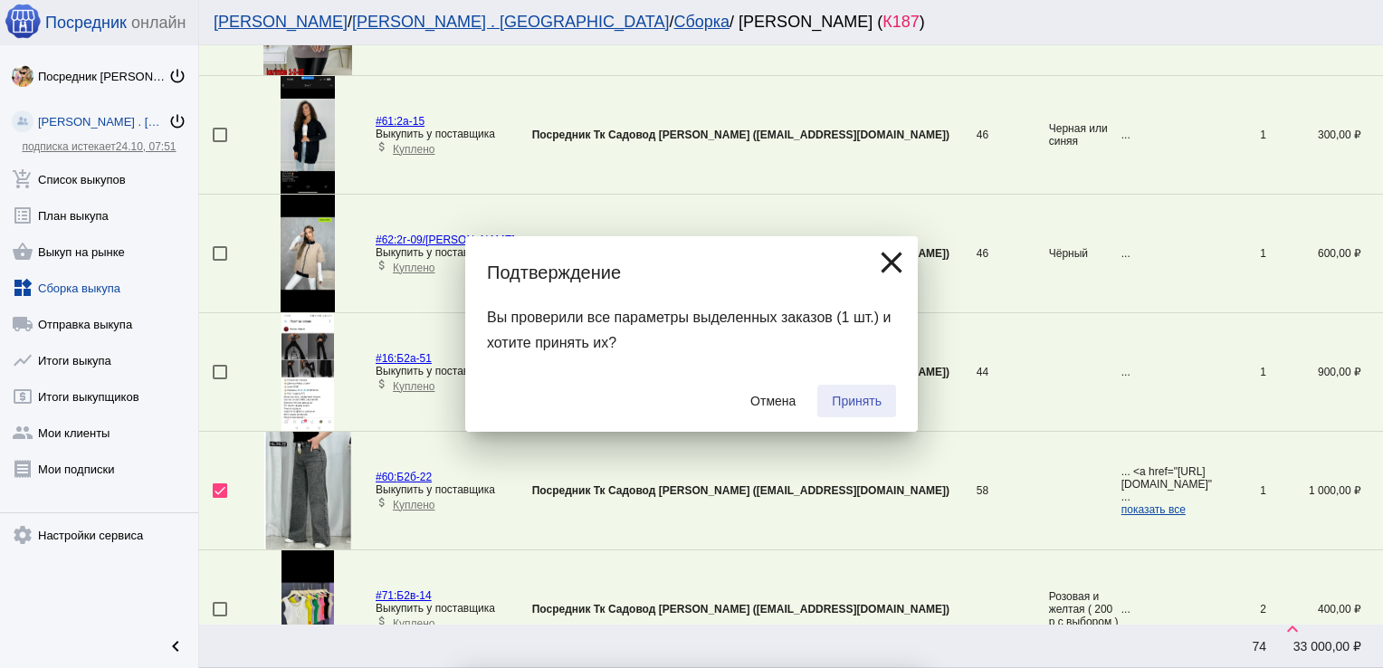
checkbox input "false"
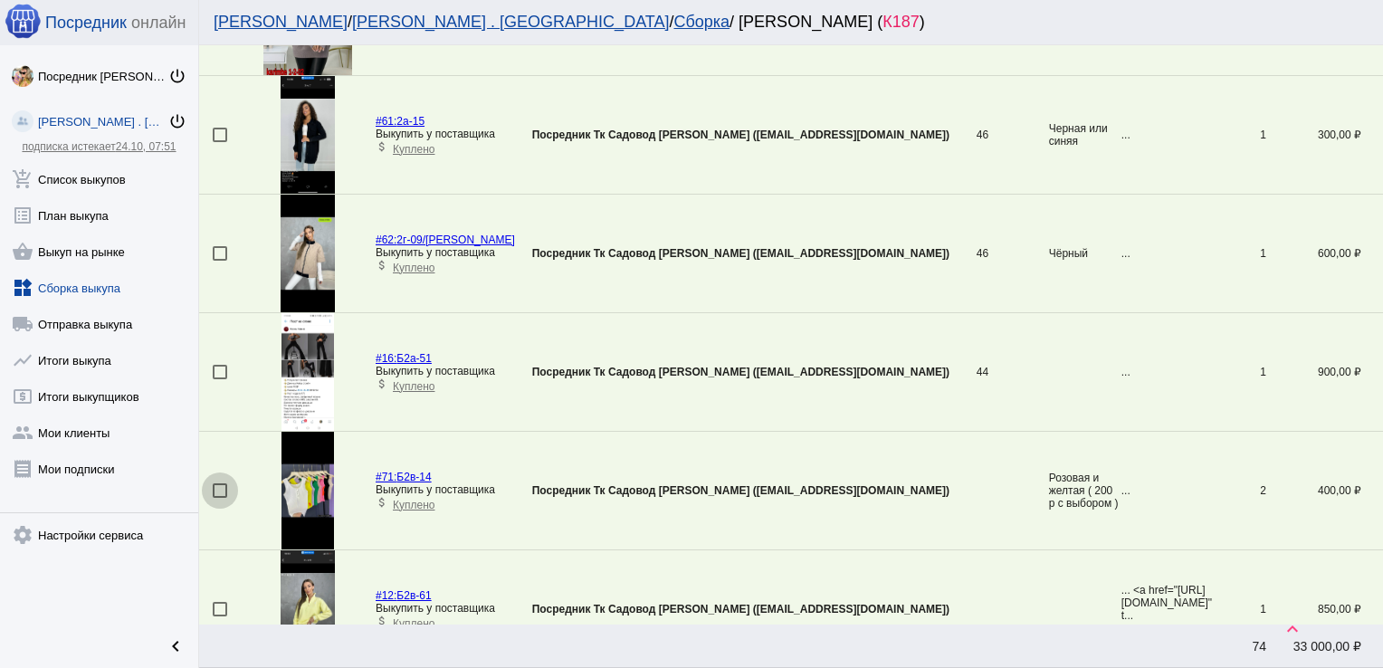
click at [222, 489] on div at bounding box center [220, 490] width 14 height 14
click at [220, 498] on input "checkbox" at bounding box center [219, 498] width 1 height 1
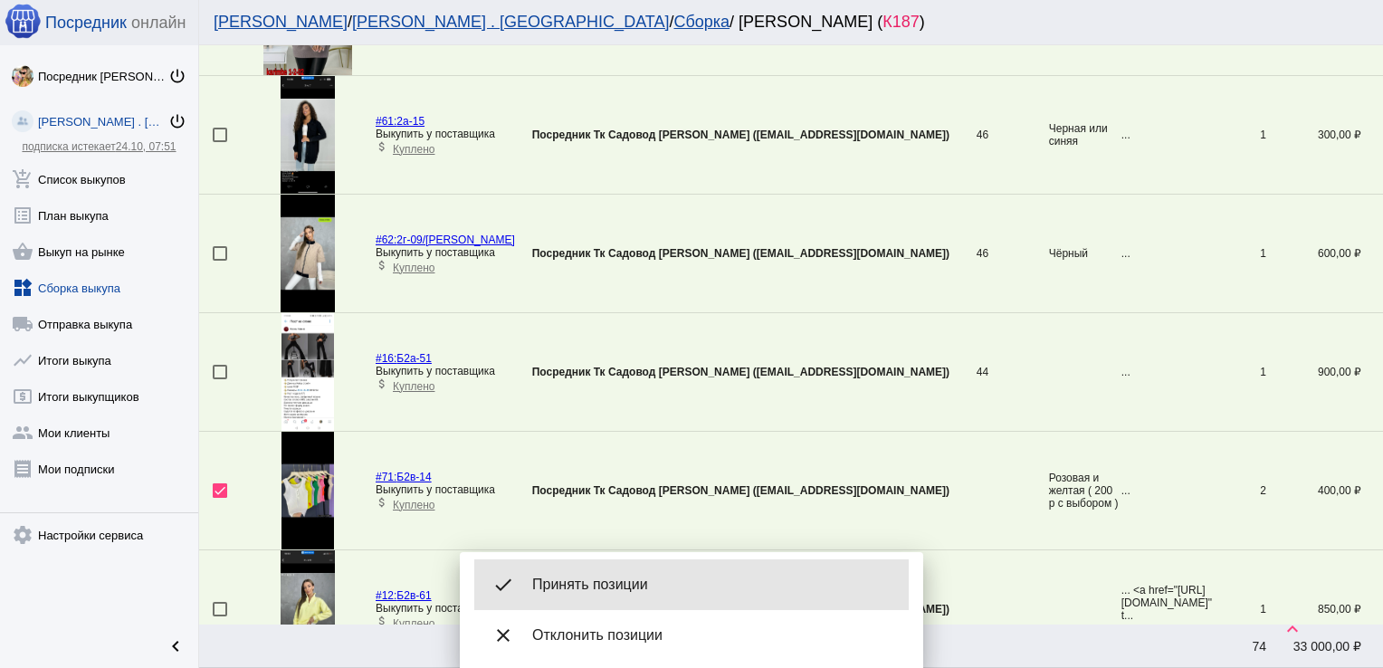
click at [604, 573] on div "done Принять позиции" at bounding box center [691, 584] width 434 height 51
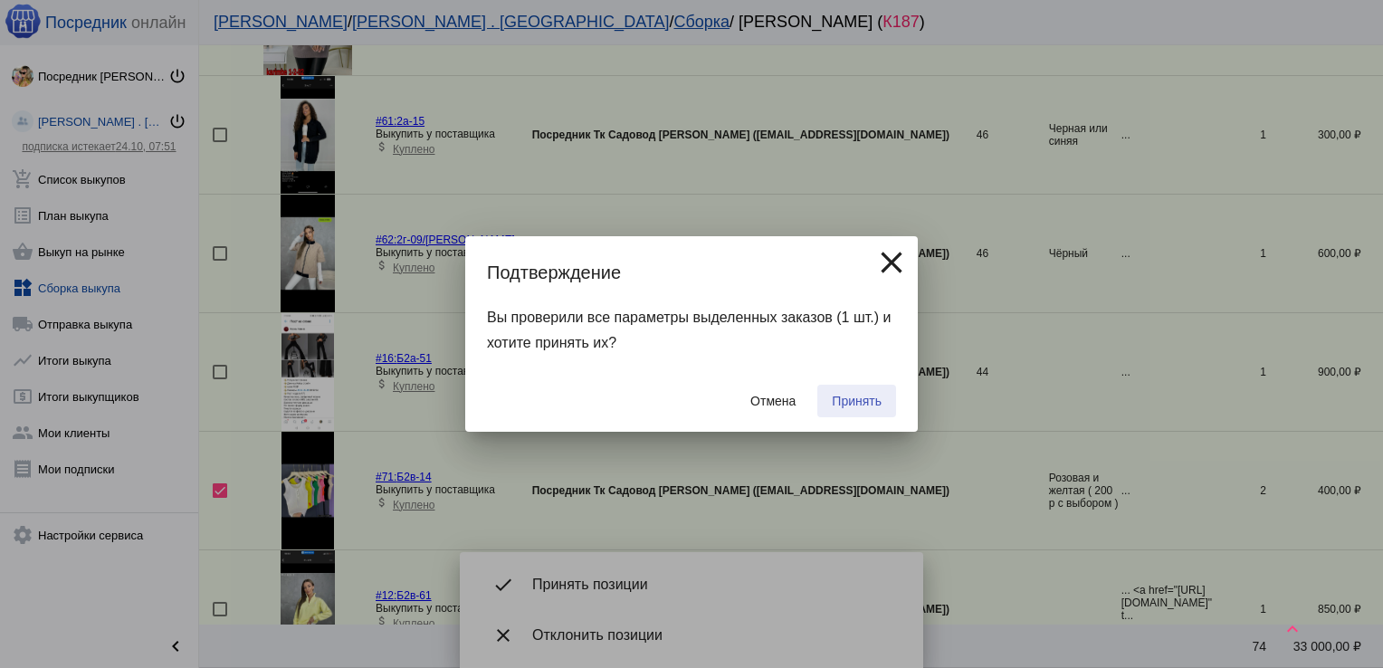
click at [861, 399] on span "Принять" at bounding box center [857, 401] width 50 height 14
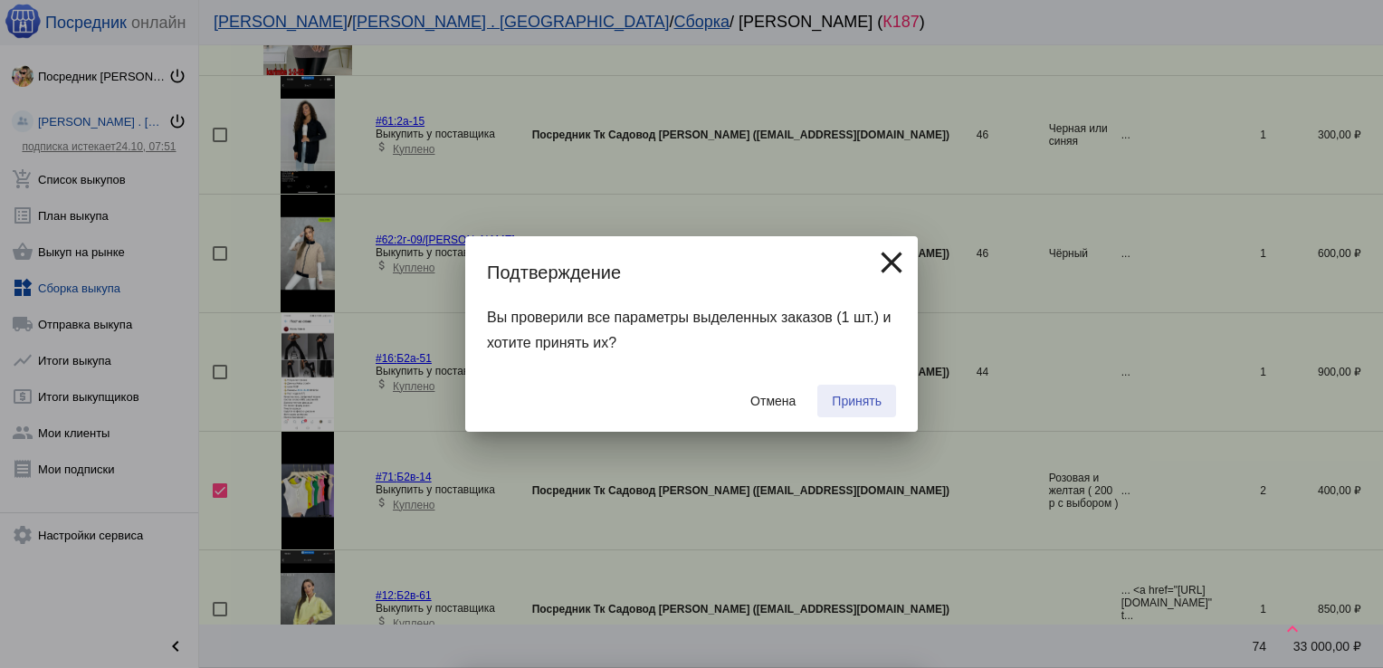
checkbox input "false"
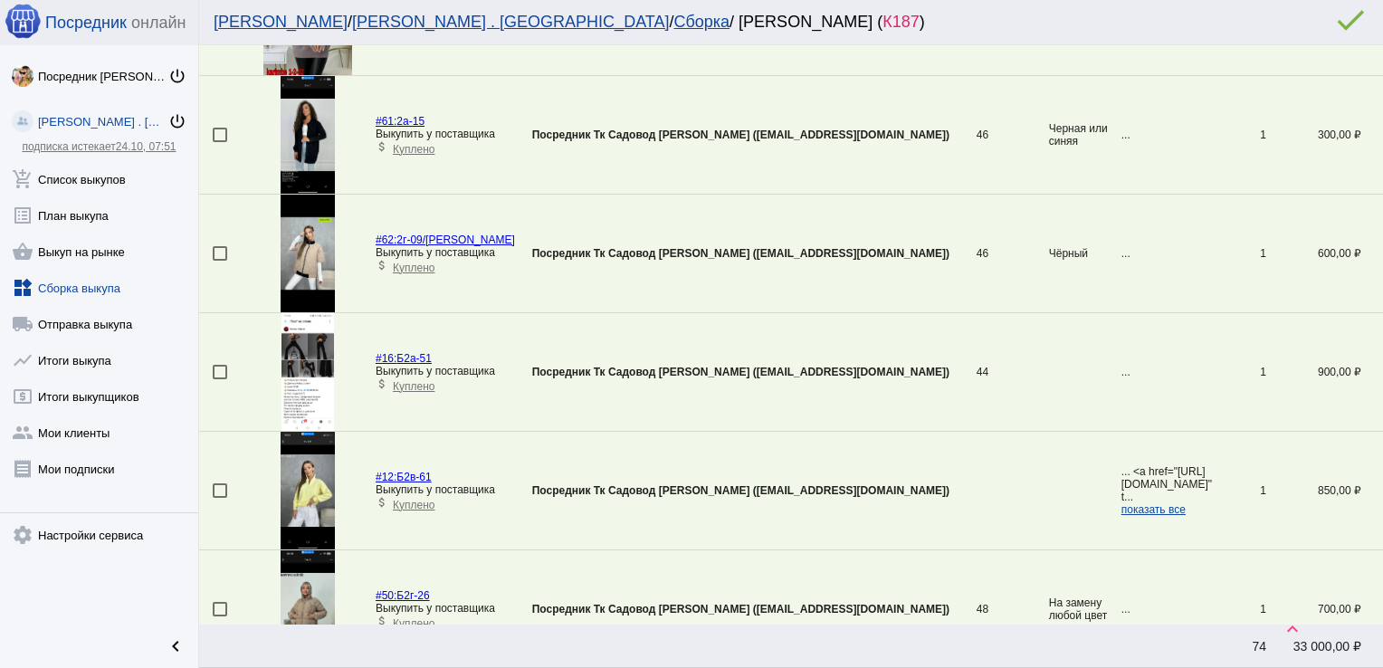
drag, startPoint x: 861, startPoint y: 399, endPoint x: 931, endPoint y: 56, distance: 350.1
click at [931, 56] on tbody "#68: 7-73 Выкупить у поставщика attach_money Куплено Посредник [PERSON_NAME] [P…" at bounding box center [791, 253] width 1184 height 1067
click at [218, 606] on div at bounding box center [220, 609] width 14 height 14
click at [219, 616] on input "checkbox" at bounding box center [219, 616] width 1 height 1
checkbox input "true"
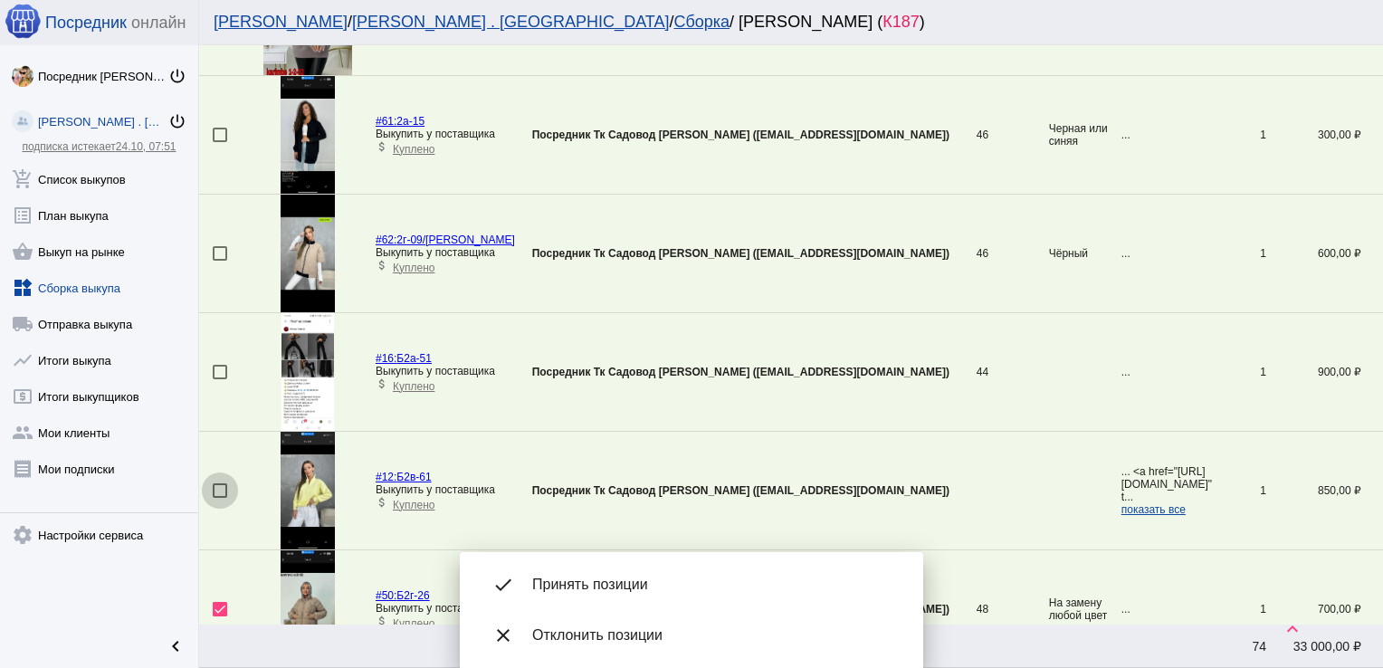
click at [218, 485] on div at bounding box center [220, 490] width 14 height 14
click at [219, 498] on input "checkbox" at bounding box center [219, 498] width 1 height 1
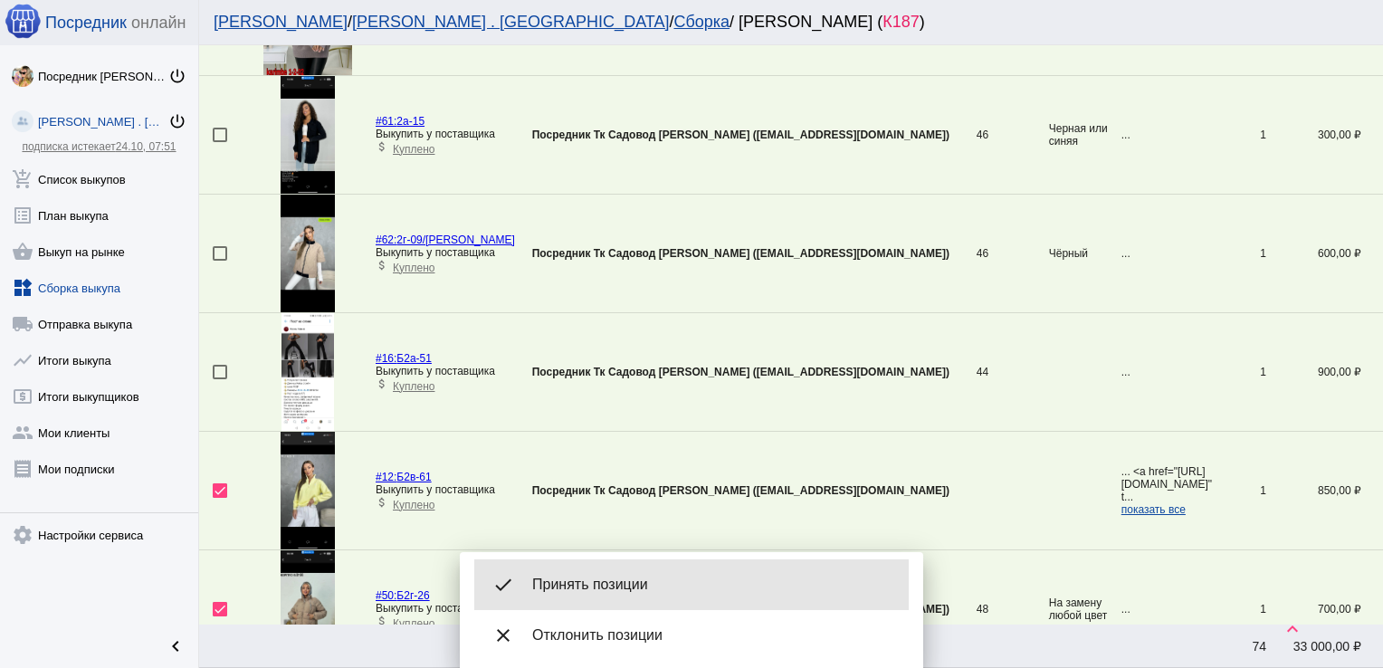
click at [630, 574] on div "done Принять позиции" at bounding box center [691, 584] width 434 height 51
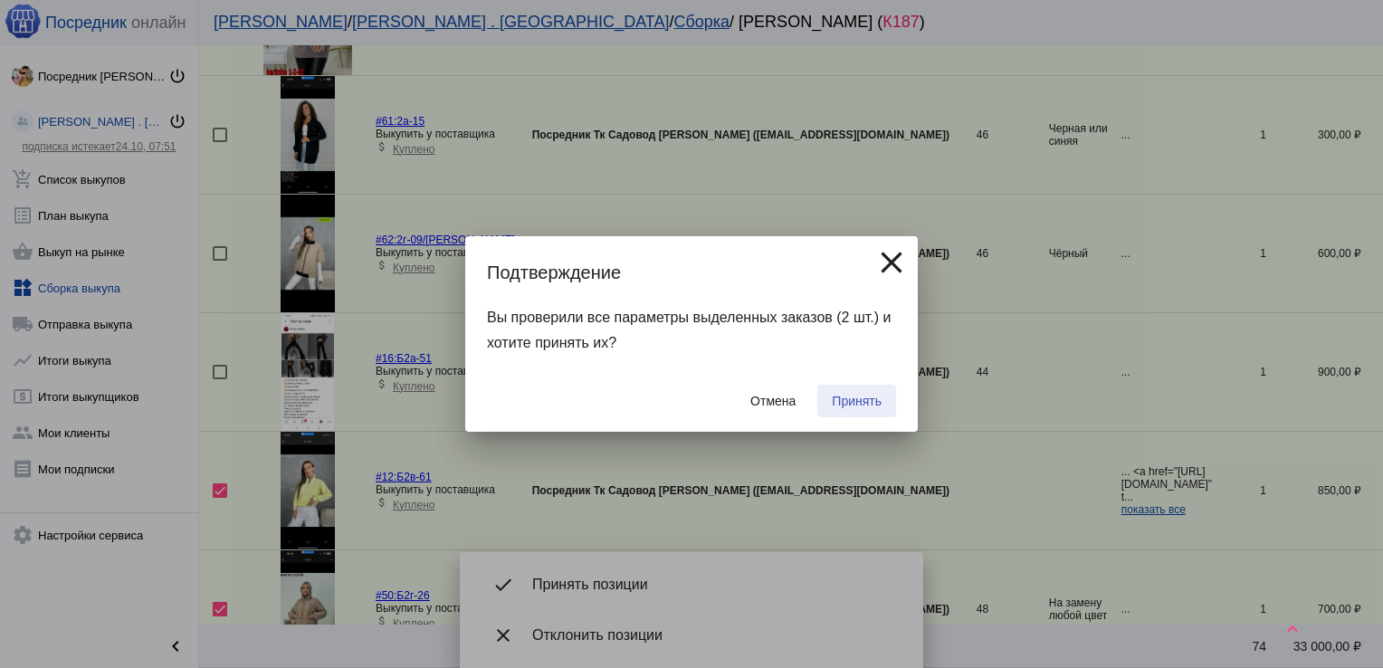
click at [859, 396] on span "Принять" at bounding box center [857, 401] width 50 height 14
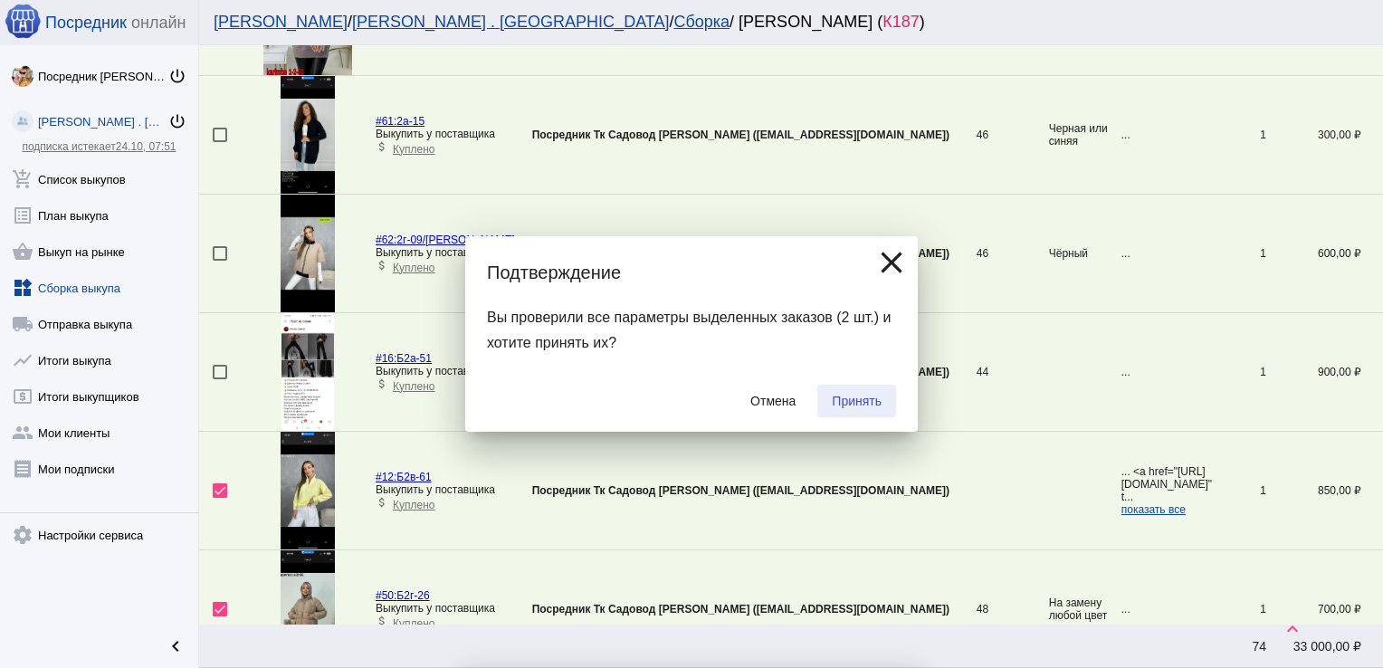
checkbox input "false"
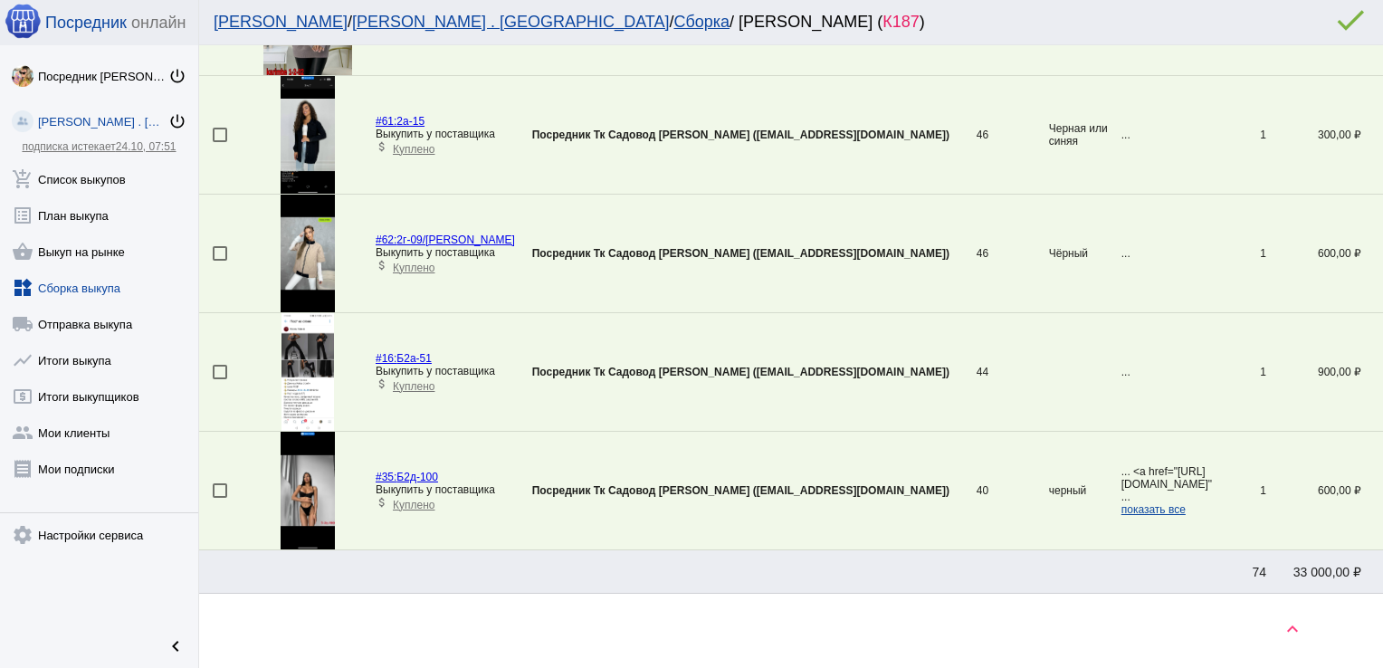
drag, startPoint x: 859, startPoint y: 396, endPoint x: 738, endPoint y: 382, distance: 121.2
click at [738, 382] on tr "#16: Б2а-51 Выкупить у поставщика attach_money Куплено Посредник Тк Садовод [PE…" at bounding box center [791, 372] width 1184 height 119
click at [217, 486] on div at bounding box center [220, 490] width 14 height 14
click at [219, 498] on input "checkbox" at bounding box center [219, 498] width 1 height 1
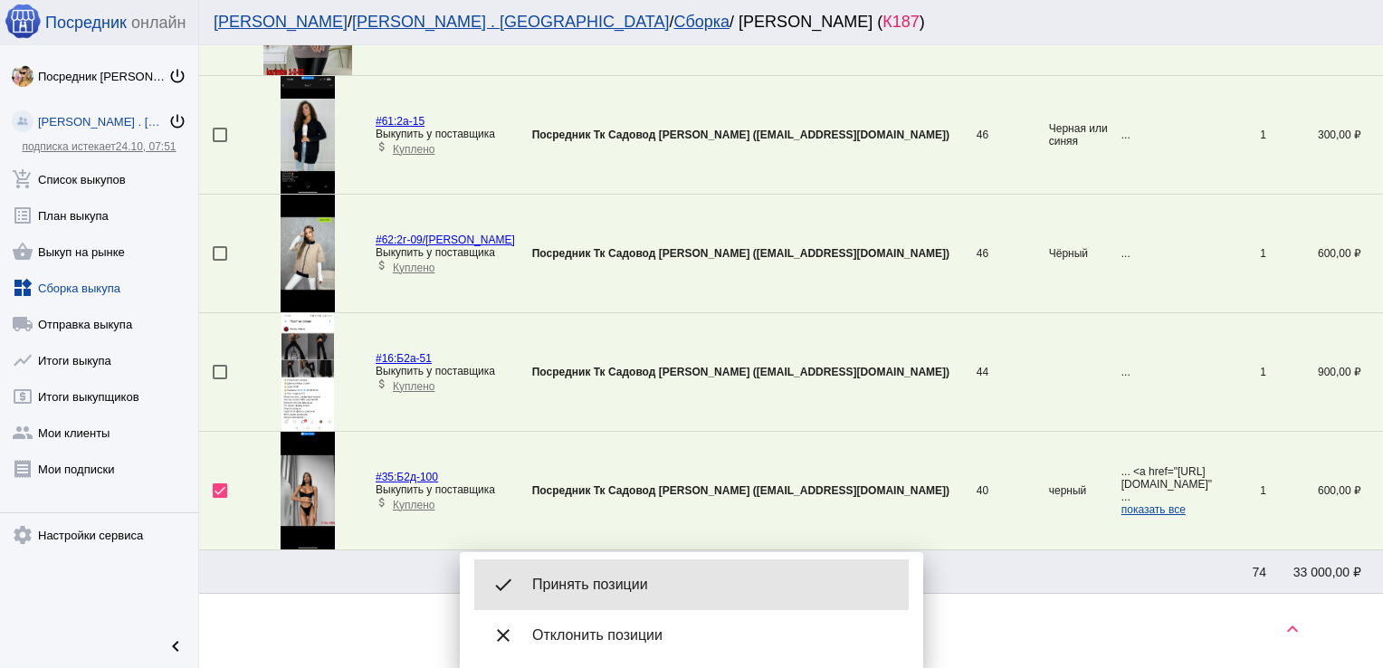
click at [637, 585] on span "Принять позиции" at bounding box center [713, 584] width 362 height 18
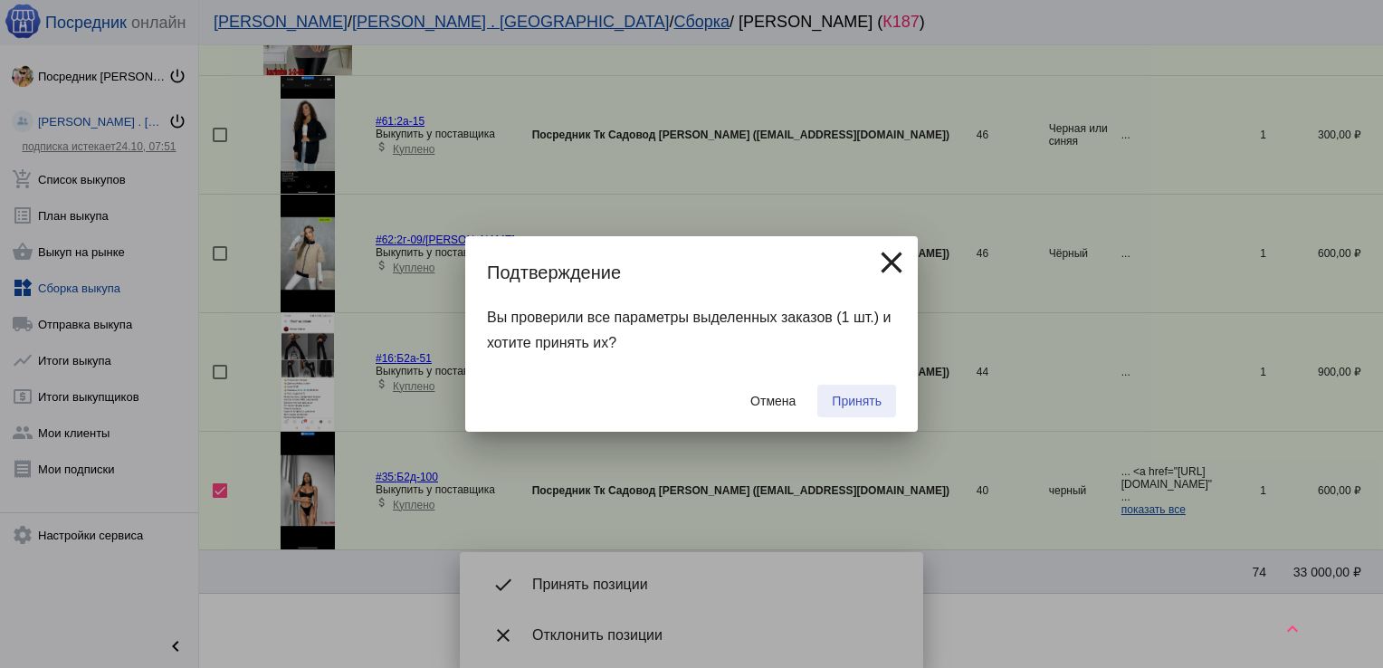
click at [847, 396] on span "Принять" at bounding box center [857, 401] width 50 height 14
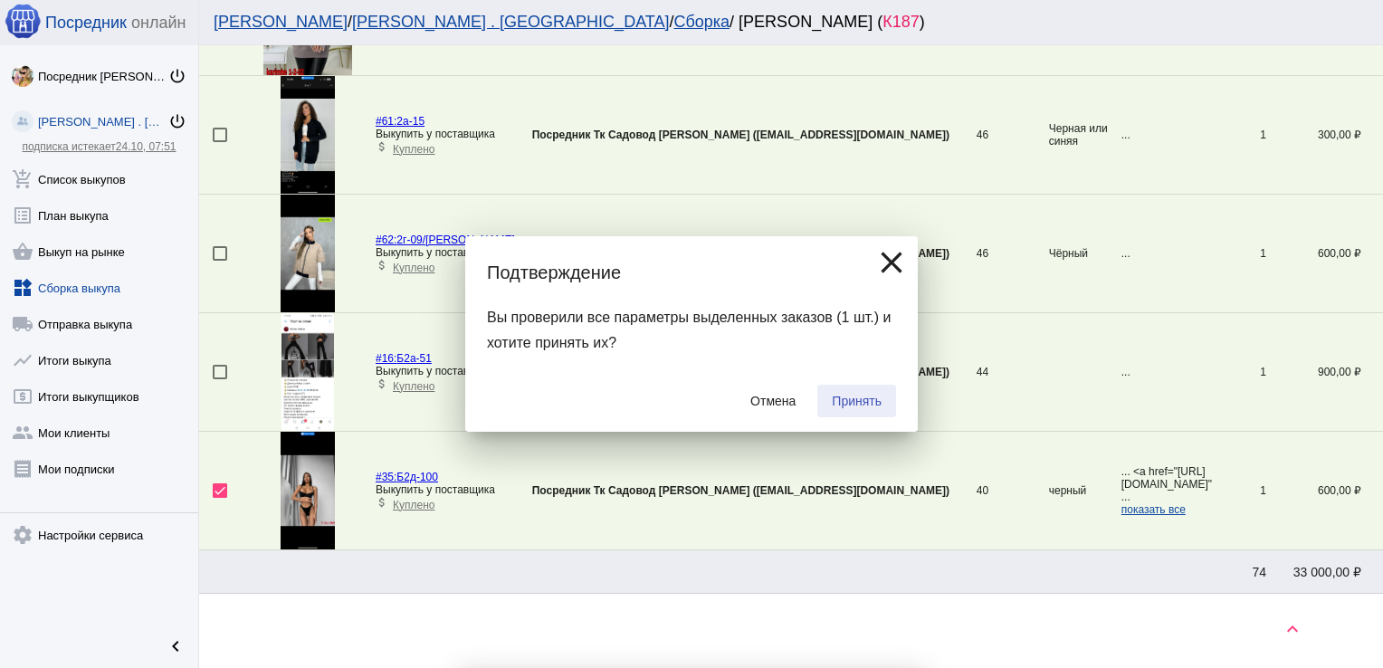
checkbox input "false"
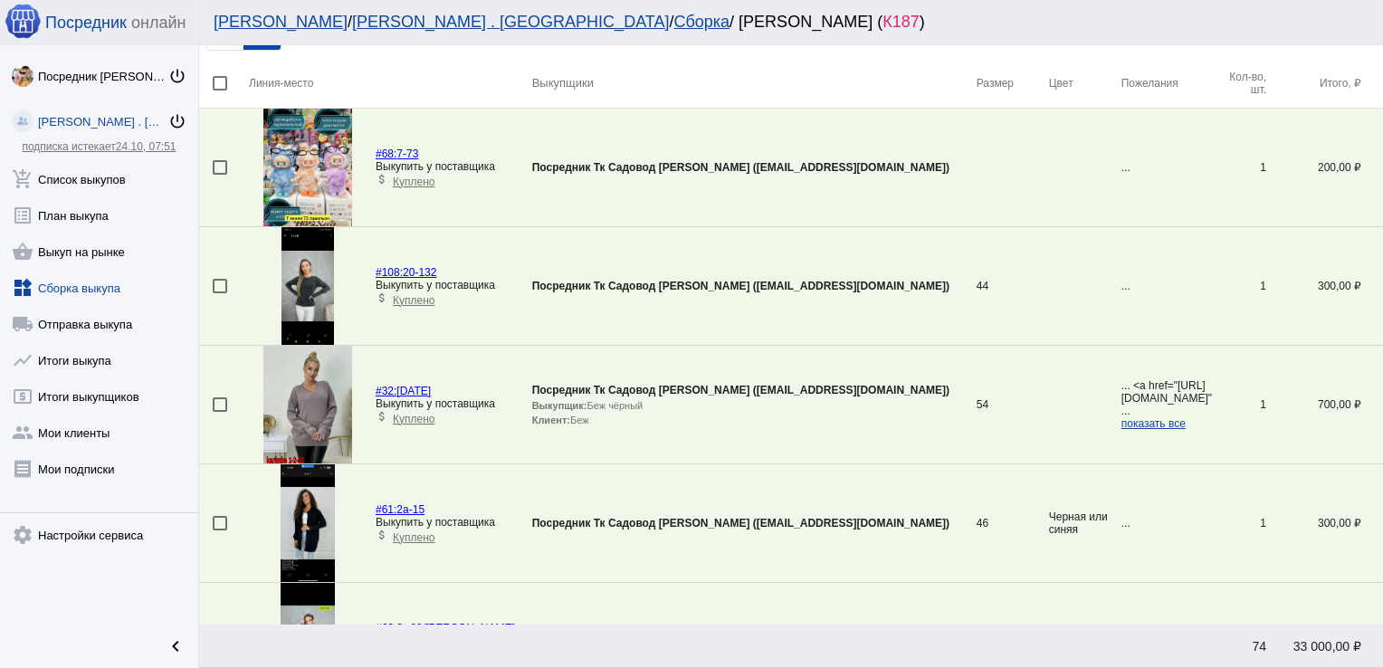
scroll to position [0, 0]
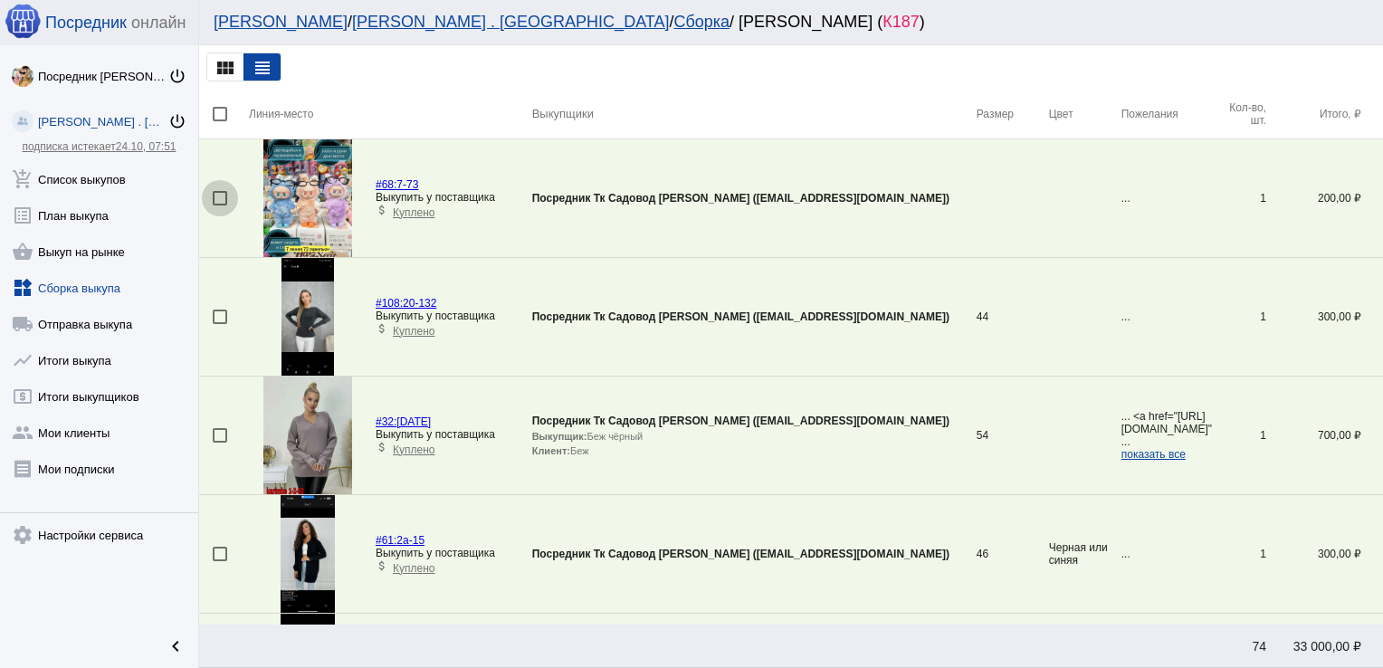
click at [215, 191] on div at bounding box center [220, 198] width 14 height 14
click at [219, 205] on input "checkbox" at bounding box center [219, 205] width 1 height 1
checkbox input "true"
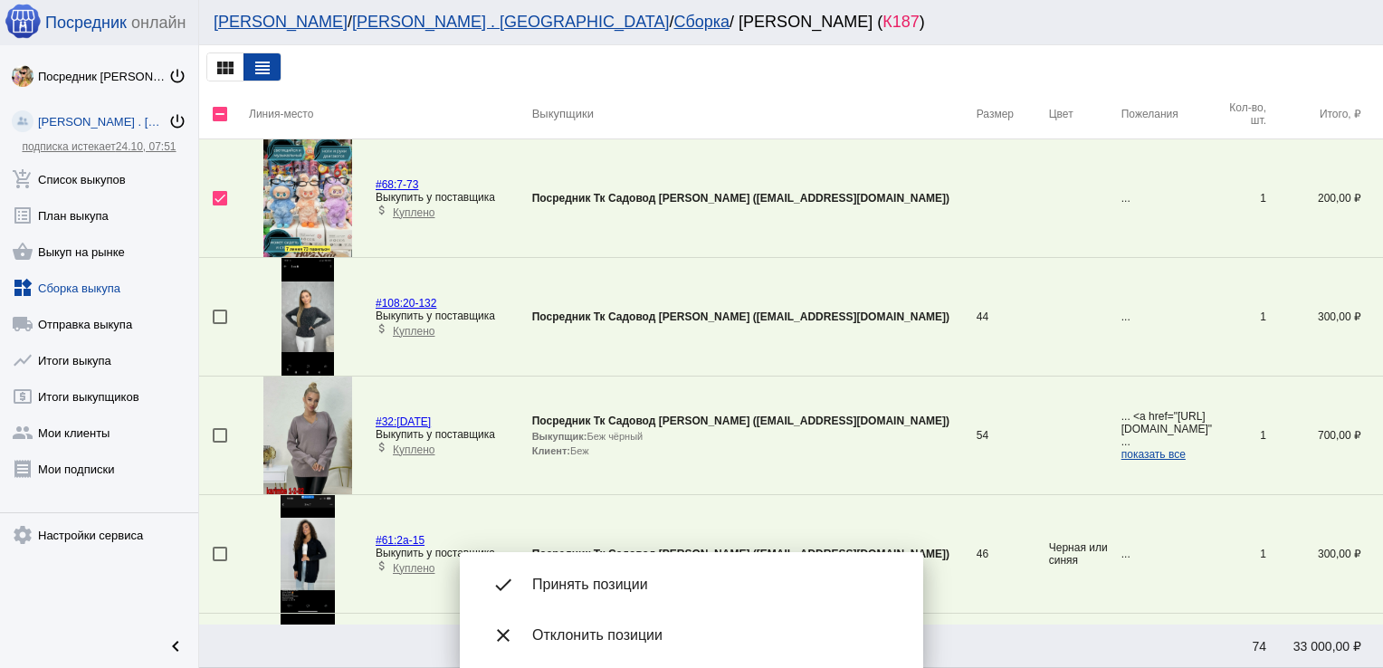
click at [290, 309] on img at bounding box center [307, 317] width 53 height 118
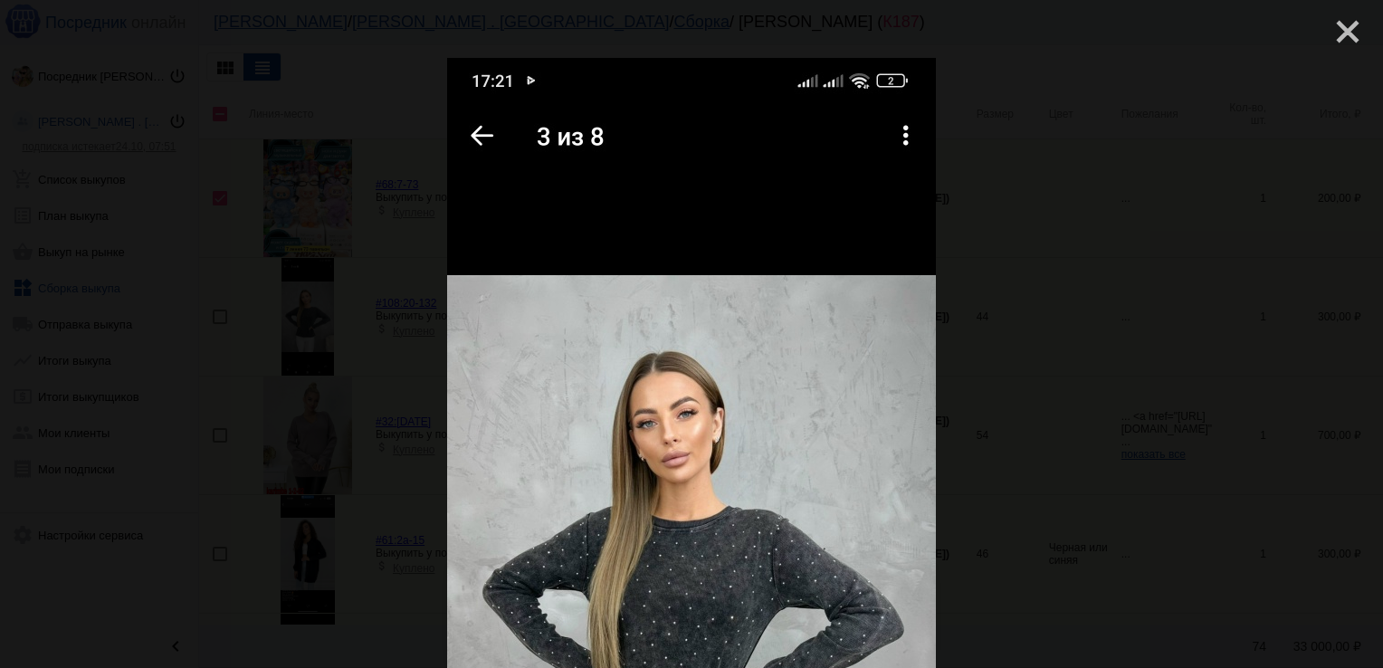
click at [1329, 31] on mat-icon "close" at bounding box center [1340, 25] width 22 height 22
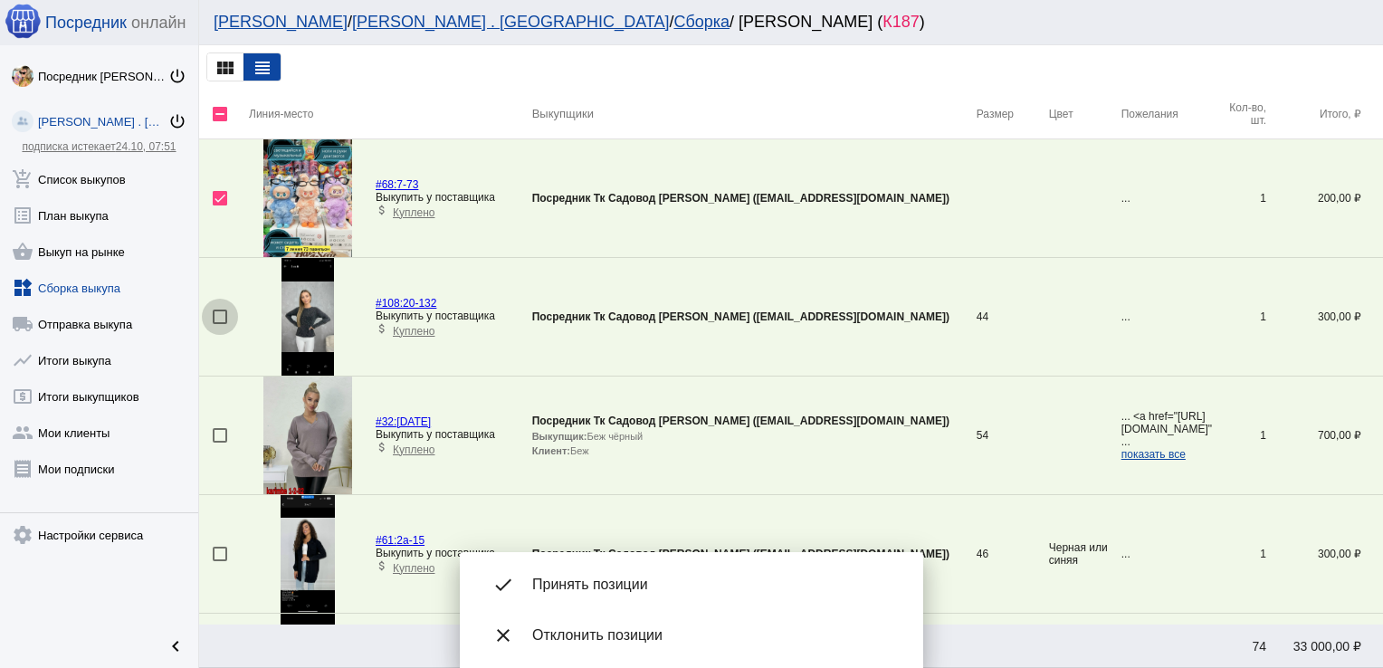
click at [218, 319] on div at bounding box center [220, 316] width 14 height 14
click at [219, 324] on input "checkbox" at bounding box center [219, 324] width 1 height 1
checkbox input "true"
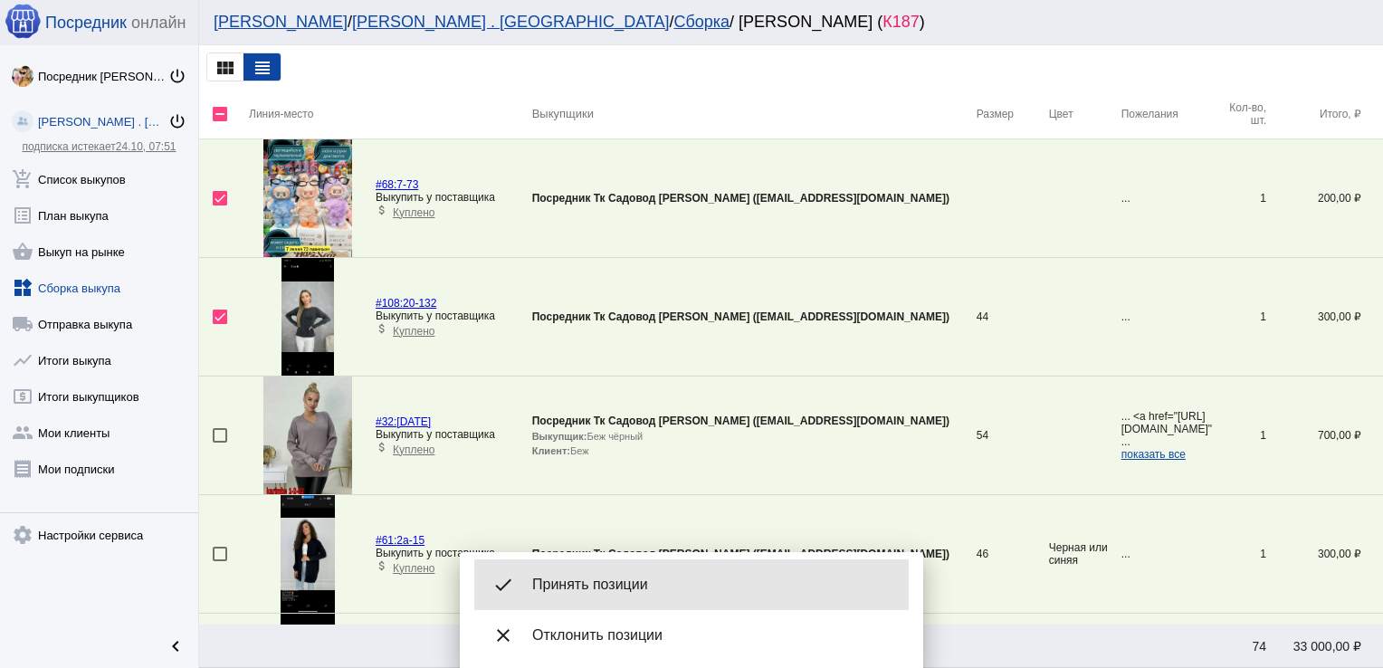
click at [660, 573] on div "done Принять позиции" at bounding box center [691, 584] width 434 height 51
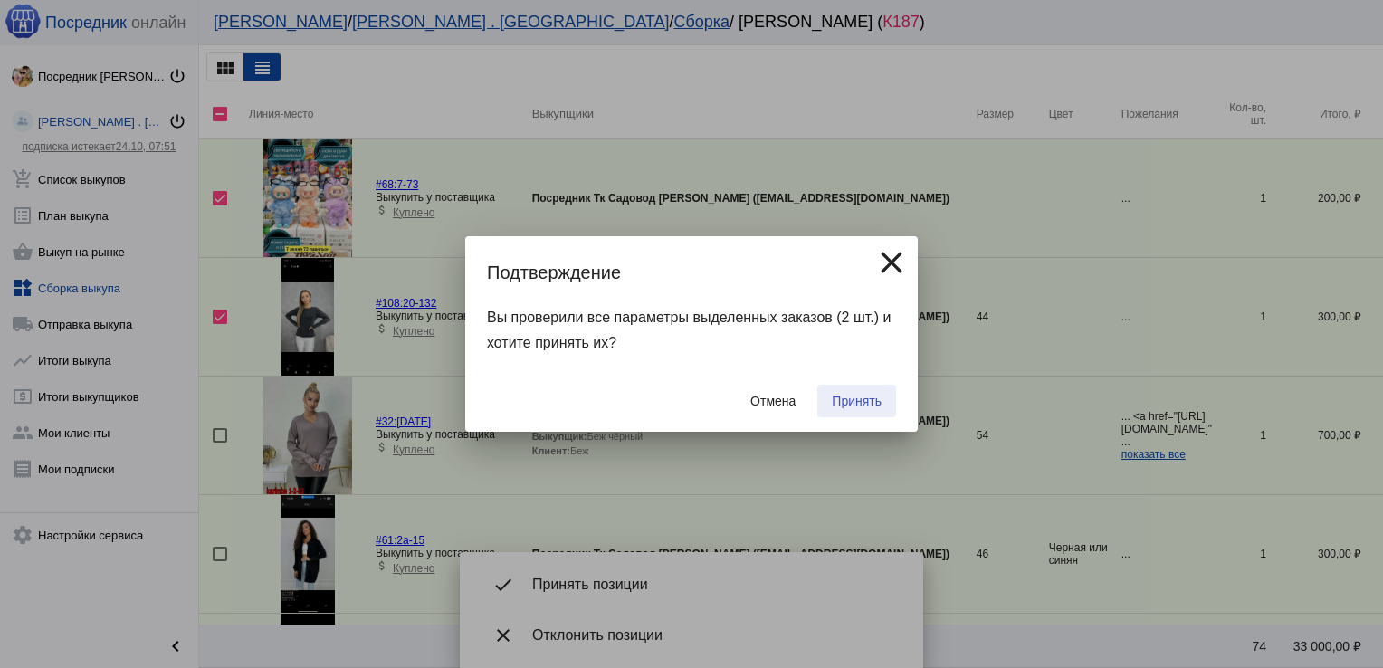
click at [871, 388] on button "Принять" at bounding box center [856, 401] width 79 height 33
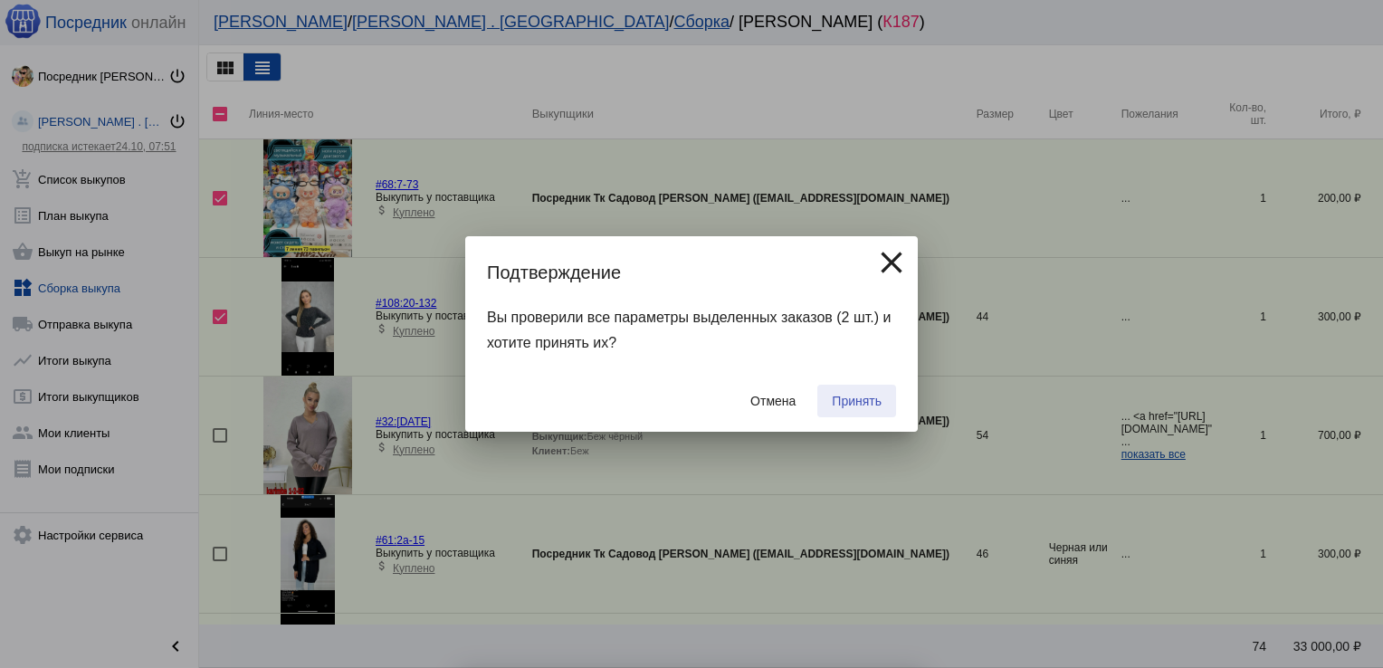
checkbox input "false"
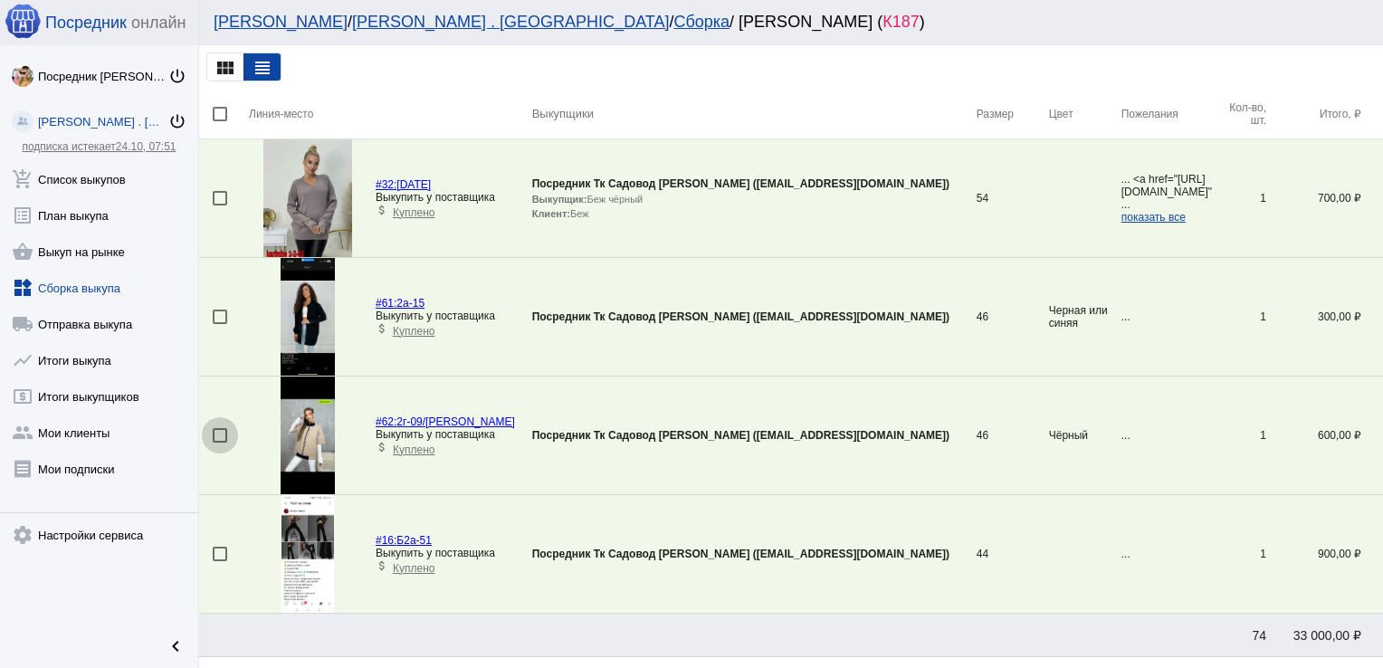
click at [221, 430] on div at bounding box center [220, 435] width 14 height 14
click at [220, 442] on input "checkbox" at bounding box center [219, 442] width 1 height 1
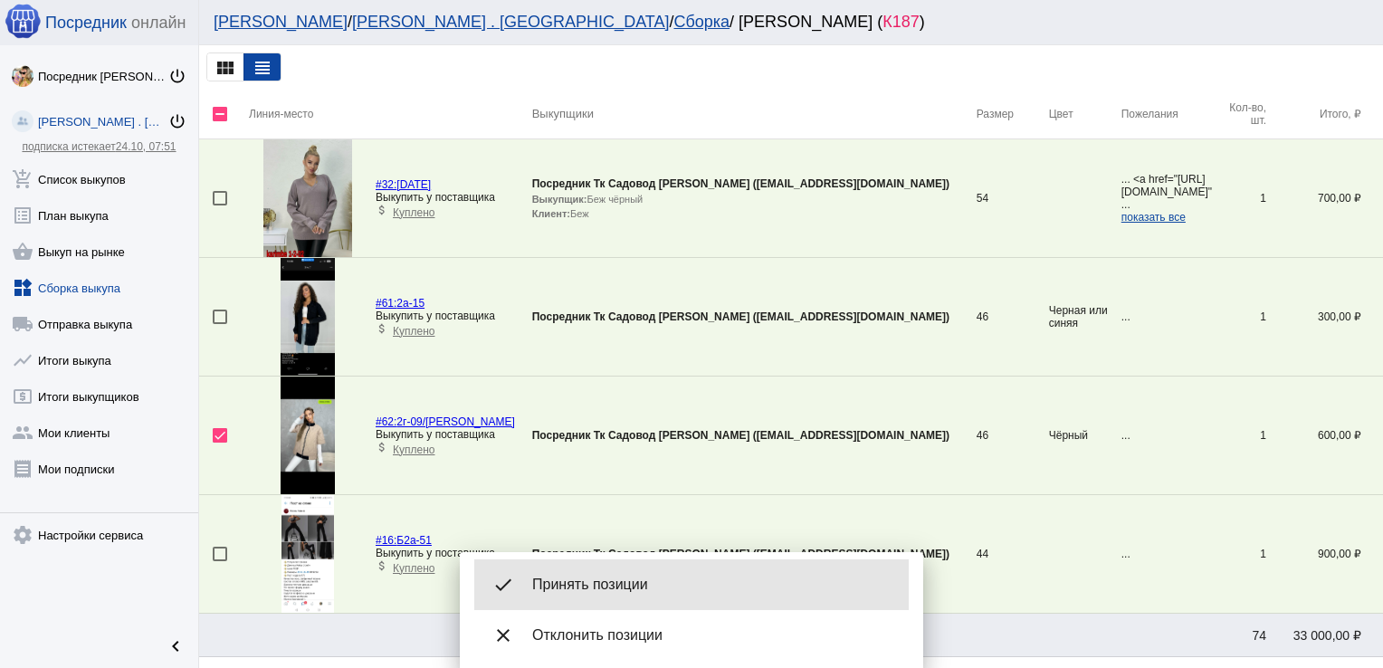
click at [656, 569] on div "done Принять позиции" at bounding box center [691, 584] width 434 height 51
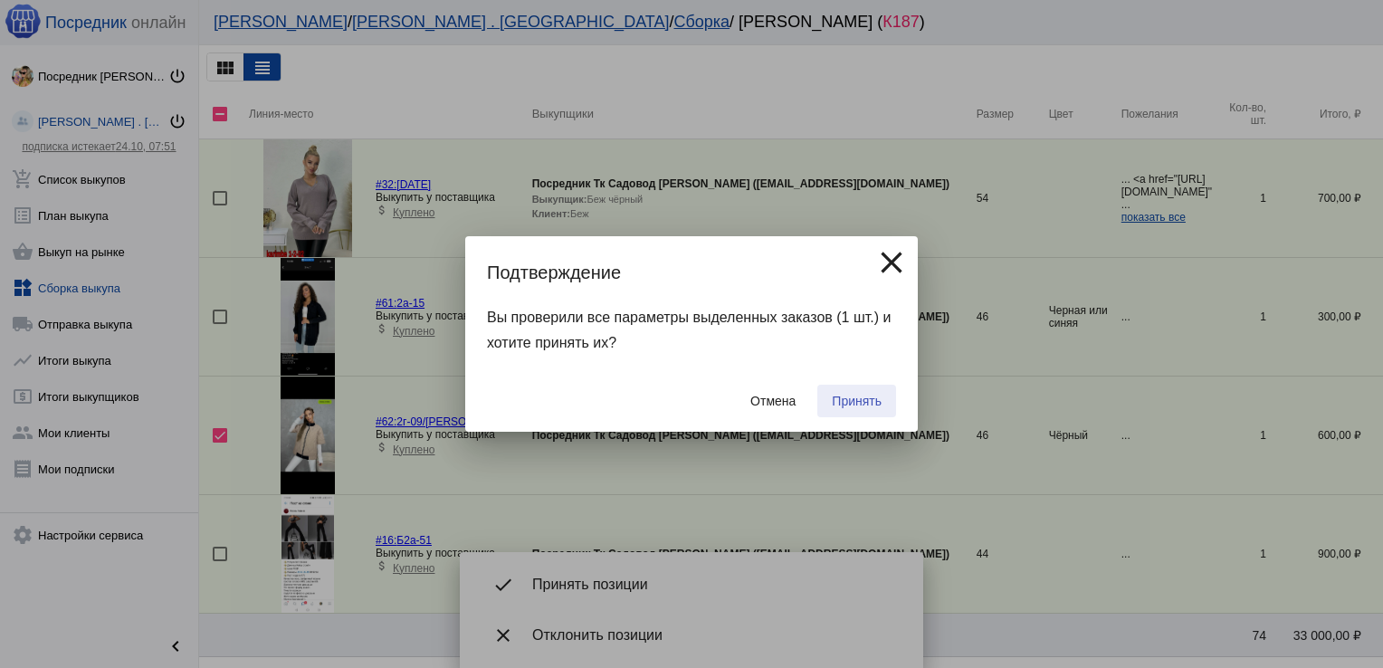
click at [861, 404] on span "Принять" at bounding box center [857, 401] width 50 height 14
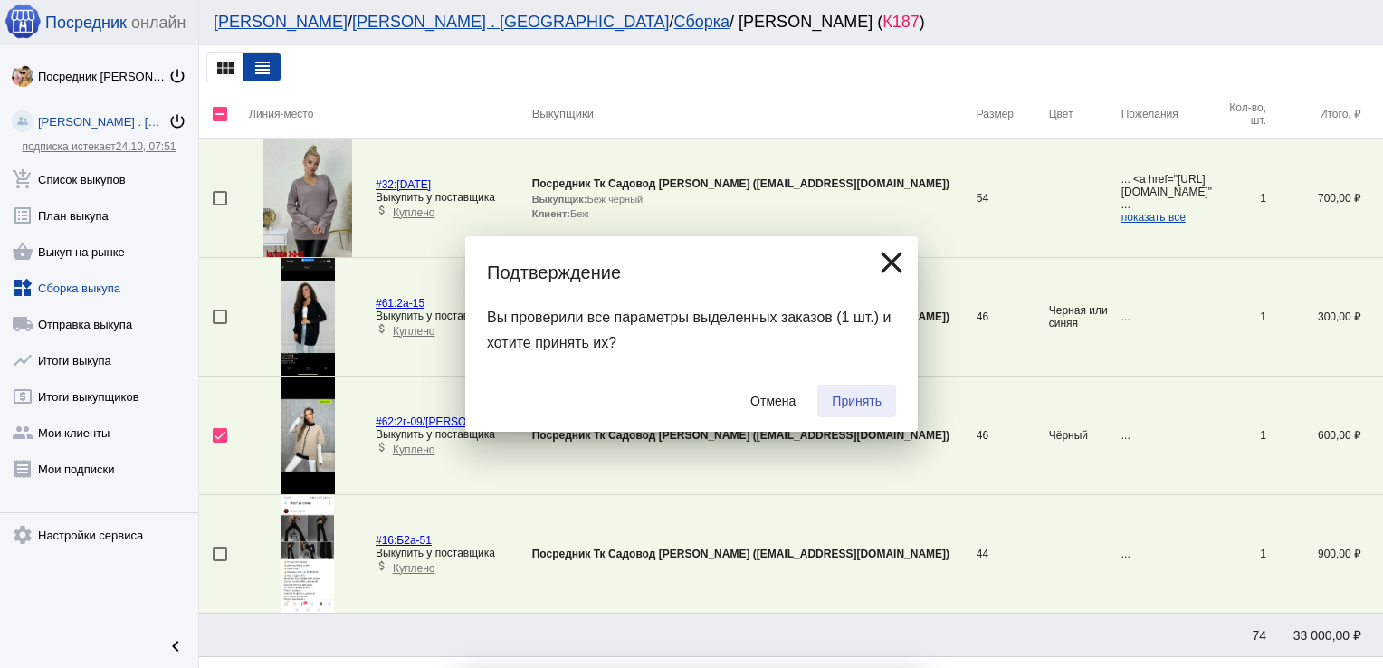
checkbox input "false"
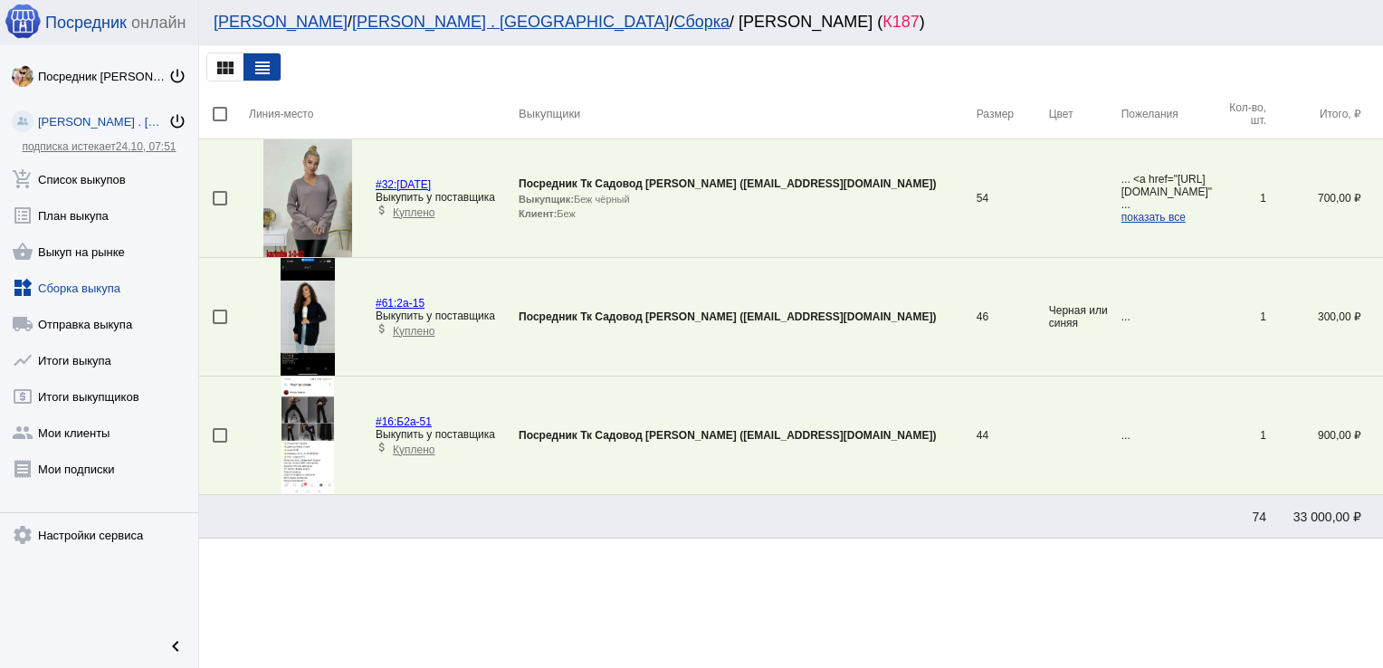
click at [223, 317] on div at bounding box center [220, 316] width 14 height 14
click at [220, 324] on input "checkbox" at bounding box center [219, 324] width 1 height 1
checkbox input "true"
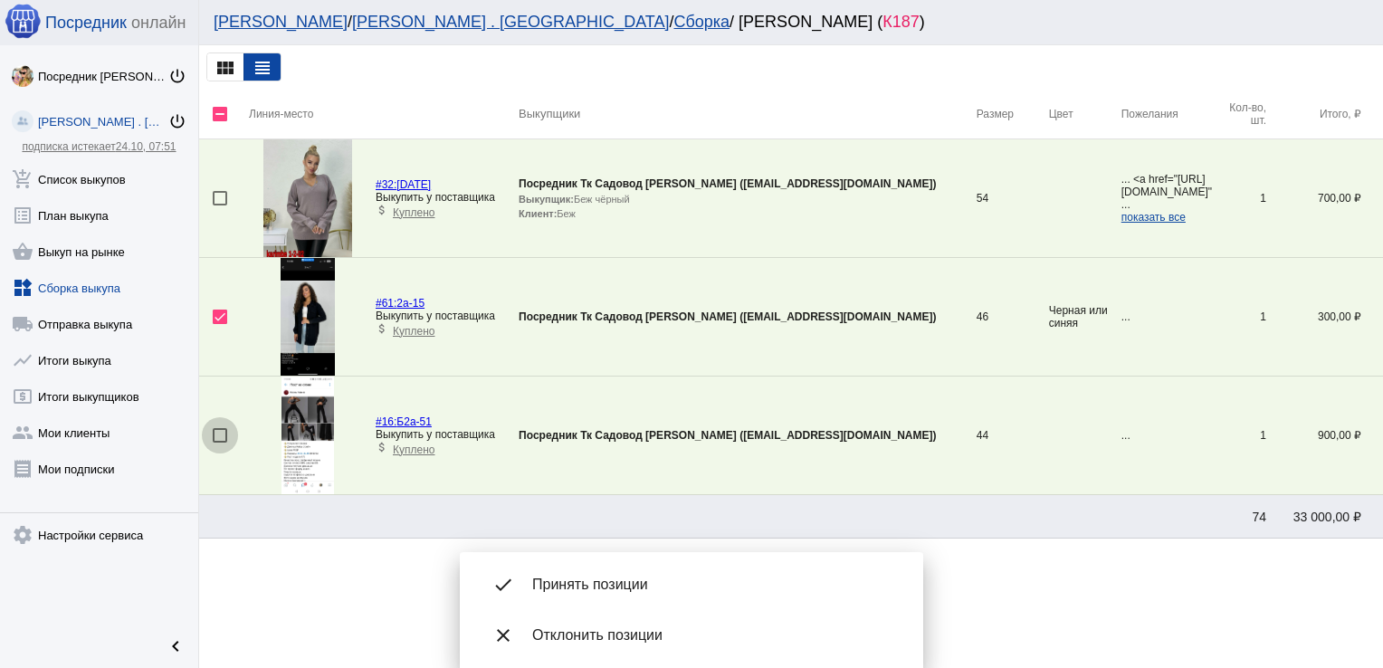
click at [224, 434] on div at bounding box center [220, 435] width 14 height 14
click at [220, 442] on input "checkbox" at bounding box center [219, 442] width 1 height 1
checkbox input "true"
click at [615, 585] on span "Принять позиции" at bounding box center [713, 584] width 362 height 18
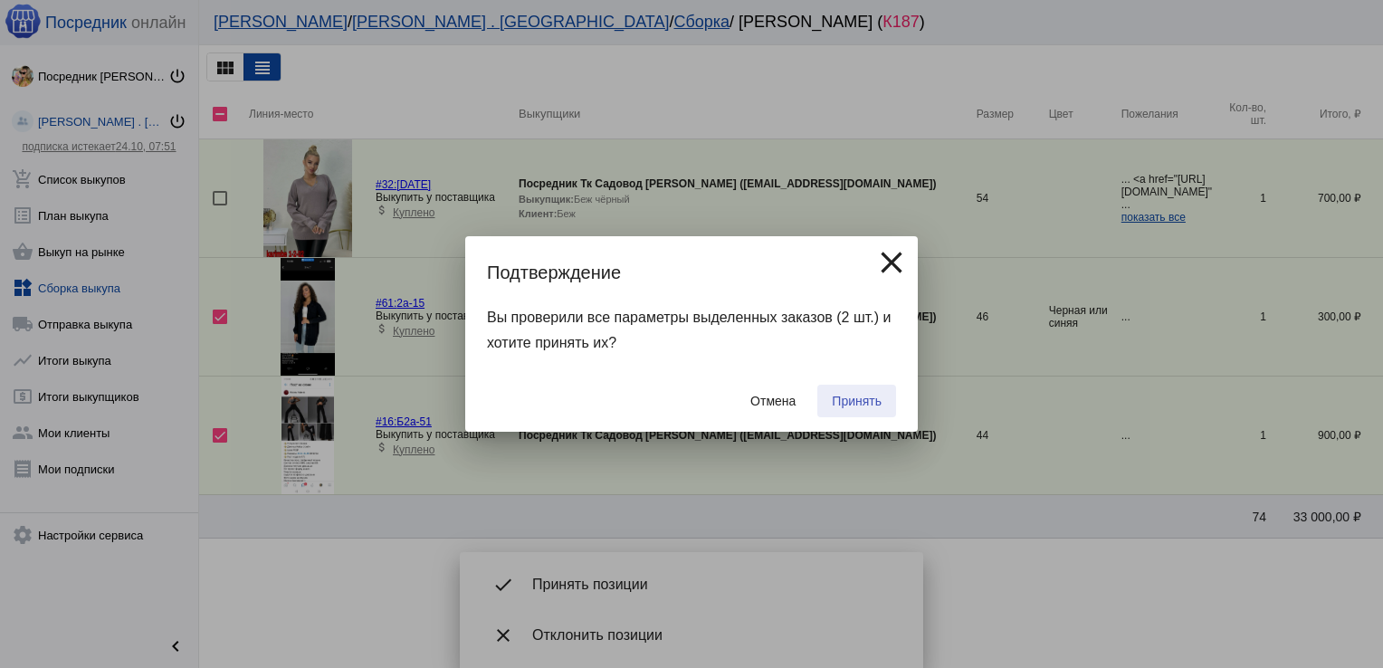
click at [849, 400] on span "Принять" at bounding box center [857, 401] width 50 height 14
checkbox input "false"
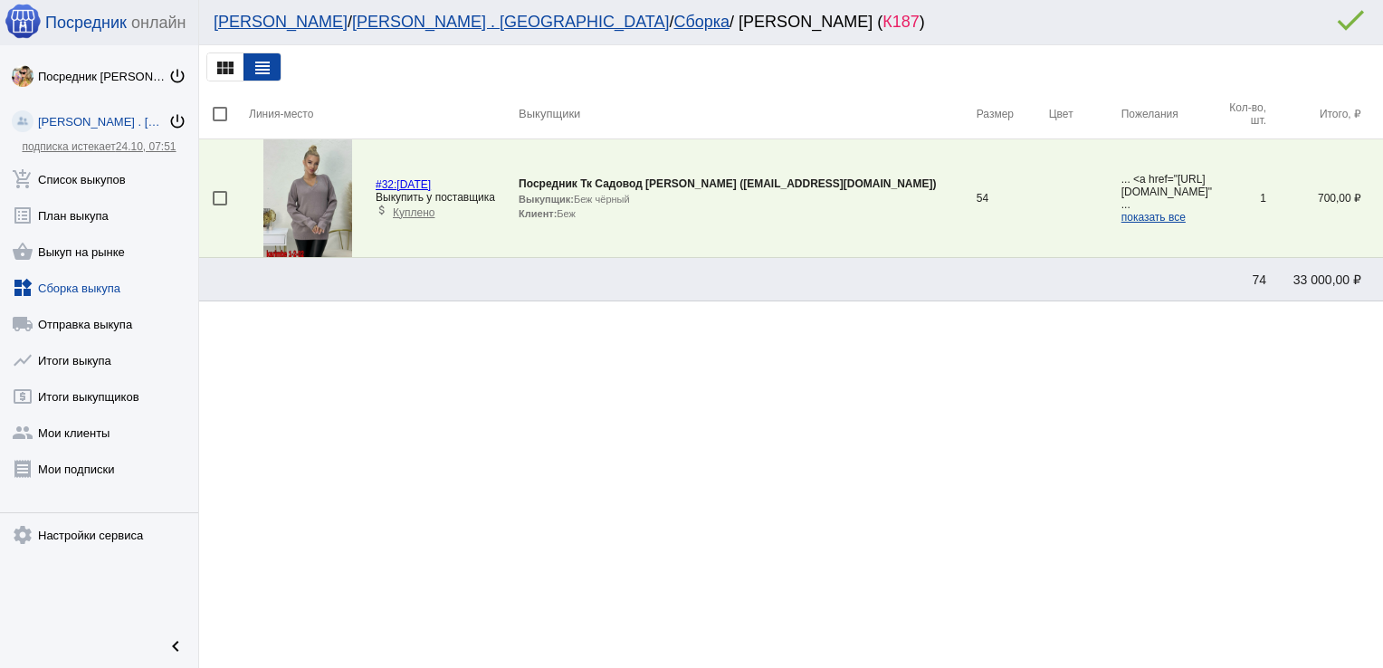
click at [217, 201] on div at bounding box center [220, 198] width 14 height 14
click at [219, 205] on input "checkbox" at bounding box center [219, 205] width 1 height 1
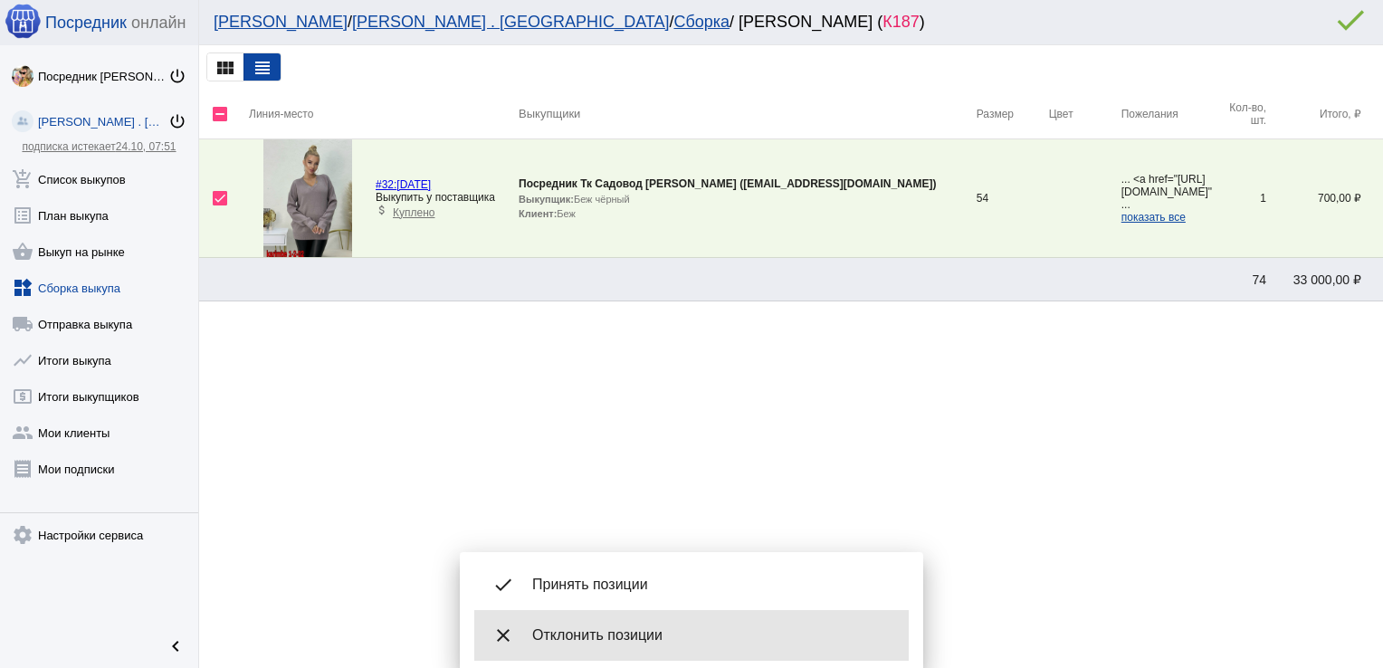
click at [614, 647] on div "close Отклонить позиции" at bounding box center [691, 635] width 434 height 51
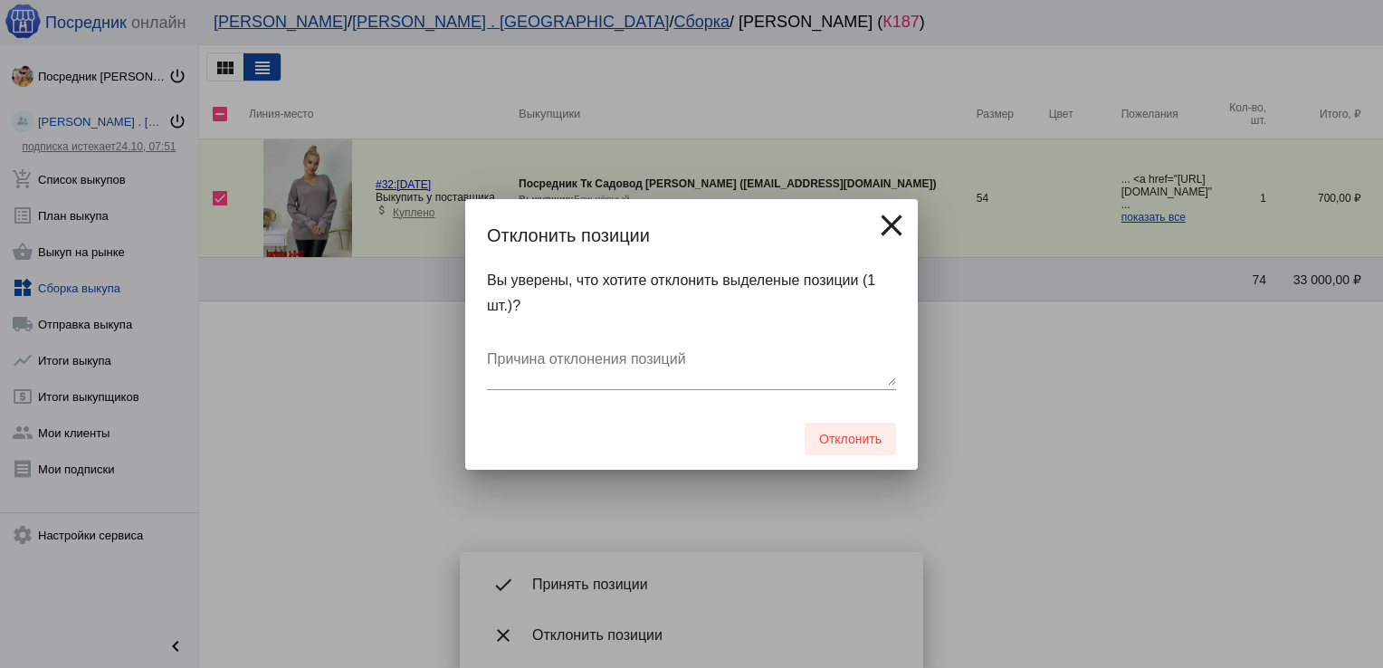
click at [838, 434] on span "Отклонить" at bounding box center [850, 439] width 62 height 14
checkbox input "false"
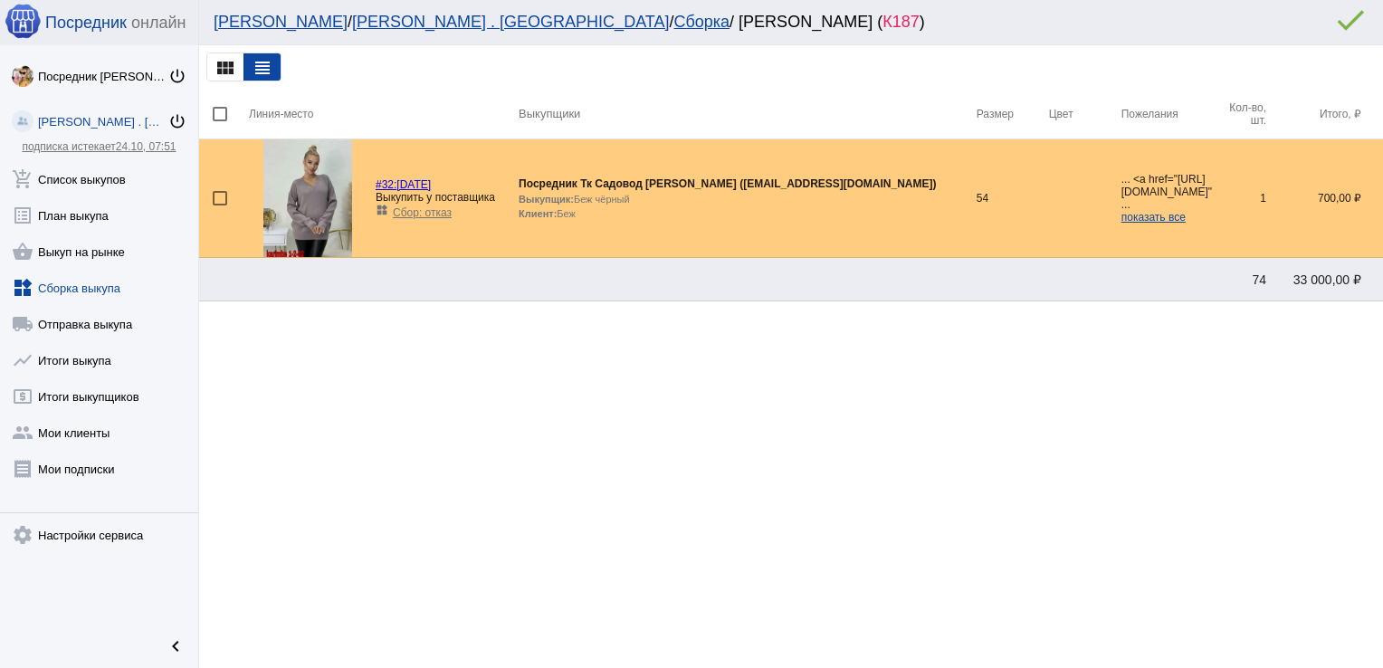
click at [60, 284] on link "widgets Сборка выкупа" at bounding box center [99, 284] width 198 height 36
